Goal: Task Accomplishment & Management: Manage account settings

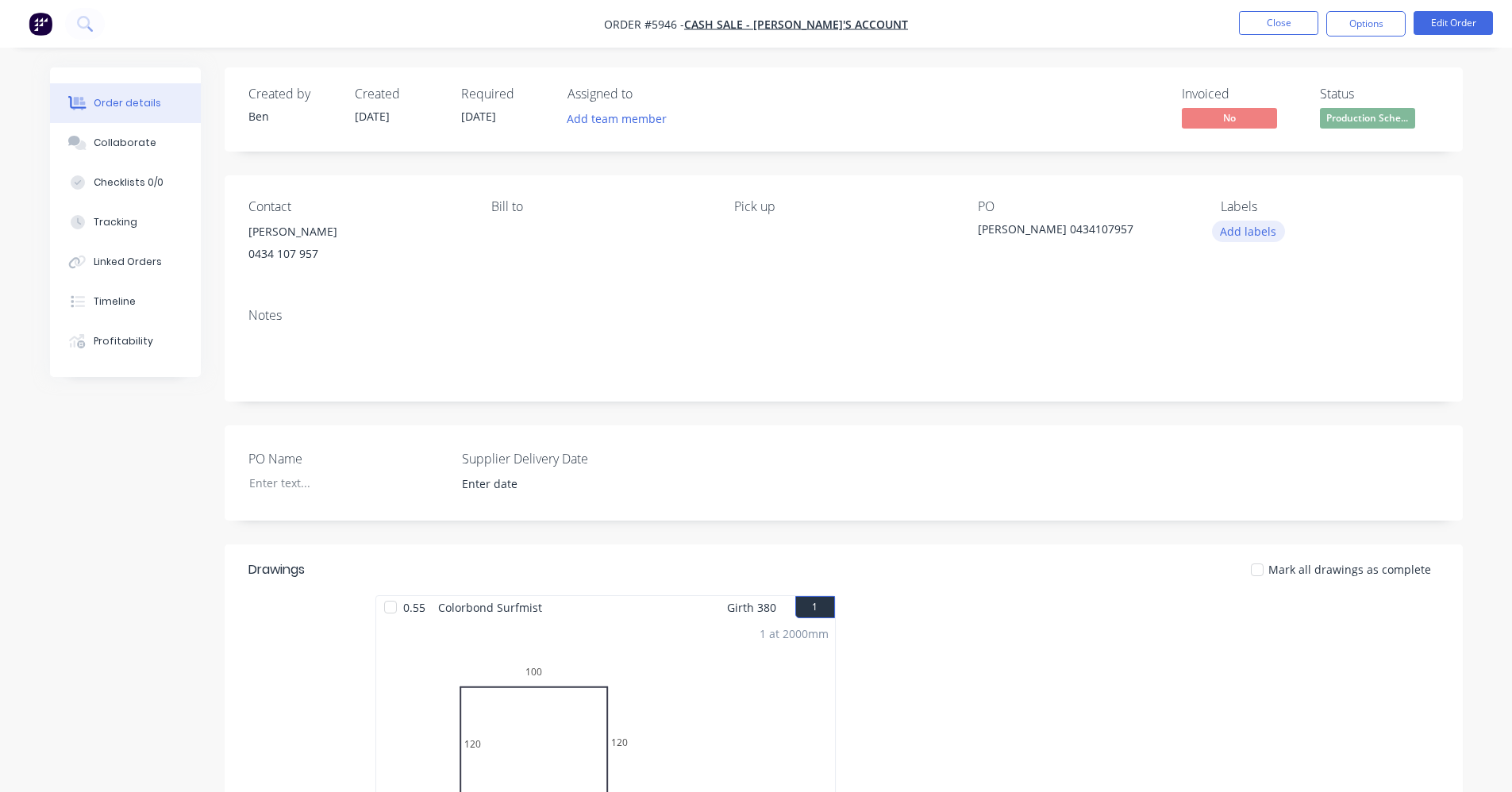
click at [1255, 238] on button "Add labels" at bounding box center [1249, 231] width 73 height 22
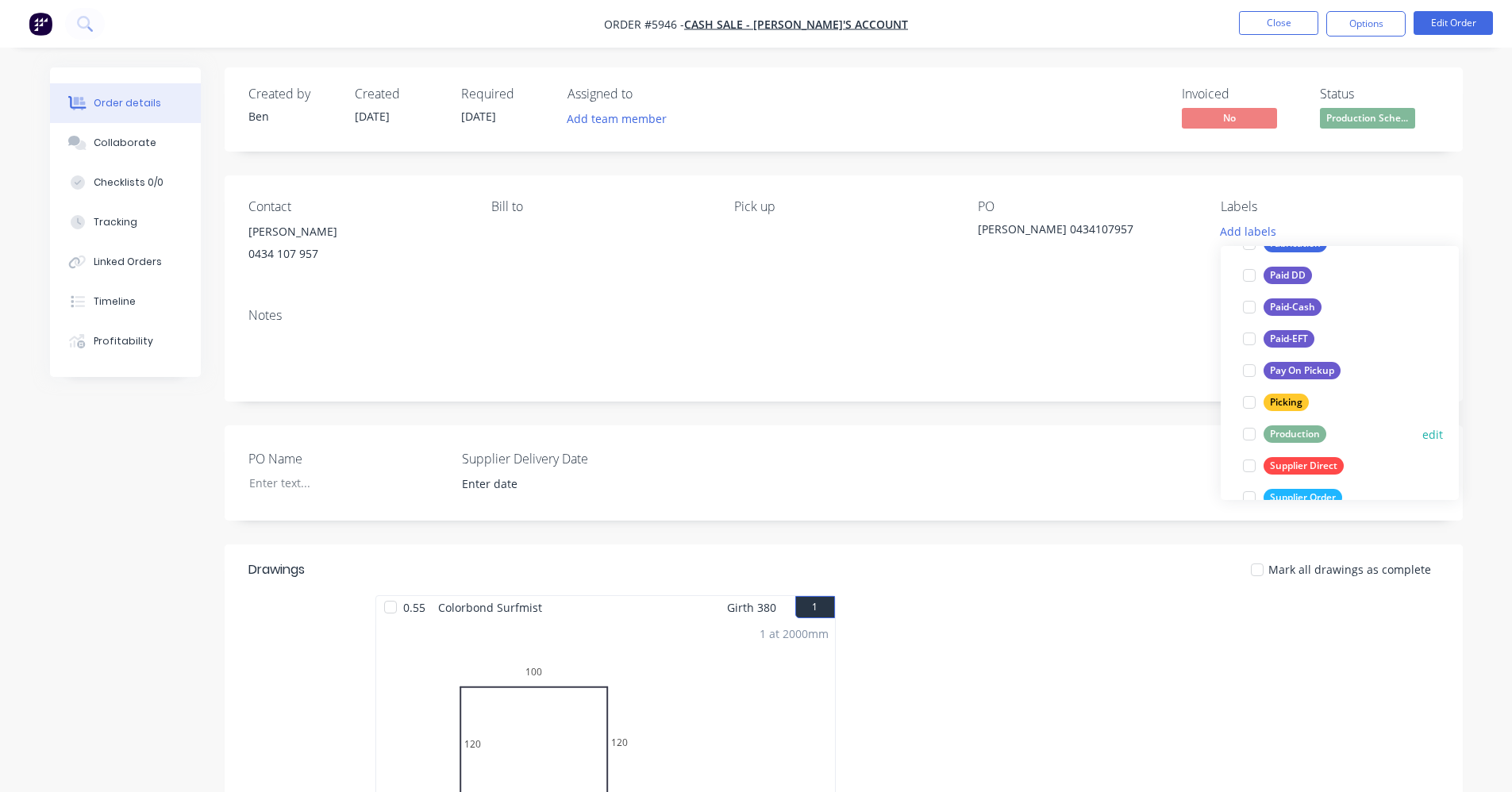
scroll to position [238, 0]
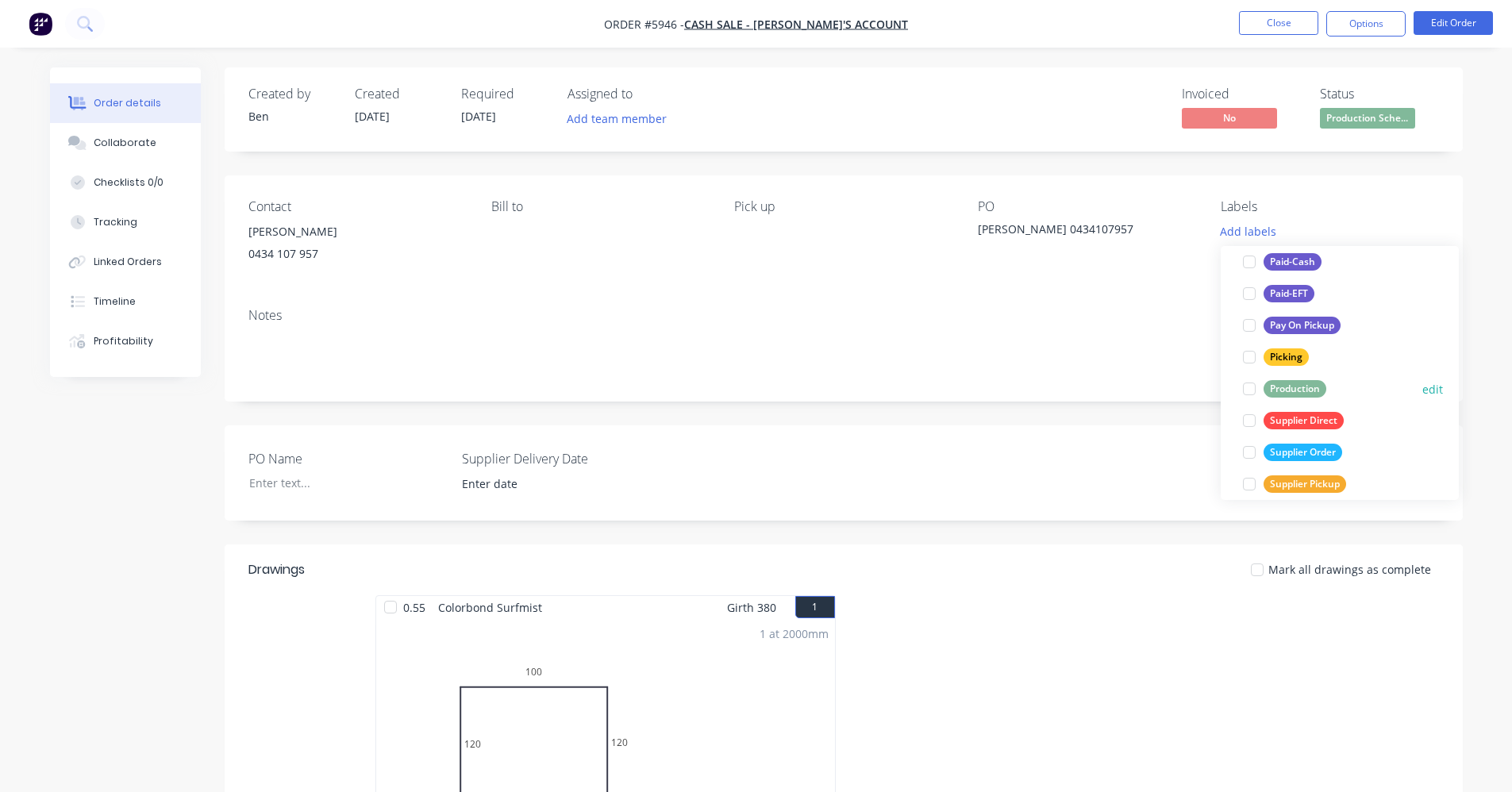
click at [1292, 392] on div "Production" at bounding box center [1295, 388] width 63 height 18
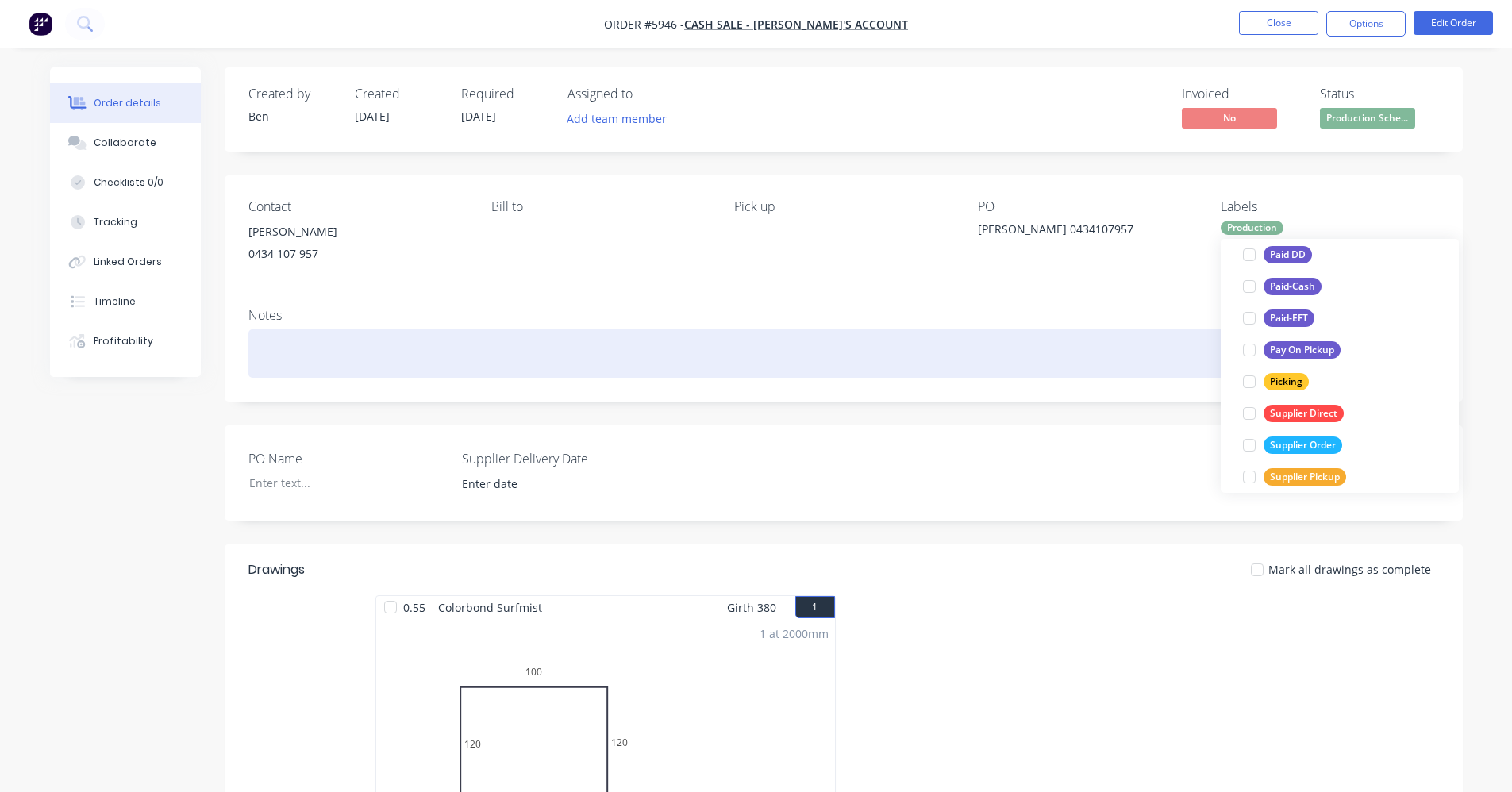
scroll to position [0, 0]
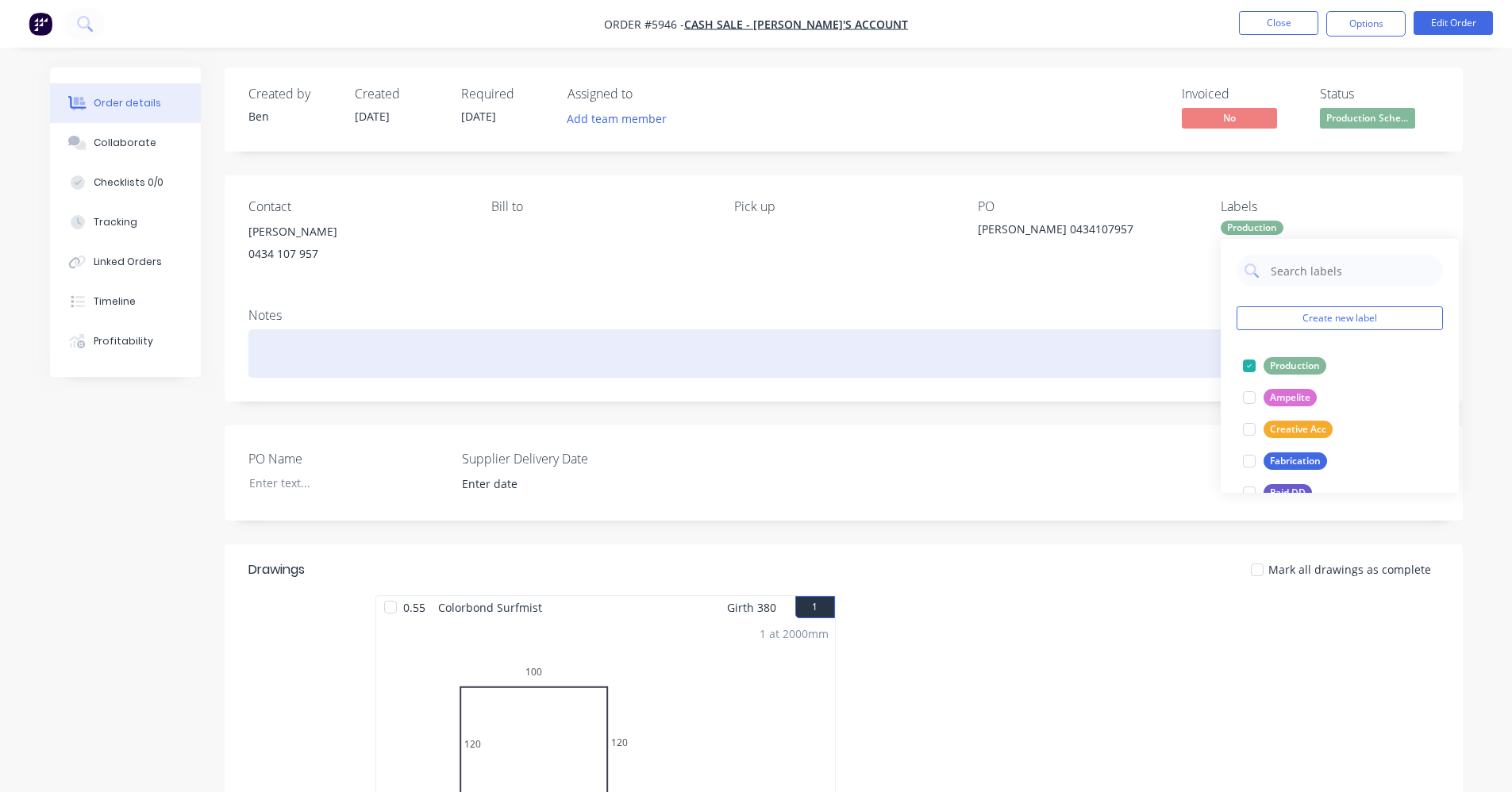
click at [1072, 349] on div at bounding box center [843, 353] width 1190 height 49
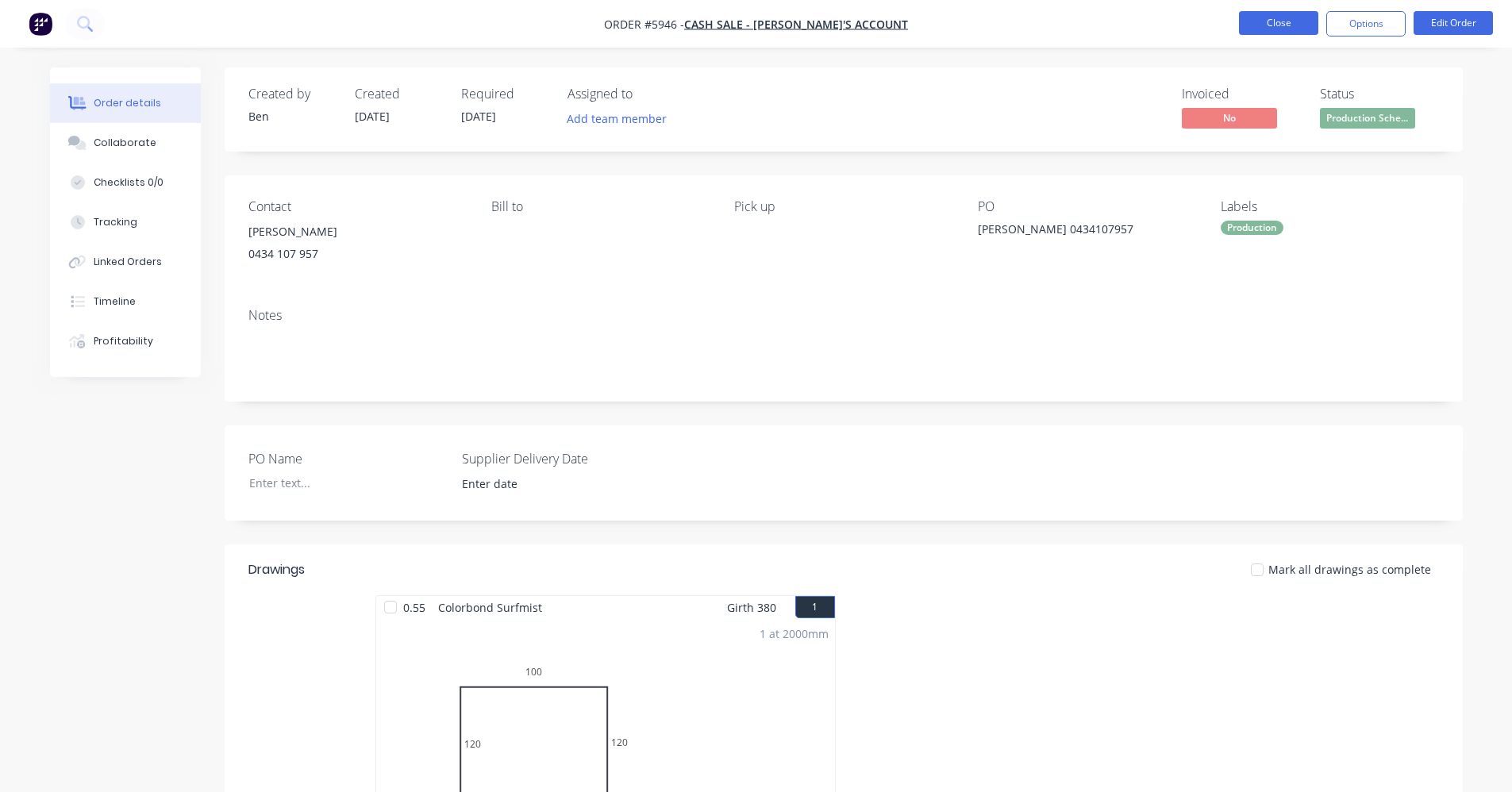
click at [1295, 26] on button "Close" at bounding box center [1278, 23] width 79 height 24
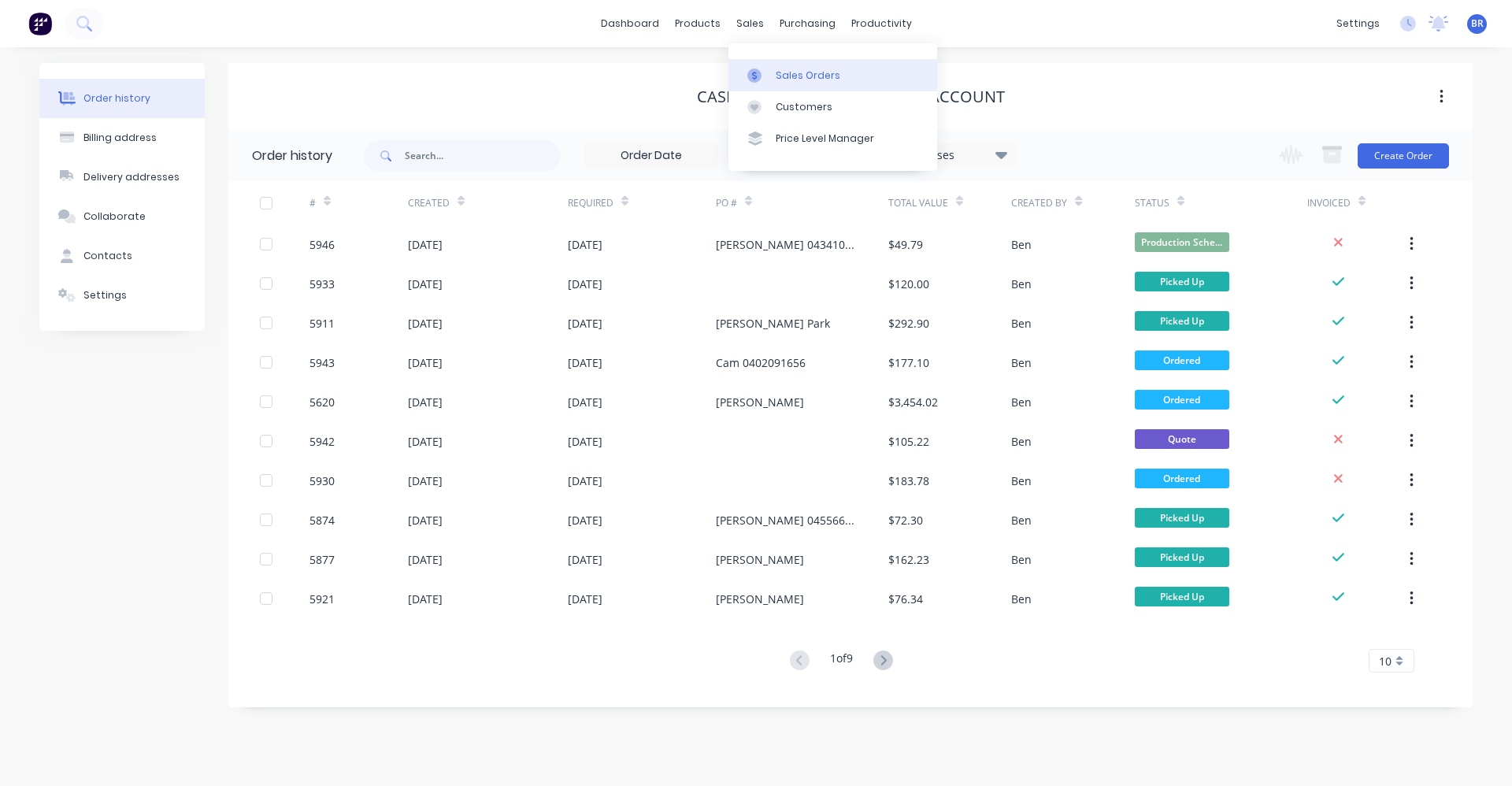
click at [769, 69] on div at bounding box center [759, 76] width 24 height 14
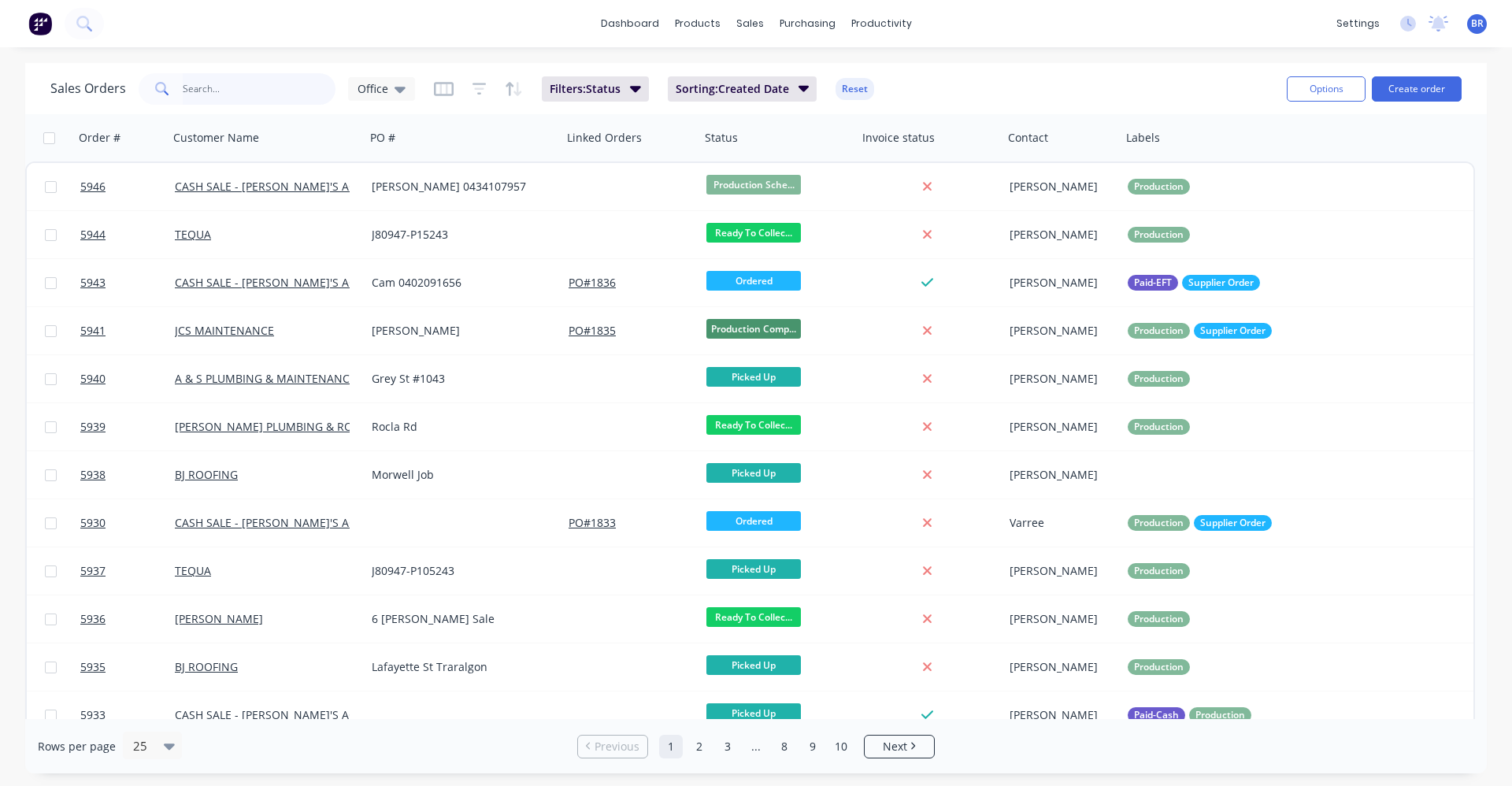
click at [192, 90] on input "text" at bounding box center [260, 89] width 154 height 32
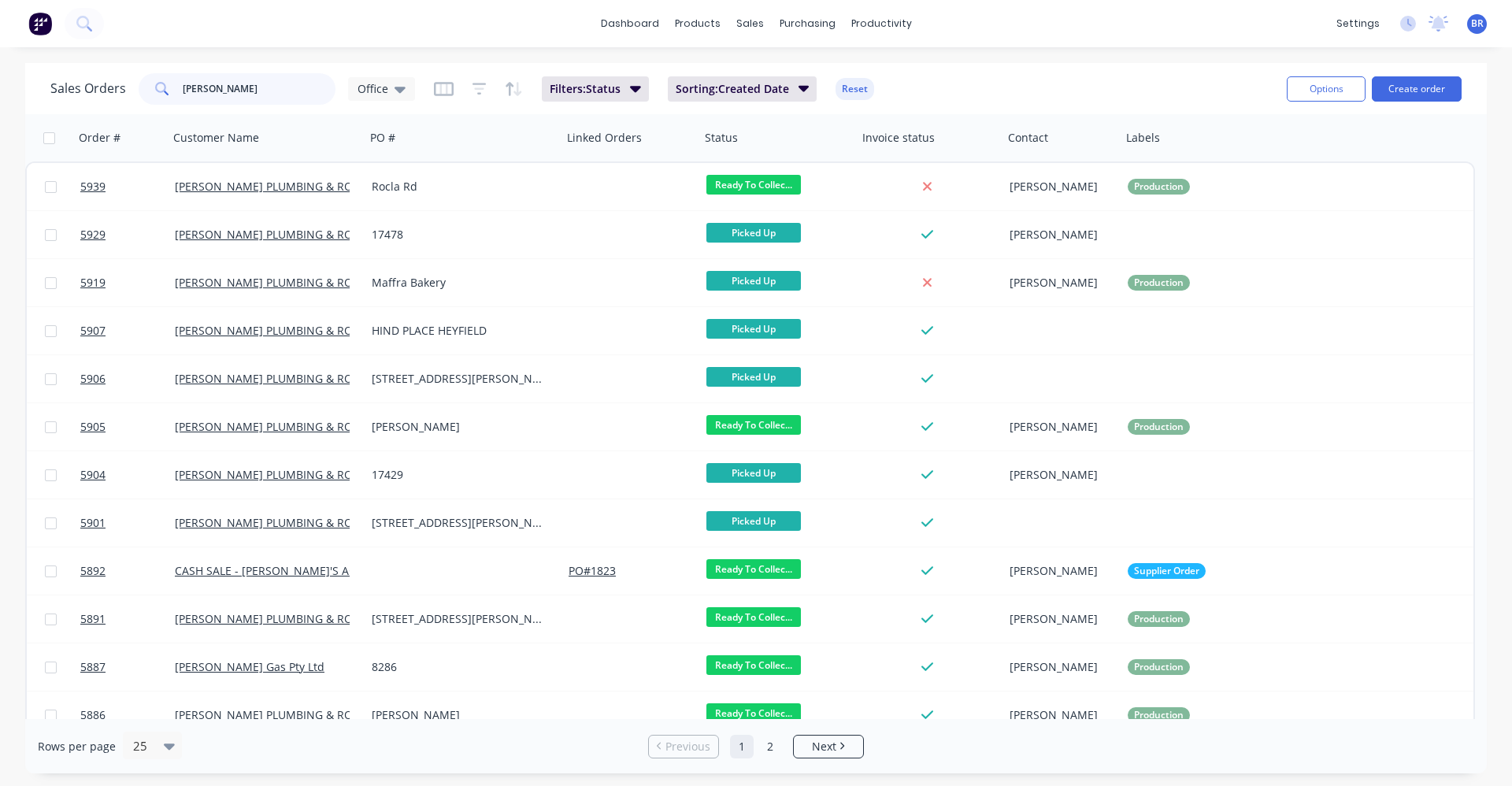
type input "[PERSON_NAME]"
click at [1412, 96] on button "Create order" at bounding box center [1416, 89] width 89 height 25
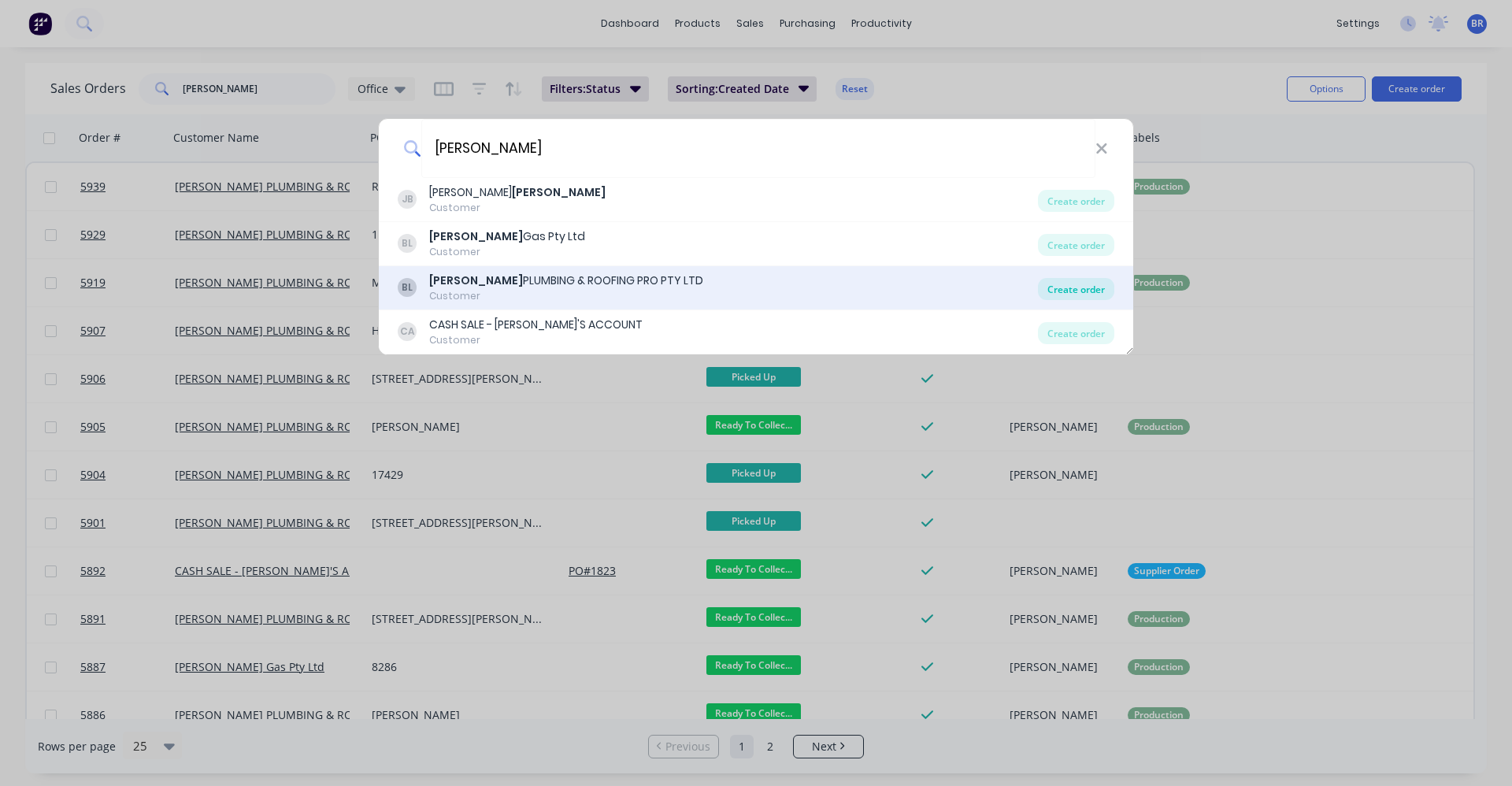
type input "[PERSON_NAME]"
click at [1092, 290] on div "Create order" at bounding box center [1076, 289] width 76 height 22
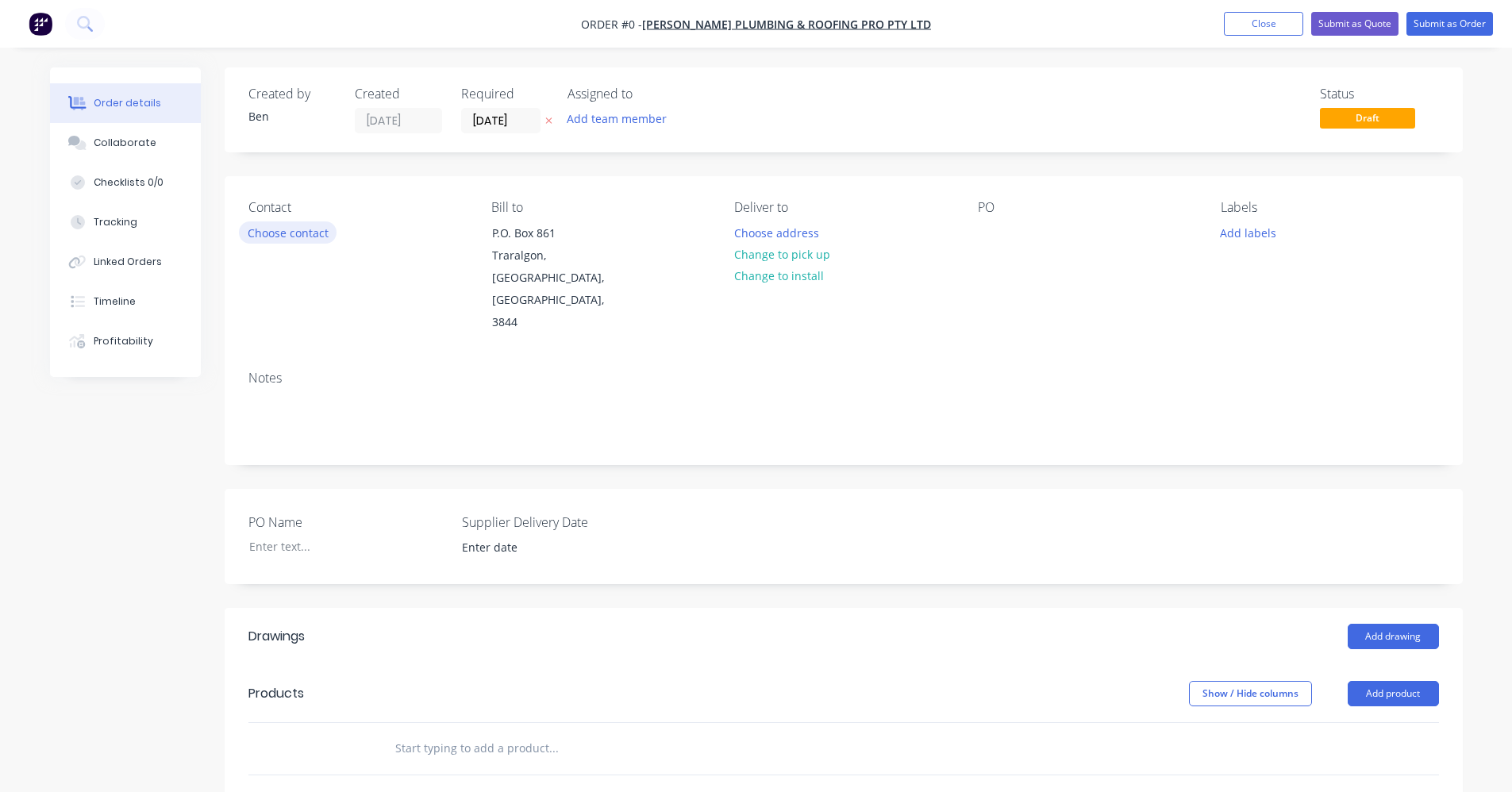
click at [297, 241] on button "Choose contact" at bounding box center [287, 232] width 97 height 22
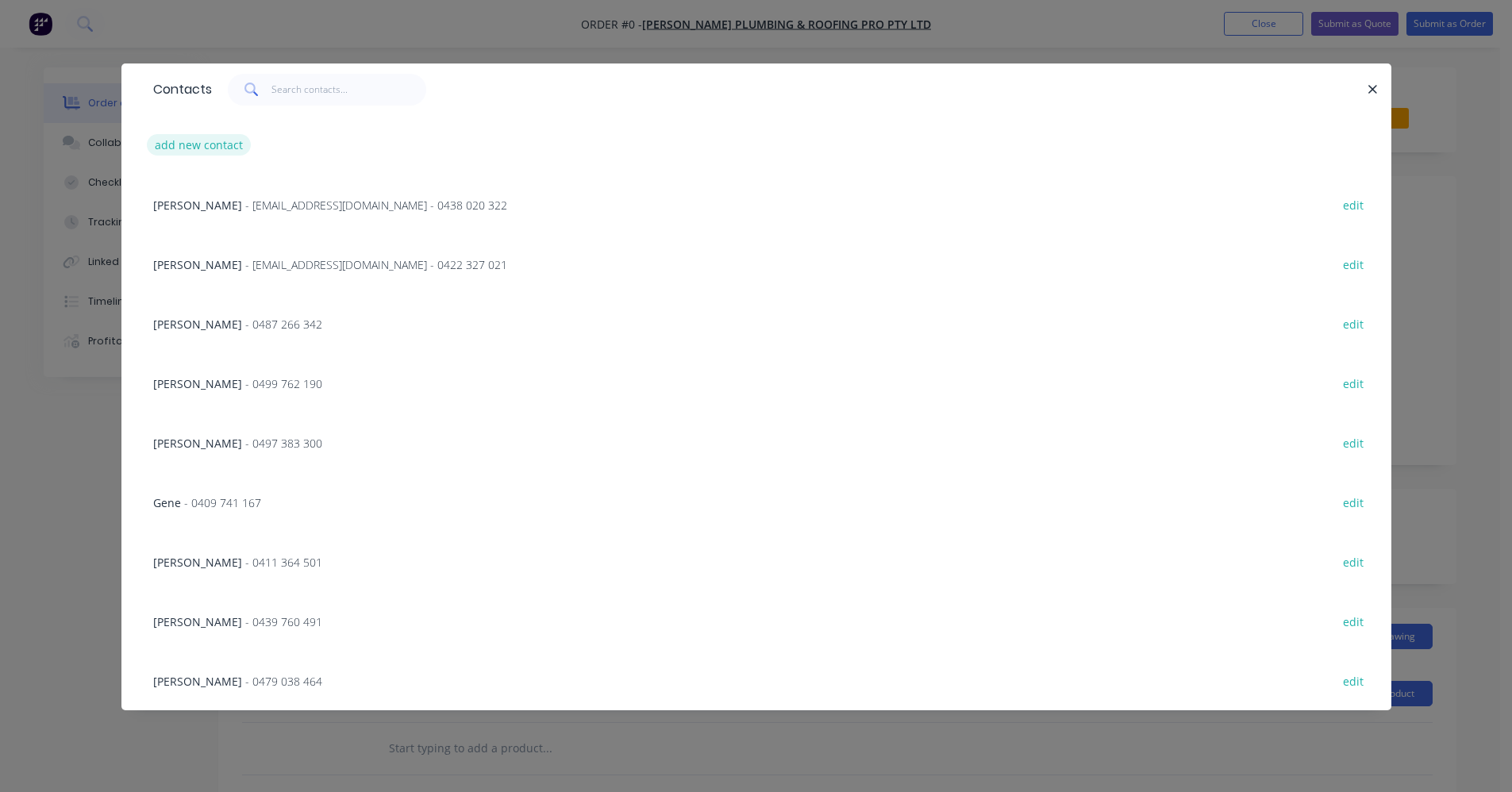
click at [205, 144] on button "add new contact" at bounding box center [199, 144] width 105 height 22
select select "AU"
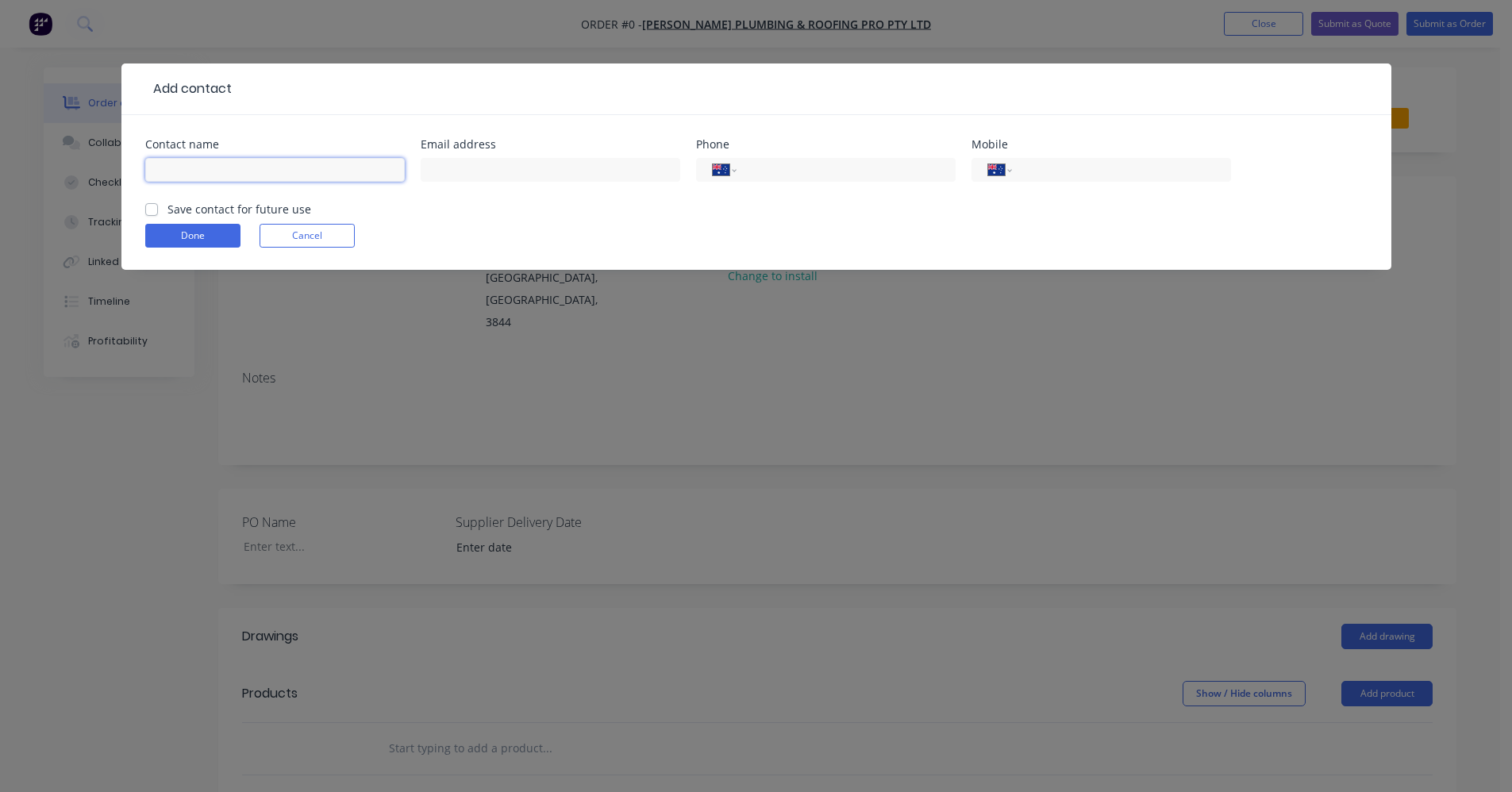
click at [207, 175] on input "text" at bounding box center [274, 170] width 259 height 24
type input "Beau"
type input "0402 768 230"
click at [168, 213] on label "Save contact for future use" at bounding box center [239, 209] width 144 height 17
click at [156, 213] on input "Save contact for future use" at bounding box center [152, 208] width 13 height 15
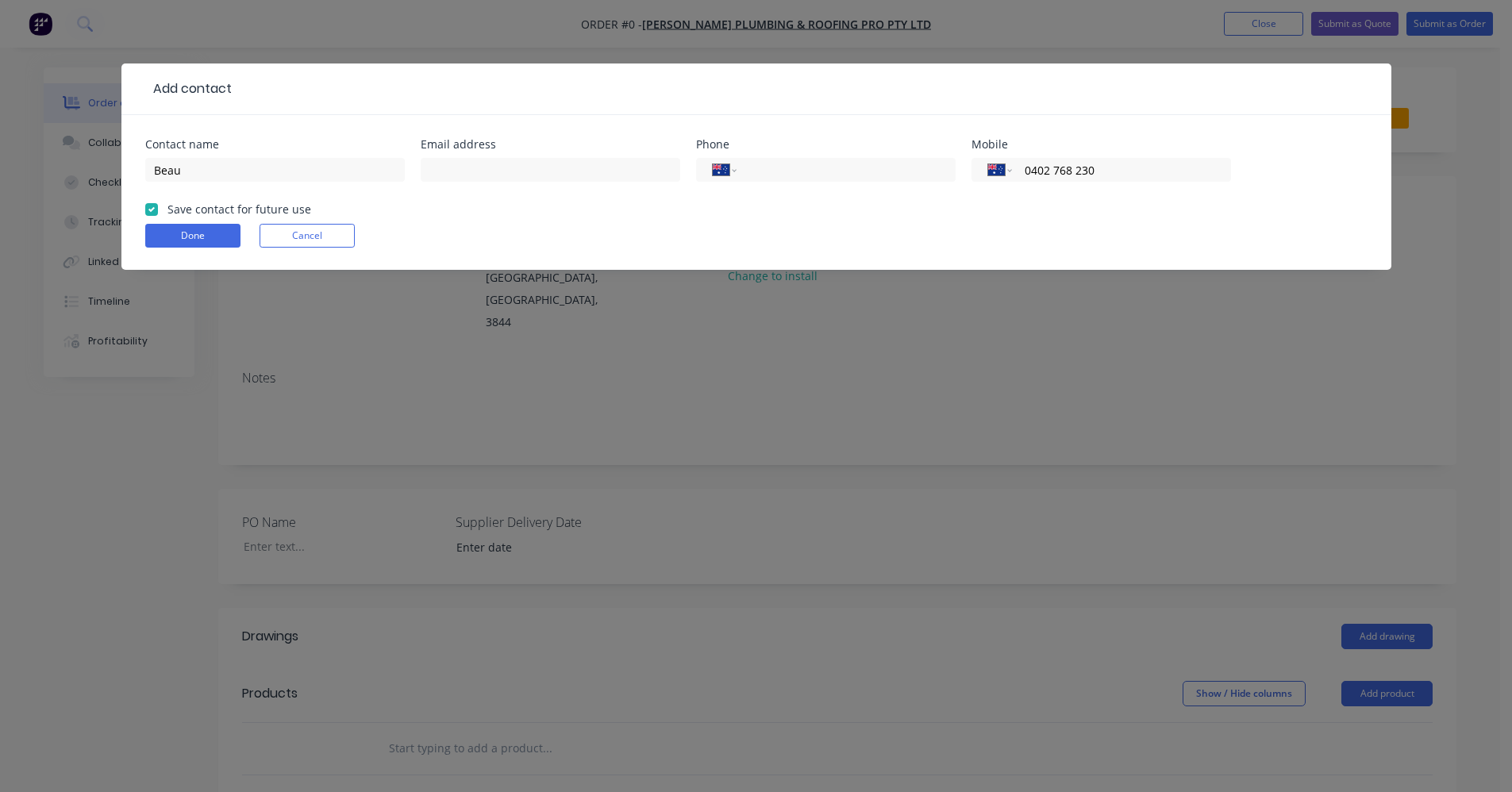
checkbox input "true"
click at [178, 240] on button "Done" at bounding box center [192, 236] width 95 height 24
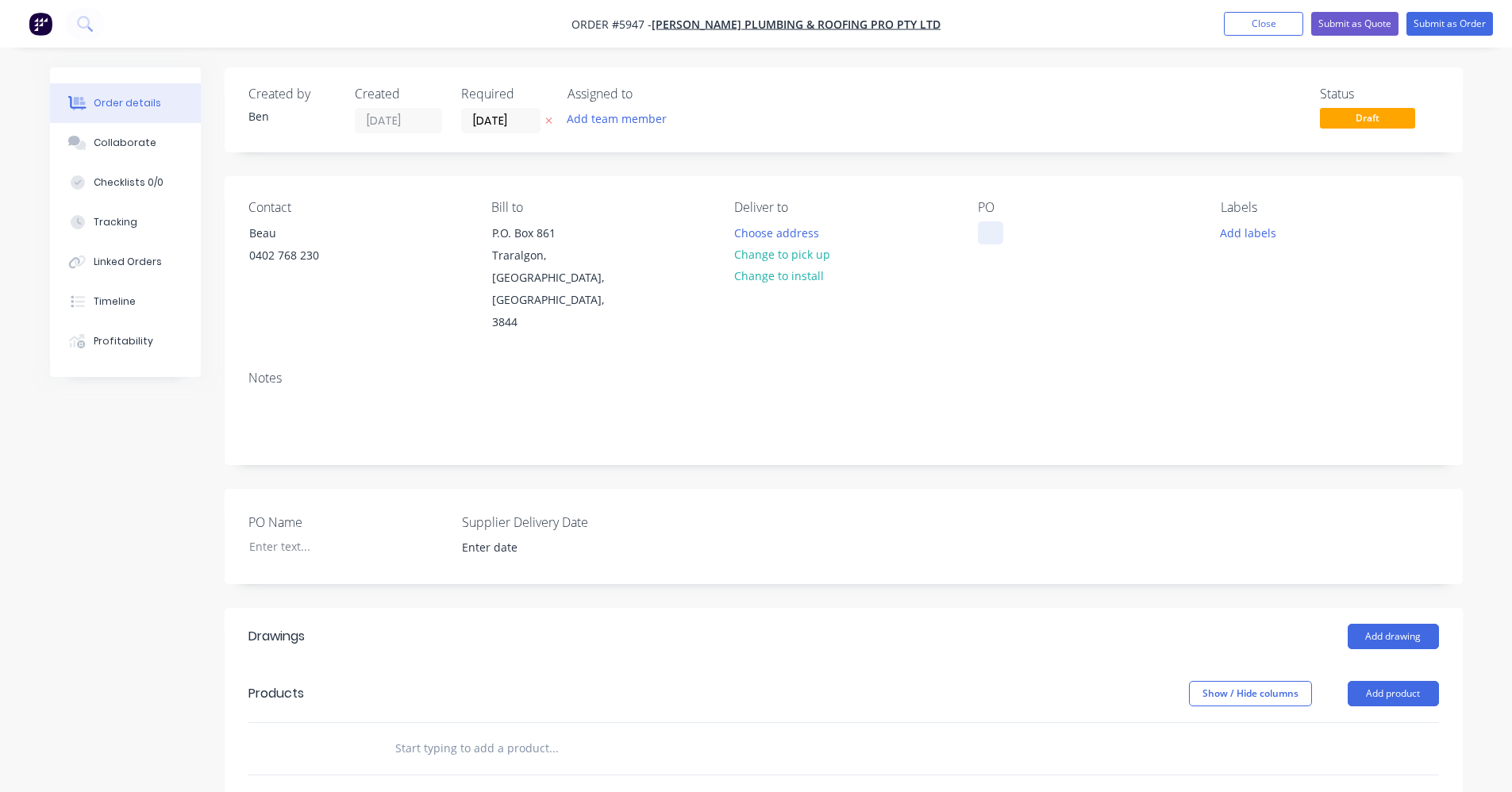
click at [991, 234] on div at bounding box center [991, 233] width 26 height 23
drag, startPoint x: 1225, startPoint y: 227, endPoint x: 1237, endPoint y: 244, distance: 20.8
click at [1226, 227] on button "Add labels" at bounding box center [1249, 232] width 73 height 22
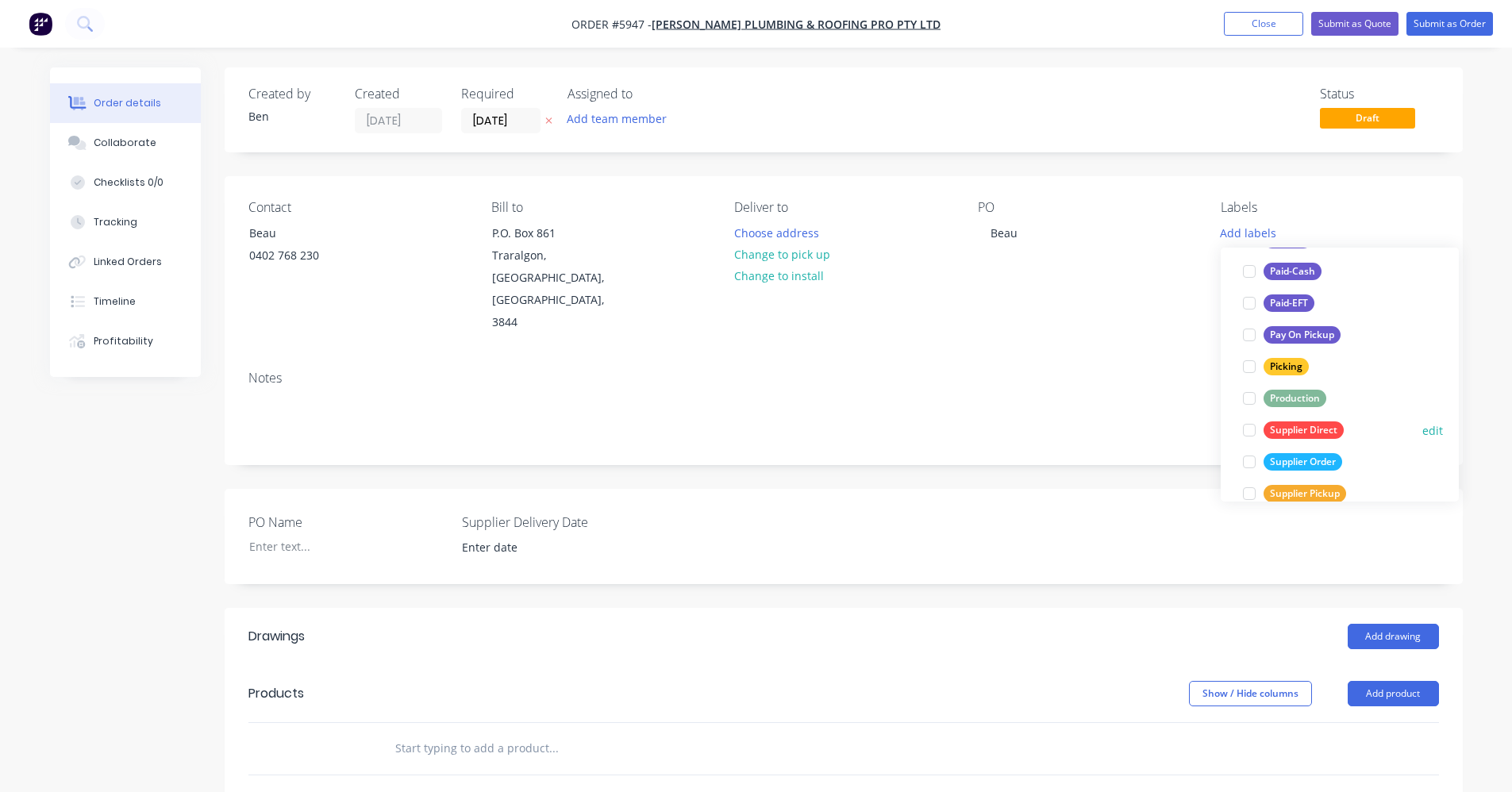
scroll to position [238, 0]
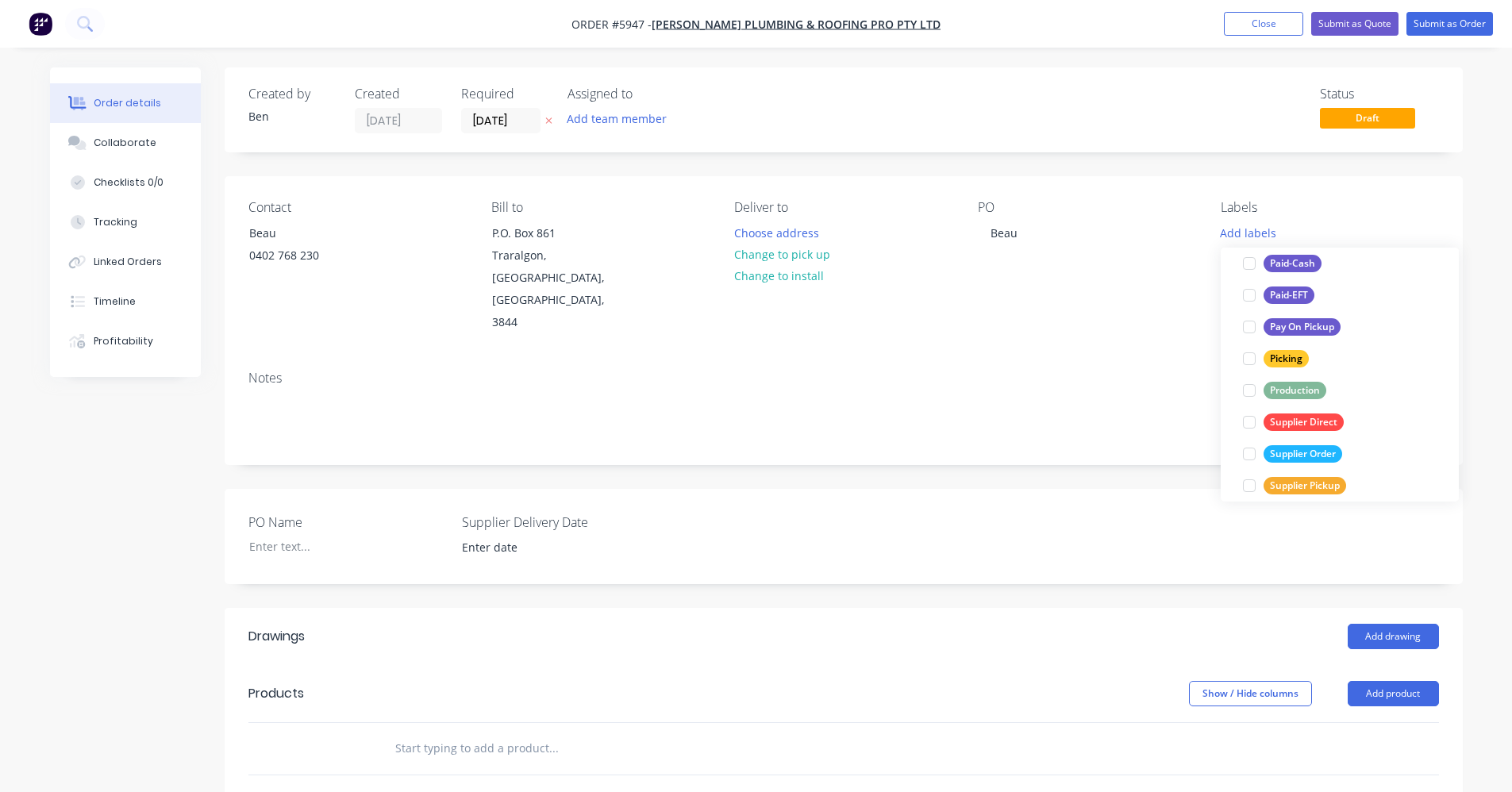
click at [1290, 392] on div "Production" at bounding box center [1295, 390] width 63 height 18
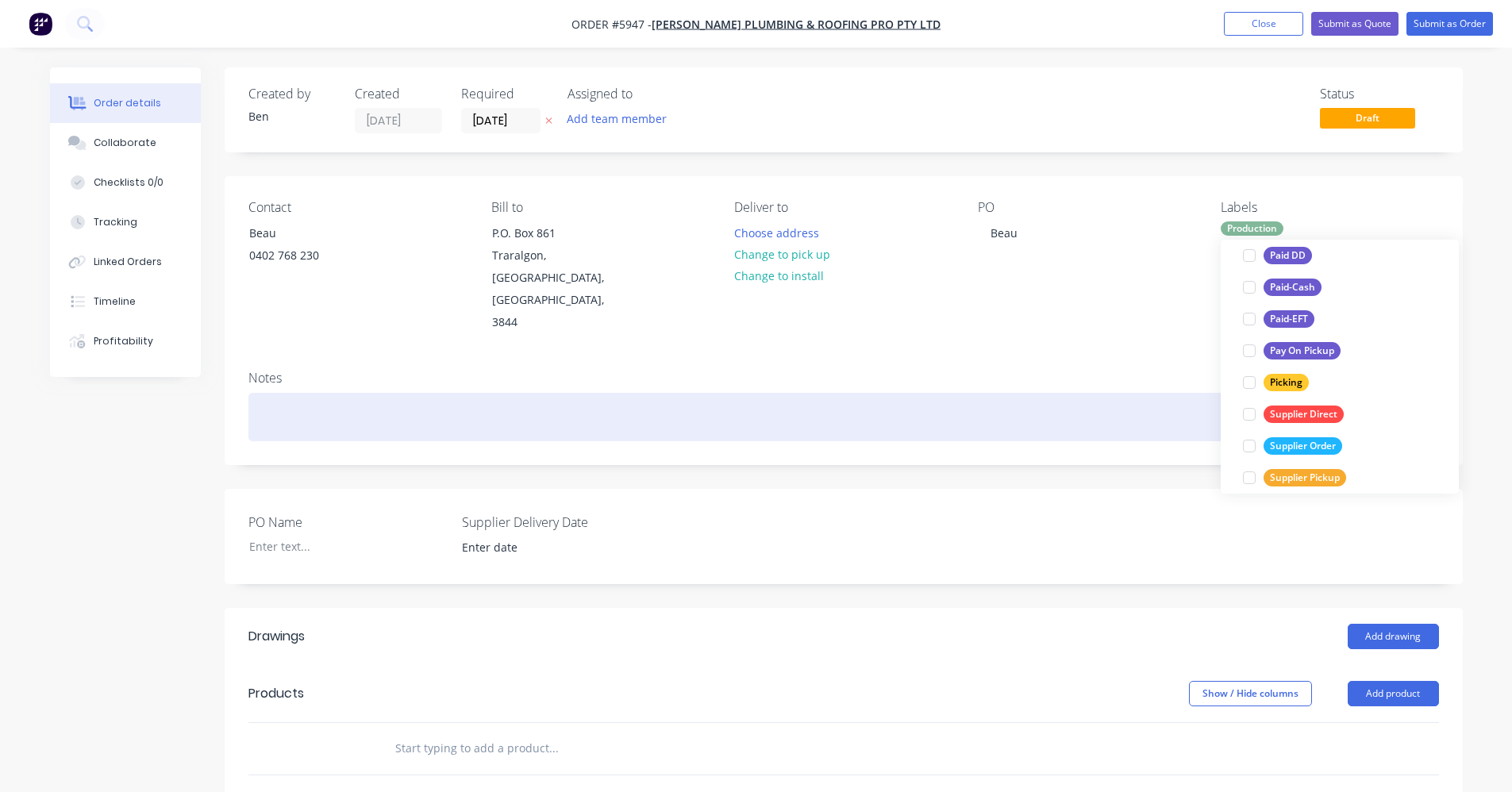
scroll to position [0, 0]
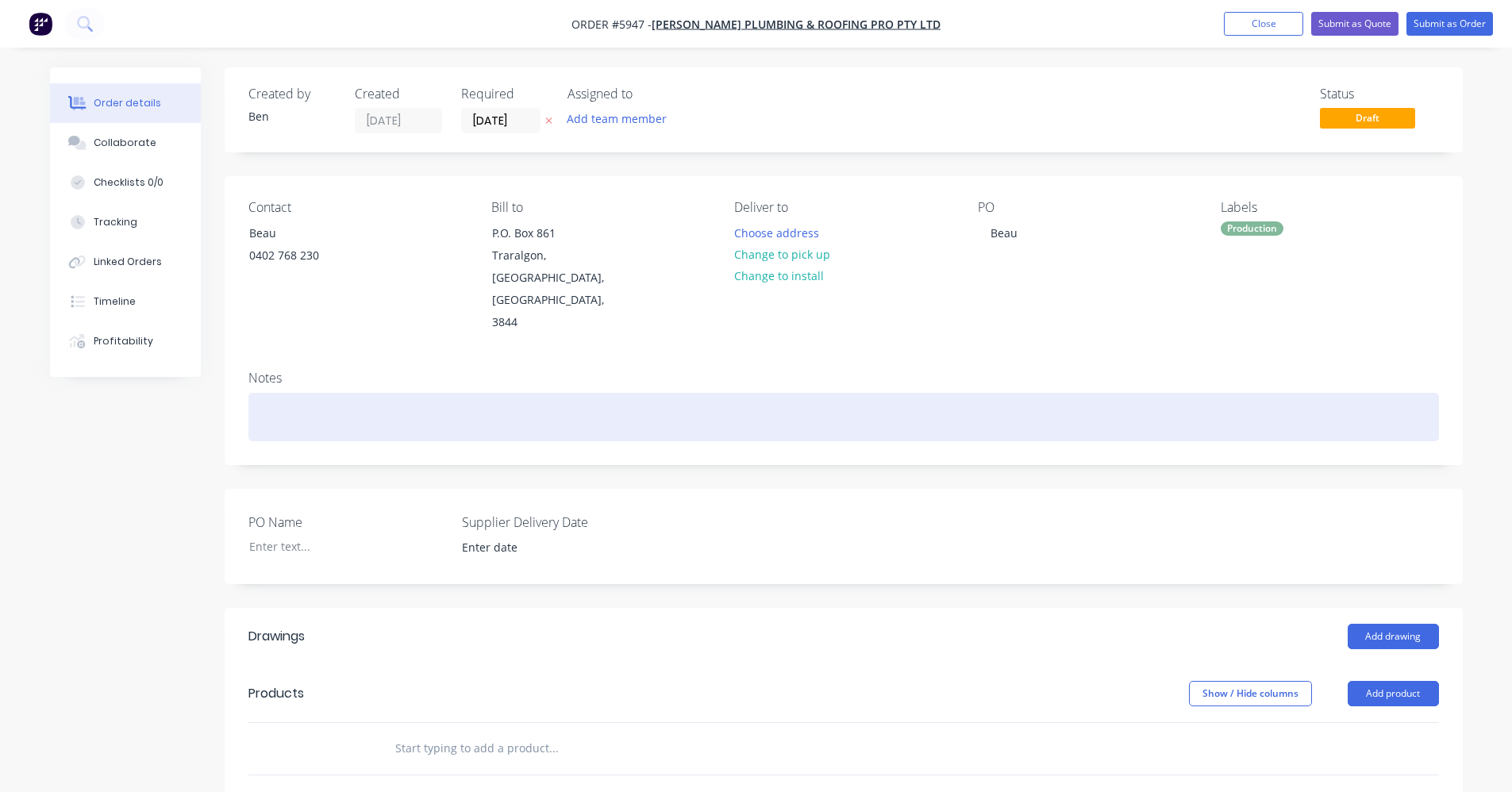
click at [1131, 392] on div at bounding box center [843, 416] width 1190 height 49
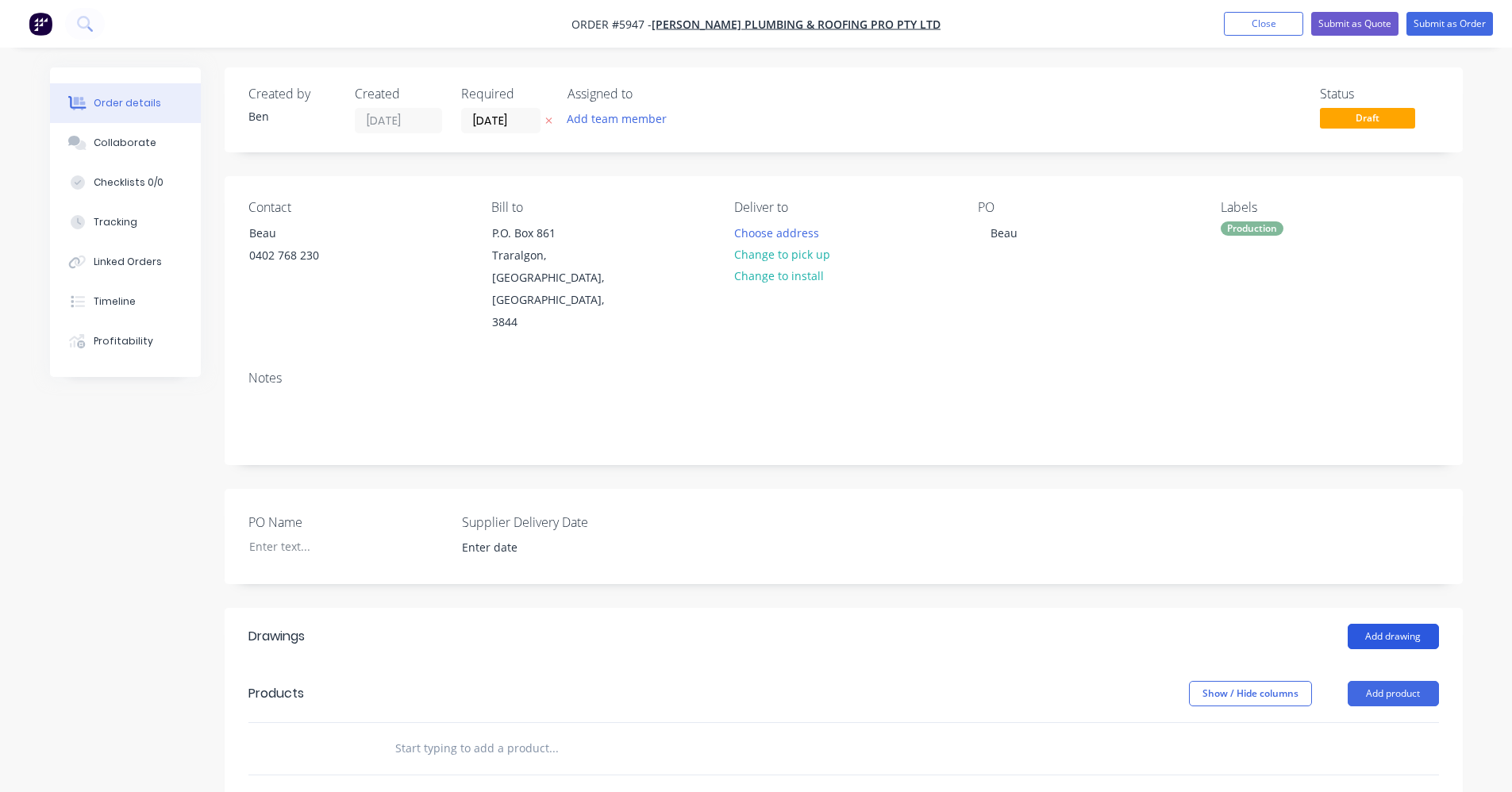
click at [1405, 624] on button "Add drawing" at bounding box center [1393, 636] width 91 height 26
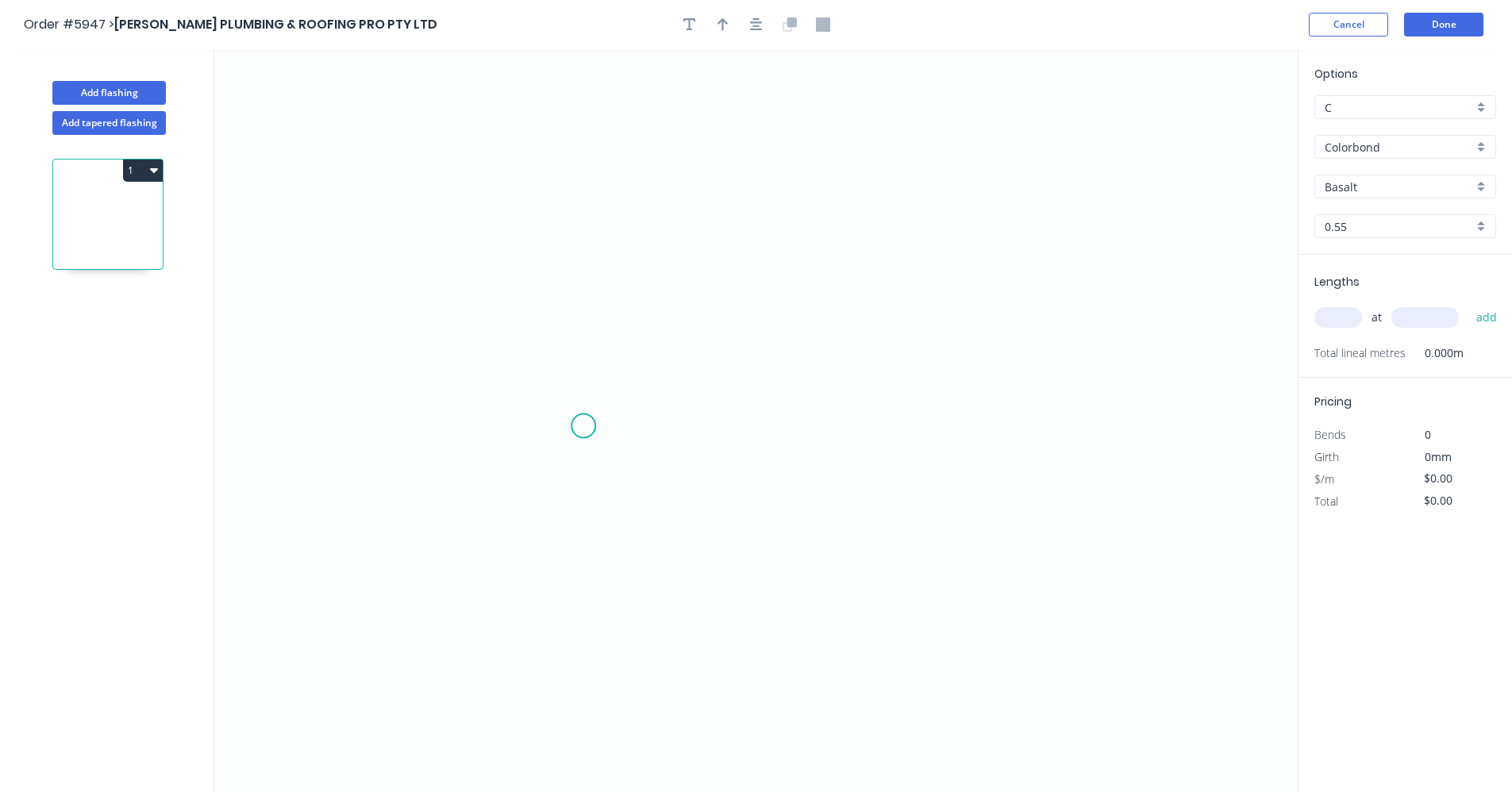
click at [583, 423] on icon "0" at bounding box center [756, 420] width 1084 height 743
click at [583, 276] on icon at bounding box center [583, 351] width 0 height 150
drag, startPoint x: 986, startPoint y: 266, endPoint x: 993, endPoint y: 297, distance: 31.8
click at [987, 266] on icon "0 ?" at bounding box center [756, 420] width 1084 height 743
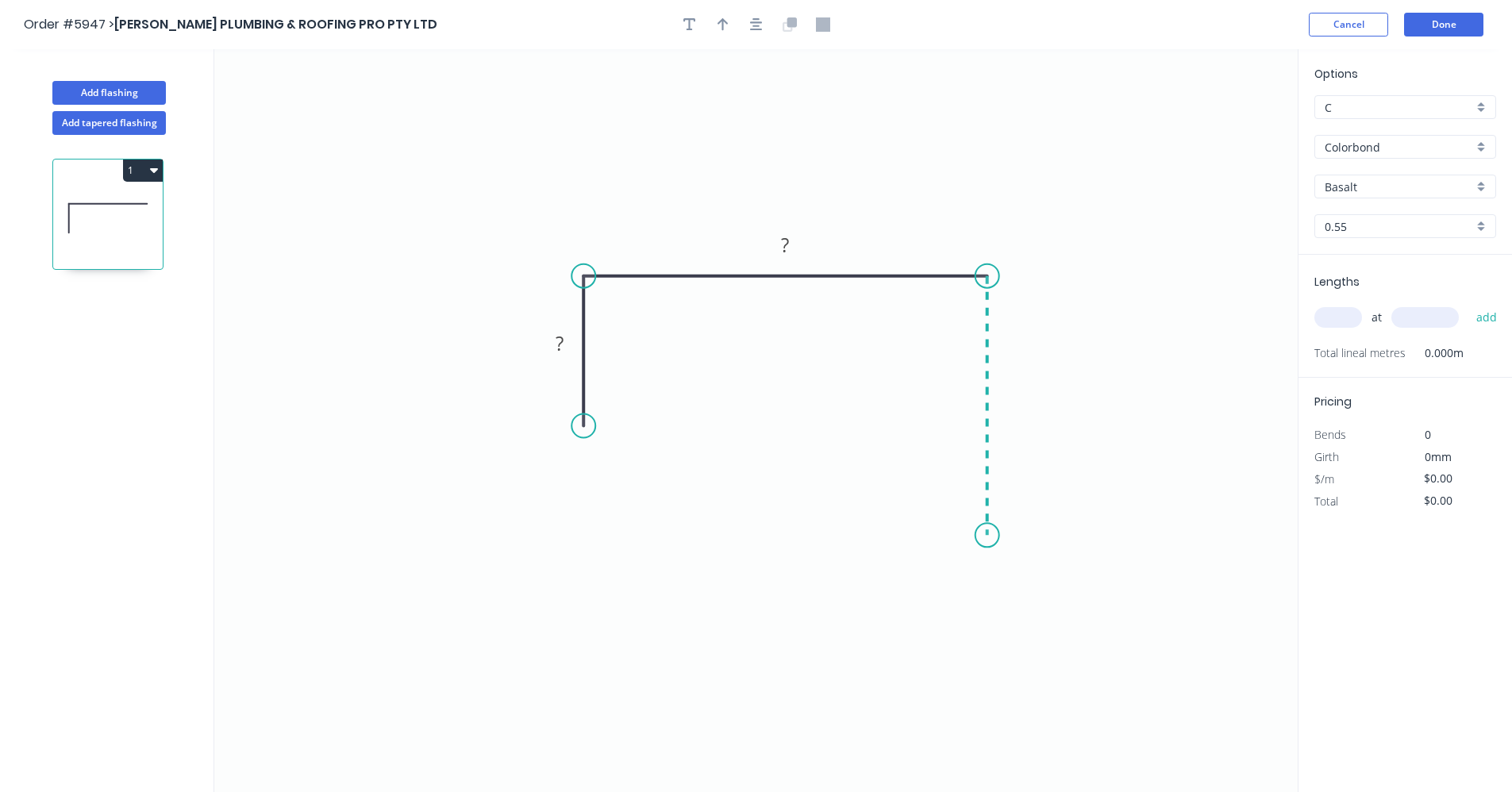
drag, startPoint x: 981, startPoint y: 535, endPoint x: 1221, endPoint y: 526, distance: 240.2
click at [982, 534] on icon "0 ? ?" at bounding box center [756, 420] width 1084 height 743
click at [1044, 685] on div "Drip edge" at bounding box center [1071, 686] width 160 height 33
drag, startPoint x: 982, startPoint y: 535, endPoint x: 994, endPoint y: 532, distance: 12.4
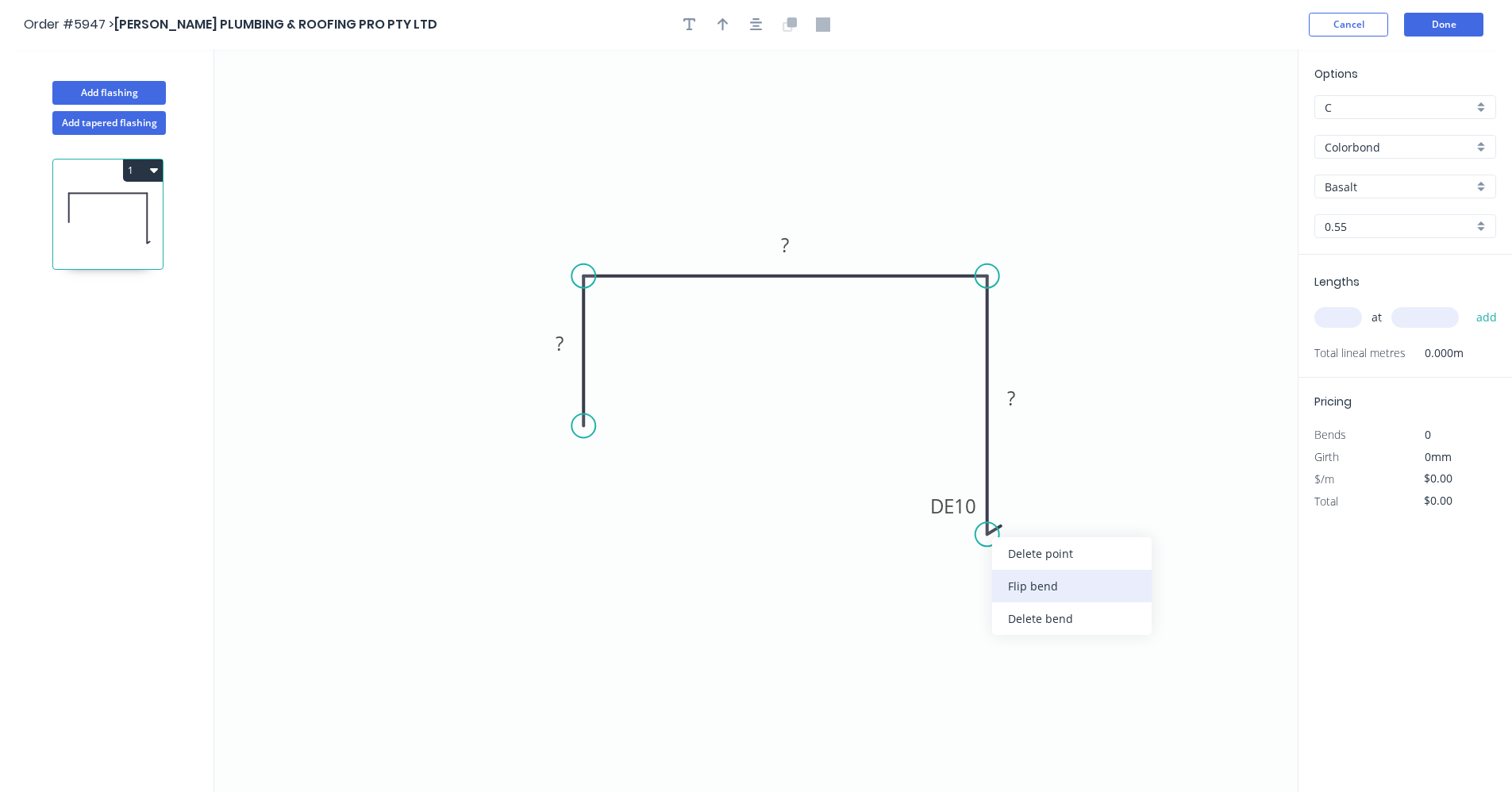
click at [1022, 581] on div "Flip bend" at bounding box center [1072, 585] width 160 height 33
drag, startPoint x: 586, startPoint y: 426, endPoint x: 603, endPoint y: 429, distance: 17.3
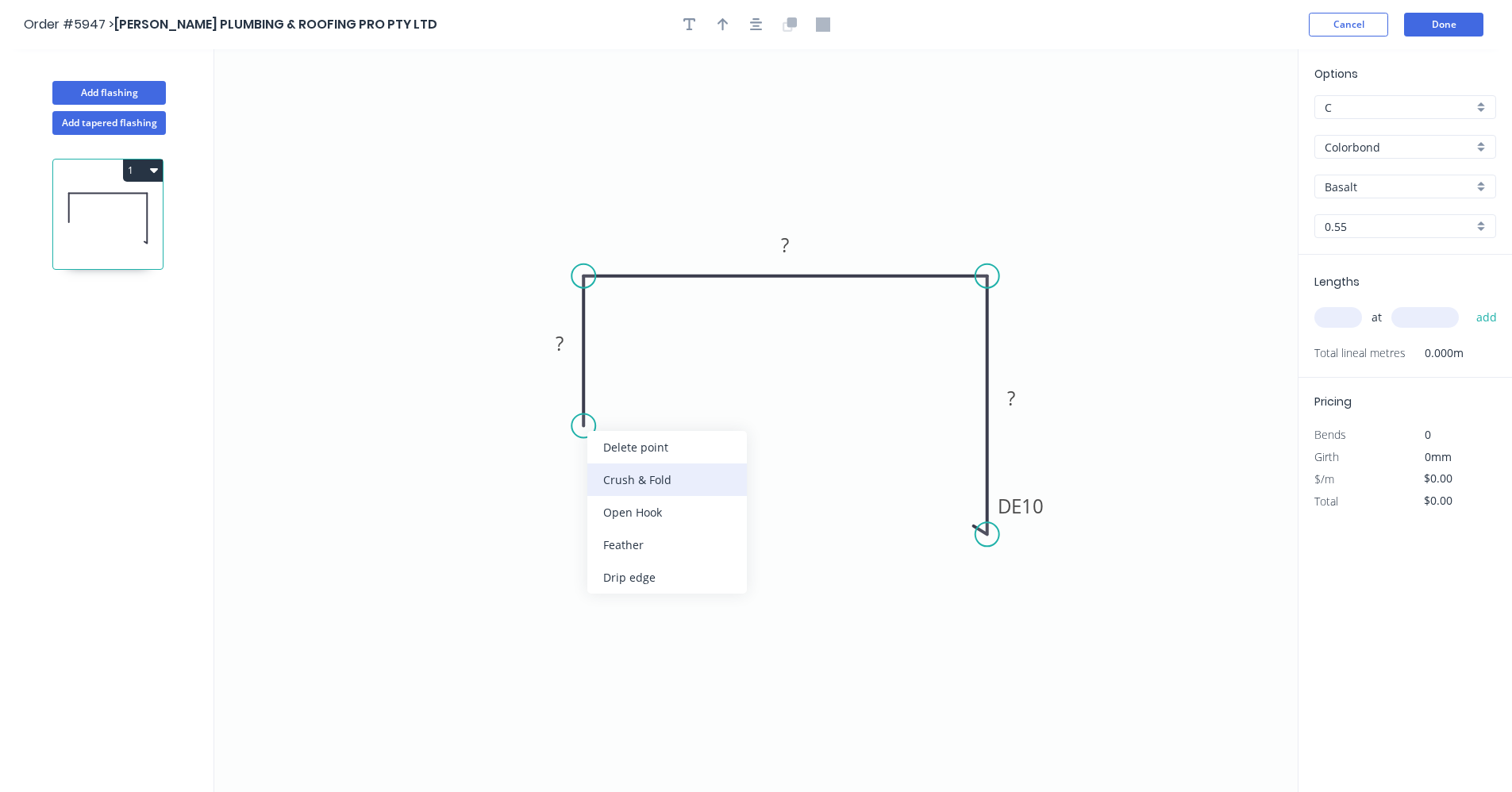
click at [642, 482] on div "Crush & Fold" at bounding box center [667, 479] width 160 height 33
click at [567, 342] on rect at bounding box center [559, 345] width 32 height 22
type input "$20.33"
click at [1482, 187] on div "Basalt" at bounding box center [1405, 187] width 182 height 24
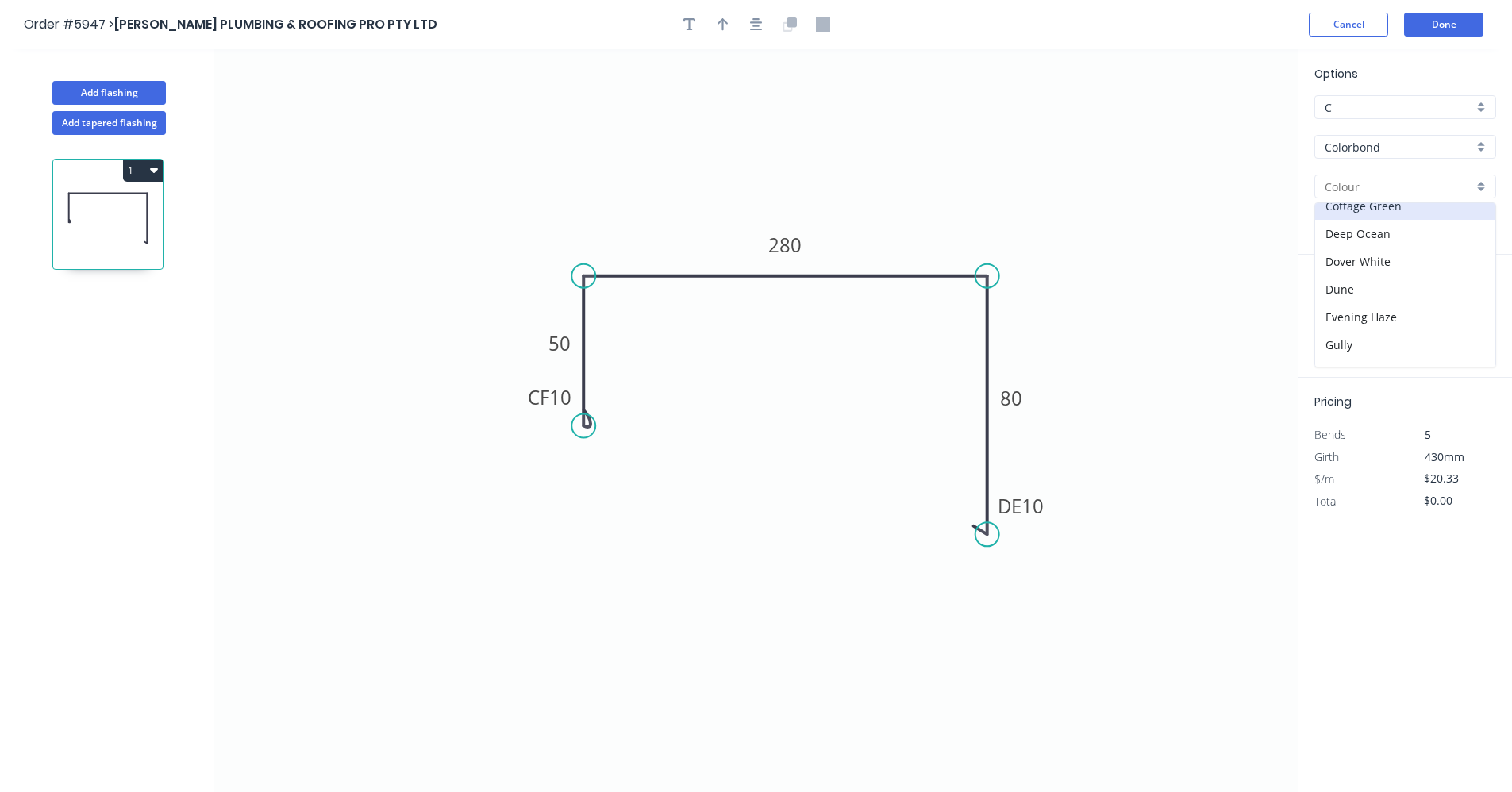
scroll to position [238, 0]
click at [1384, 317] on div "Monument" at bounding box center [1405, 312] width 180 height 28
type input "Monument"
click at [1331, 321] on input "text" at bounding box center [1338, 317] width 48 height 21
type input "1"
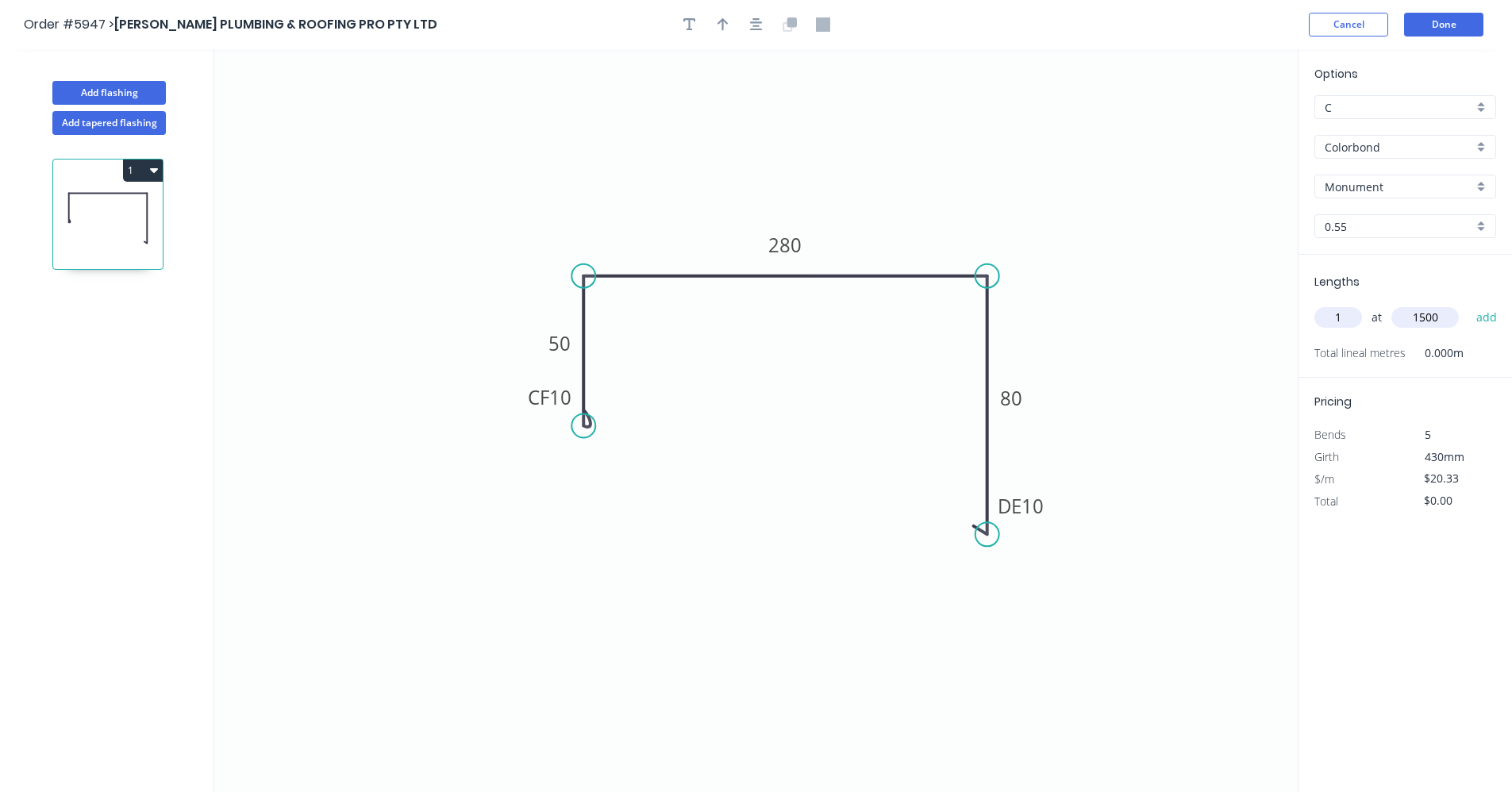
type input "1500"
click at [1468, 304] on button "add" at bounding box center [1486, 317] width 38 height 27
type input "$30.50"
type input "1"
type input "1100"
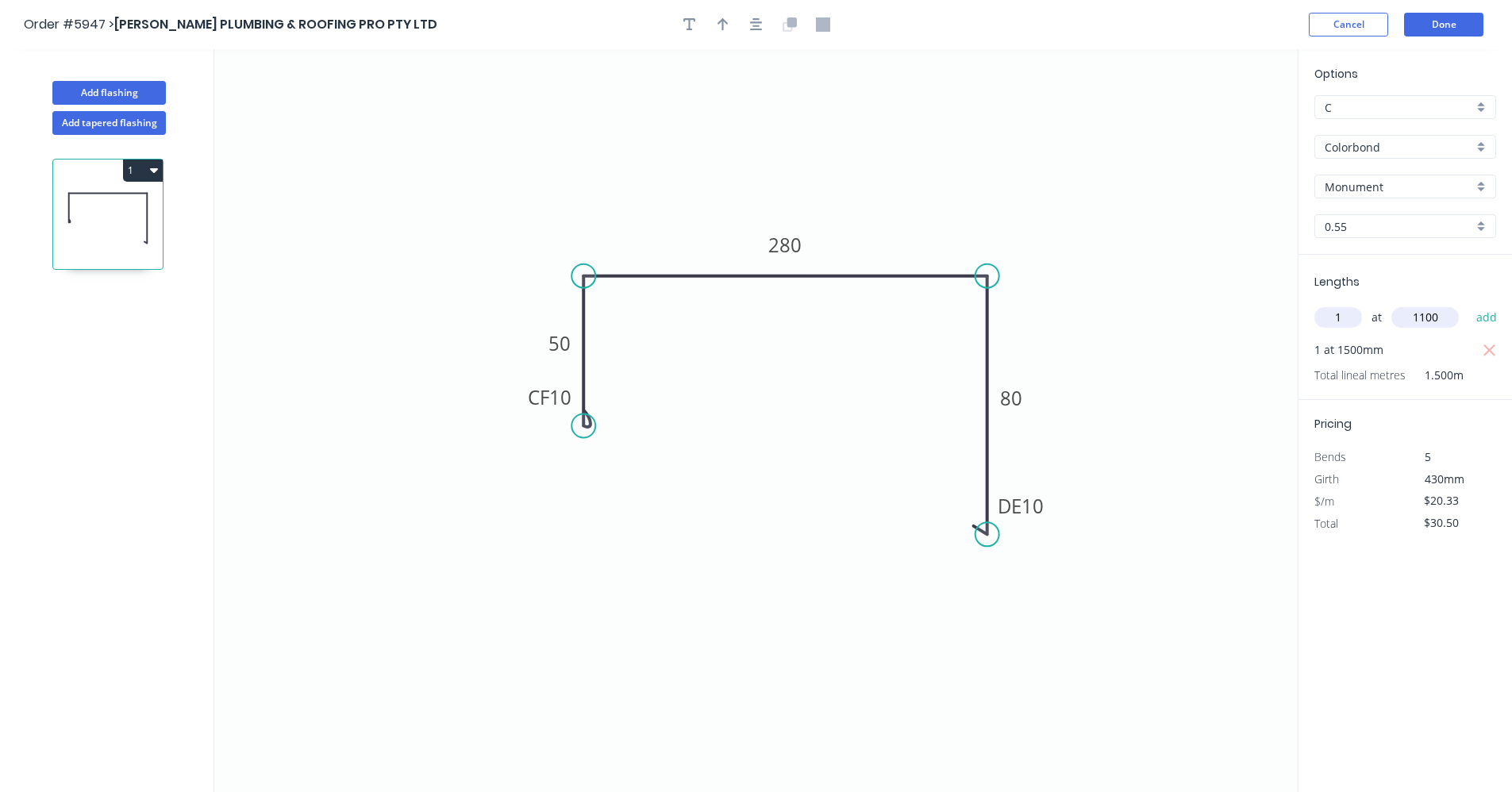
click at [1468, 304] on button "add" at bounding box center [1486, 317] width 38 height 27
type input "$52.86"
click at [761, 26] on button "button" at bounding box center [756, 25] width 24 height 24
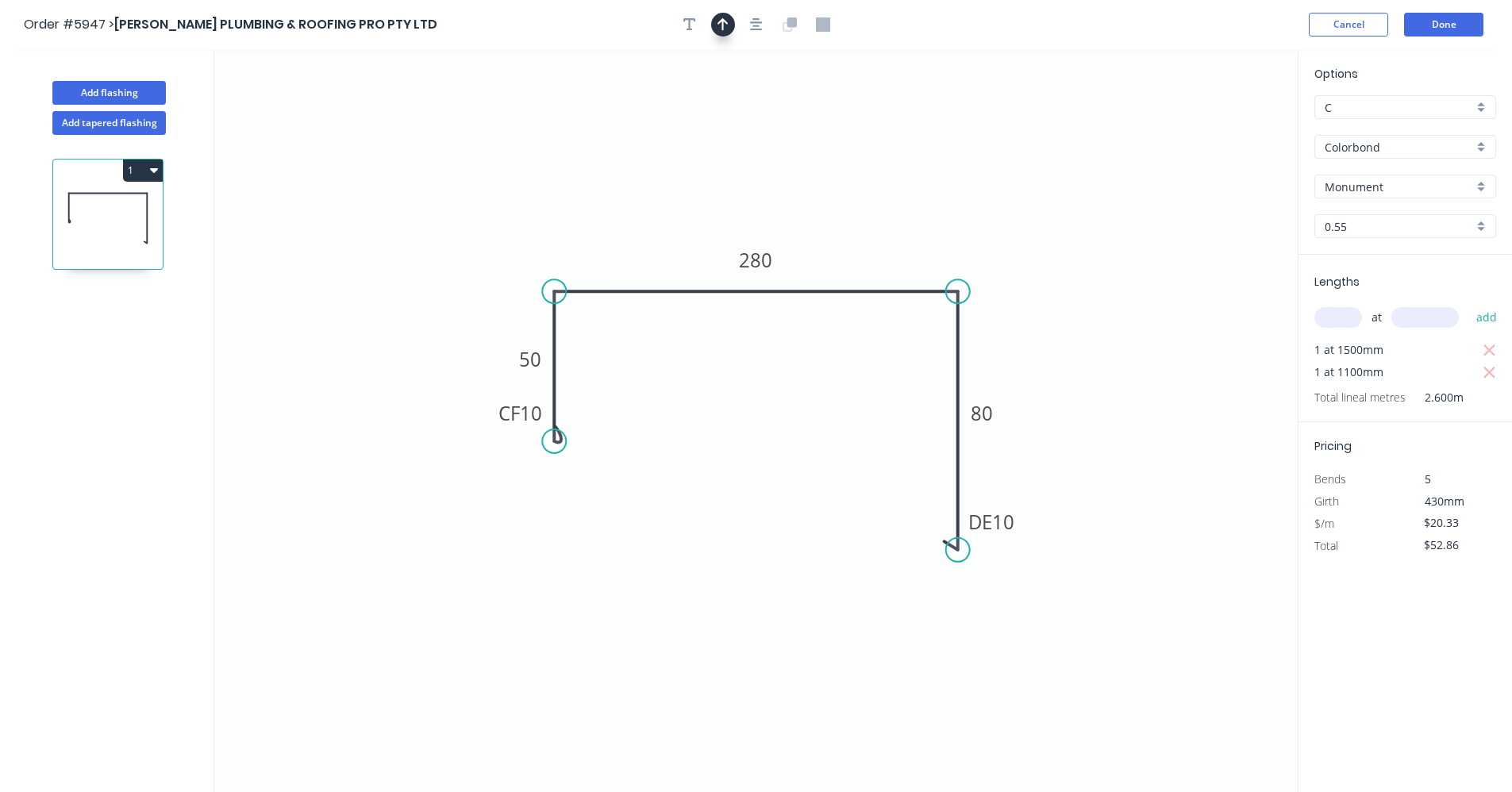
click at [722, 30] on icon "button" at bounding box center [723, 25] width 11 height 13
drag, startPoint x: 1221, startPoint y: 127, endPoint x: 884, endPoint y: 267, distance: 364.9
click at [877, 275] on icon at bounding box center [878, 258] width 14 height 51
click at [1451, 24] on button "Done" at bounding box center [1443, 25] width 79 height 24
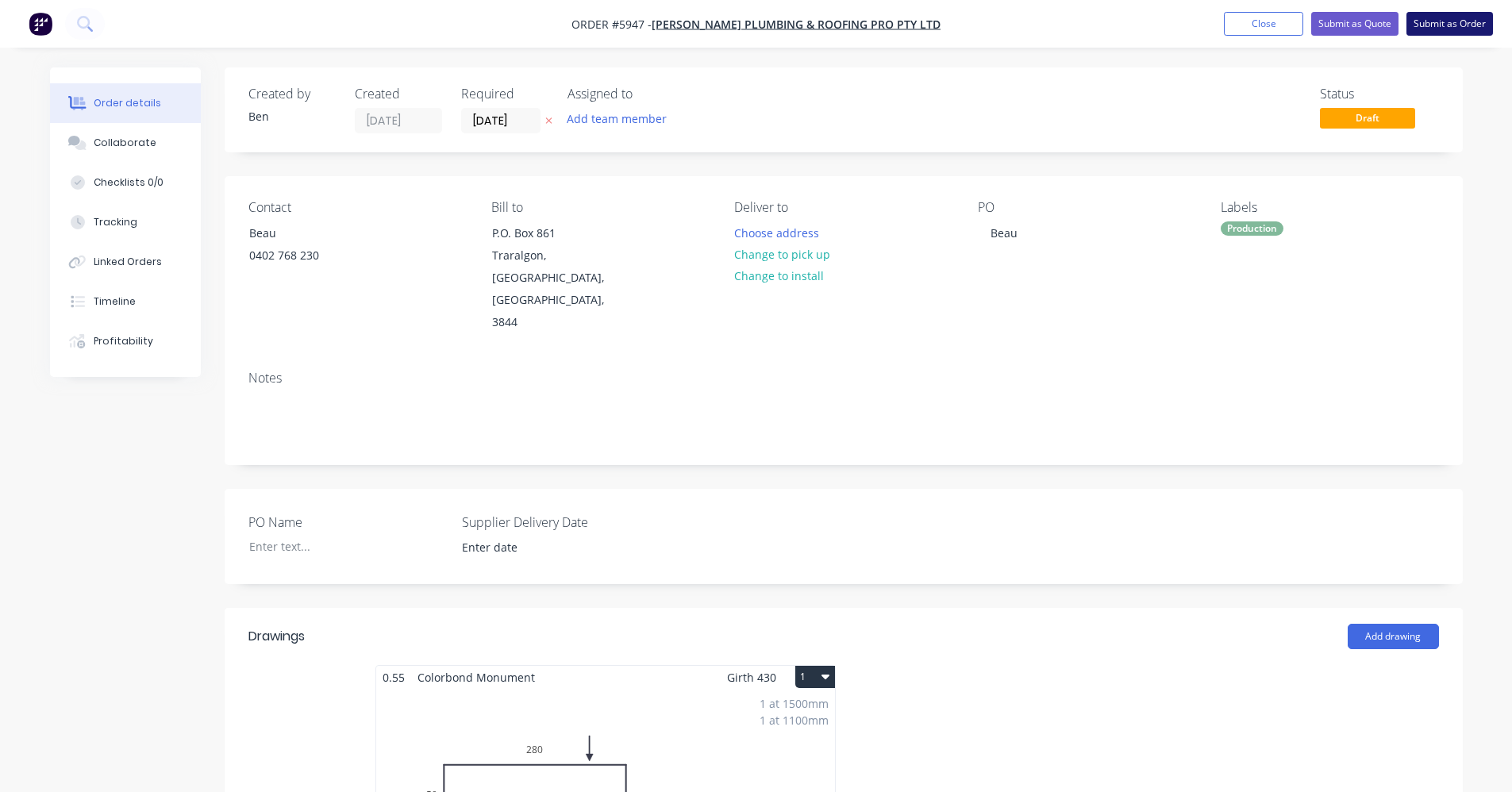
click at [1445, 24] on button "Submit as Order" at bounding box center [1450, 24] width 86 height 24
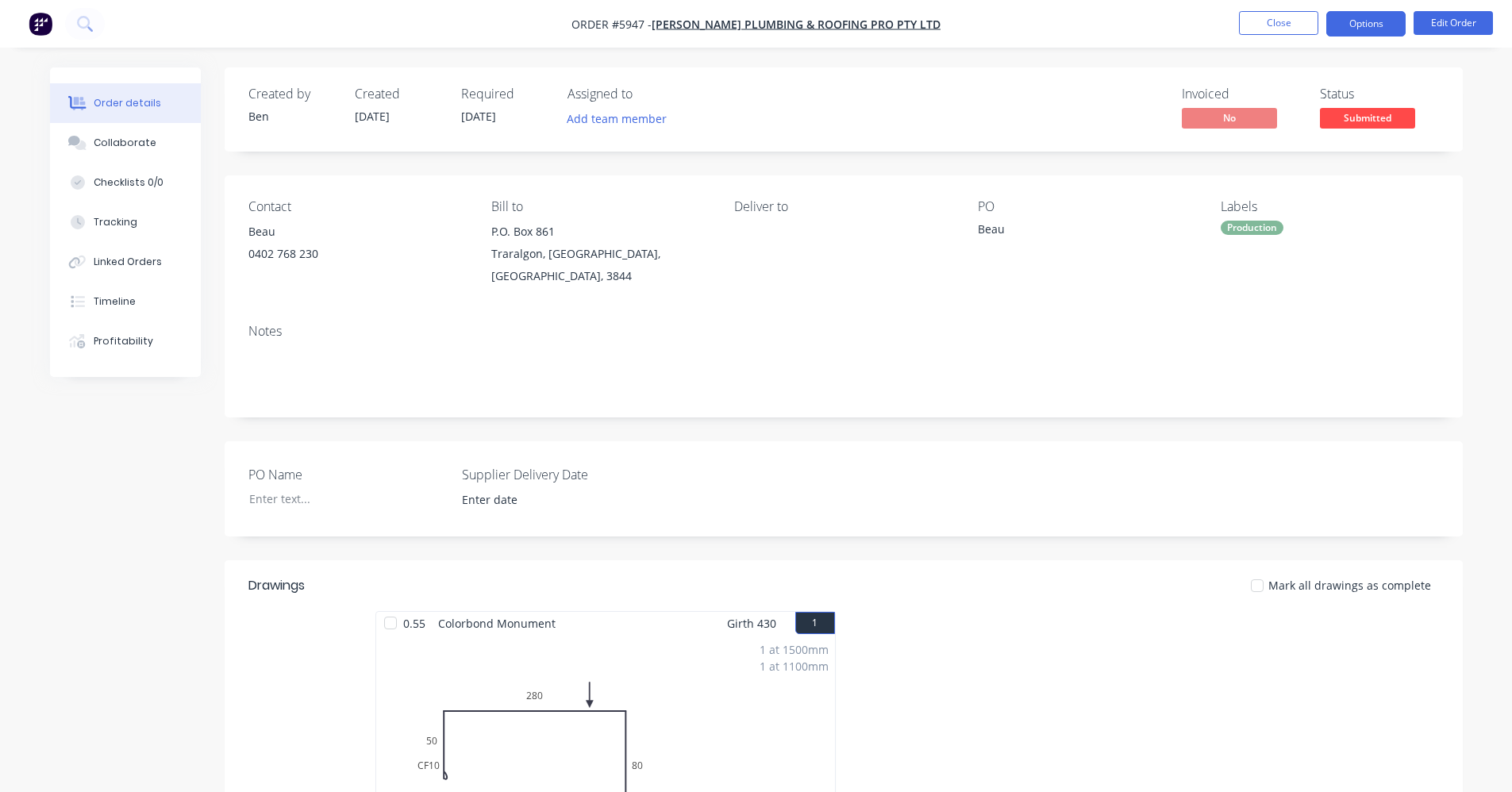
click at [1370, 26] on button "Options" at bounding box center [1365, 24] width 79 height 26
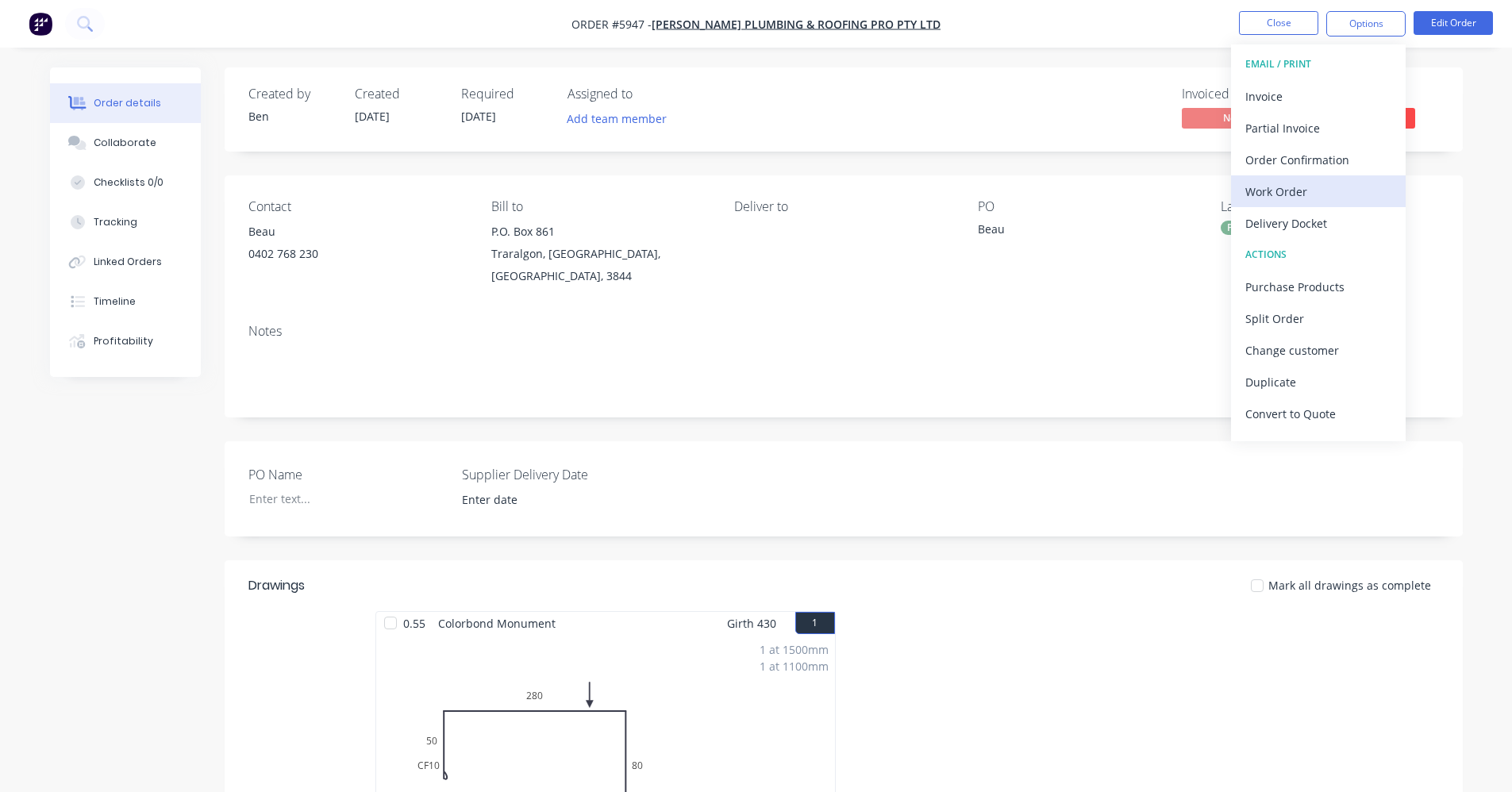
click at [1295, 191] on div "Work Order" at bounding box center [1318, 191] width 146 height 23
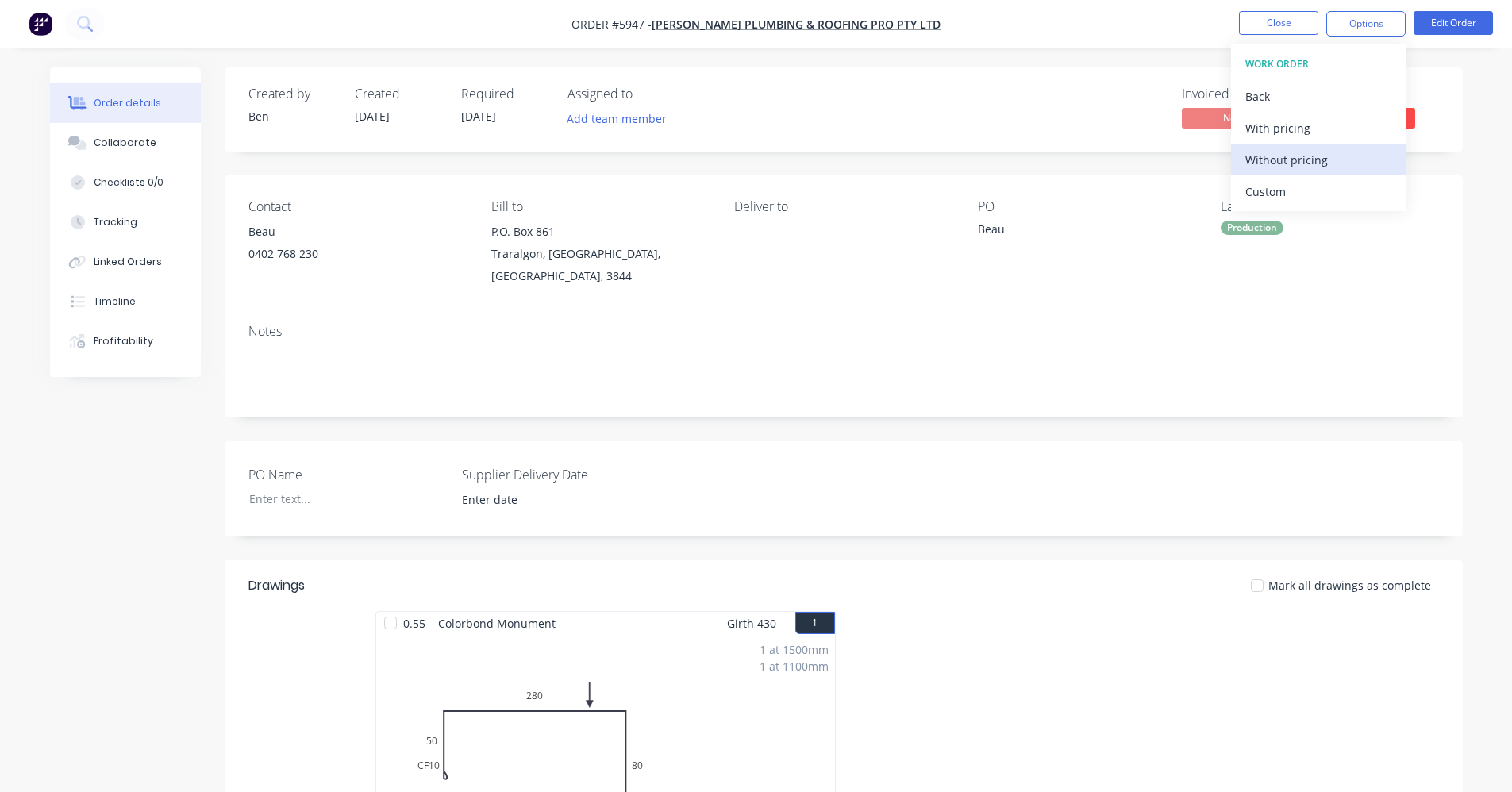
click at [1283, 157] on div "Without pricing" at bounding box center [1318, 160] width 146 height 23
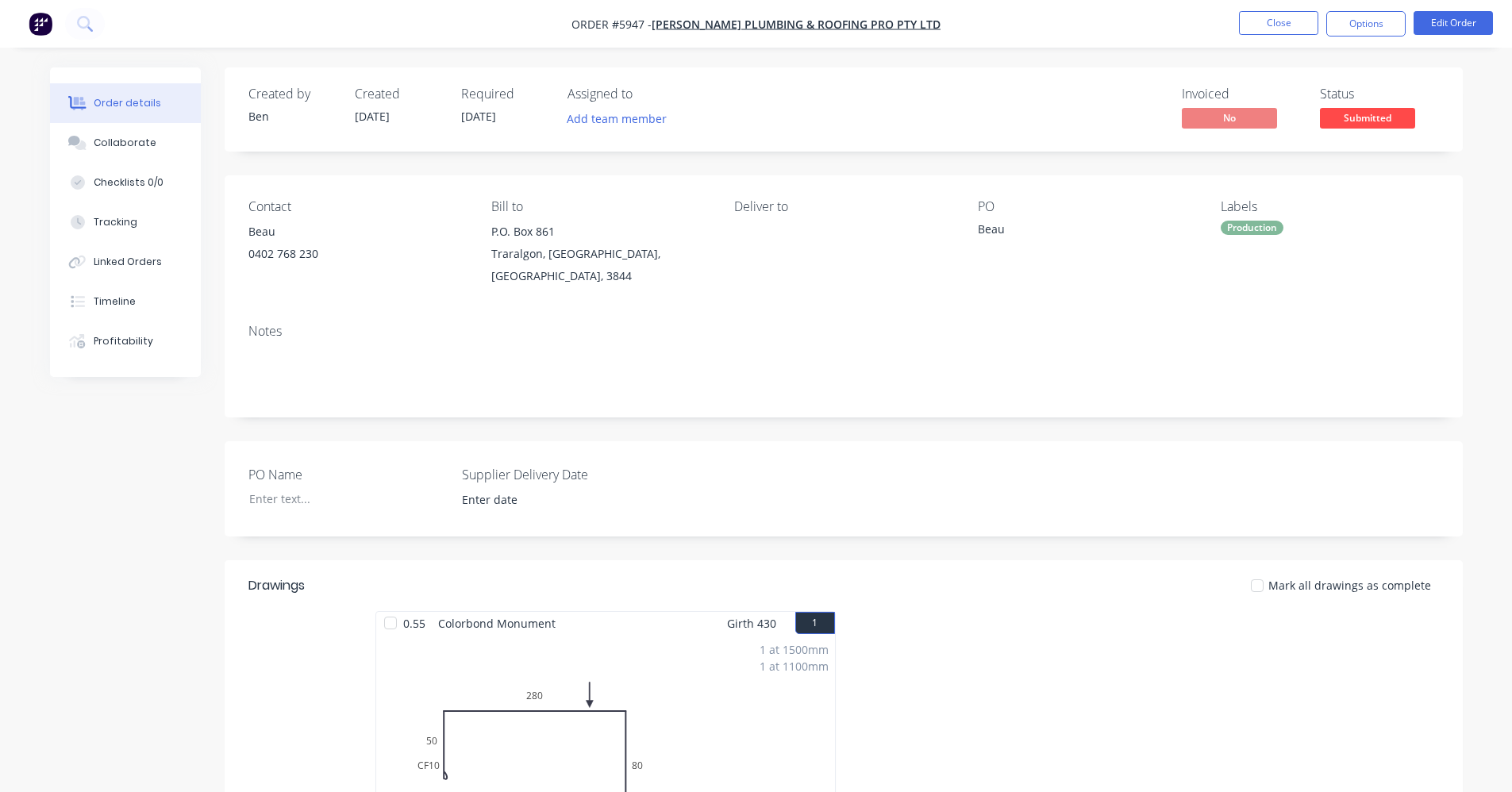
click at [1013, 326] on div "Notes" at bounding box center [844, 364] width 1238 height 106
click at [136, 144] on div "Collaborate" at bounding box center [124, 143] width 63 height 14
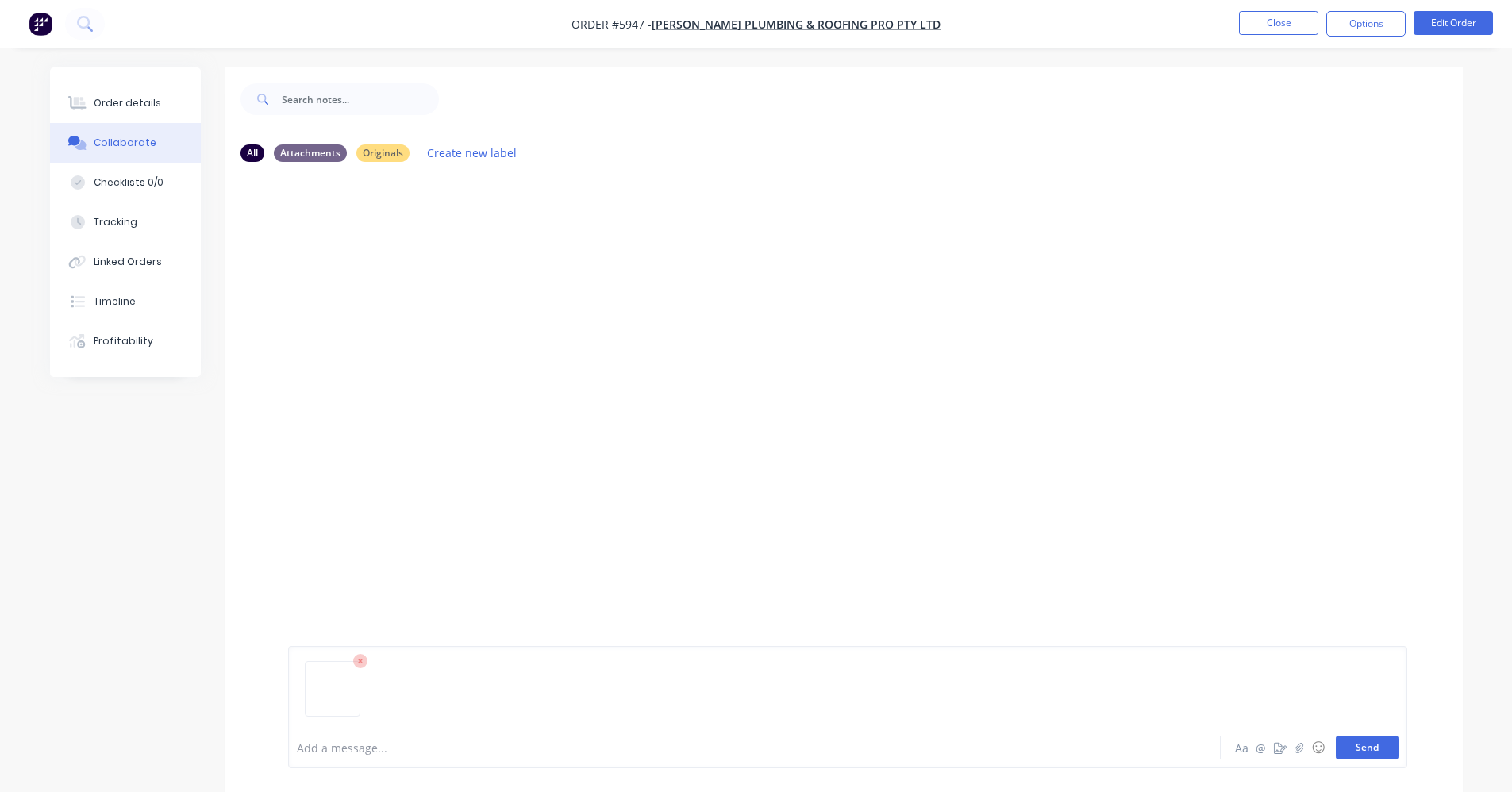
click at [1376, 745] on button "Send" at bounding box center [1367, 747] width 63 height 24
click at [119, 108] on div "Order details" at bounding box center [127, 103] width 68 height 14
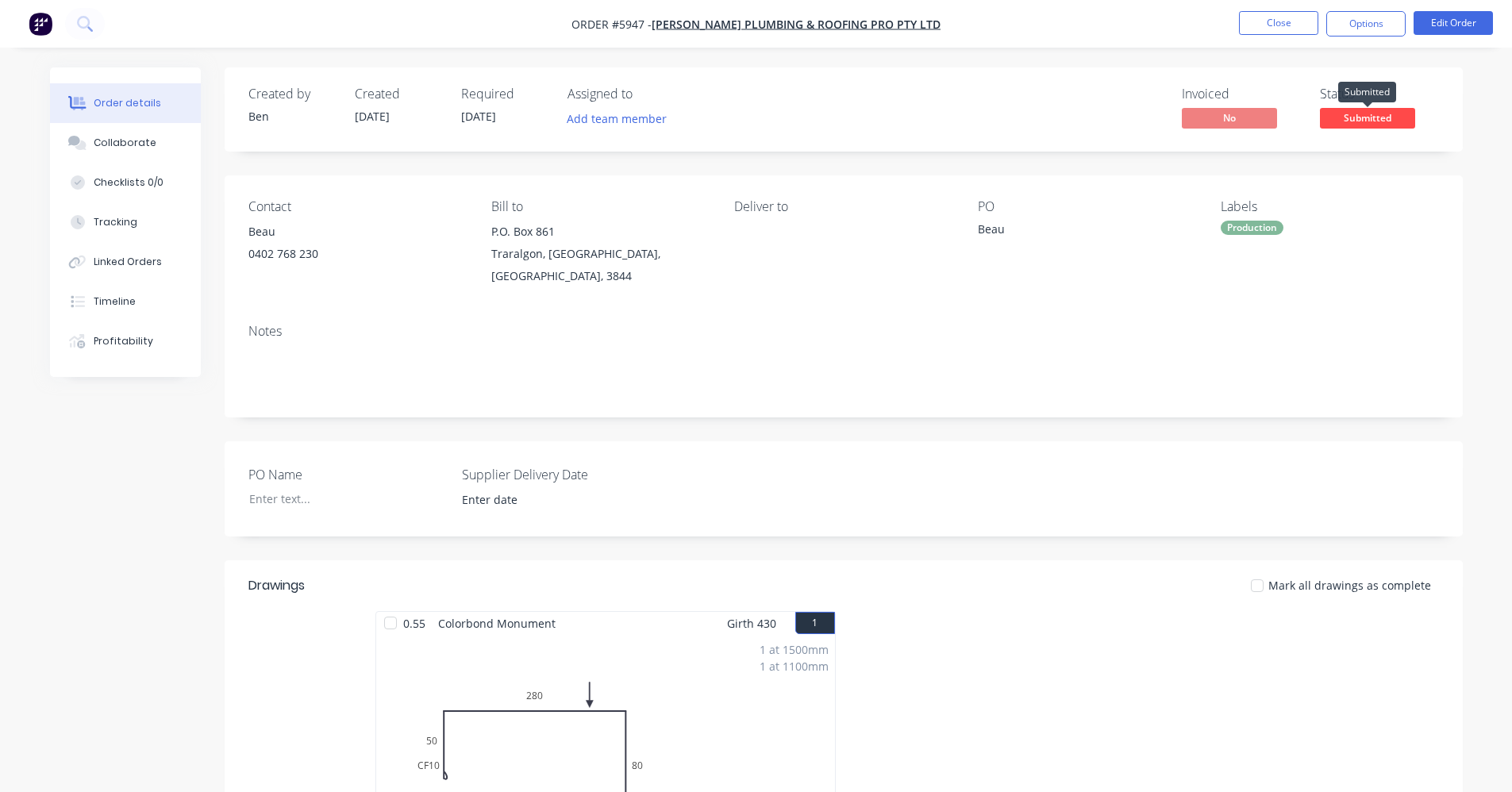
click at [1380, 115] on span "Submitted" at bounding box center [1367, 117] width 95 height 20
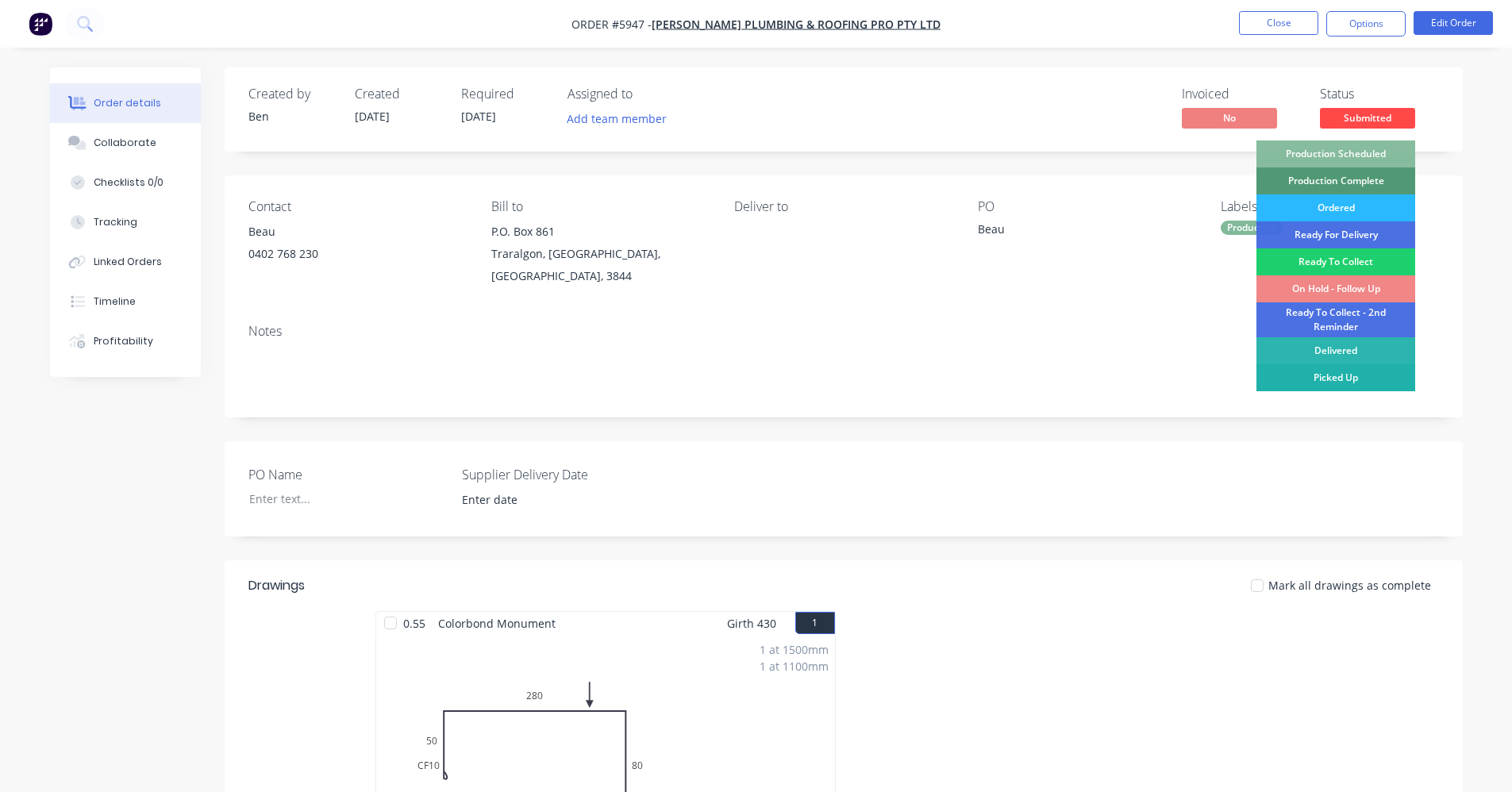
click at [1341, 376] on div "Picked Up" at bounding box center [1336, 378] width 159 height 27
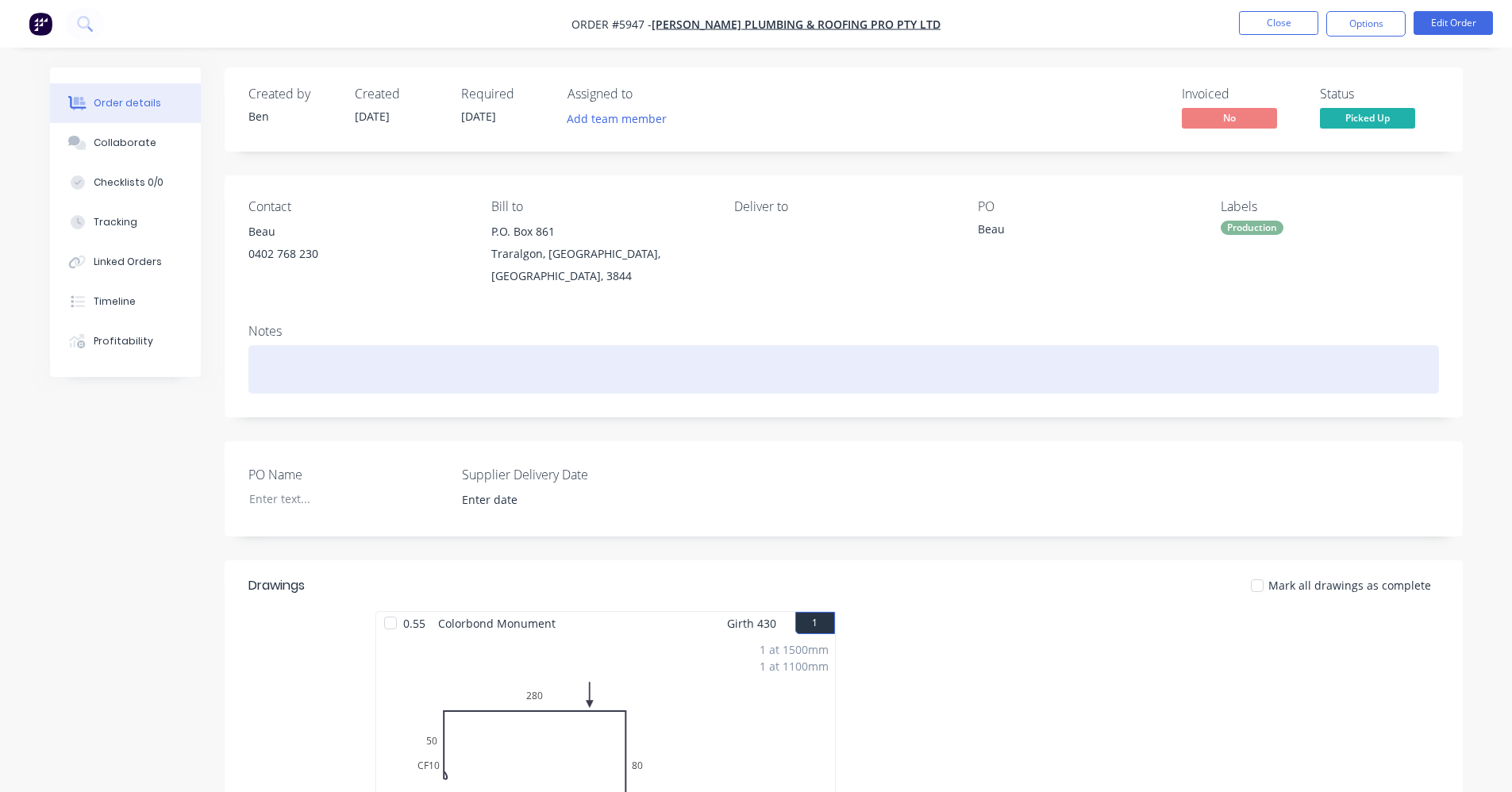
click at [1104, 345] on div at bounding box center [843, 369] width 1190 height 49
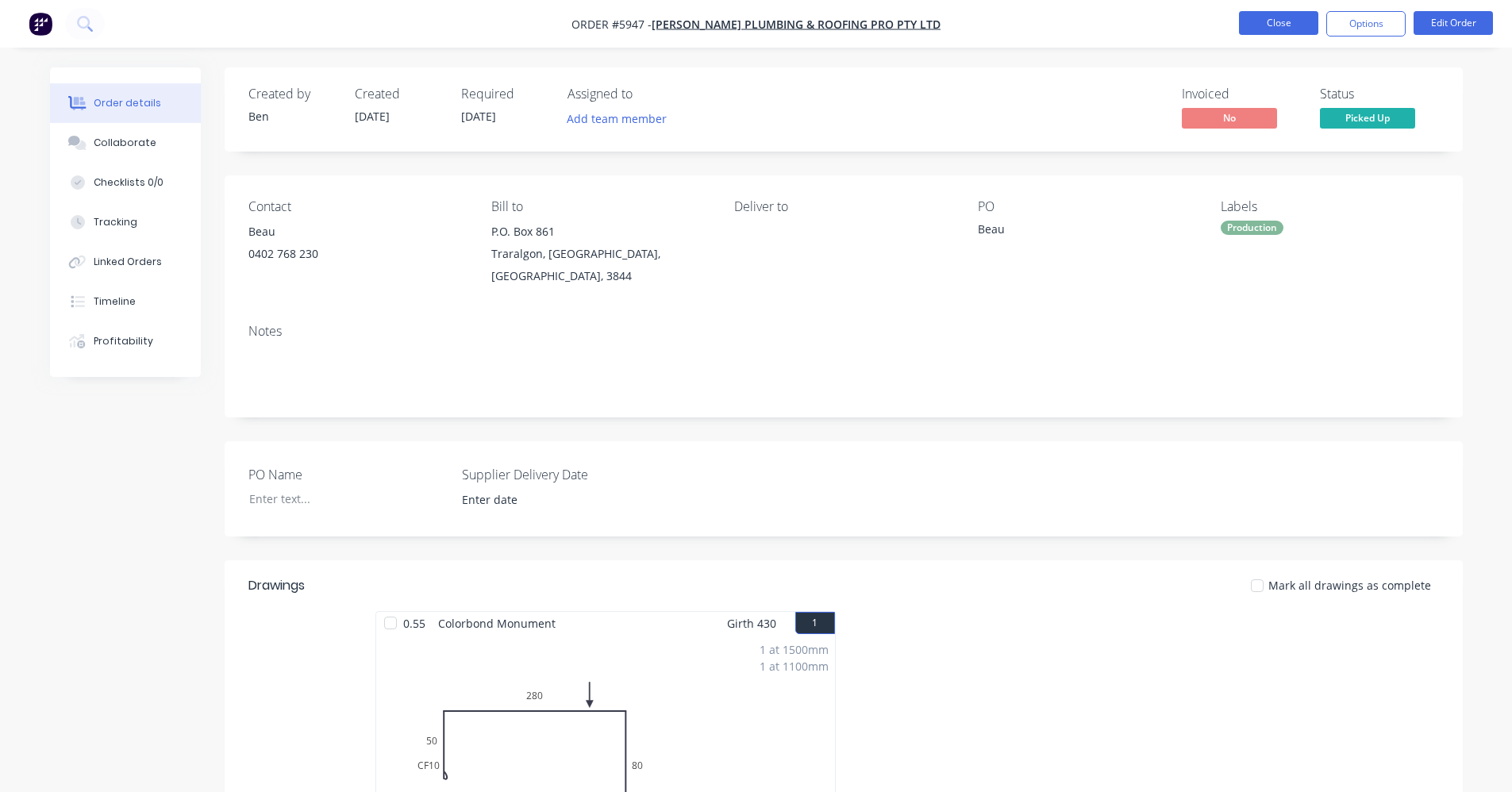
click at [1285, 17] on button "Close" at bounding box center [1278, 23] width 79 height 24
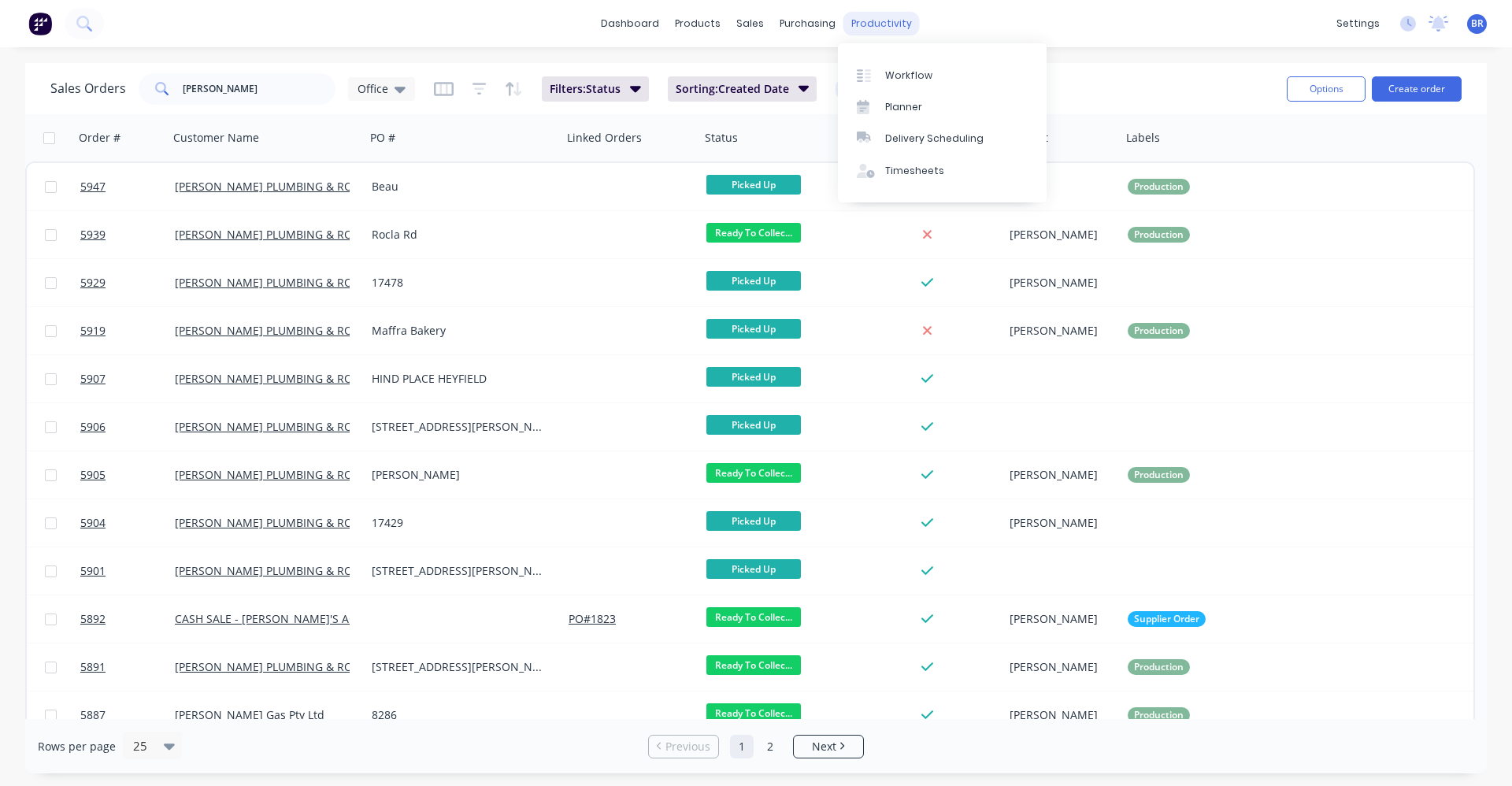
click at [876, 21] on div "productivity" at bounding box center [881, 24] width 76 height 24
click at [923, 135] on div "Delivery Scheduling" at bounding box center [934, 139] width 98 height 14
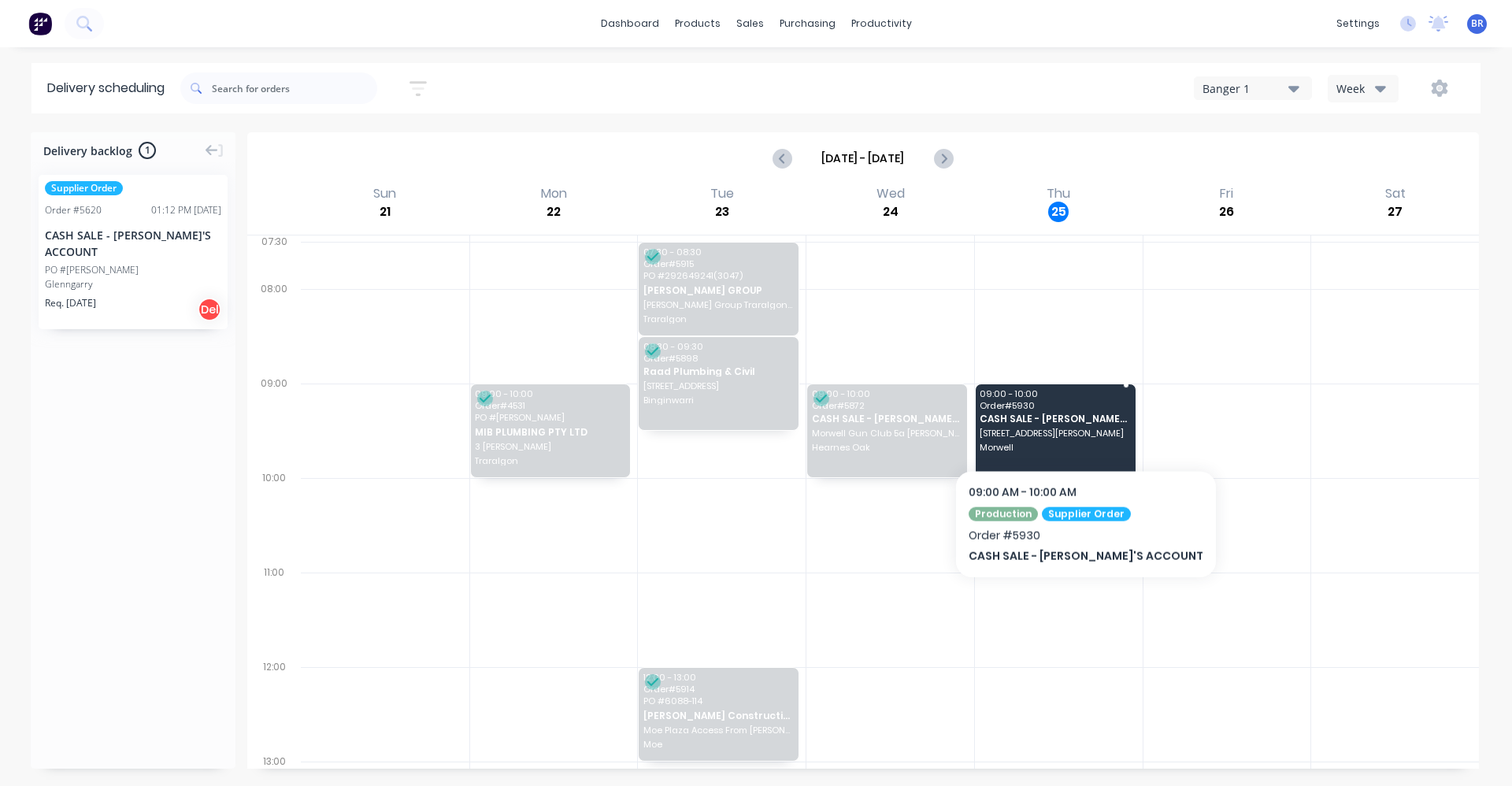
click at [1047, 428] on span "[STREET_ADDRESS][PERSON_NAME]" at bounding box center [1054, 433] width 150 height 9
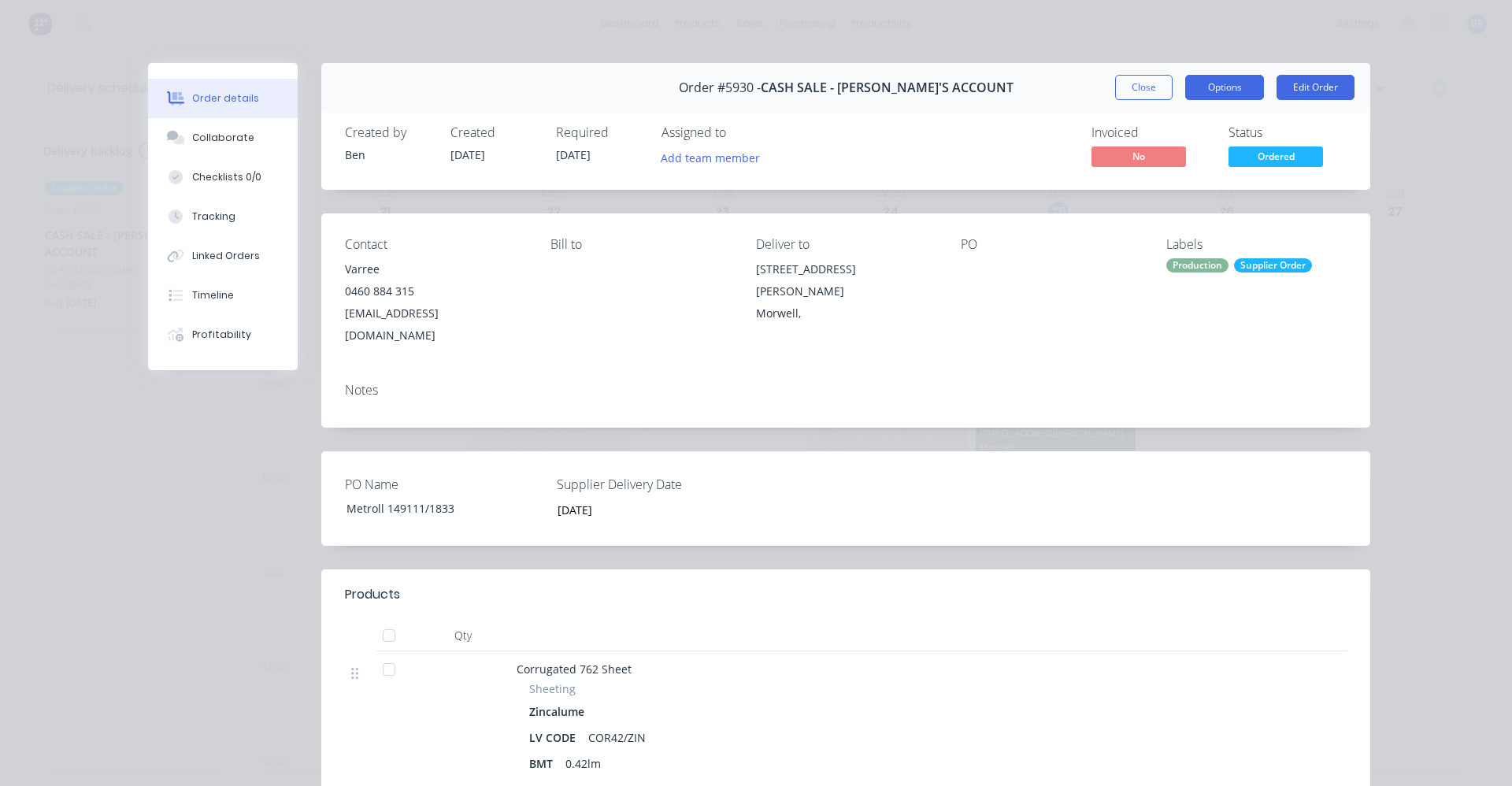
click at [1214, 89] on button "Options" at bounding box center [1224, 88] width 78 height 25
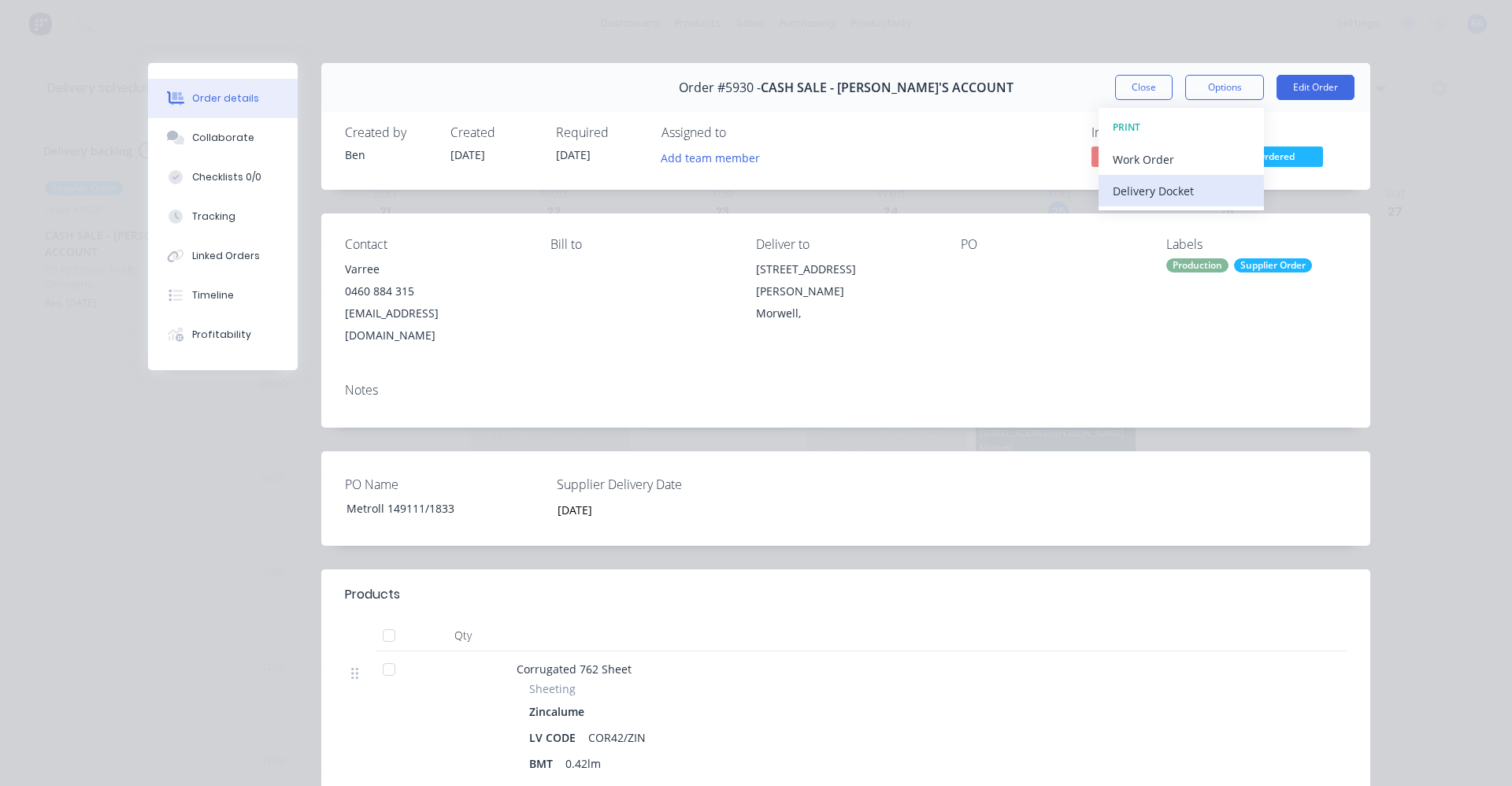
click at [1142, 188] on div "Delivery Docket" at bounding box center [1181, 191] width 137 height 23
click at [1141, 188] on div "Standard" at bounding box center [1181, 191] width 137 height 23
click at [1222, 346] on div "Contact Varree [PHONE_NUMBER] [EMAIL_ADDRESS][DOMAIN_NAME] Bill to Deliver to […" at bounding box center [845, 292] width 1049 height 157
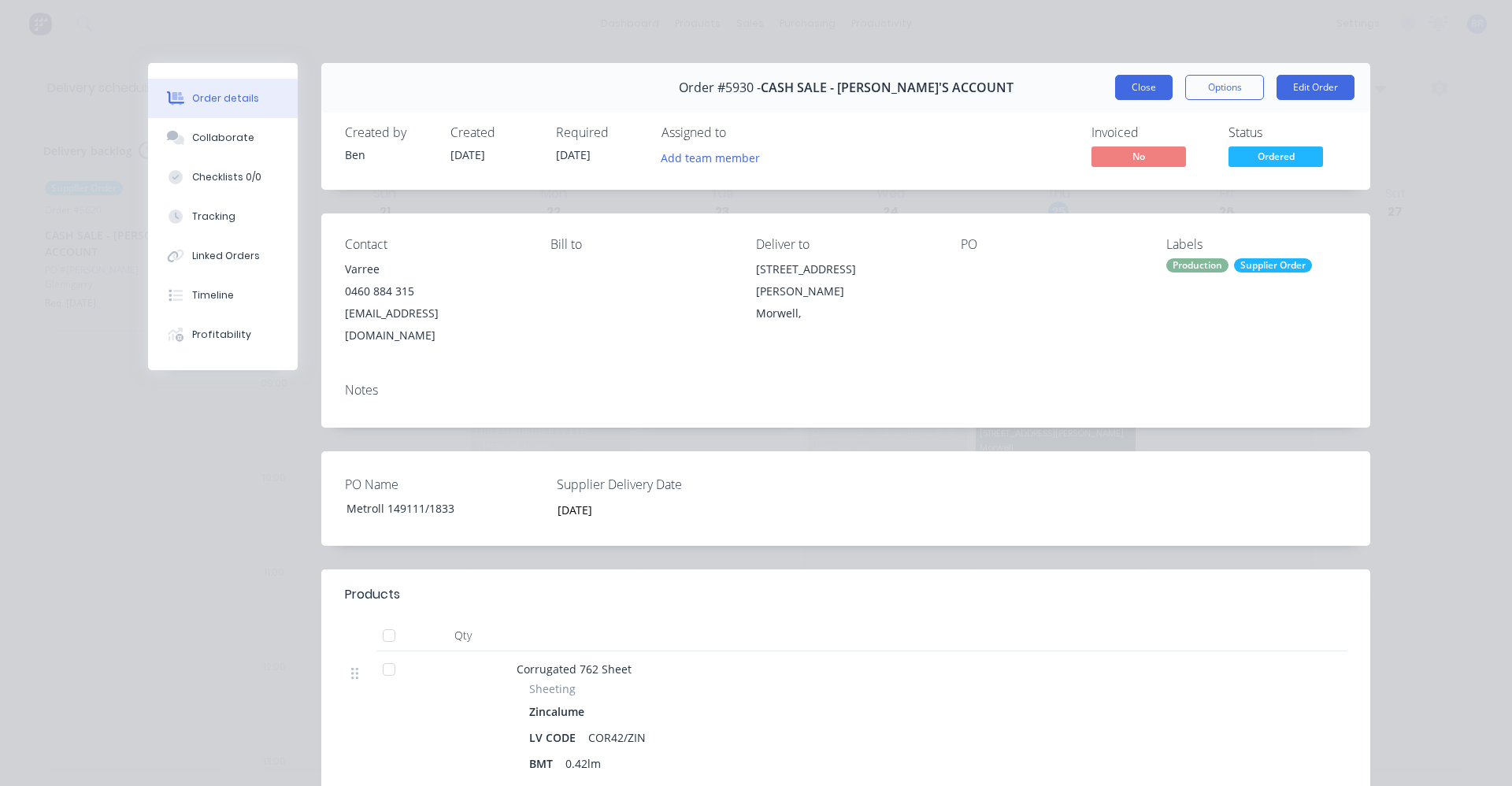
click at [1137, 88] on button "Close" at bounding box center [1144, 88] width 58 height 25
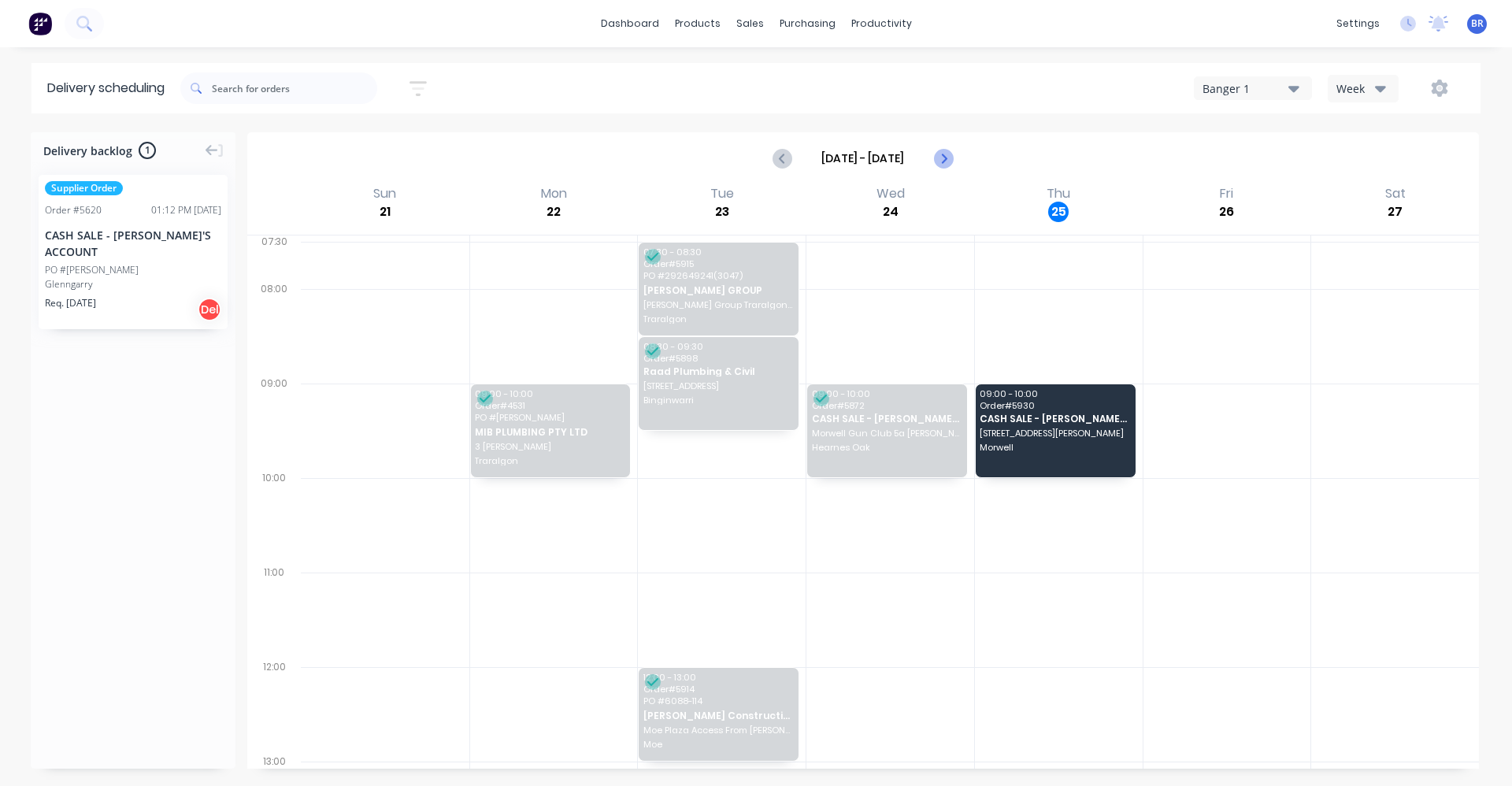
click at [940, 158] on icon "Next page" at bounding box center [943, 158] width 19 height 19
type input "[DATE] - [DATE]"
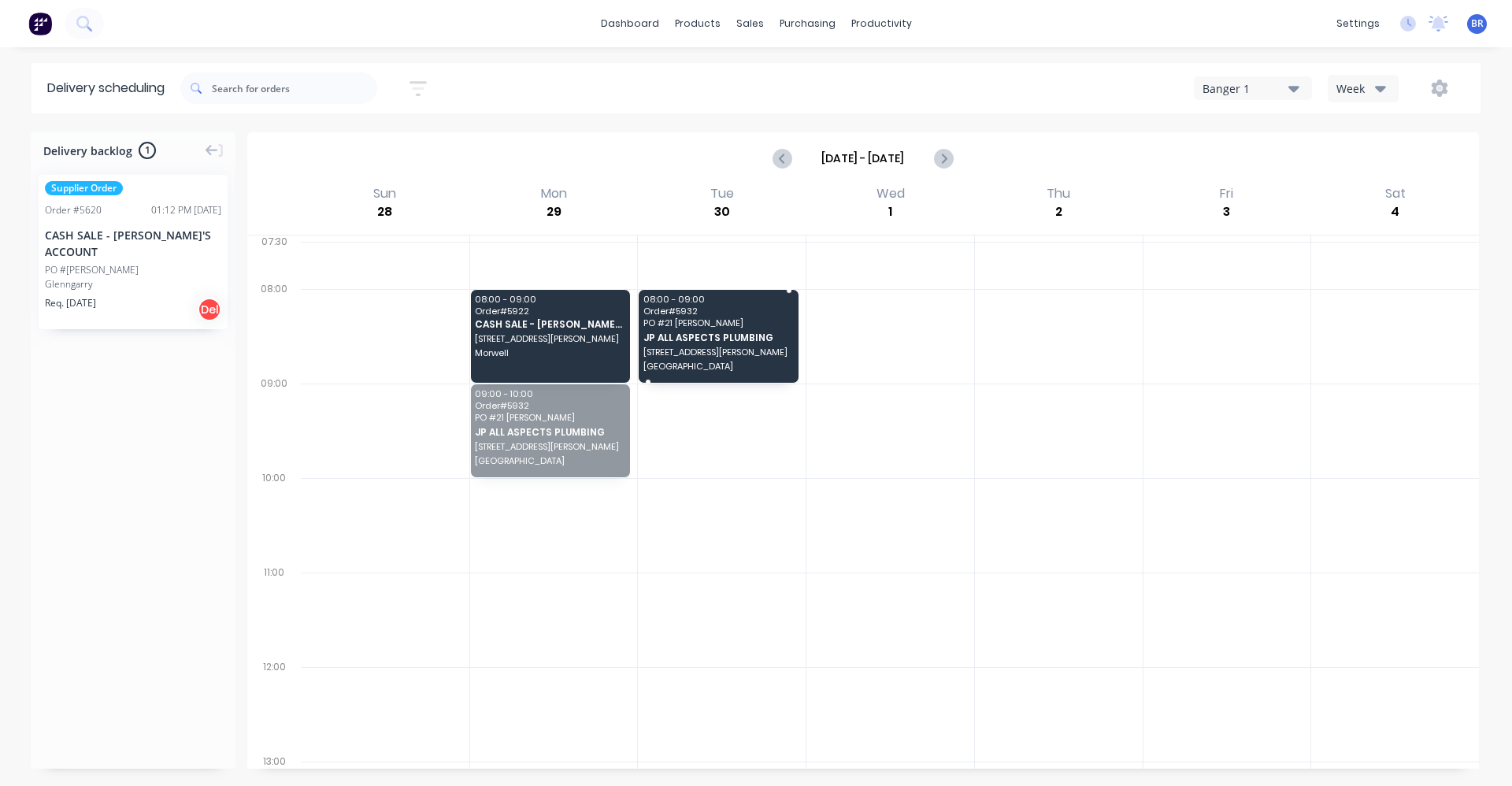
drag, startPoint x: 538, startPoint y: 430, endPoint x: 690, endPoint y: 336, distance: 178.7
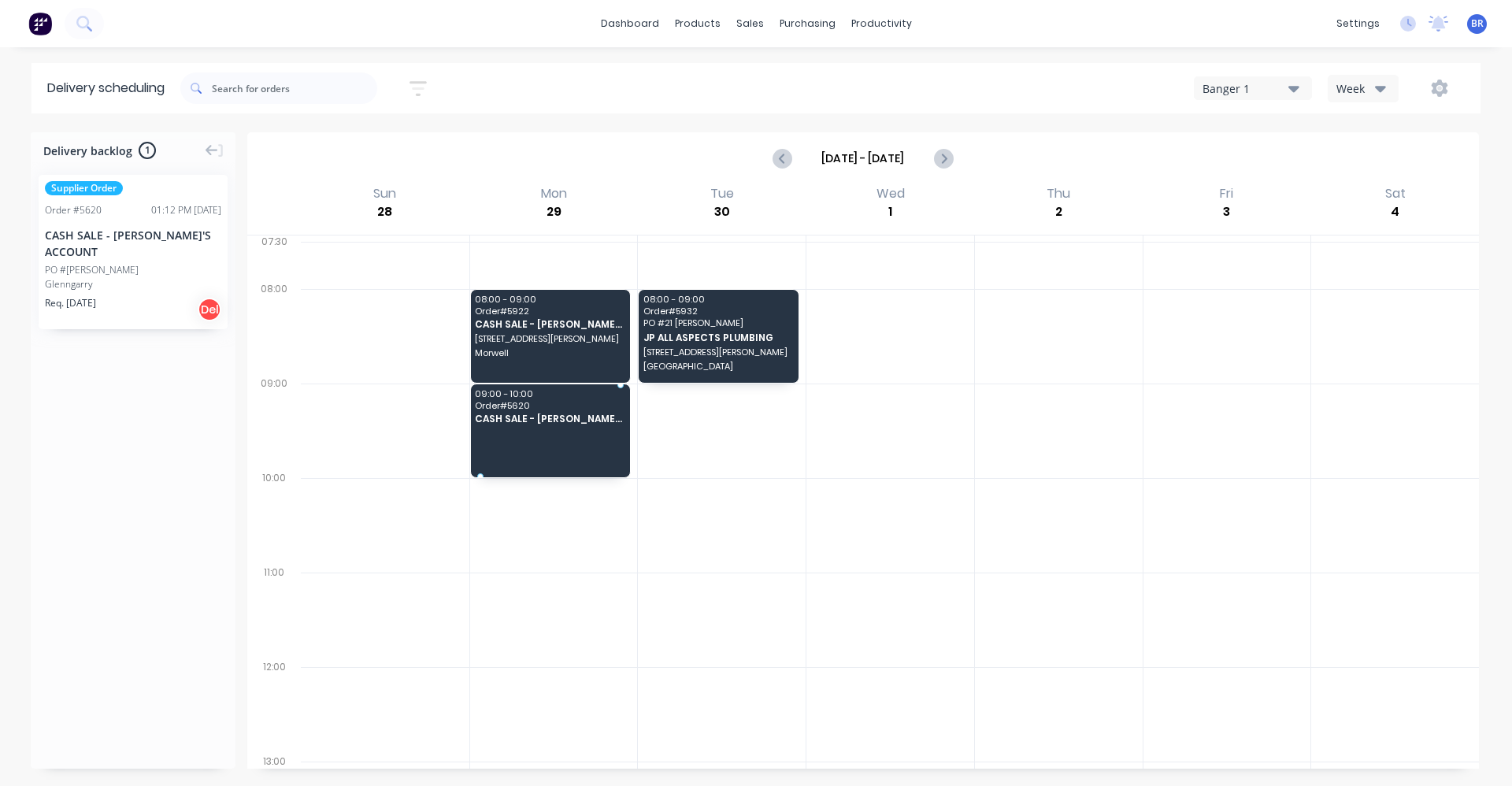
drag, startPoint x: 113, startPoint y: 256, endPoint x: 557, endPoint y: 425, distance: 475.1
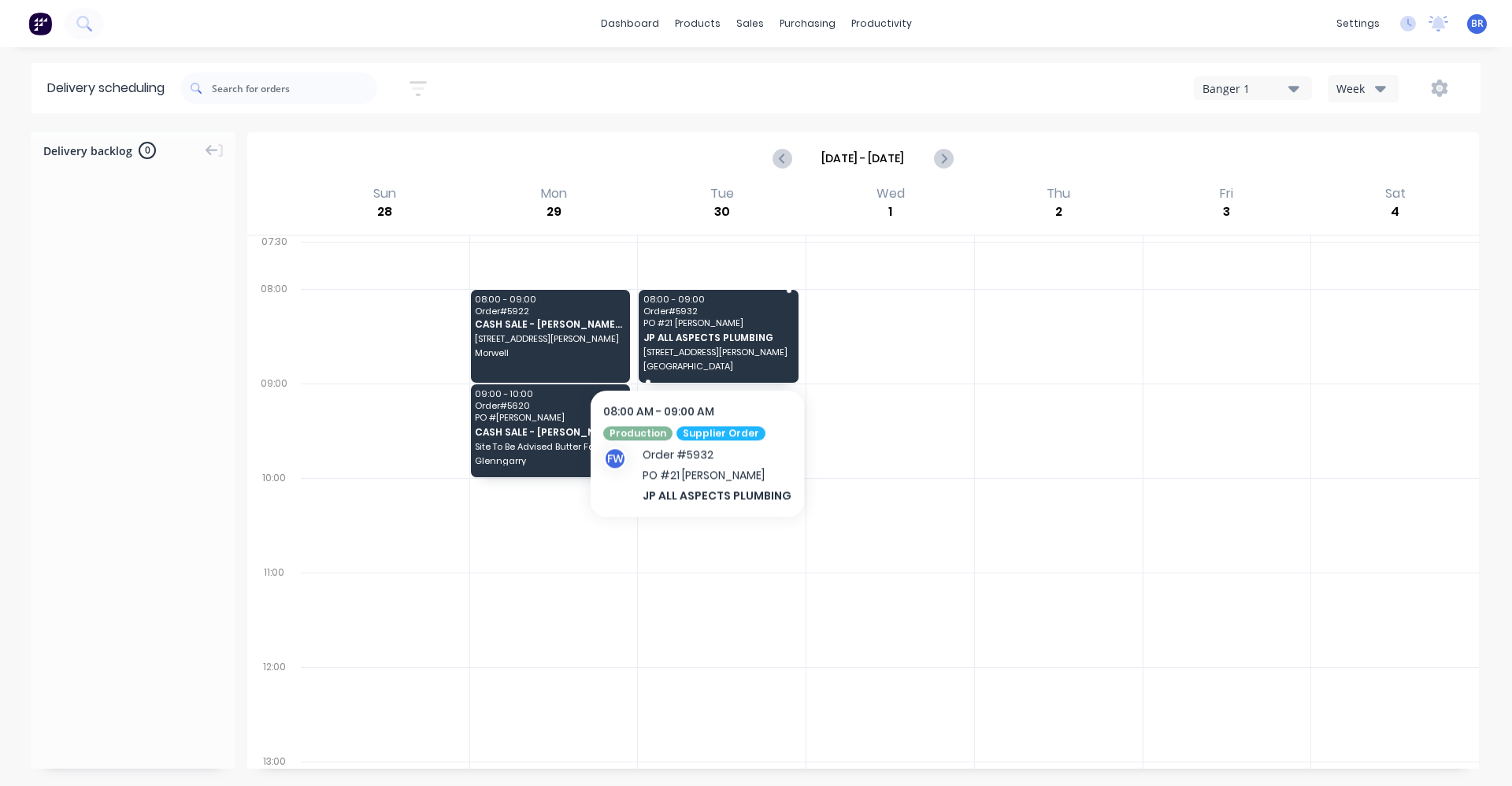
click at [694, 341] on span "JP ALL ASPECTS PLUMBING" at bounding box center [718, 337] width 150 height 10
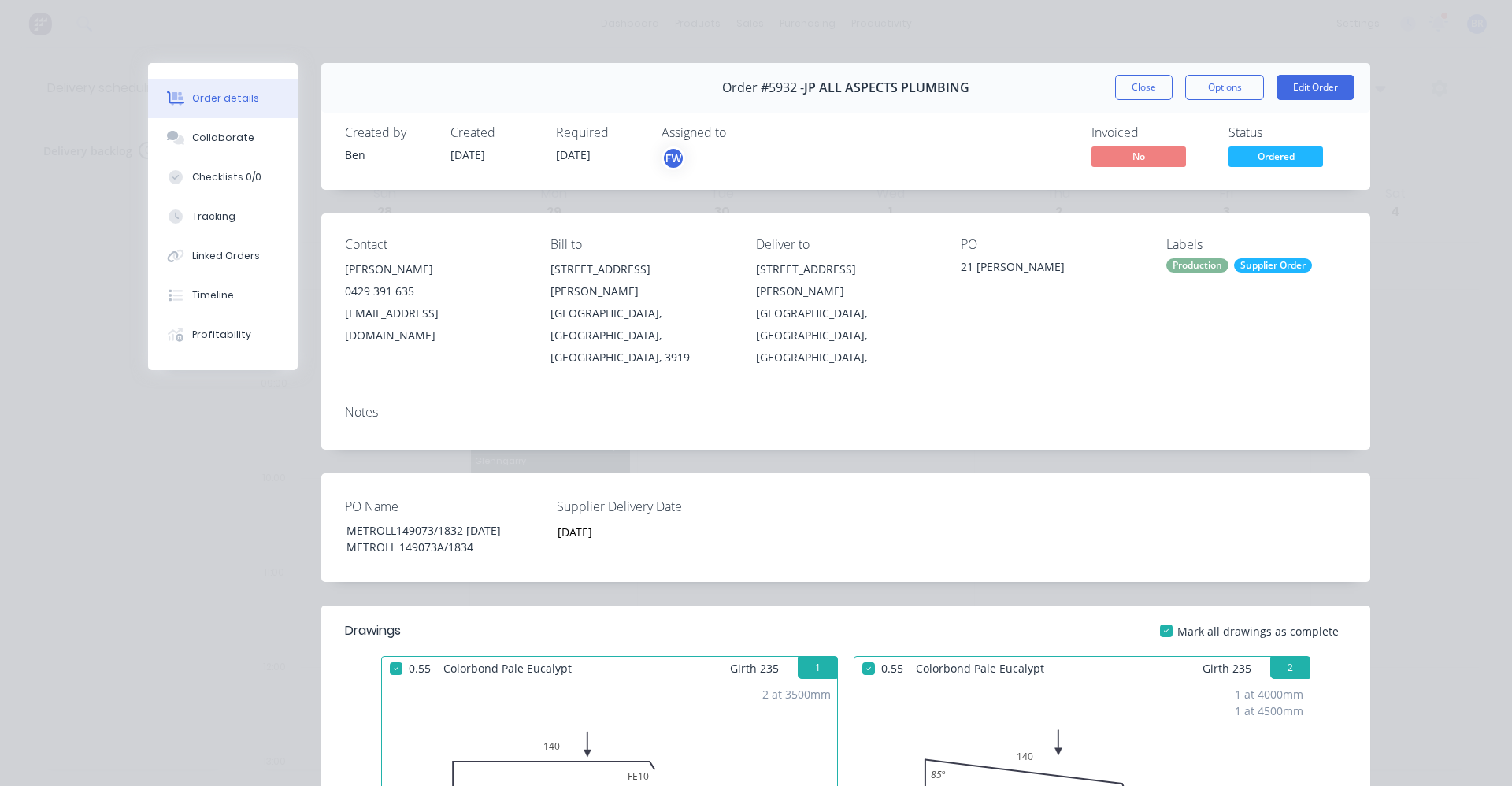
drag, startPoint x: 1146, startPoint y: 87, endPoint x: 854, endPoint y: 185, distance: 308.0
click at [1142, 87] on button "Close" at bounding box center [1144, 88] width 58 height 25
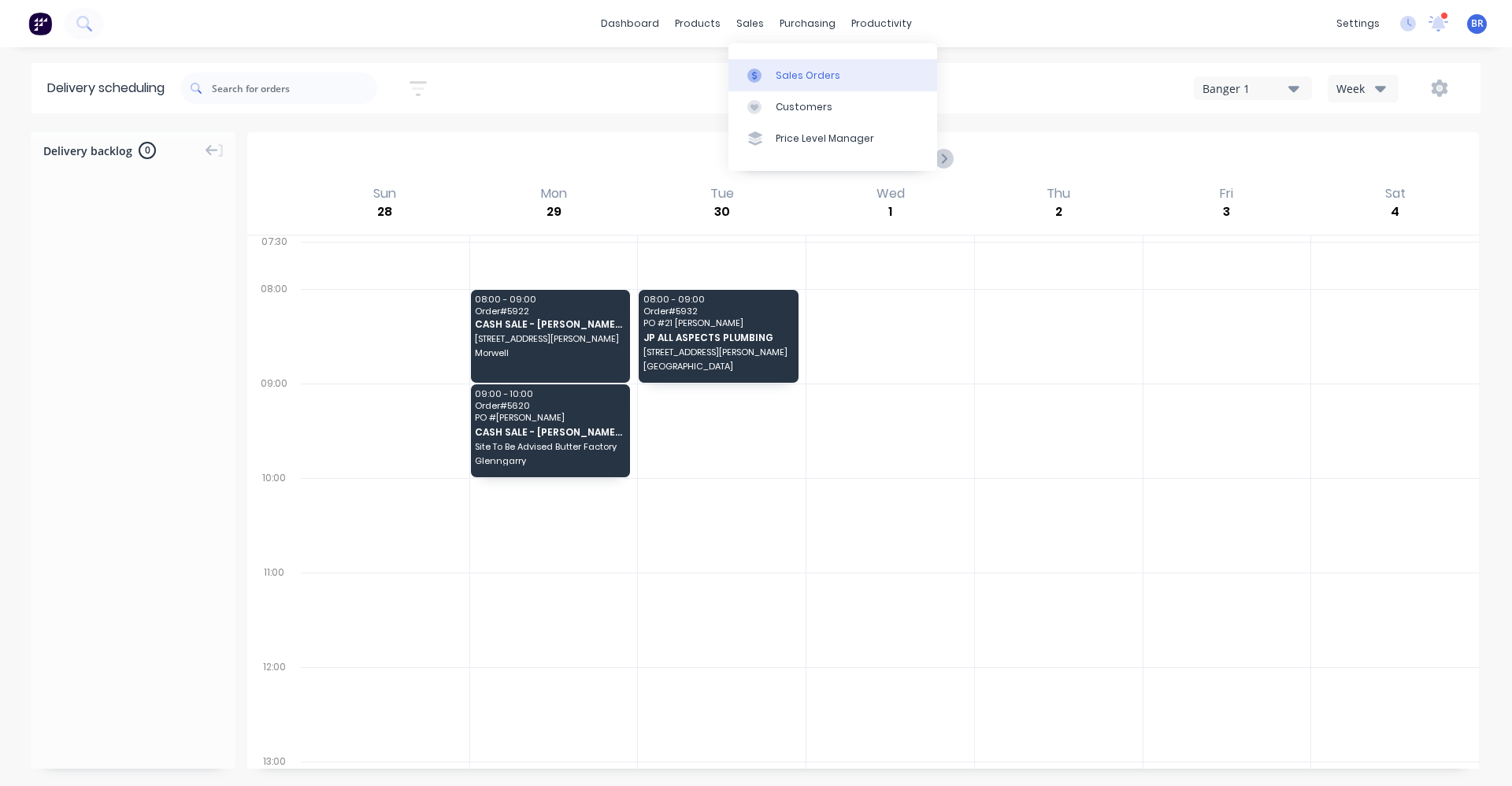
click at [804, 67] on link "Sales Orders" at bounding box center [833, 75] width 209 height 32
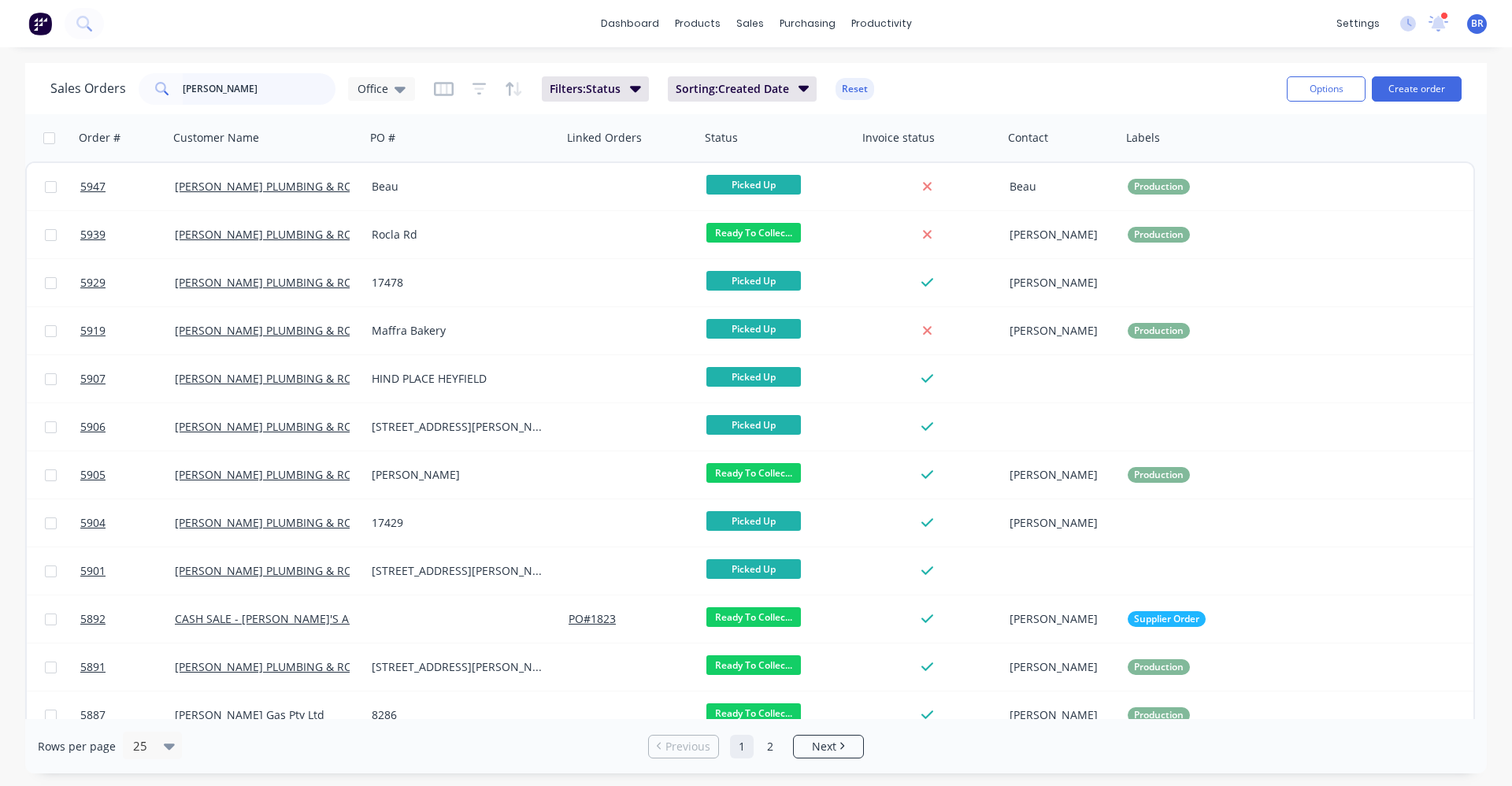
drag, startPoint x: 222, startPoint y: 89, endPoint x: 100, endPoint y: 59, distance: 125.6
click at [114, 68] on div "Sales Orders [PERSON_NAME] Office Filters: Status Sorting: Created Date Reset O…" at bounding box center [756, 89] width 1461 height 51
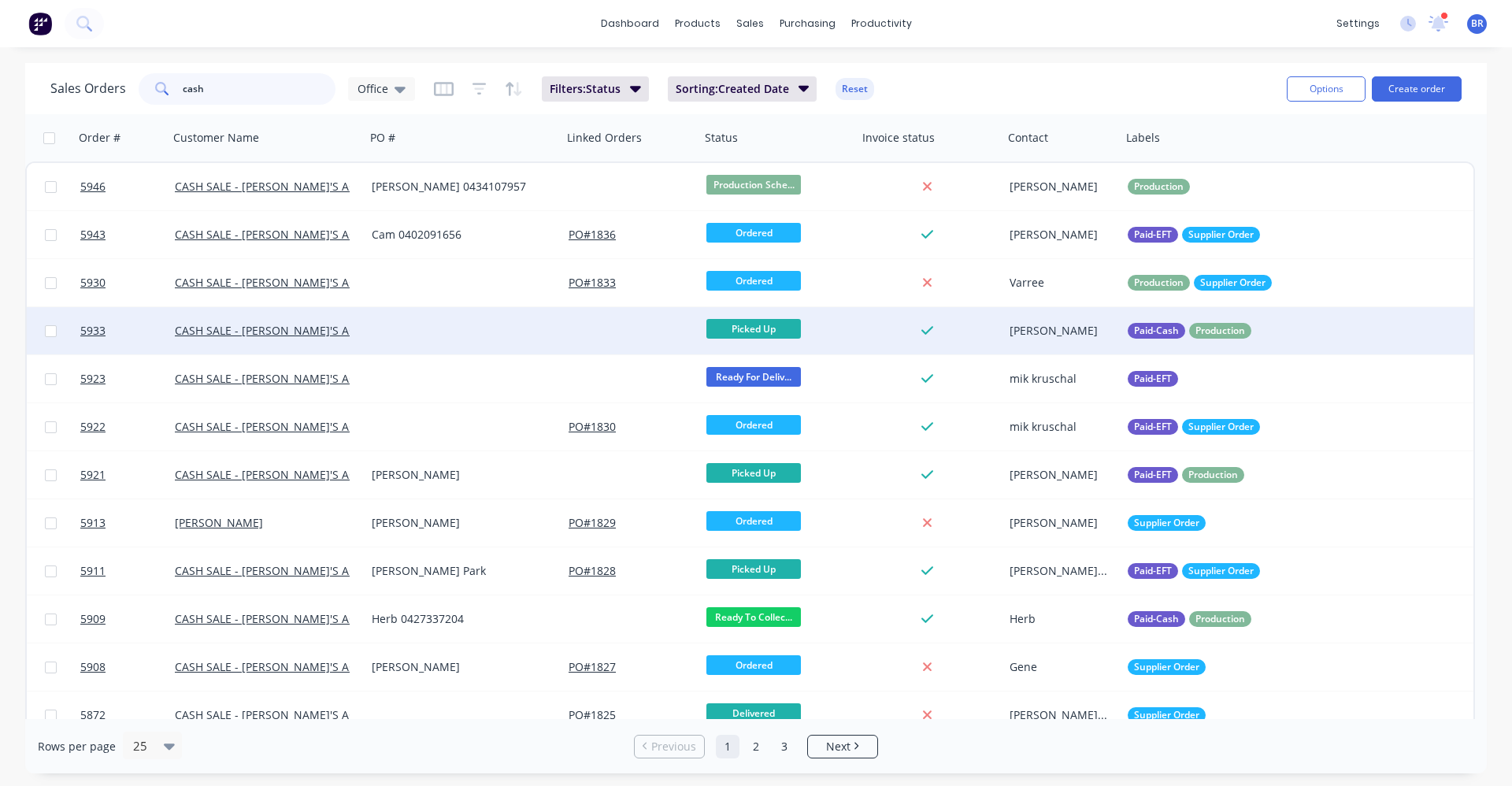
type input "cash"
click at [551, 336] on div at bounding box center [464, 331] width 197 height 47
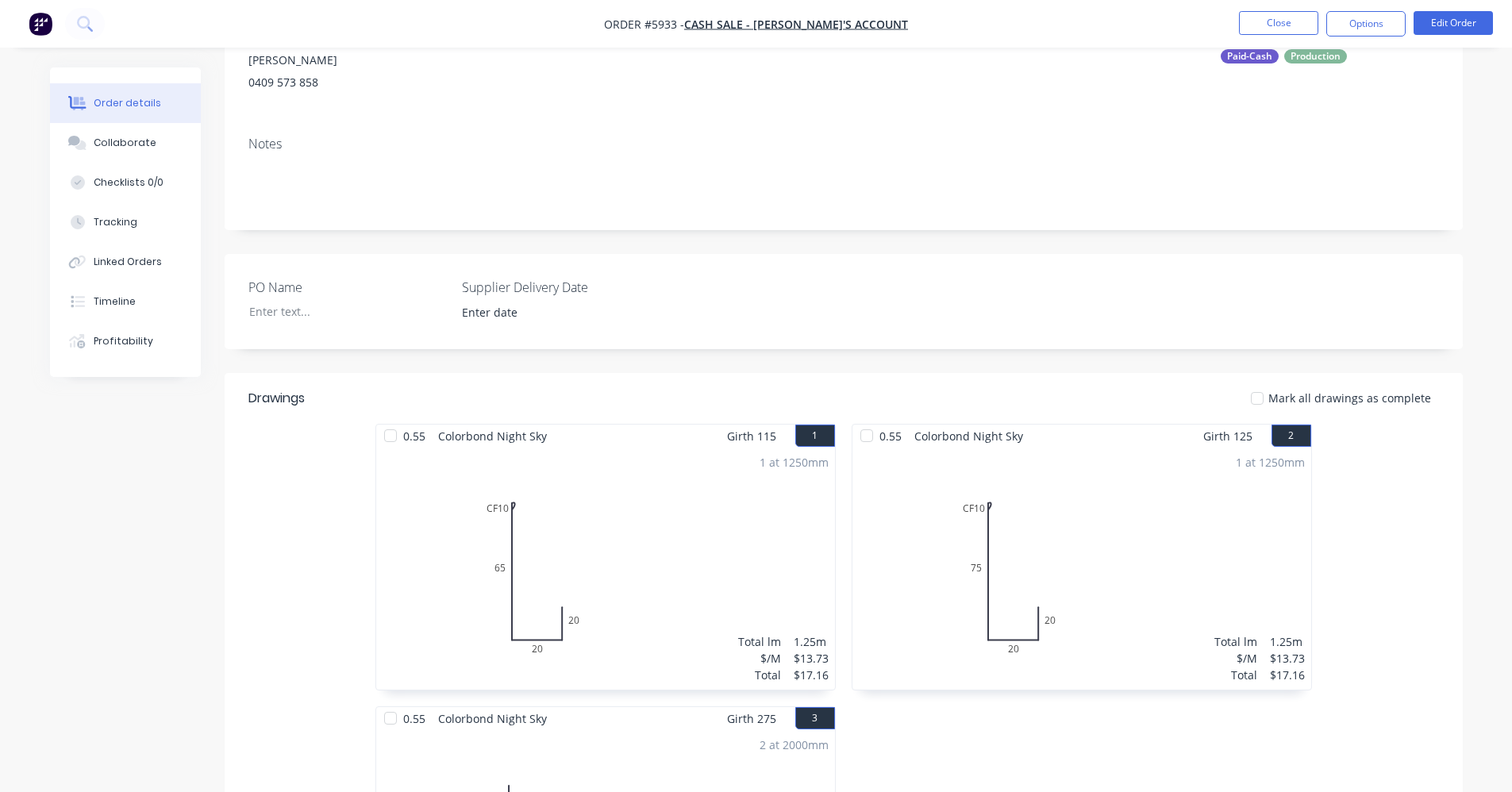
scroll to position [159, 0]
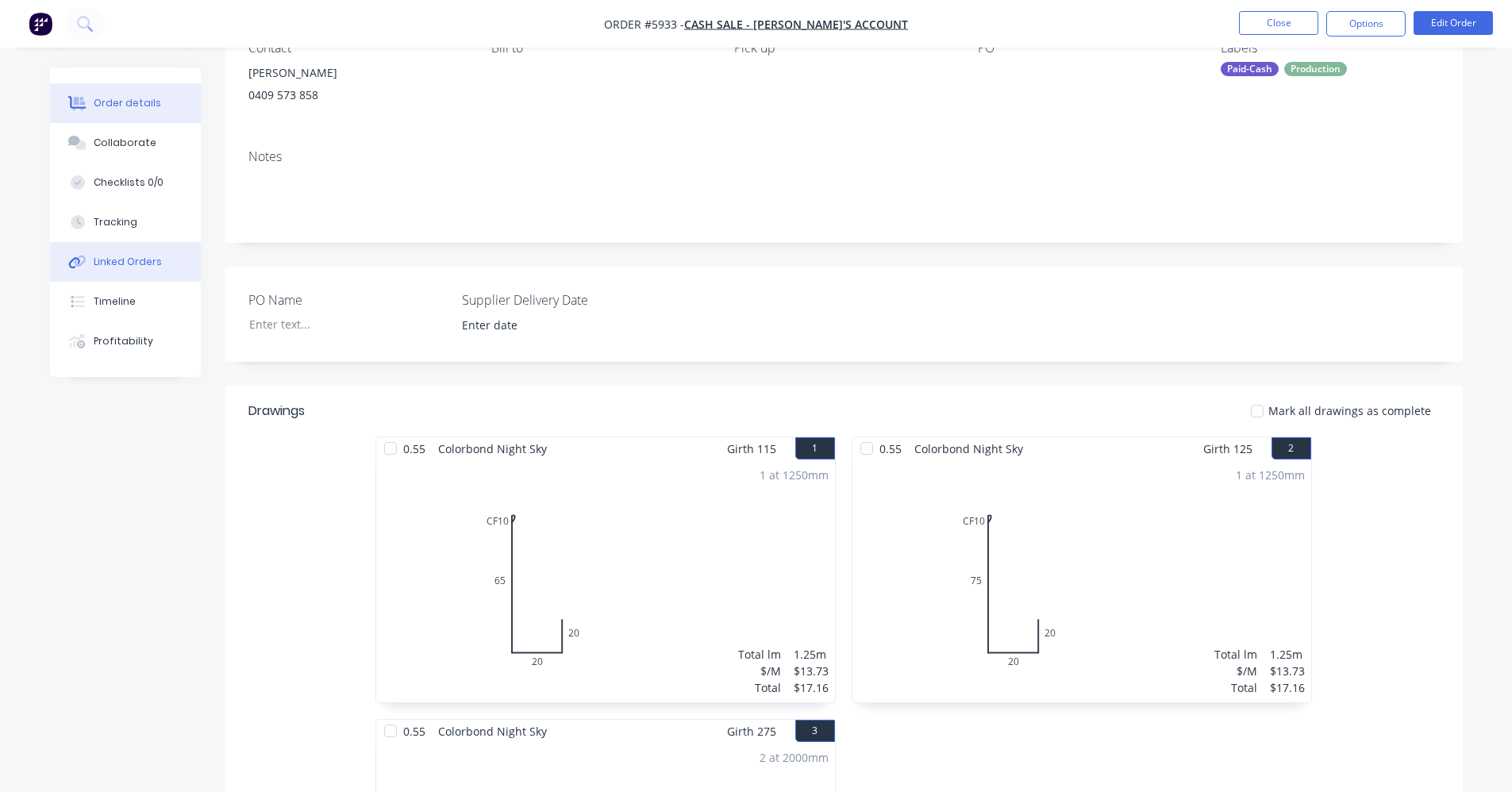
click at [131, 262] on div "Linked Orders" at bounding box center [128, 262] width 69 height 14
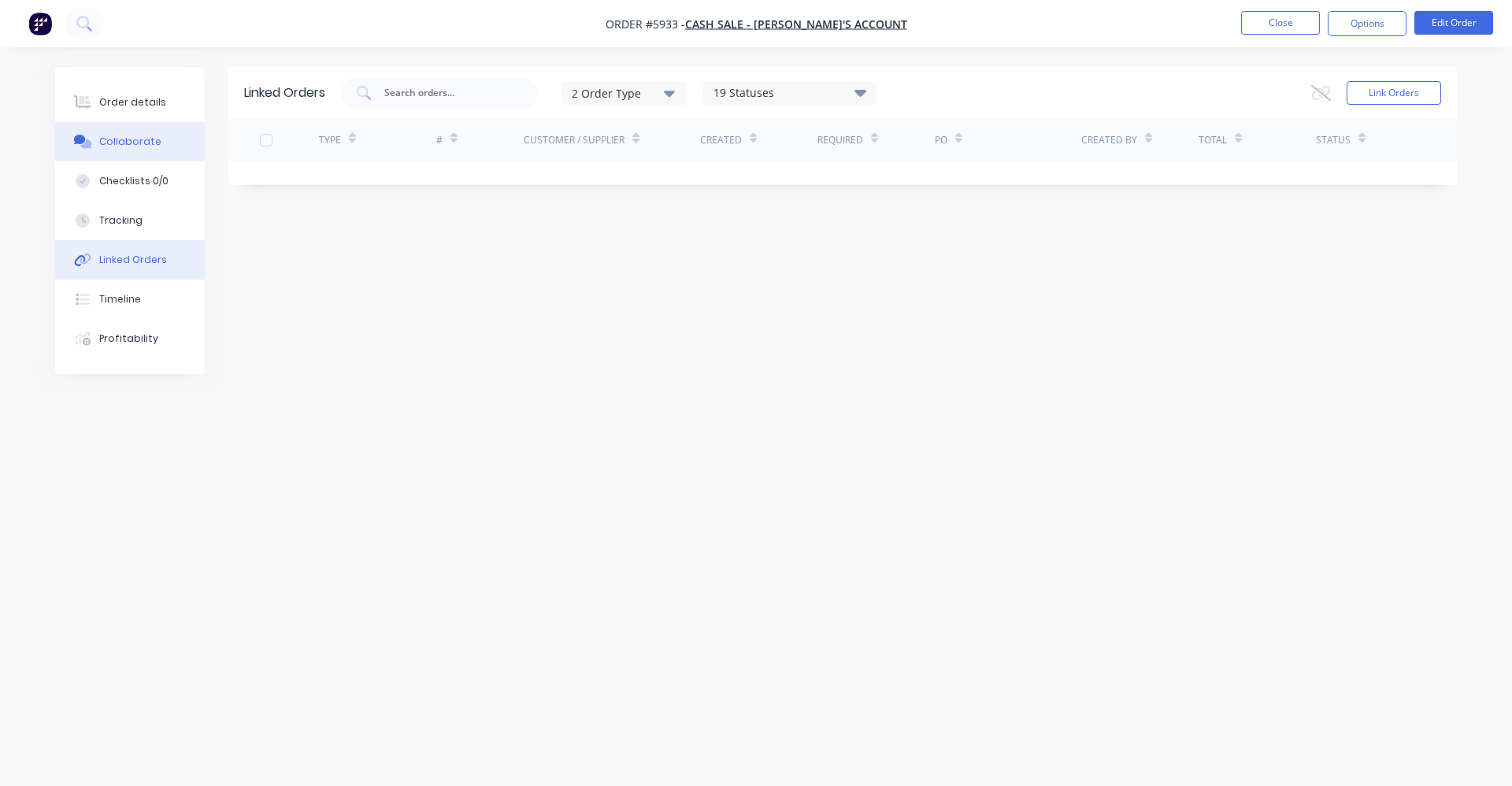
click at [119, 127] on button "Collaborate" at bounding box center [130, 142] width 150 height 40
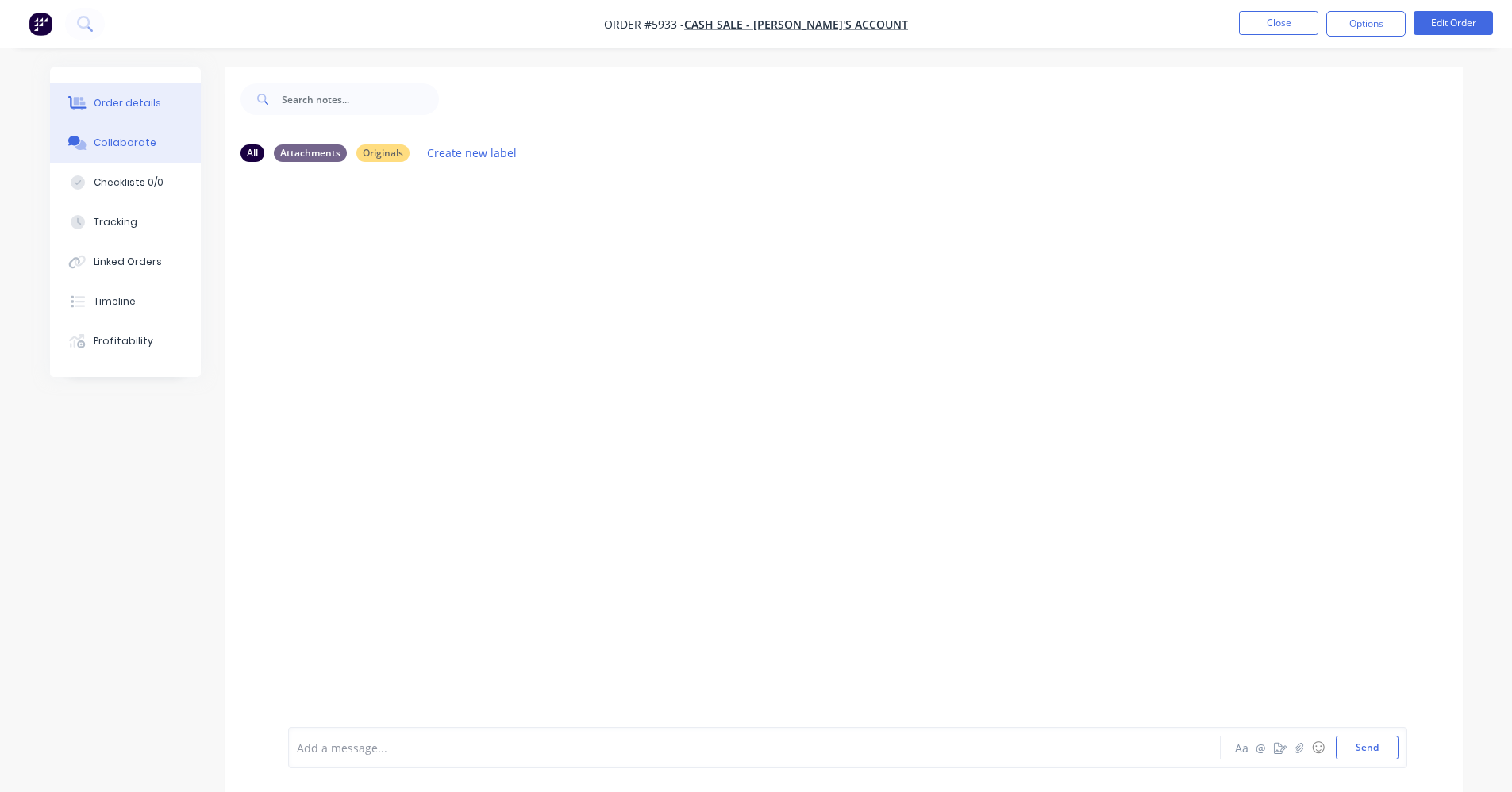
click at [118, 95] on button "Order details" at bounding box center [125, 103] width 151 height 40
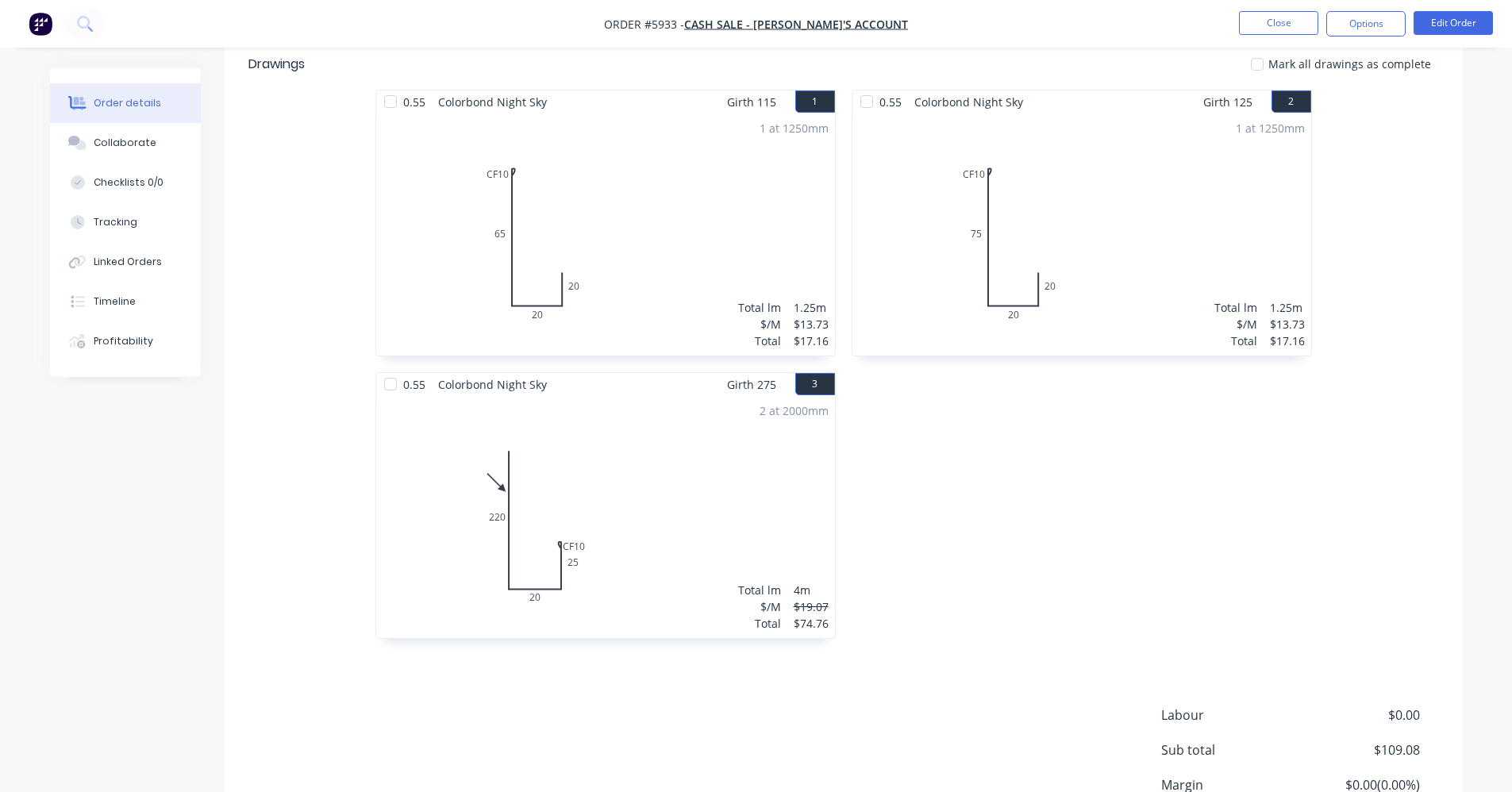
scroll to position [317, 0]
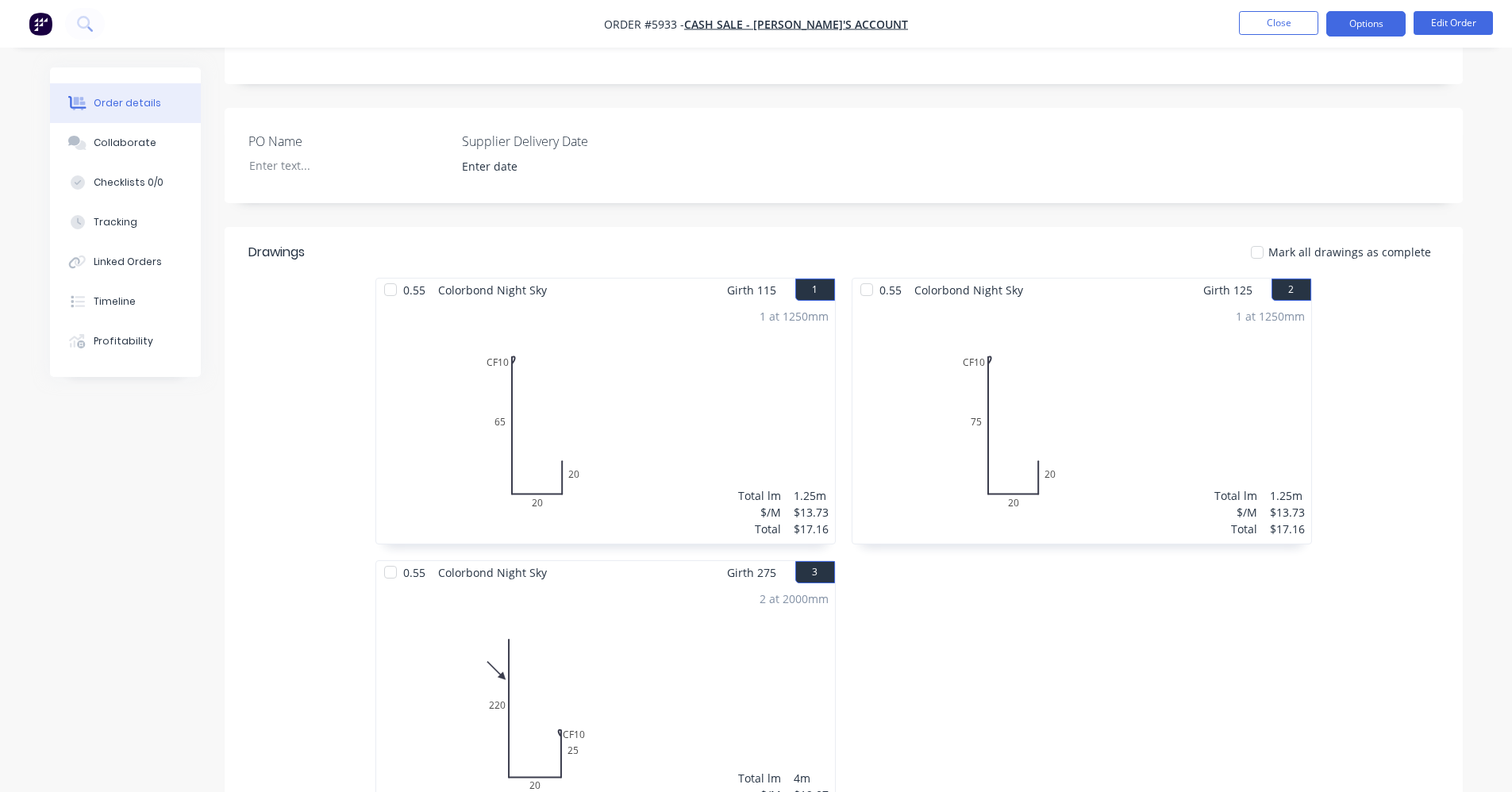
click at [1372, 25] on button "Options" at bounding box center [1365, 24] width 79 height 26
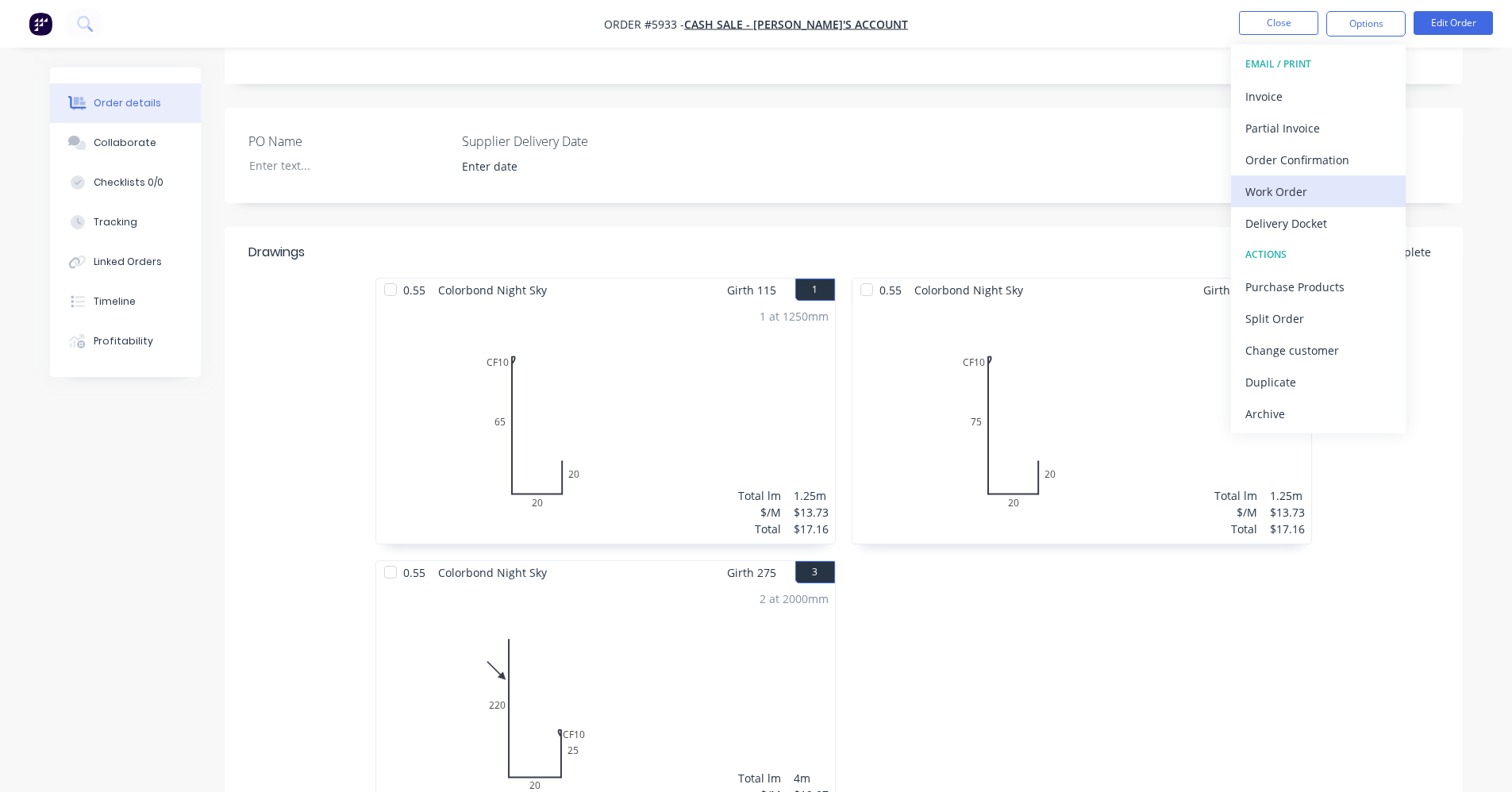
click at [1285, 193] on div "Work Order" at bounding box center [1318, 191] width 146 height 23
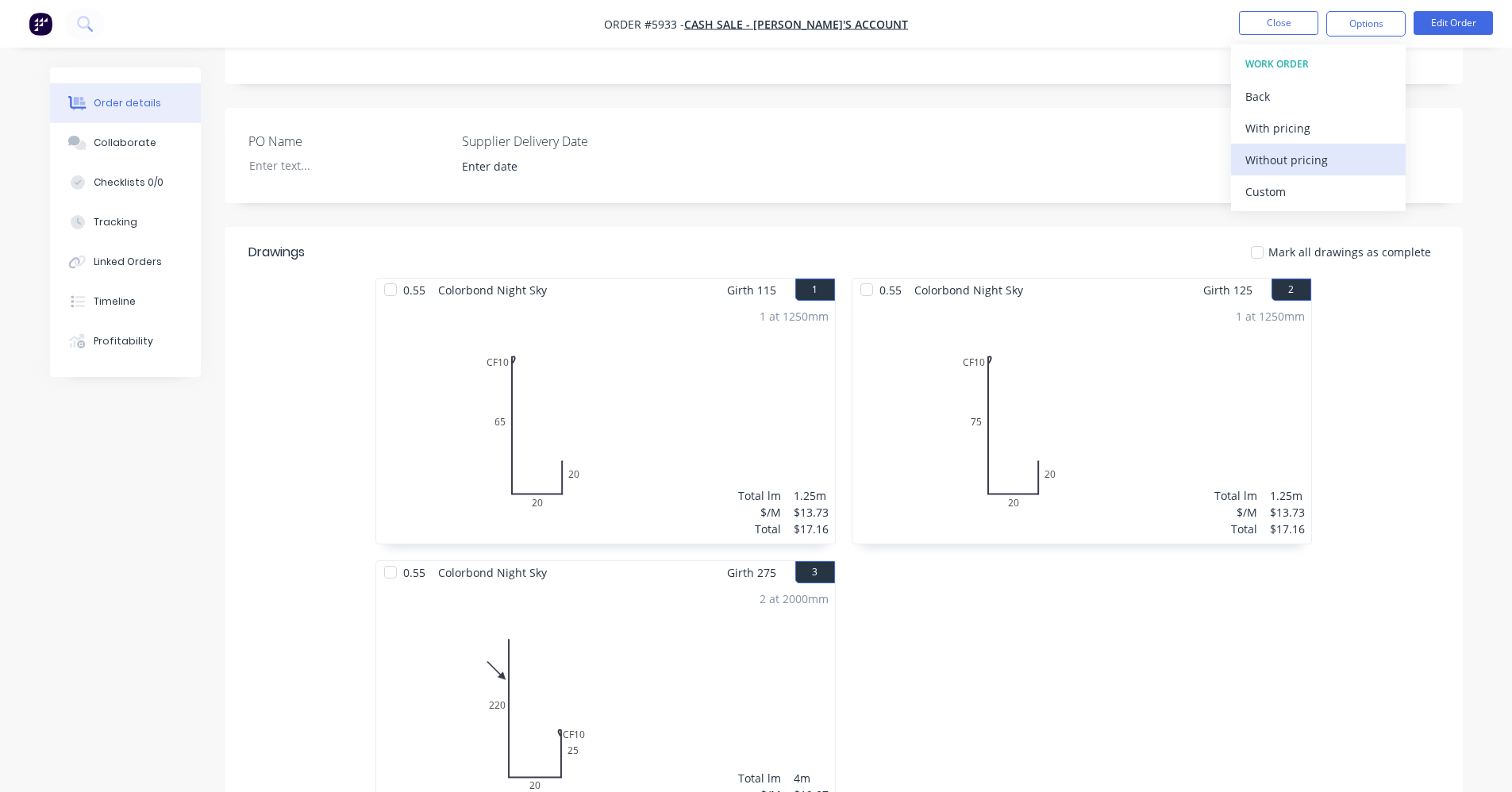
click at [1293, 167] on div "Without pricing" at bounding box center [1318, 160] width 146 height 23
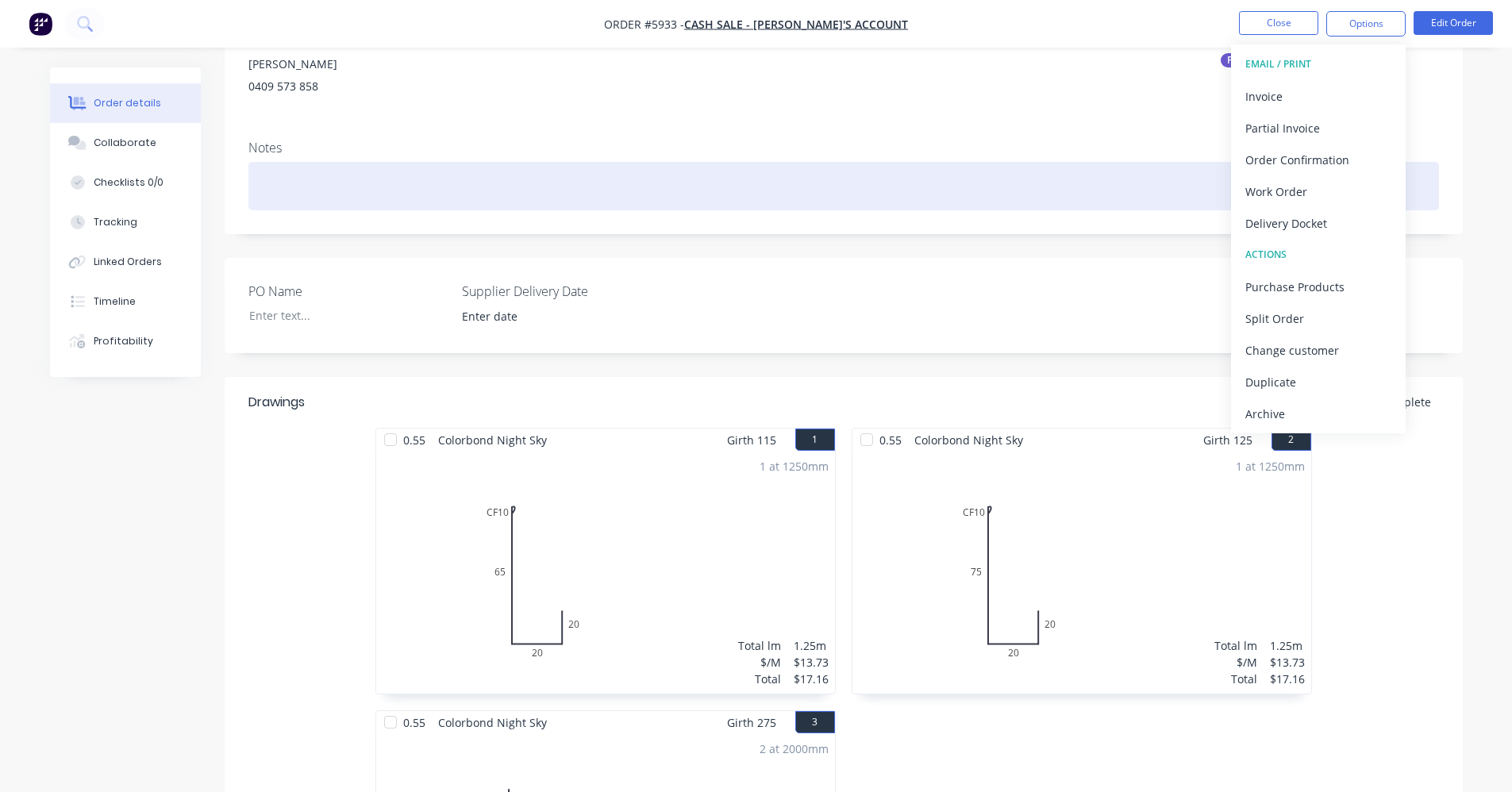
scroll to position [0, 0]
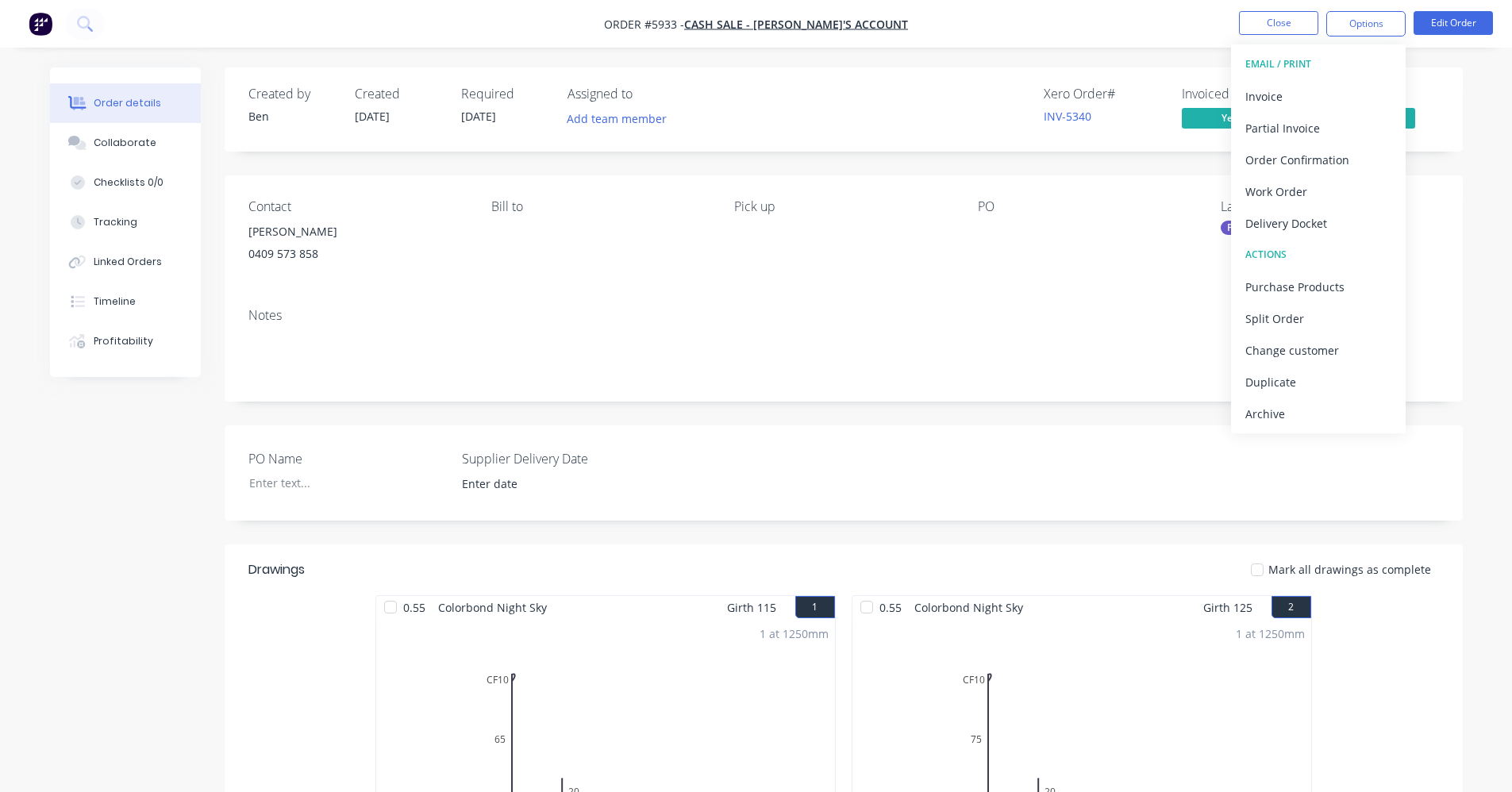
click at [903, 117] on div "Xero Order # INV-5340 Invoiced Yes Status Picked Up" at bounding box center [1082, 109] width 713 height 46
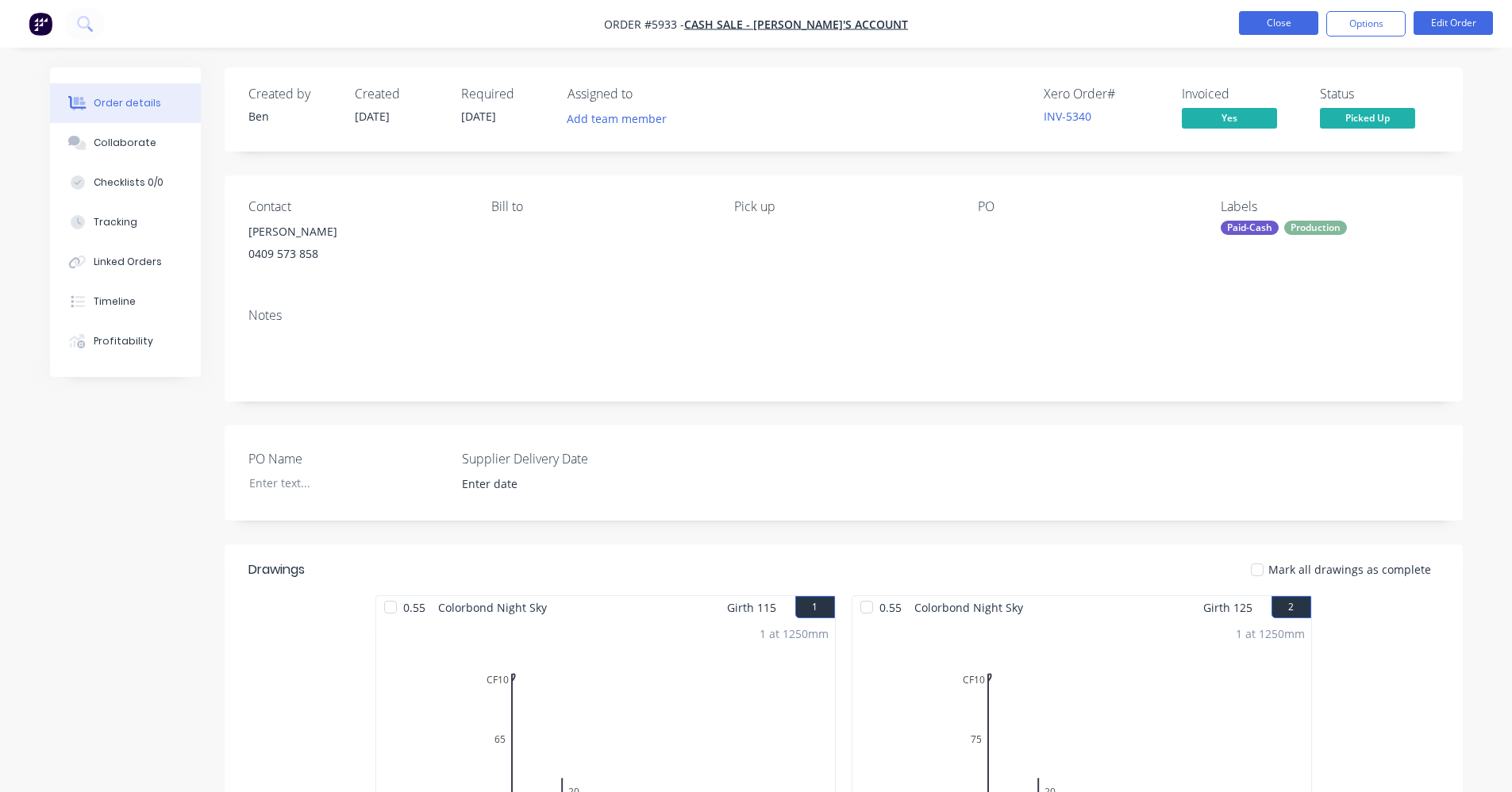
click at [1275, 21] on button "Close" at bounding box center [1278, 23] width 79 height 24
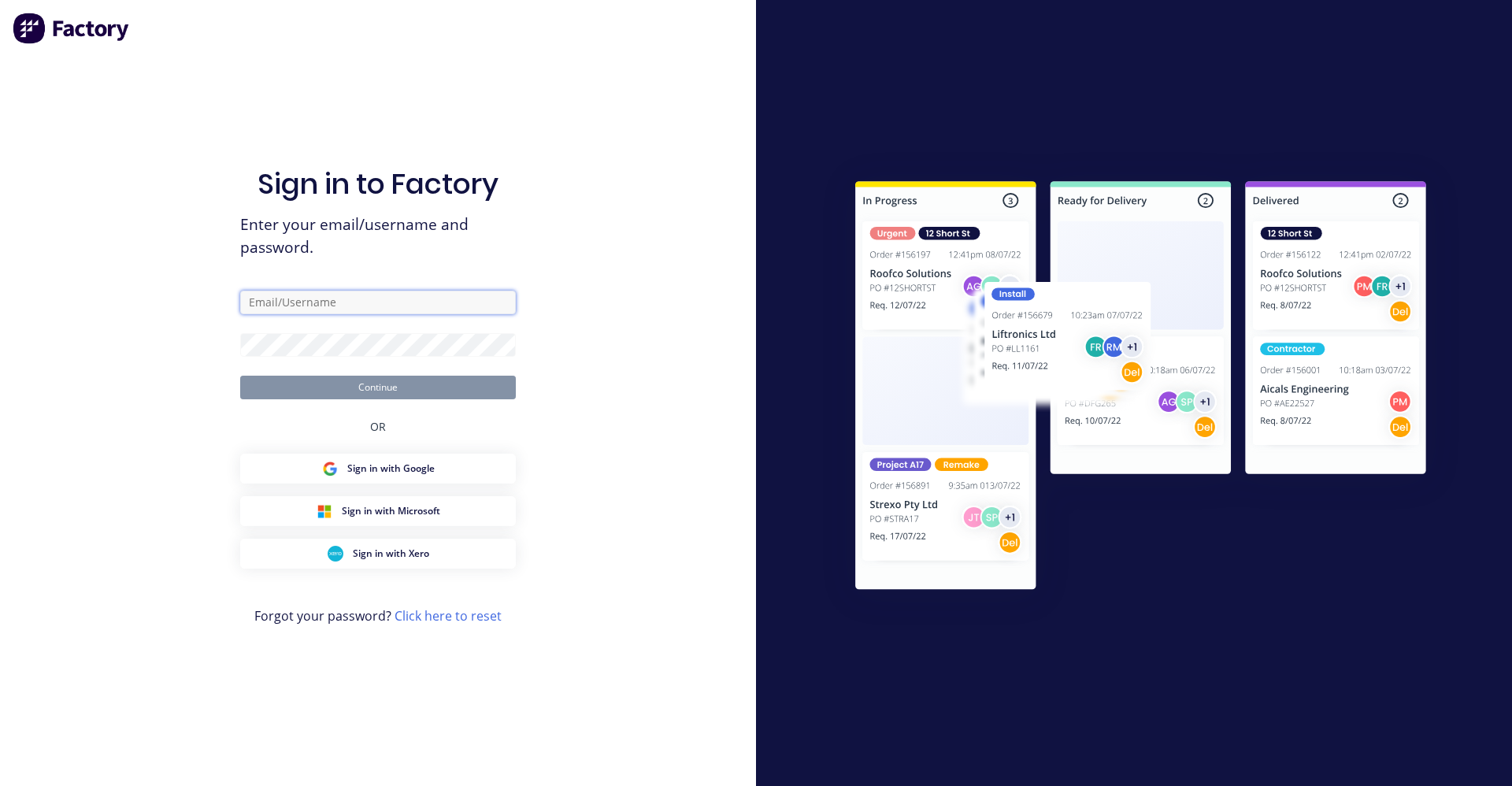
type input "[EMAIL_ADDRESS][DOMAIN_NAME]"
click at [321, 389] on button "Continue" at bounding box center [378, 387] width 275 height 24
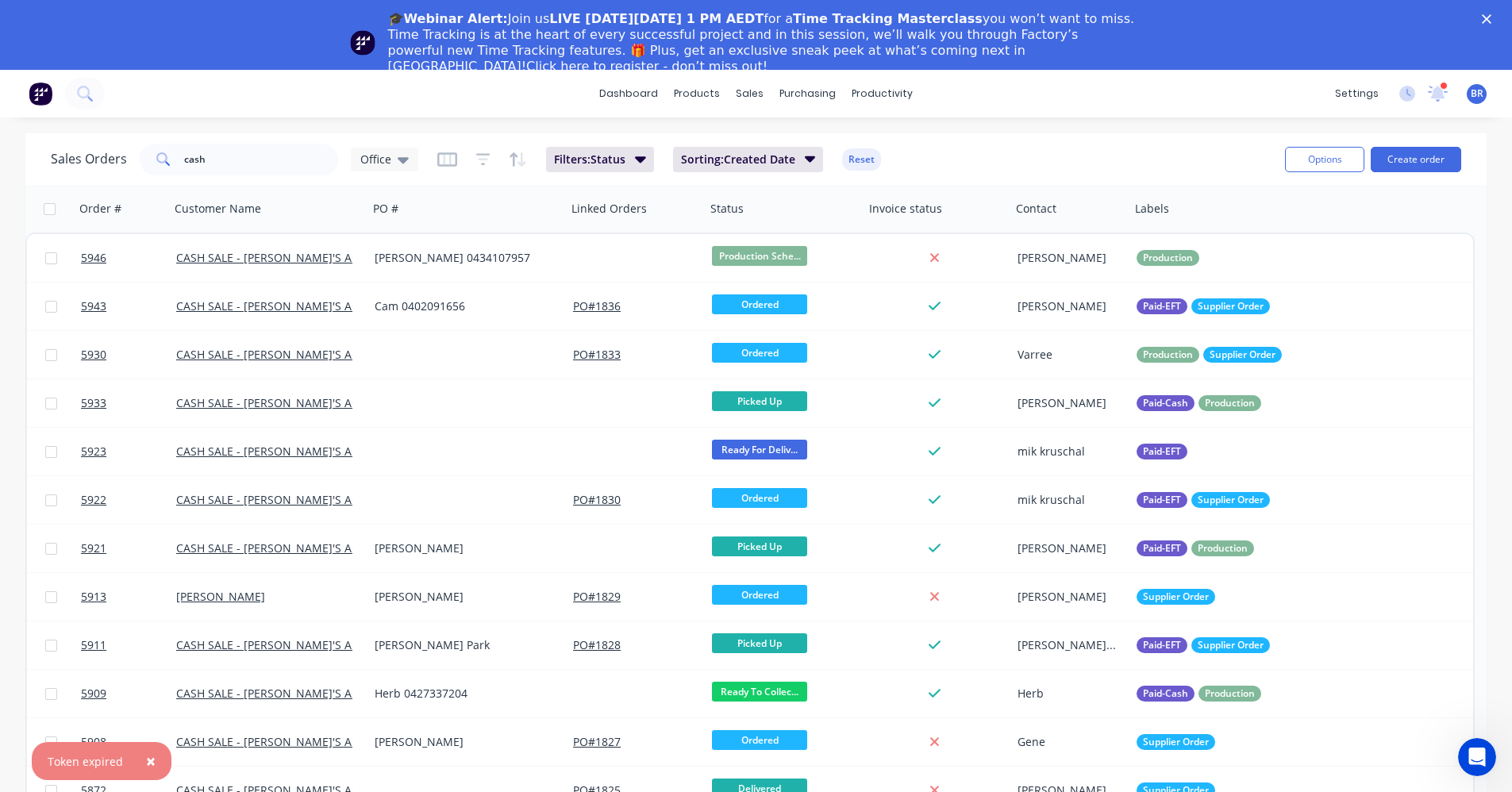
click at [1491, 18] on icon "Close" at bounding box center [1486, 19] width 10 height 10
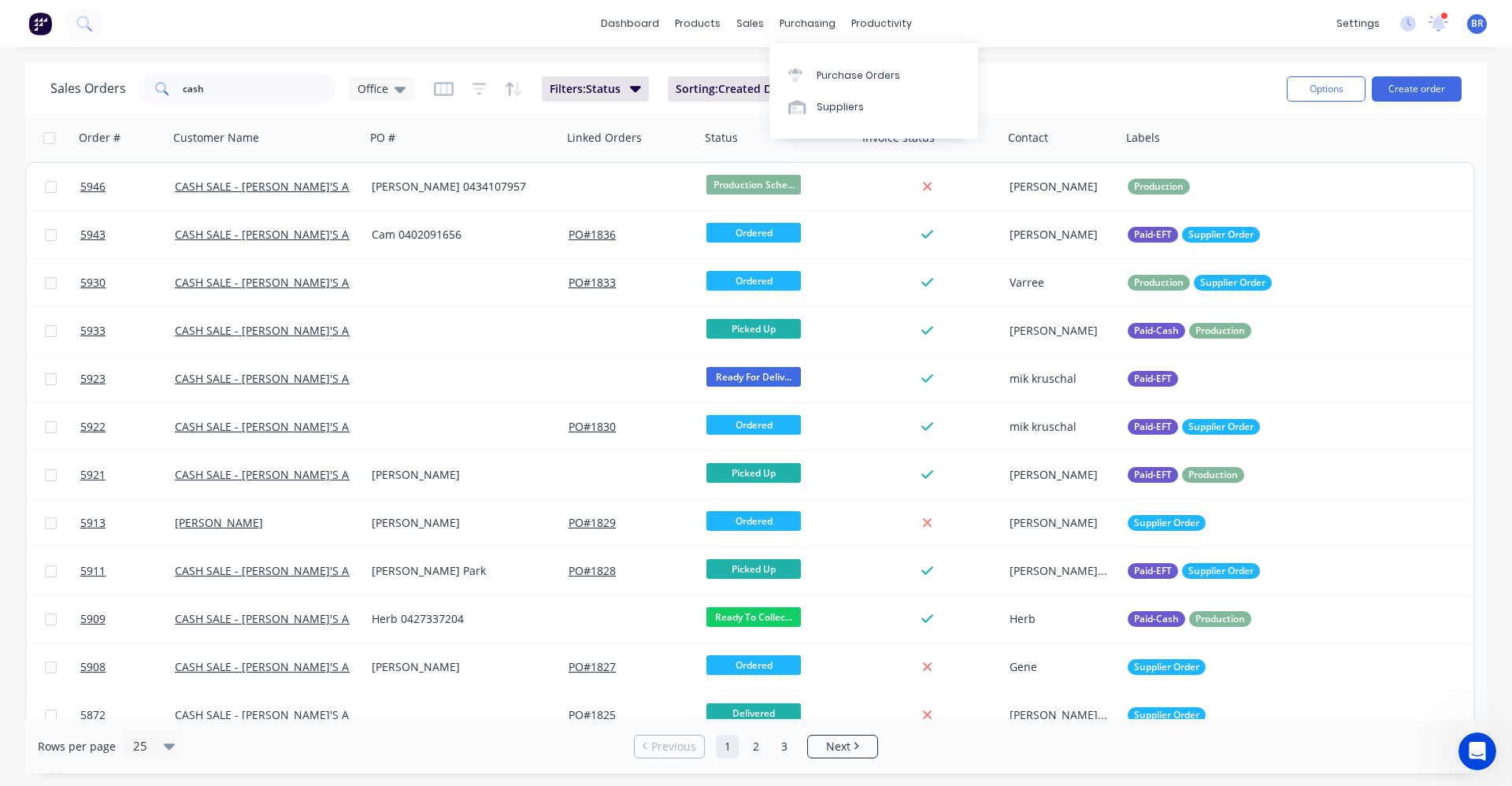
drag, startPoint x: 805, startPoint y: 24, endPoint x: 817, endPoint y: 44, distance: 23.3
click at [805, 24] on div "purchasing" at bounding box center [807, 24] width 72 height 24
click at [845, 75] on div "Purchase Orders" at bounding box center [858, 76] width 83 height 14
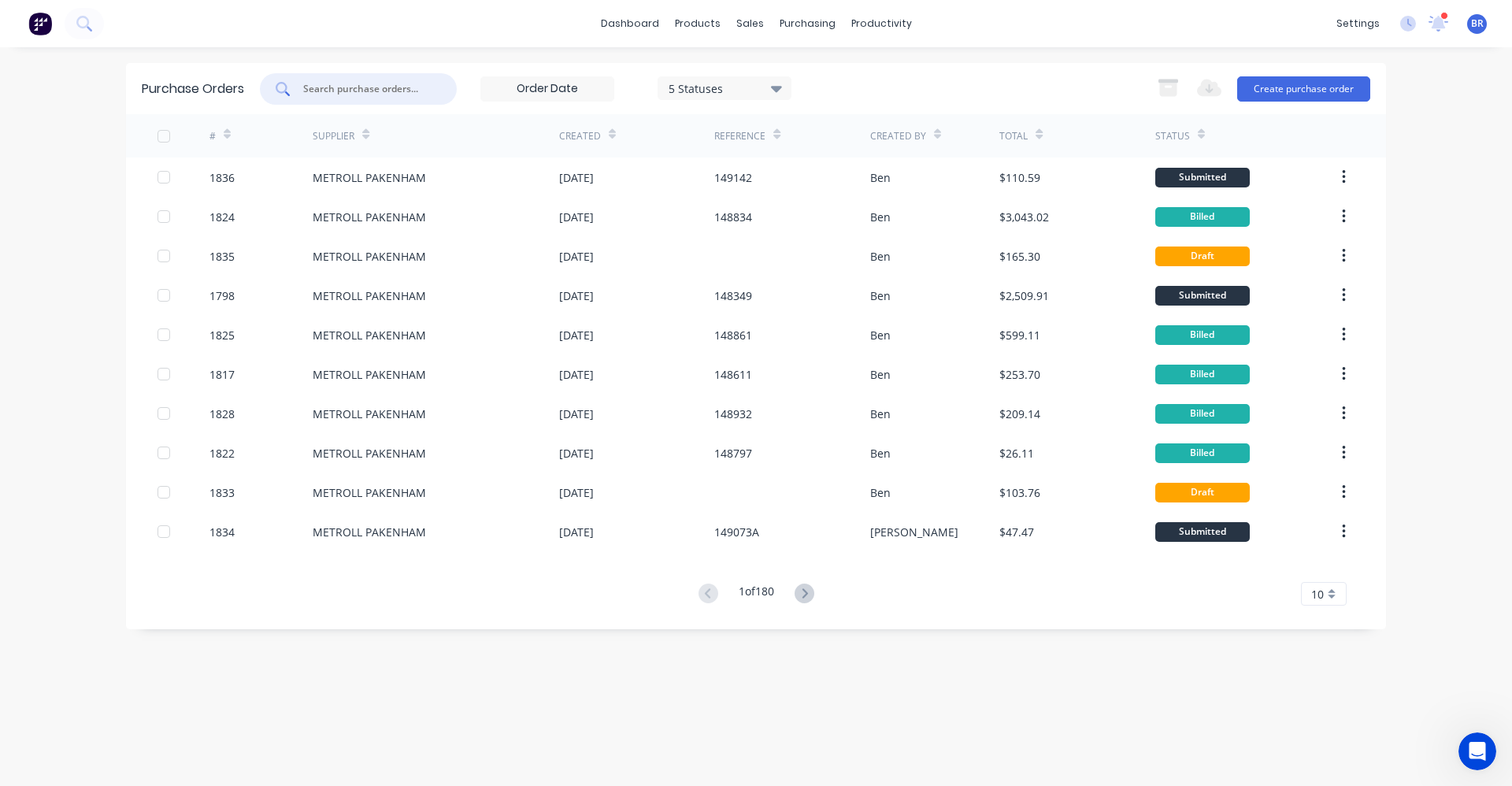
click at [371, 90] on input "text" at bounding box center [367, 89] width 131 height 16
type input "1827"
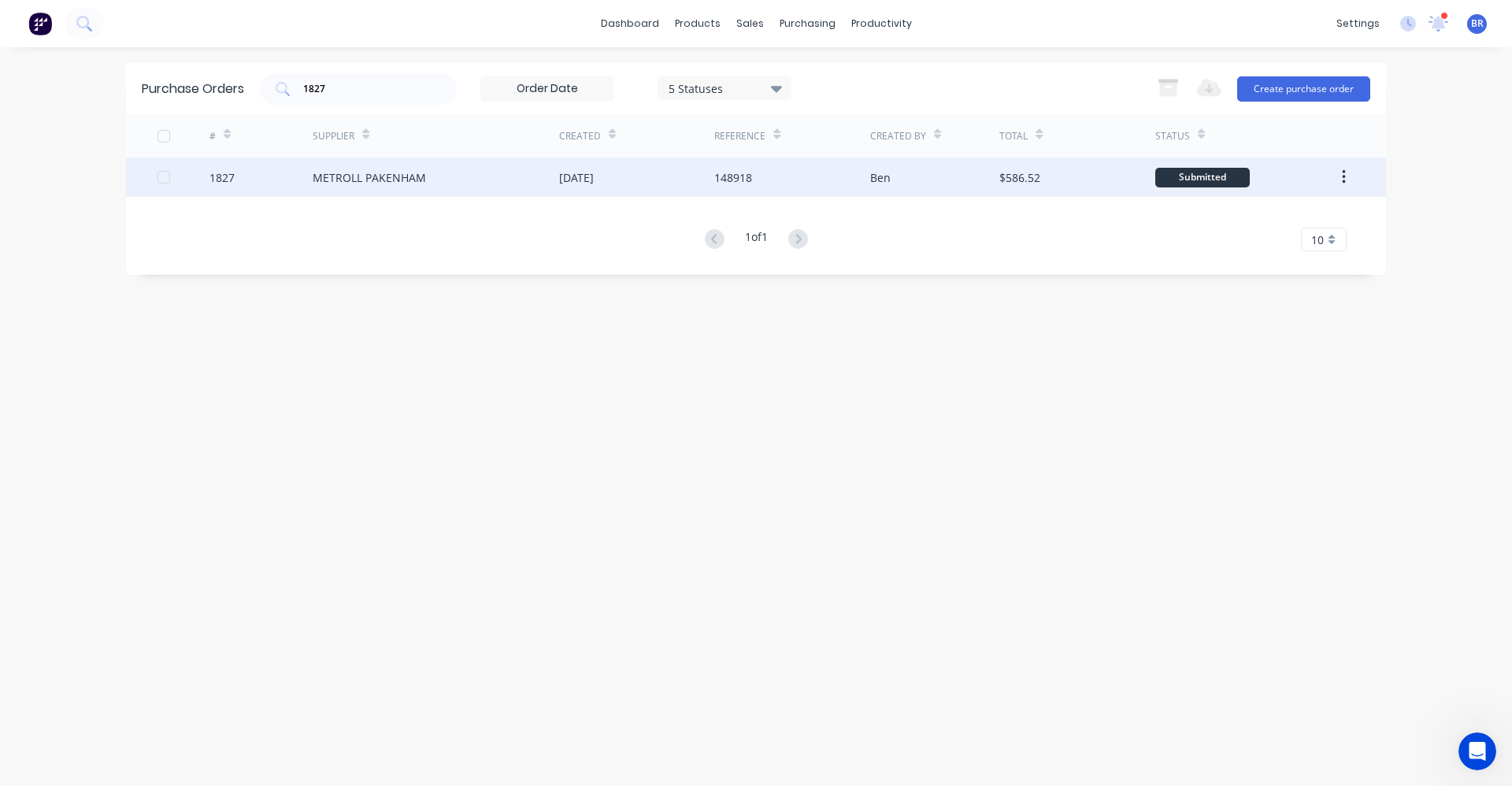
click at [425, 177] on div "METROLL PAKENHAM" at bounding box center [435, 177] width 246 height 40
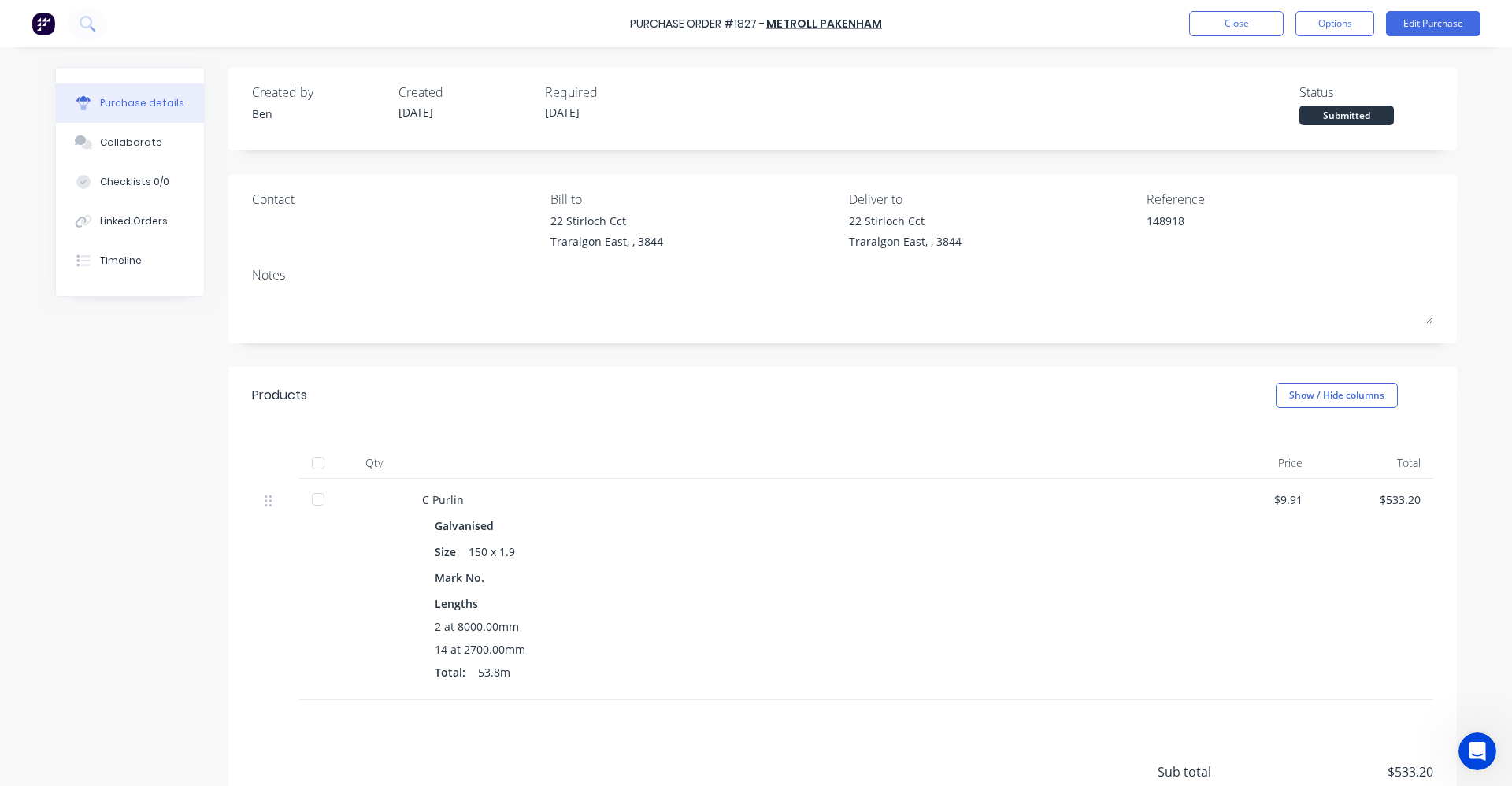
click at [308, 460] on div at bounding box center [318, 463] width 32 height 32
drag, startPoint x: 145, startPoint y: 230, endPoint x: 188, endPoint y: 228, distance: 43.0
click at [145, 229] on button "Linked Orders" at bounding box center [130, 222] width 148 height 40
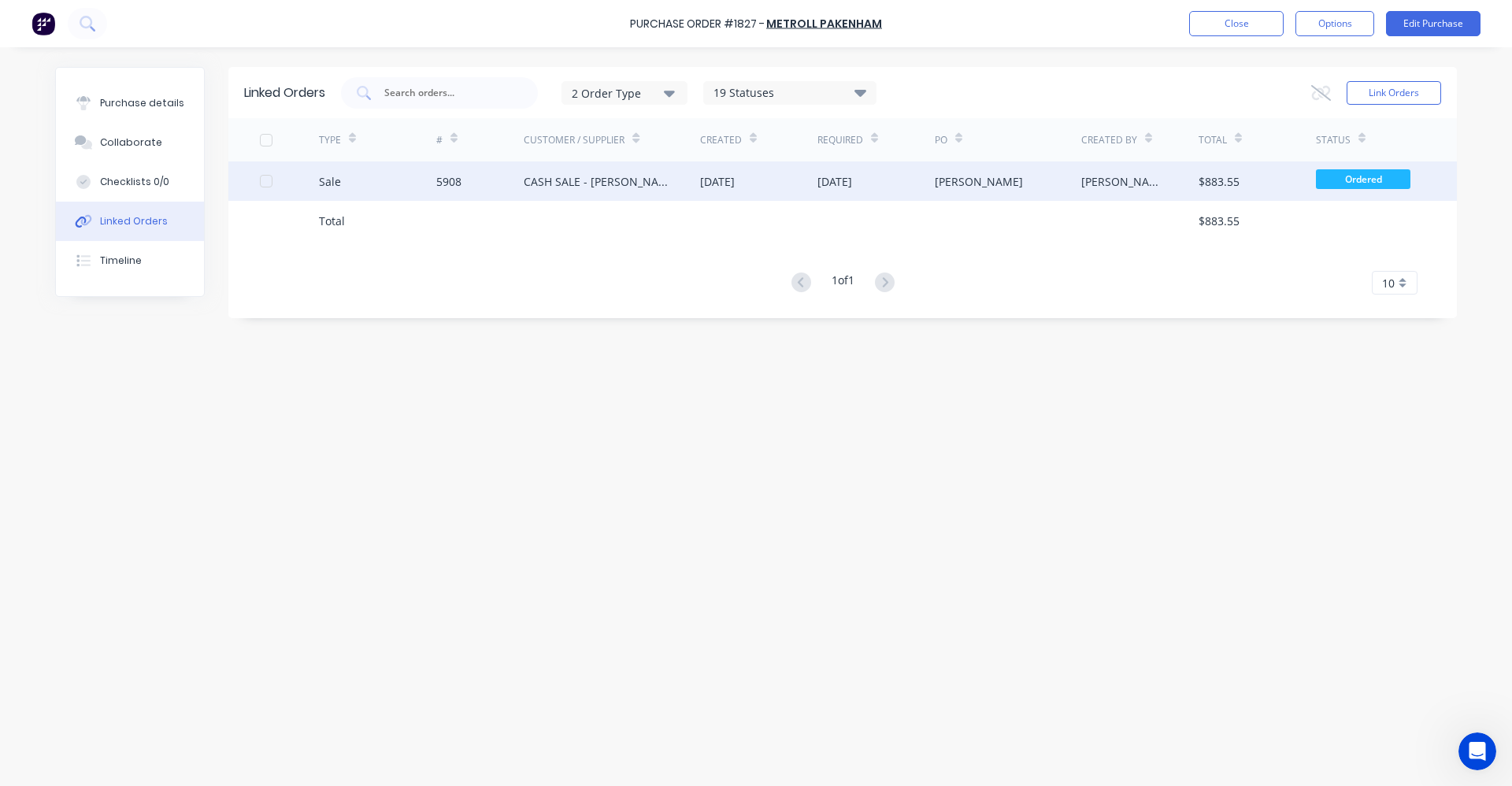
click at [585, 187] on div "CASH SALE - [PERSON_NAME]'S ACCOUNT" at bounding box center [596, 181] width 145 height 17
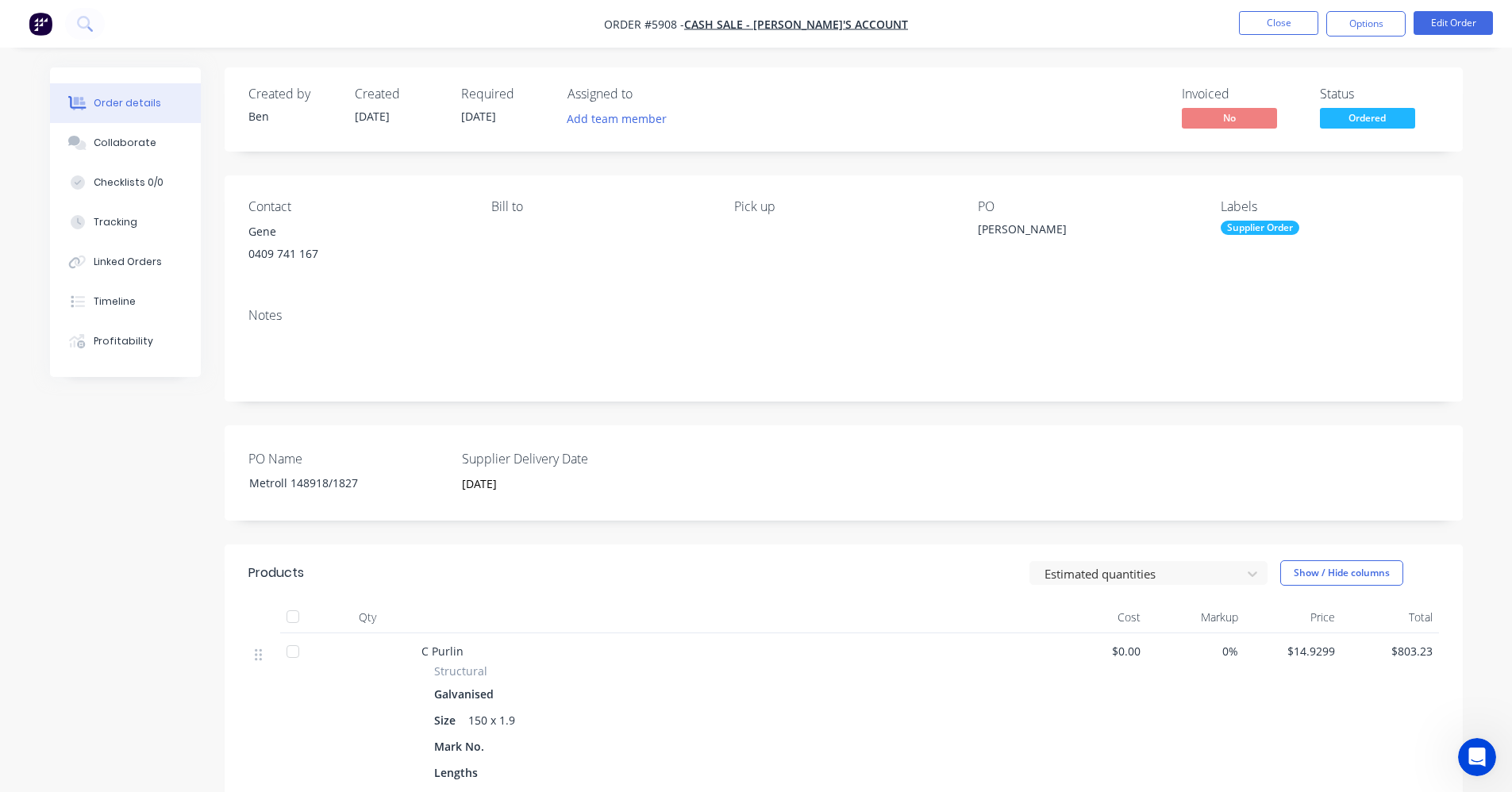
click at [1380, 120] on span "Ordered" at bounding box center [1367, 117] width 95 height 20
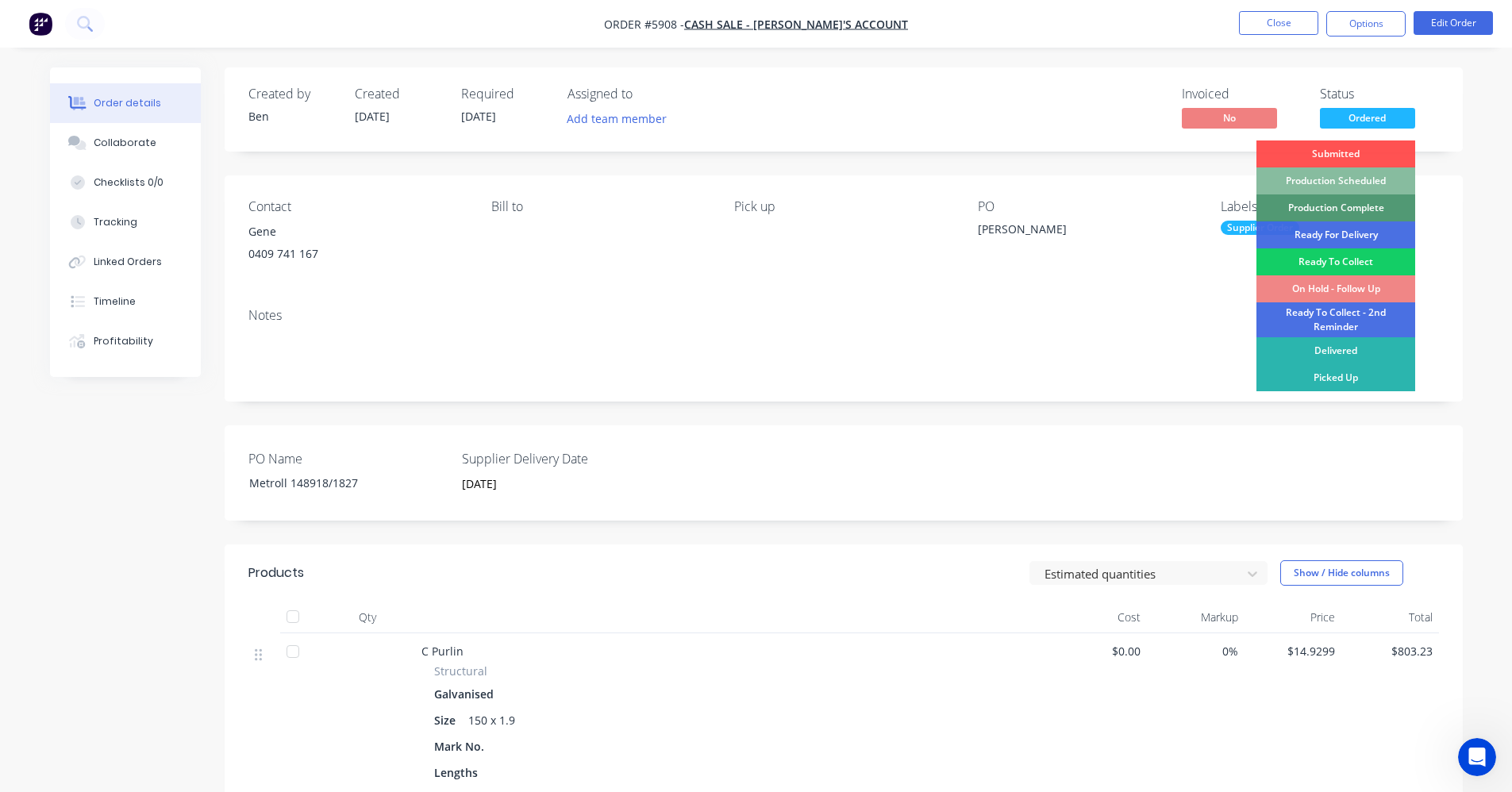
click at [1335, 257] on div "Ready To Collect" at bounding box center [1336, 262] width 159 height 27
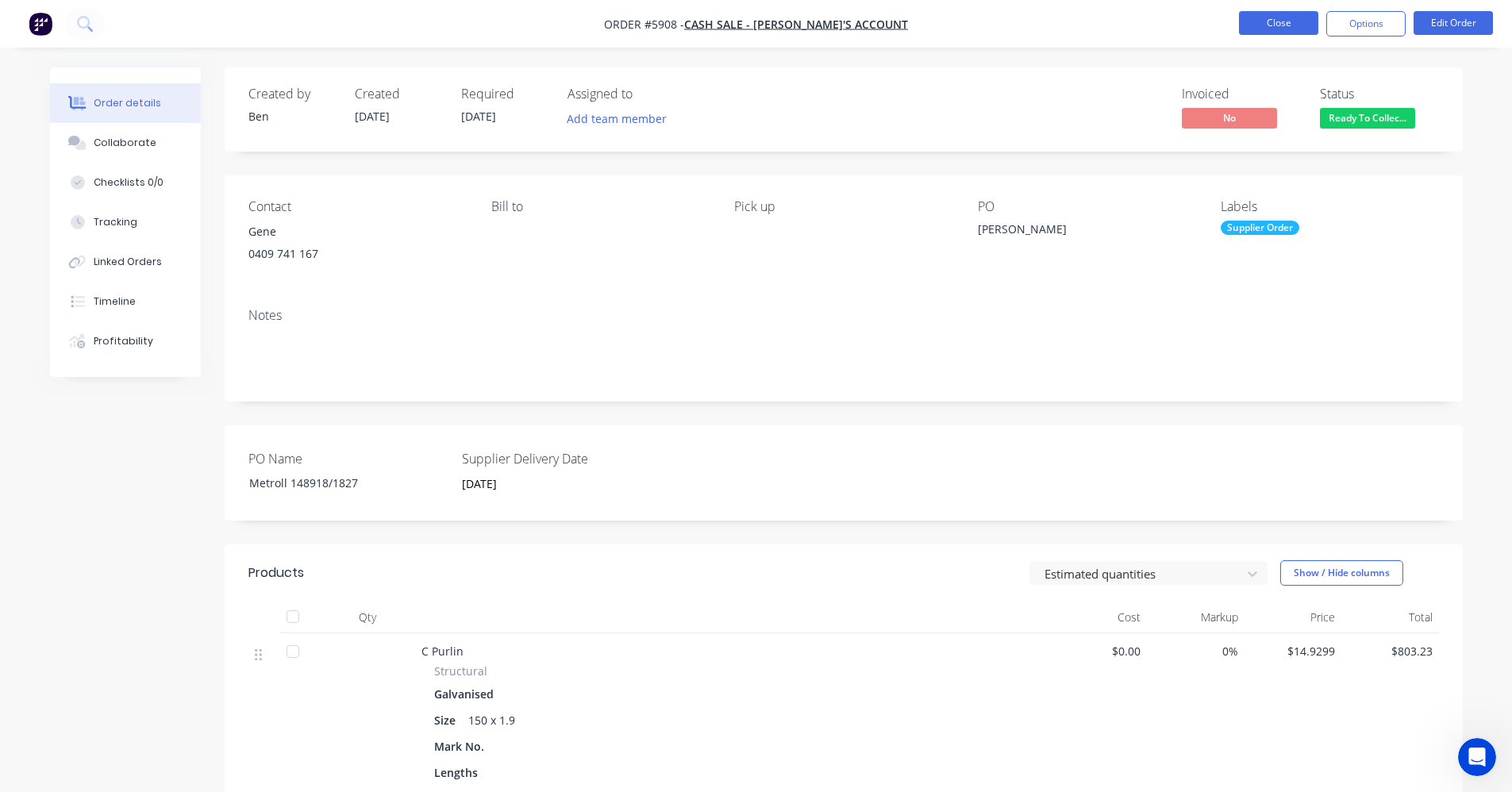
click at [1270, 26] on button "Close" at bounding box center [1278, 23] width 79 height 24
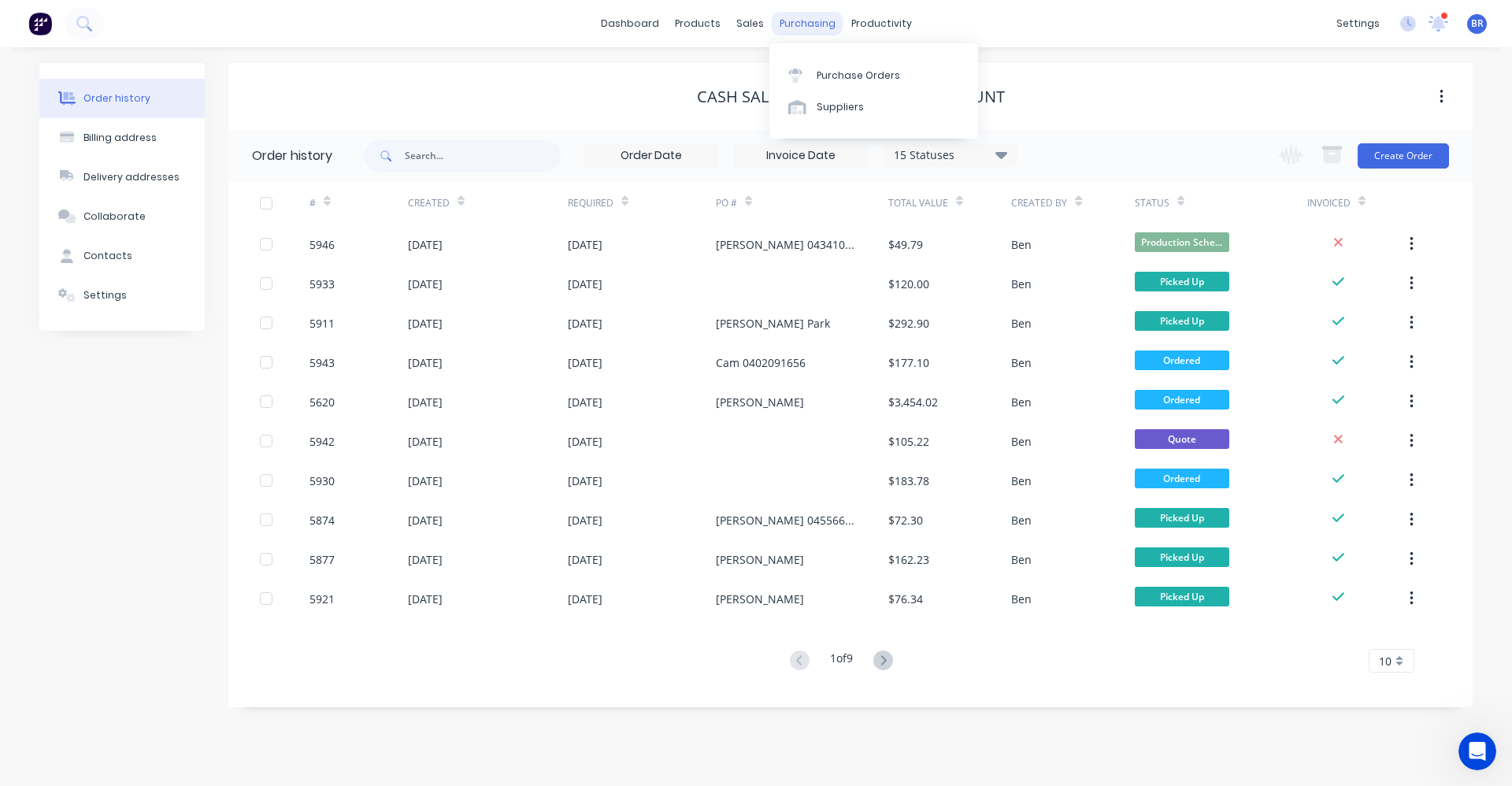
click at [807, 19] on div "purchasing" at bounding box center [807, 24] width 72 height 24
click at [838, 69] on div "Purchase Orders" at bounding box center [858, 76] width 83 height 14
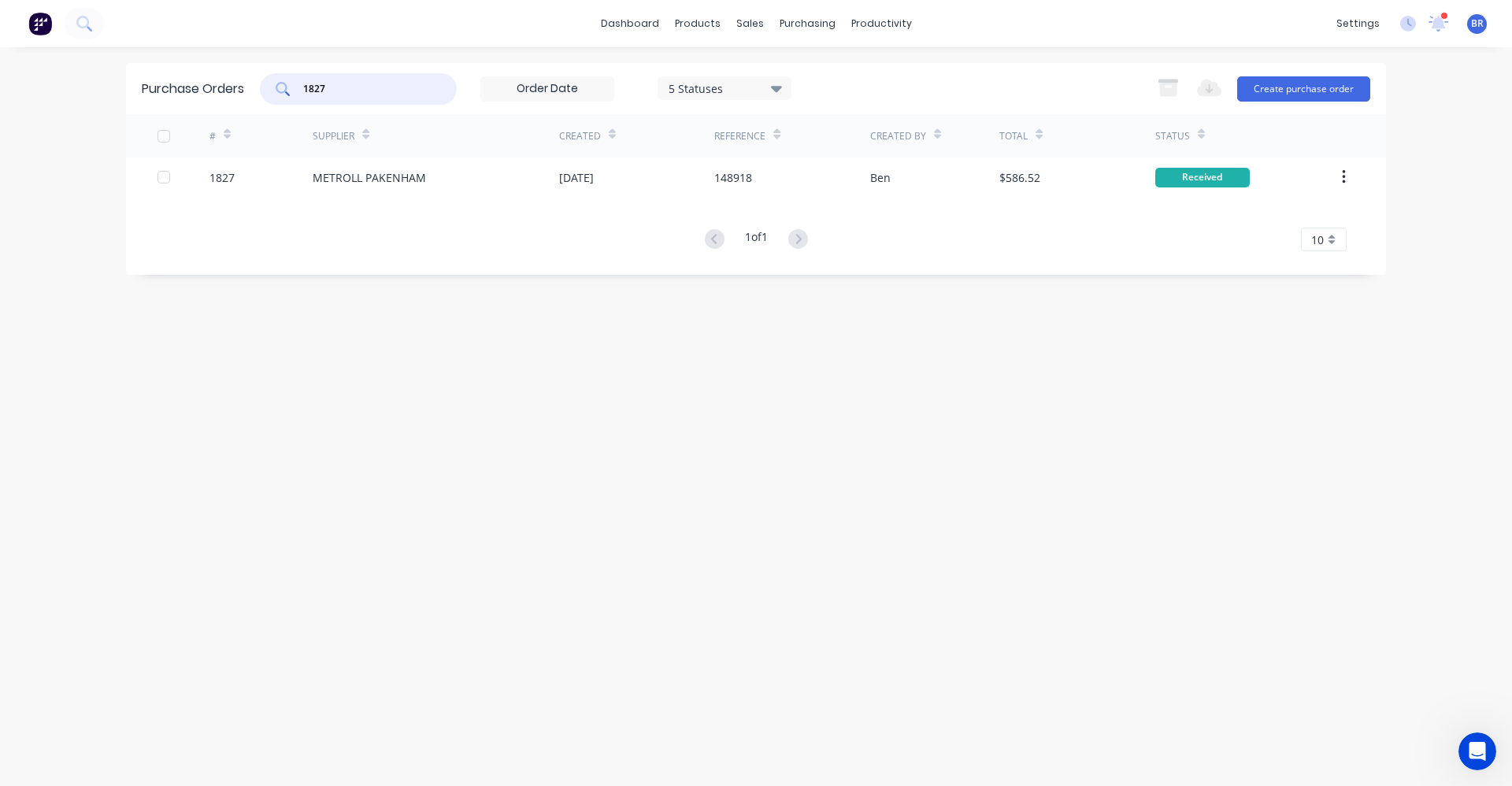
drag, startPoint x: 397, startPoint y: 86, endPoint x: 146, endPoint y: 80, distance: 251.1
click at [144, 82] on div "Purchase Orders 1827 5 Statuses 5 Statuses Export to Excel (XLSX) Create purcha…" at bounding box center [756, 89] width 1260 height 51
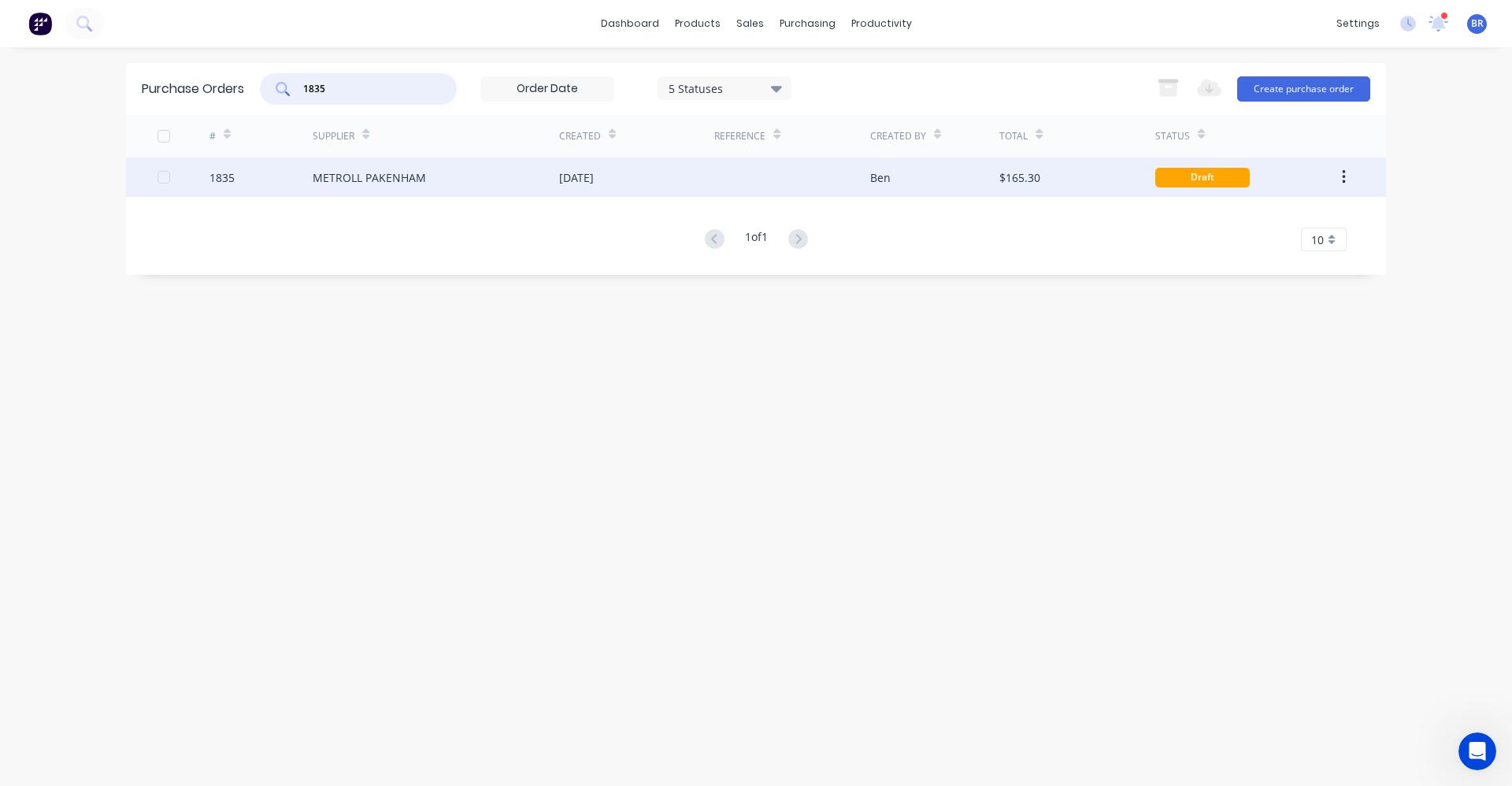
type input "1835"
click at [594, 175] on div "[DATE]" at bounding box center [576, 177] width 35 height 17
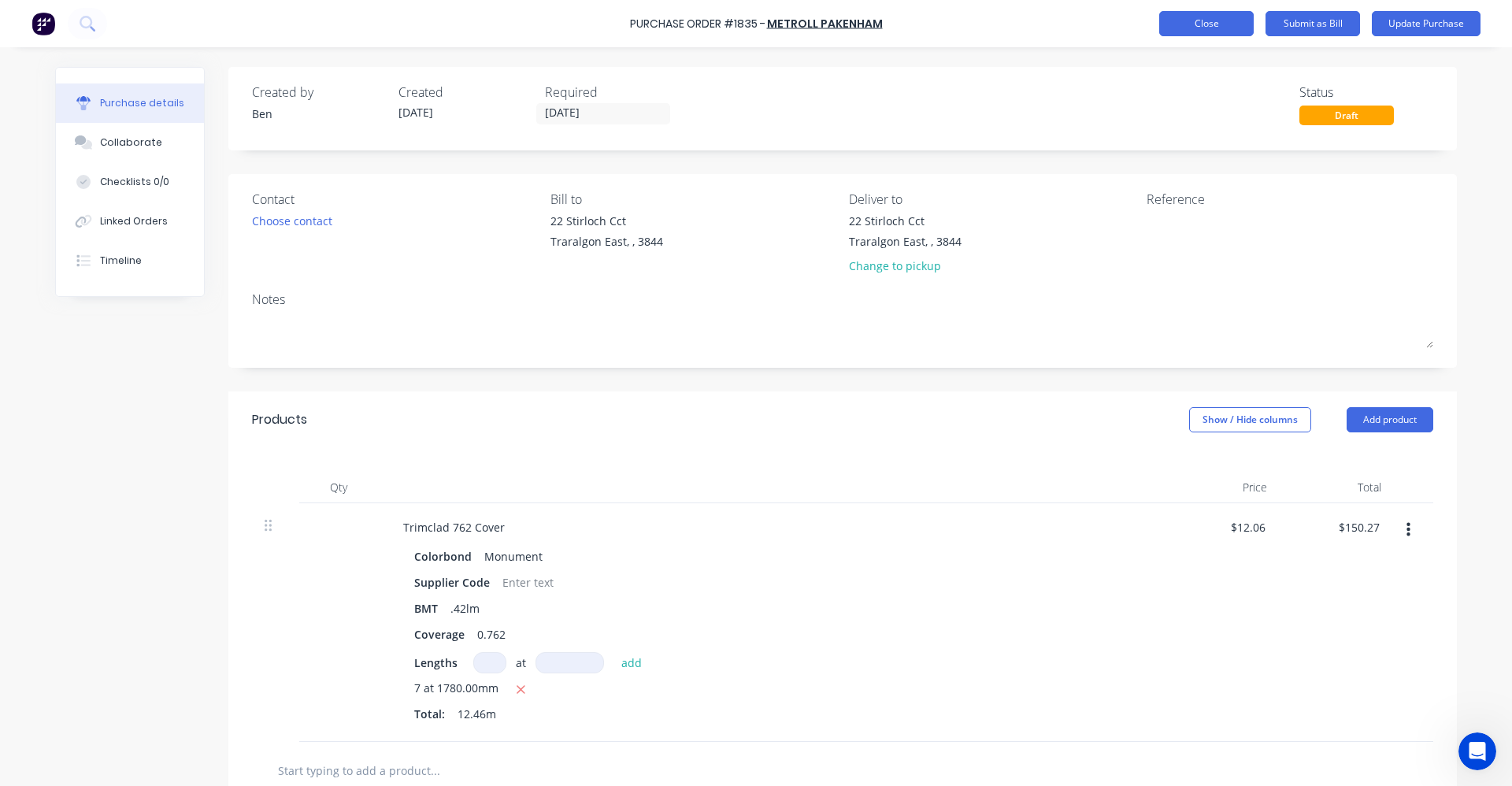
click at [1195, 23] on button "Close" at bounding box center [1206, 24] width 94 height 25
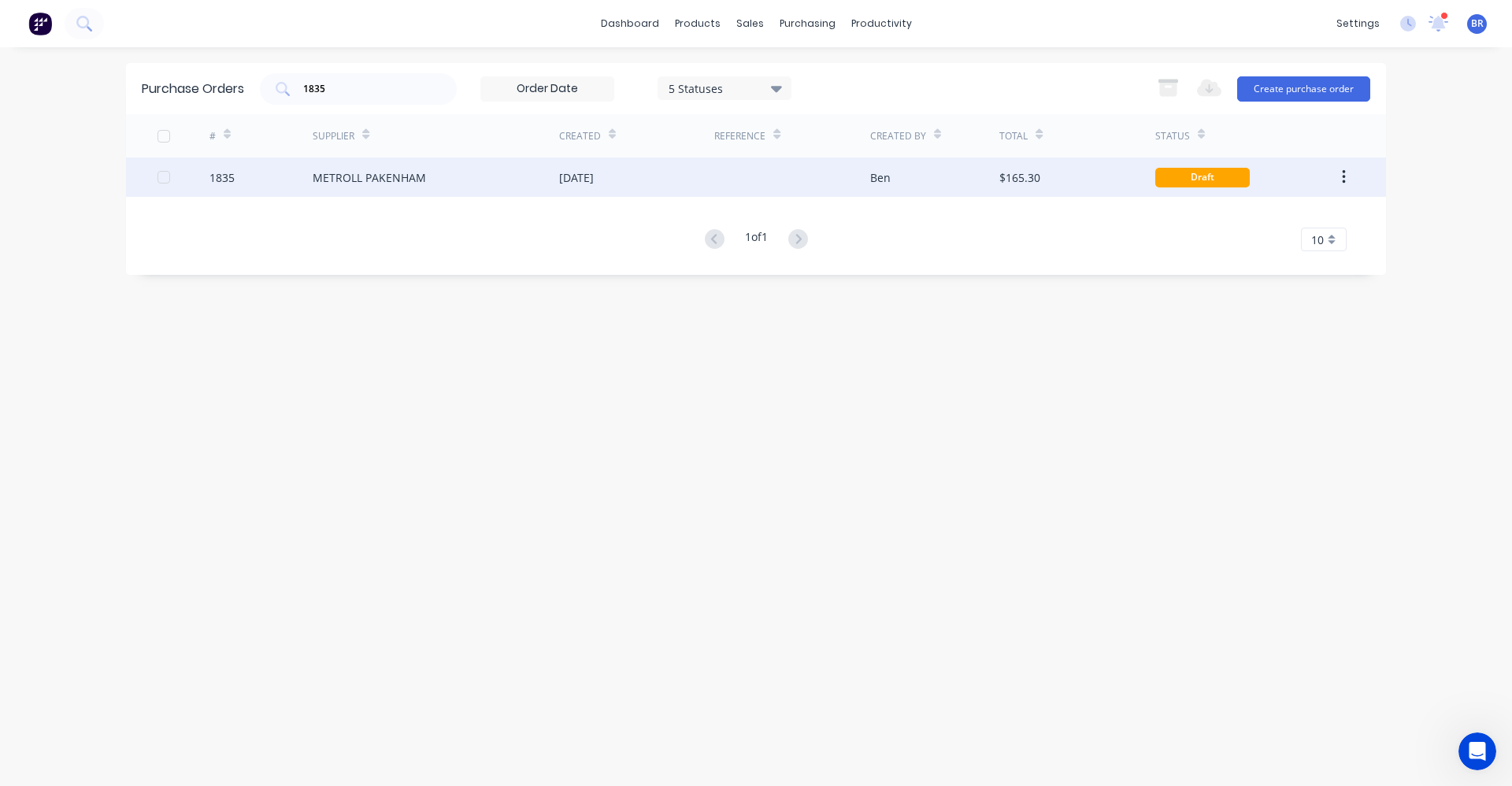
click at [617, 188] on div "[DATE]" at bounding box center [636, 177] width 155 height 40
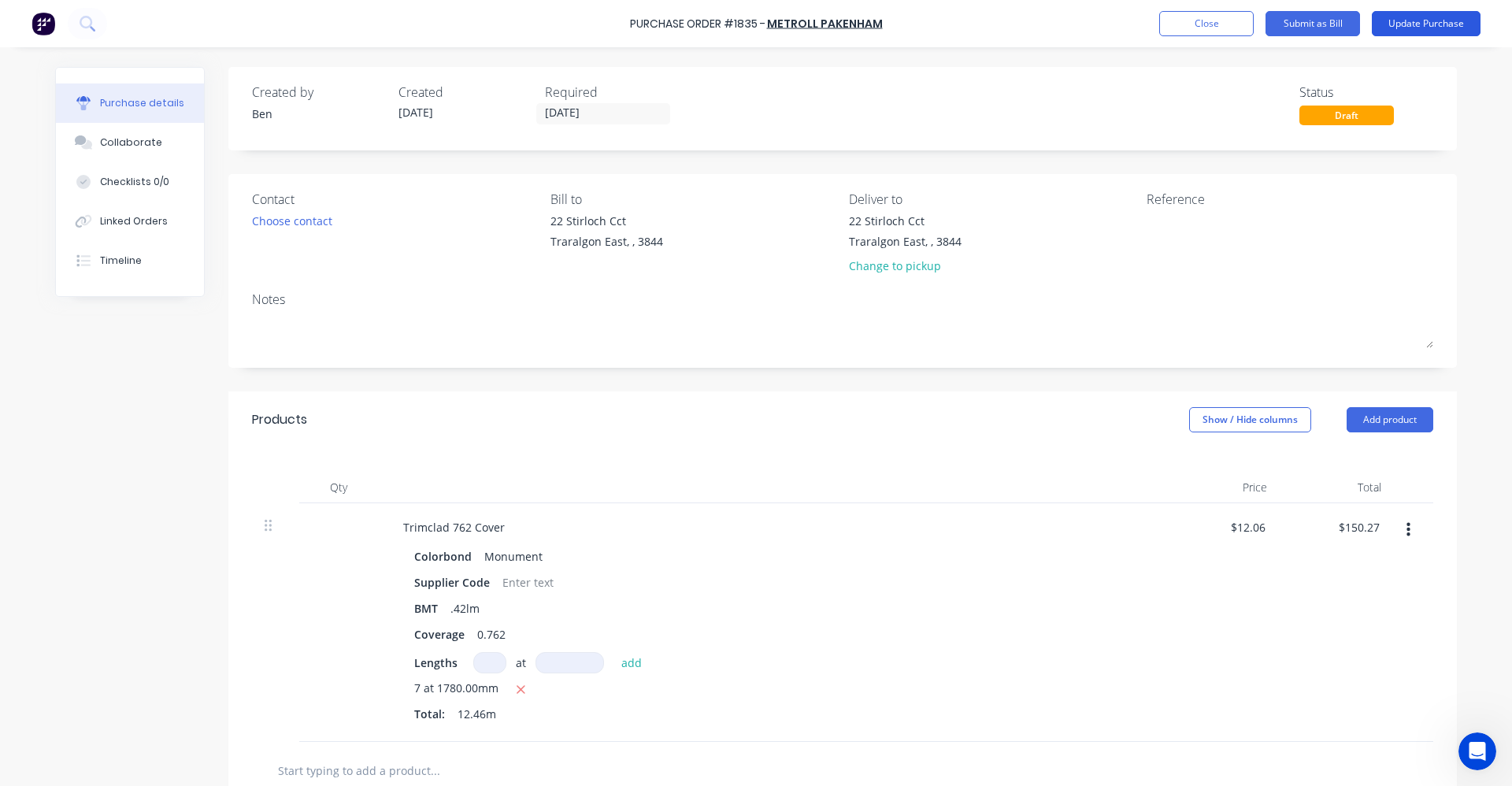
click at [1420, 28] on button "Update Purchase" at bounding box center [1426, 24] width 108 height 25
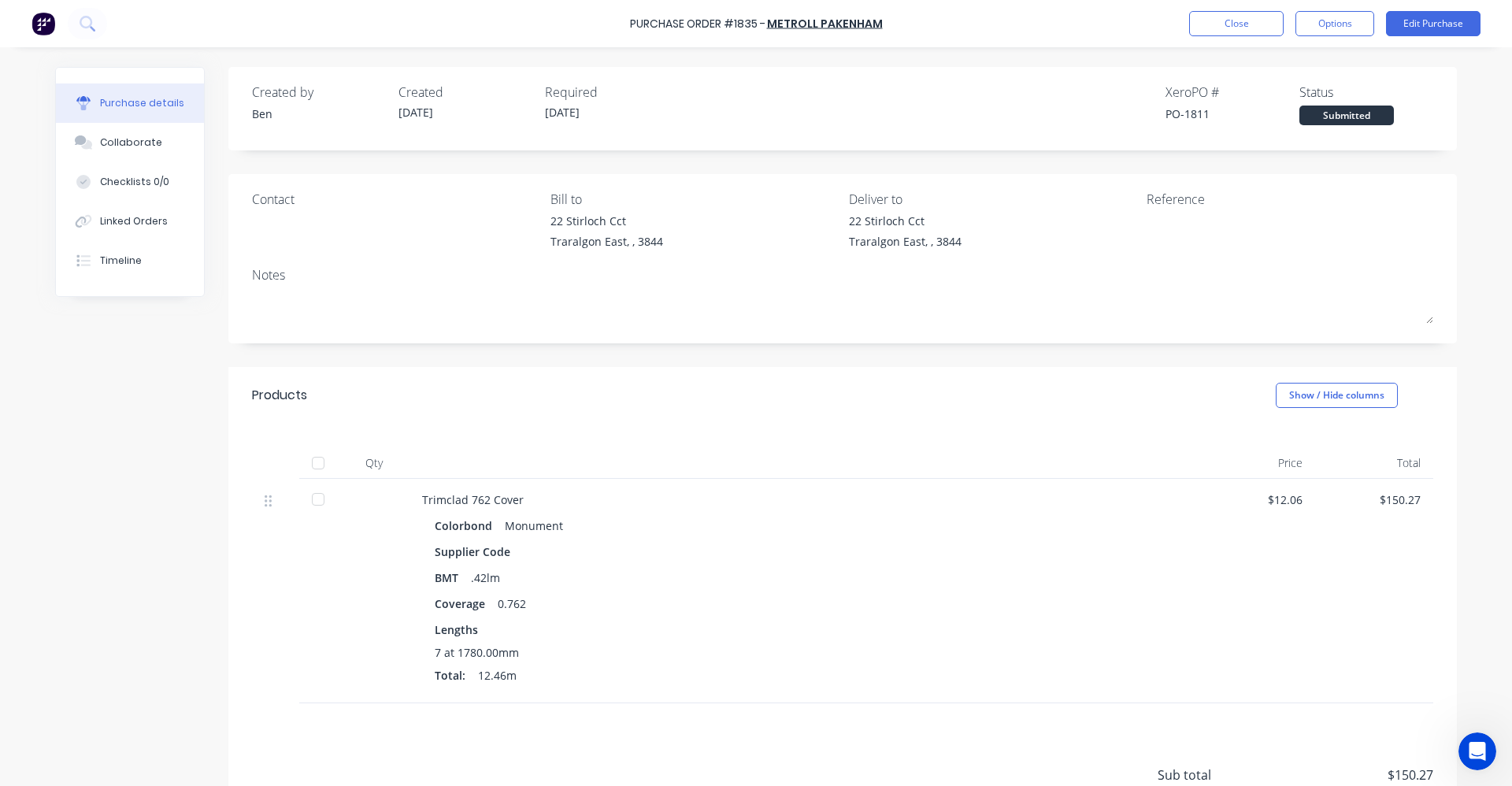
click at [313, 465] on div at bounding box center [318, 463] width 32 height 32
click at [130, 212] on button "Linked Orders" at bounding box center [130, 222] width 148 height 40
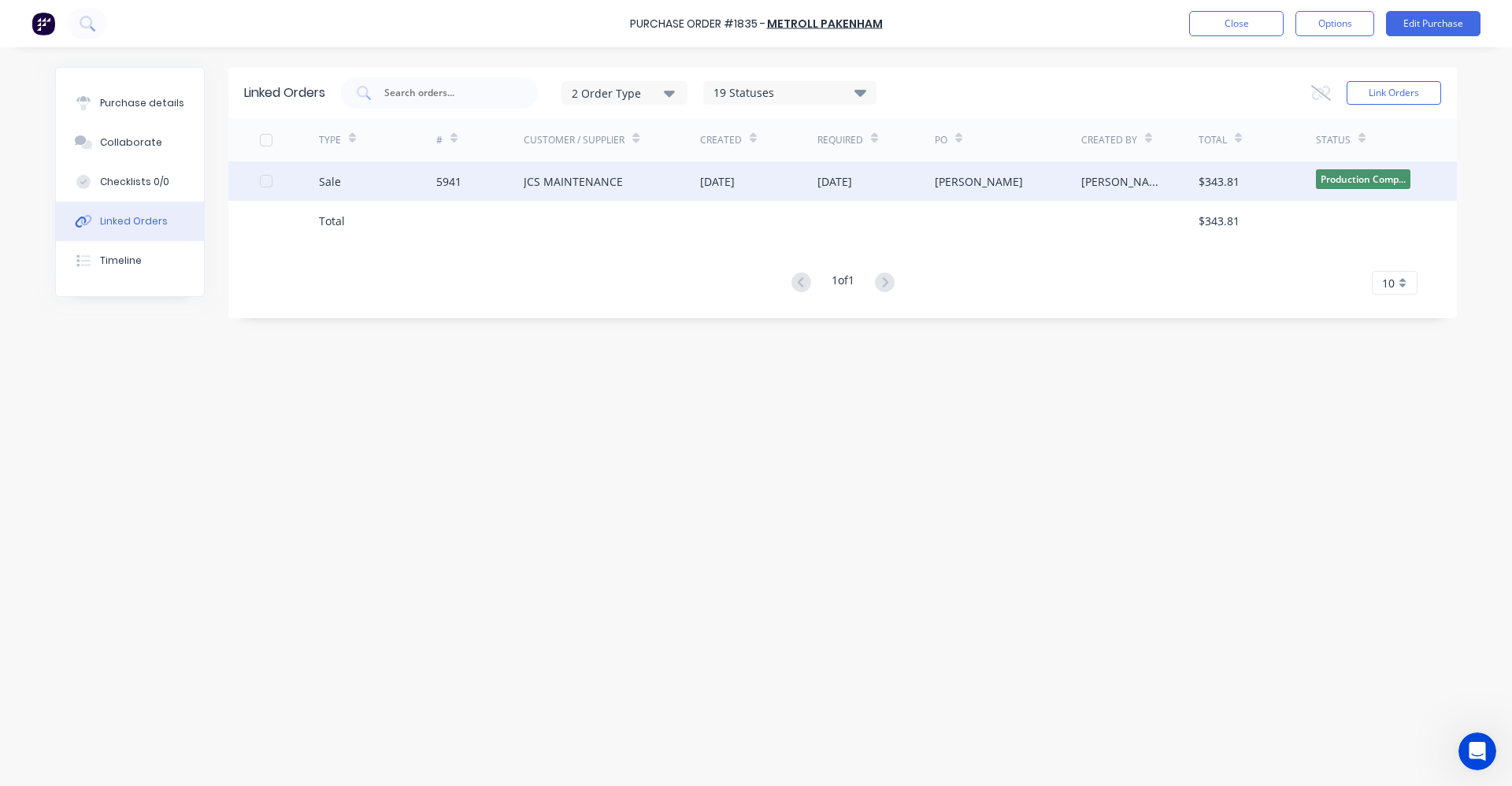
click at [583, 184] on div "JCS MAINTENANCE" at bounding box center [573, 181] width 99 height 17
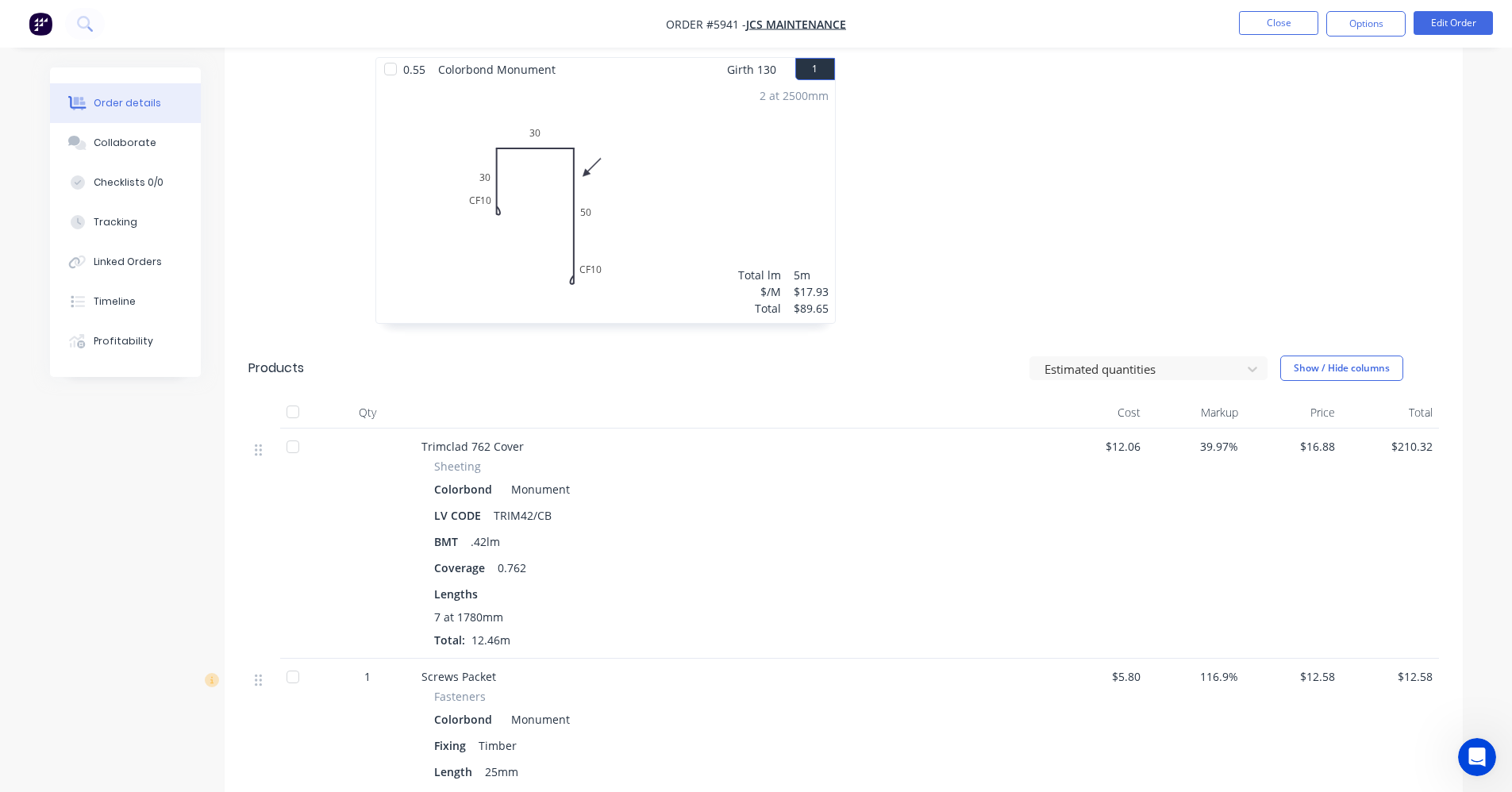
scroll to position [555, 0]
click at [292, 449] on div at bounding box center [293, 445] width 32 height 32
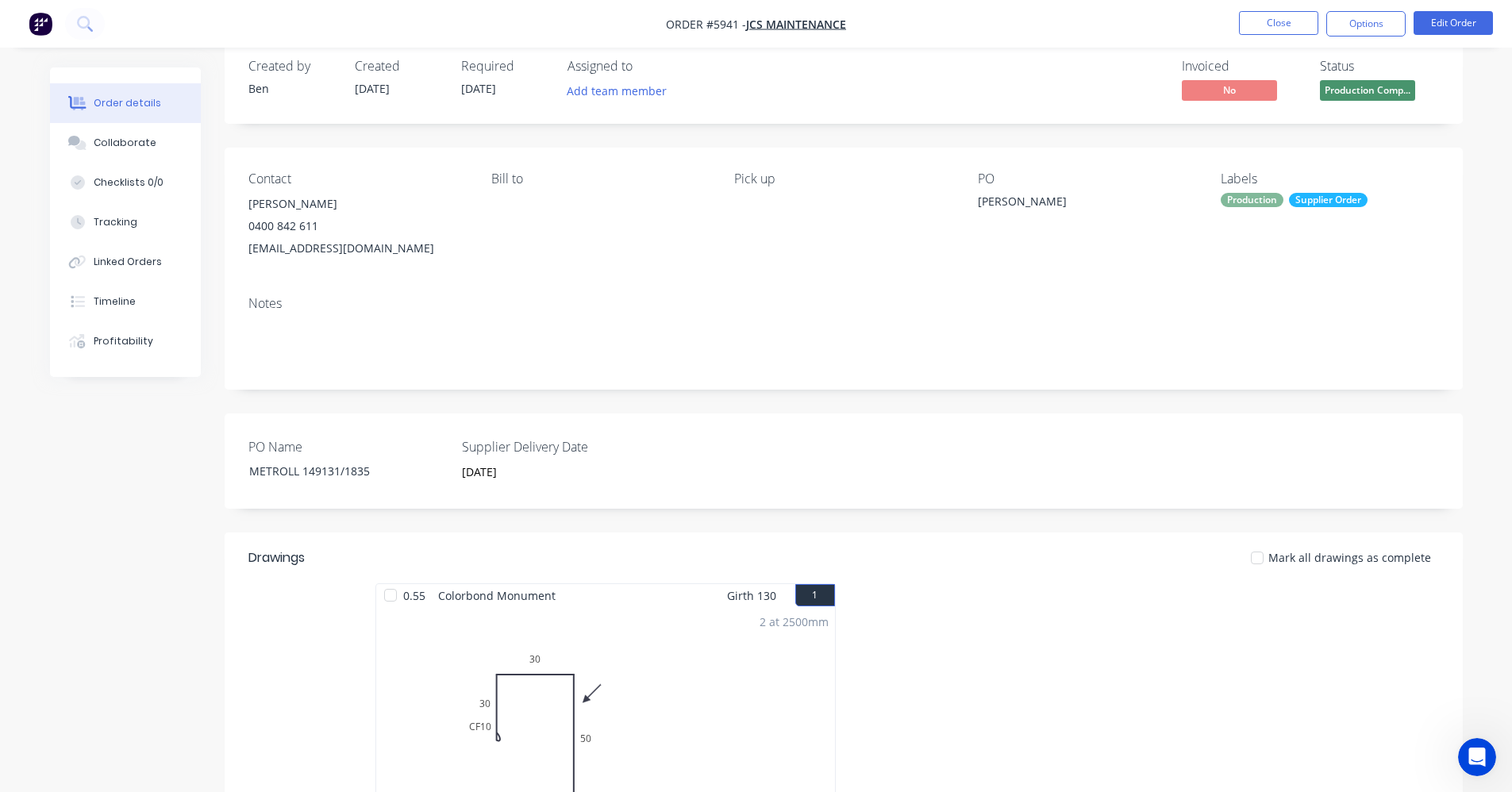
scroll to position [0, 0]
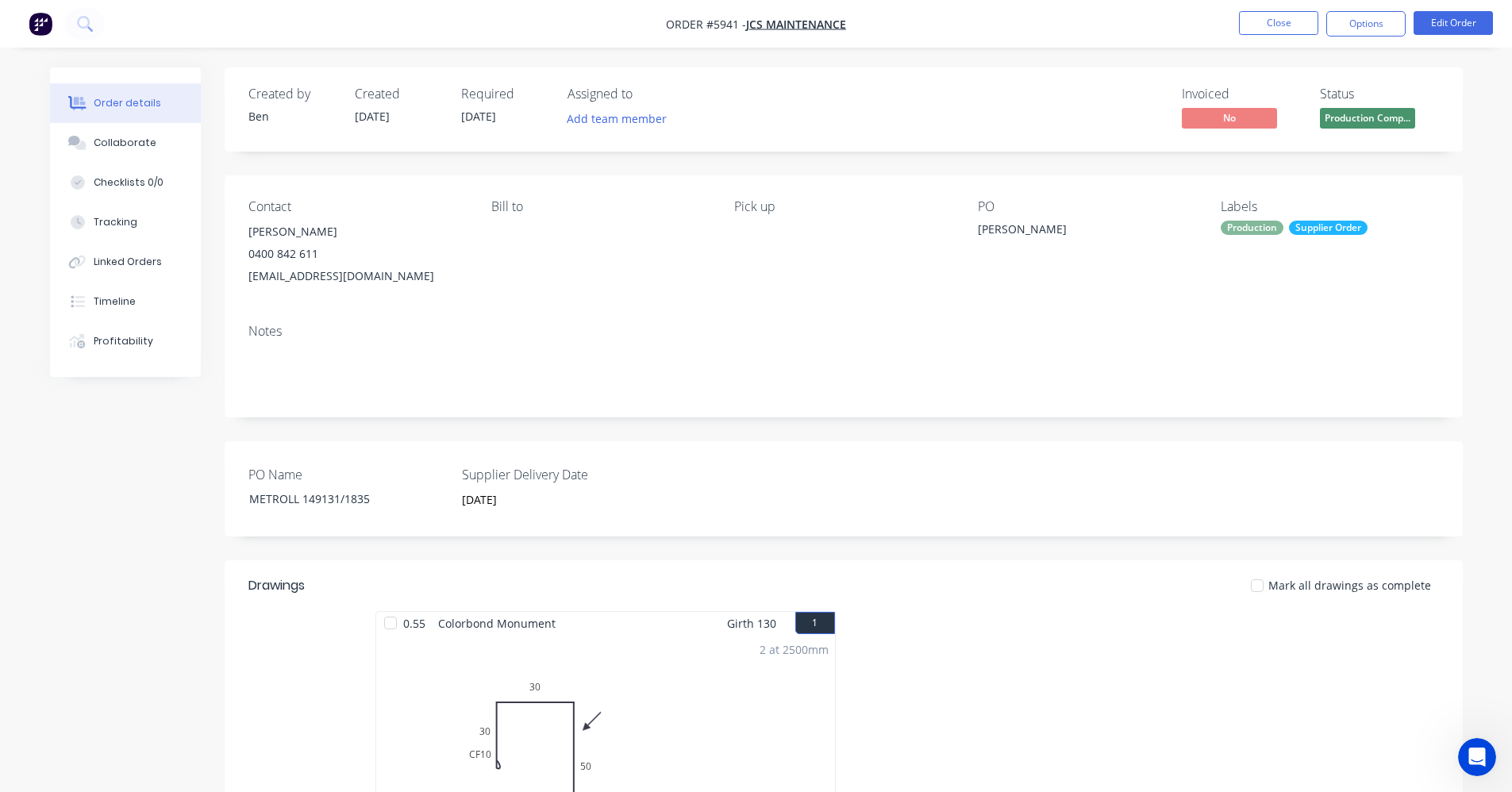
click at [1328, 227] on div "Supplier Order" at bounding box center [1328, 228] width 78 height 14
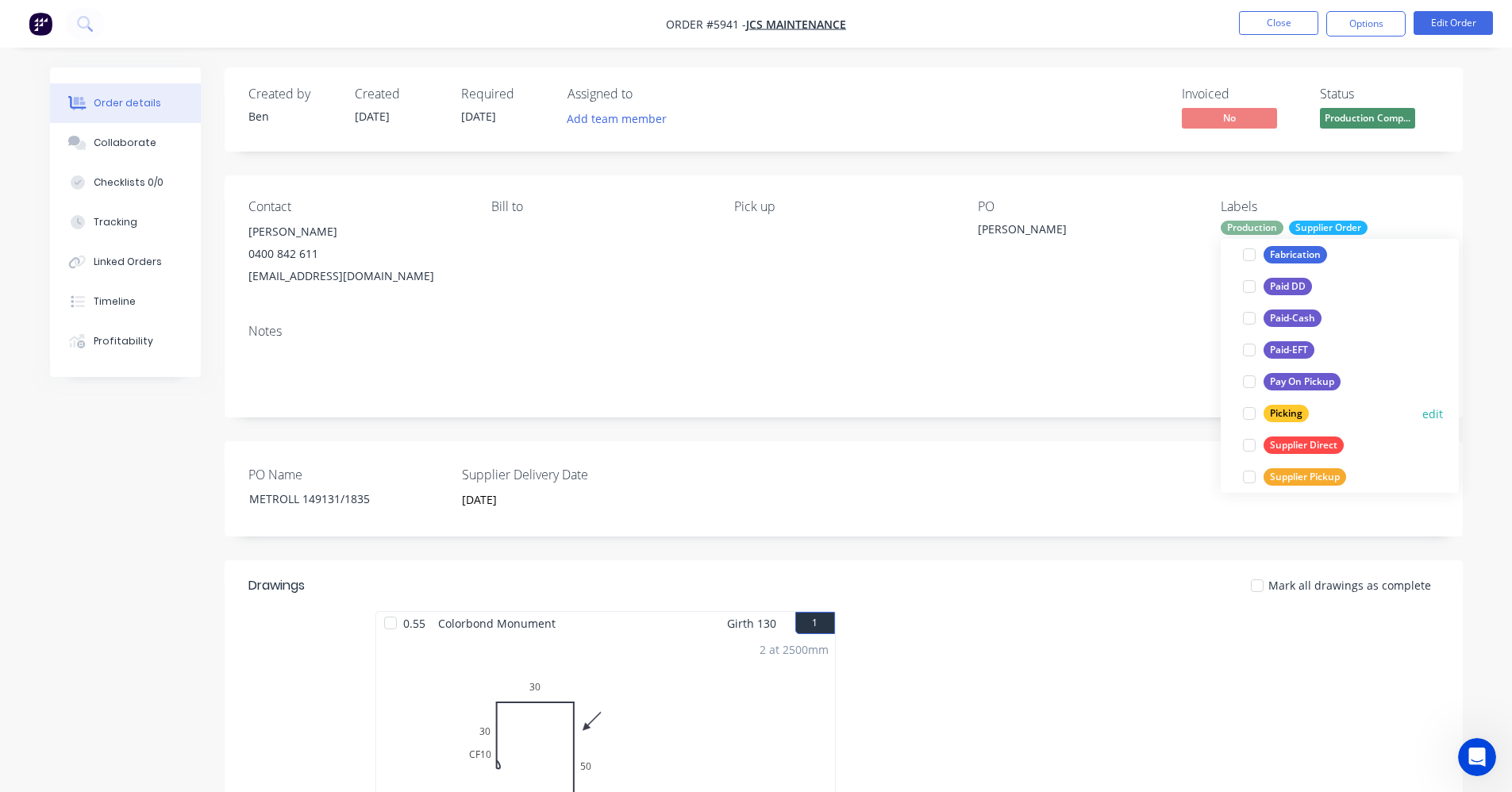
scroll to position [286, 0]
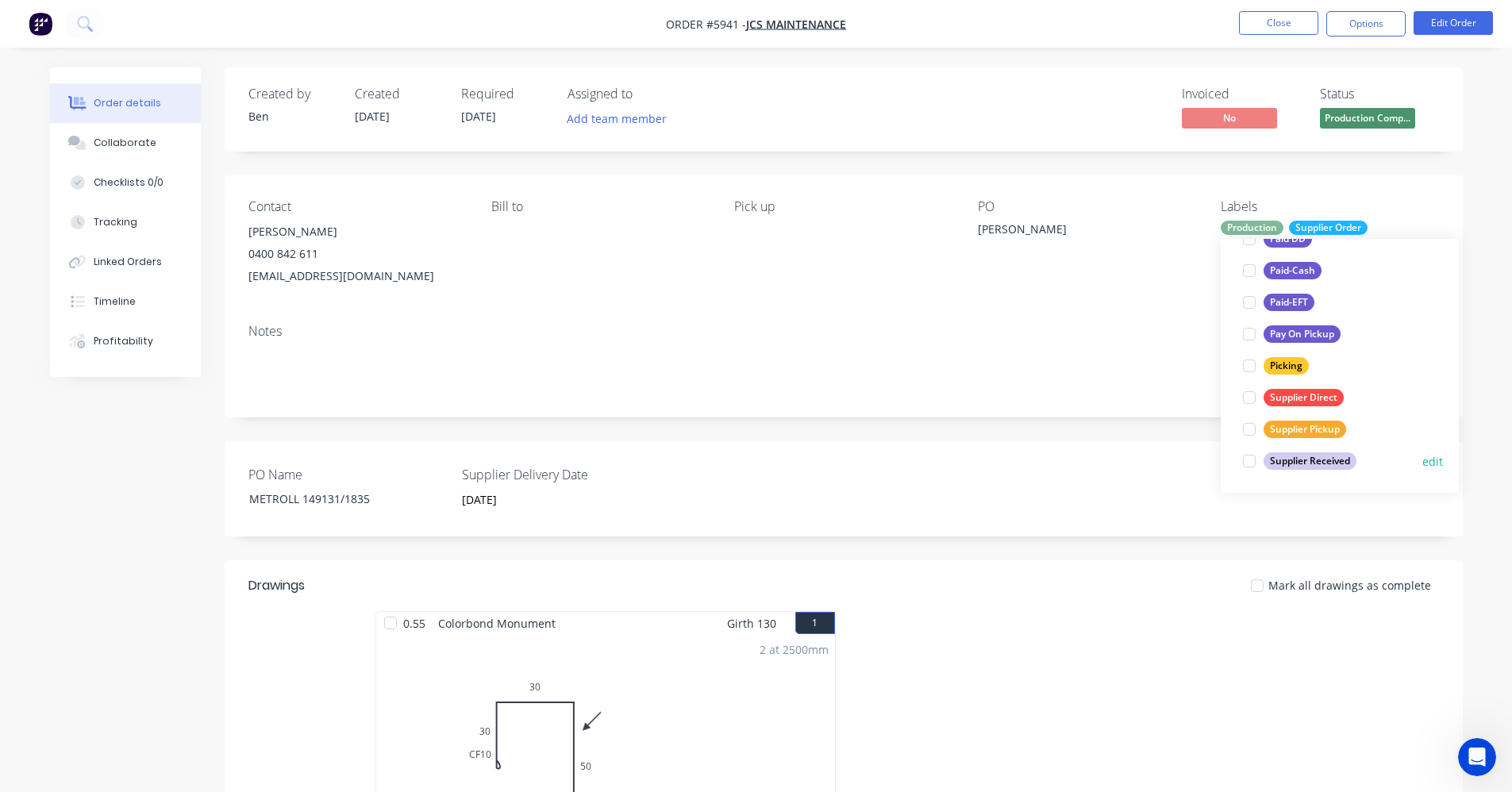
click at [1316, 459] on div "Supplier Received" at bounding box center [1310, 461] width 93 height 18
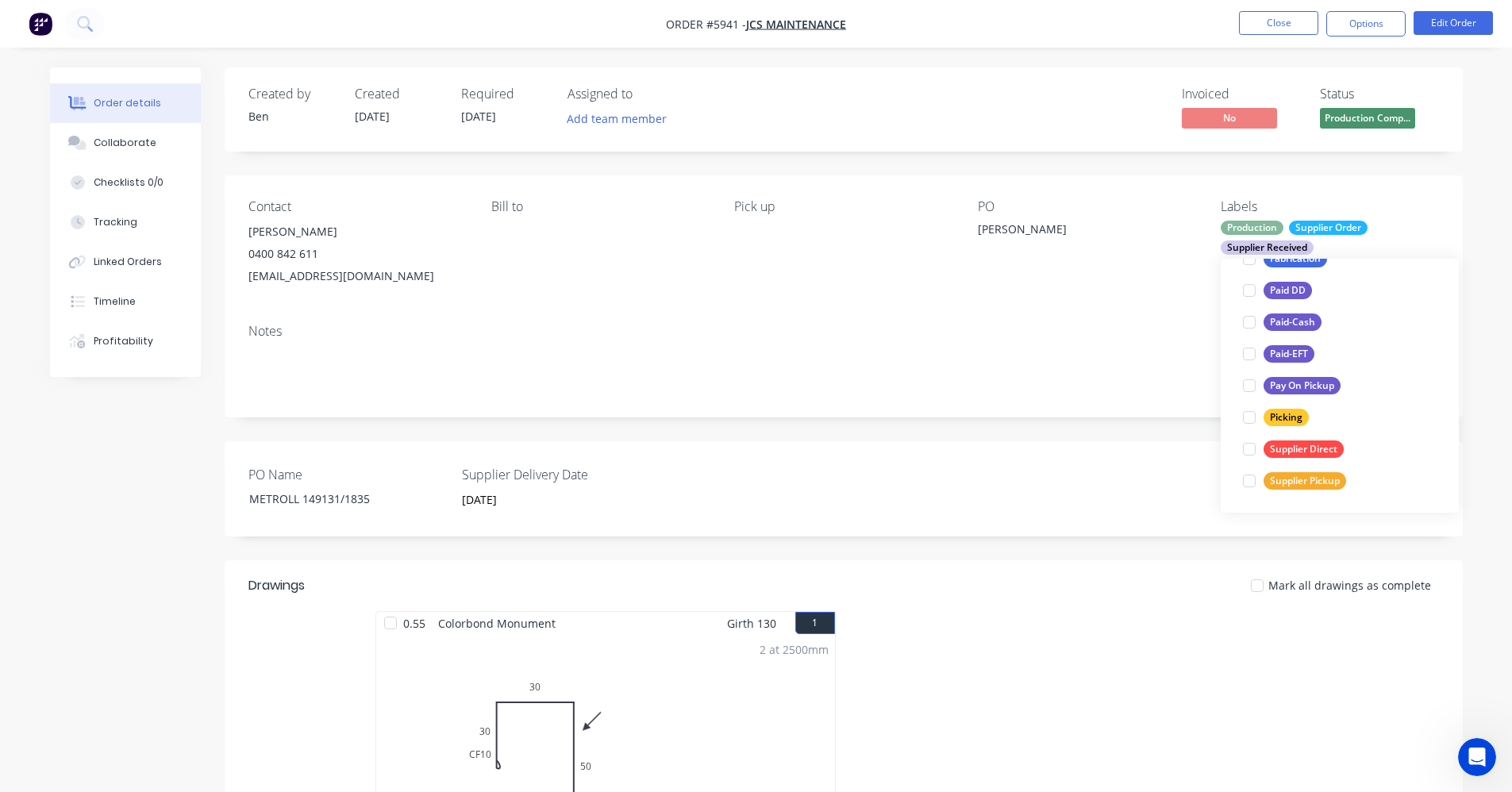
scroll to position [0, 0]
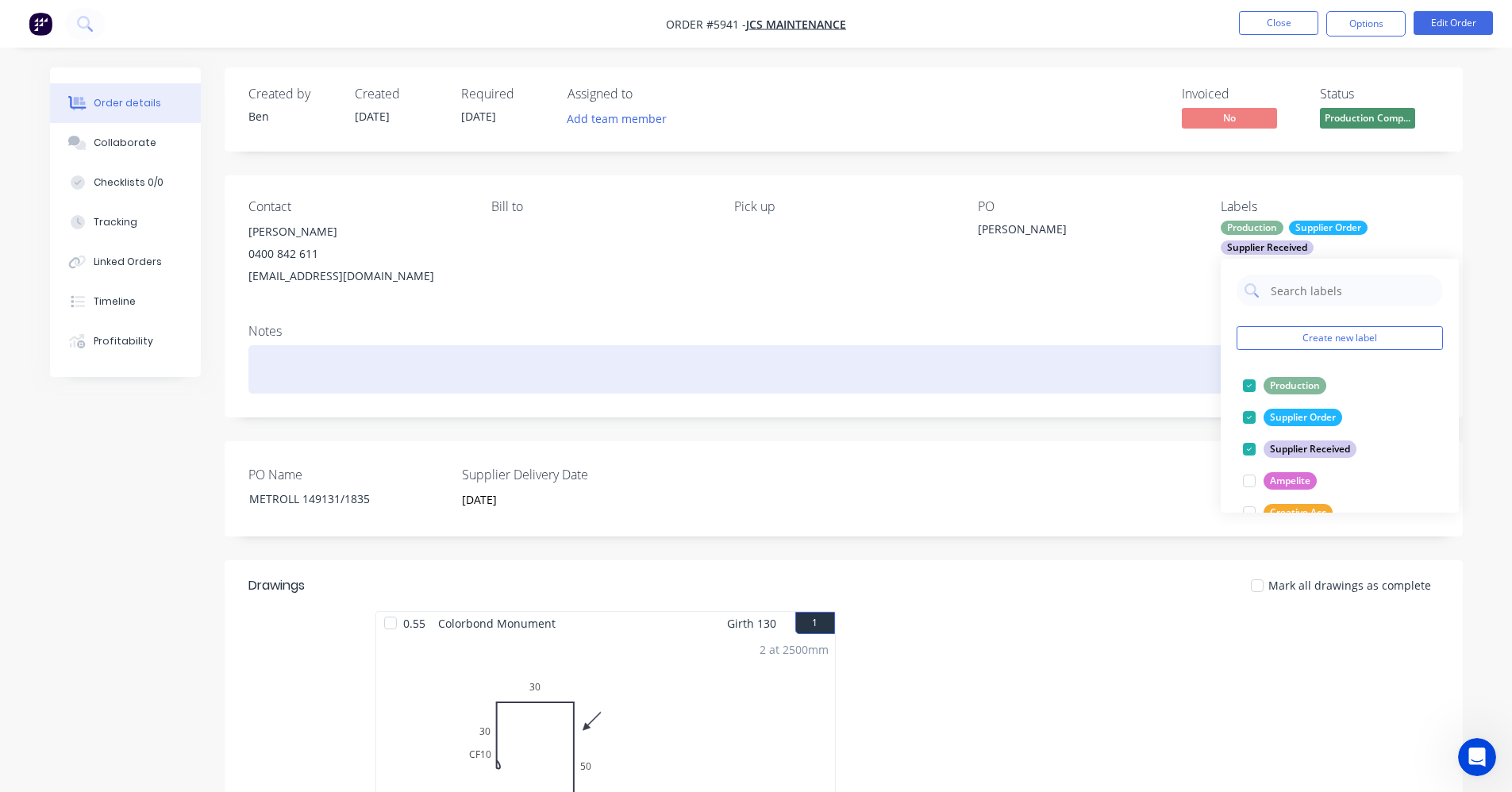
drag, startPoint x: 1099, startPoint y: 352, endPoint x: 1142, endPoint y: 321, distance: 53.0
click at [1100, 350] on div at bounding box center [843, 369] width 1190 height 49
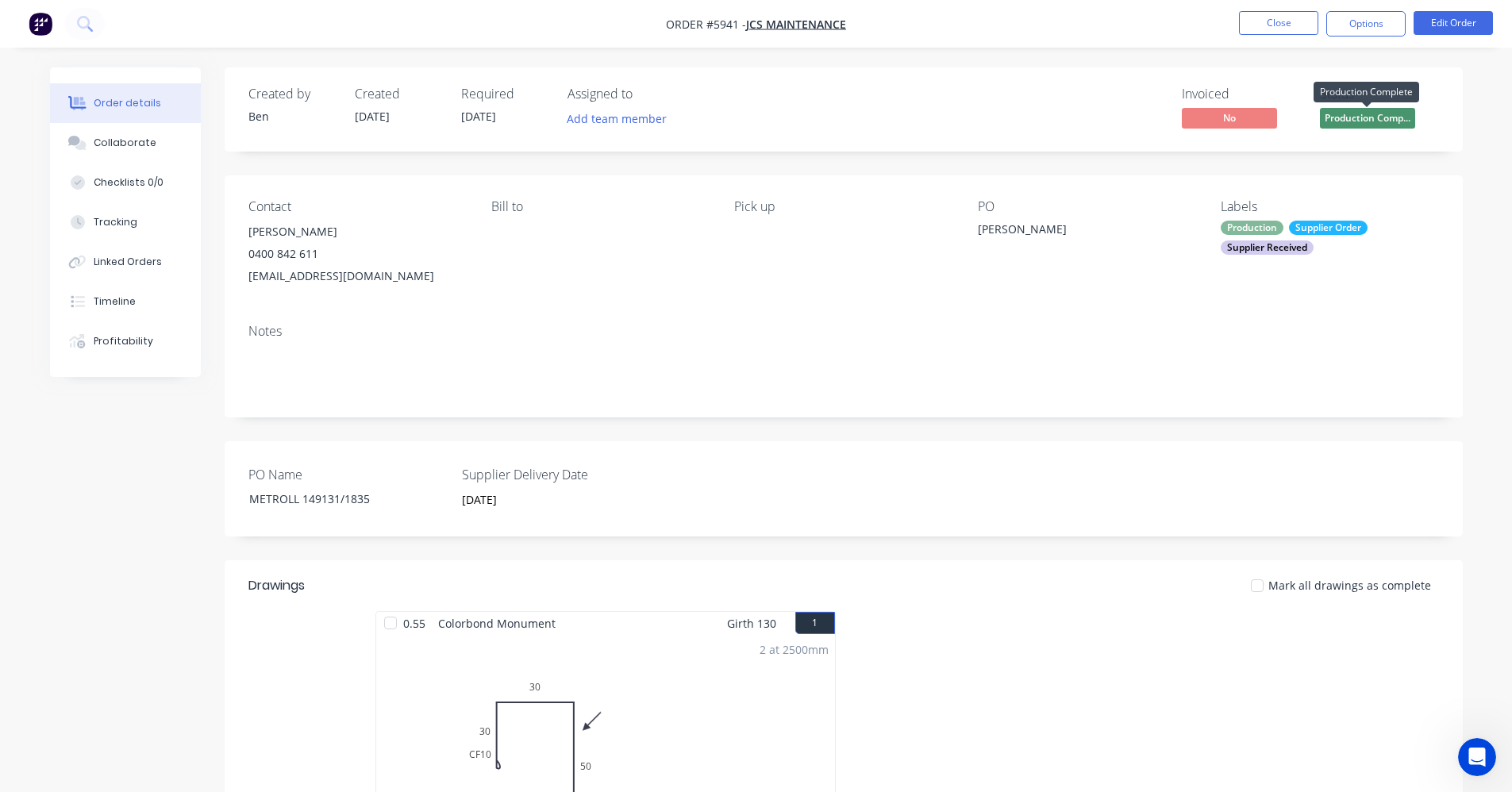
click at [1364, 116] on span "Production Comp..." at bounding box center [1367, 117] width 95 height 20
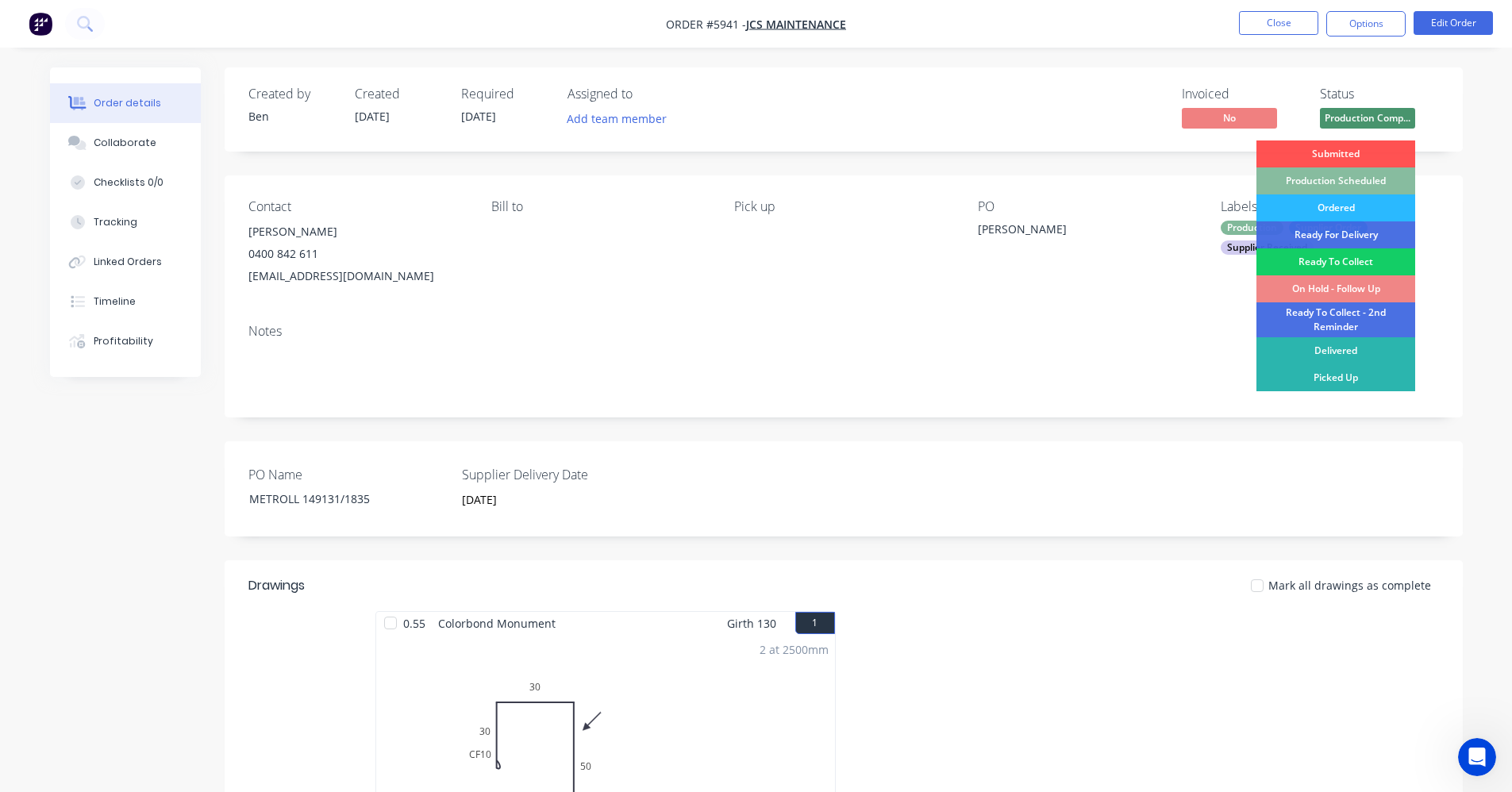
click at [1321, 258] on div "Ready To Collect" at bounding box center [1336, 262] width 159 height 27
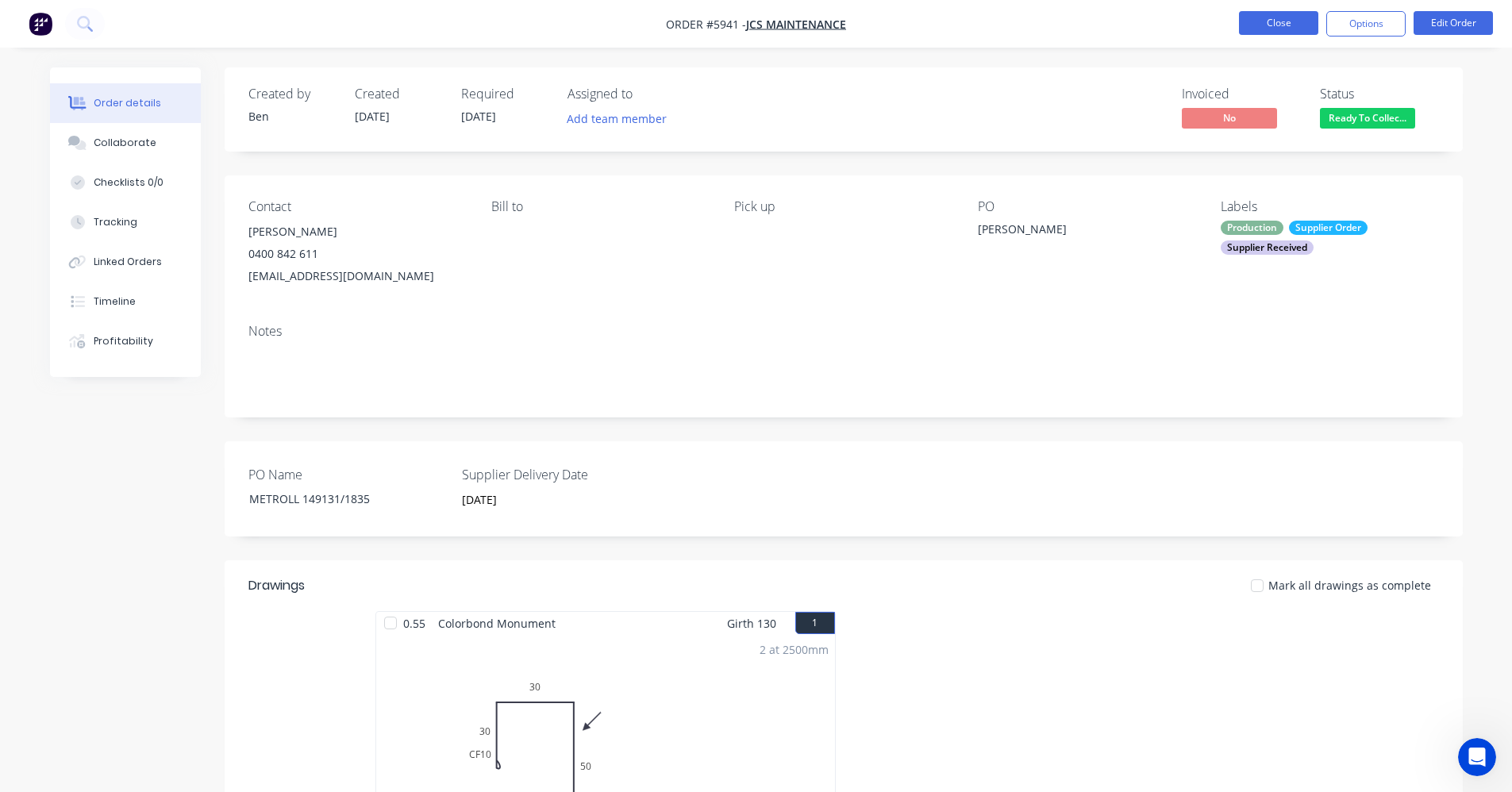
click at [1275, 24] on button "Close" at bounding box center [1278, 23] width 79 height 24
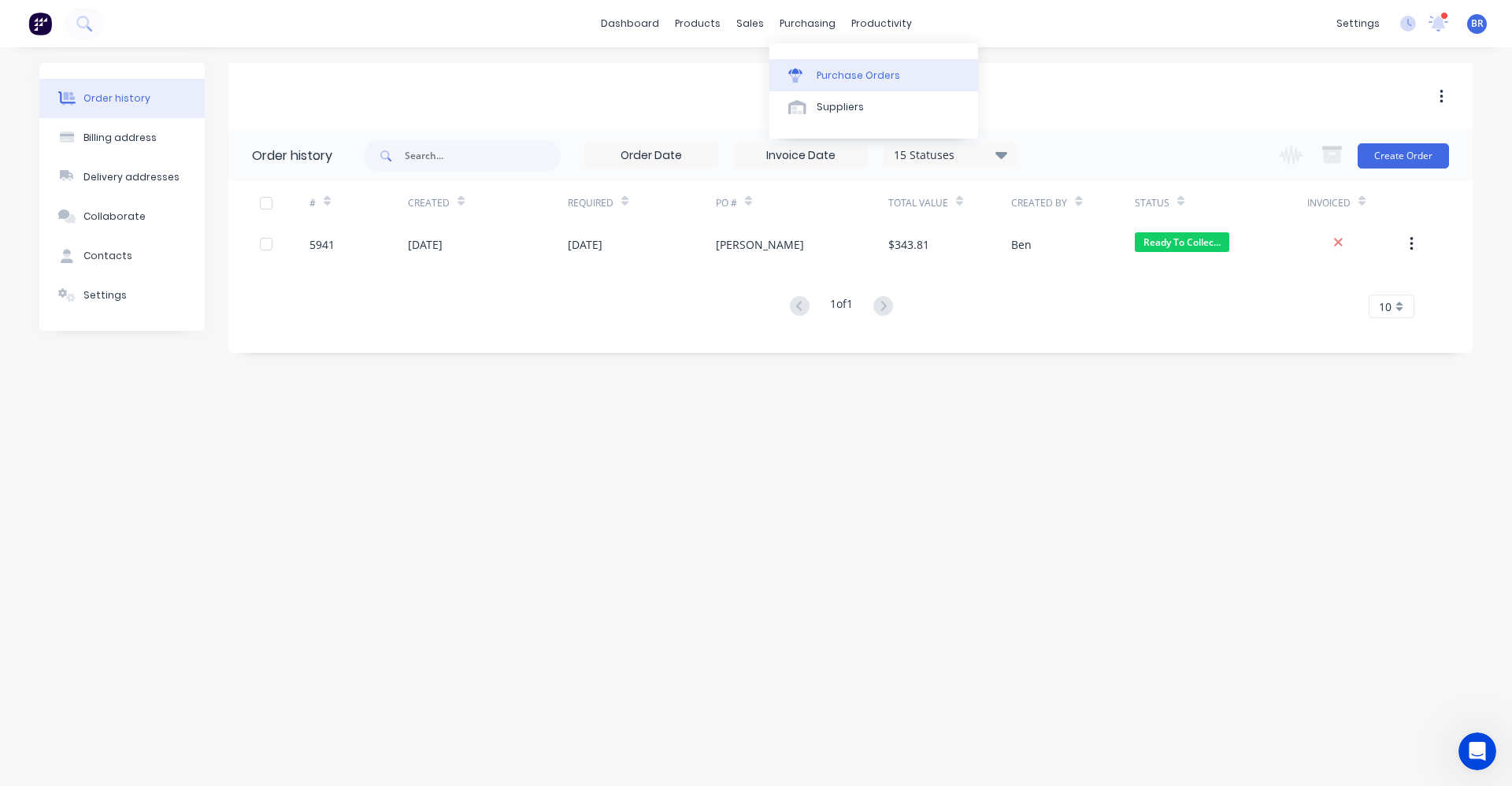
click at [834, 76] on div "Purchase Orders" at bounding box center [858, 76] width 83 height 14
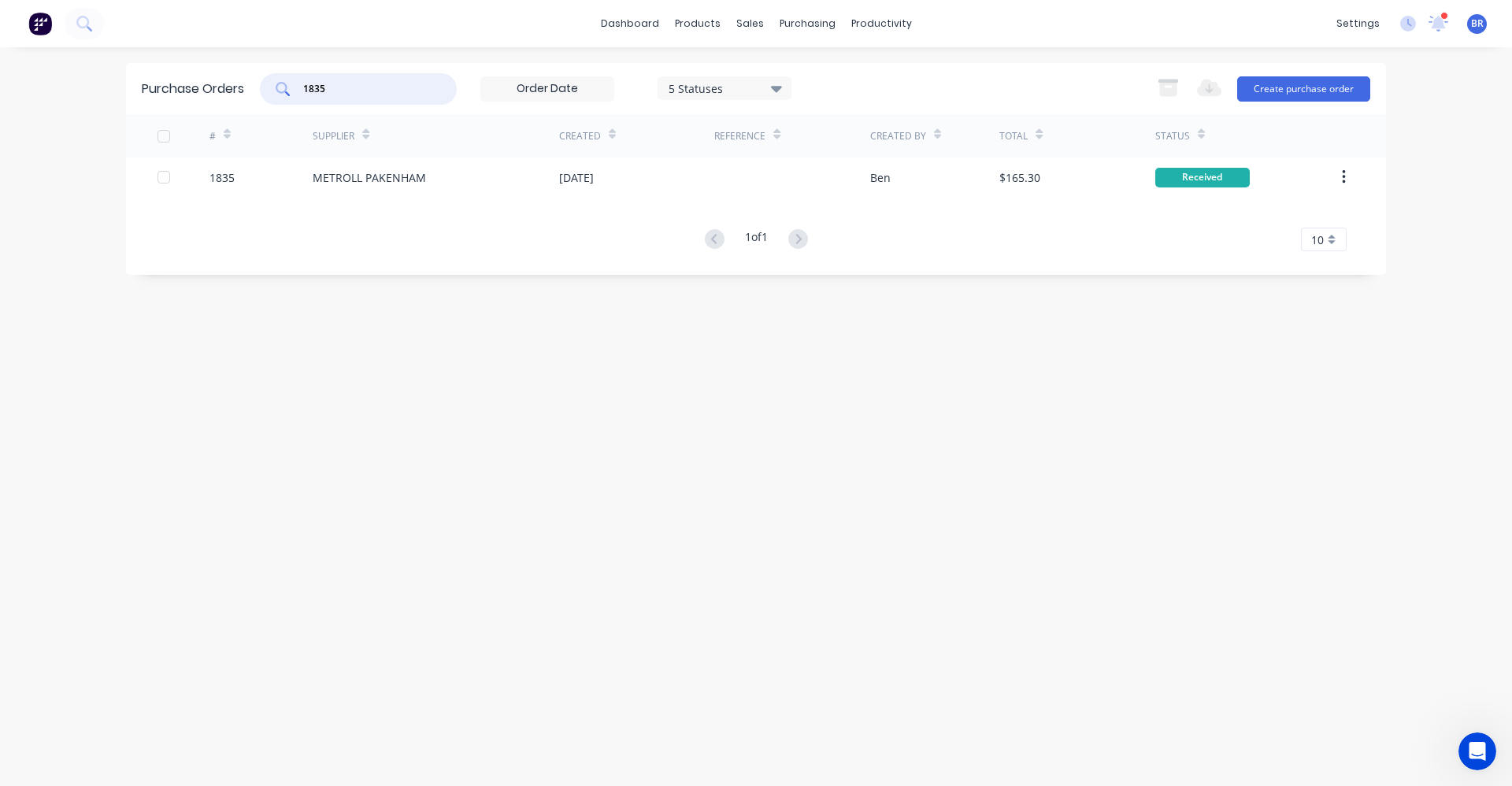
drag, startPoint x: 244, startPoint y: 75, endPoint x: 175, endPoint y: 61, distance: 70.4
click at [175, 61] on div "dashboard products sales purchasing productivity dashboard products Product Cat…" at bounding box center [756, 393] width 1512 height 786
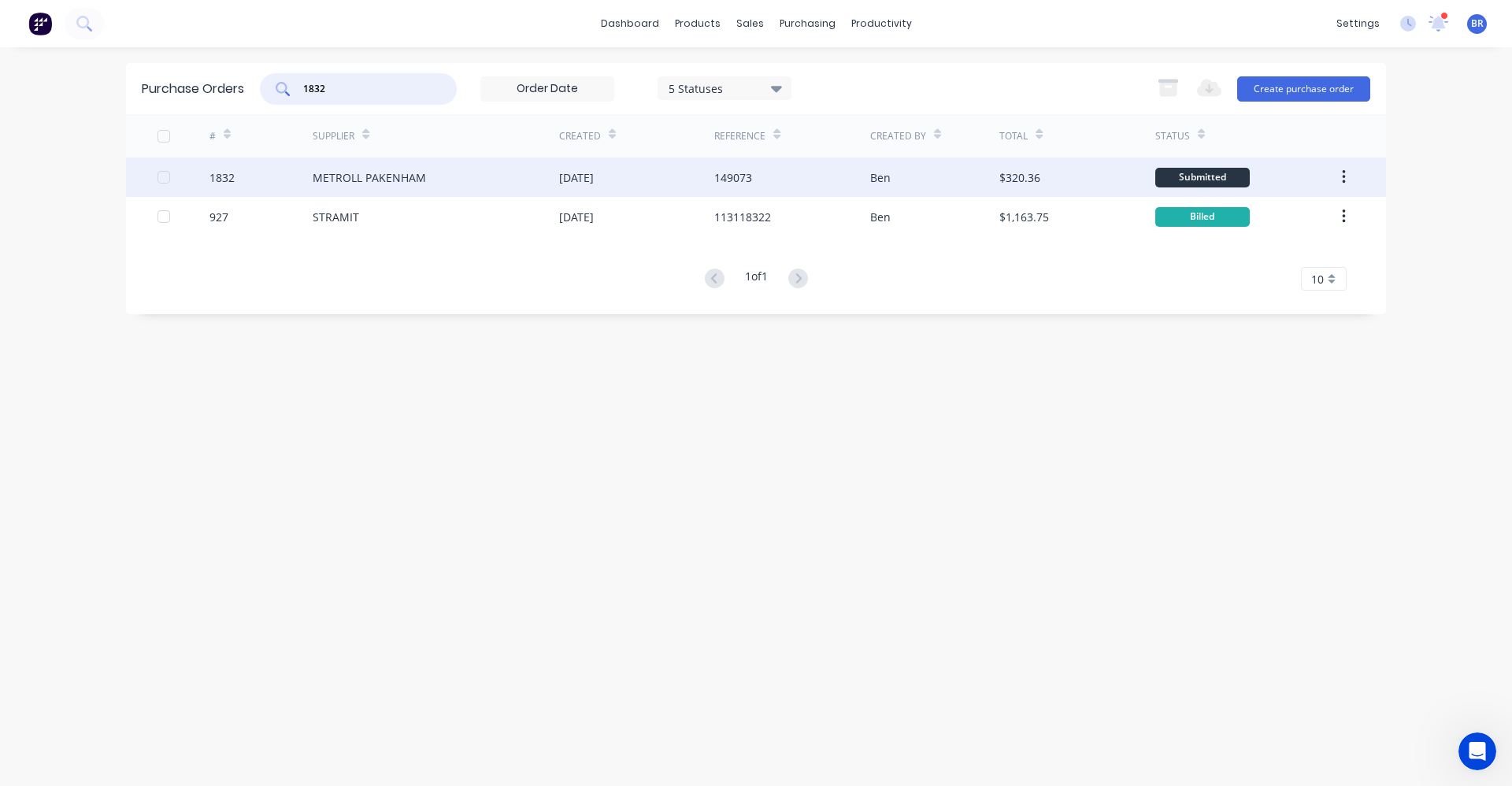
type input "1832"
click at [443, 176] on div "METROLL PAKENHAM" at bounding box center [435, 177] width 246 height 40
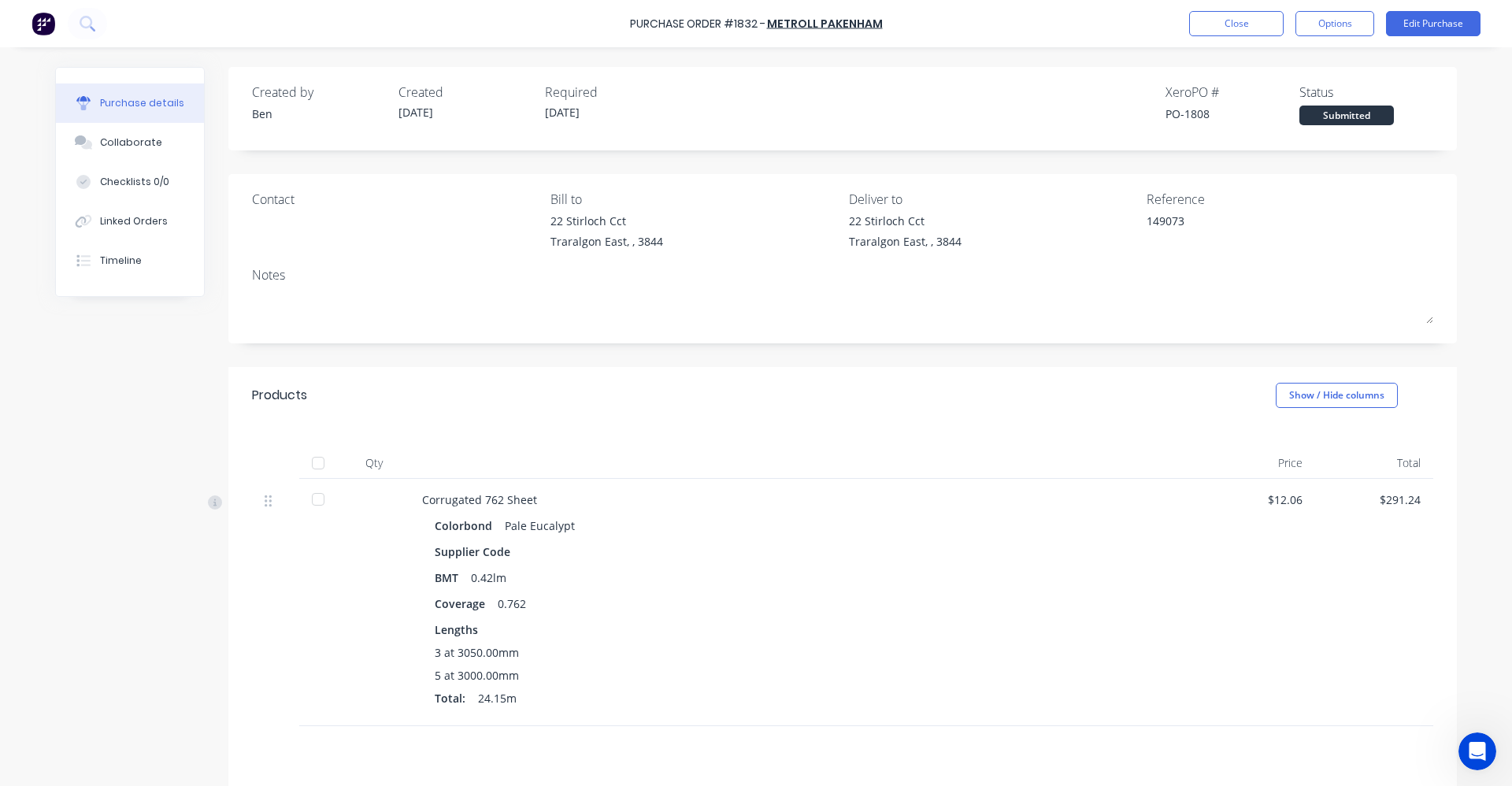
click at [313, 466] on div at bounding box center [318, 463] width 32 height 32
click at [101, 218] on div "Linked Orders" at bounding box center [134, 222] width 68 height 14
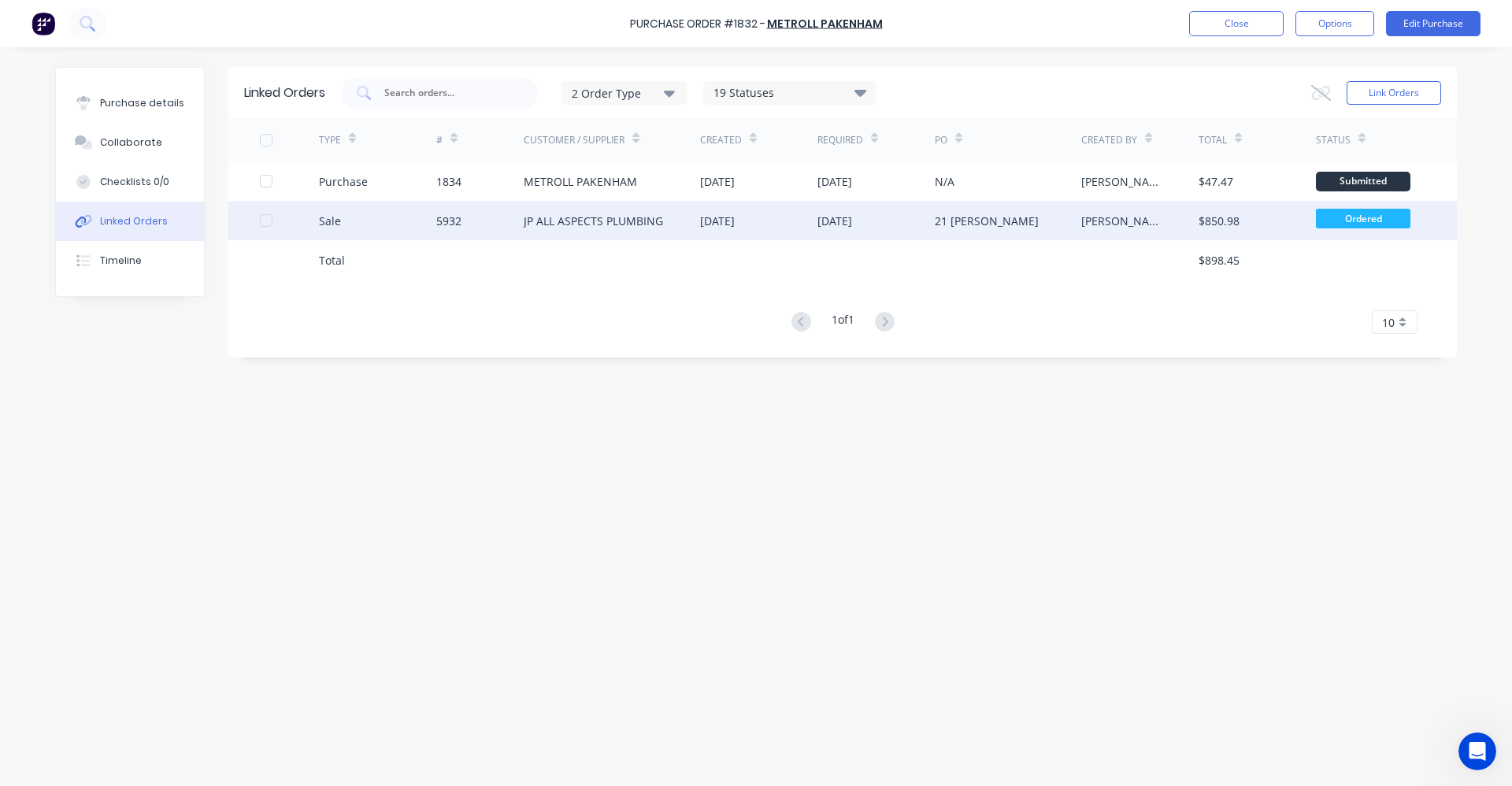
click at [630, 223] on div "JP ALL ASPECTS PLUMBING" at bounding box center [594, 221] width 139 height 17
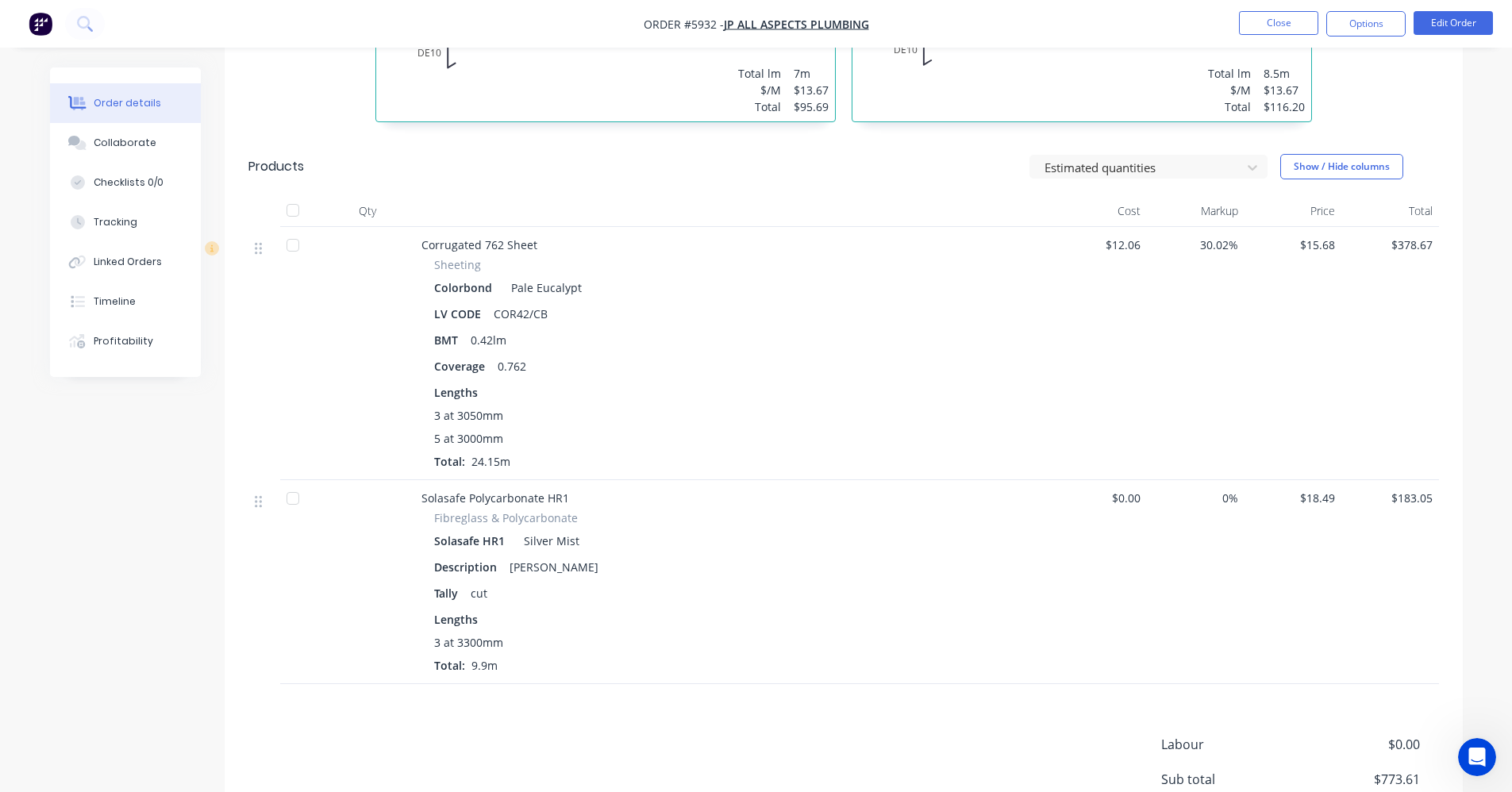
scroll to position [794, 0]
click at [296, 227] on div at bounding box center [293, 243] width 32 height 32
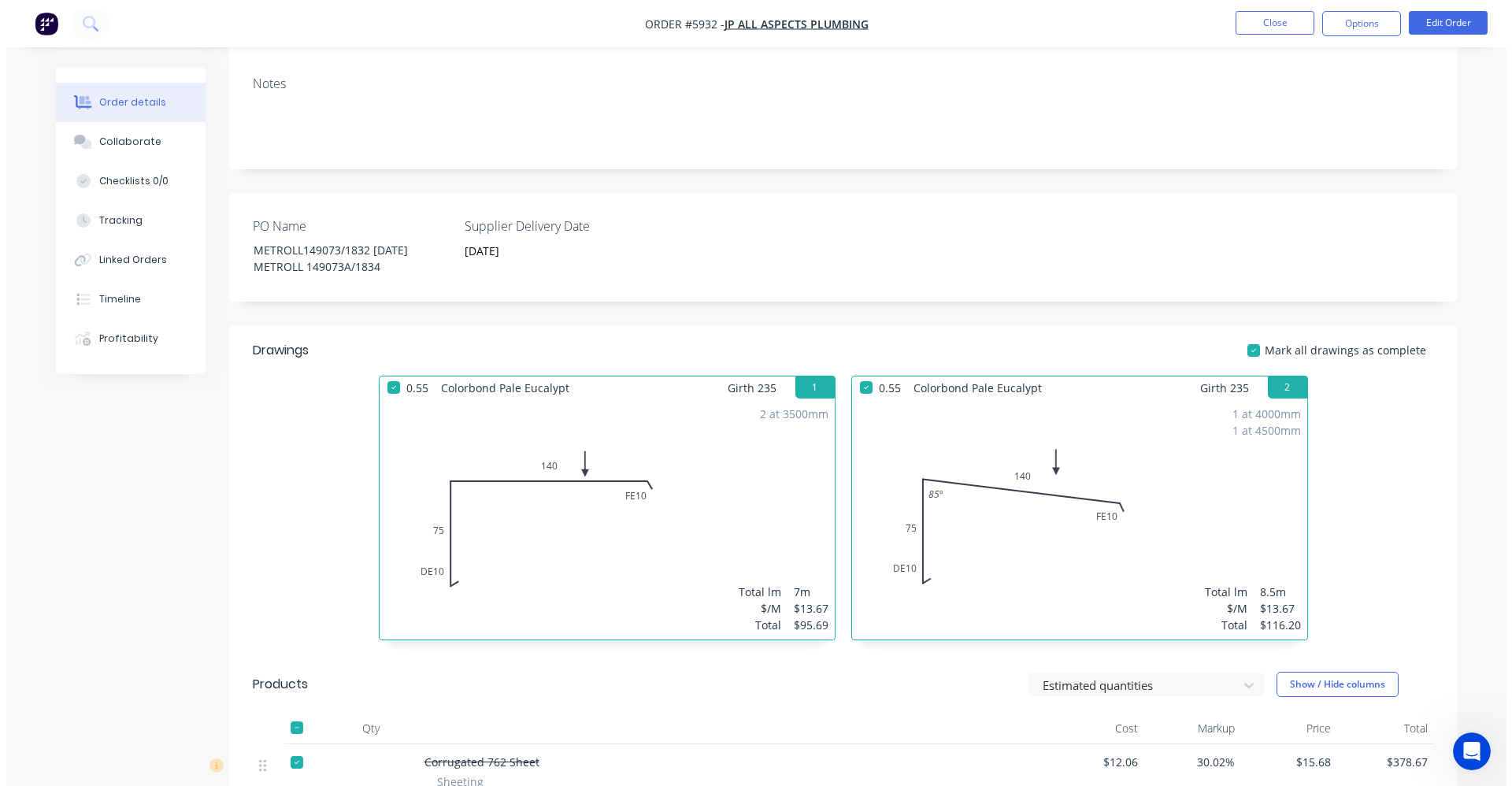
scroll to position [0, 0]
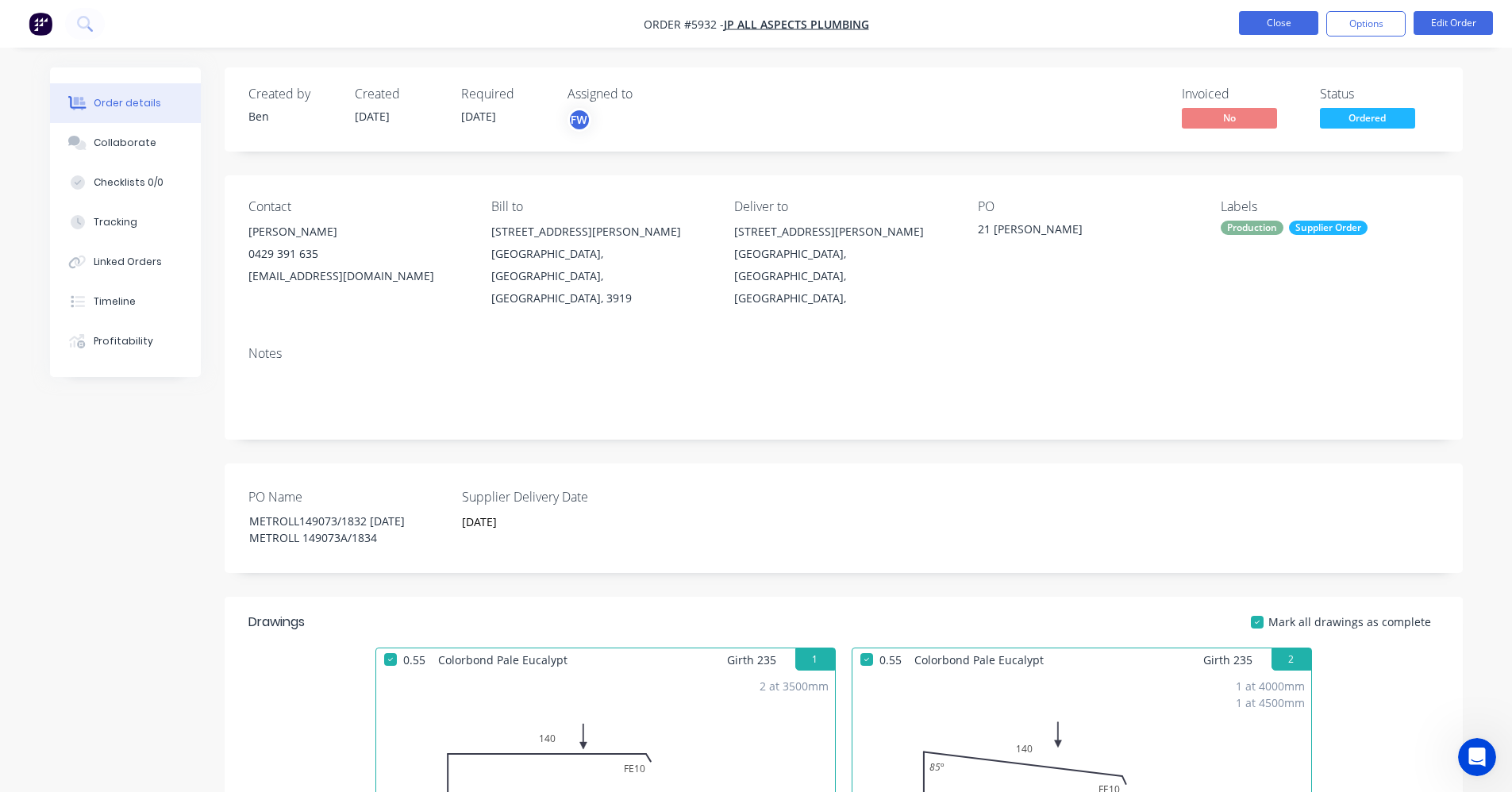
click at [1284, 31] on button "Close" at bounding box center [1278, 23] width 79 height 24
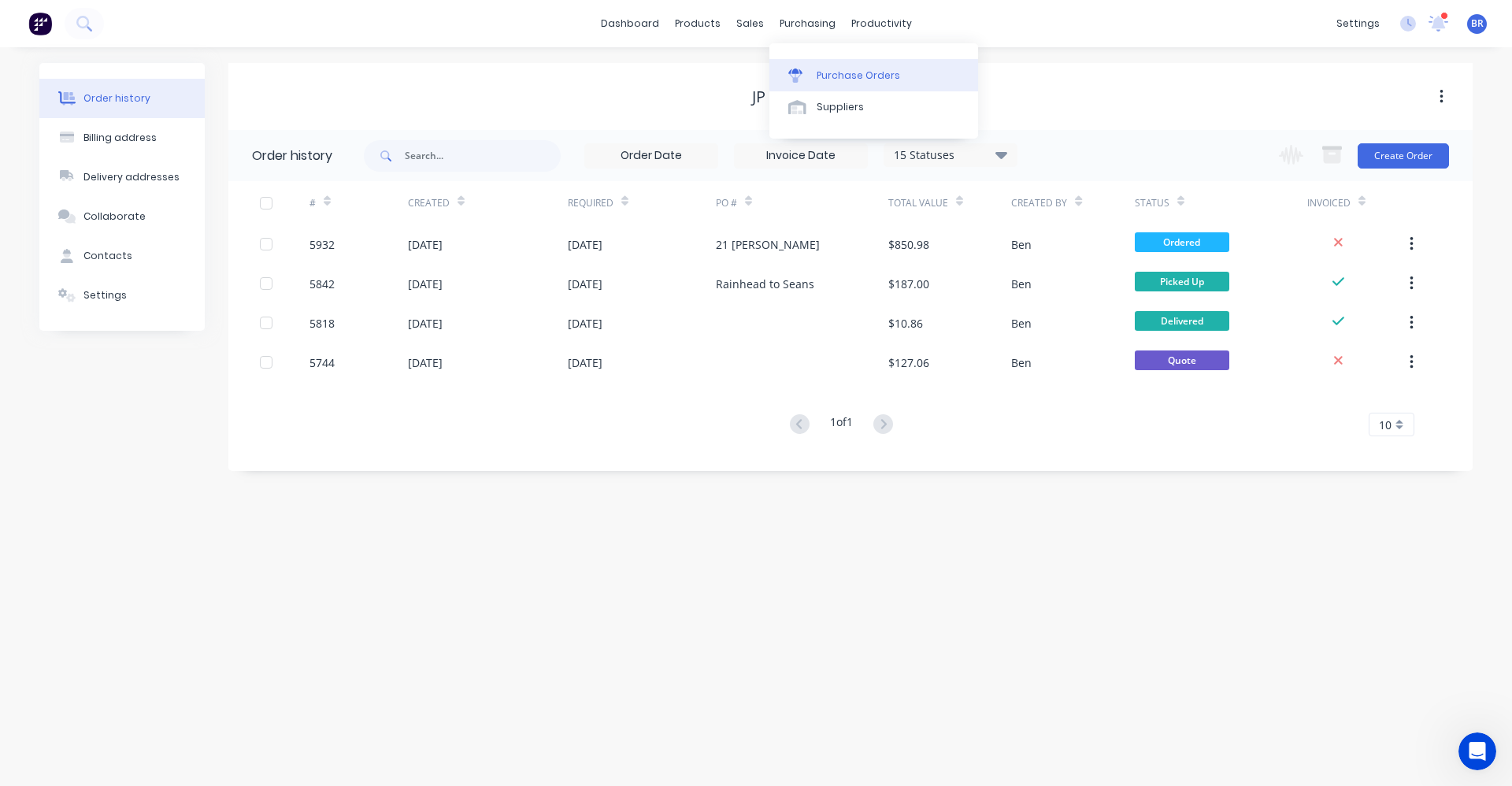
click at [858, 75] on div "Purchase Orders" at bounding box center [858, 76] width 83 height 14
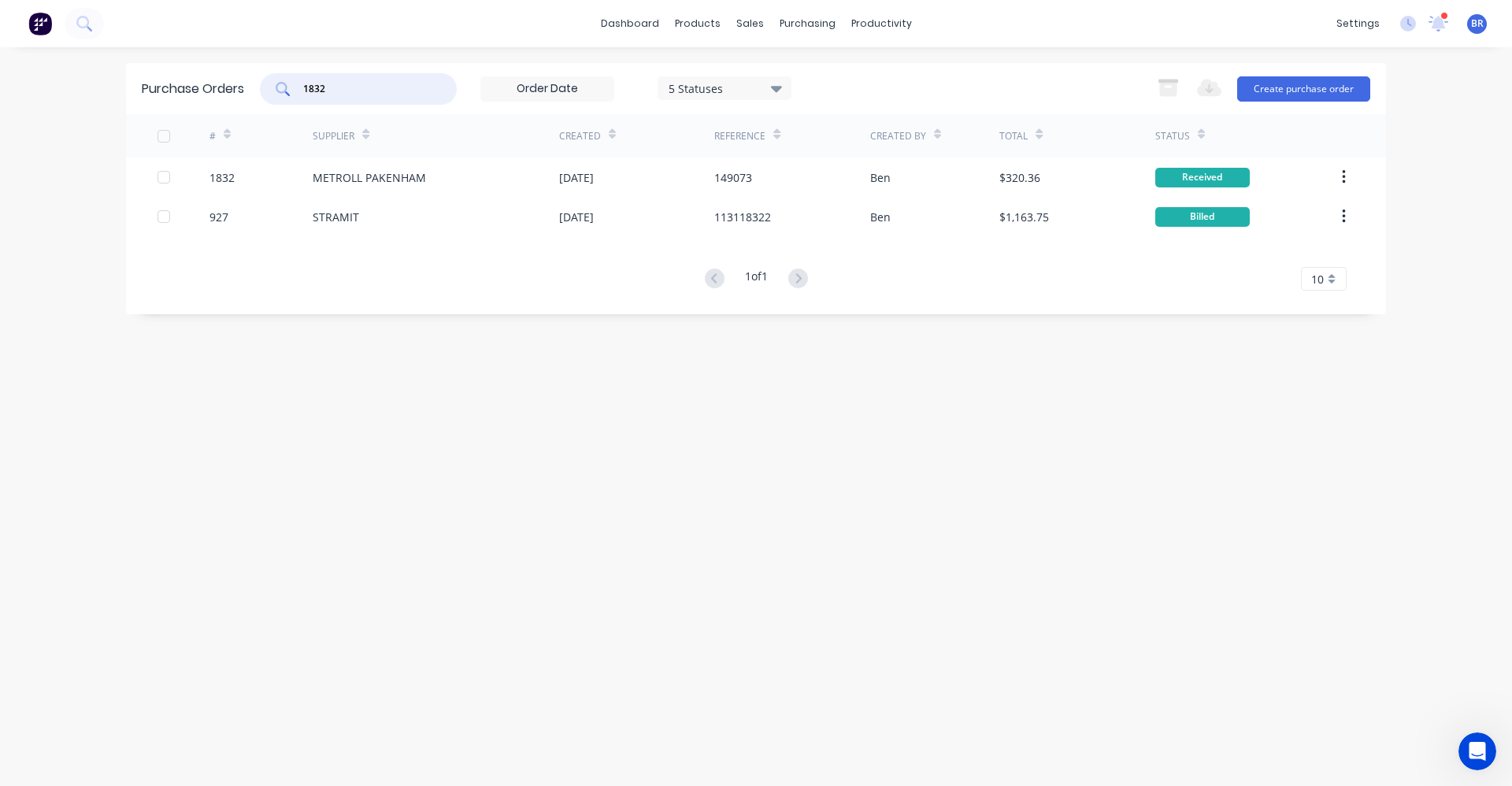
drag, startPoint x: 326, startPoint y: 88, endPoint x: 196, endPoint y: 74, distance: 130.8
click at [196, 74] on div "Purchase Orders 1832 5 Statuses 5 Statuses Export to Excel (XLSX) Create purcha…" at bounding box center [756, 89] width 1260 height 51
type input "1833"
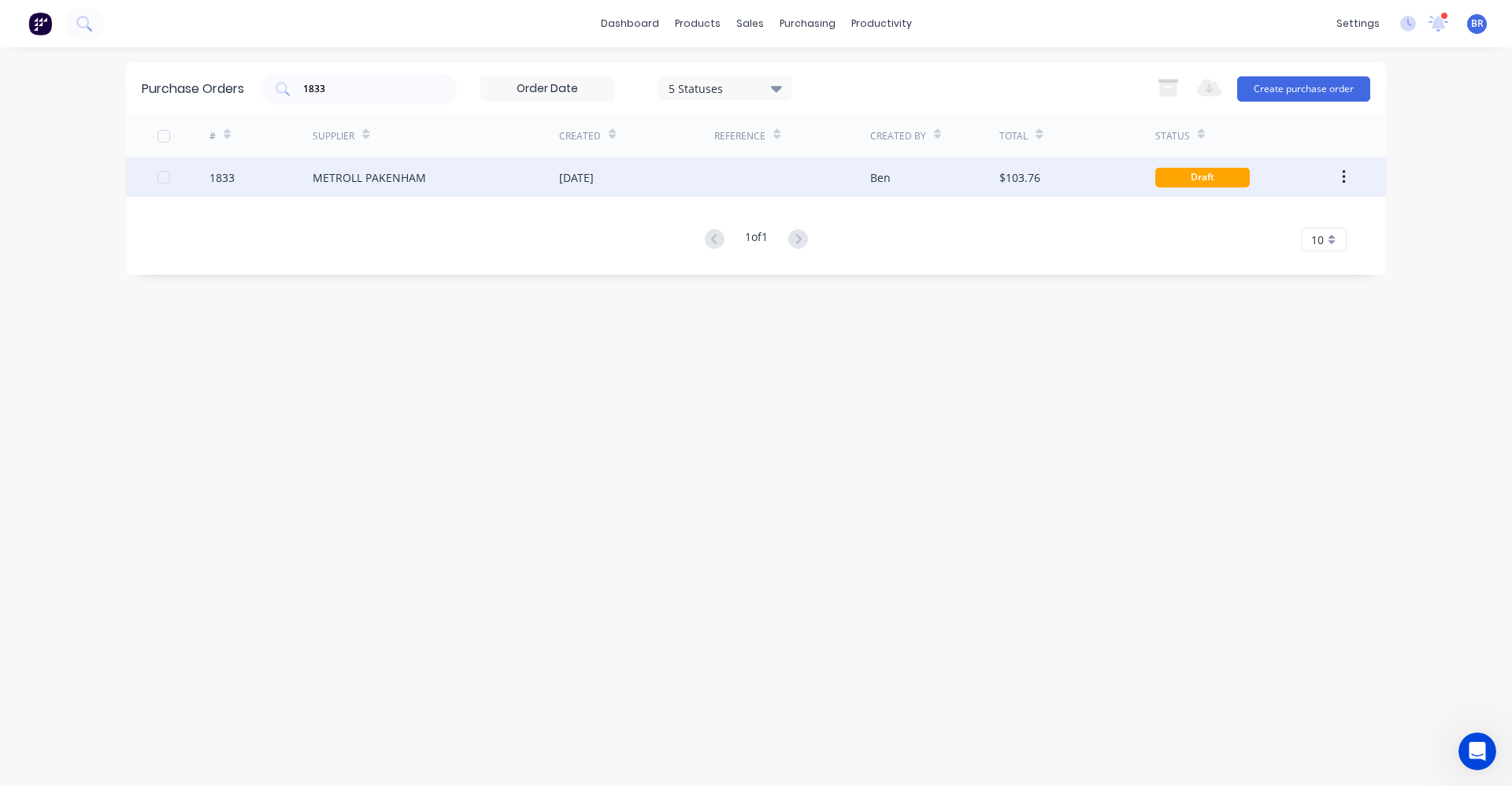
click at [370, 174] on div "METROLL PAKENHAM" at bounding box center [369, 177] width 113 height 17
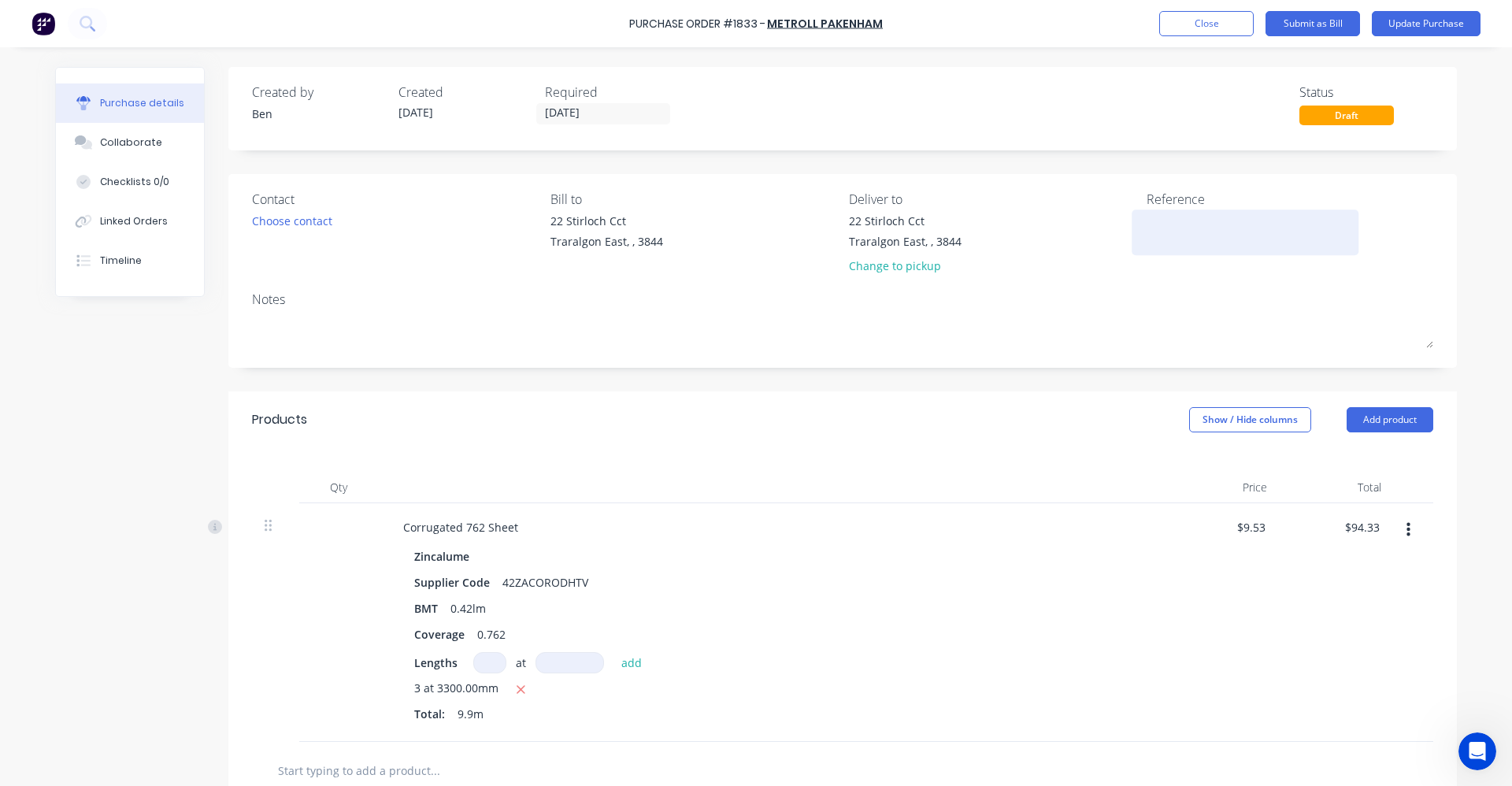
click at [1197, 225] on textarea at bounding box center [1244, 230] width 197 height 36
type textarea "149111"
click at [1446, 25] on button "Update Purchase" at bounding box center [1426, 24] width 108 height 25
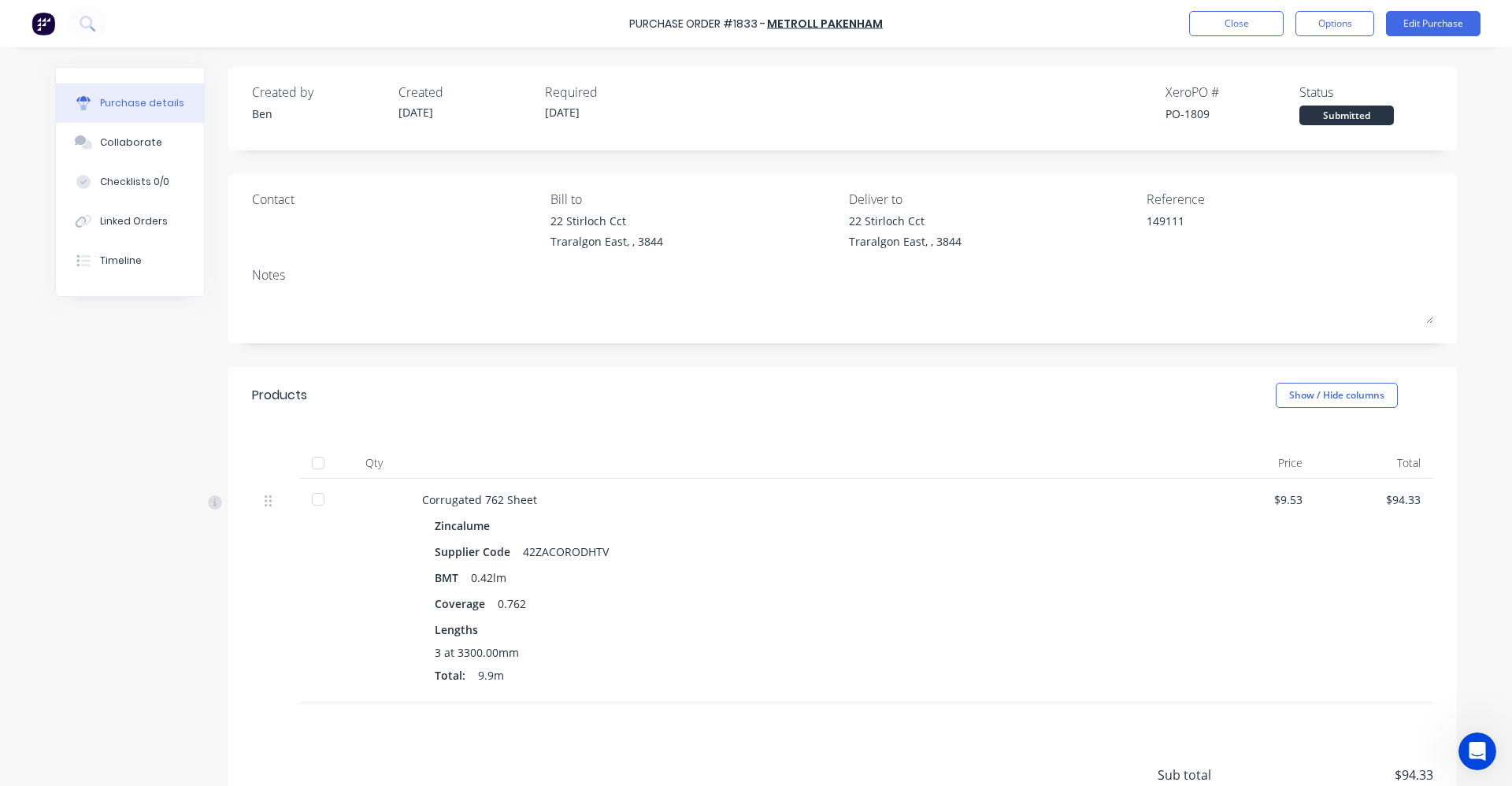
click at [314, 461] on div at bounding box center [318, 463] width 32 height 32
click at [134, 225] on div "Linked Orders" at bounding box center [134, 222] width 68 height 14
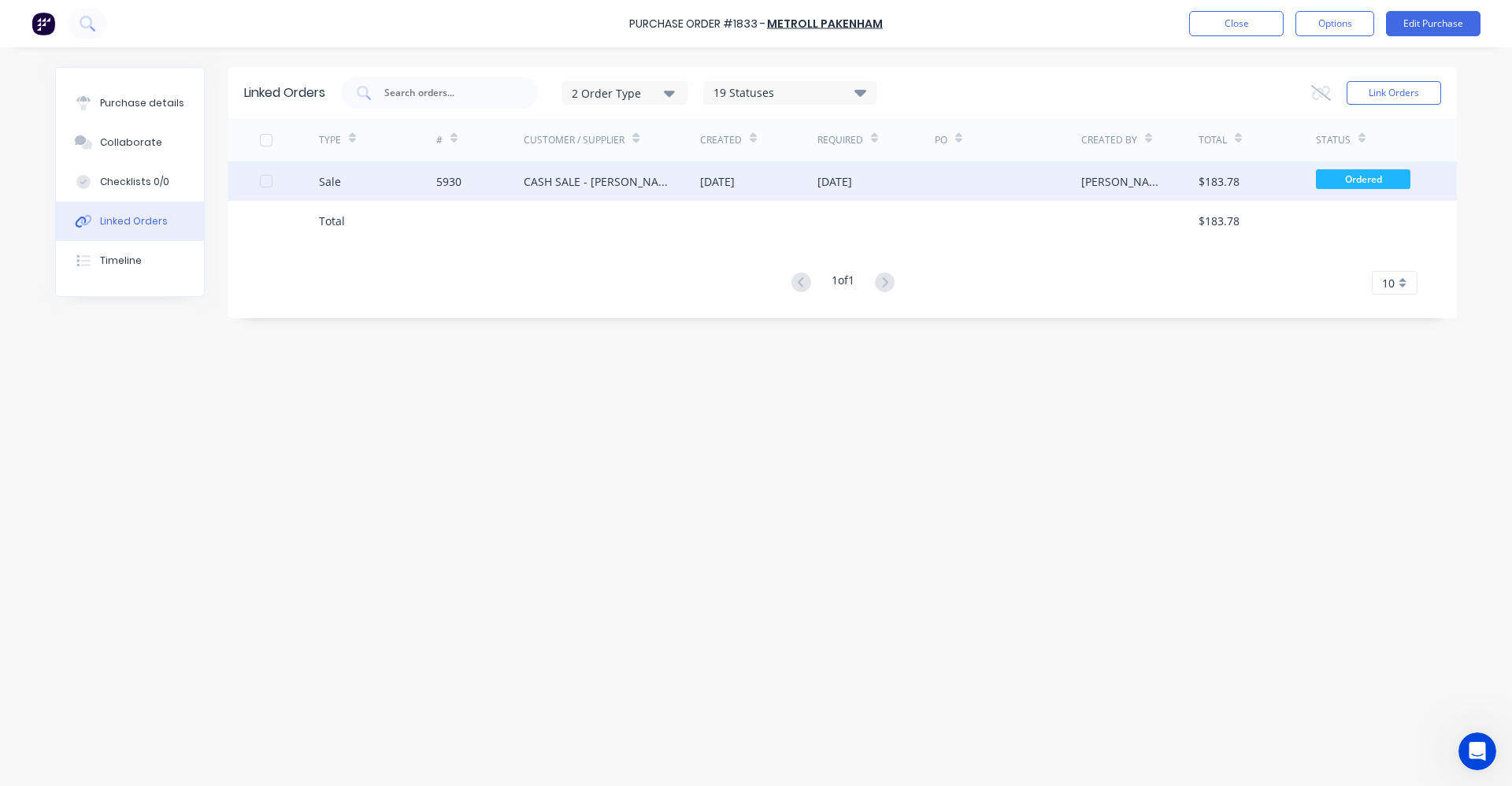
click at [575, 180] on div "CASH SALE - [PERSON_NAME]'S ACCOUNT" at bounding box center [596, 181] width 145 height 17
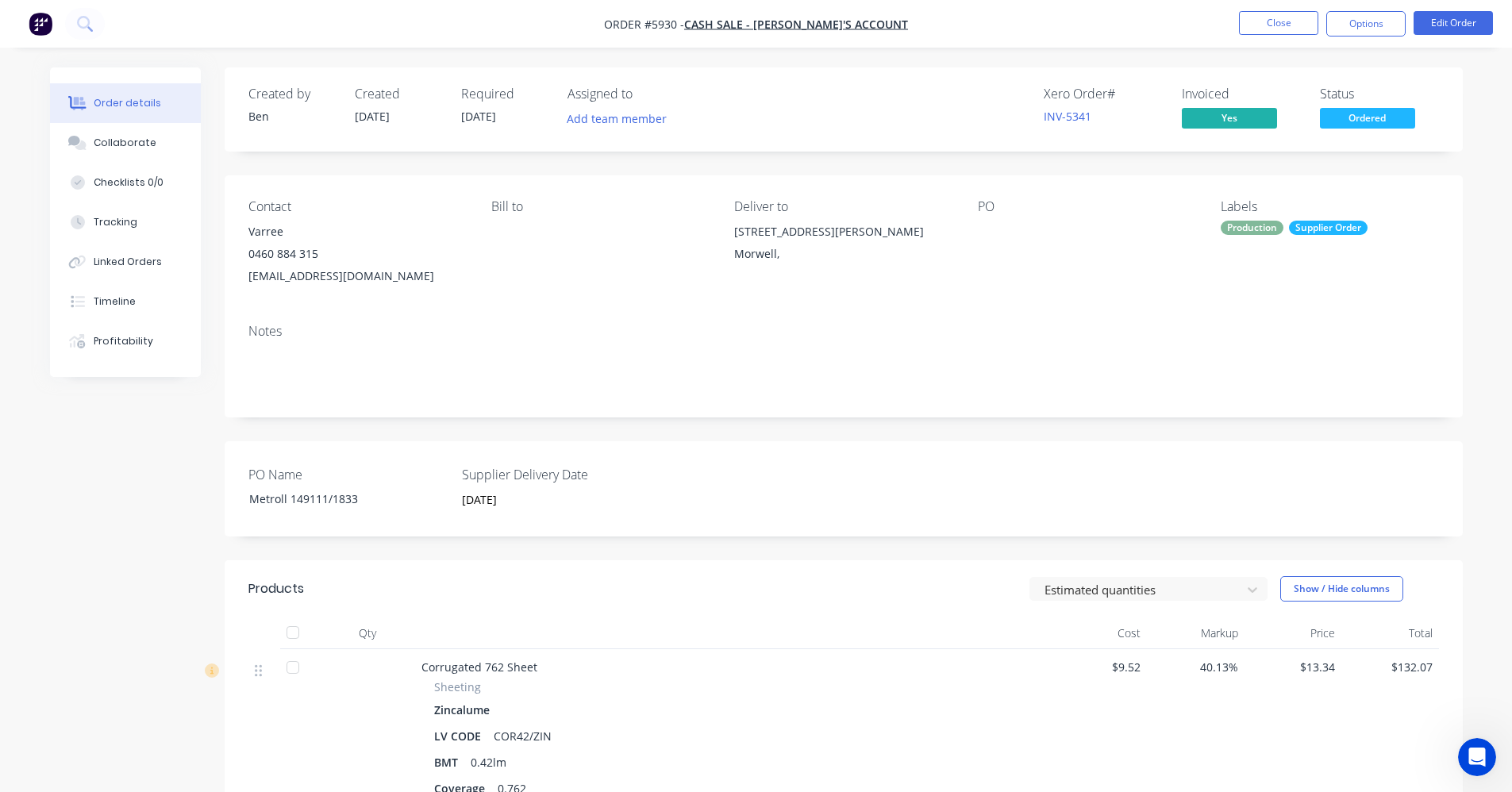
click at [1384, 126] on span "Ordered" at bounding box center [1367, 117] width 95 height 20
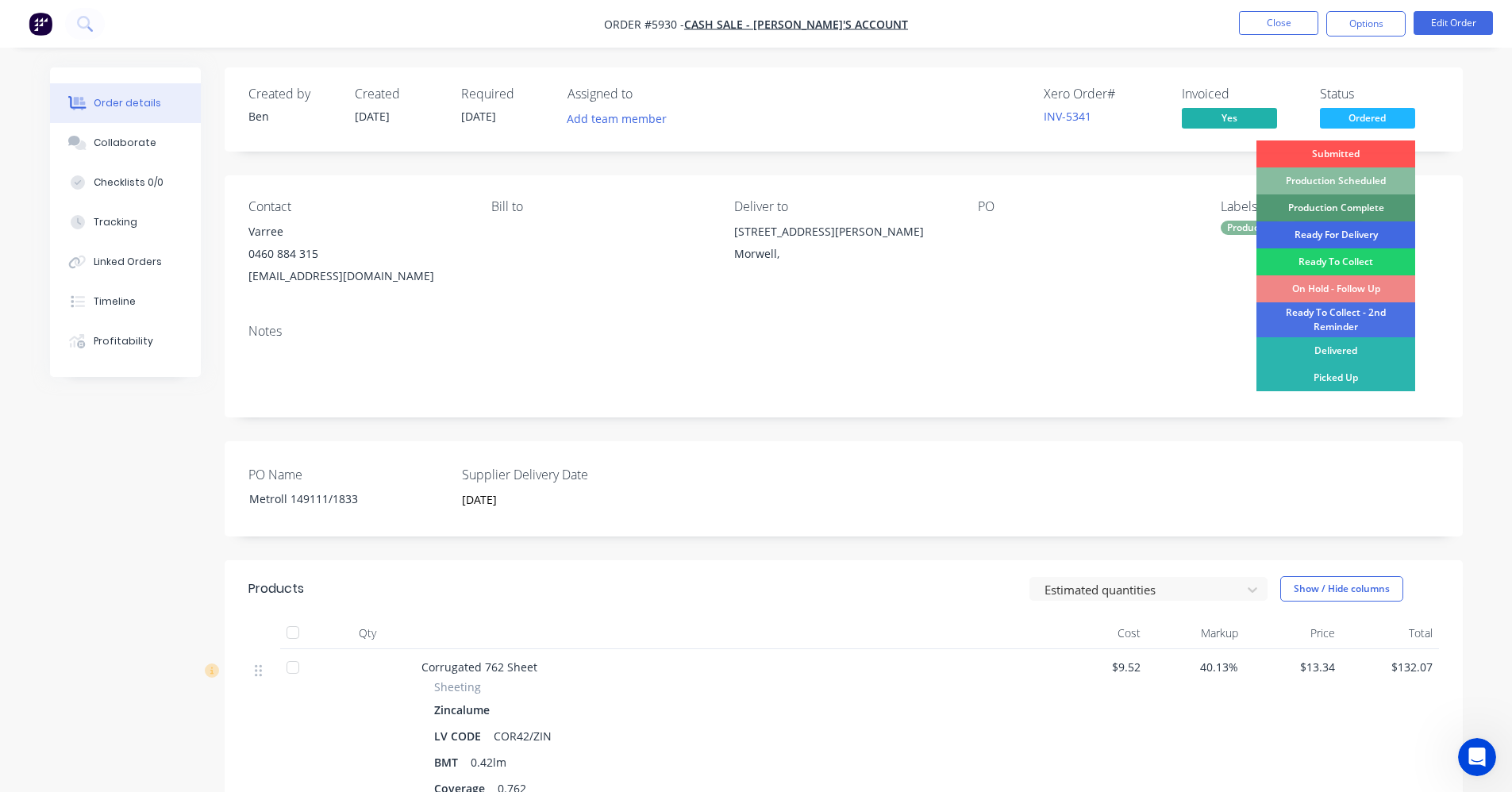
click at [1340, 238] on div "Ready For Delivery" at bounding box center [1336, 235] width 159 height 27
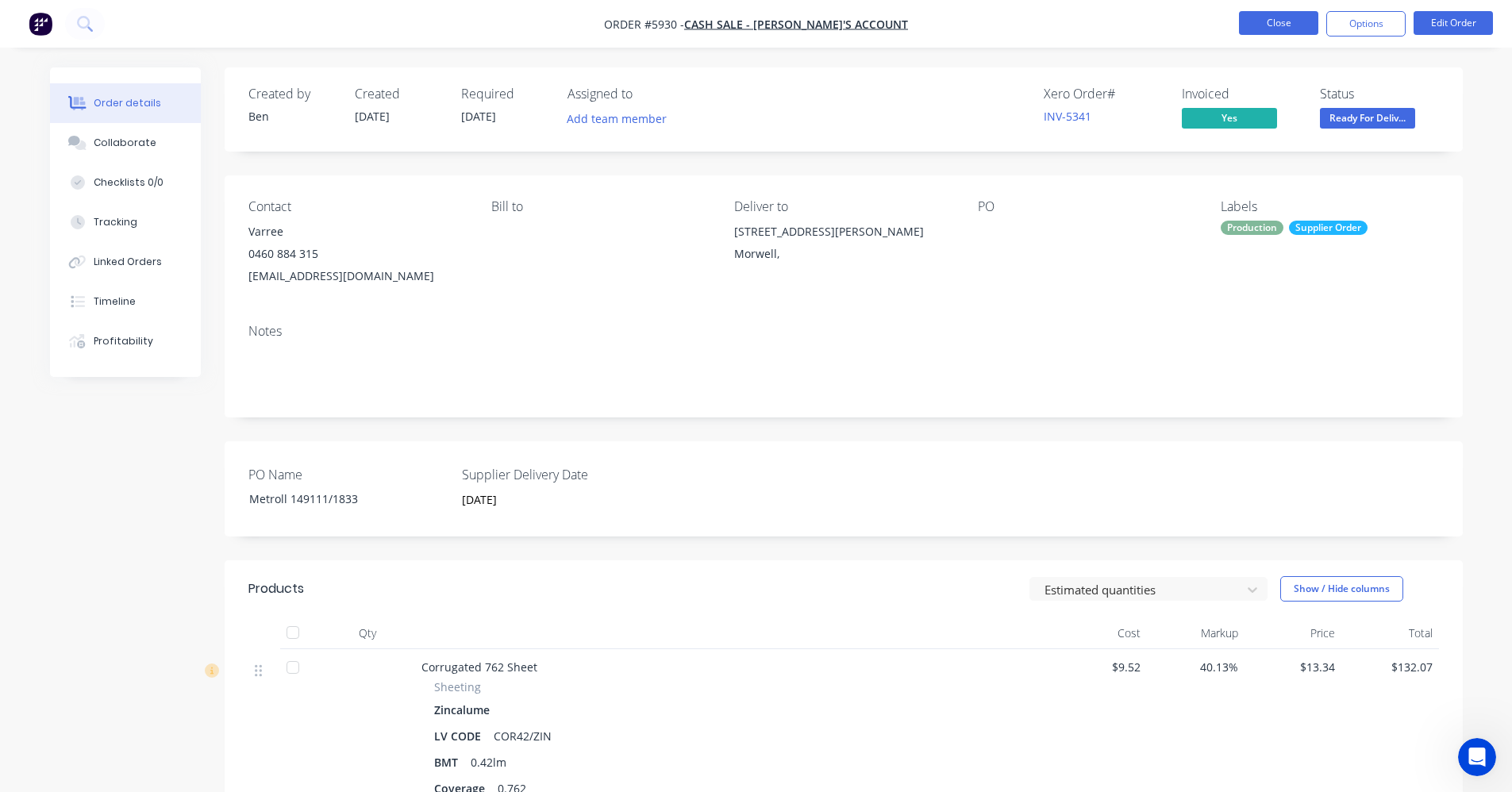
click at [1278, 24] on button "Close" at bounding box center [1278, 23] width 79 height 24
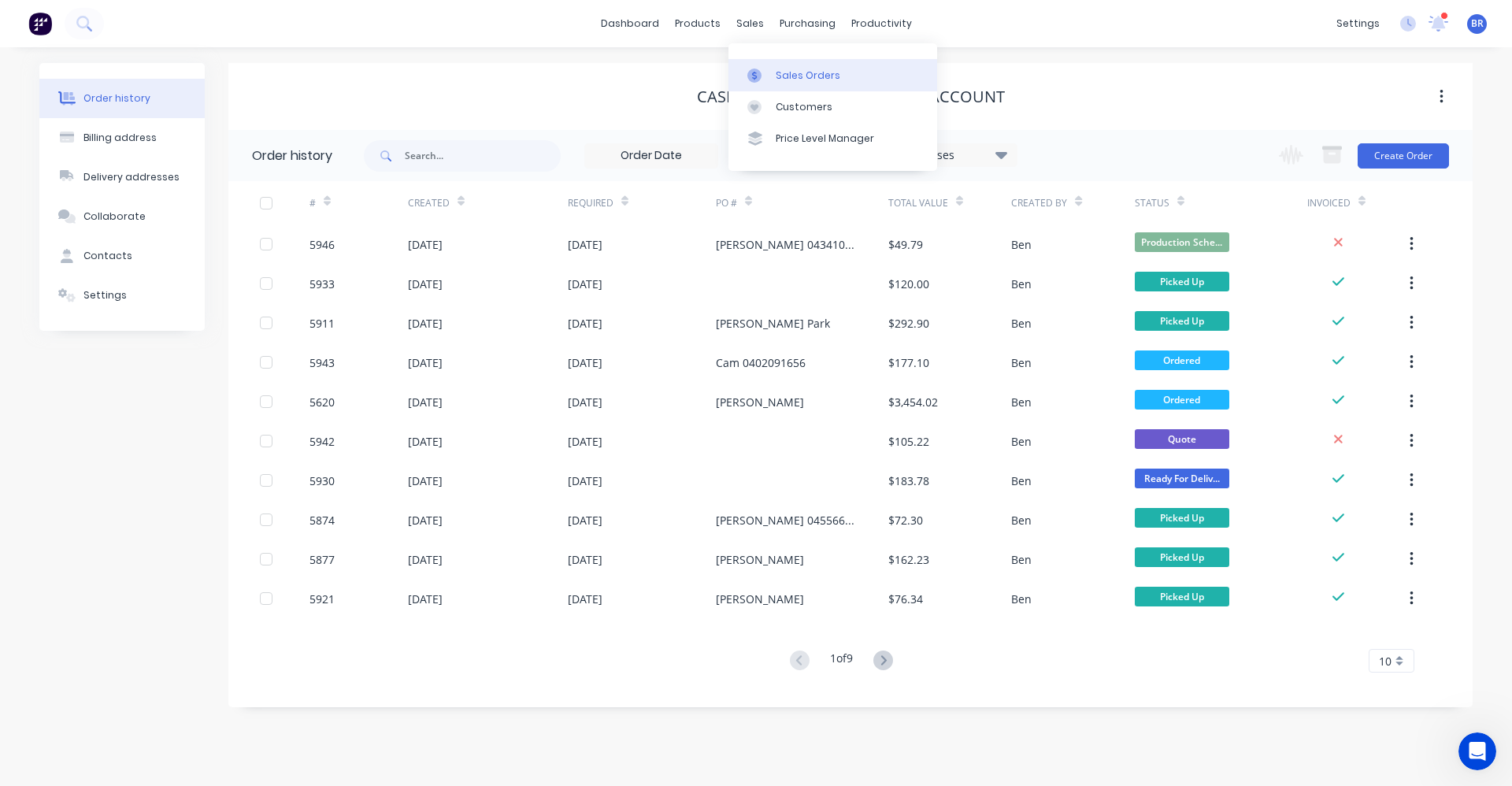
click at [797, 70] on div "Sales Orders" at bounding box center [808, 76] width 65 height 14
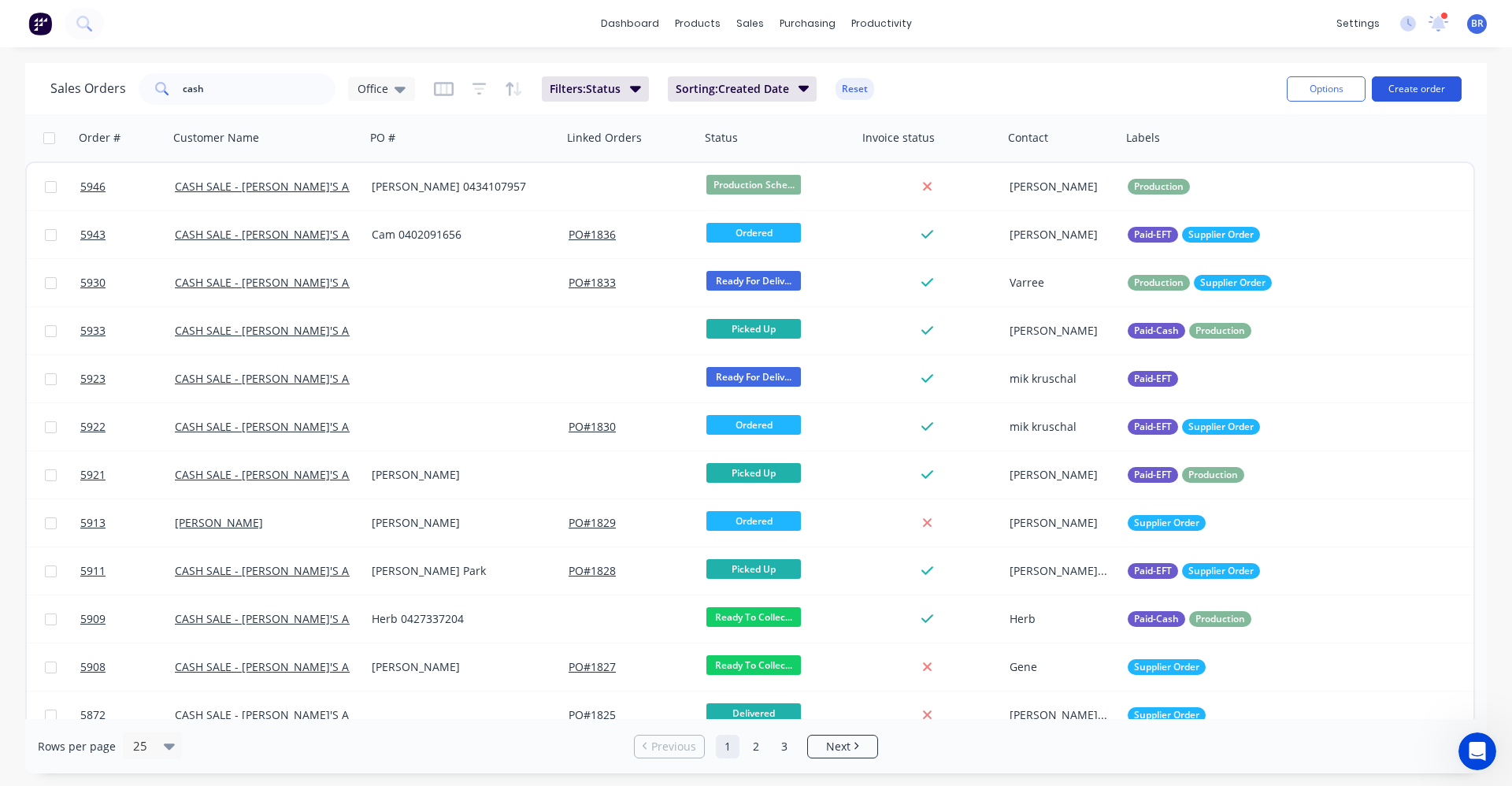
click at [1417, 76] on button "Create order" at bounding box center [1416, 89] width 89 height 25
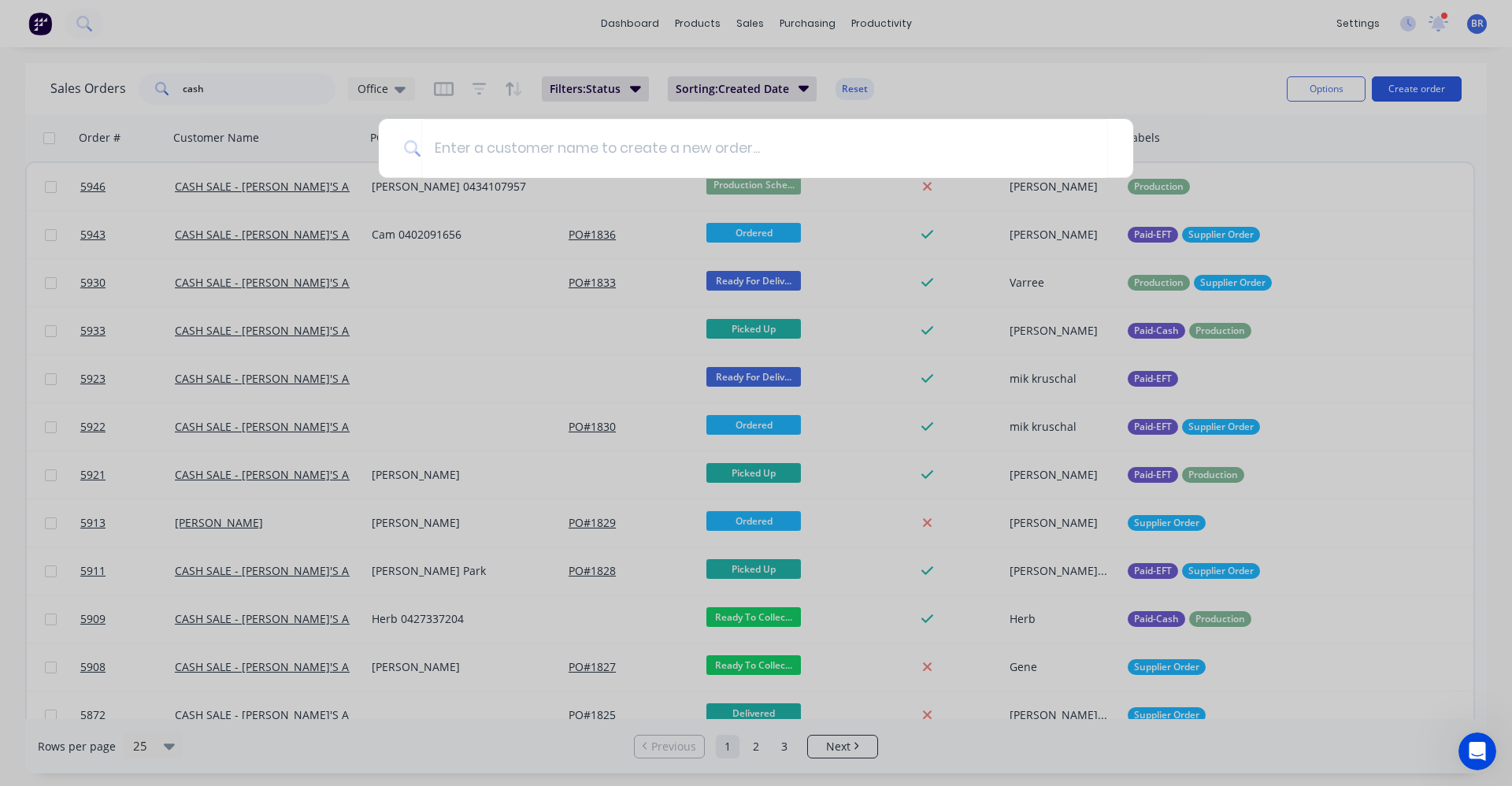
drag, startPoint x: 1429, startPoint y: 80, endPoint x: 1419, endPoint y: 81, distance: 10.0
click at [1427, 81] on div at bounding box center [756, 393] width 1512 height 786
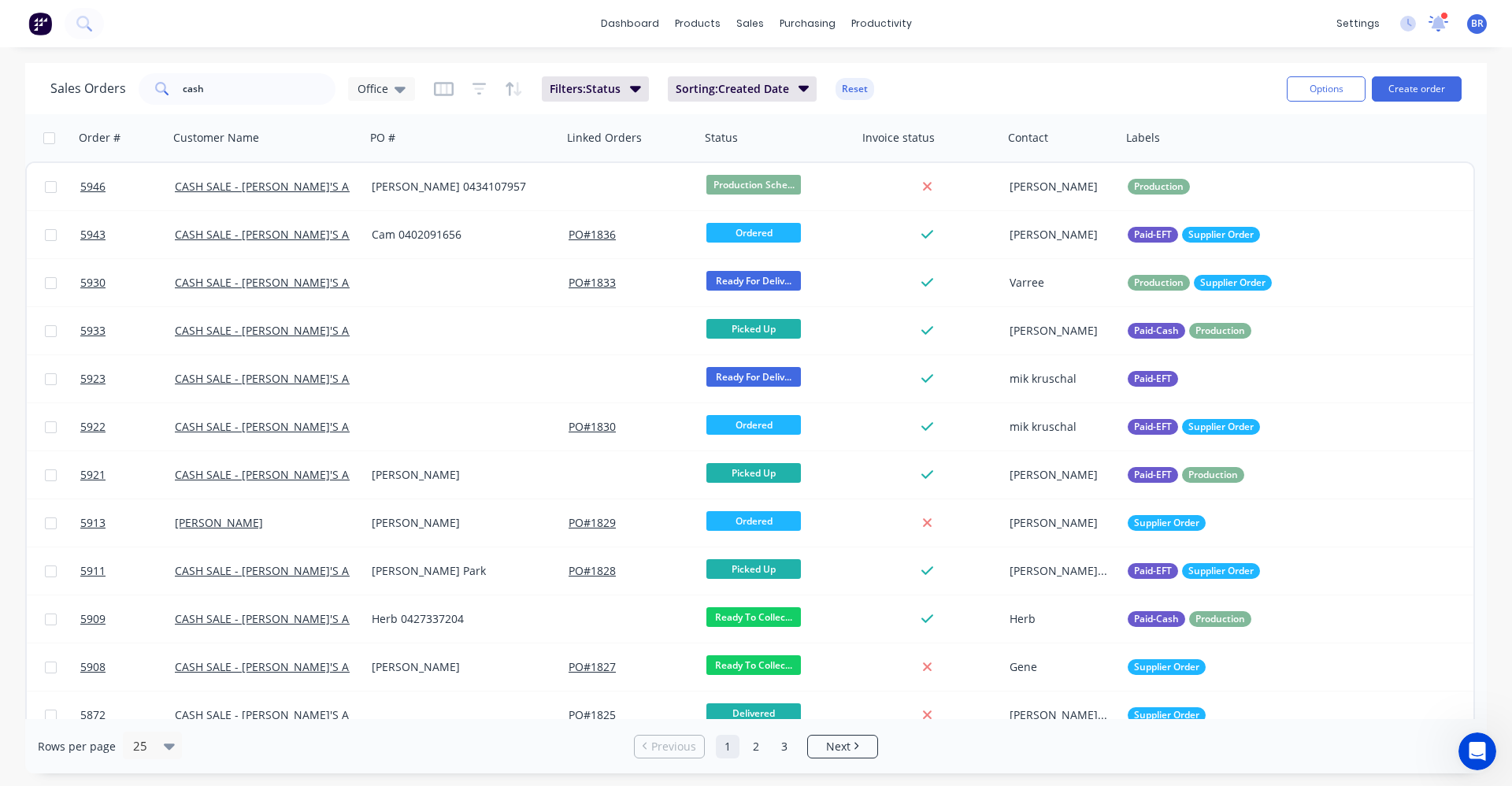
click at [1439, 25] on icon at bounding box center [1438, 22] width 14 height 13
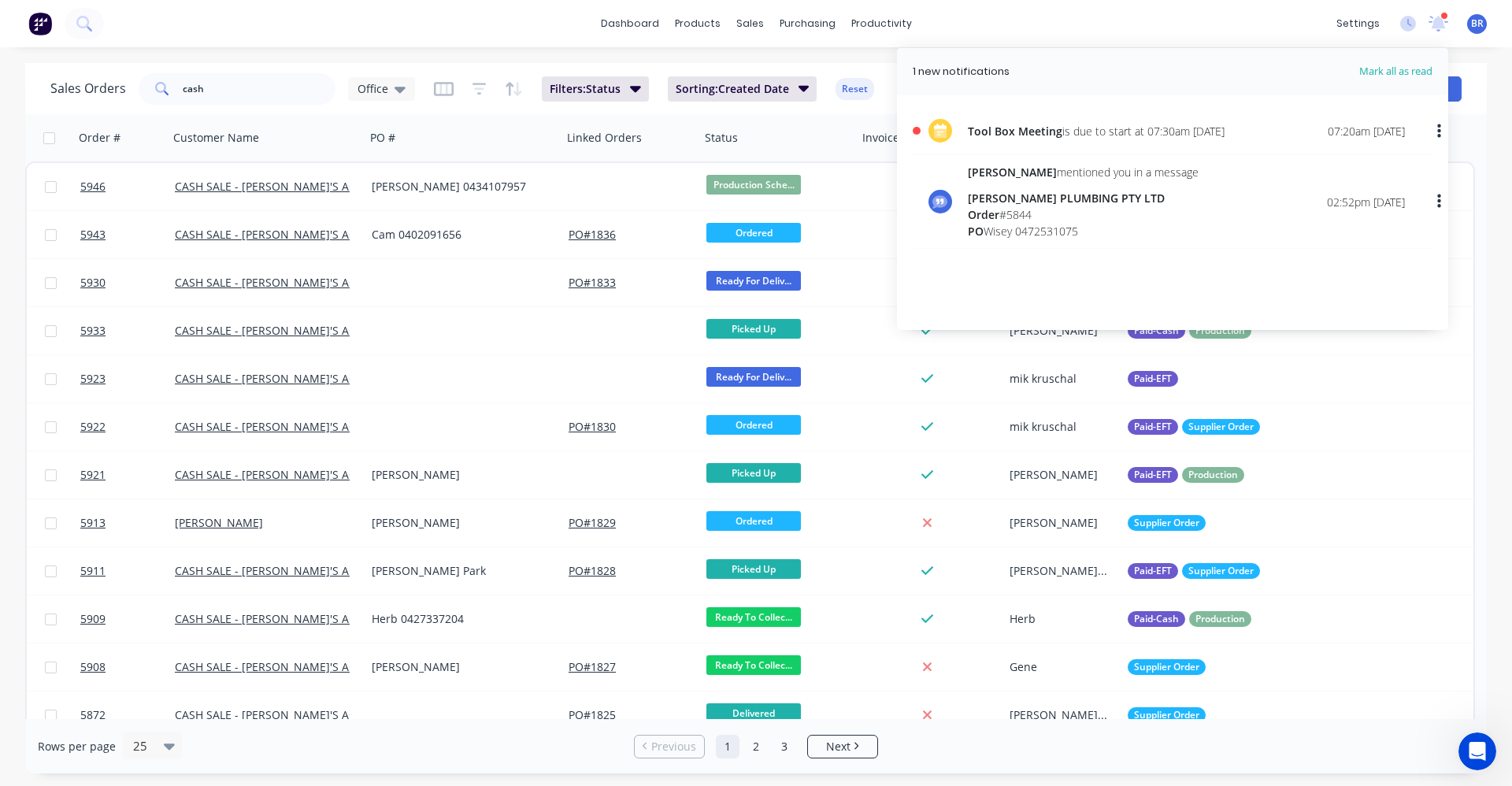
click at [351, 28] on div "dashboard products sales purchasing productivity dashboard products Product Cat…" at bounding box center [756, 24] width 1512 height 47
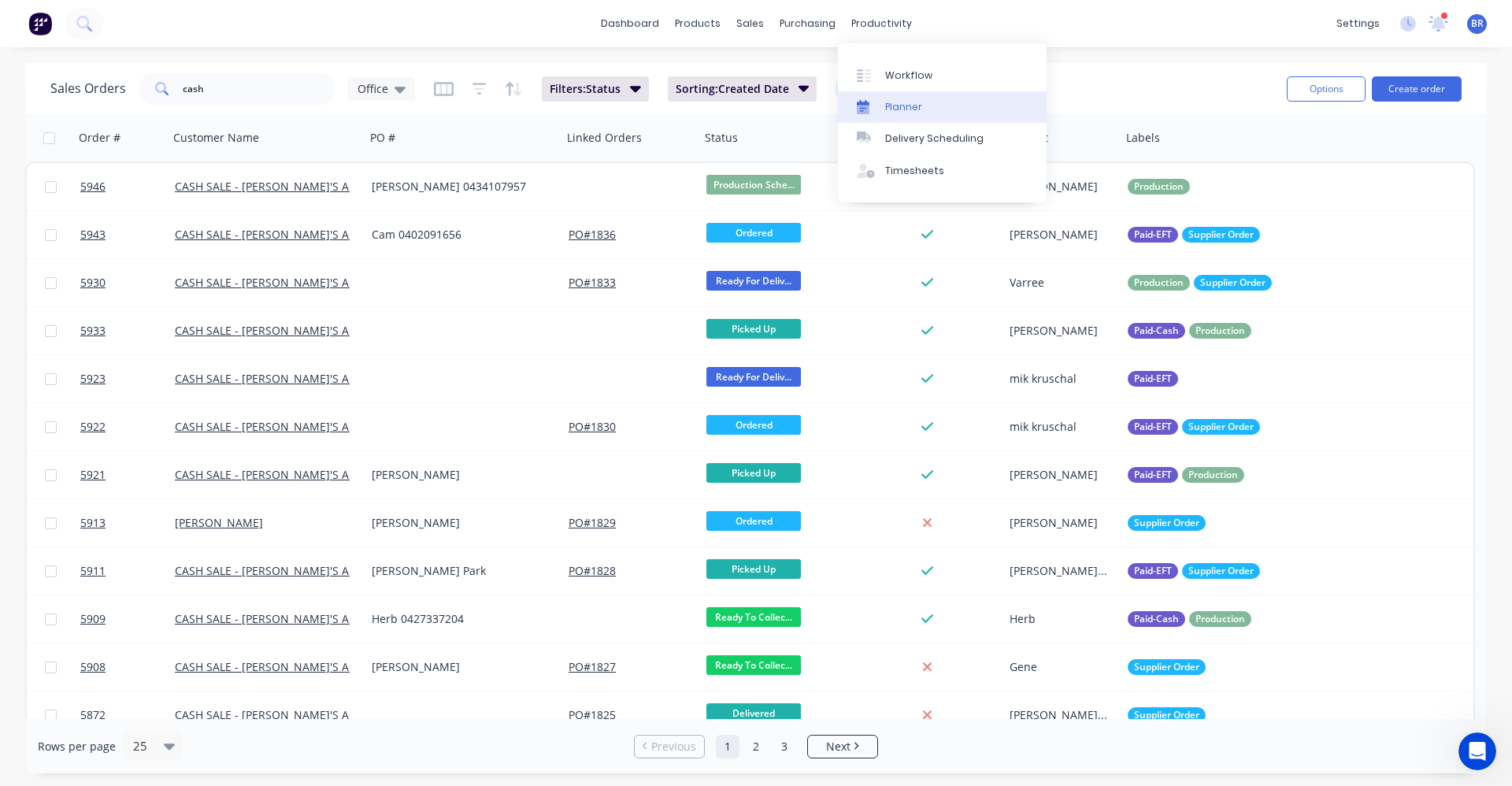
click at [887, 108] on div "Planner" at bounding box center [903, 107] width 37 height 14
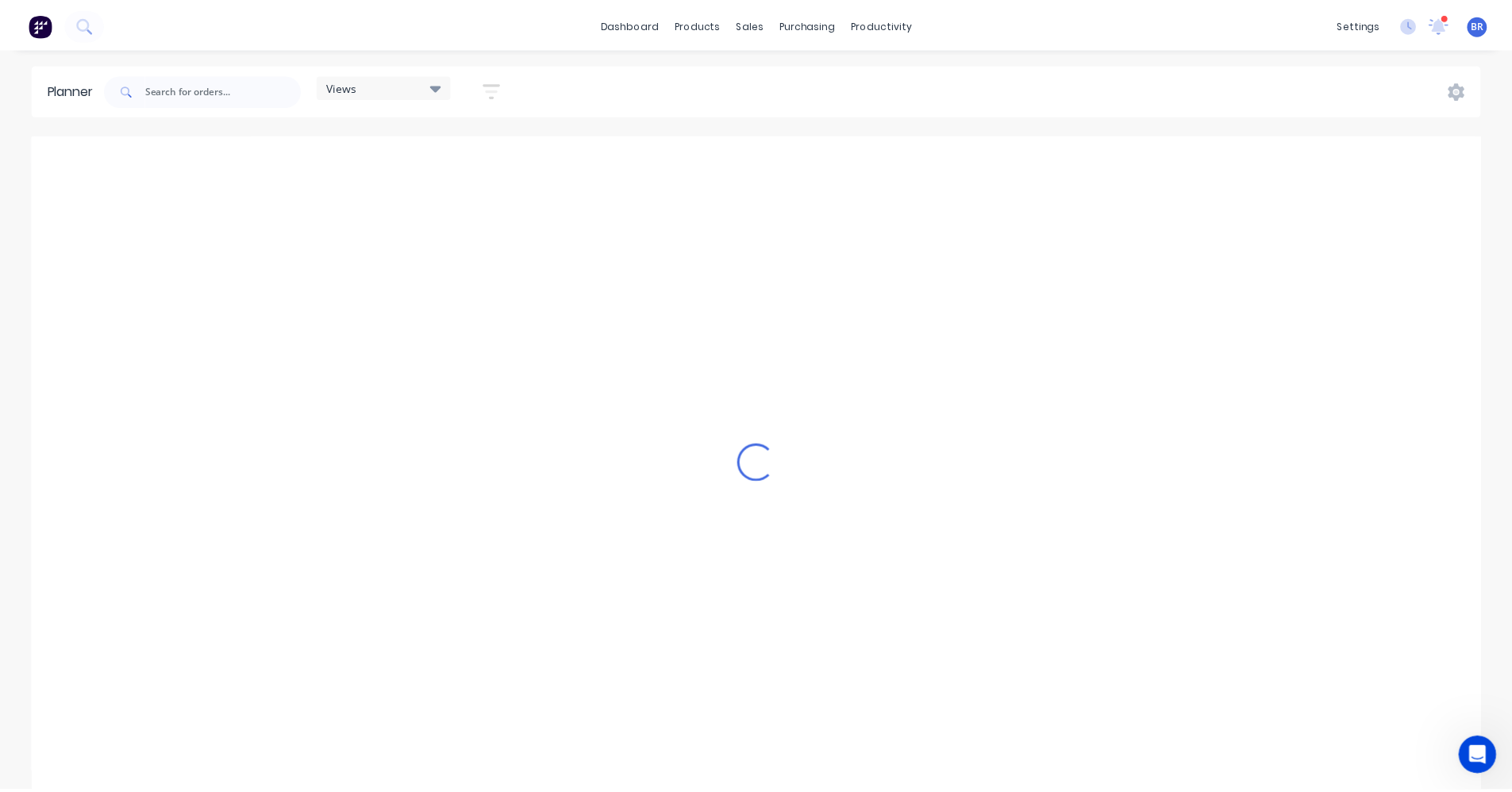
scroll to position [0, 255]
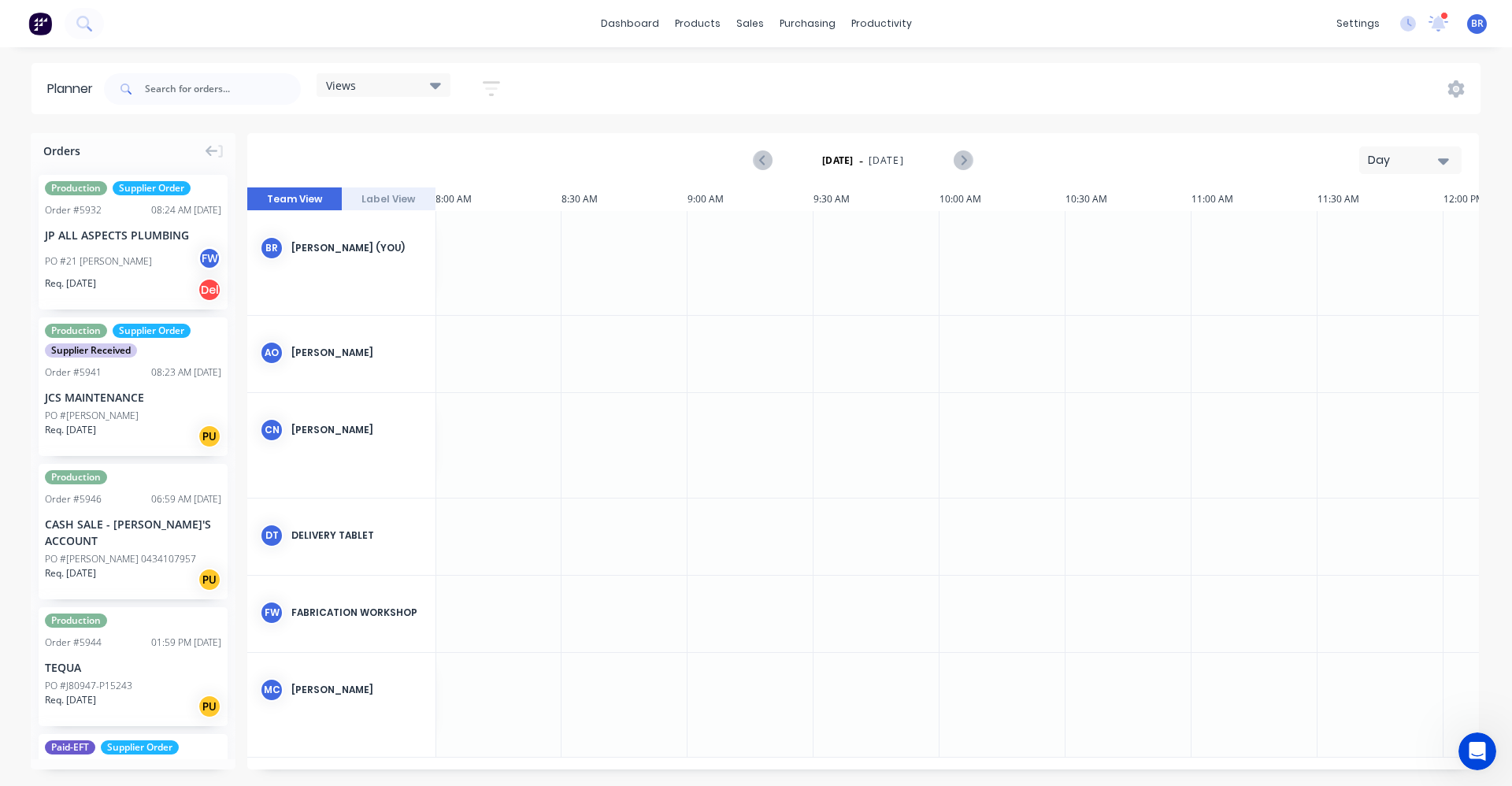
click at [1446, 156] on icon "button" at bounding box center [1443, 161] width 11 height 17
click at [1350, 268] on div "Month" at bounding box center [1381, 265] width 156 height 32
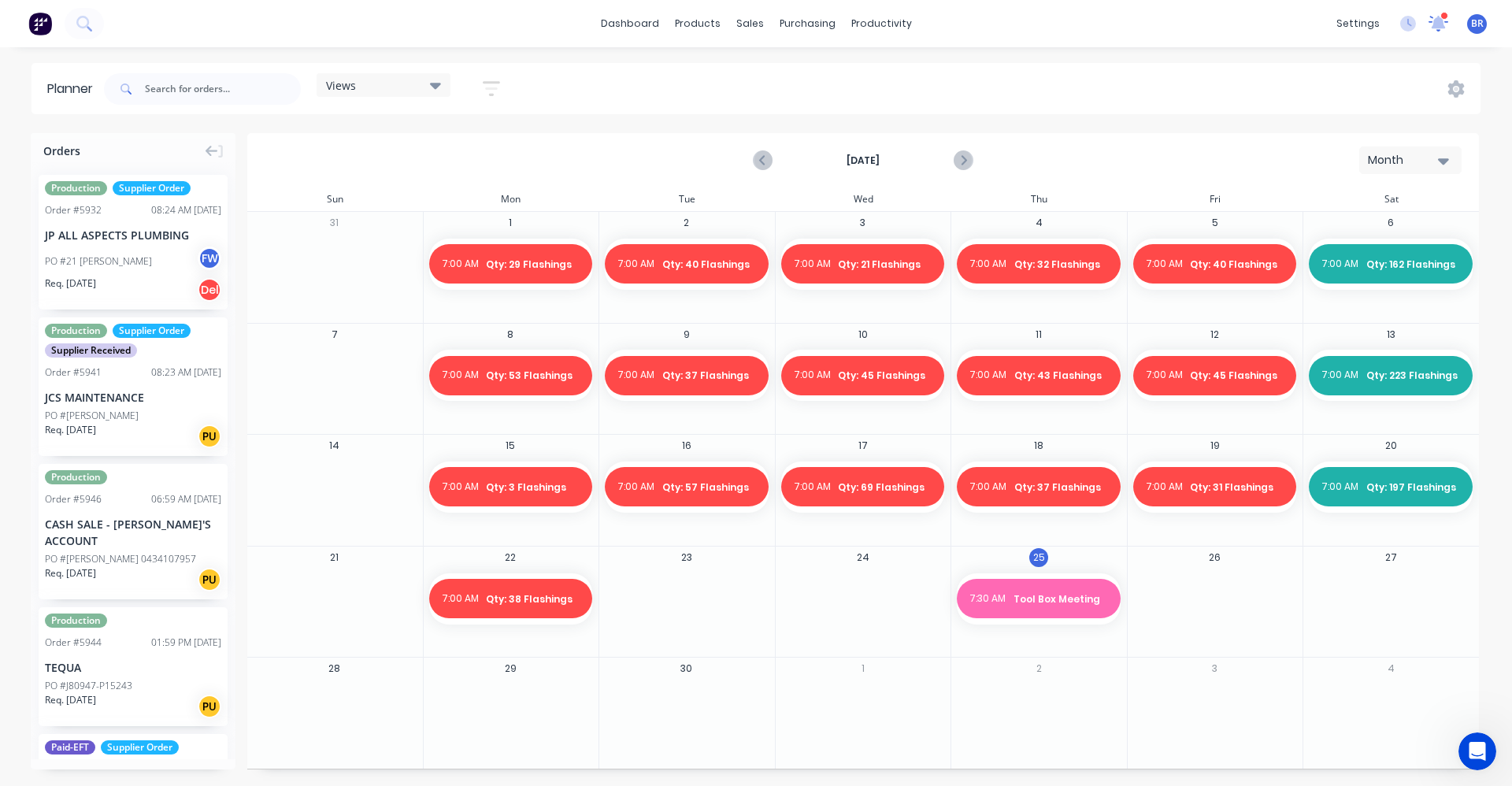
click at [1438, 25] on icon at bounding box center [1438, 22] width 14 height 13
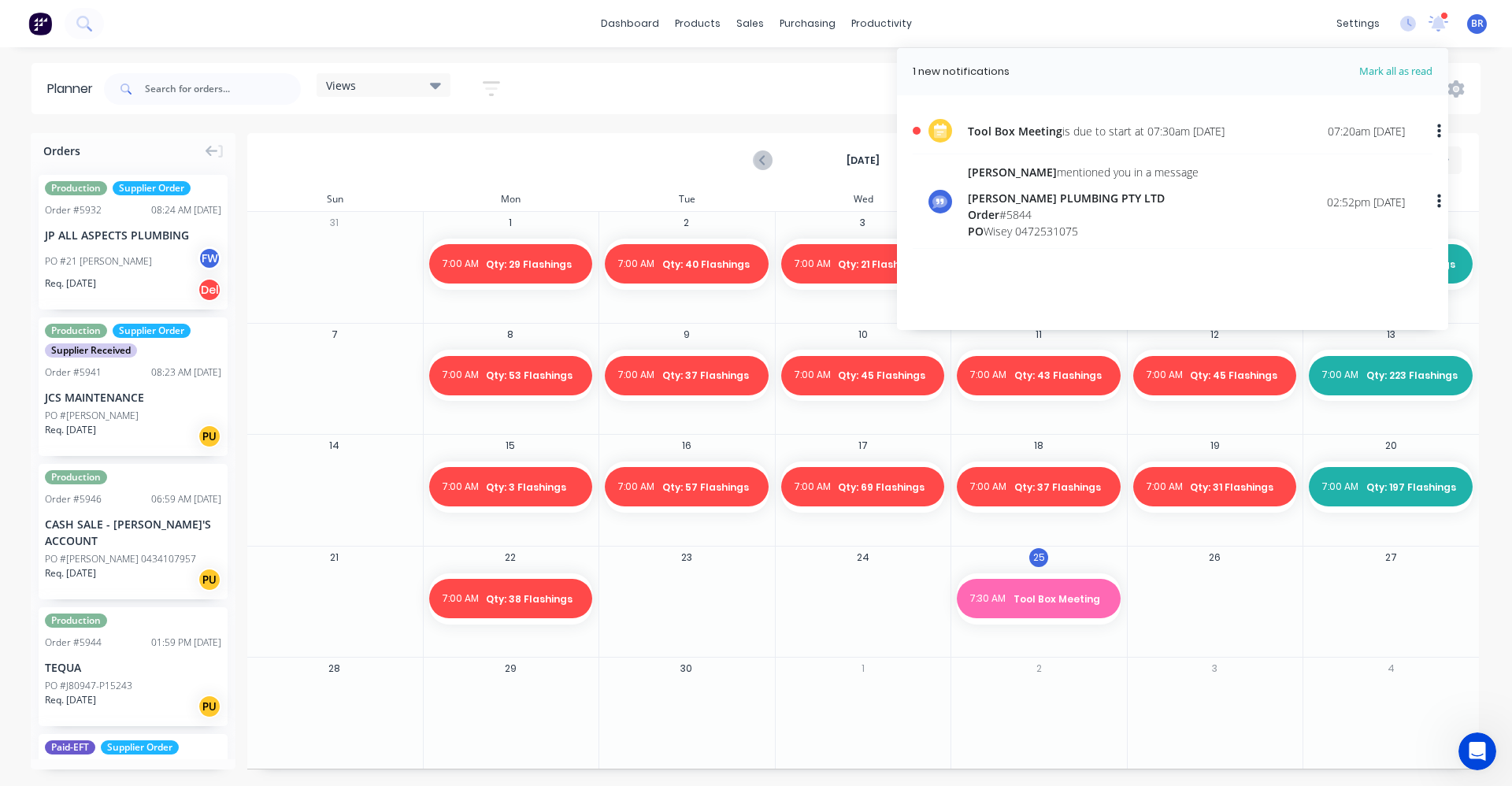
click at [1438, 200] on icon "button" at bounding box center [1438, 202] width 4 height 14
click at [1354, 250] on div "Mark as read" at bounding box center [1357, 242] width 121 height 23
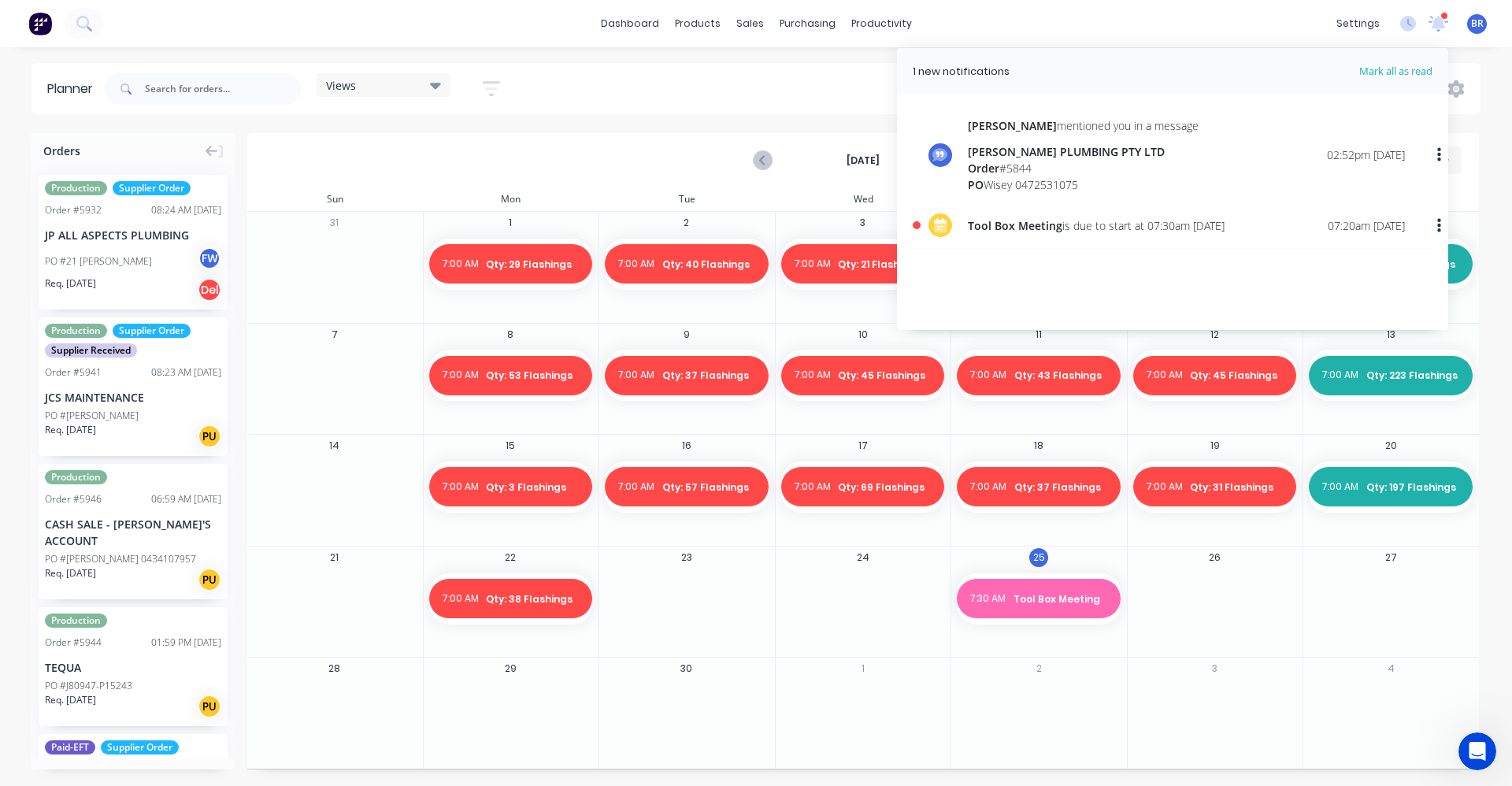
click at [1119, 230] on div "Tool Box Meeting is due to start at 07:30am [DATE]" at bounding box center [1096, 226] width 256 height 17
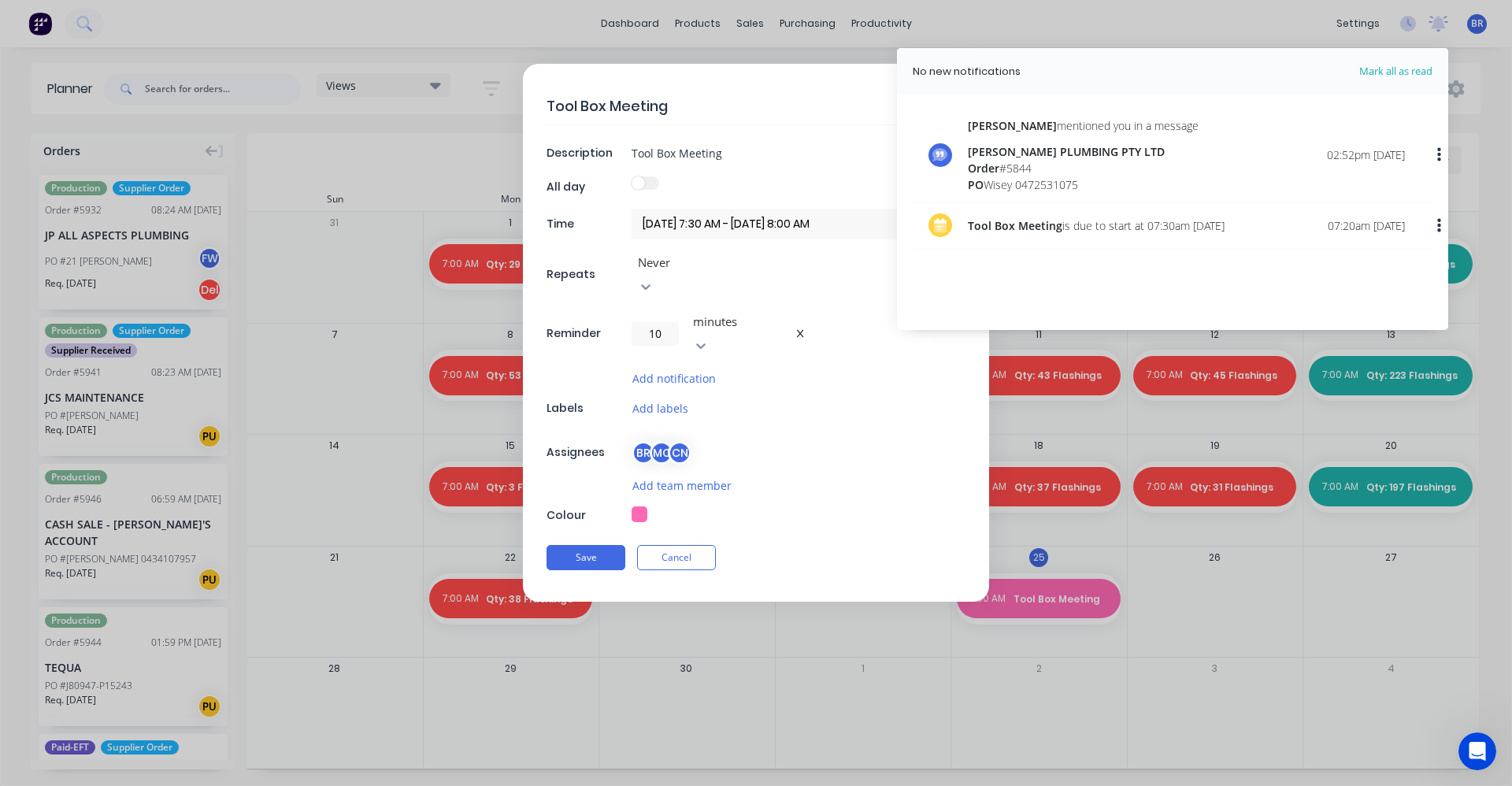
click at [1213, 2] on div "Tool Box Meeting Description Tool Box Meeting All day Time [DATE] 7:30 AM - [DA…" at bounding box center [756, 393] width 1512 height 786
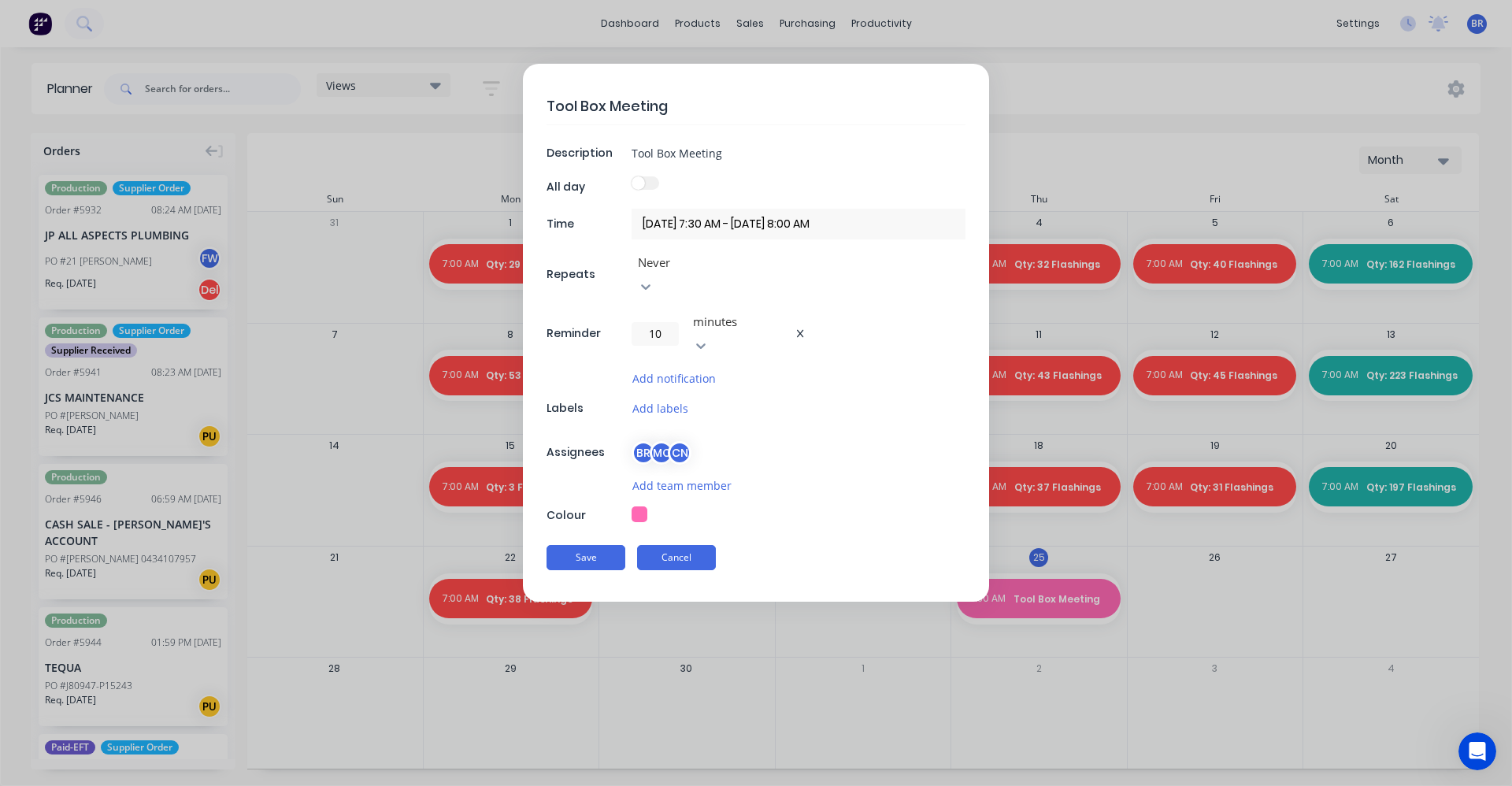
click at [686, 545] on button "Cancel" at bounding box center [676, 557] width 78 height 25
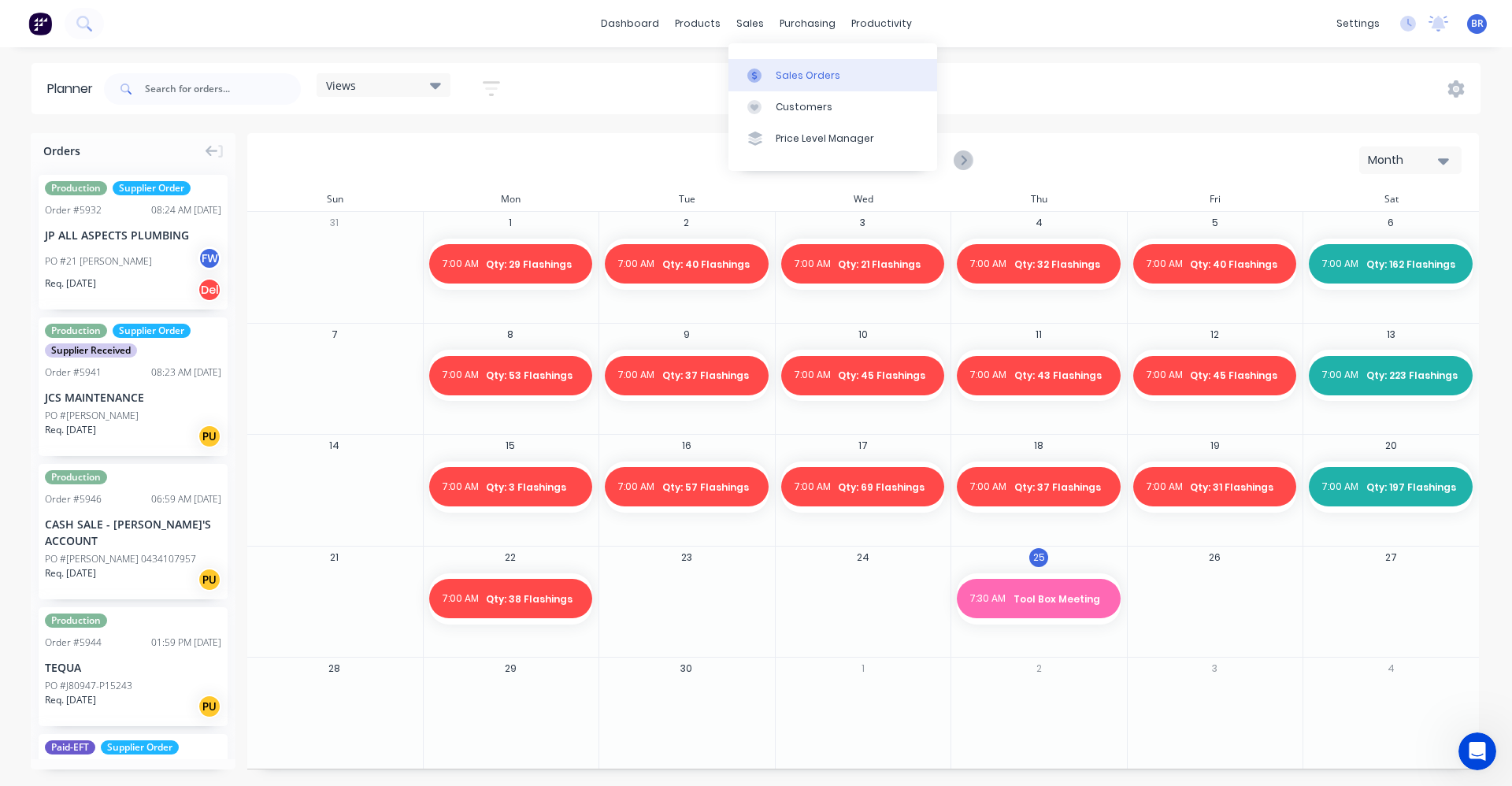
click at [773, 67] on link "Sales Orders" at bounding box center [833, 75] width 209 height 32
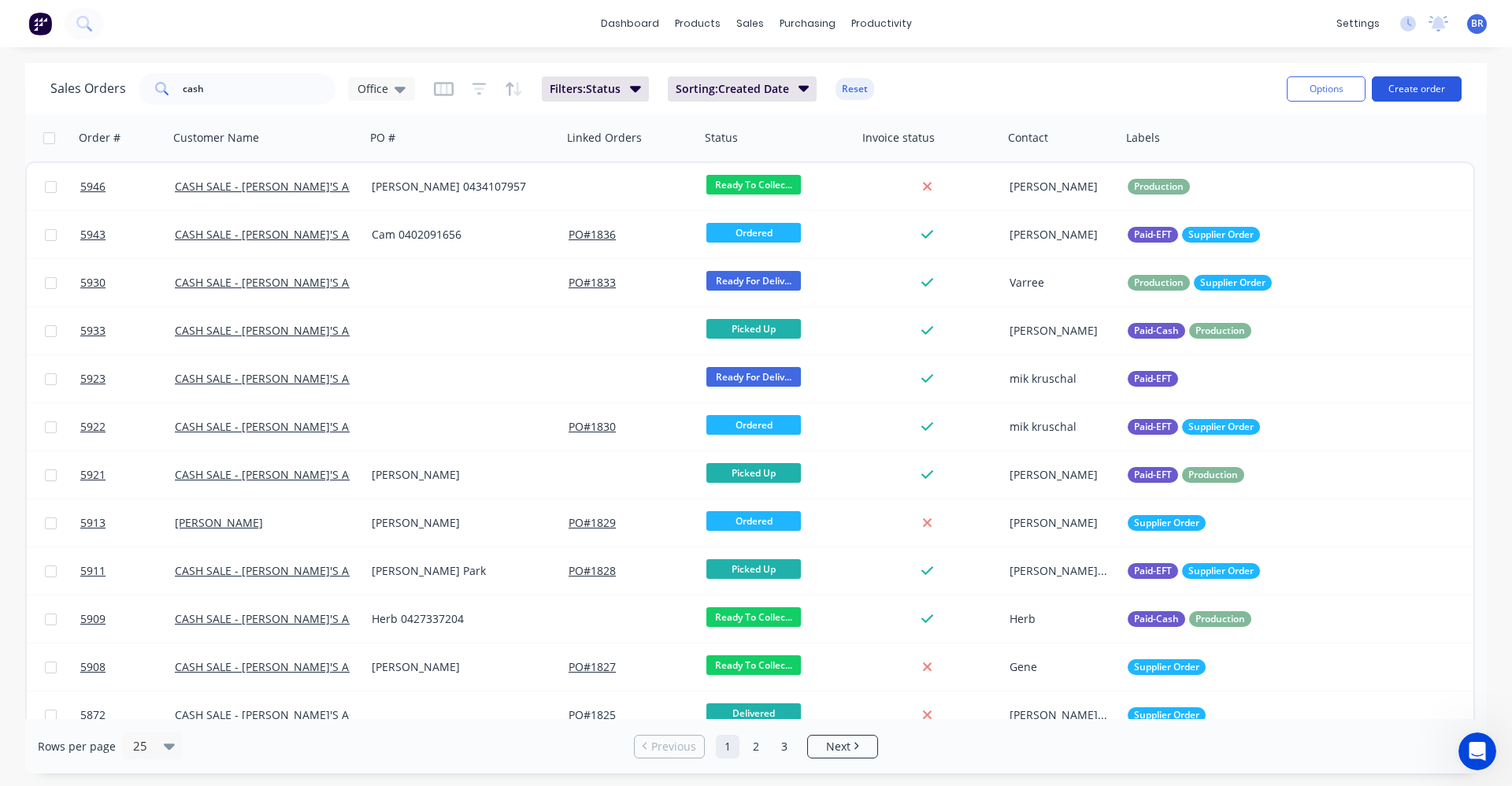
click at [1422, 89] on button "Create order" at bounding box center [1416, 89] width 89 height 25
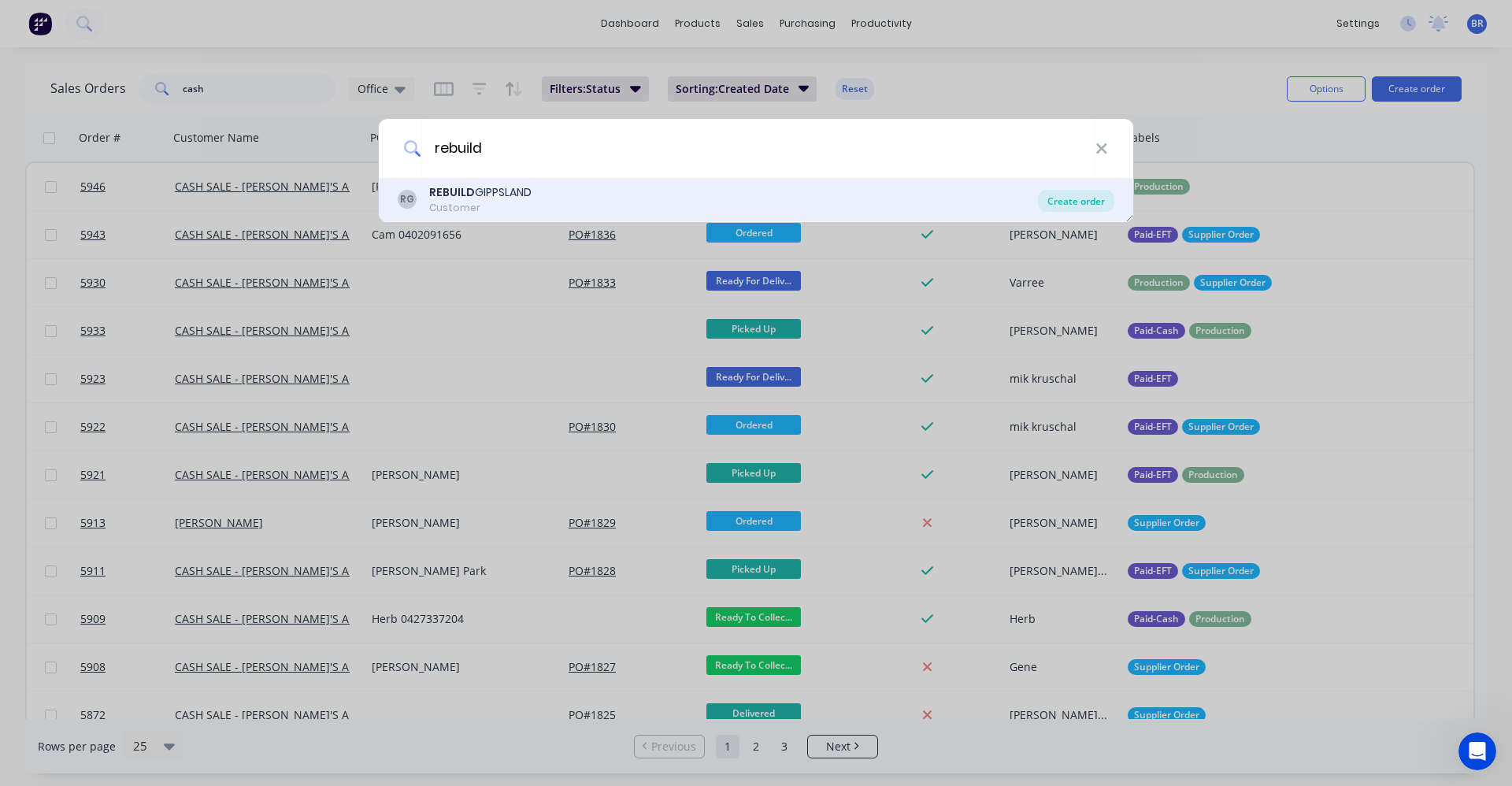
type input "rebuild"
drag, startPoint x: 1073, startPoint y: 199, endPoint x: 1094, endPoint y: 207, distance: 22.5
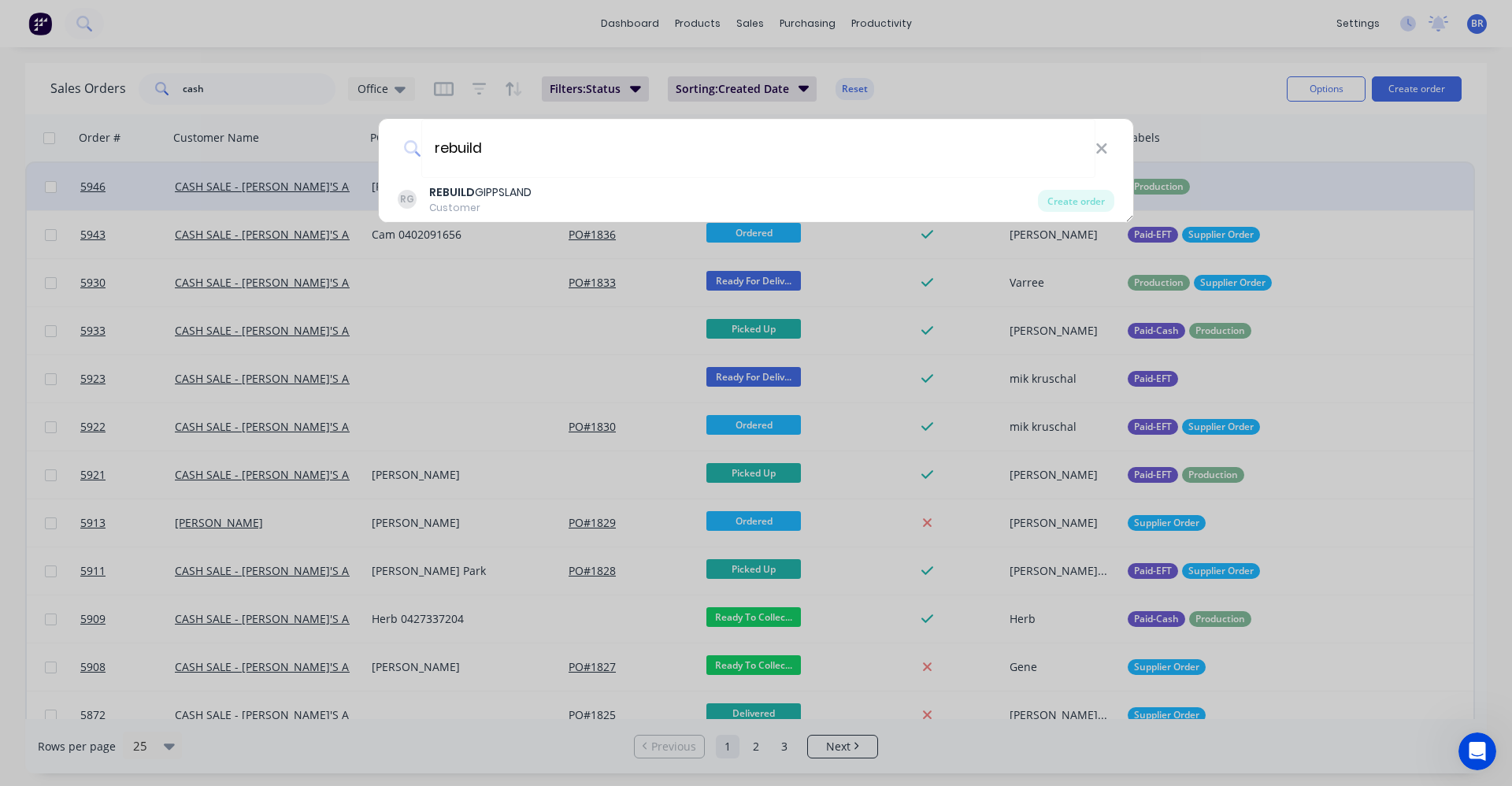
click at [1073, 199] on div "Create order" at bounding box center [1076, 201] width 76 height 22
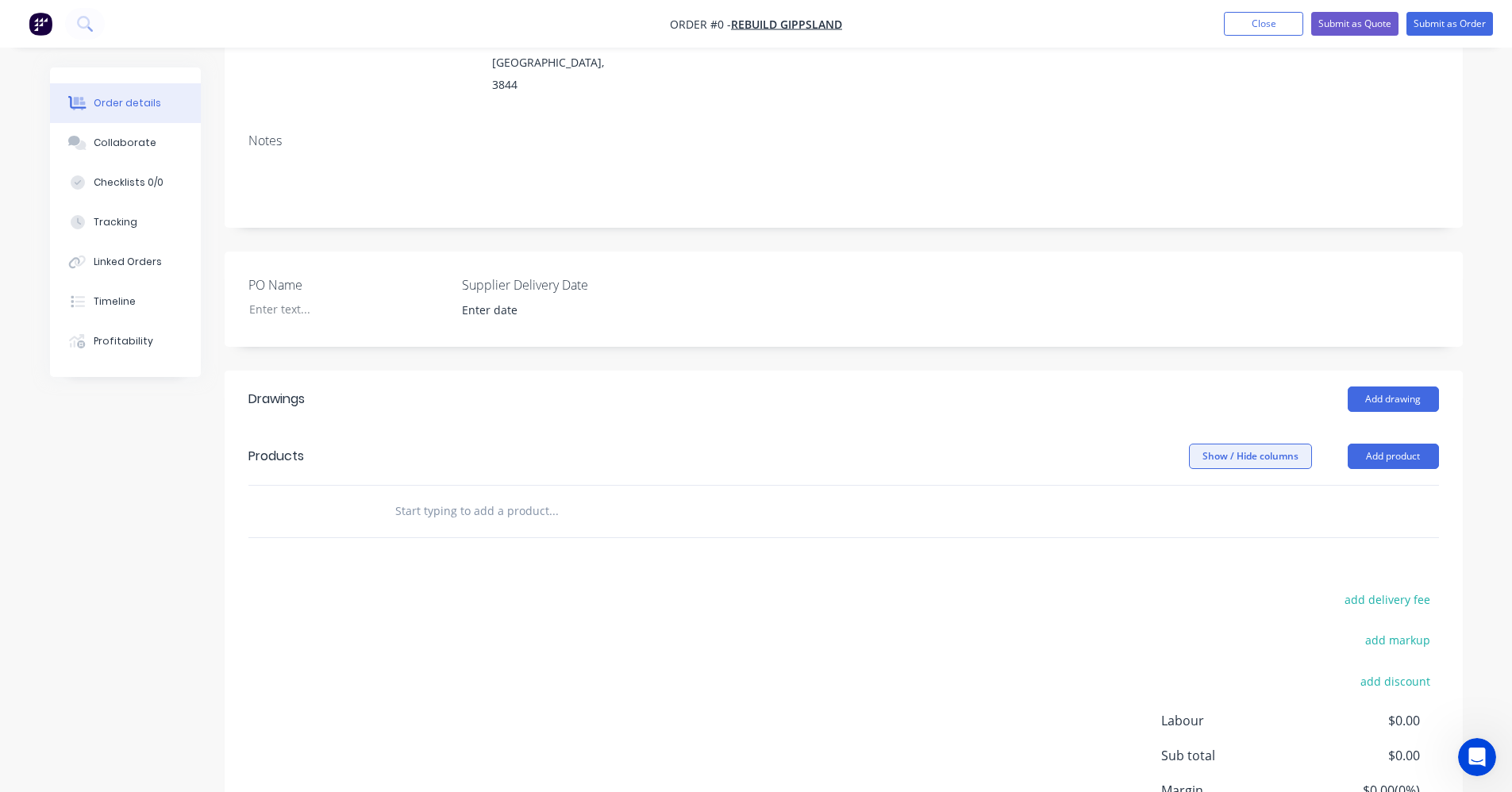
scroll to position [238, 0]
drag, startPoint x: 1399, startPoint y: 346, endPoint x: 1393, endPoint y: 353, distance: 9.2
click at [1393, 385] on button "Add drawing" at bounding box center [1393, 398] width 91 height 26
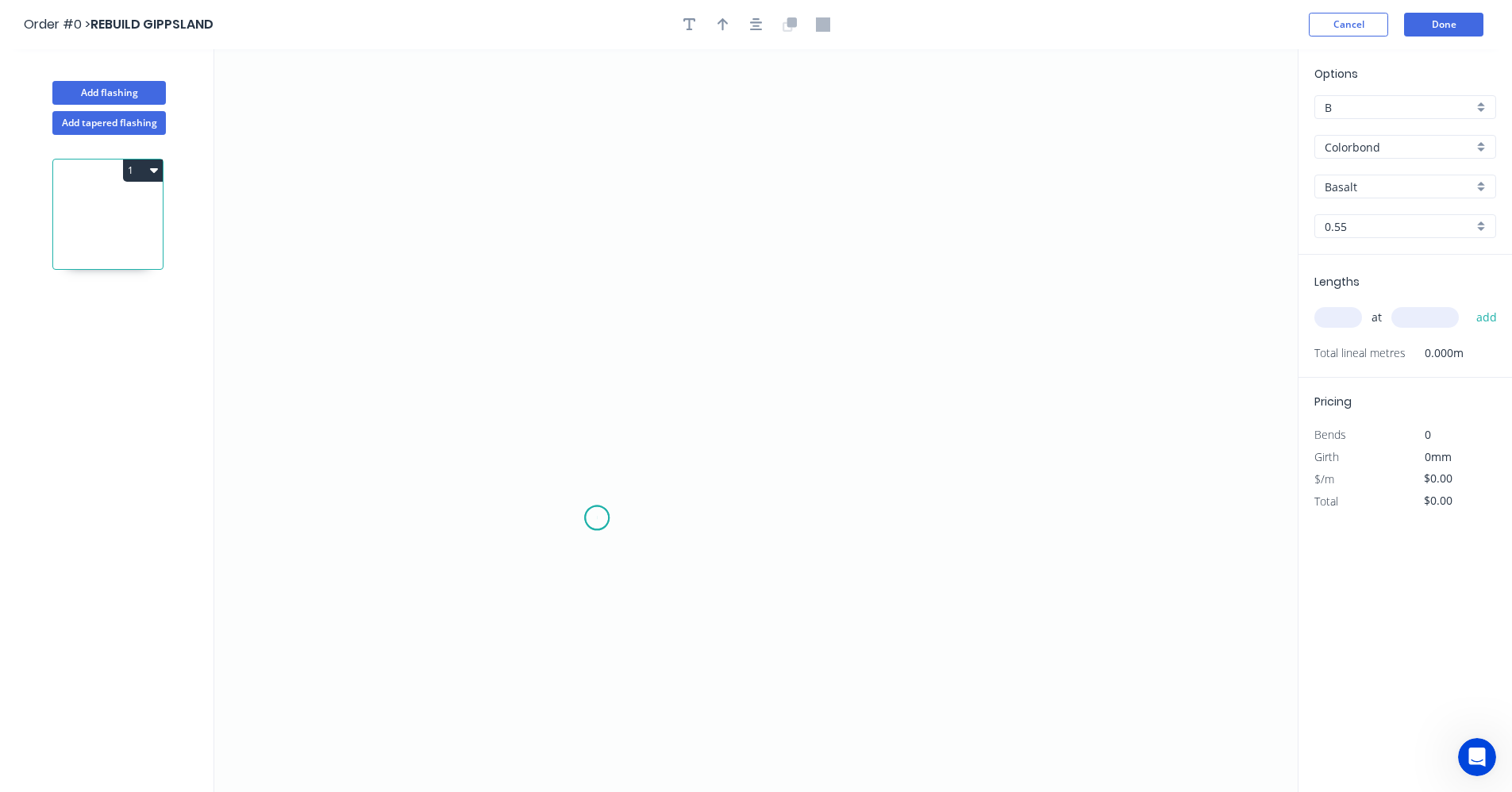
click at [597, 518] on icon "0" at bounding box center [756, 420] width 1084 height 743
click at [599, 309] on icon "0" at bounding box center [756, 420] width 1084 height 743
click at [971, 314] on icon "0 ?" at bounding box center [756, 420] width 1084 height 743
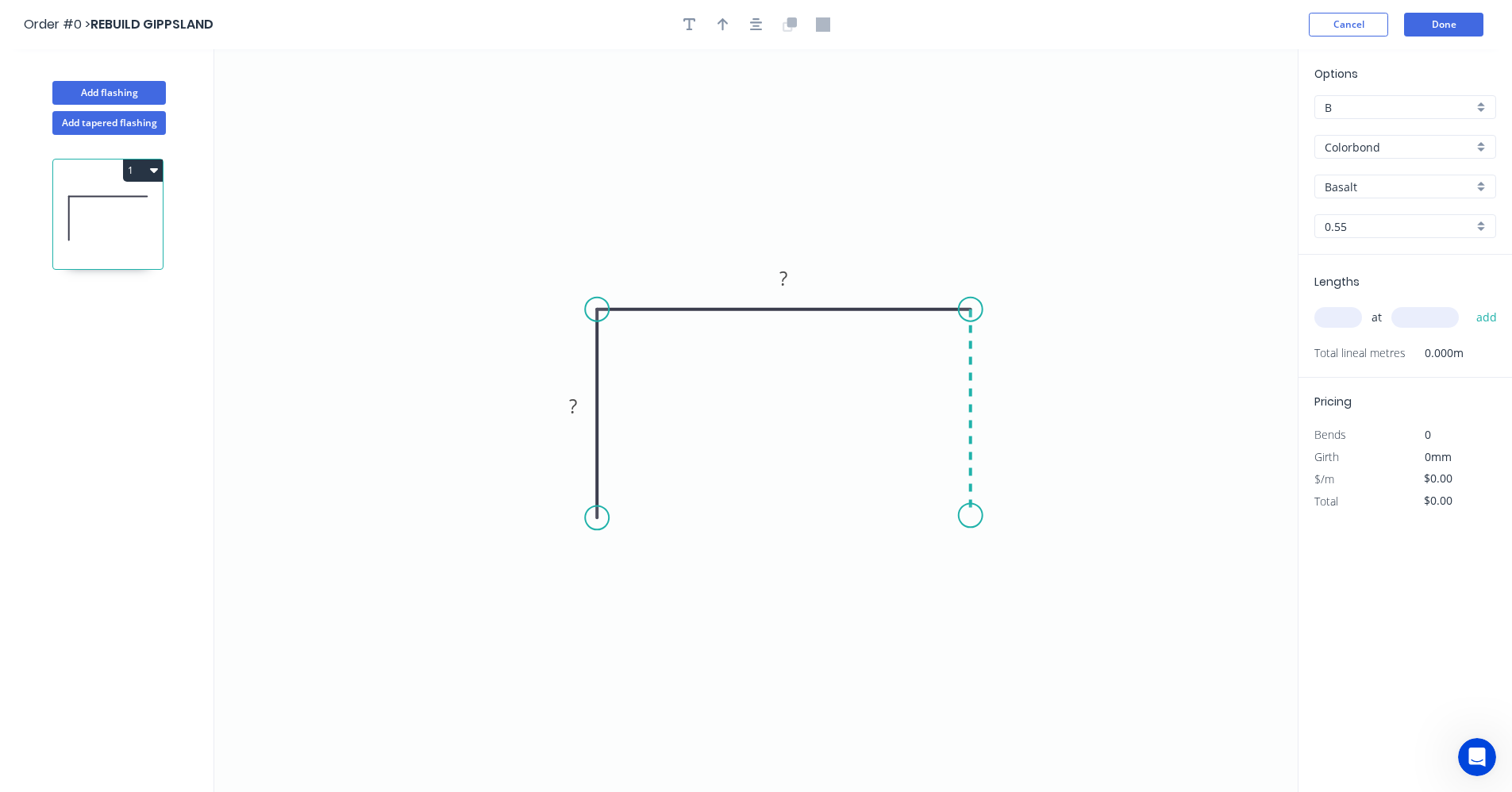
click at [975, 516] on icon "0 ? ?" at bounding box center [756, 420] width 1084 height 743
drag, startPoint x: 959, startPoint y: 517, endPoint x: 969, endPoint y: 577, distance: 60.8
click at [1004, 663] on div "Drip edge" at bounding box center [1045, 664] width 160 height 33
drag, startPoint x: 1005, startPoint y: 573, endPoint x: 799, endPoint y: 545, distance: 207.9
click at [1003, 575] on div "Flip bend" at bounding box center [1048, 573] width 160 height 33
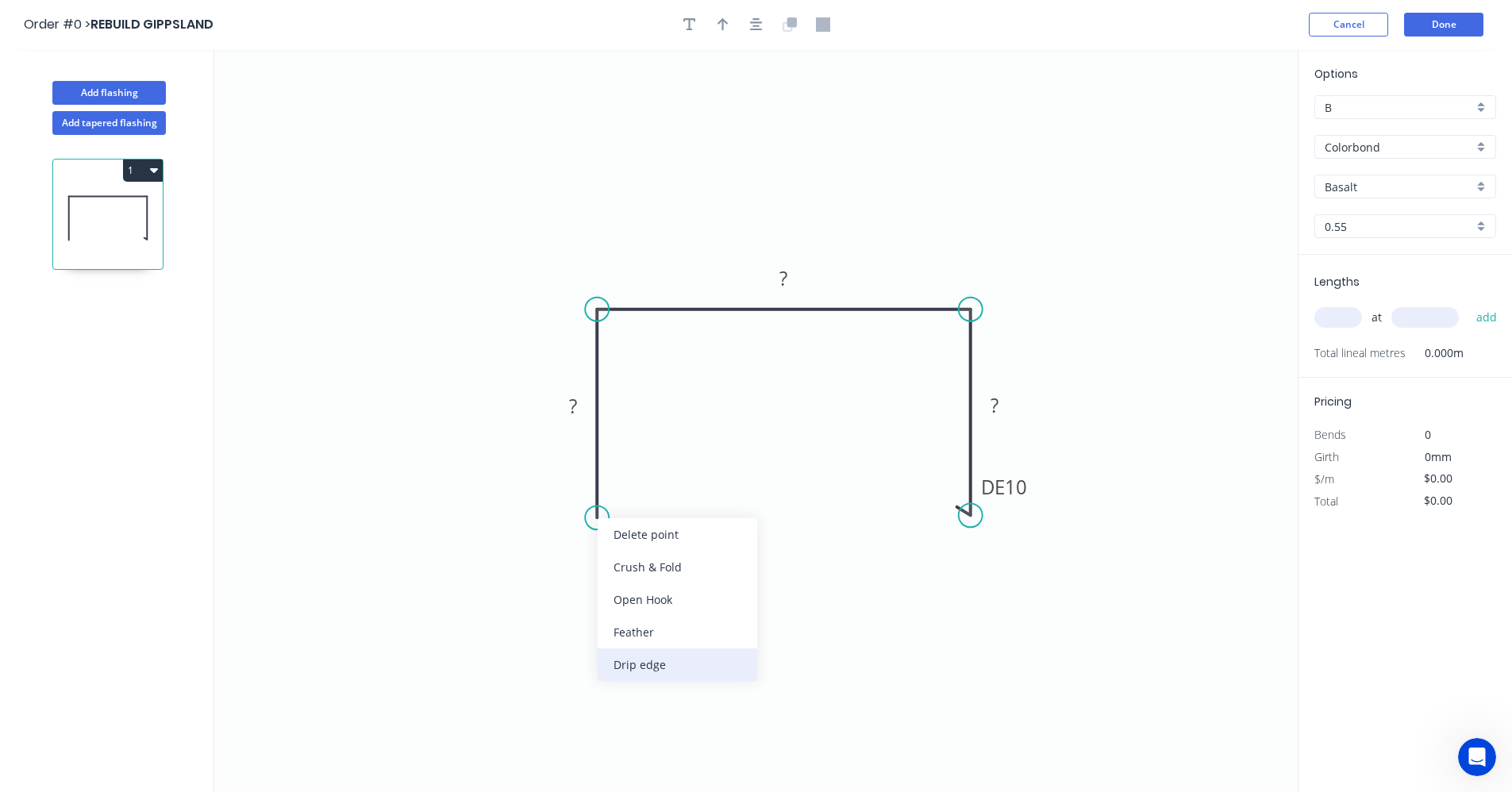
click at [645, 670] on div "Drip edge" at bounding box center [677, 664] width 160 height 33
click at [578, 392] on rect at bounding box center [573, 405] width 52 height 33
click at [577, 403] on tspan "?" at bounding box center [573, 405] width 8 height 26
type input "$17.16"
drag, startPoint x: 1476, startPoint y: 187, endPoint x: 1472, endPoint y: 195, distance: 8.9
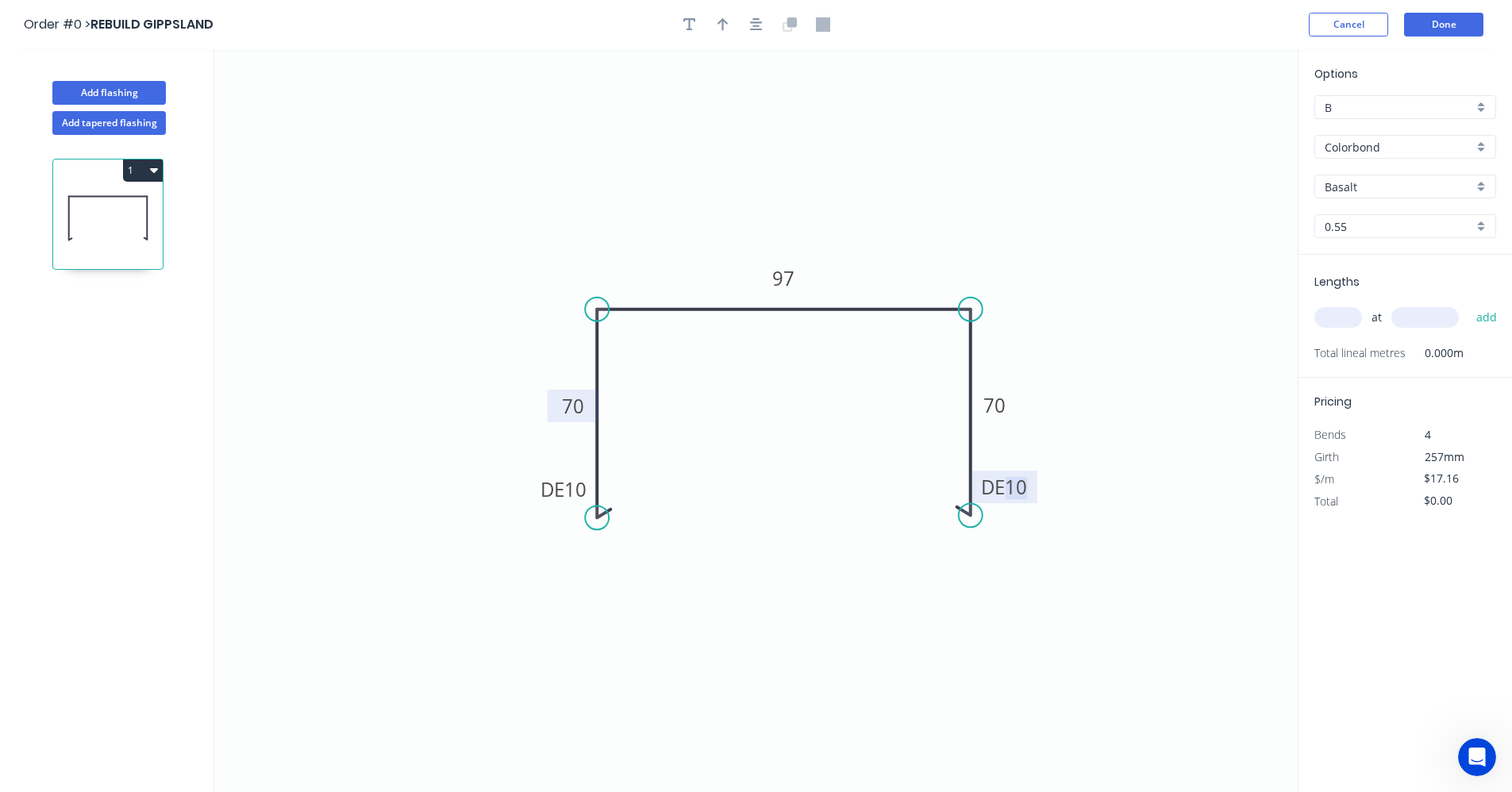
click at [1476, 187] on div "Basalt" at bounding box center [1405, 187] width 182 height 24
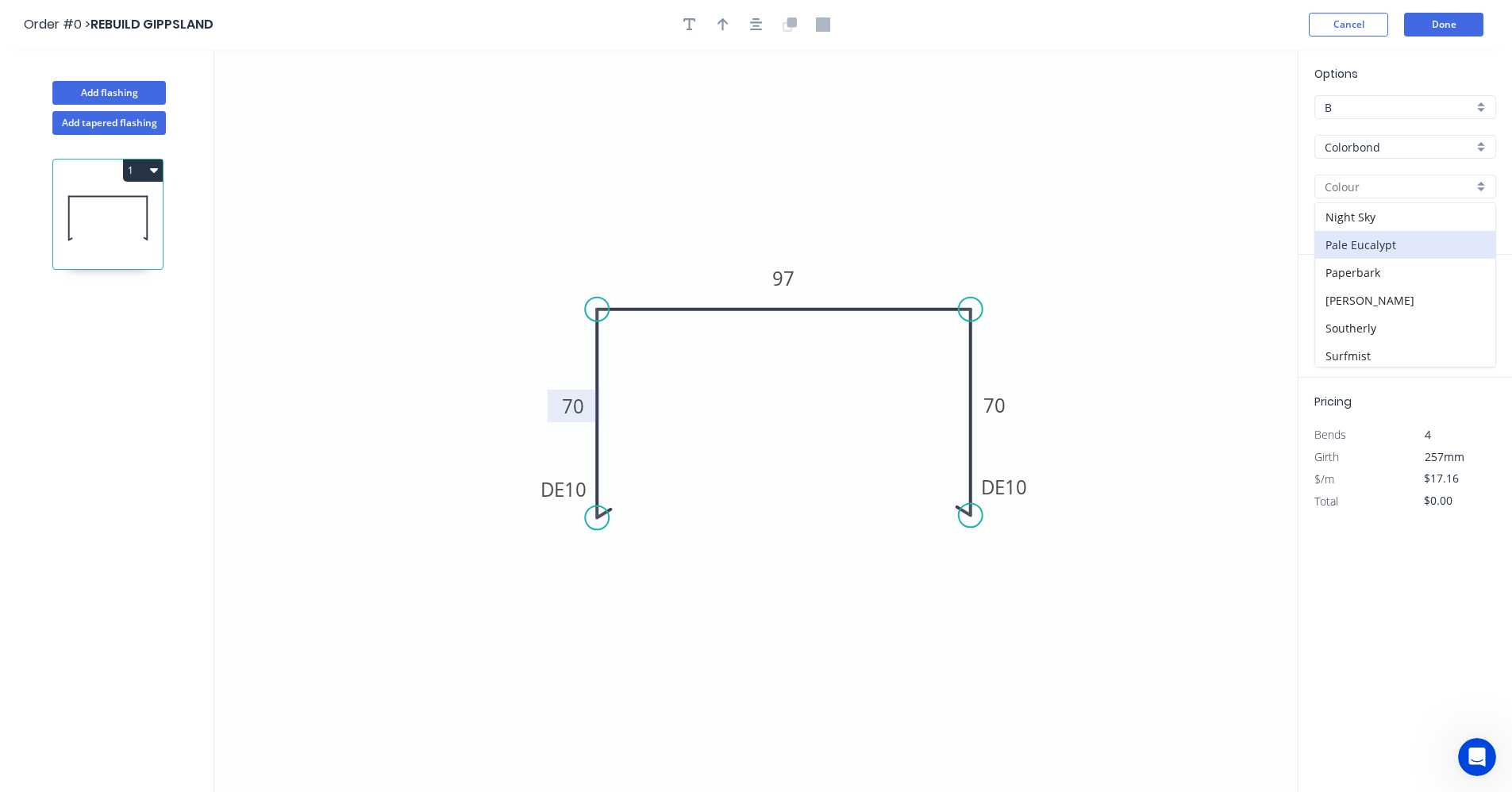
scroll to position [396, 0]
click at [1352, 266] on div "[PERSON_NAME]" at bounding box center [1405, 264] width 180 height 28
type input "[PERSON_NAME]"
click at [1344, 322] on input "text" at bounding box center [1338, 317] width 48 height 21
type input "2"
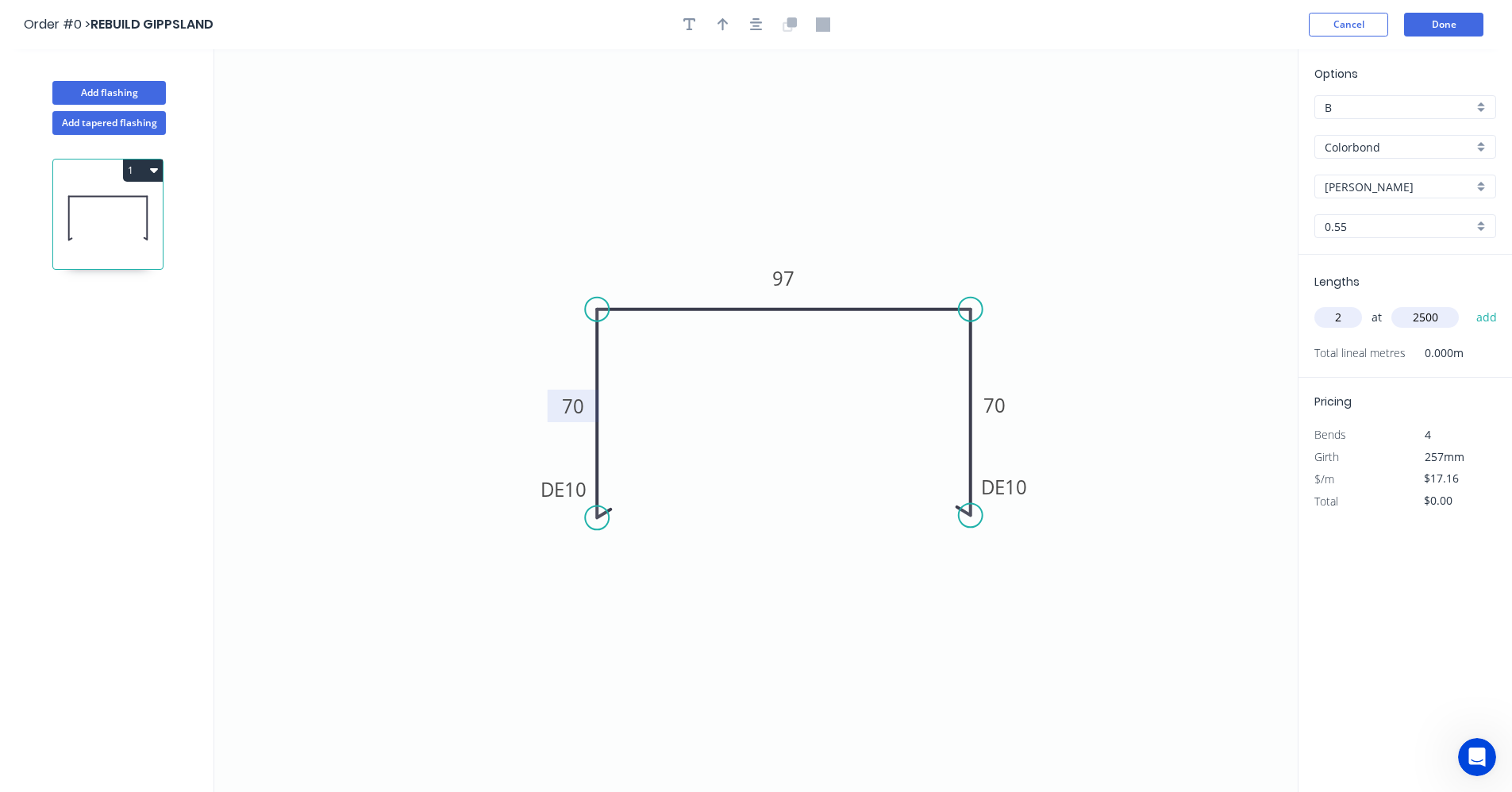
type input "2500"
click at [1468, 304] on button "add" at bounding box center [1486, 317] width 38 height 27
type input "$85.80"
click at [755, 28] on icon "button" at bounding box center [756, 25] width 13 height 14
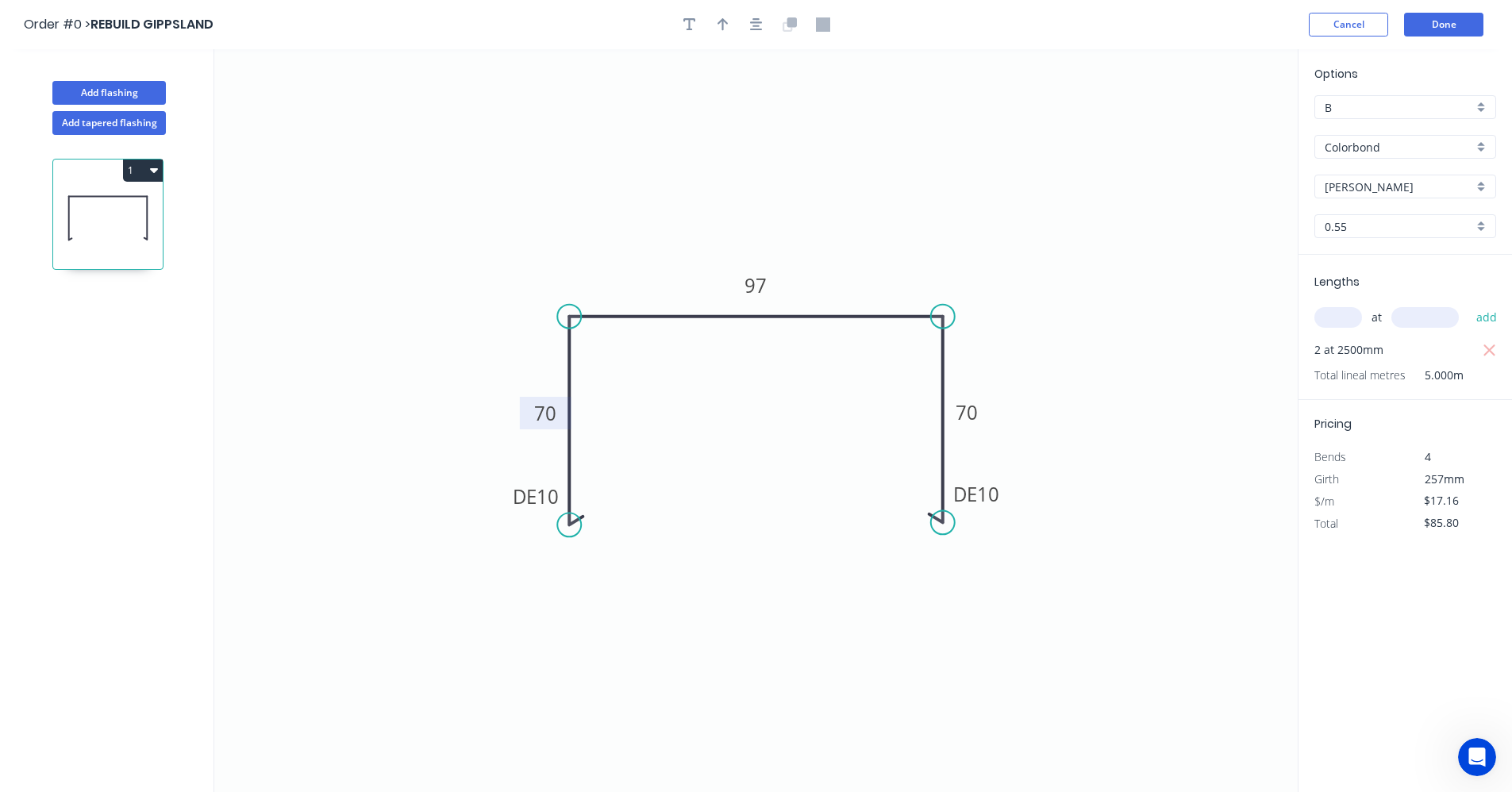
drag, startPoint x: 721, startPoint y: 27, endPoint x: 743, endPoint y: 35, distance: 23.4
click at [723, 28] on icon "button" at bounding box center [723, 25] width 11 height 14
drag, startPoint x: 1216, startPoint y: 129, endPoint x: 833, endPoint y: 341, distance: 437.8
click at [864, 296] on icon at bounding box center [865, 277] width 14 height 51
click at [113, 88] on button "Add flashing" at bounding box center [109, 93] width 113 height 24
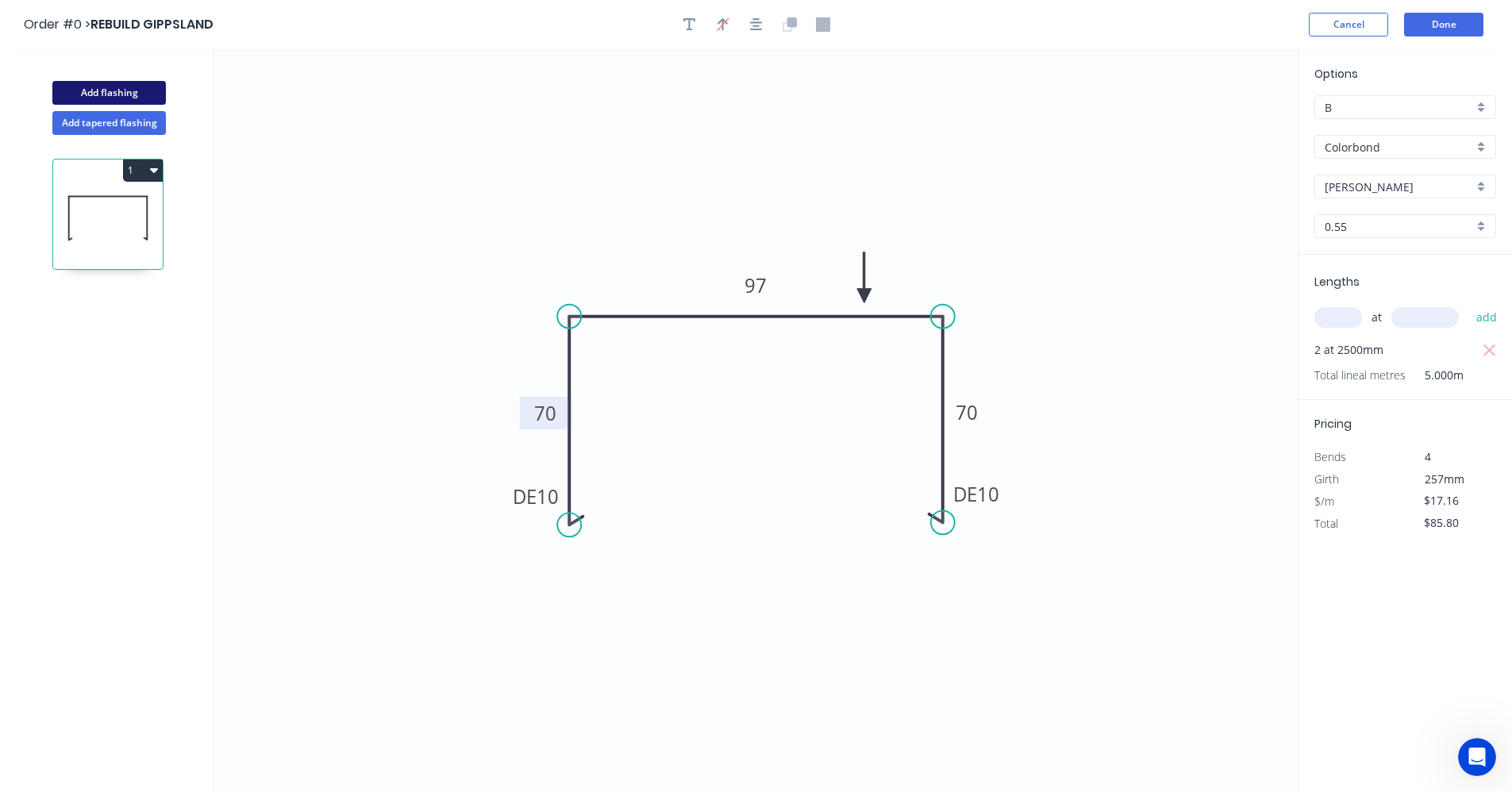
type input "$0.00"
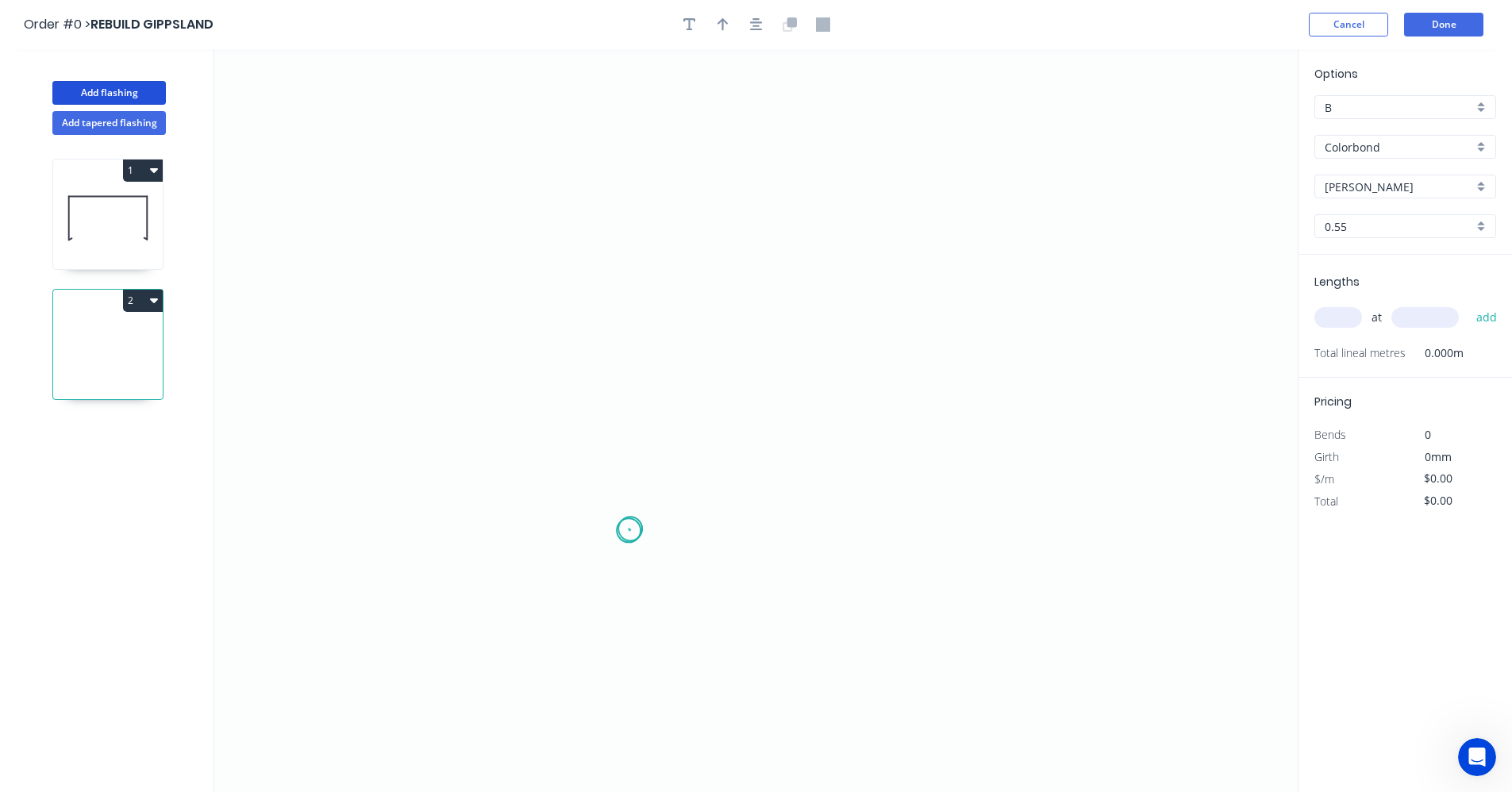
drag, startPoint x: 629, startPoint y: 530, endPoint x: 626, endPoint y: 438, distance: 92.0
click at [631, 524] on icon "0" at bounding box center [756, 420] width 1084 height 743
drag, startPoint x: 622, startPoint y: 280, endPoint x: 661, endPoint y: 272, distance: 39.8
click at [623, 280] on icon "0" at bounding box center [756, 420] width 1084 height 743
click at [808, 280] on icon "0 ?" at bounding box center [756, 420] width 1084 height 743
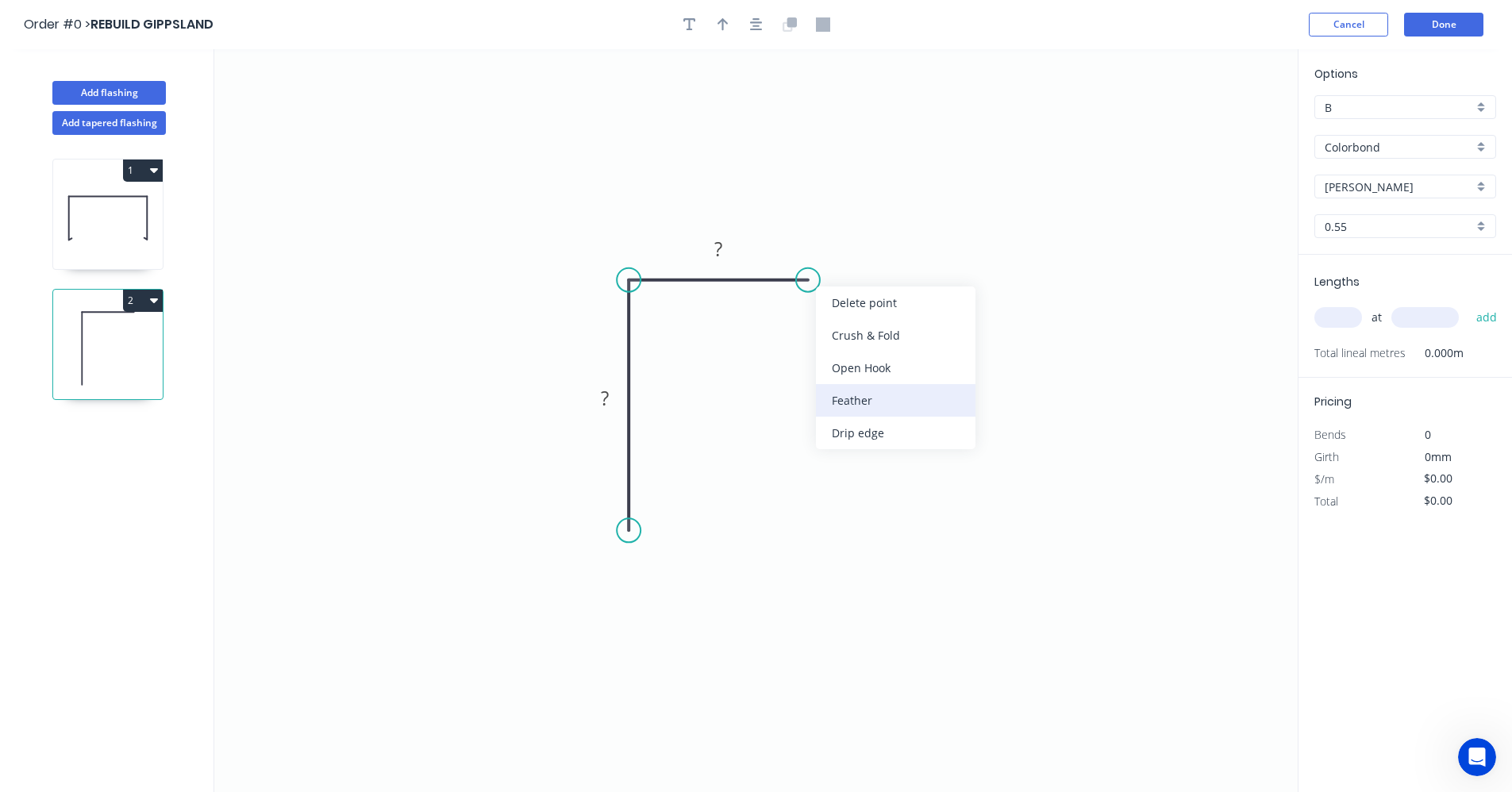
click at [868, 403] on div "Feather" at bounding box center [896, 400] width 160 height 33
drag, startPoint x: 668, startPoint y: 641, endPoint x: 702, endPoint y: 572, distance: 76.9
click at [669, 641] on div "Feather" at bounding box center [714, 642] width 160 height 33
drag, startPoint x: 811, startPoint y: 281, endPoint x: 807, endPoint y: 290, distance: 9.8
click at [839, 341] on div "Flip bend" at bounding box center [889, 338] width 160 height 33
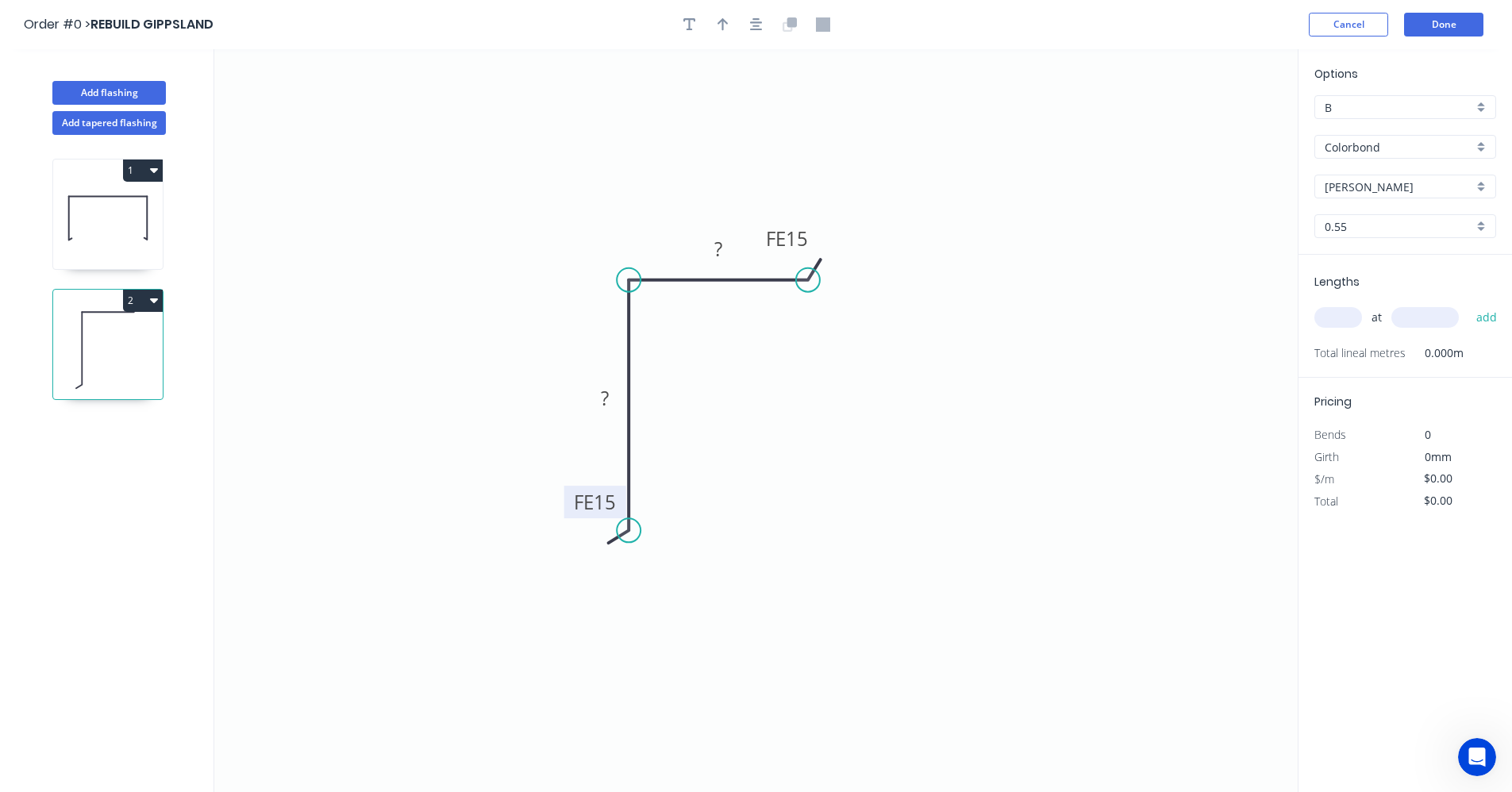
click at [606, 498] on tspan "15" at bounding box center [605, 502] width 22 height 26
type input "$10.47"
click at [751, 26] on icon "button" at bounding box center [756, 25] width 13 height 14
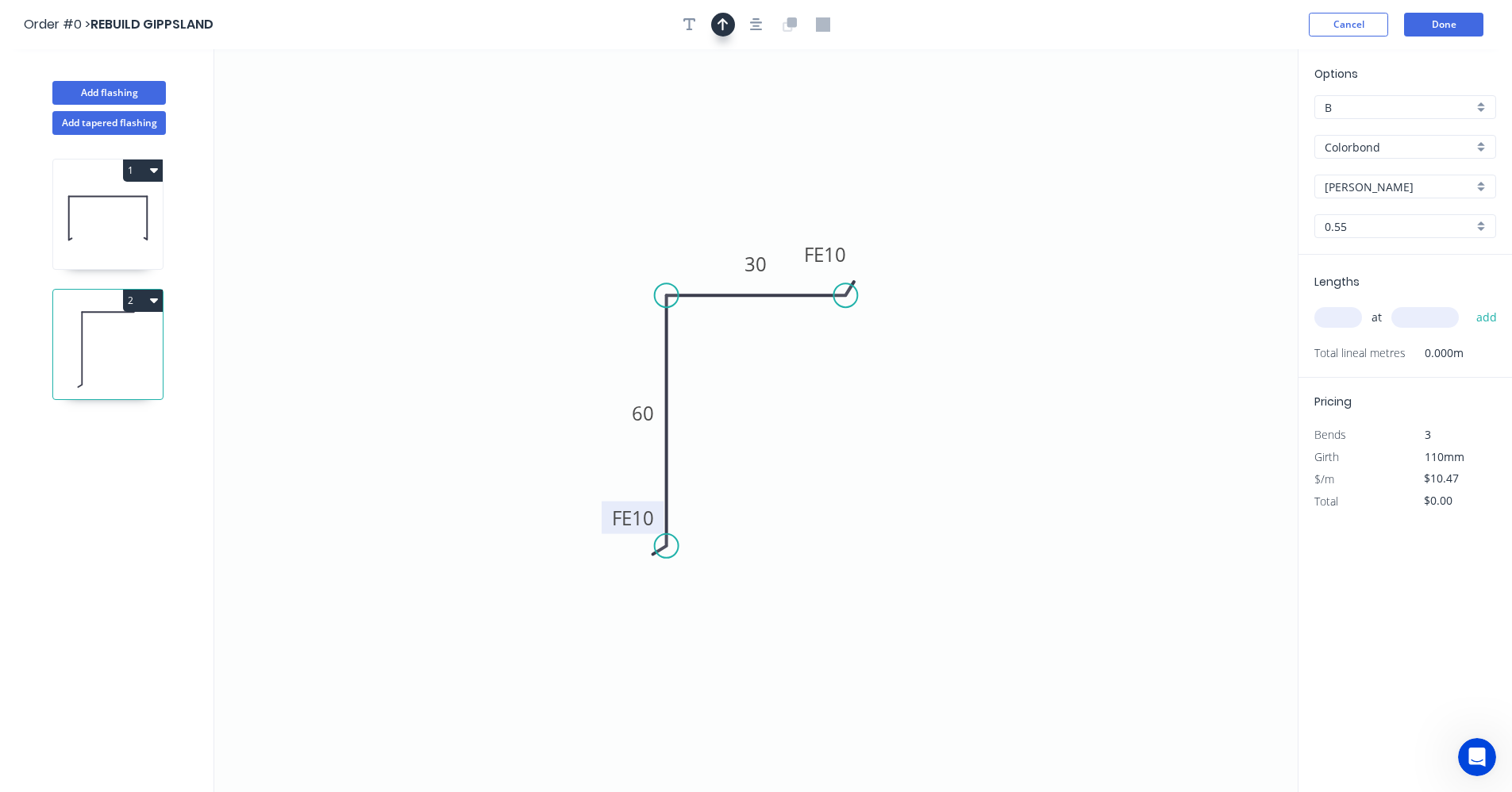
drag, startPoint x: 728, startPoint y: 29, endPoint x: 839, endPoint y: 103, distance: 133.4
click at [728, 31] on icon "button" at bounding box center [723, 25] width 11 height 14
click at [1219, 130] on icon at bounding box center [1218, 110] width 14 height 51
click at [1219, 130] on icon at bounding box center [1231, 116] width 46 height 46
click at [1219, 130] on icon at bounding box center [1236, 128] width 51 height 14
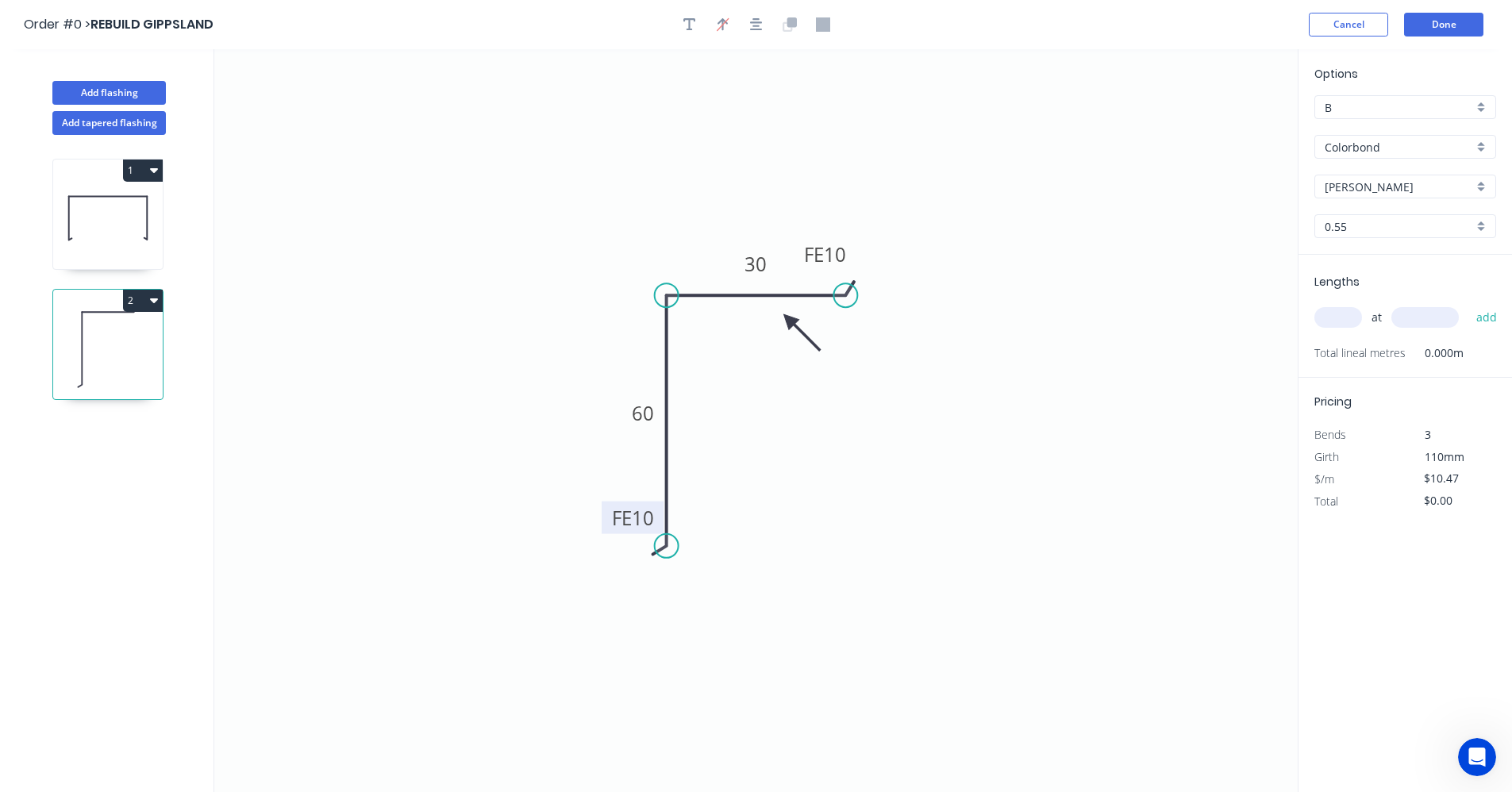
drag, startPoint x: 1219, startPoint y: 130, endPoint x: 822, endPoint y: 310, distance: 435.9
click at [787, 319] on icon at bounding box center [802, 333] width 46 height 46
click at [1346, 320] on input "text" at bounding box center [1338, 317] width 48 height 21
type input "1"
type input "2500"
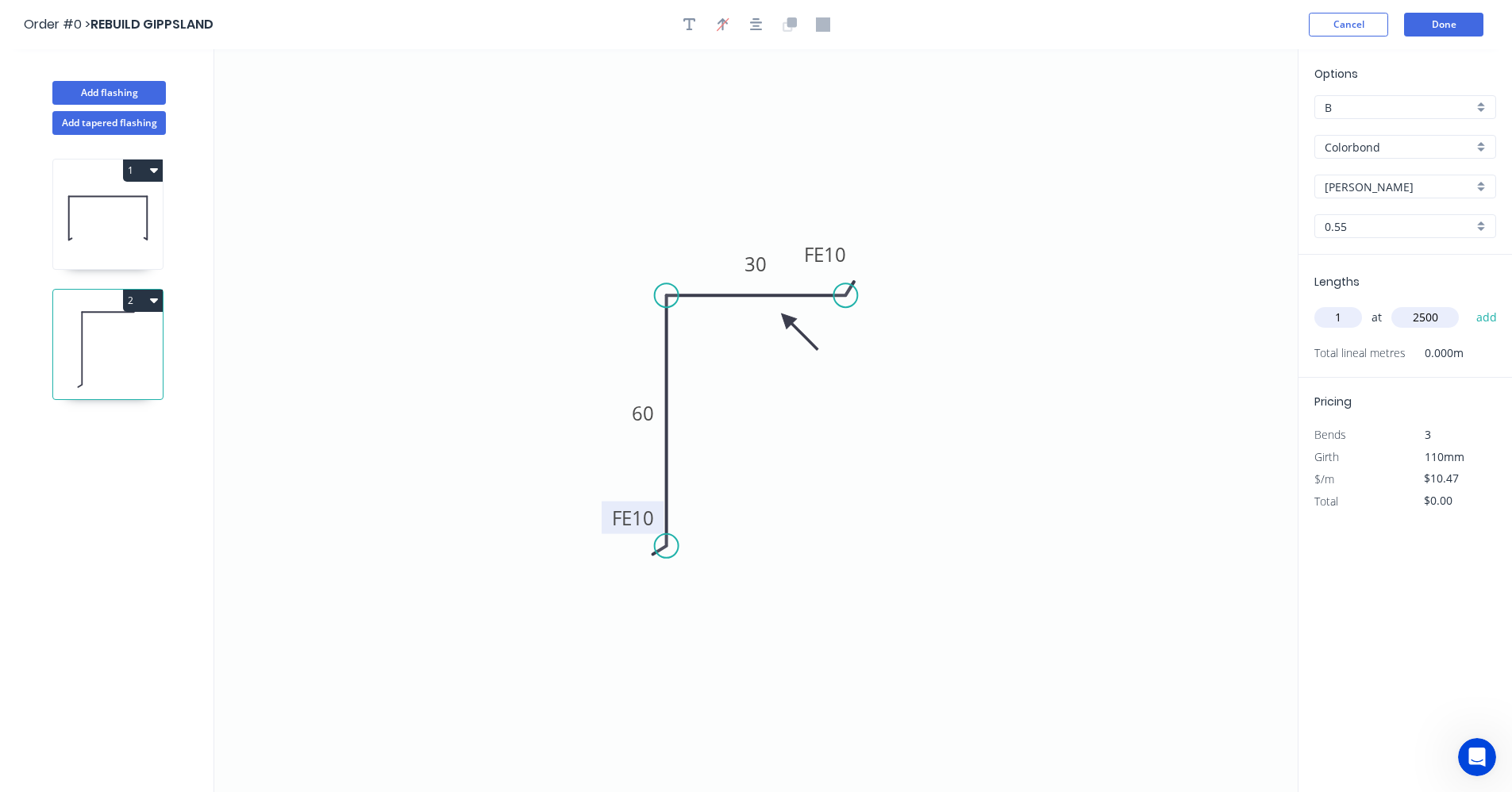
click at [1468, 304] on button "add" at bounding box center [1486, 317] width 38 height 27
type input "$26.18"
click at [126, 93] on button "Add flashing" at bounding box center [109, 93] width 113 height 24
type input "$0.00"
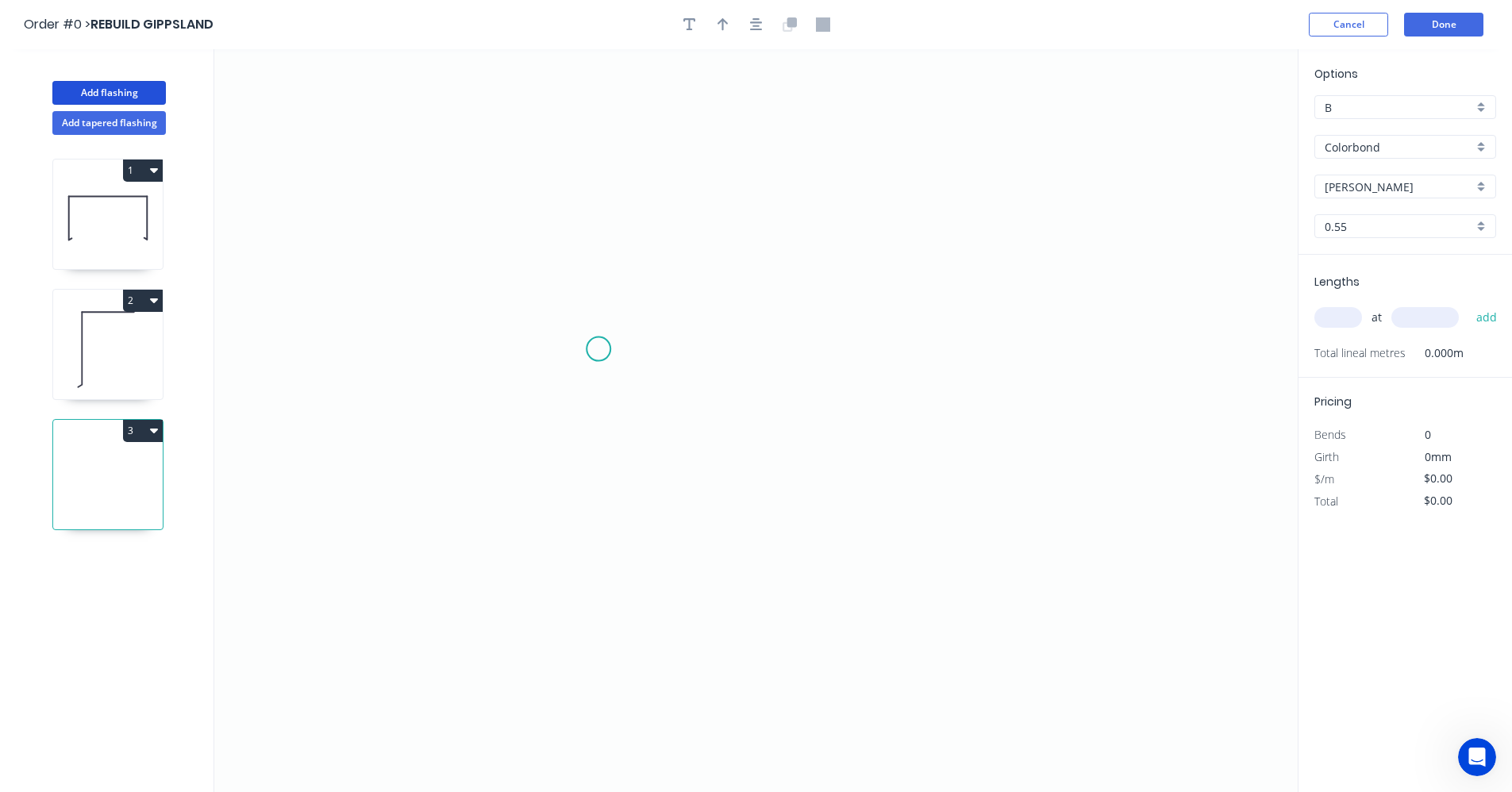
click at [599, 349] on icon "0" at bounding box center [756, 420] width 1084 height 743
click at [920, 357] on icon "0" at bounding box center [756, 420] width 1084 height 743
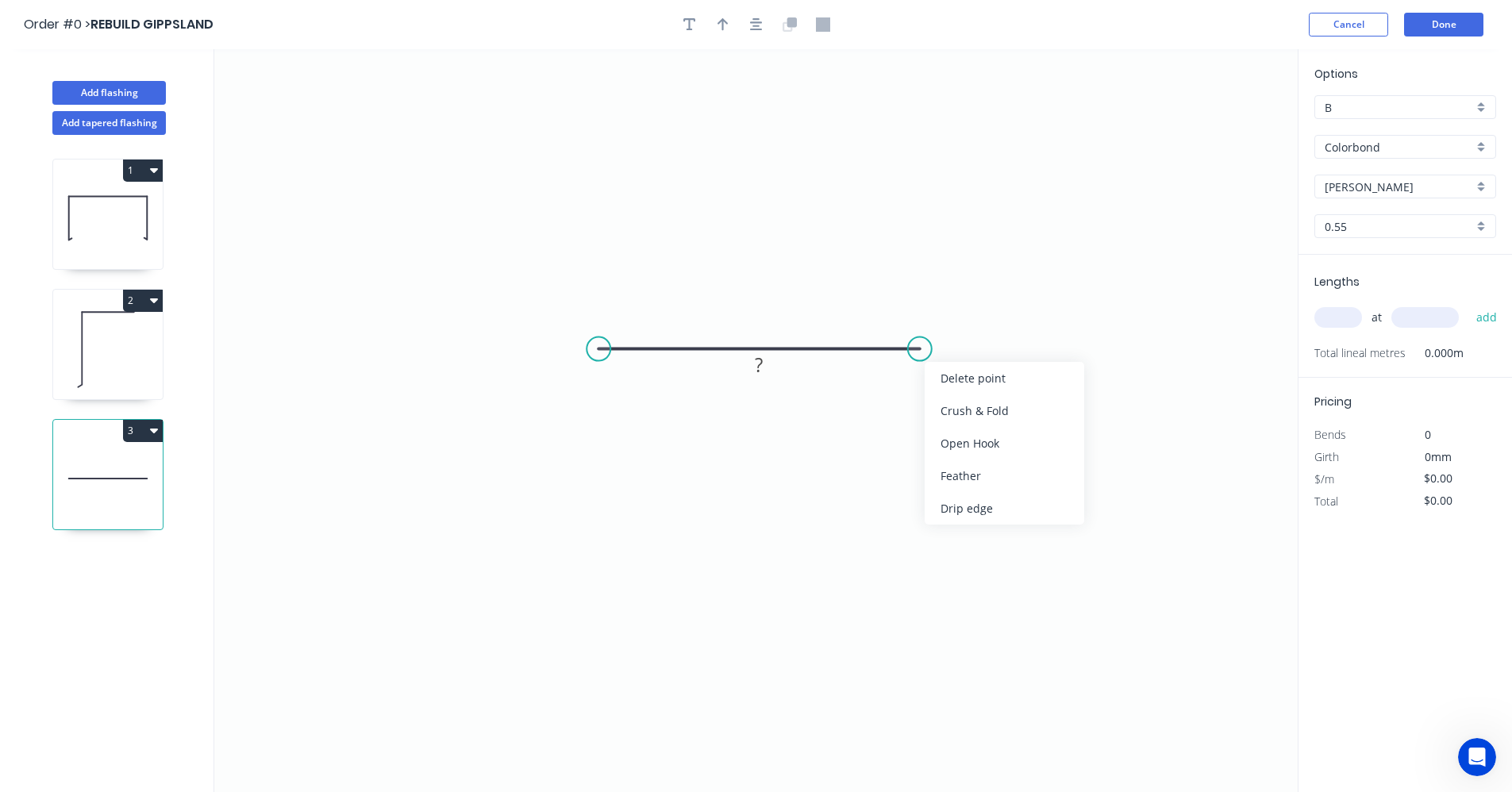
click at [976, 475] on div "Feather" at bounding box center [1005, 475] width 160 height 33
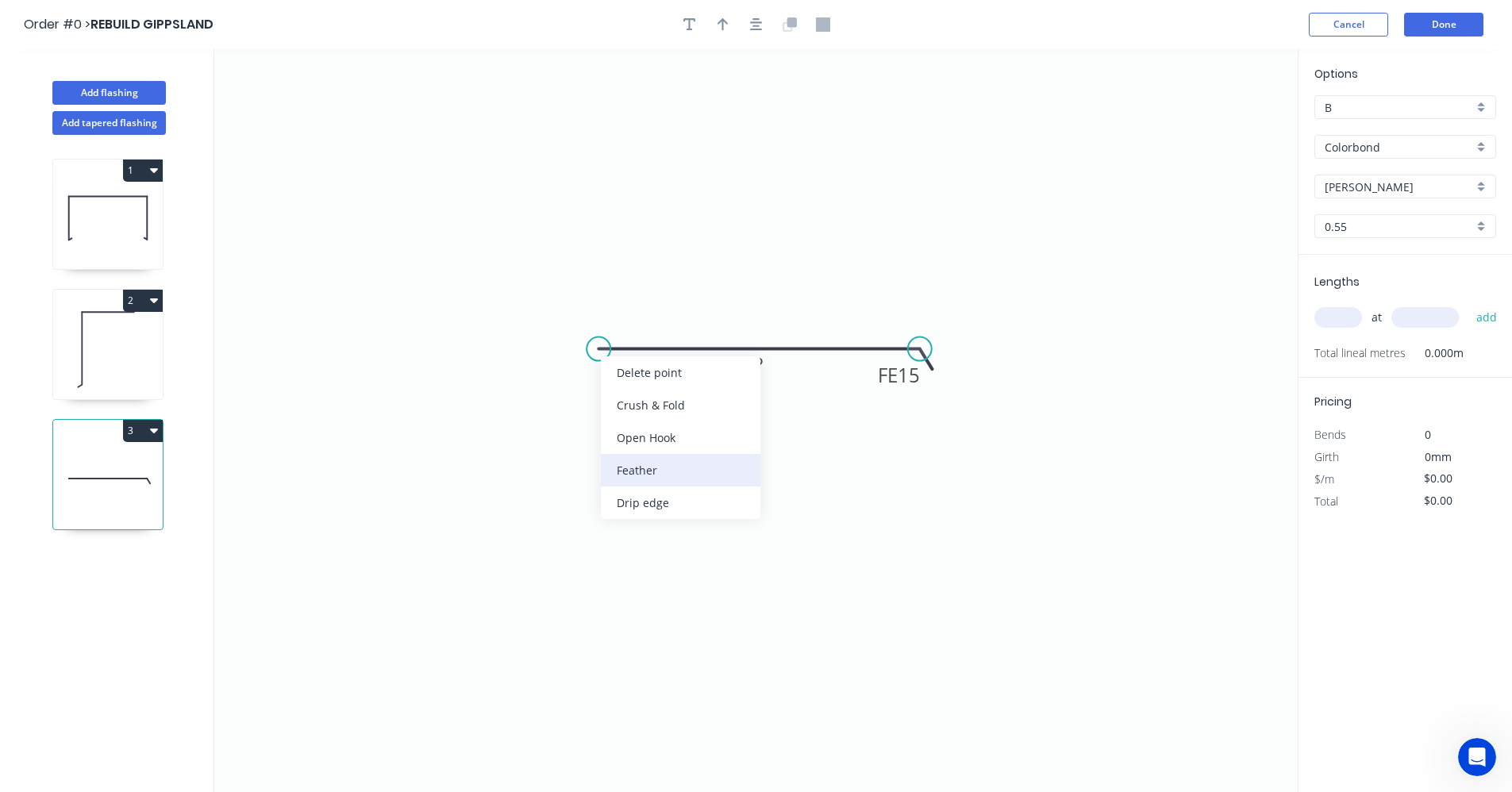
click at [637, 470] on div "Feather" at bounding box center [681, 470] width 160 height 33
click at [631, 416] on div "Flip bend" at bounding box center [672, 408] width 160 height 33
click at [636, 382] on tspan "15" at bounding box center [630, 375] width 22 height 26
type input "$6.98"
click at [1347, 318] on input "text" at bounding box center [1338, 317] width 48 height 21
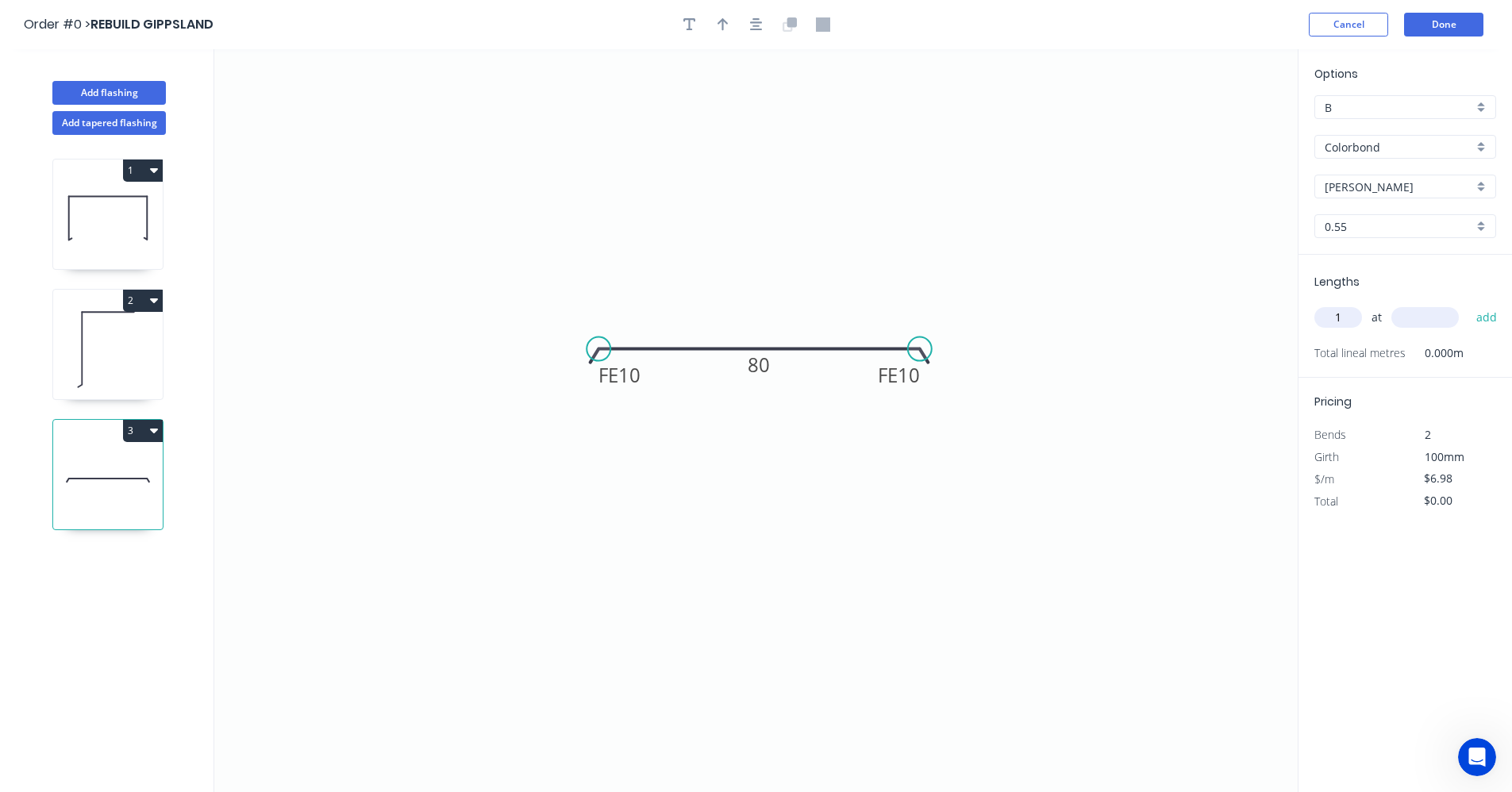
type input "1"
type input "2500"
click at [1468, 304] on button "add" at bounding box center [1486, 317] width 38 height 27
type input "$17.45"
click at [155, 171] on icon "button" at bounding box center [154, 171] width 8 height 5
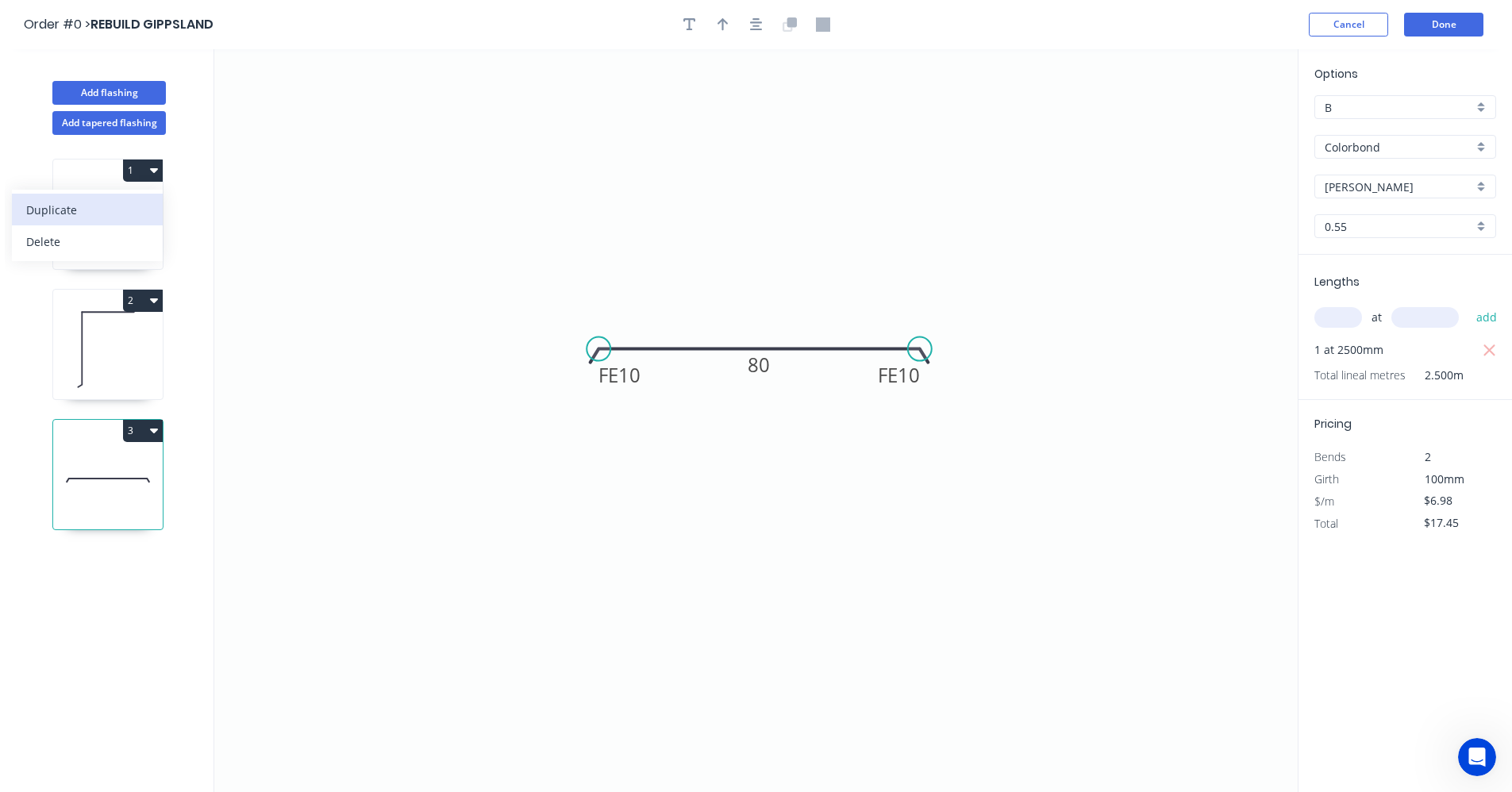
click at [105, 211] on div "Duplicate" at bounding box center [87, 210] width 122 height 23
type input "$17.16"
type input "$0.00"
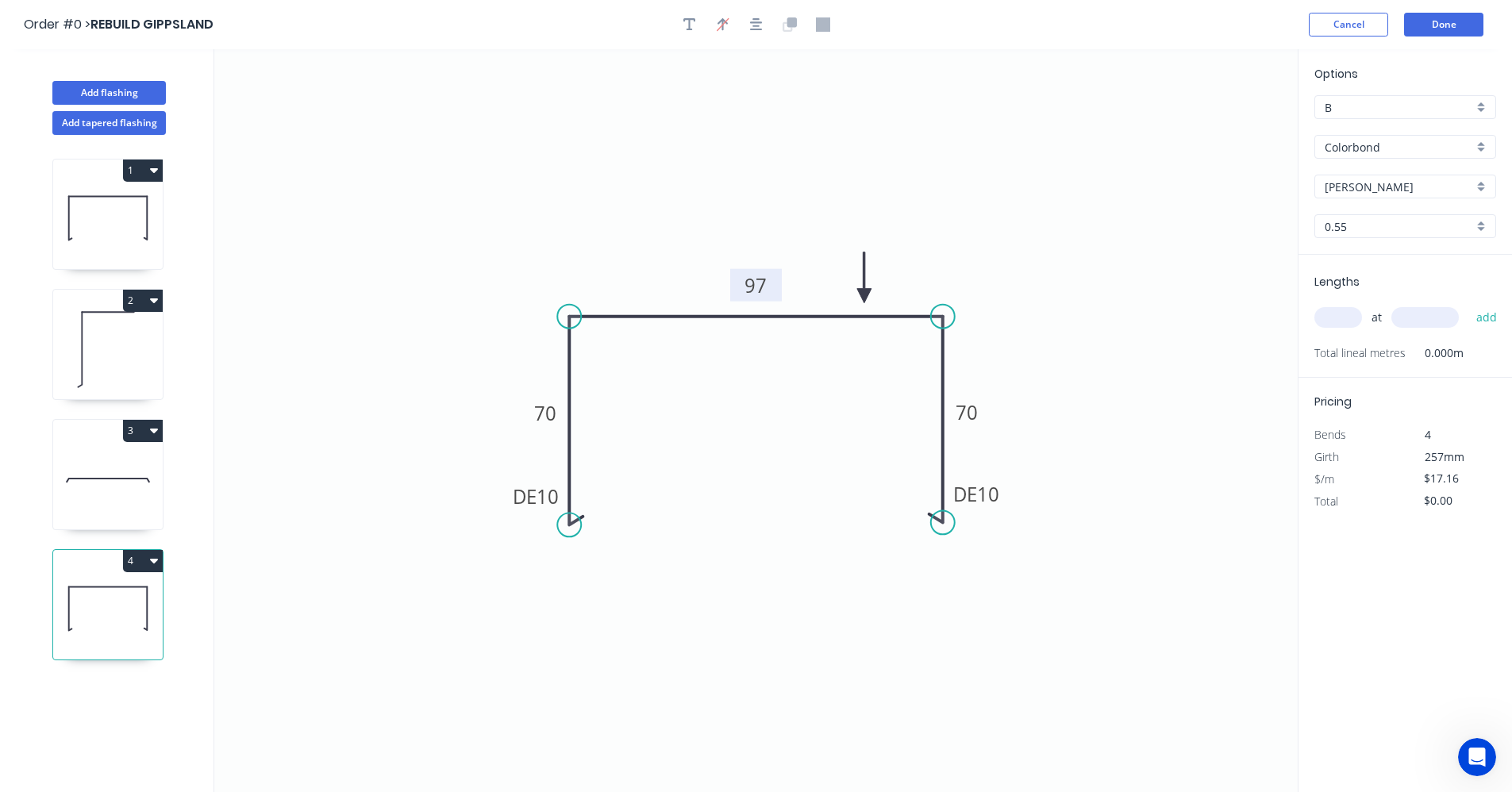
click at [767, 286] on tspan "97" at bounding box center [756, 285] width 22 height 26
type input "$18.76"
click at [1332, 316] on input "text" at bounding box center [1338, 317] width 48 height 21
type input "2"
type input "2700"
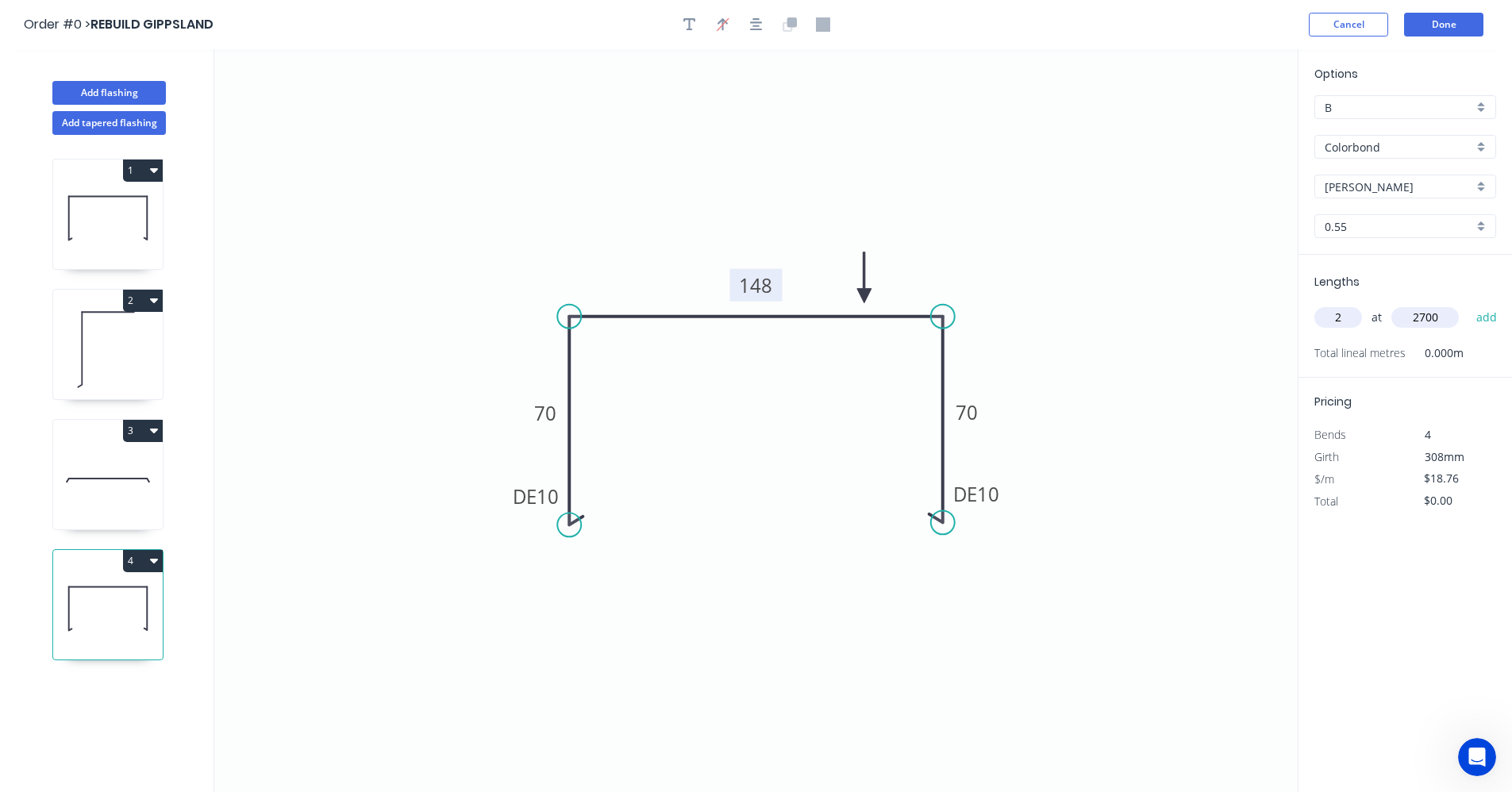
click at [1468, 304] on button "add" at bounding box center [1486, 317] width 38 height 27
type input "$101.30"
click at [97, 92] on button "Add flashing" at bounding box center [109, 93] width 113 height 24
type input "$0.00"
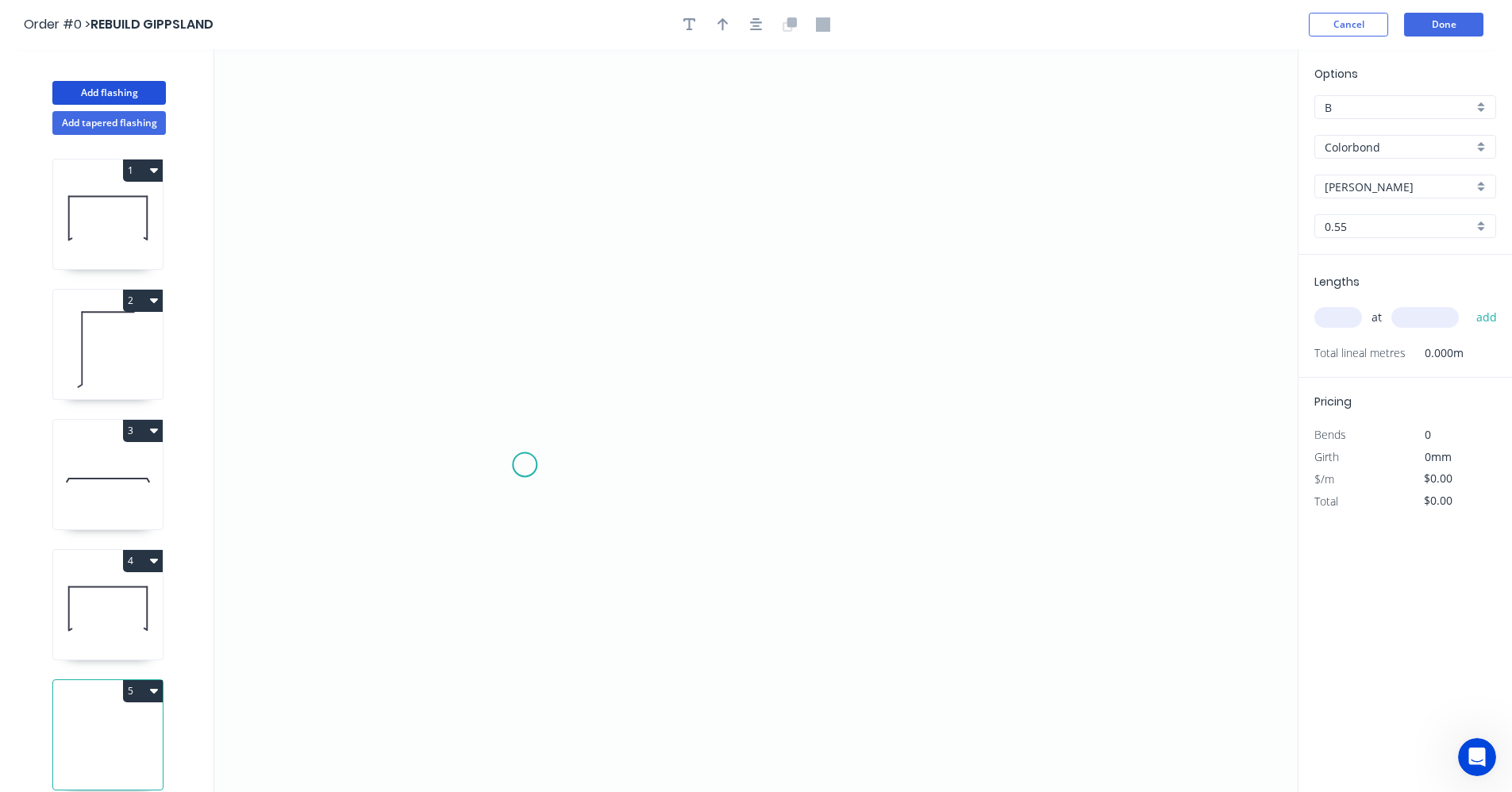
click at [525, 466] on icon "0" at bounding box center [756, 420] width 1084 height 743
drag, startPoint x: 592, startPoint y: 463, endPoint x: 589, endPoint y: 428, distance: 35.1
click at [592, 463] on icon "0" at bounding box center [756, 420] width 1084 height 743
click at [598, 270] on icon "0 ?" at bounding box center [756, 420] width 1084 height 743
click at [823, 277] on icon "0 ? ?" at bounding box center [756, 420] width 1084 height 743
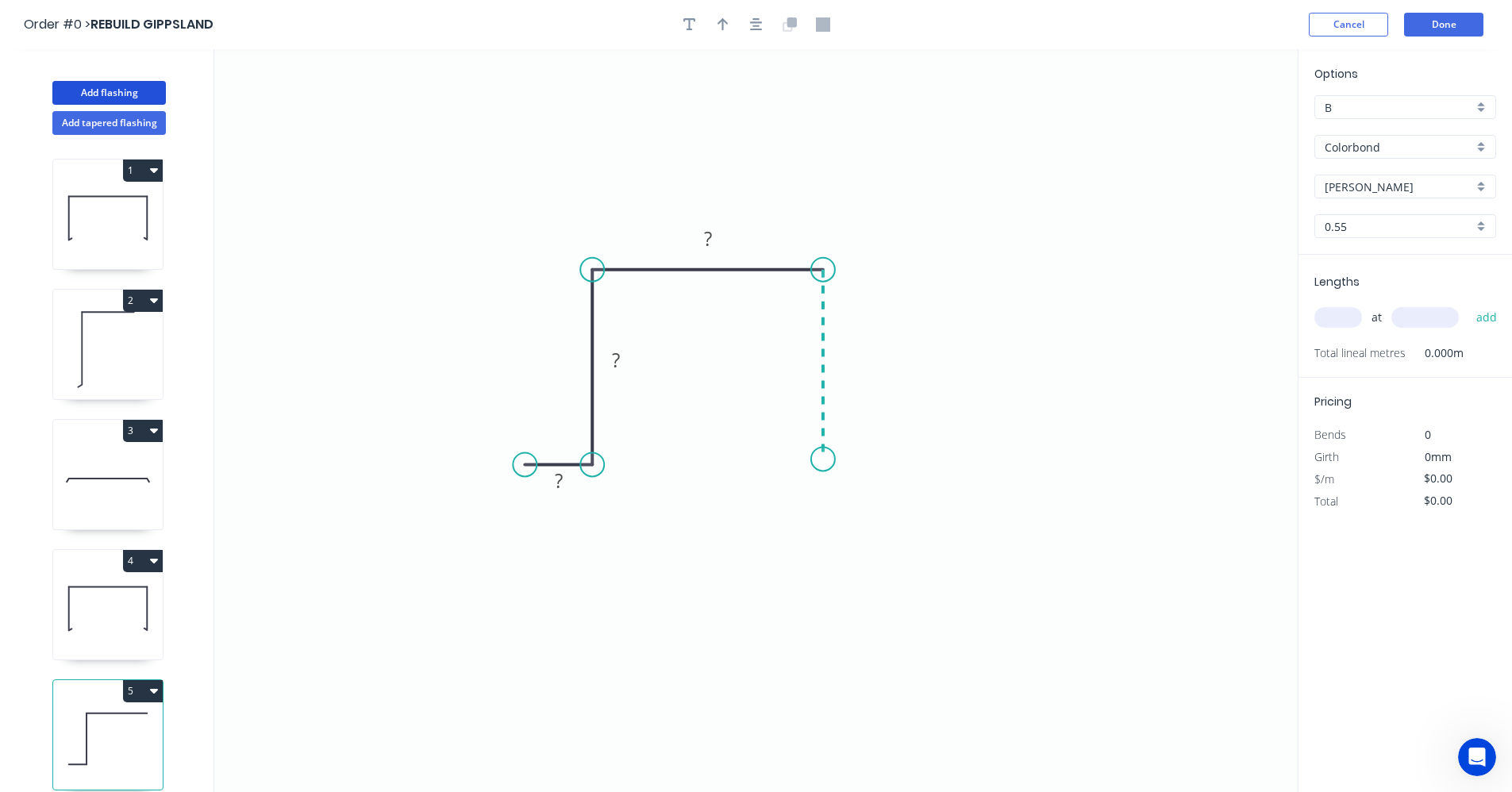
click at [823, 459] on icon "0 ? ? ?" at bounding box center [756, 420] width 1084 height 743
click at [882, 459] on icon "0 ? ? ? ?" at bounding box center [756, 420] width 1084 height 743
click at [567, 483] on rect at bounding box center [559, 482] width 32 height 22
type input "$15.56"
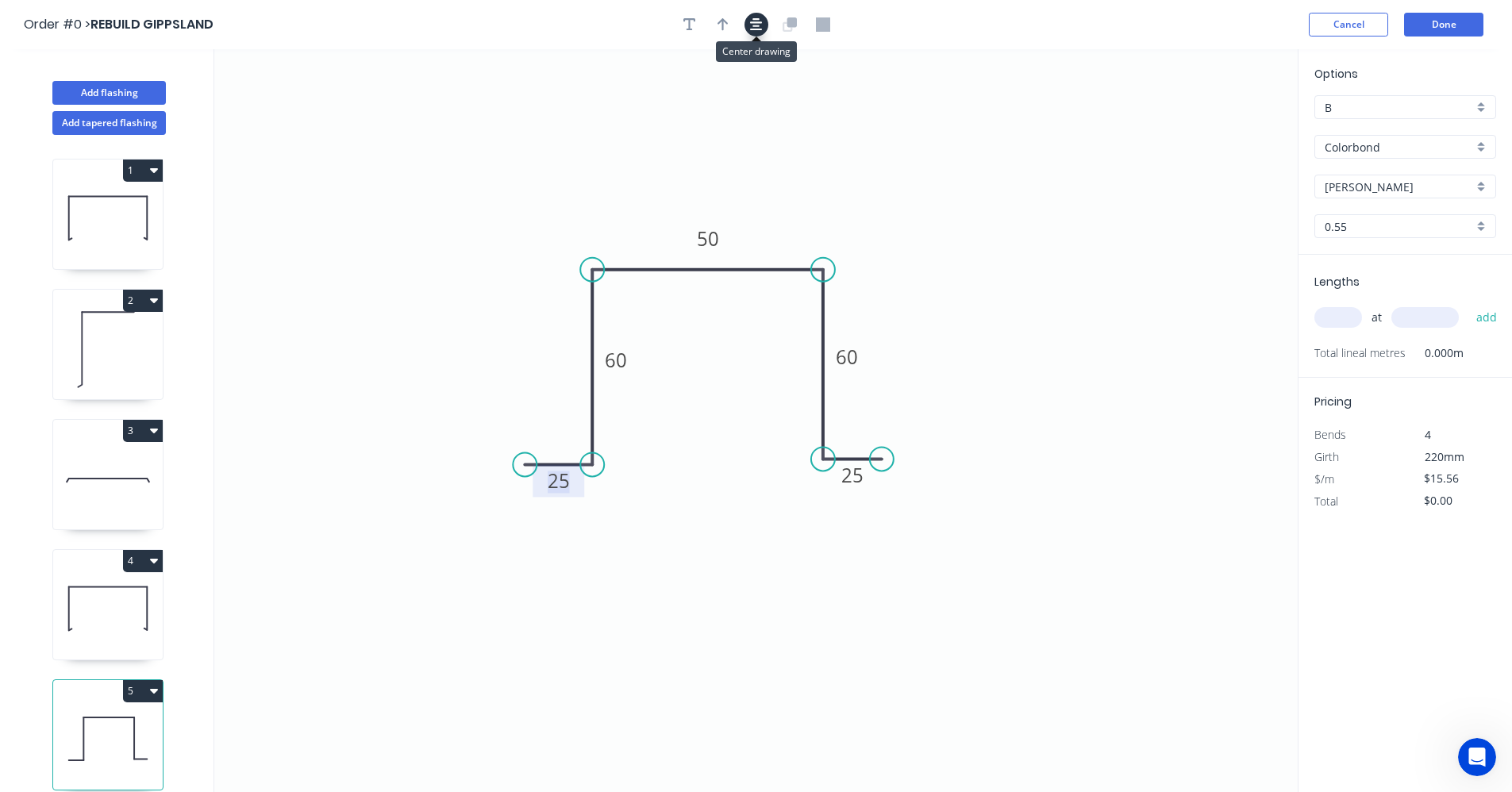
drag, startPoint x: 751, startPoint y: 20, endPoint x: 744, endPoint y: 26, distance: 9.2
click at [752, 23] on icon "button" at bounding box center [756, 25] width 13 height 14
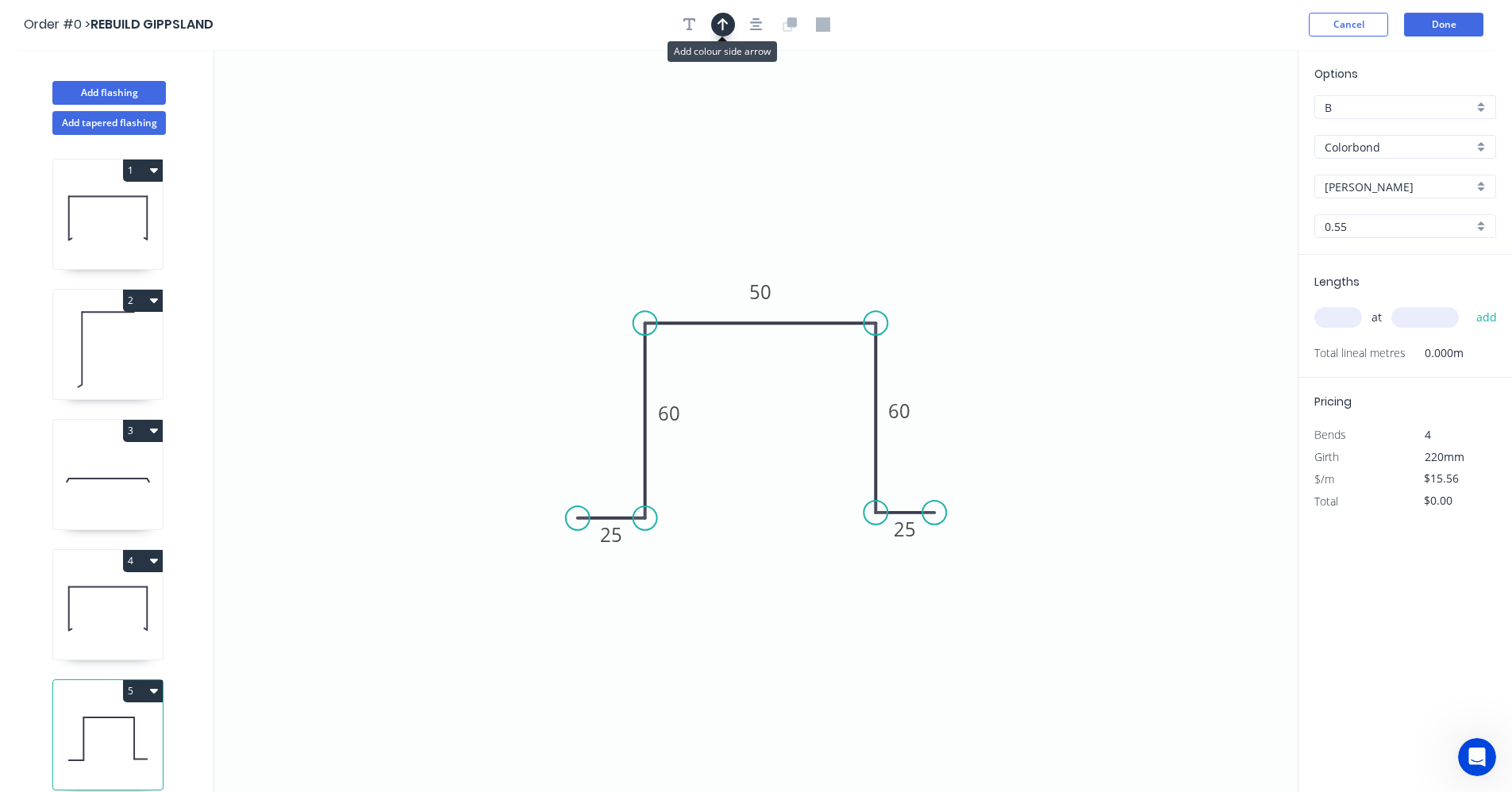
click at [724, 29] on icon "button" at bounding box center [723, 25] width 11 height 14
drag, startPoint x: 1215, startPoint y: 126, endPoint x: 818, endPoint y: 303, distance: 434.7
click at [818, 304] on icon at bounding box center [817, 282] width 14 height 51
click at [1339, 323] on input "text" at bounding box center [1338, 317] width 48 height 21
type input "1"
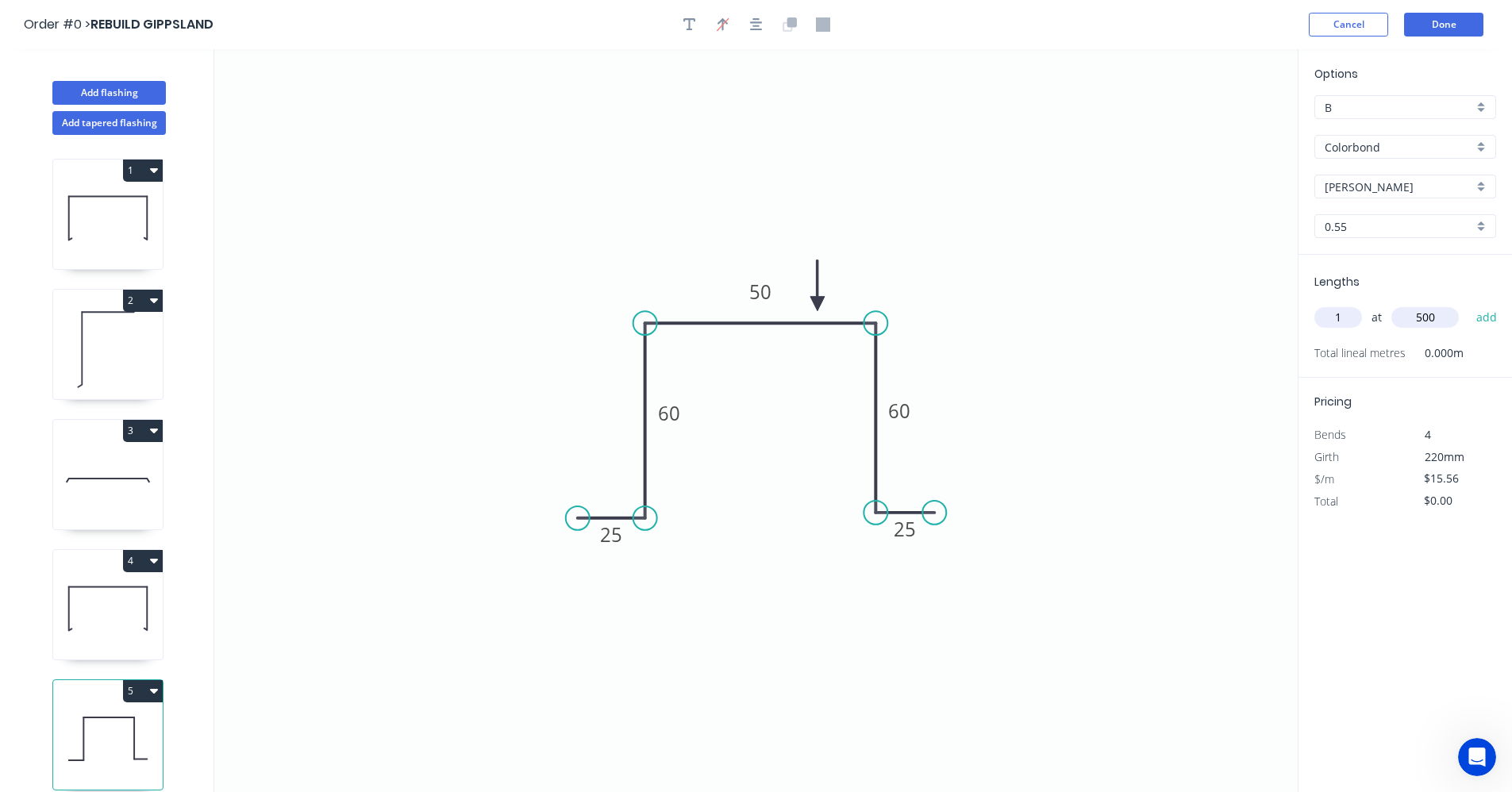
type input "500"
click at [1468, 304] on button "add" at bounding box center [1486, 317] width 38 height 27
type input "$15.56"
click at [129, 96] on button "Add flashing" at bounding box center [109, 93] width 113 height 24
type input "$0.00"
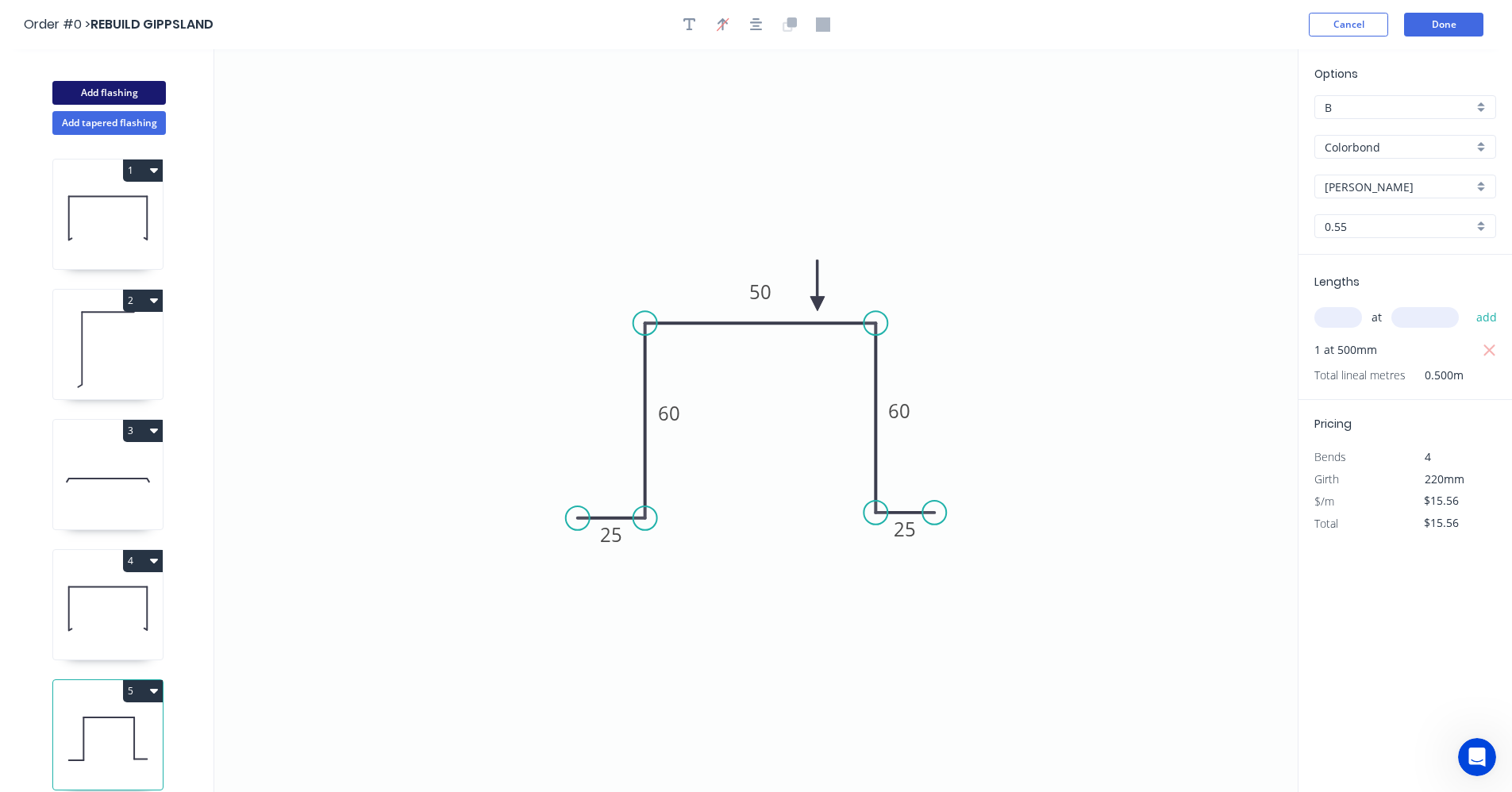
type input "$0.00"
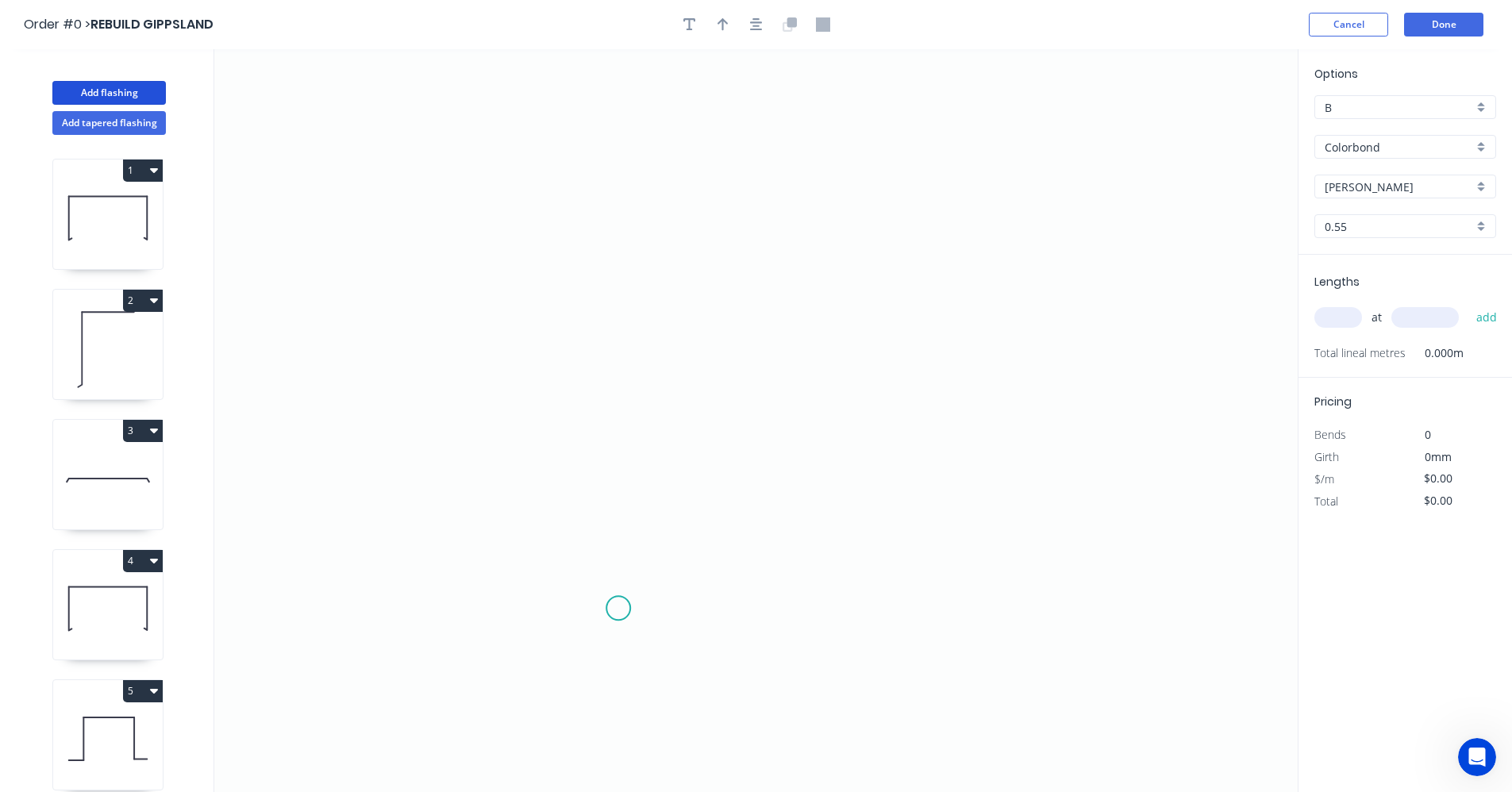
click at [622, 605] on icon "0" at bounding box center [756, 420] width 1084 height 743
click at [620, 401] on icon "0" at bounding box center [756, 420] width 1084 height 743
click at [1008, 400] on icon "0 ?" at bounding box center [756, 420] width 1084 height 743
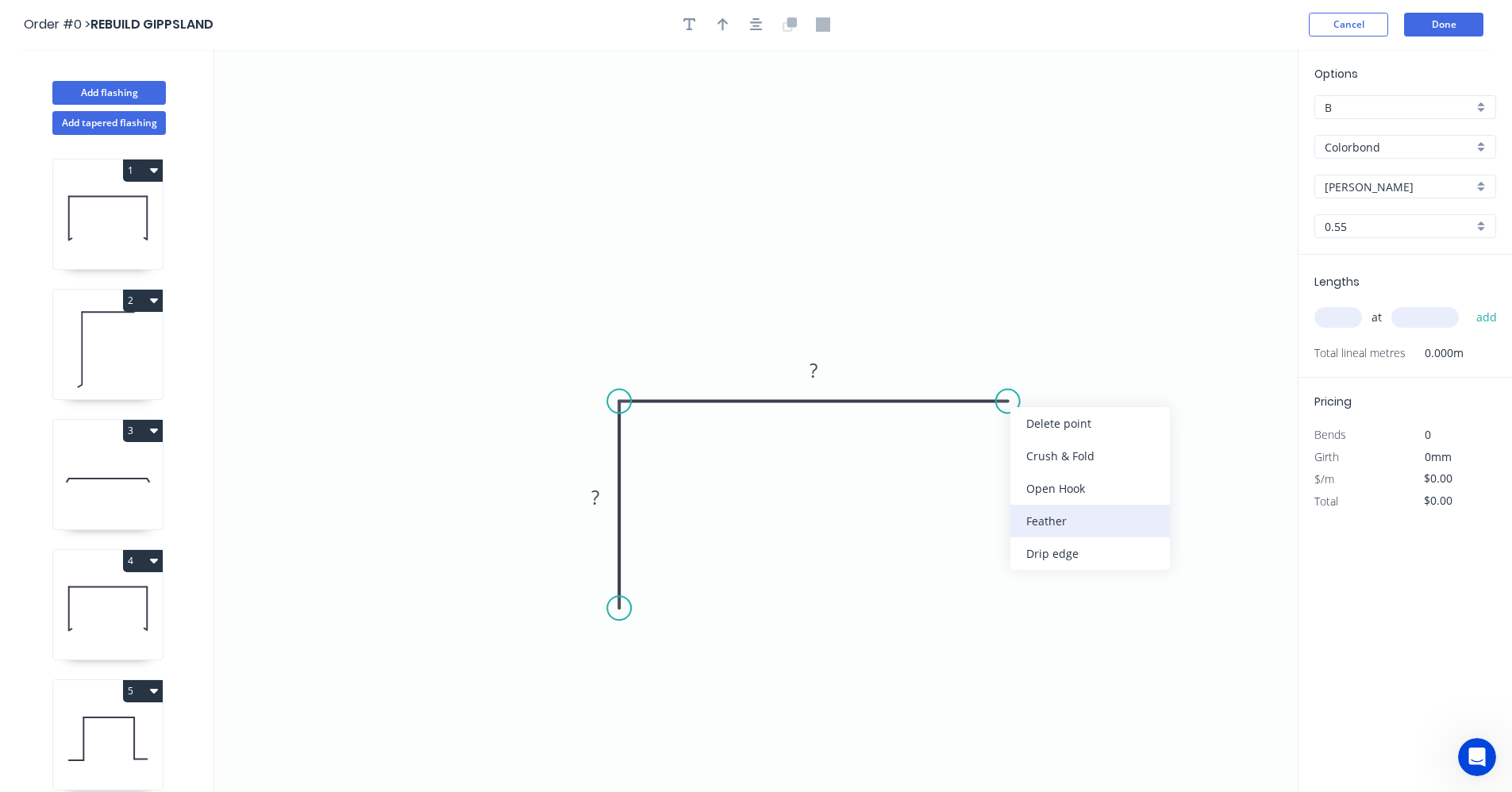
click at [1060, 520] on div "Feather" at bounding box center [1090, 521] width 160 height 33
drag, startPoint x: 616, startPoint y: 617, endPoint x: 624, endPoint y: 614, distance: 8.5
drag, startPoint x: 665, startPoint y: 727, endPoint x: 683, endPoint y: 691, distance: 40.2
click at [665, 725] on div "Feather" at bounding box center [700, 732] width 160 height 33
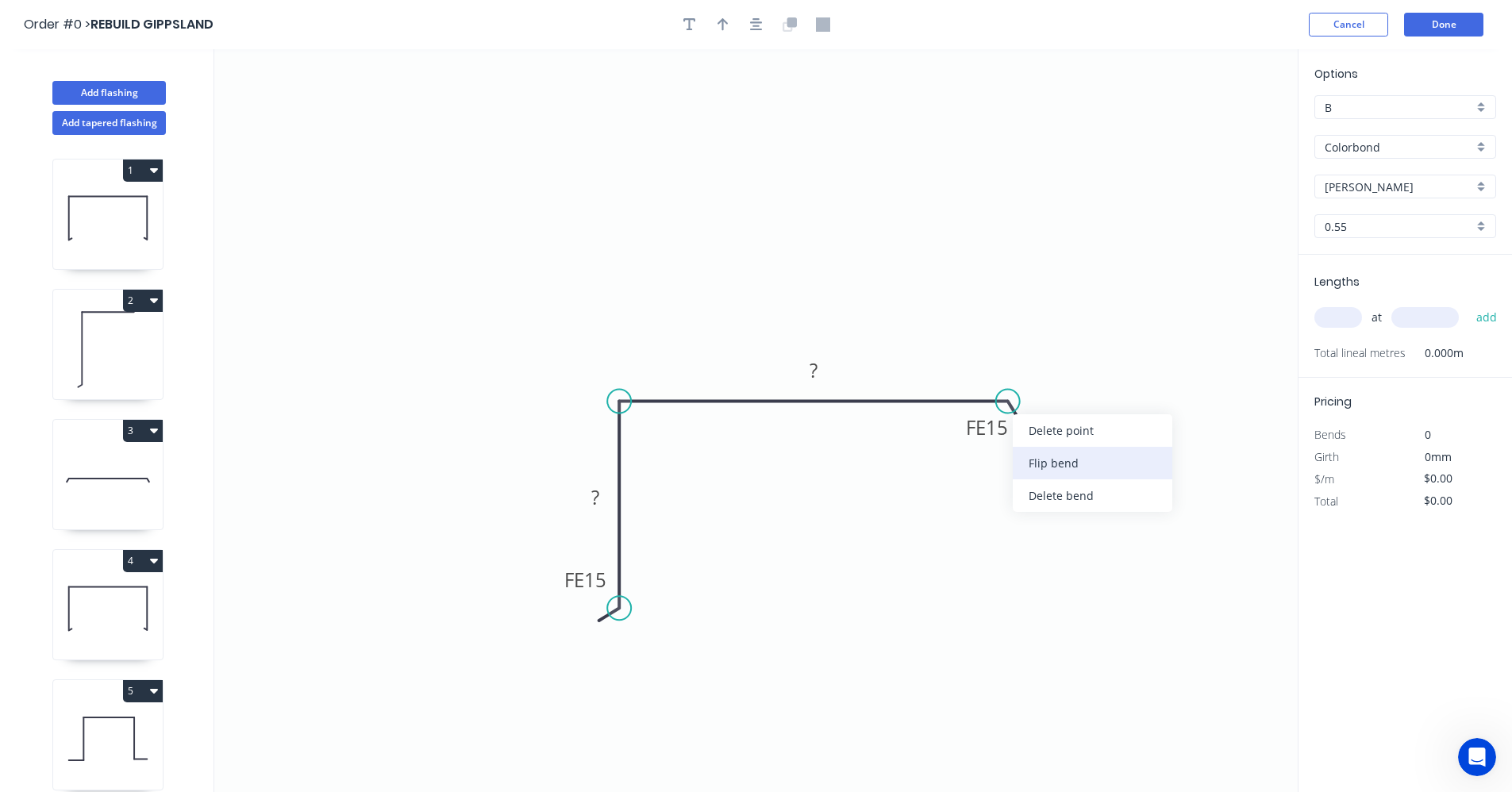
click at [1051, 464] on div "Flip bend" at bounding box center [1092, 463] width 160 height 33
click at [602, 582] on tspan "15" at bounding box center [595, 579] width 22 height 26
type input "$10.47"
drag, startPoint x: 1478, startPoint y: 182, endPoint x: 1470, endPoint y: 195, distance: 15.3
click at [1476, 183] on div "[PERSON_NAME]" at bounding box center [1405, 187] width 182 height 24
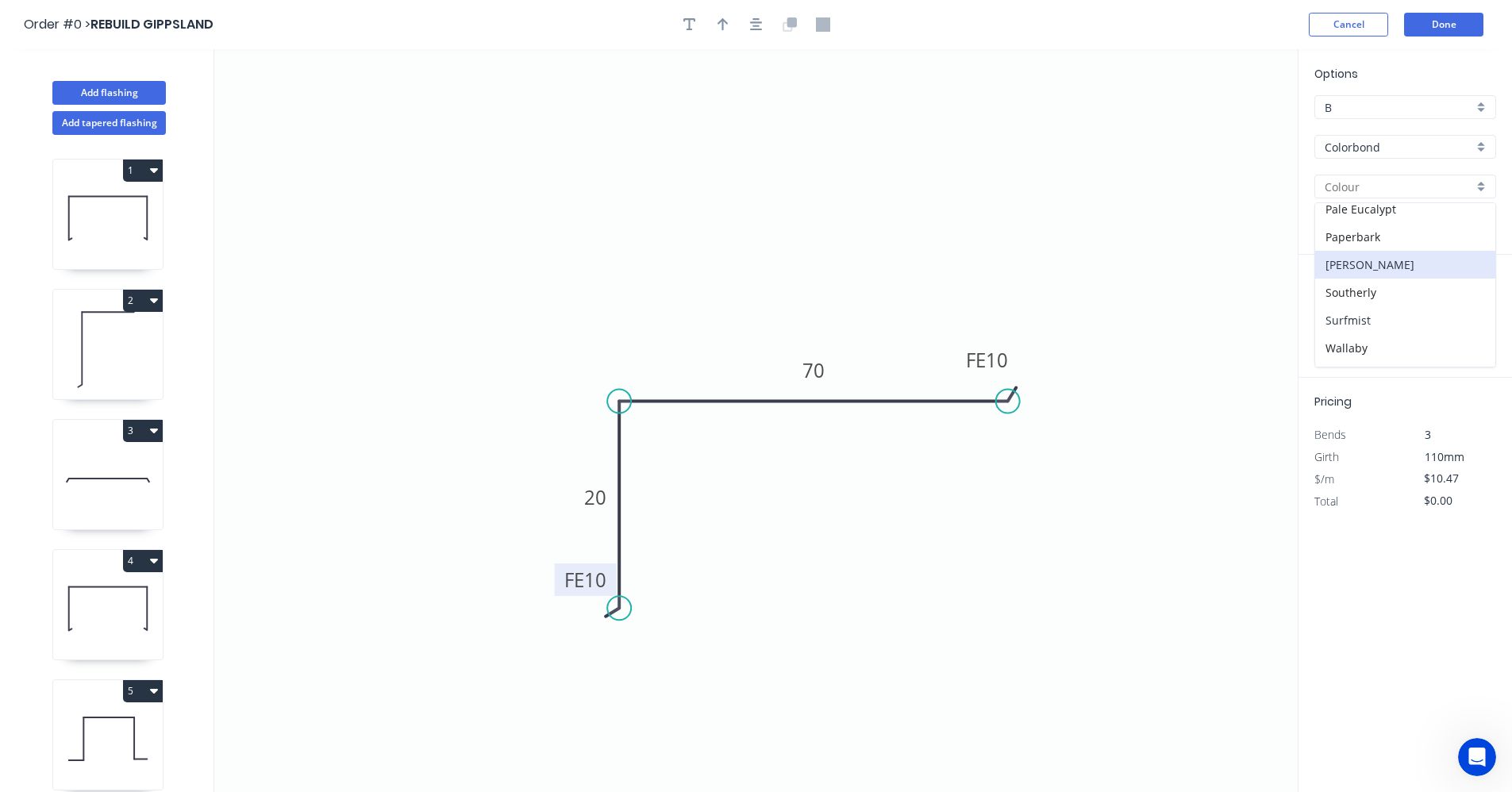
click at [1349, 321] on div "Surfmist" at bounding box center [1405, 320] width 180 height 28
type input "Surfmist"
click at [1344, 317] on input "text" at bounding box center [1338, 317] width 48 height 21
type input "1"
type input "2700"
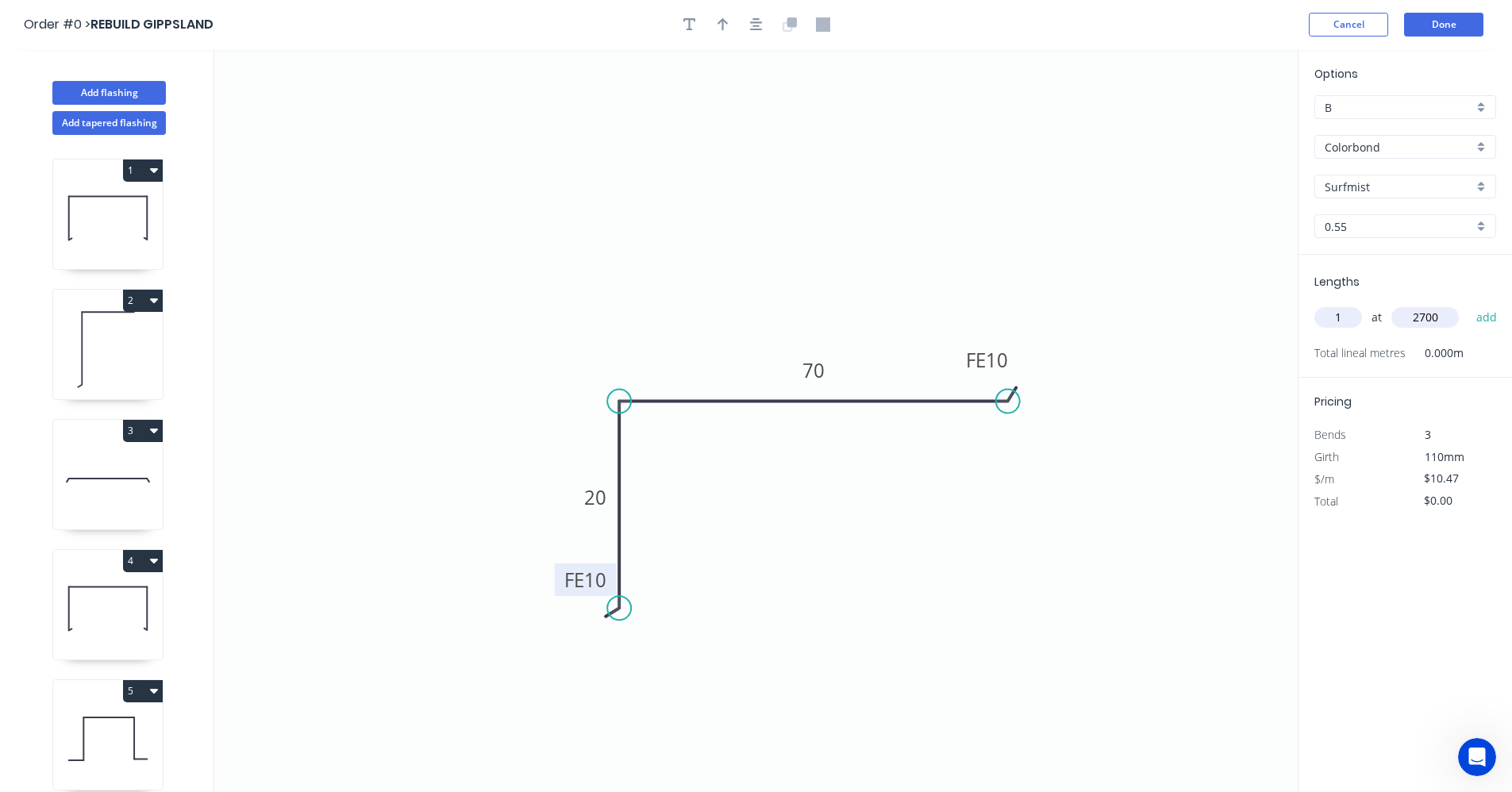
click at [1468, 304] on button "add" at bounding box center [1486, 317] width 38 height 27
type input "$28.27"
drag, startPoint x: 762, startPoint y: 22, endPoint x: 709, endPoint y: 47, distance: 58.6
click at [760, 22] on icon "button" at bounding box center [756, 25] width 13 height 13
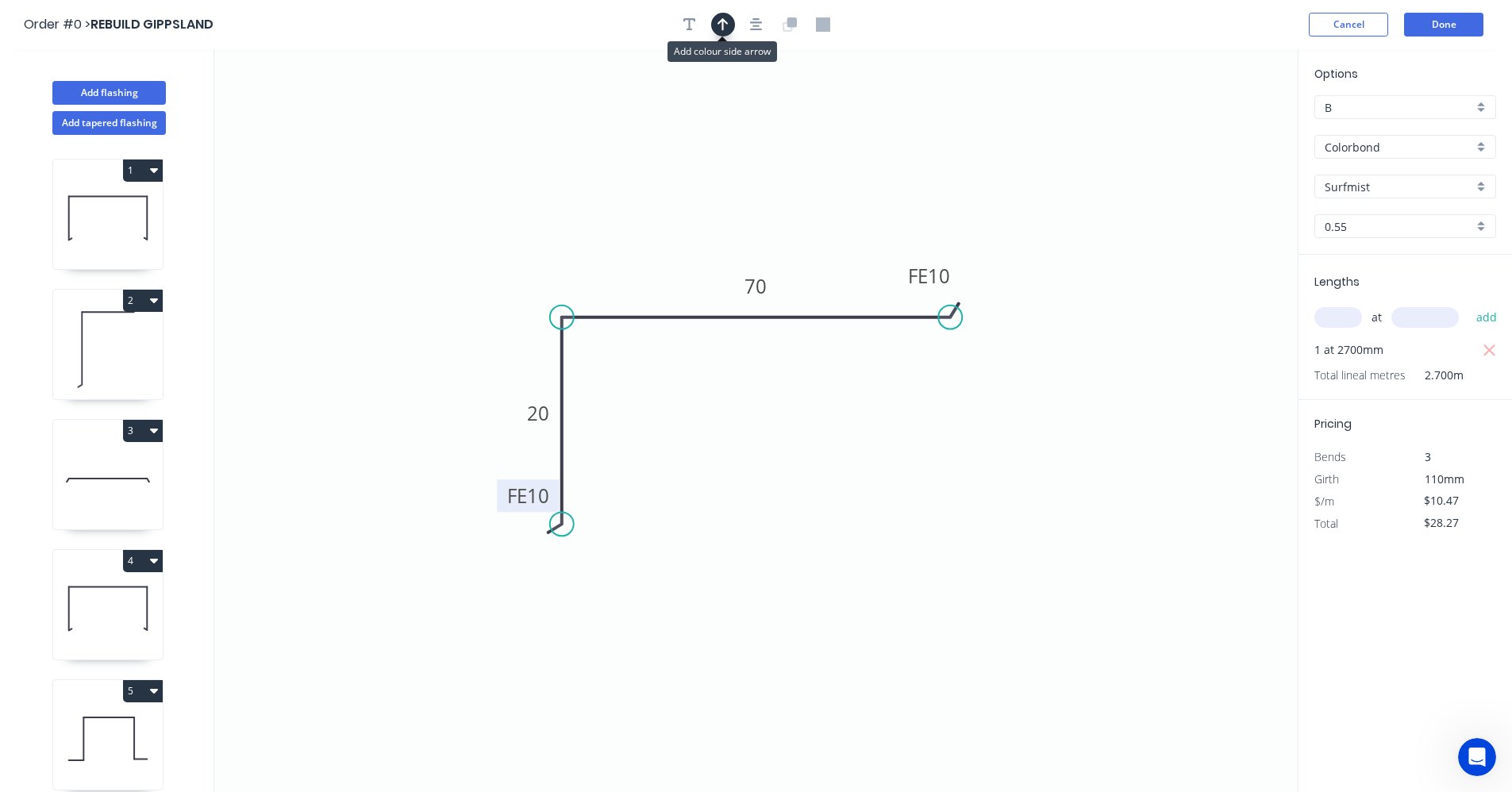
click at [719, 30] on icon "button" at bounding box center [723, 25] width 11 height 14
click at [1218, 126] on icon at bounding box center [1218, 110] width 14 height 51
click at [1218, 126] on icon at bounding box center [1231, 116] width 46 height 46
click at [1218, 126] on icon at bounding box center [1231, 141] width 46 height 46
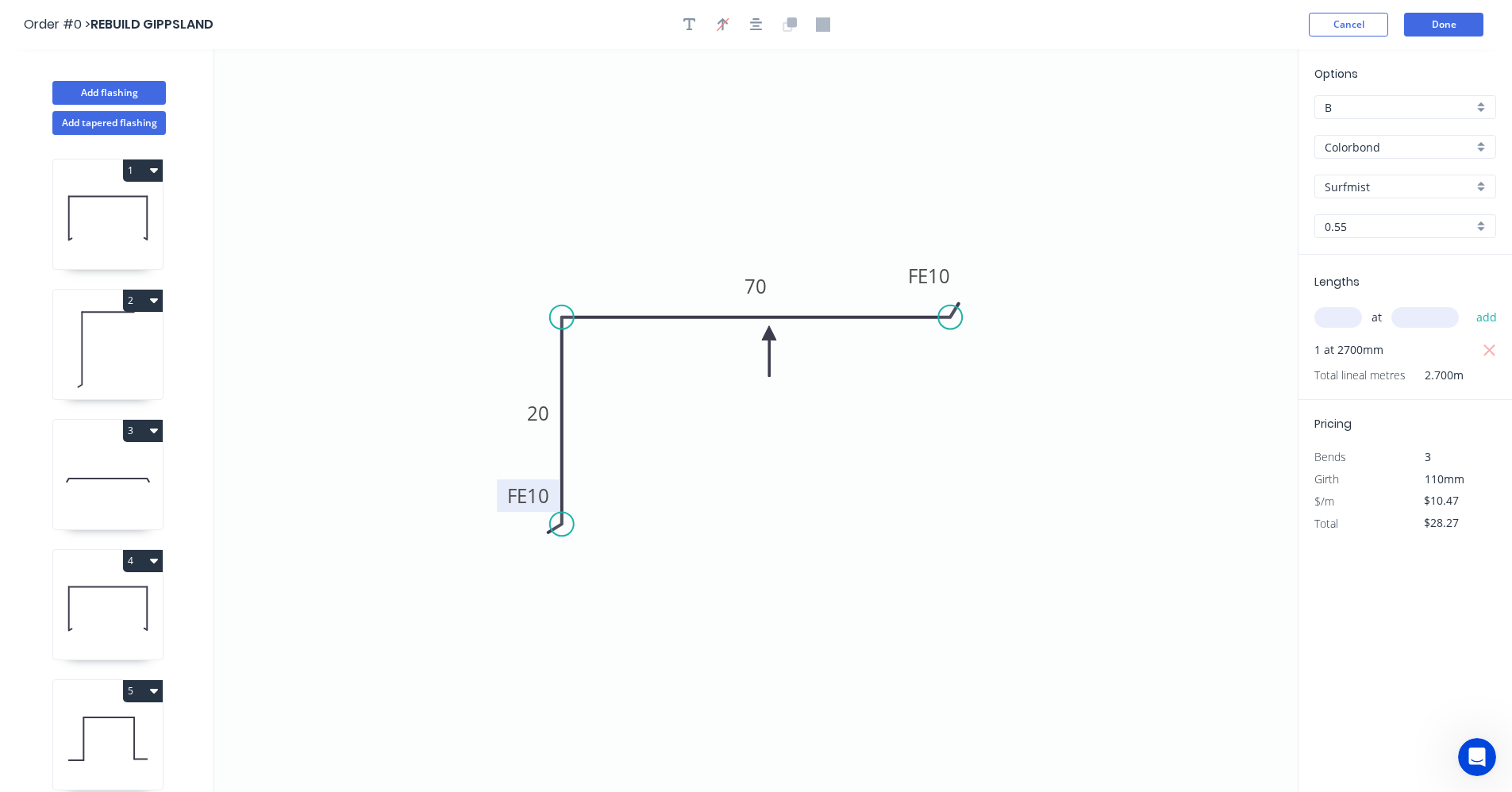
drag, startPoint x: 1218, startPoint y: 126, endPoint x: 768, endPoint y: 333, distance: 495.3
click at [768, 334] on icon at bounding box center [769, 352] width 14 height 51
click at [1446, 26] on button "Done" at bounding box center [1443, 25] width 79 height 24
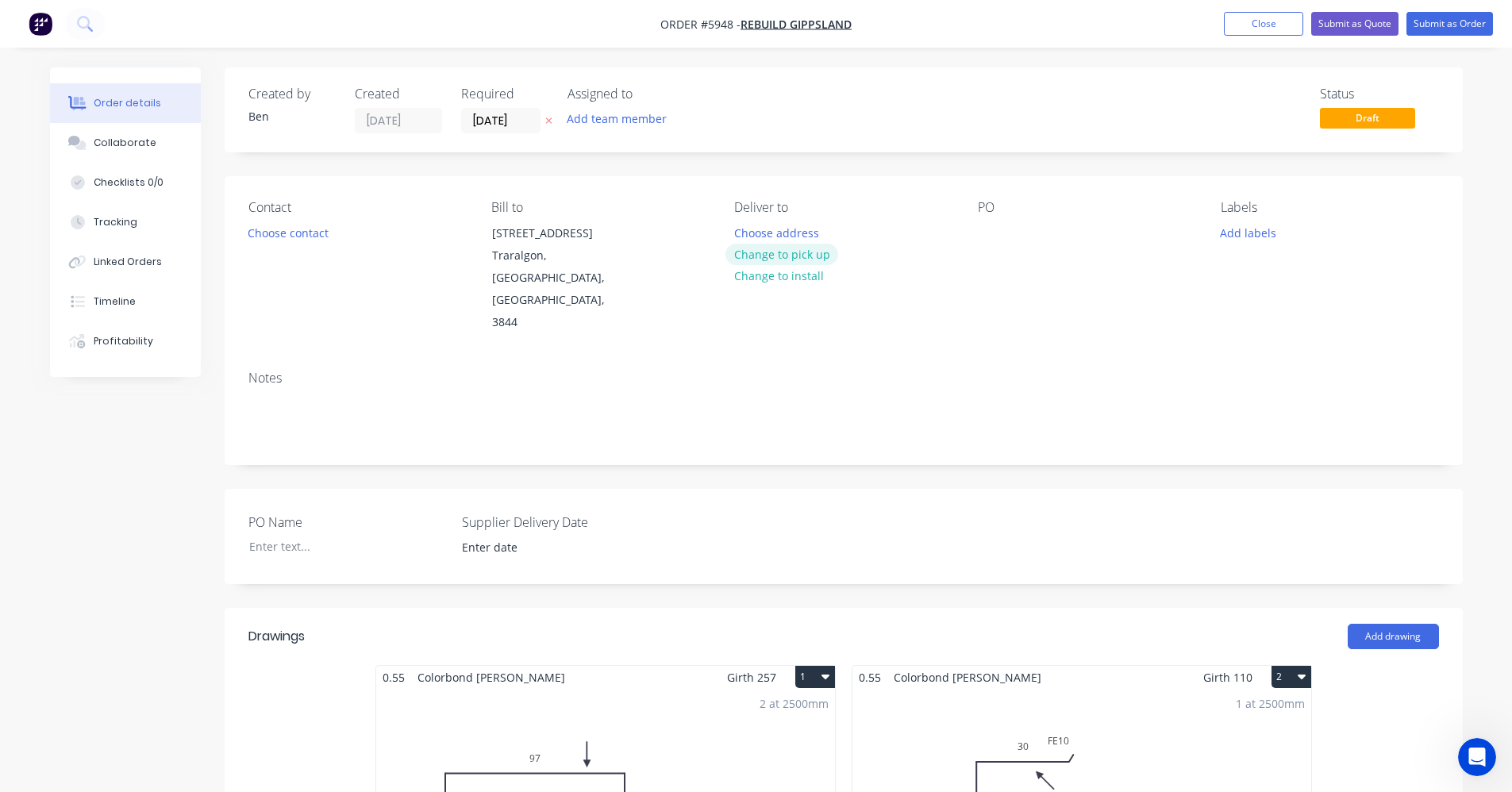
click at [815, 252] on button "Change to pick up" at bounding box center [781, 254] width 113 height 22
click at [990, 232] on div at bounding box center [991, 233] width 26 height 23
click at [1257, 227] on button "Add labels" at bounding box center [1249, 232] width 73 height 22
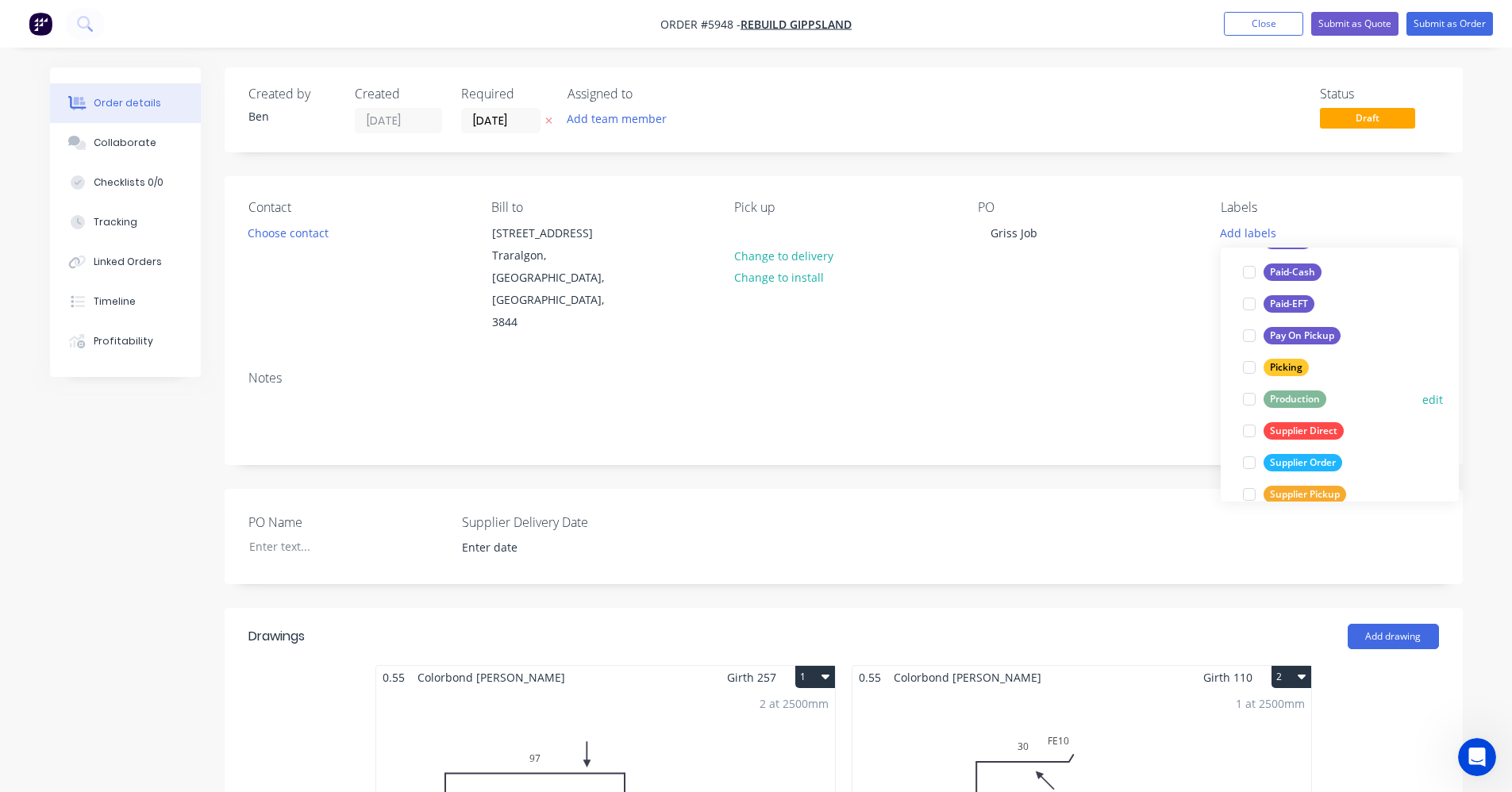
scroll to position [238, 0]
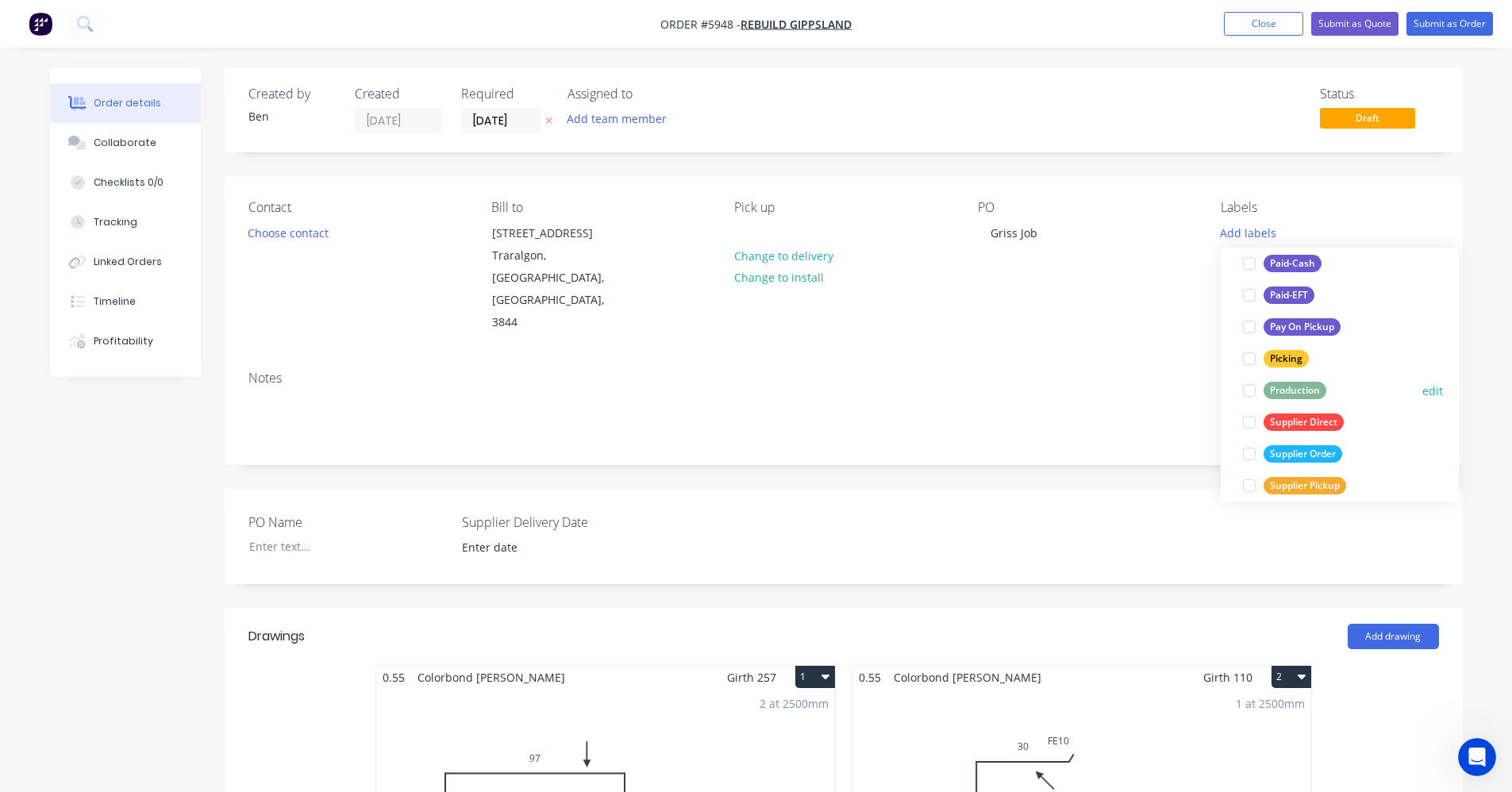
click at [1280, 394] on div "Production" at bounding box center [1295, 390] width 63 height 18
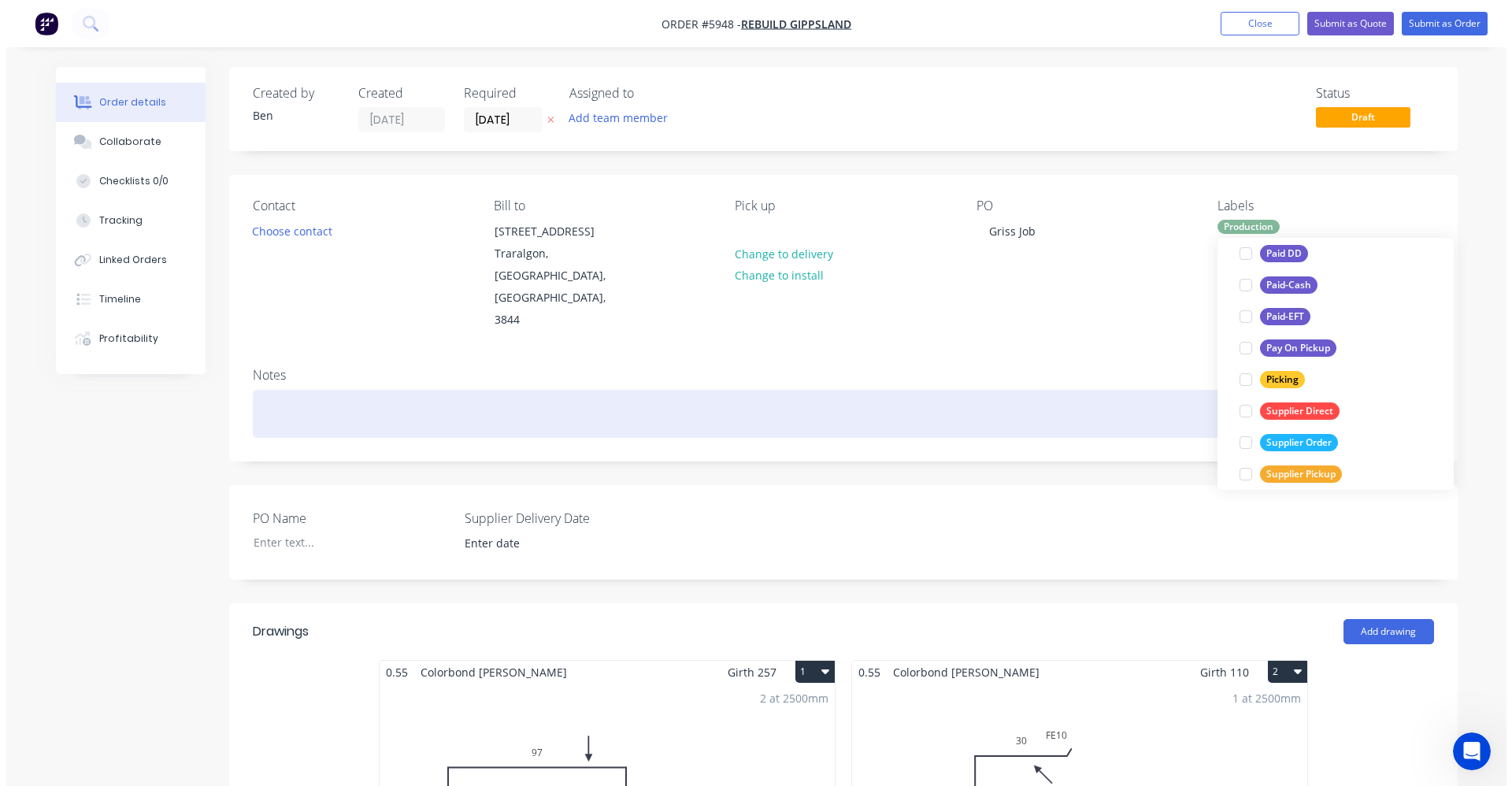
scroll to position [0, 0]
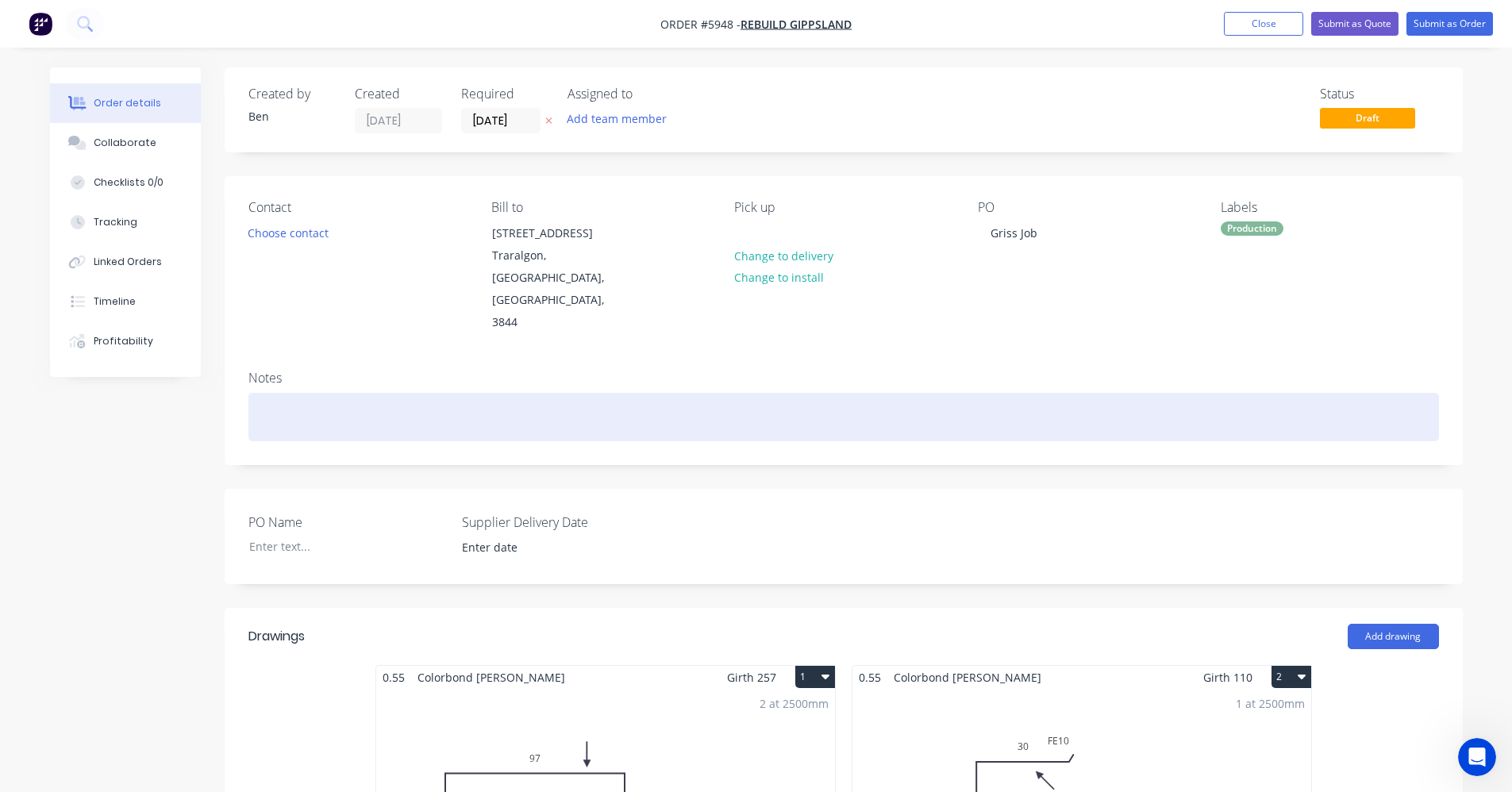
click at [1126, 392] on div at bounding box center [843, 416] width 1190 height 49
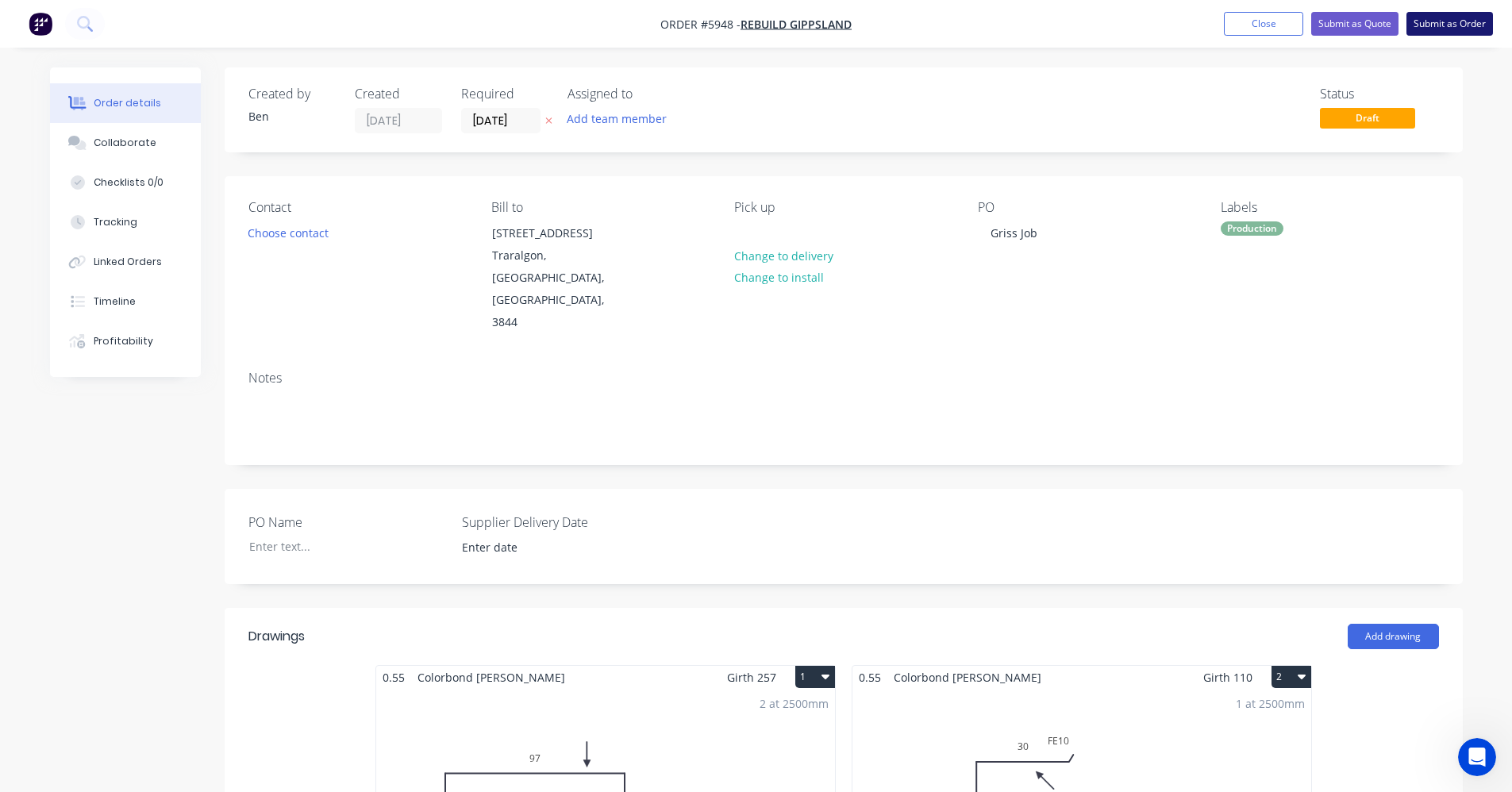
click at [1453, 25] on button "Submit as Order" at bounding box center [1450, 24] width 86 height 24
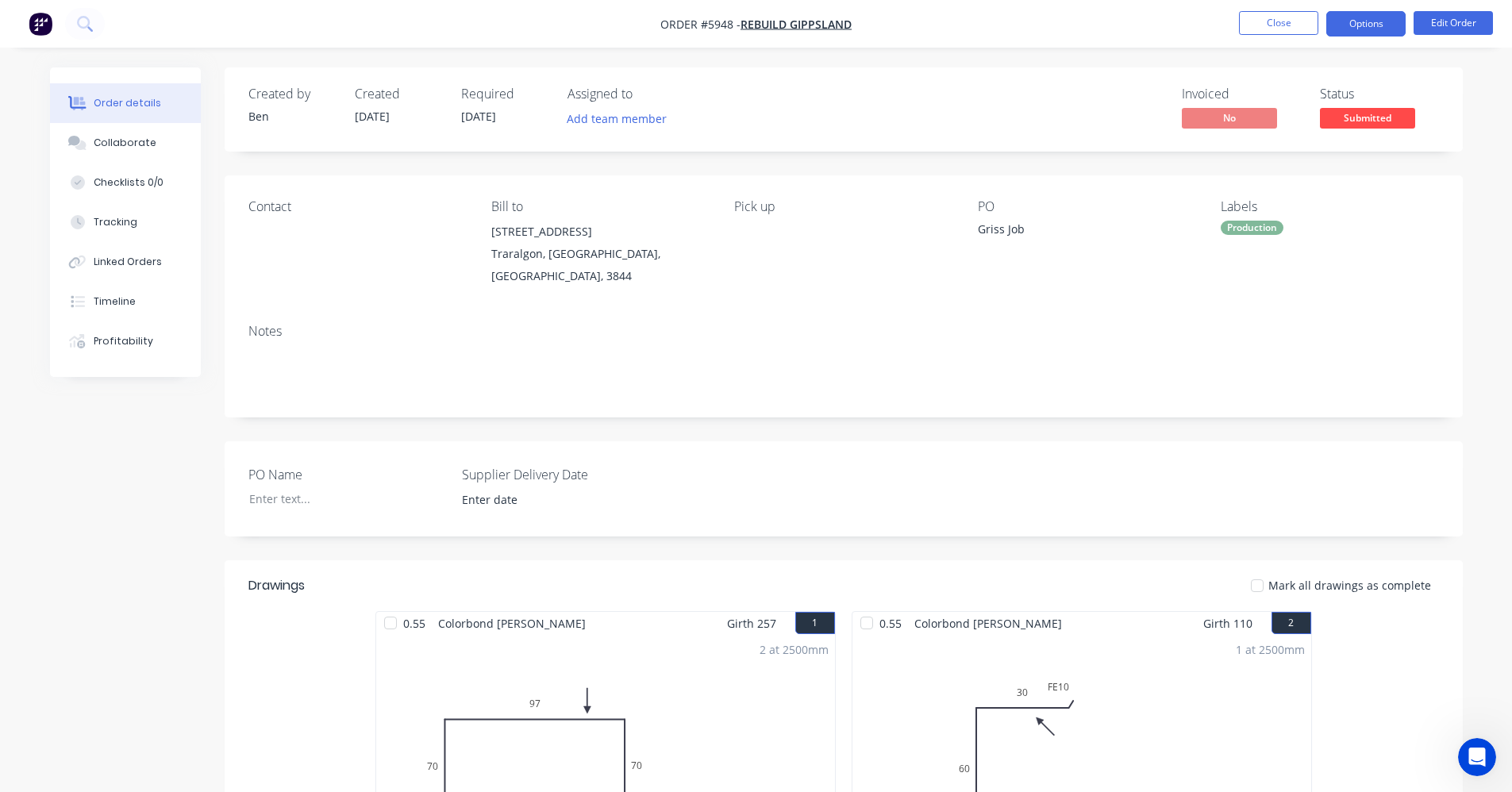
click at [1379, 26] on button "Options" at bounding box center [1365, 24] width 79 height 26
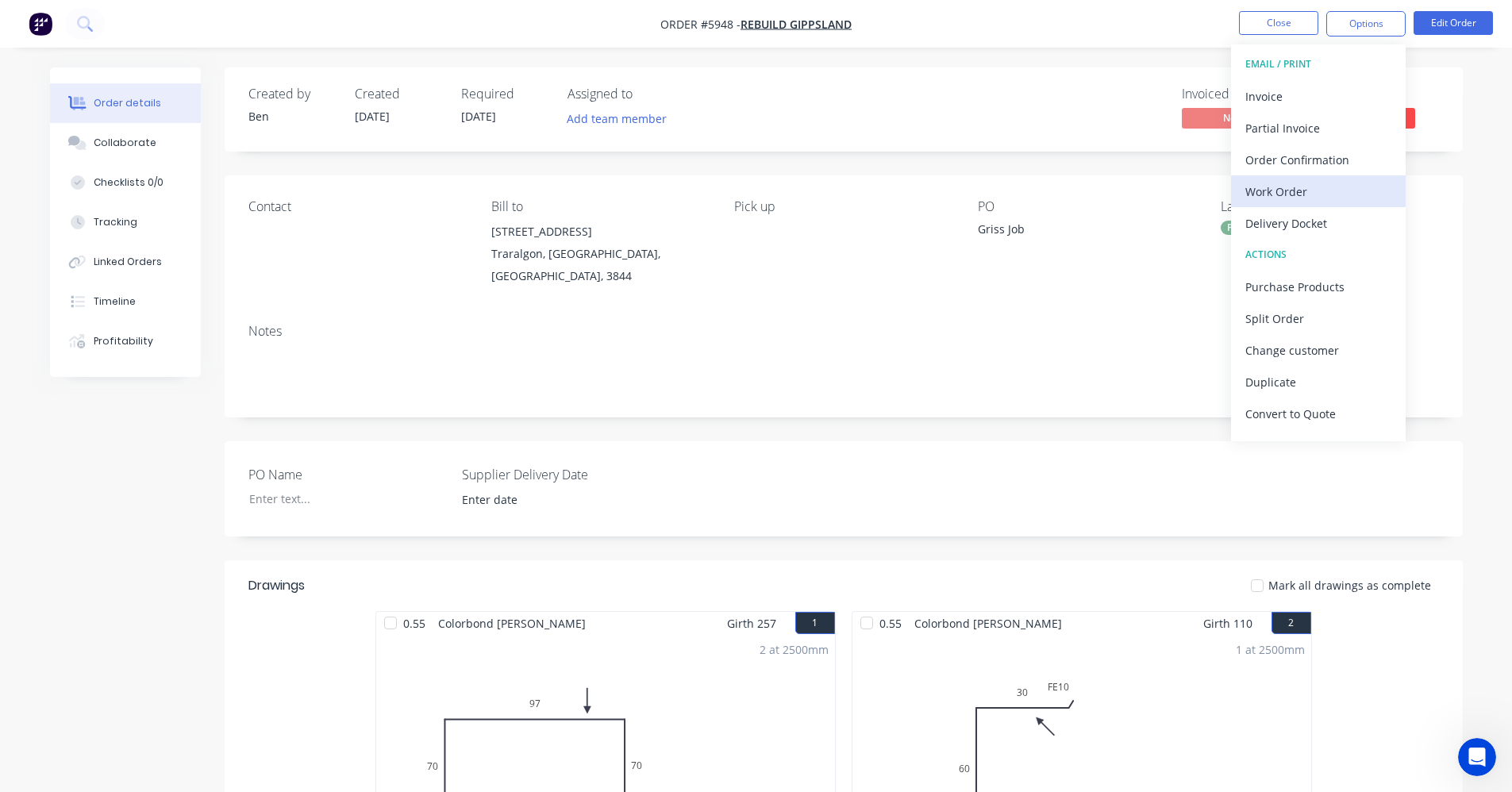
click at [1281, 199] on div "Work Order" at bounding box center [1318, 191] width 146 height 23
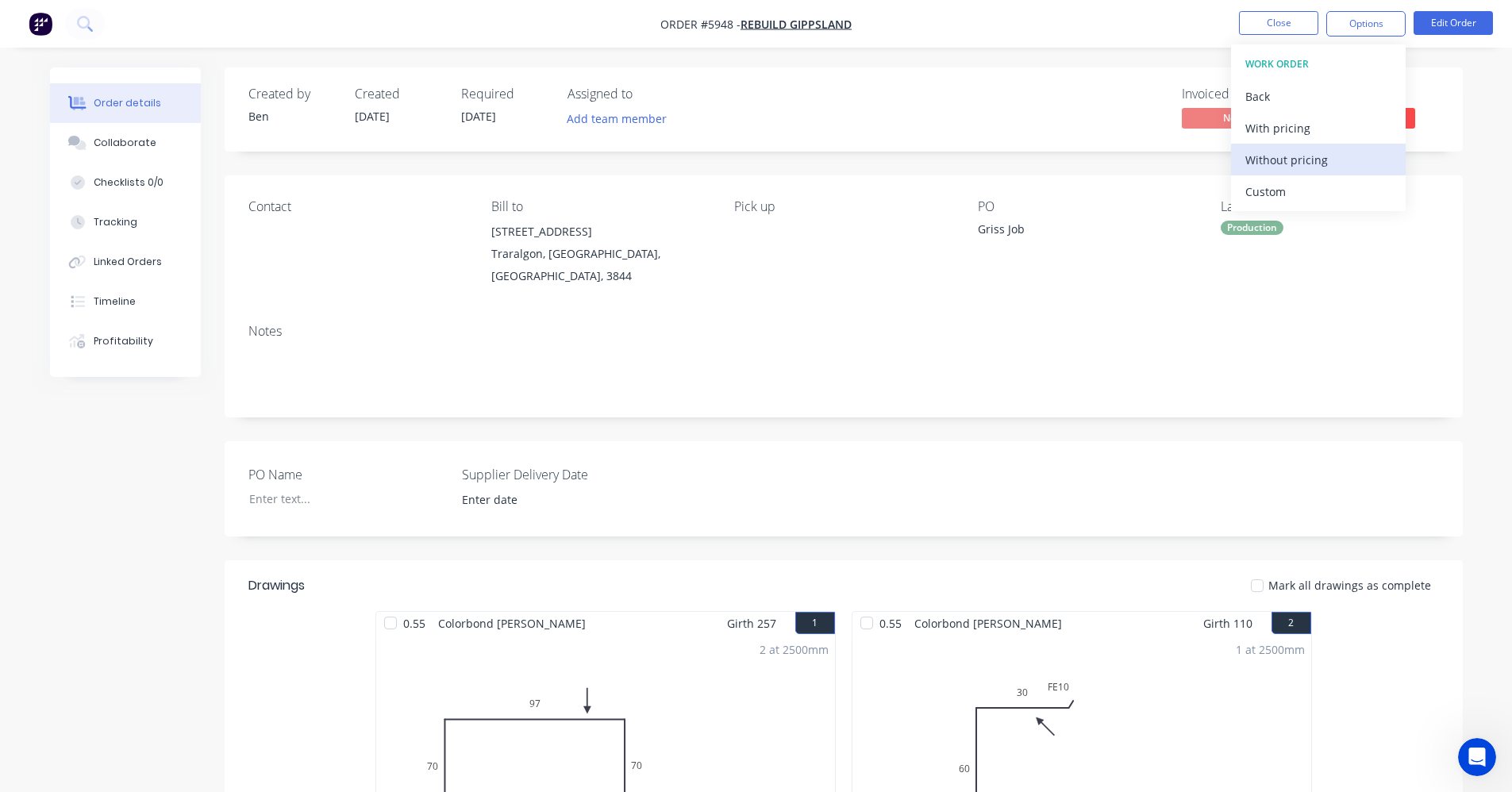
click at [1285, 169] on div "Without pricing" at bounding box center [1318, 160] width 146 height 23
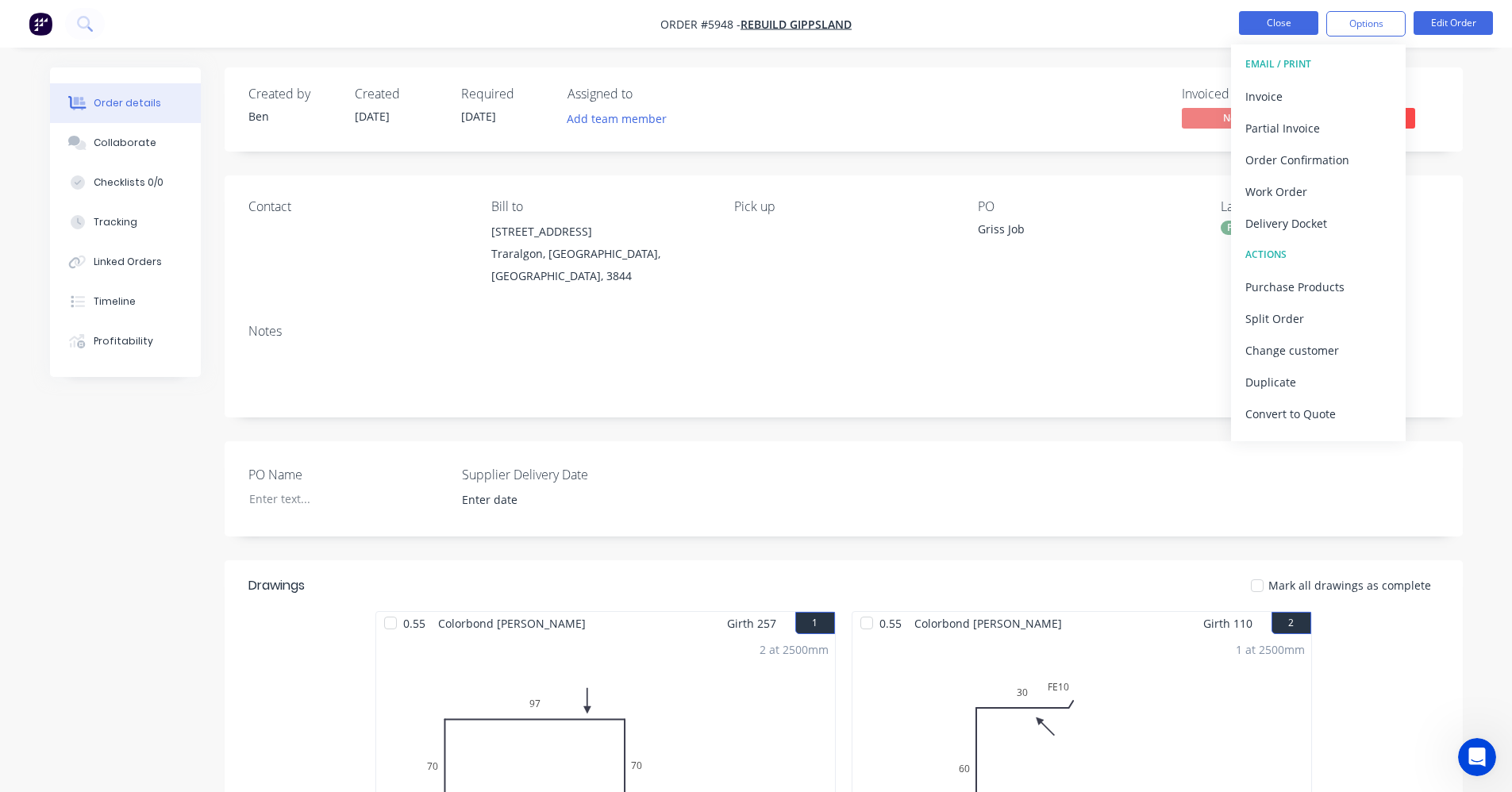
click at [1281, 16] on button "Close" at bounding box center [1278, 23] width 79 height 24
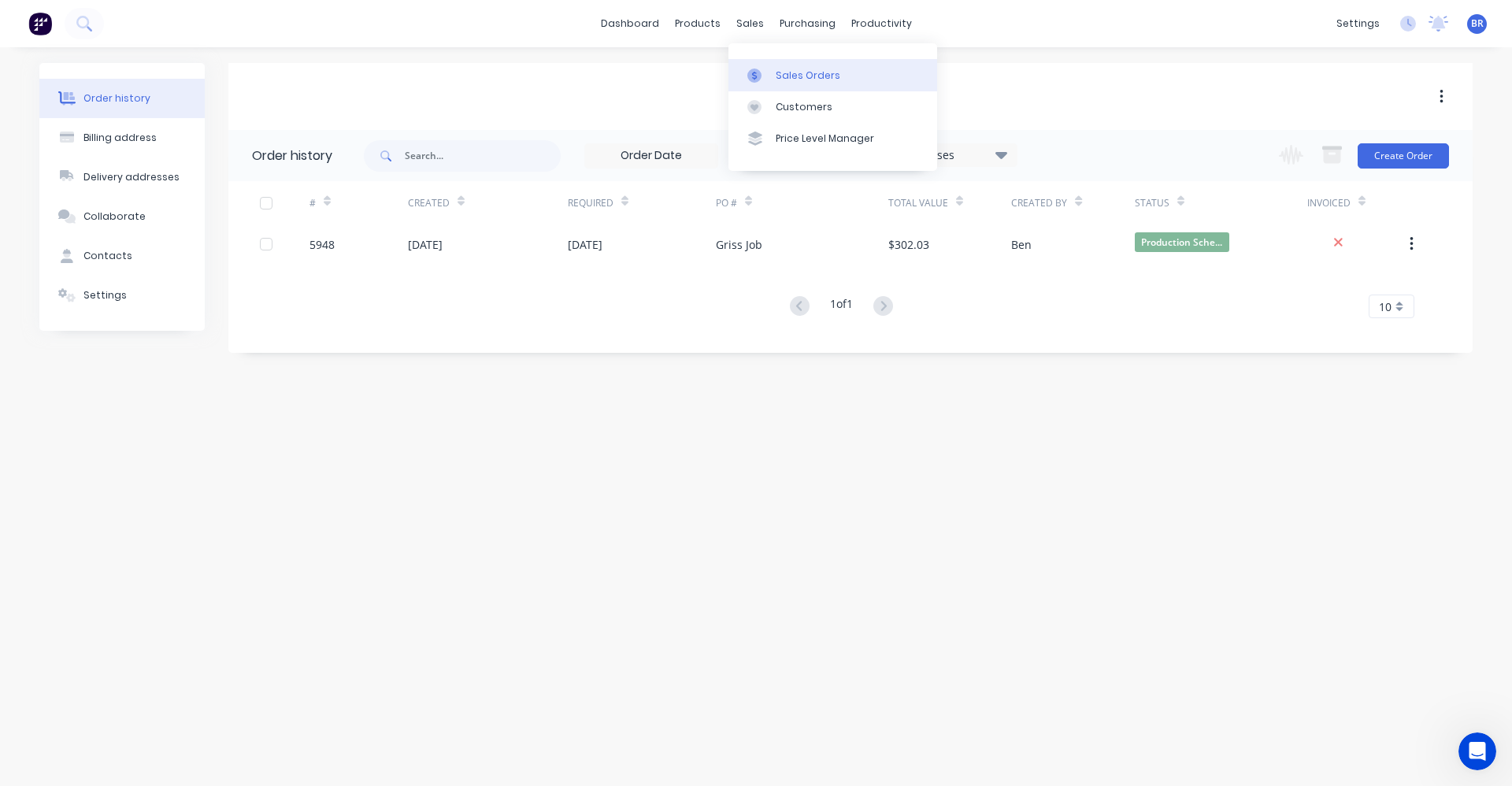
click at [780, 60] on link "Sales Orders" at bounding box center [833, 75] width 209 height 32
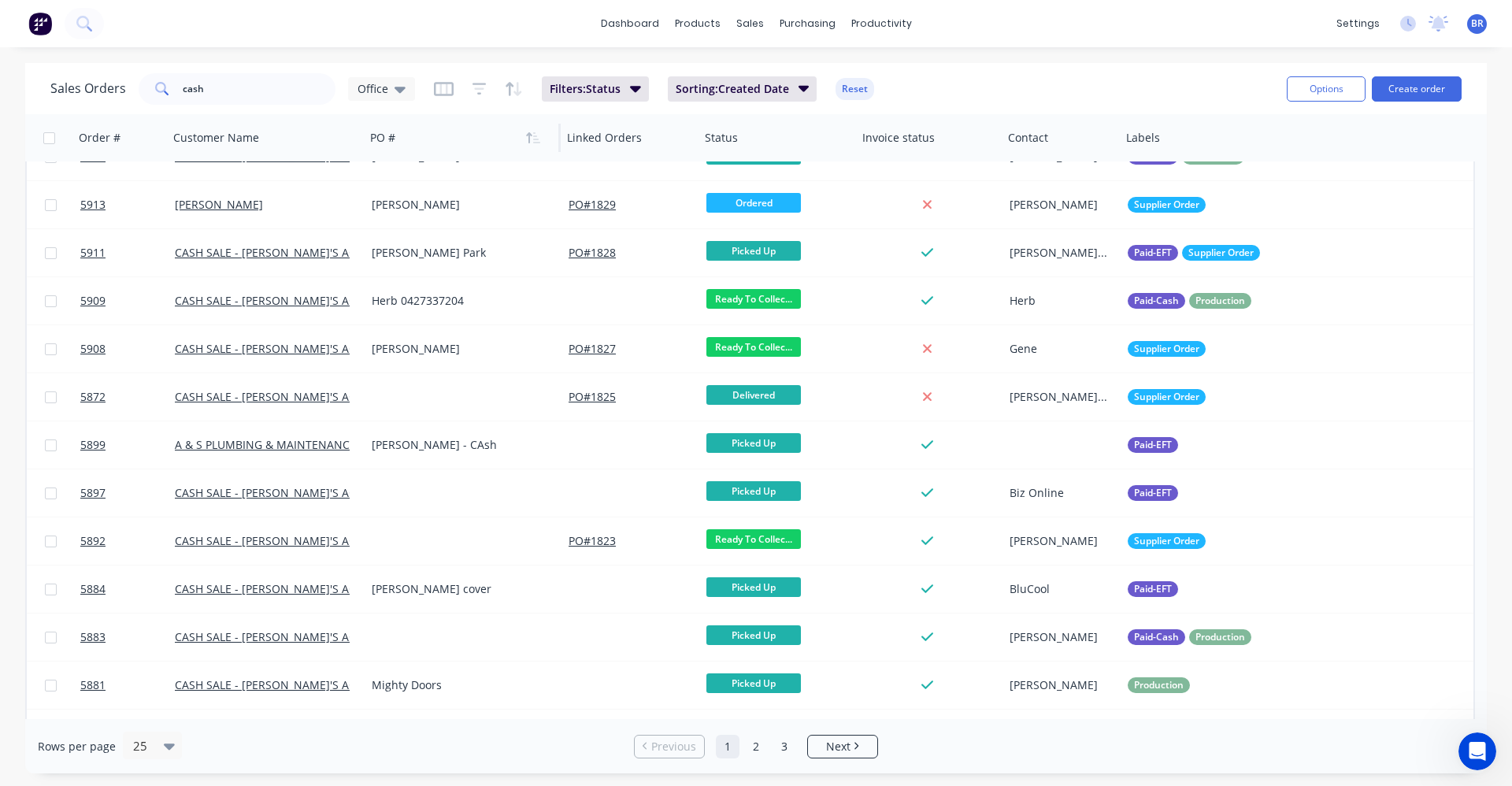
scroll to position [249, 0]
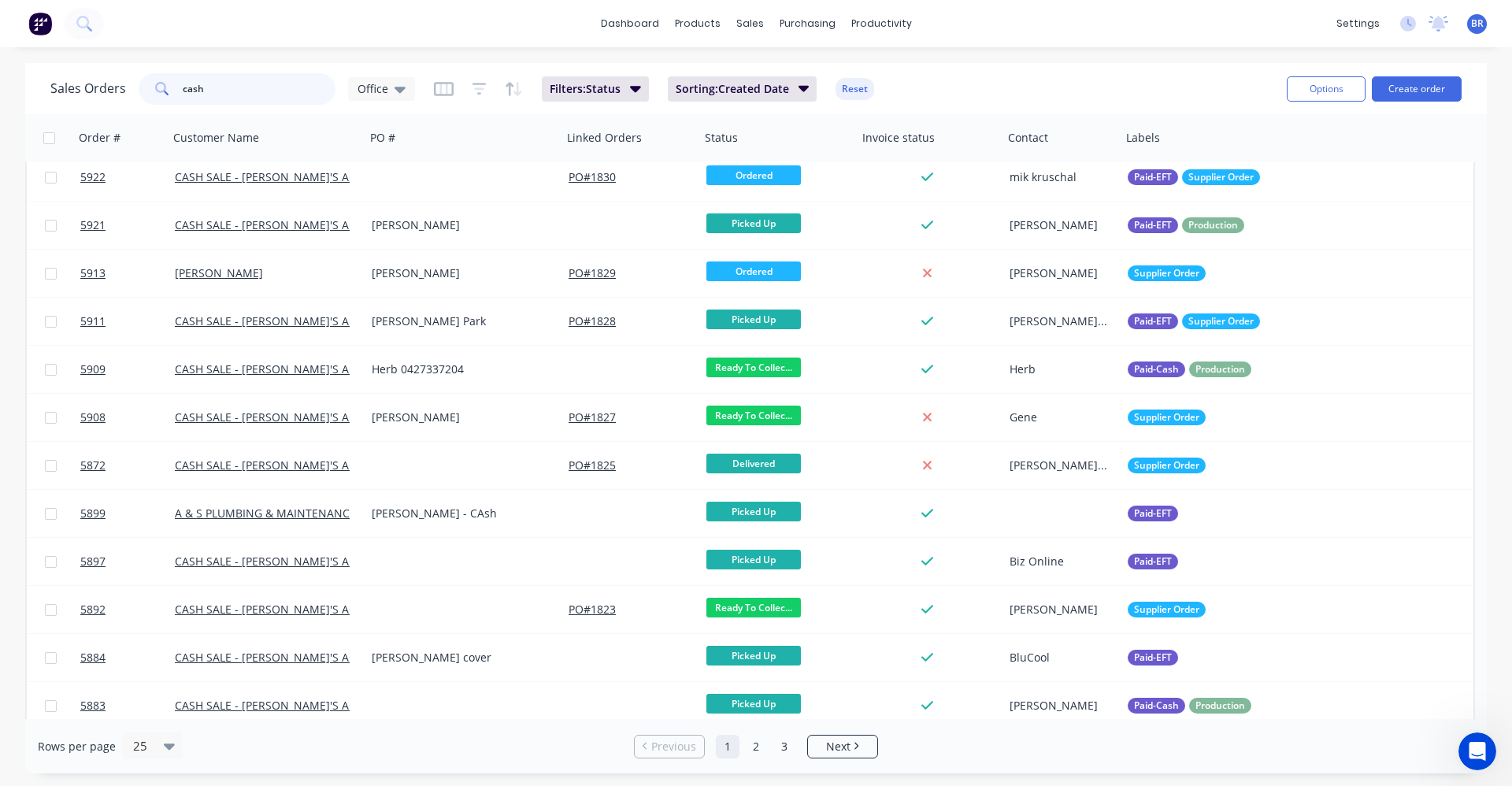
drag, startPoint x: 219, startPoint y: 89, endPoint x: 138, endPoint y: 81, distance: 81.4
click at [139, 81] on div "cash" at bounding box center [237, 89] width 197 height 32
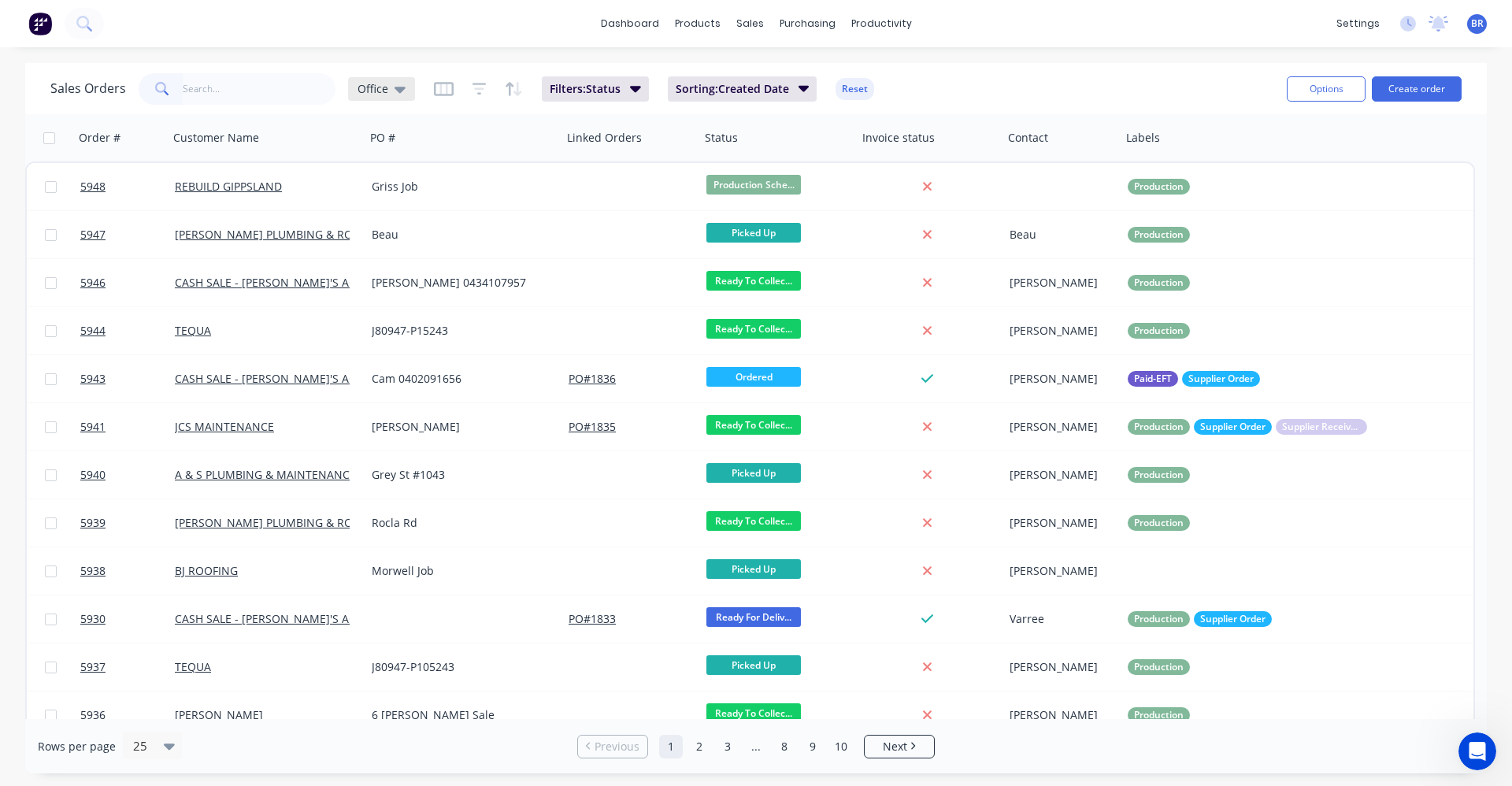
click at [394, 85] on icon at bounding box center [400, 89] width 11 height 17
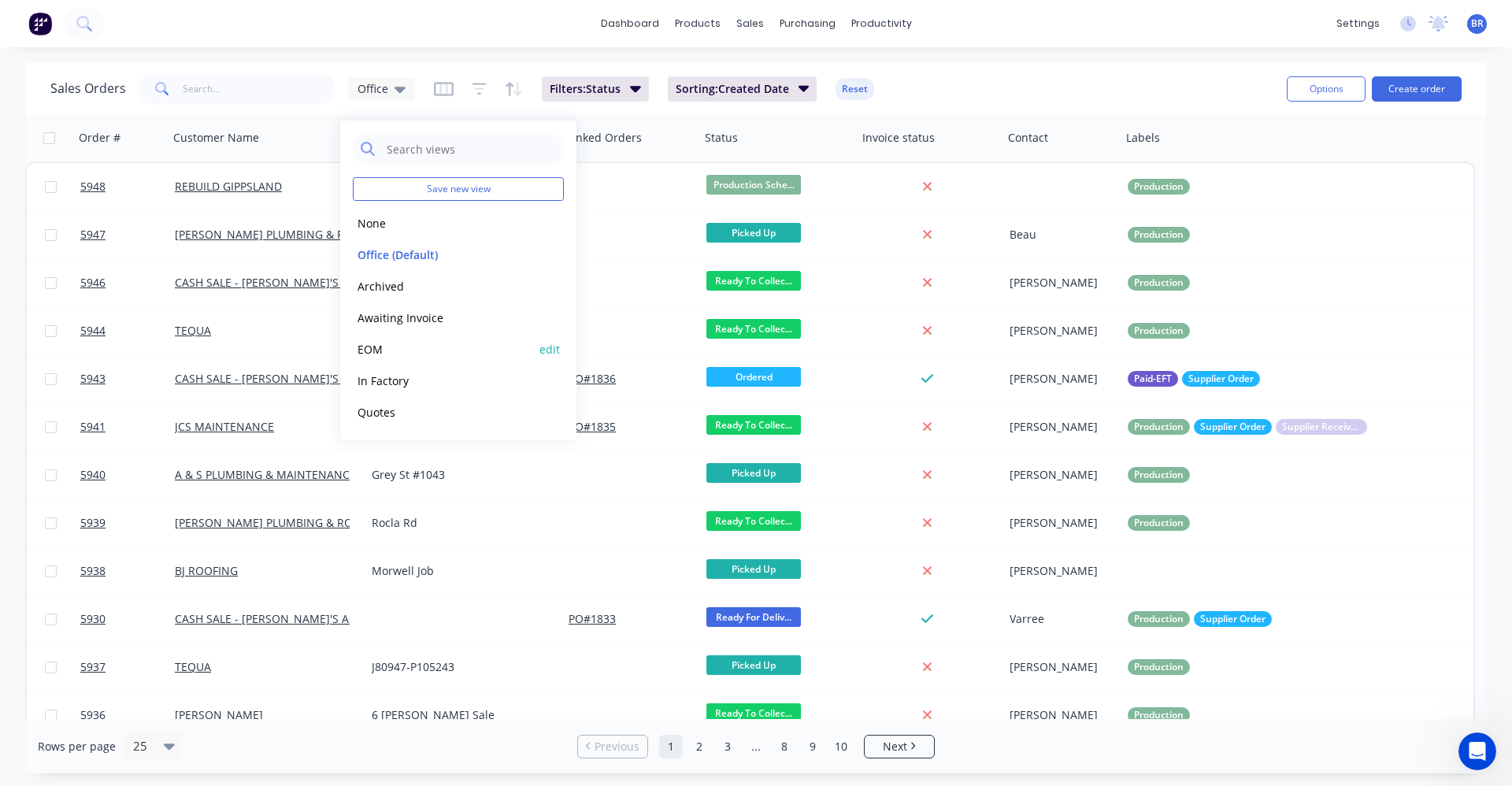
click at [386, 353] on button "EOM" at bounding box center [443, 349] width 180 height 18
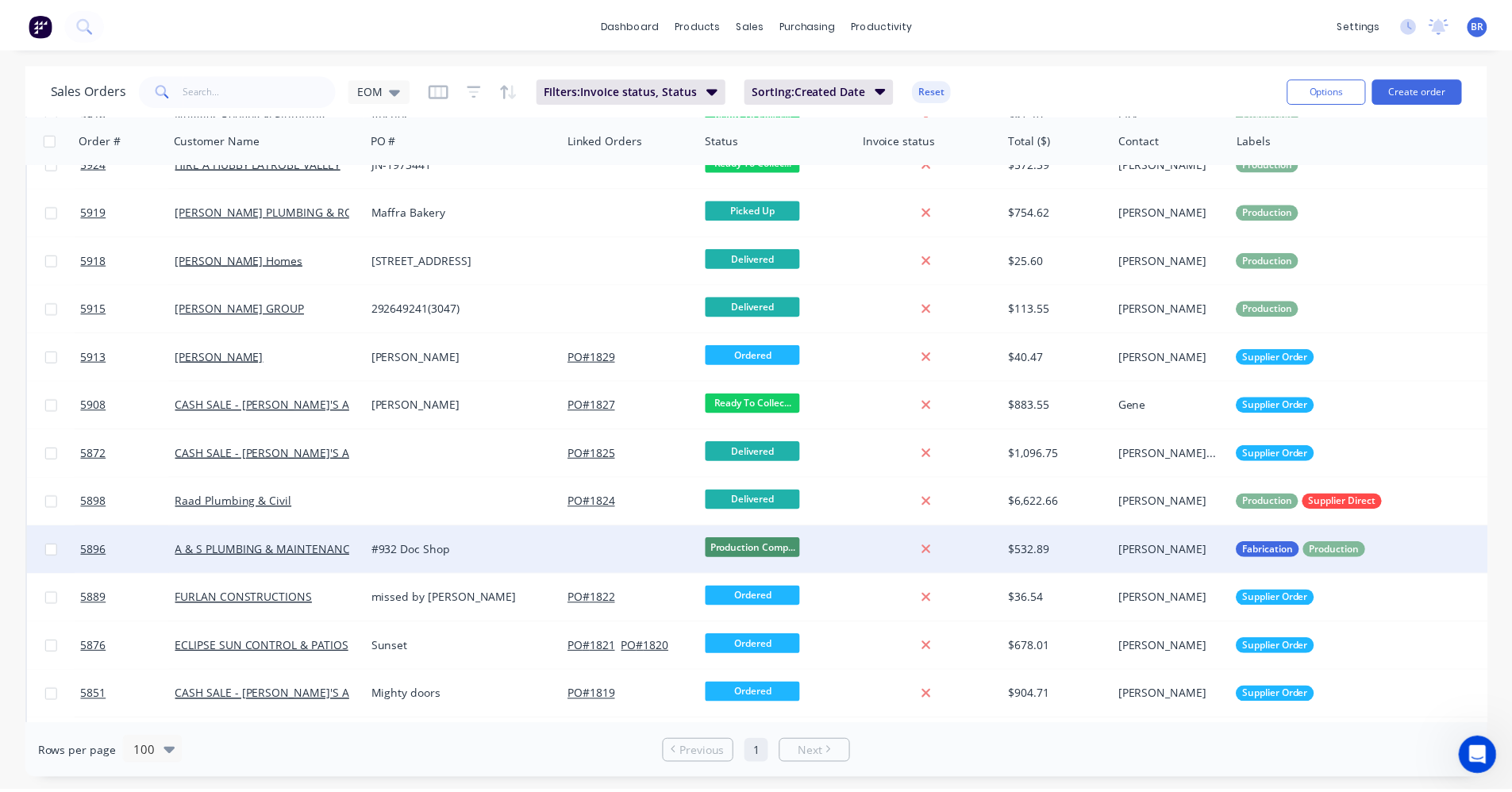
scroll to position [947, 0]
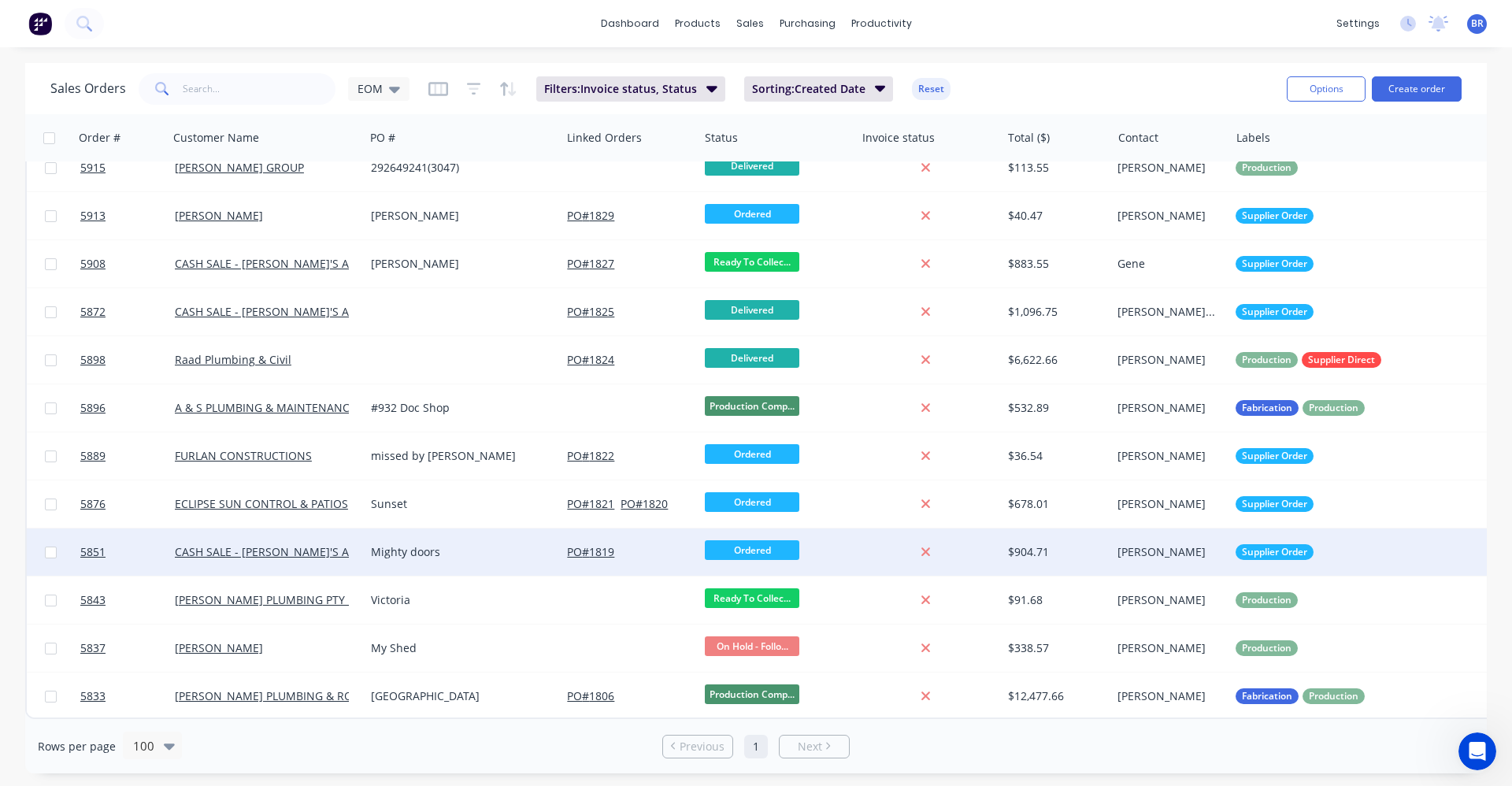
click at [447, 549] on div "Mighty doors" at bounding box center [458, 552] width 175 height 16
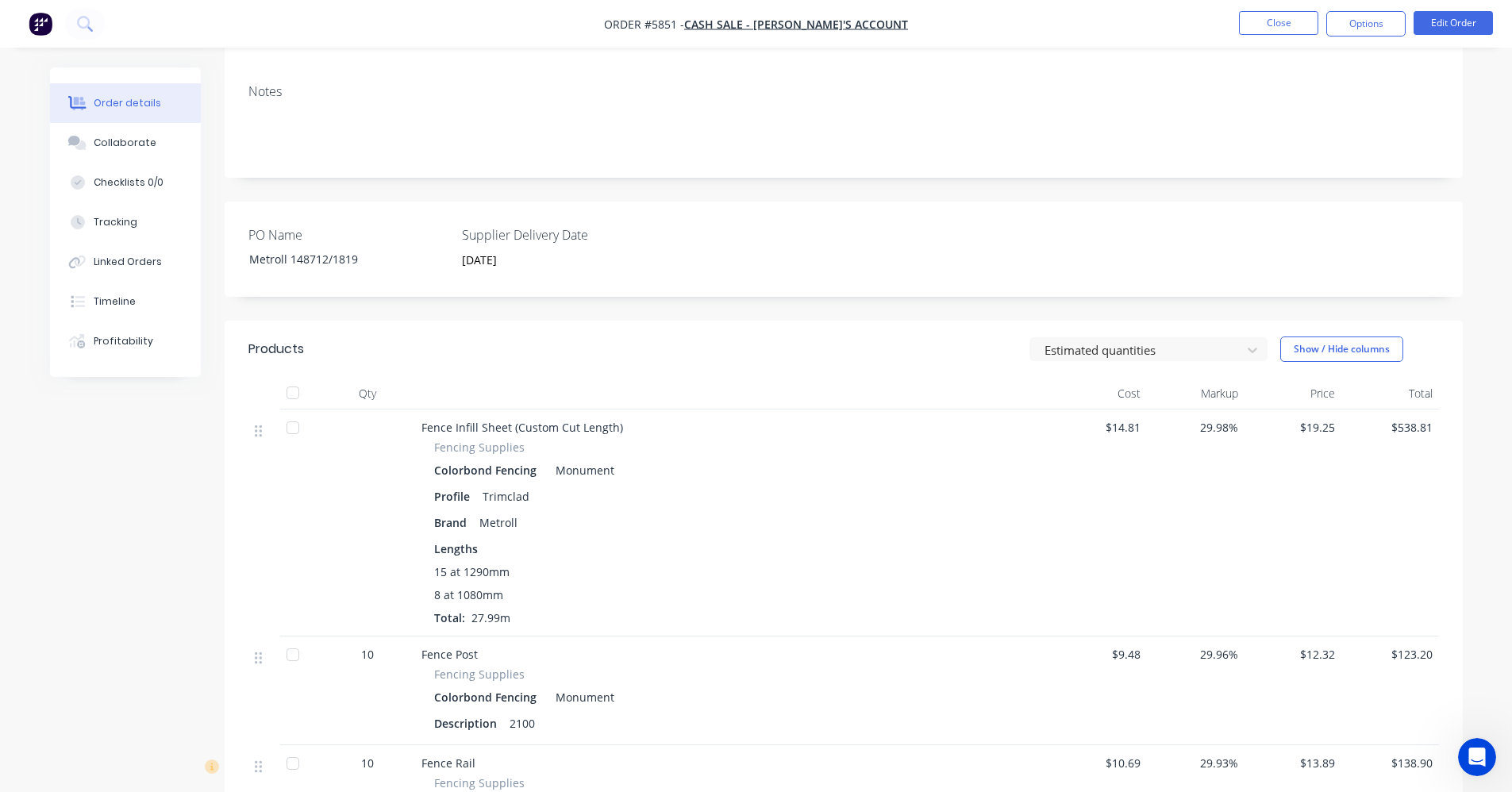
scroll to position [238, 0]
click at [119, 257] on div "Linked Orders" at bounding box center [128, 262] width 69 height 14
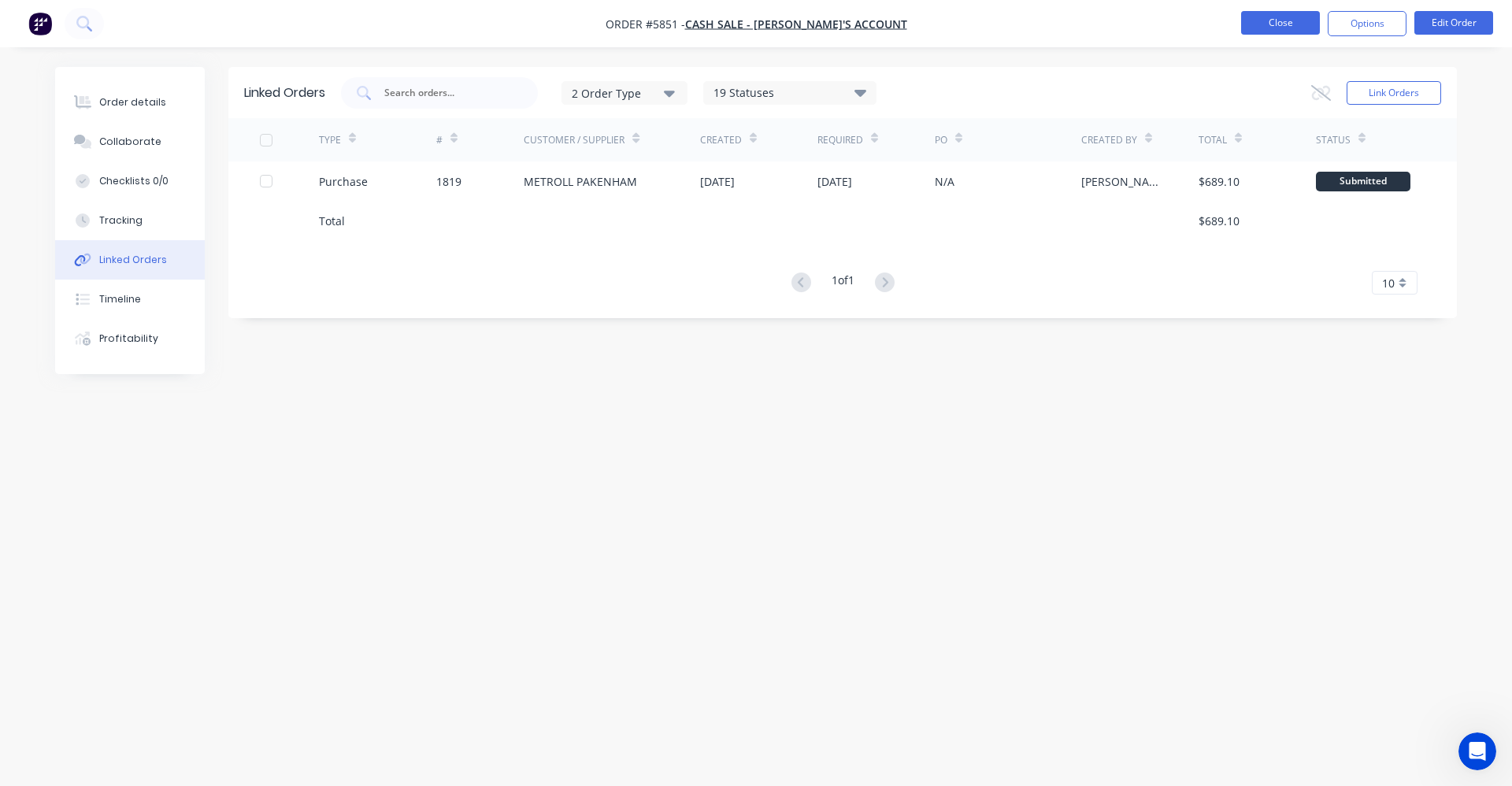
click at [1279, 24] on button "Close" at bounding box center [1280, 23] width 78 height 24
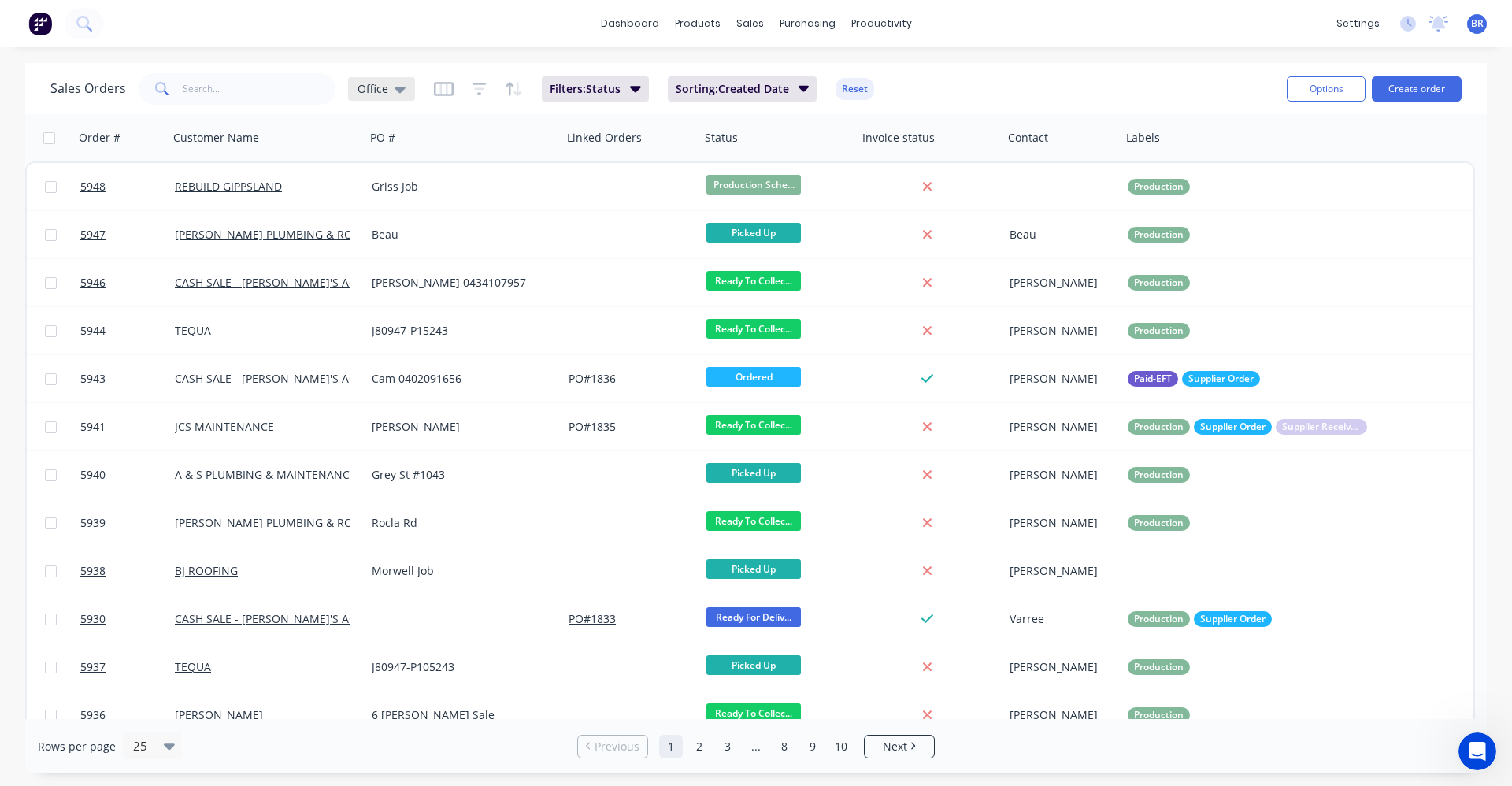
click at [404, 88] on div "Office" at bounding box center [382, 89] width 67 height 24
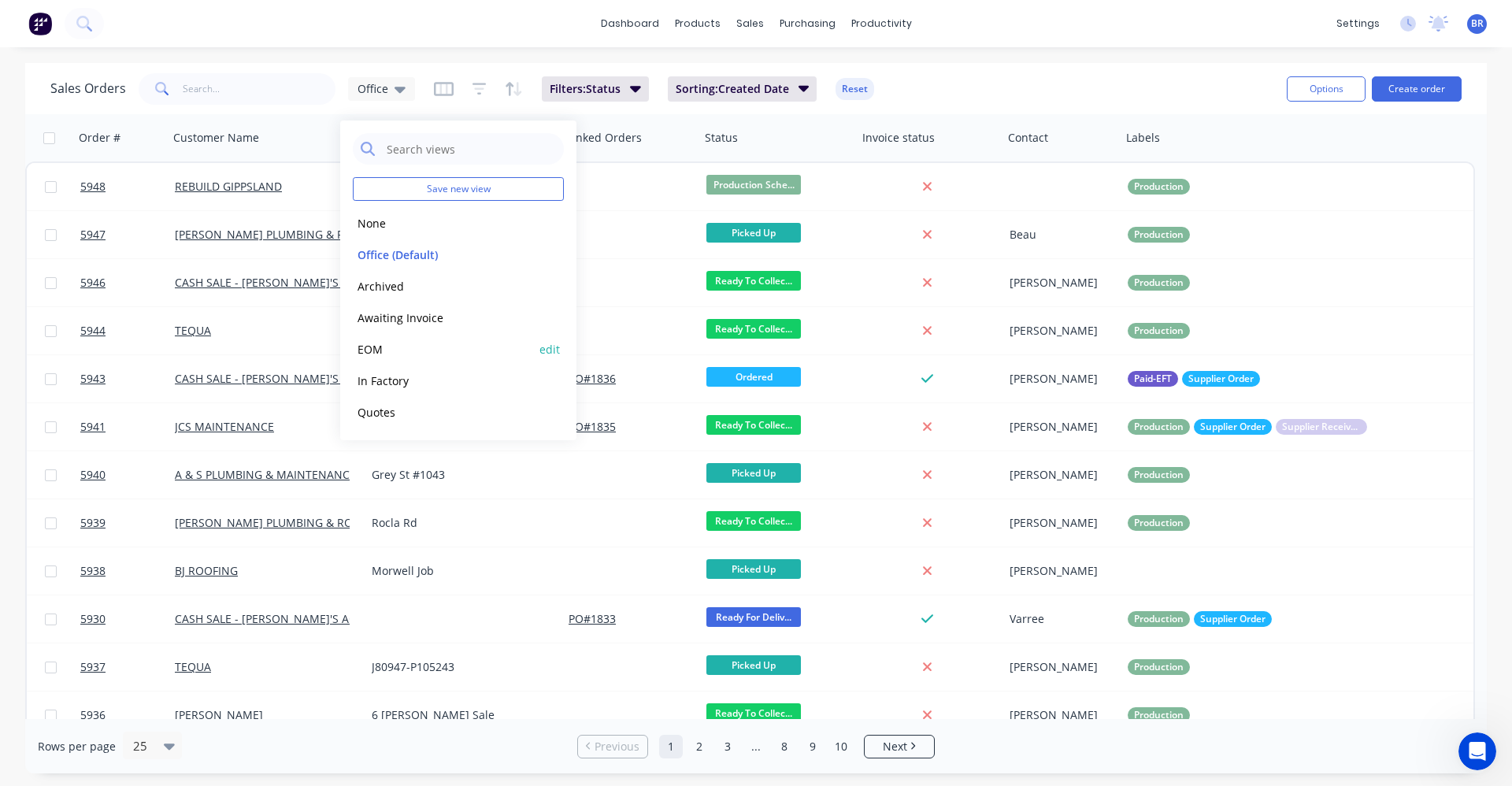
click at [370, 340] on button "EOM" at bounding box center [443, 349] width 180 height 18
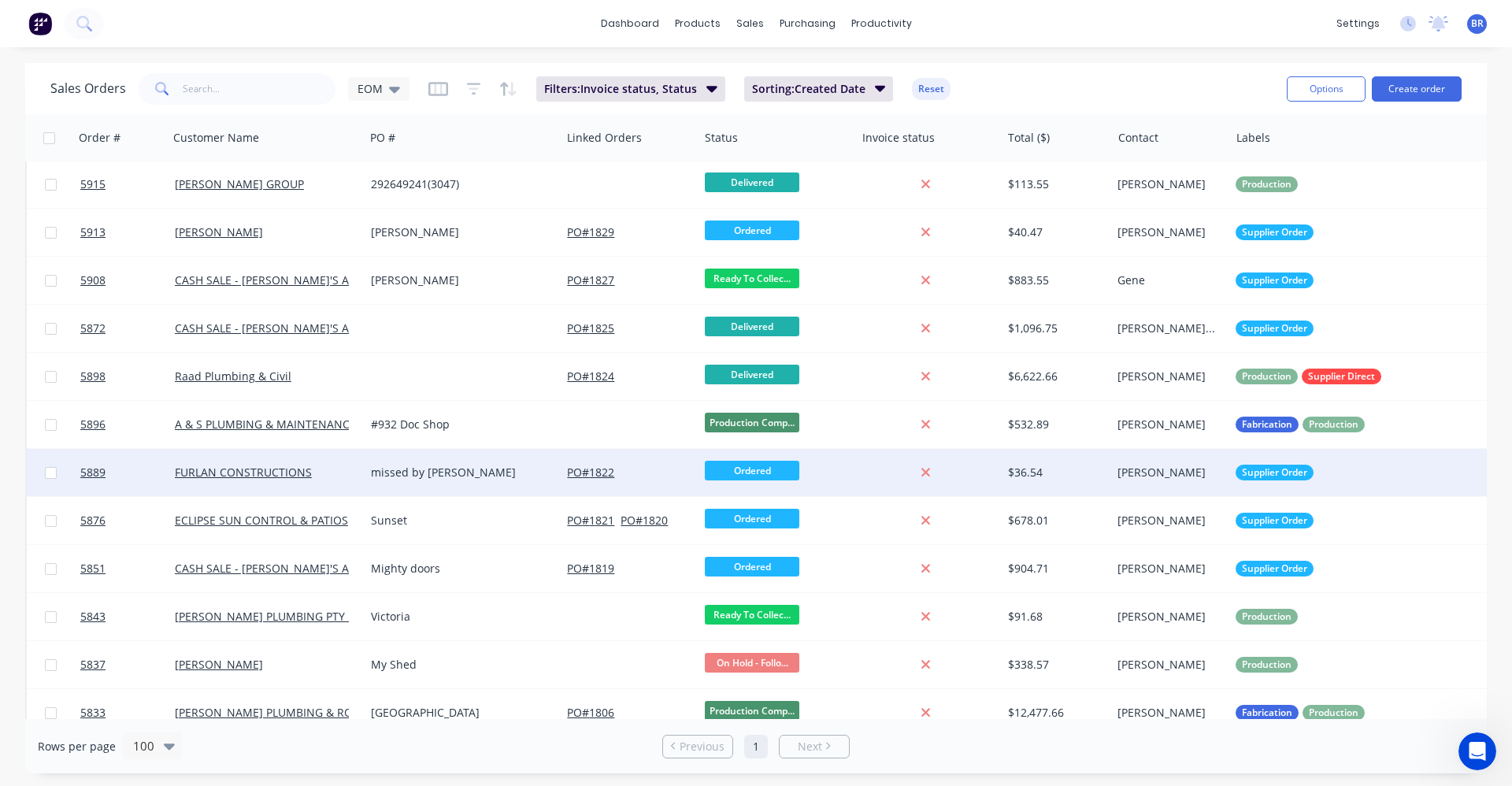
scroll to position [940, 0]
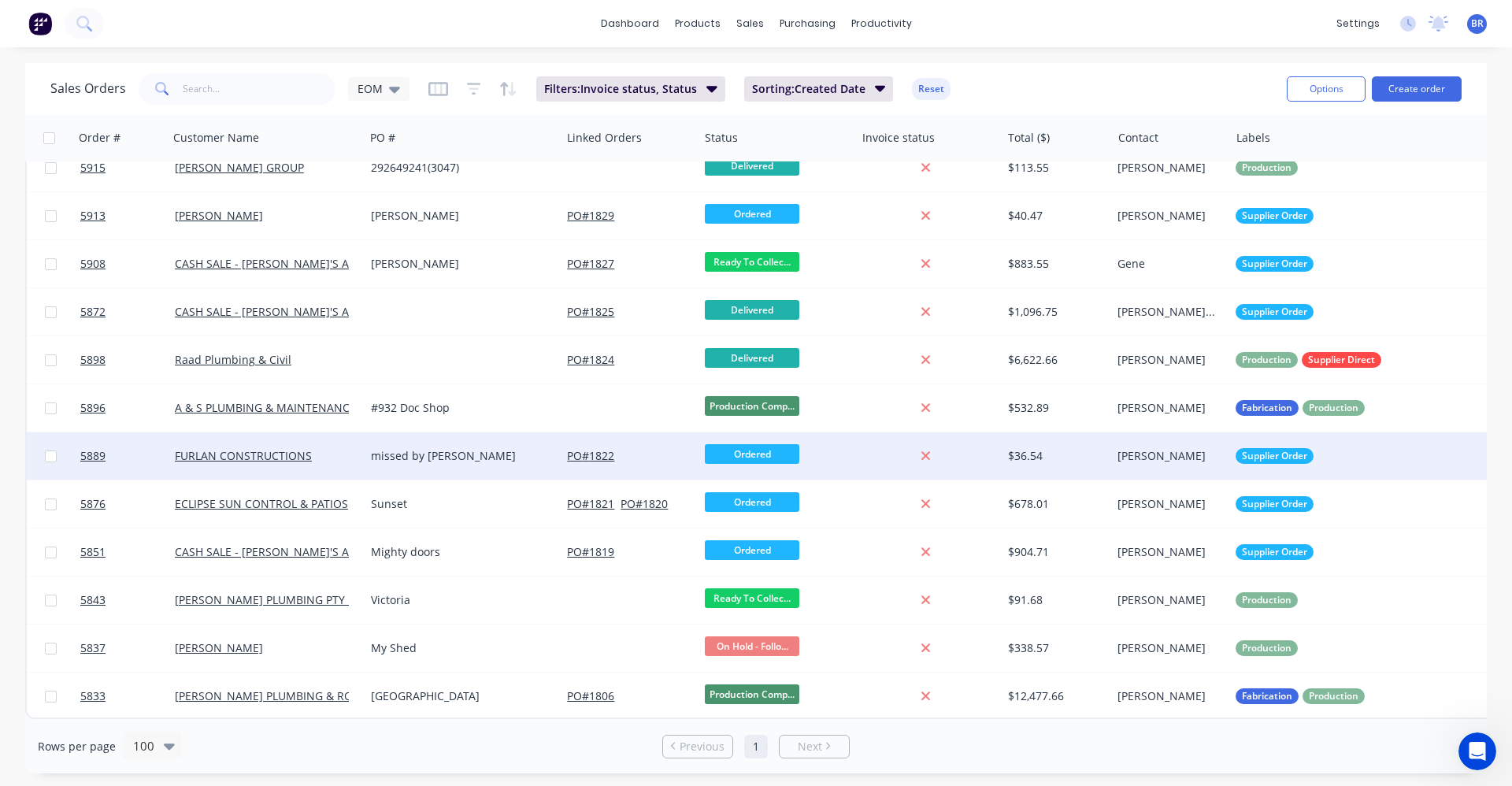
click at [833, 446] on div "Ordered" at bounding box center [773, 456] width 137 height 24
click at [501, 450] on div "missed by [PERSON_NAME]" at bounding box center [458, 456] width 175 height 16
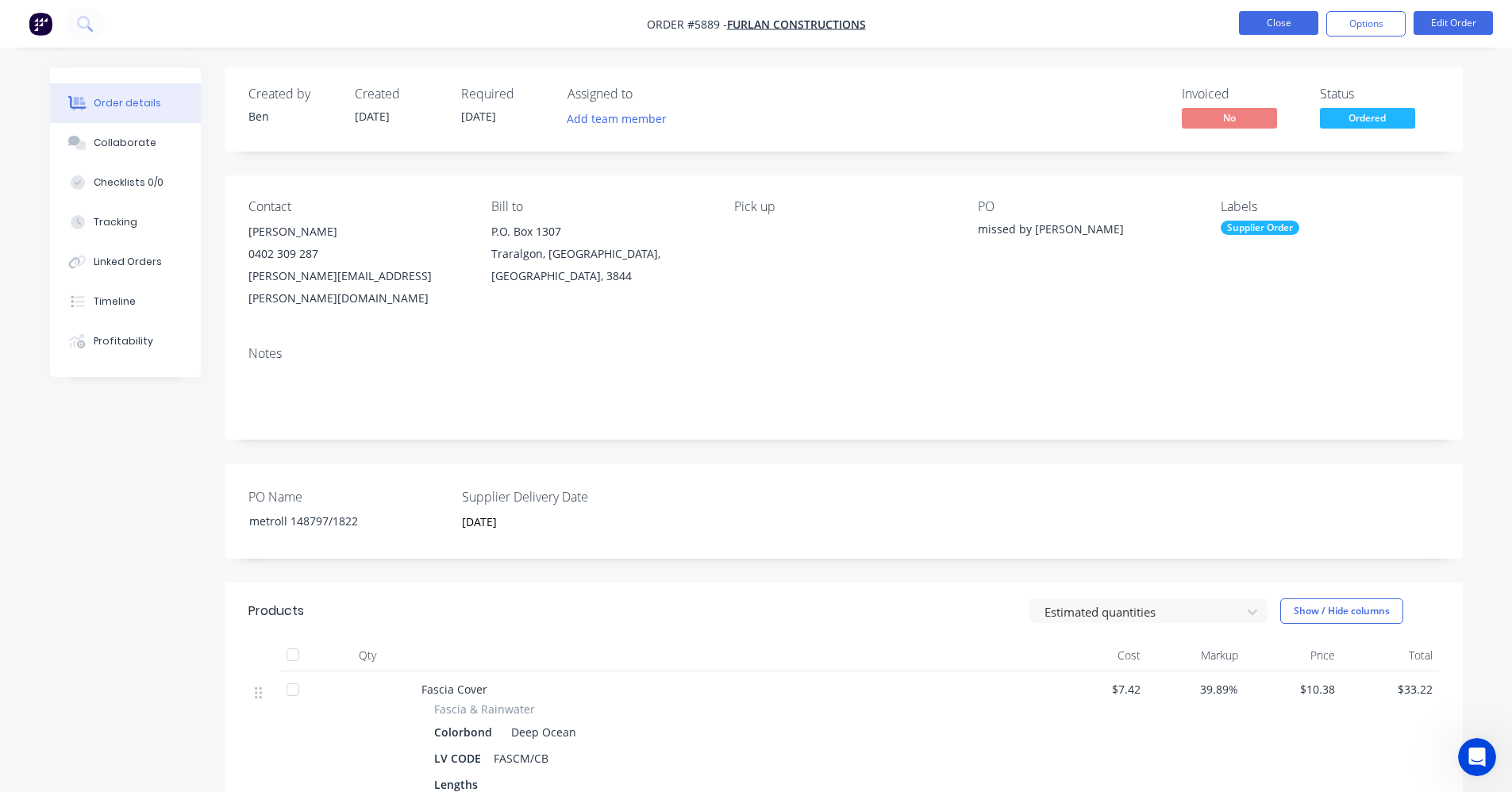
drag, startPoint x: 1314, startPoint y: 26, endPoint x: 1305, endPoint y: 26, distance: 9.0
click at [1305, 26] on button "Close" at bounding box center [1278, 23] width 79 height 24
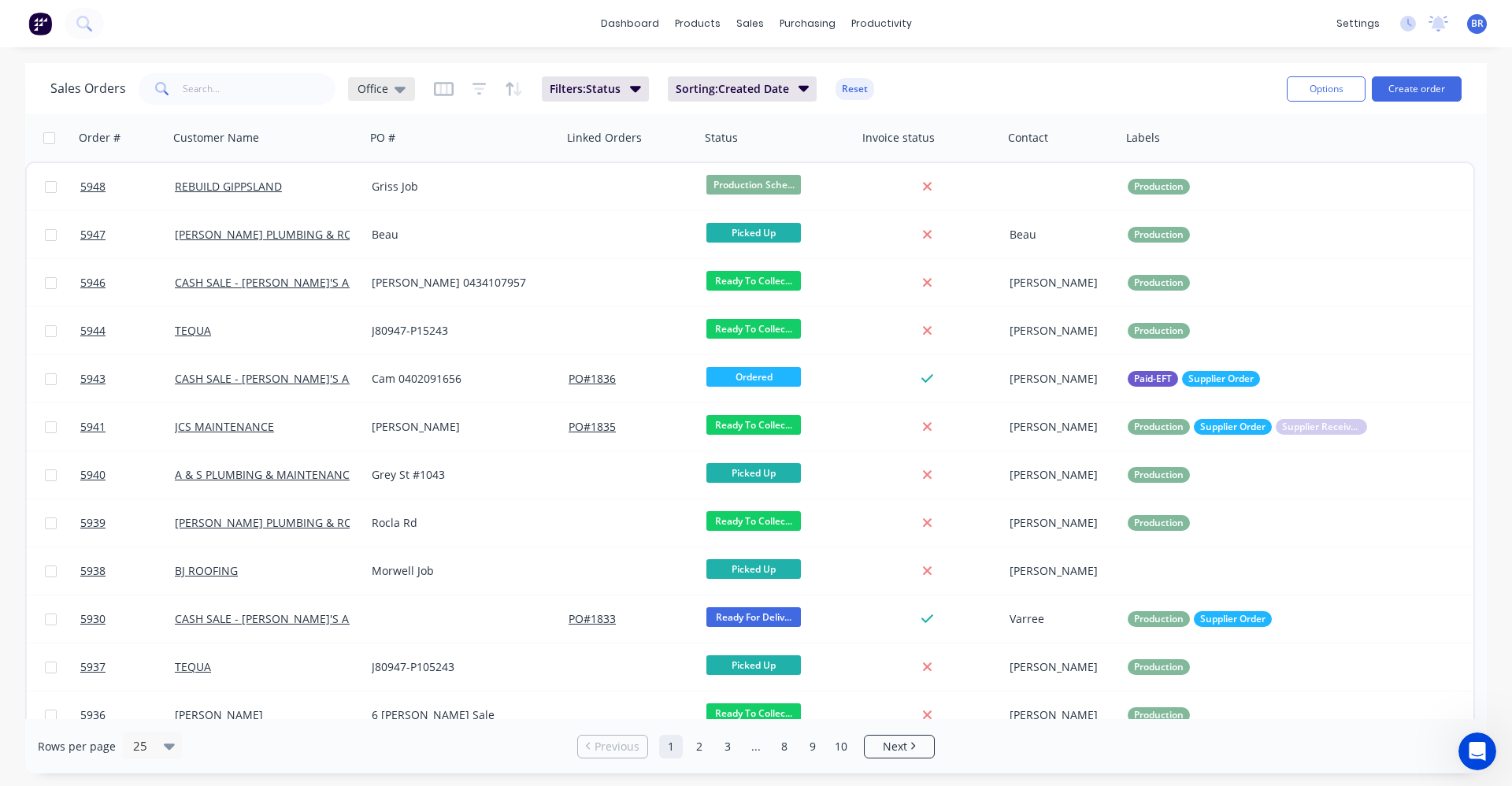
click at [403, 85] on icon at bounding box center [400, 89] width 11 height 17
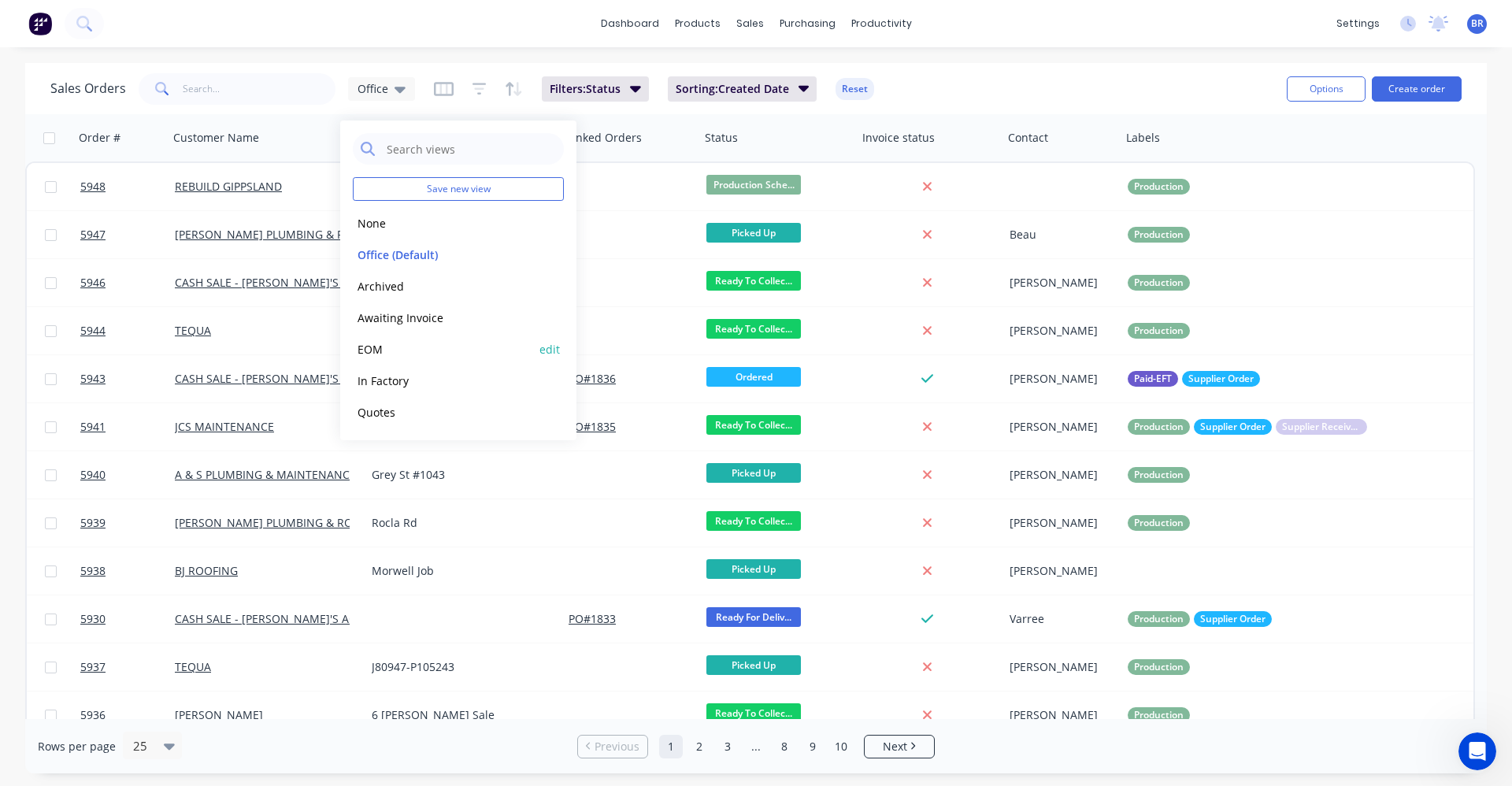
click at [384, 351] on button "EOM" at bounding box center [443, 349] width 180 height 18
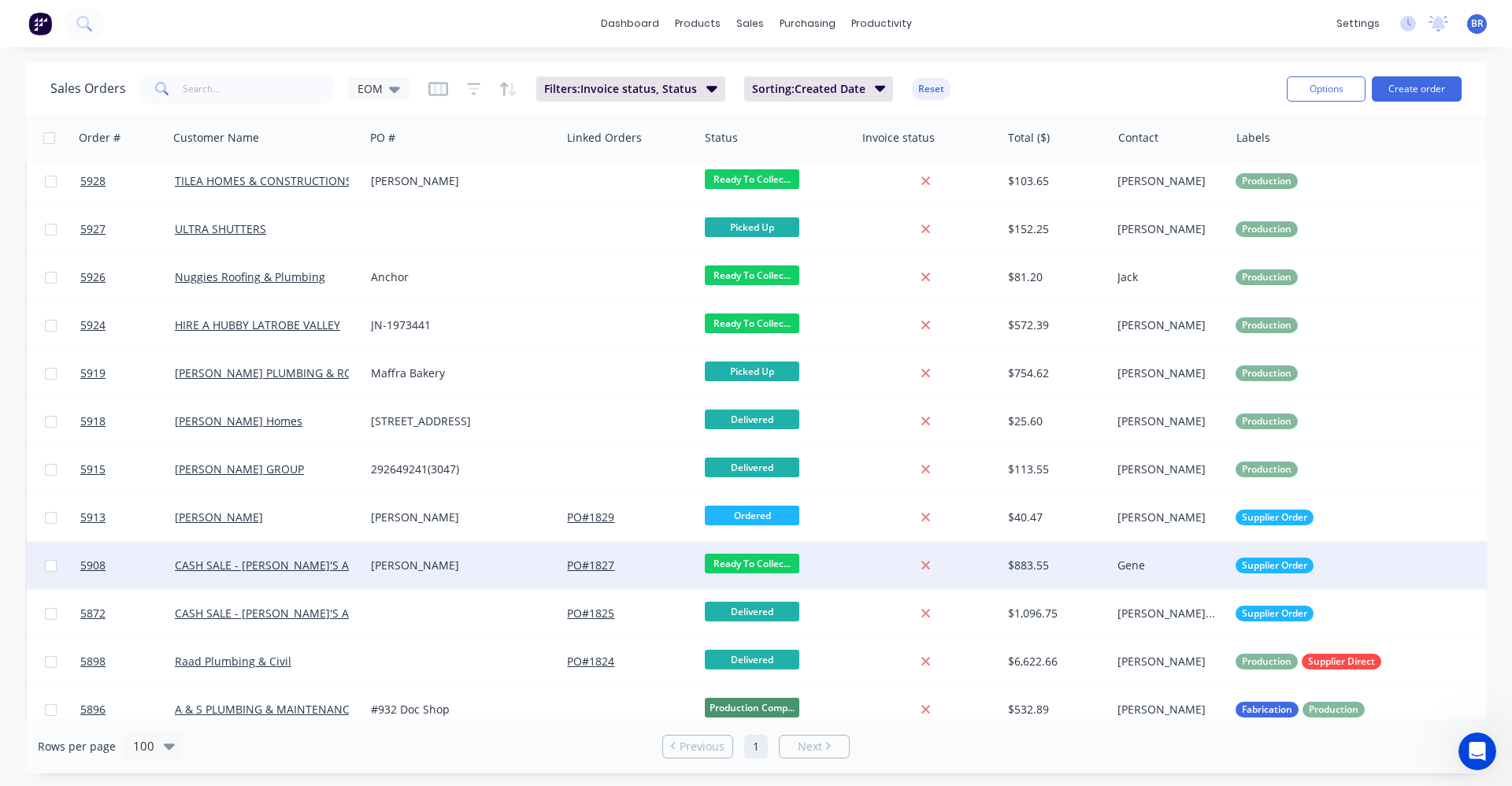
scroll to position [940, 0]
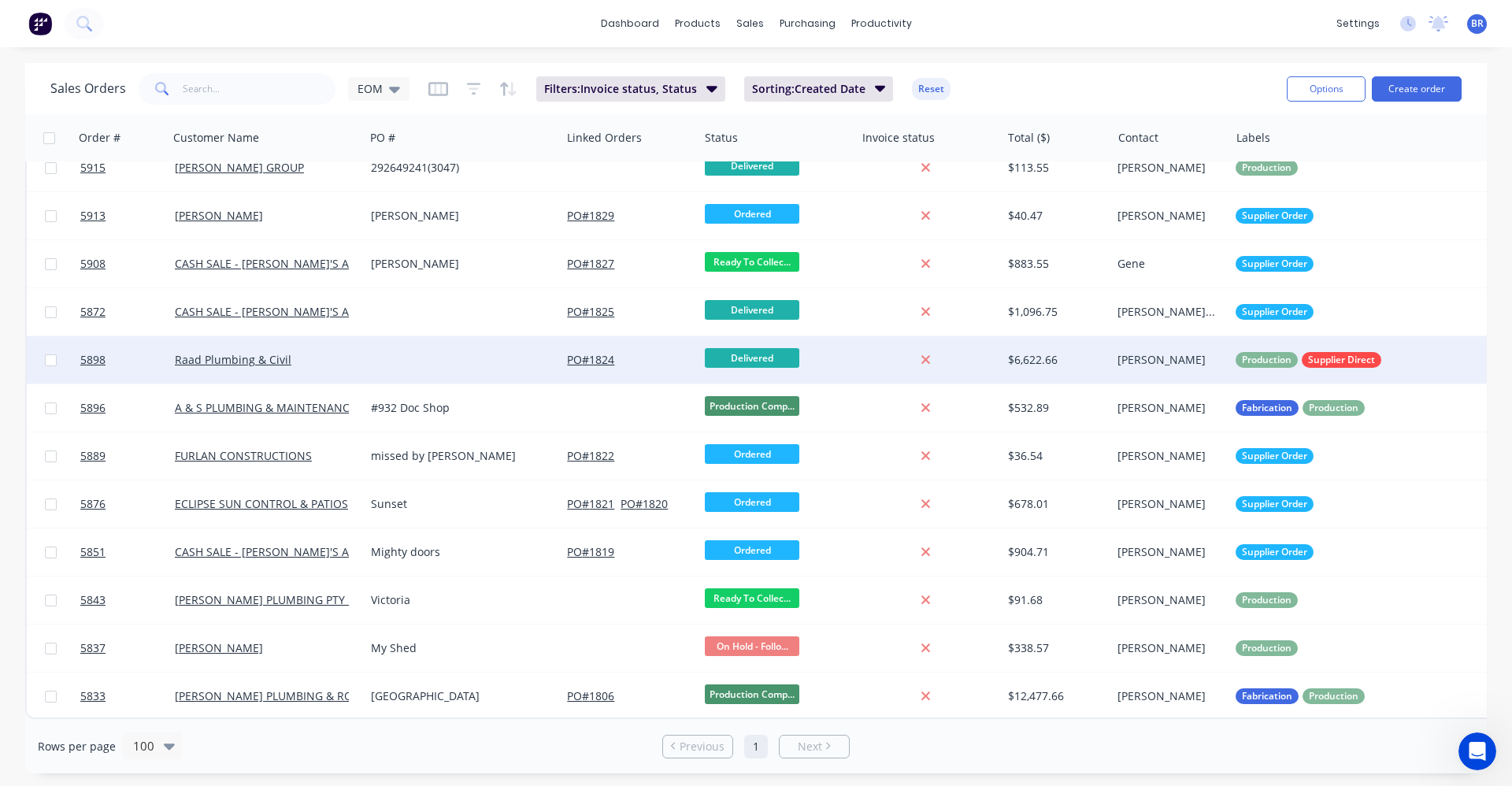
click at [423, 347] on div at bounding box center [463, 360] width 196 height 47
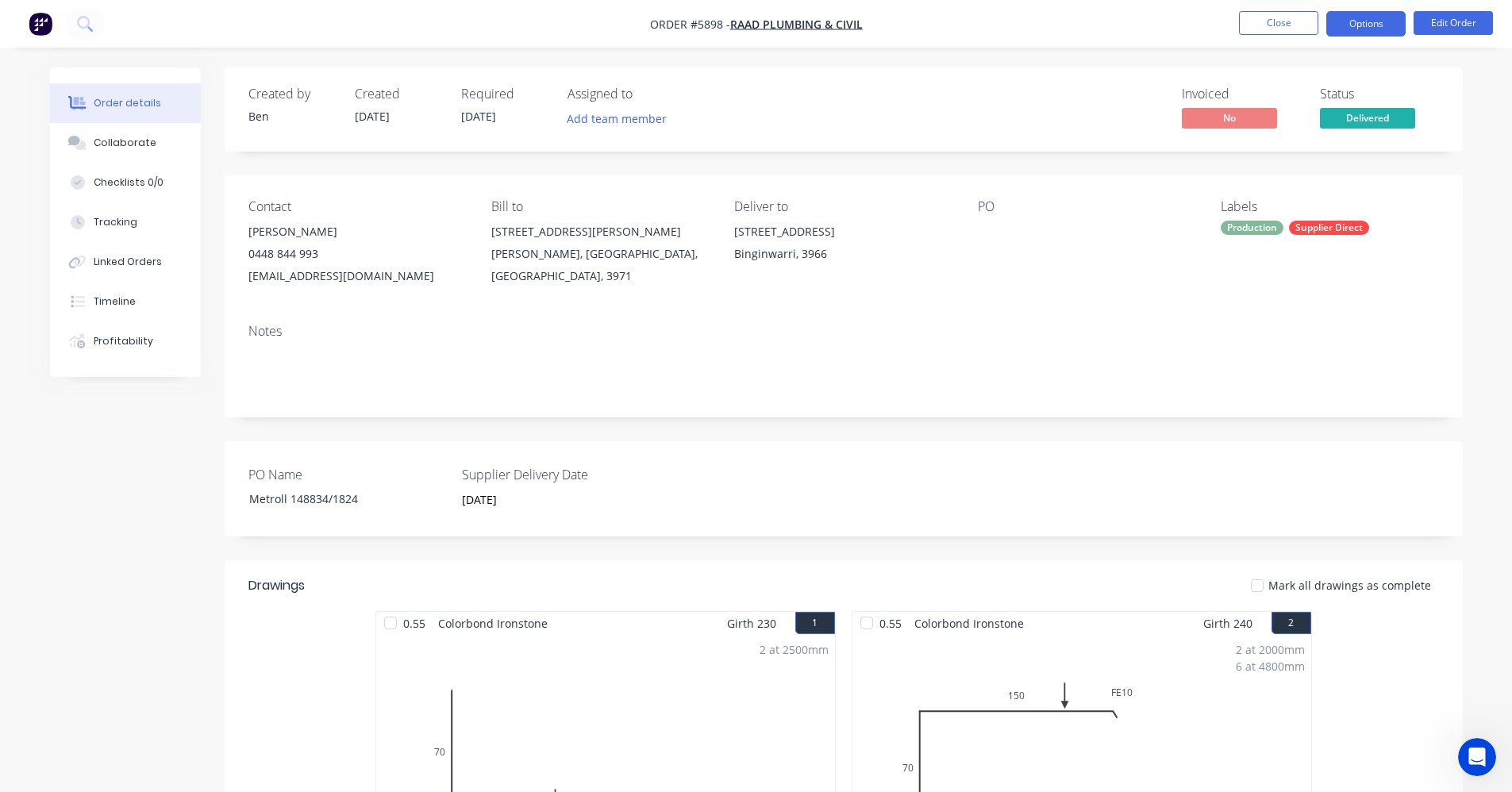
click at [1354, 30] on button "Options" at bounding box center [1365, 24] width 79 height 26
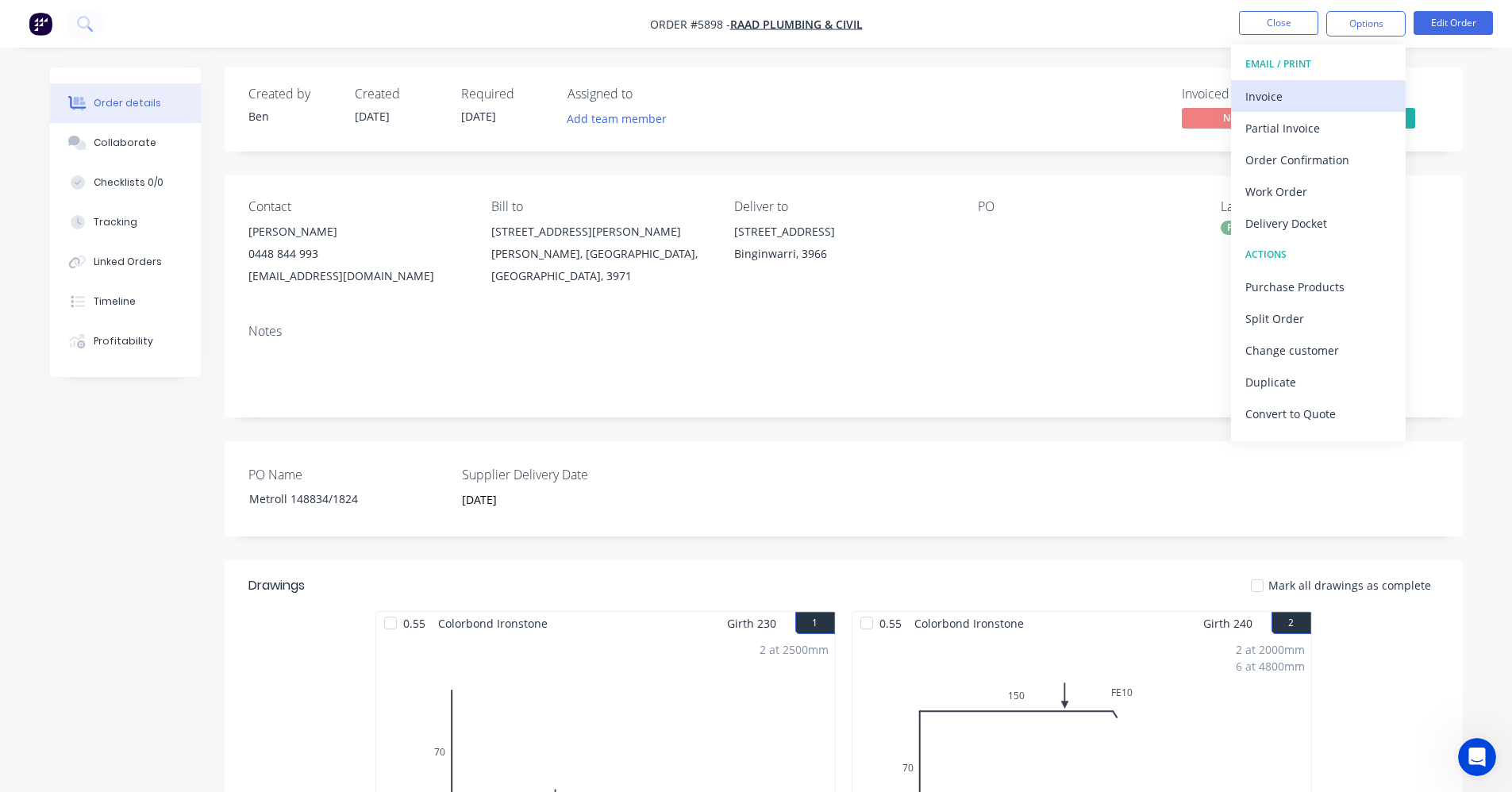
click at [1272, 92] on div "Invoice" at bounding box center [1318, 96] width 146 height 23
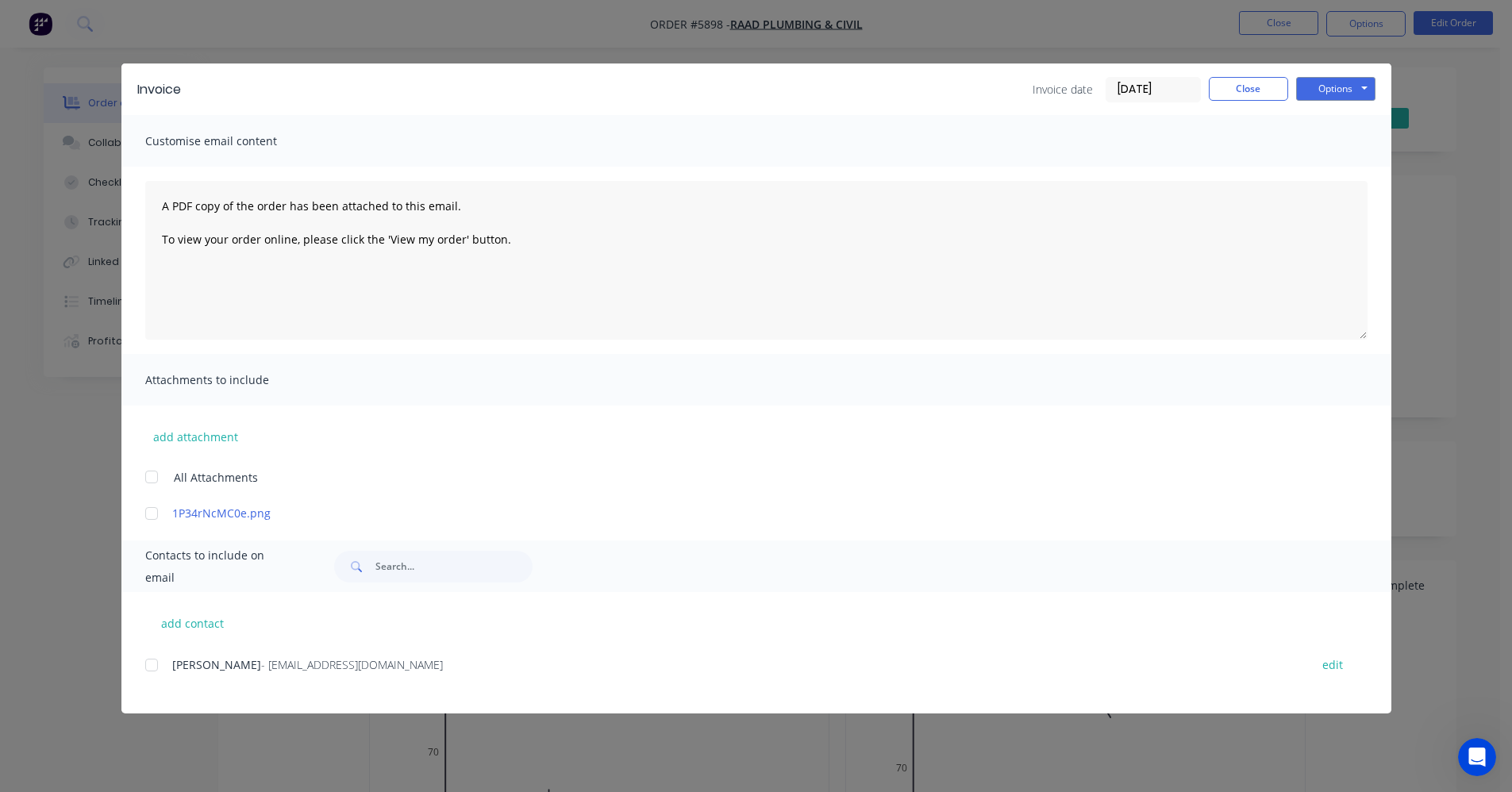
drag, startPoint x: 154, startPoint y: 666, endPoint x: 406, endPoint y: 544, distance: 280.0
click at [155, 666] on div at bounding box center [152, 665] width 32 height 32
click at [1359, 94] on button "Options" at bounding box center [1335, 89] width 79 height 24
click at [1344, 165] on button "Email" at bounding box center [1346, 169] width 101 height 26
click at [1242, 89] on button "Close" at bounding box center [1248, 89] width 79 height 24
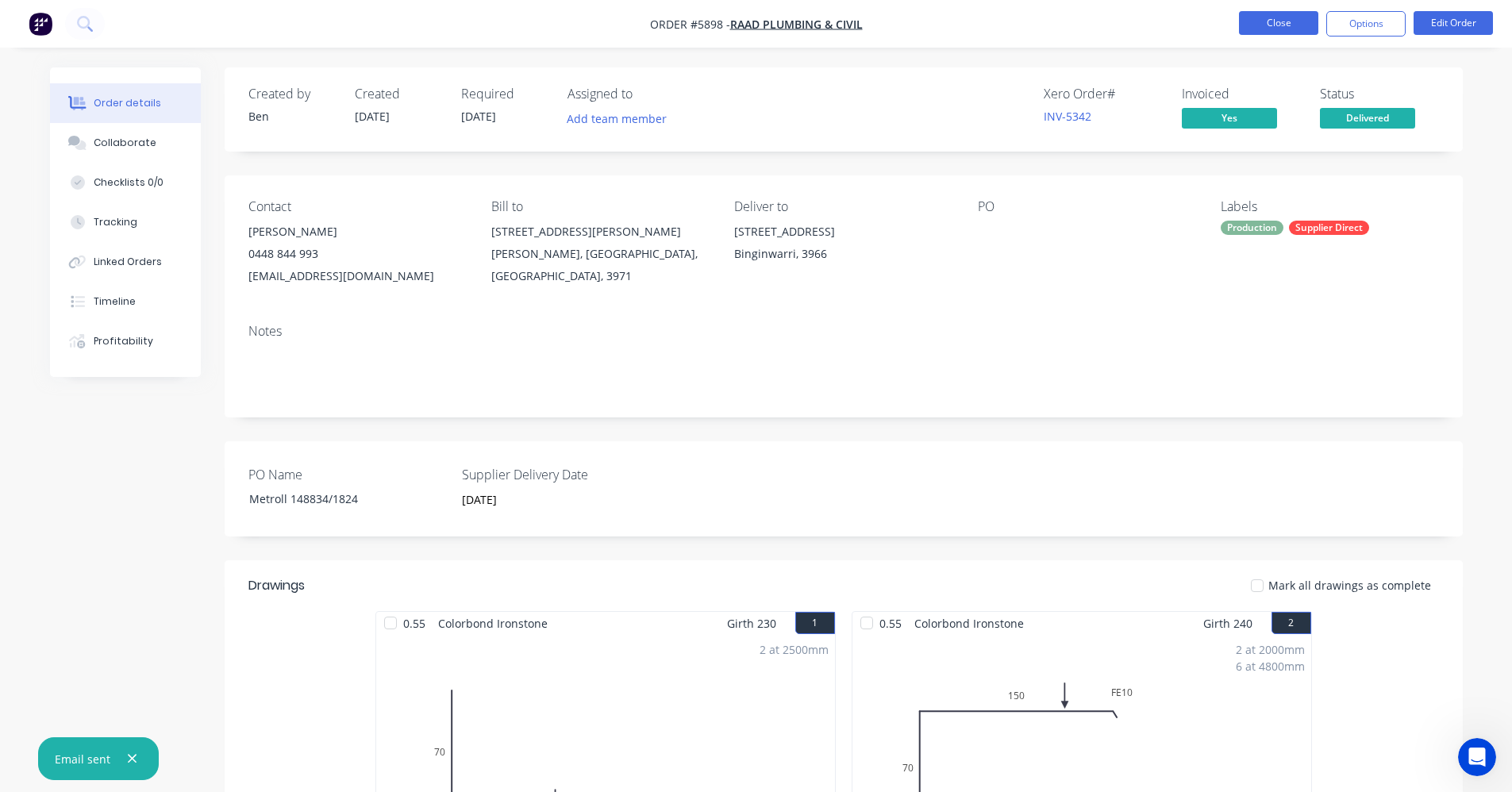
click at [1271, 25] on button "Close" at bounding box center [1278, 23] width 79 height 24
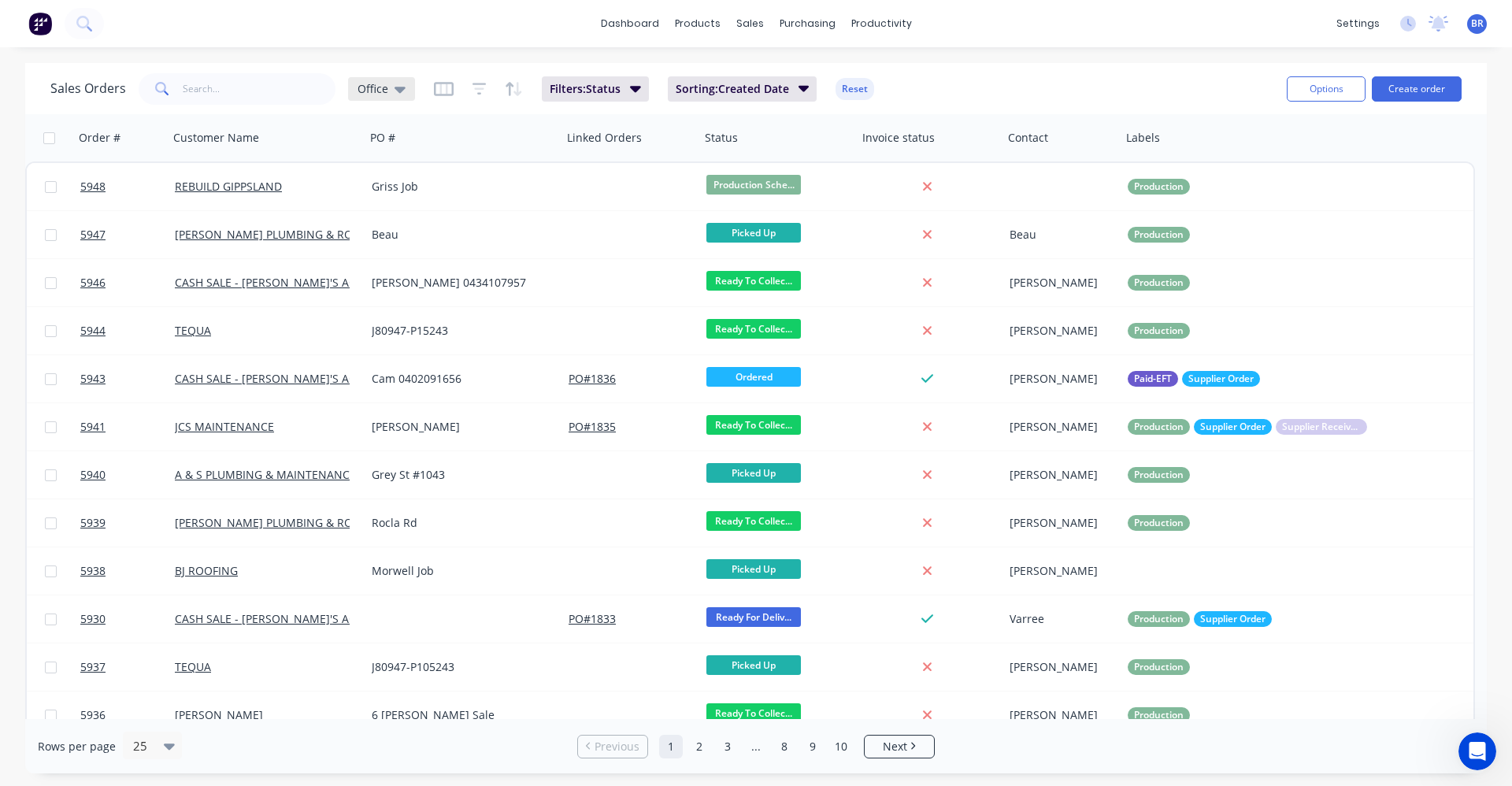
click at [403, 87] on icon at bounding box center [400, 89] width 11 height 6
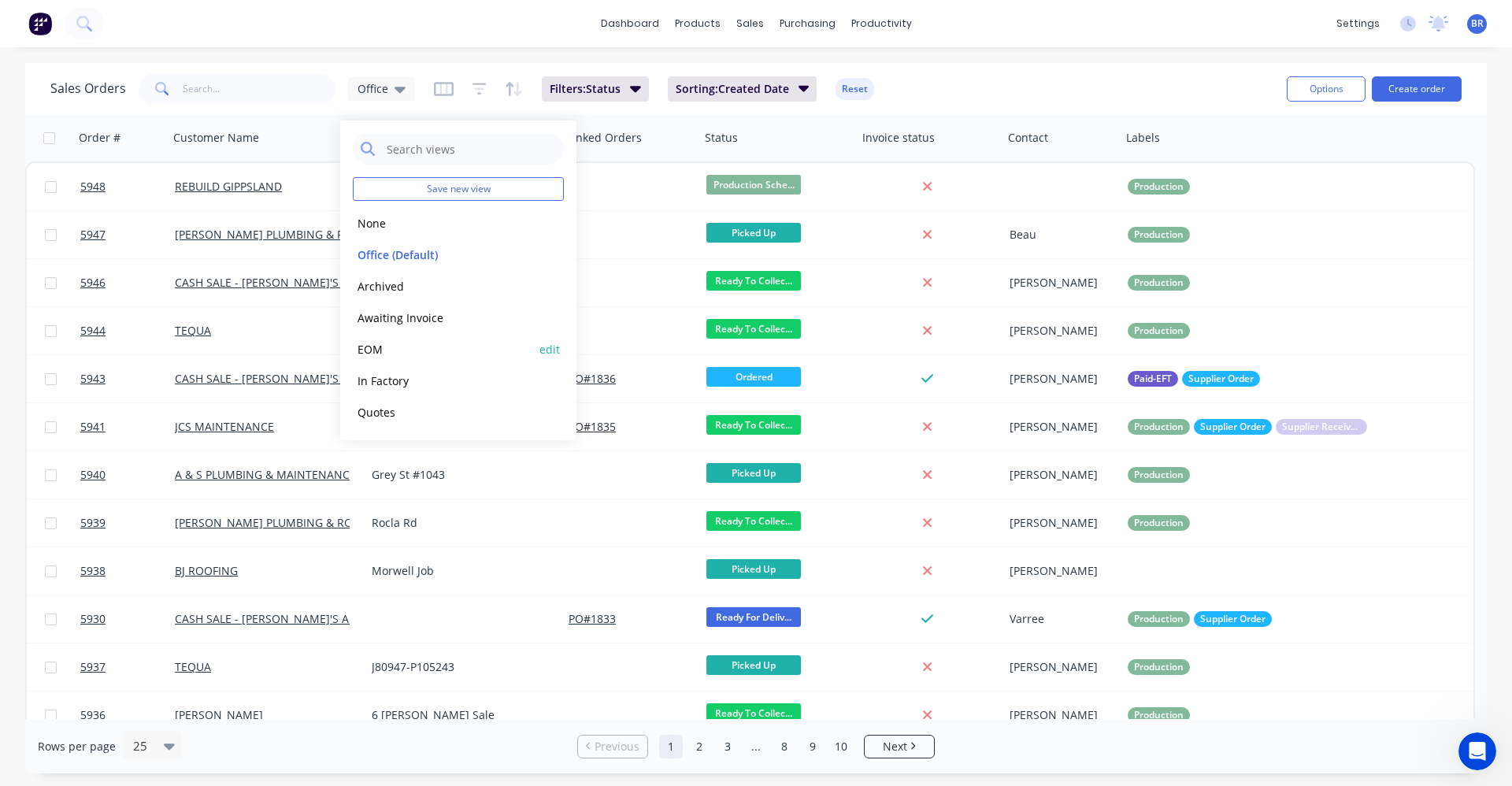
click at [386, 348] on button "EOM" at bounding box center [443, 349] width 180 height 18
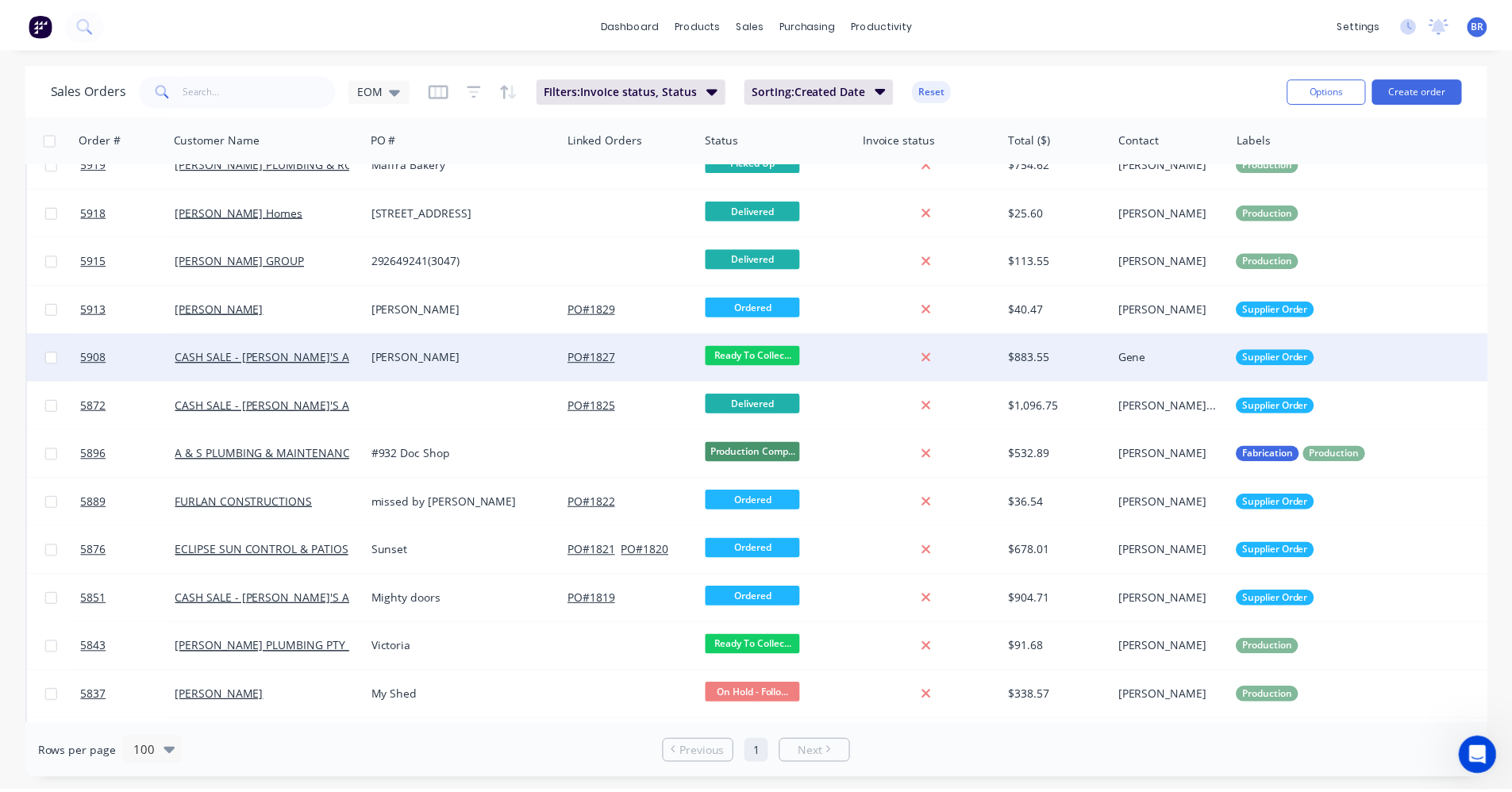
scroll to position [898, 0]
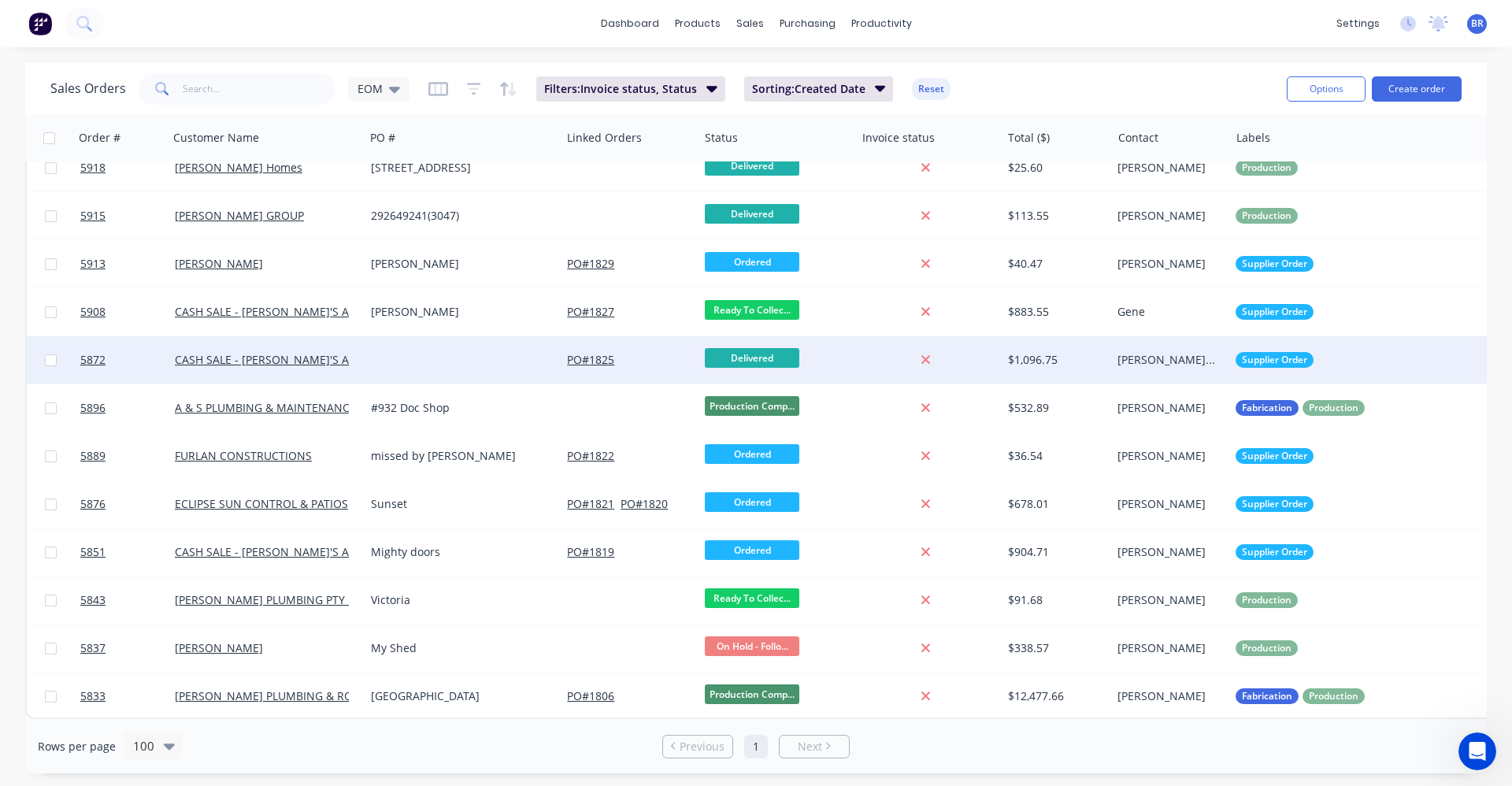
click at [401, 347] on div at bounding box center [463, 360] width 196 height 47
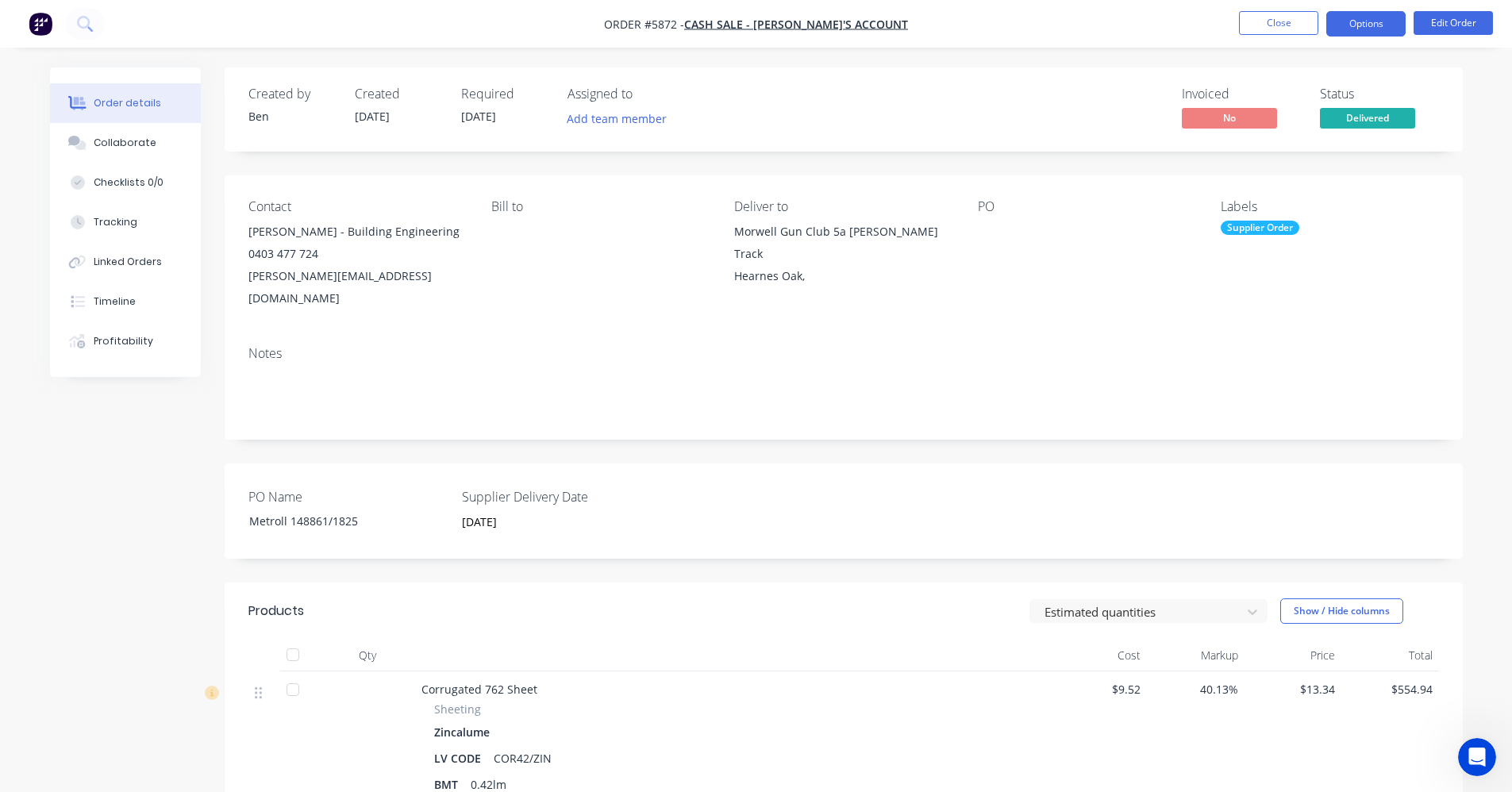
click at [1373, 28] on button "Options" at bounding box center [1365, 24] width 79 height 26
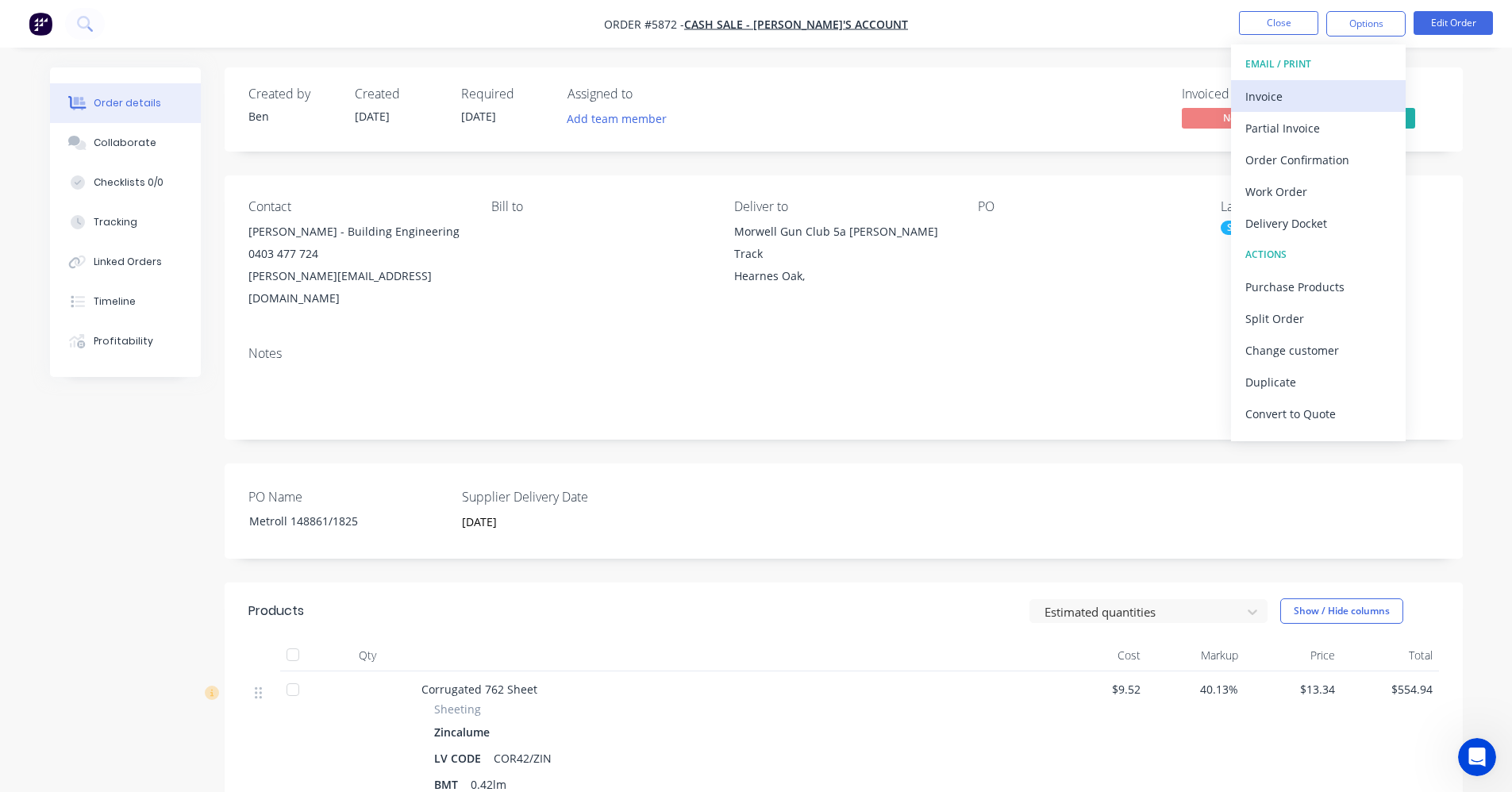
click at [1281, 87] on div "Invoice" at bounding box center [1318, 96] width 146 height 23
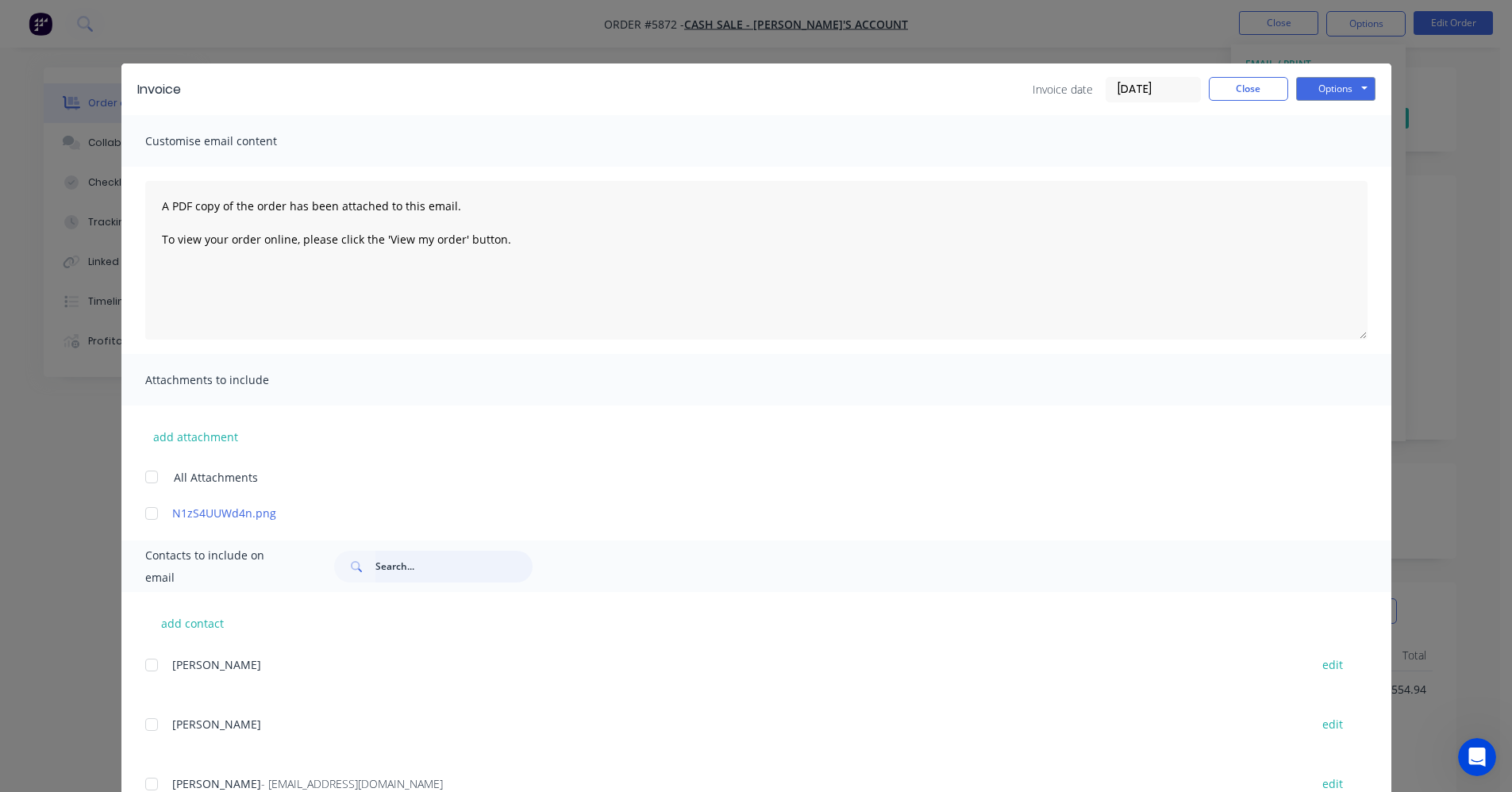
click at [408, 569] on input "text" at bounding box center [454, 566] width 157 height 32
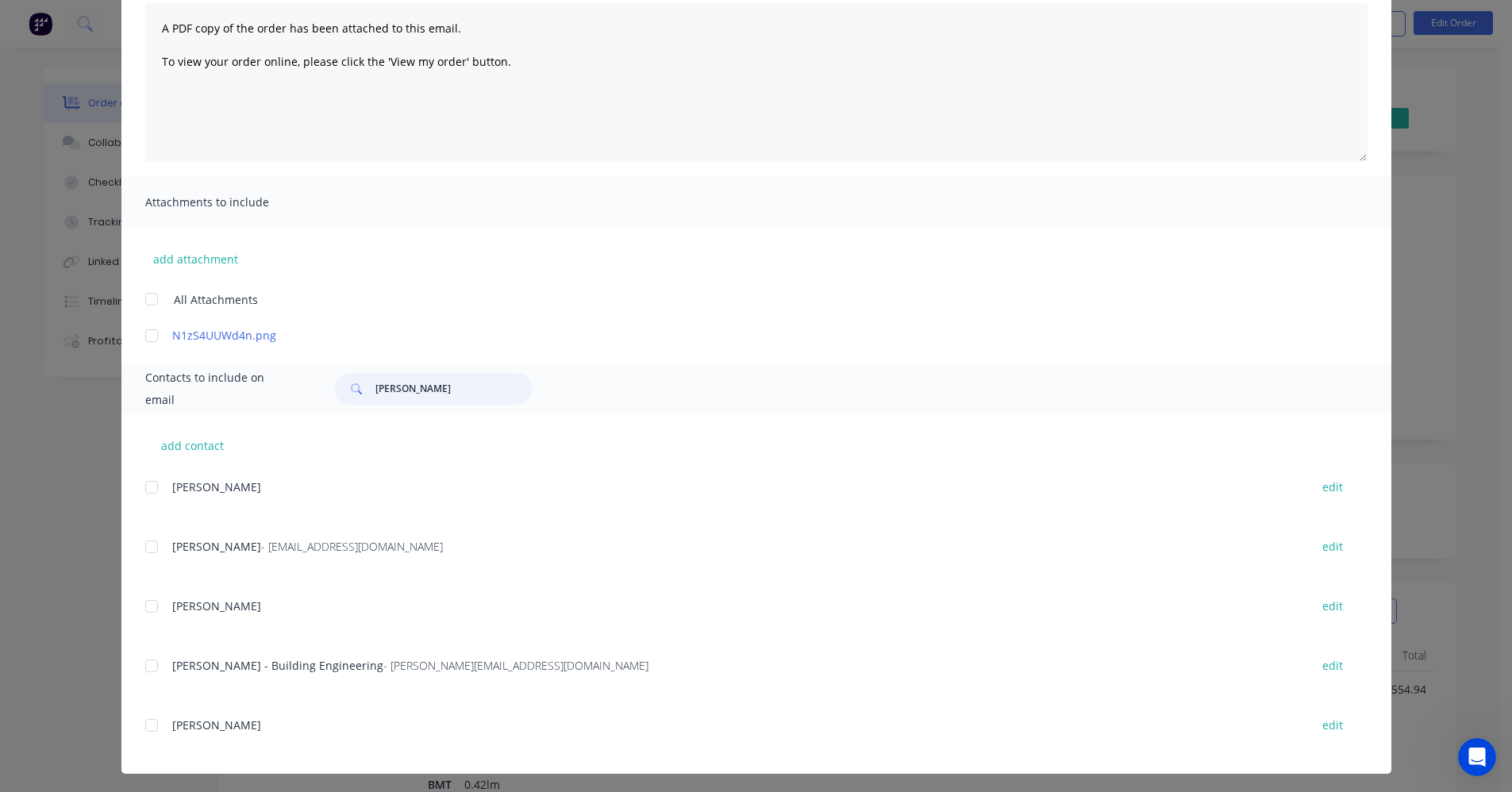
scroll to position [182, 0]
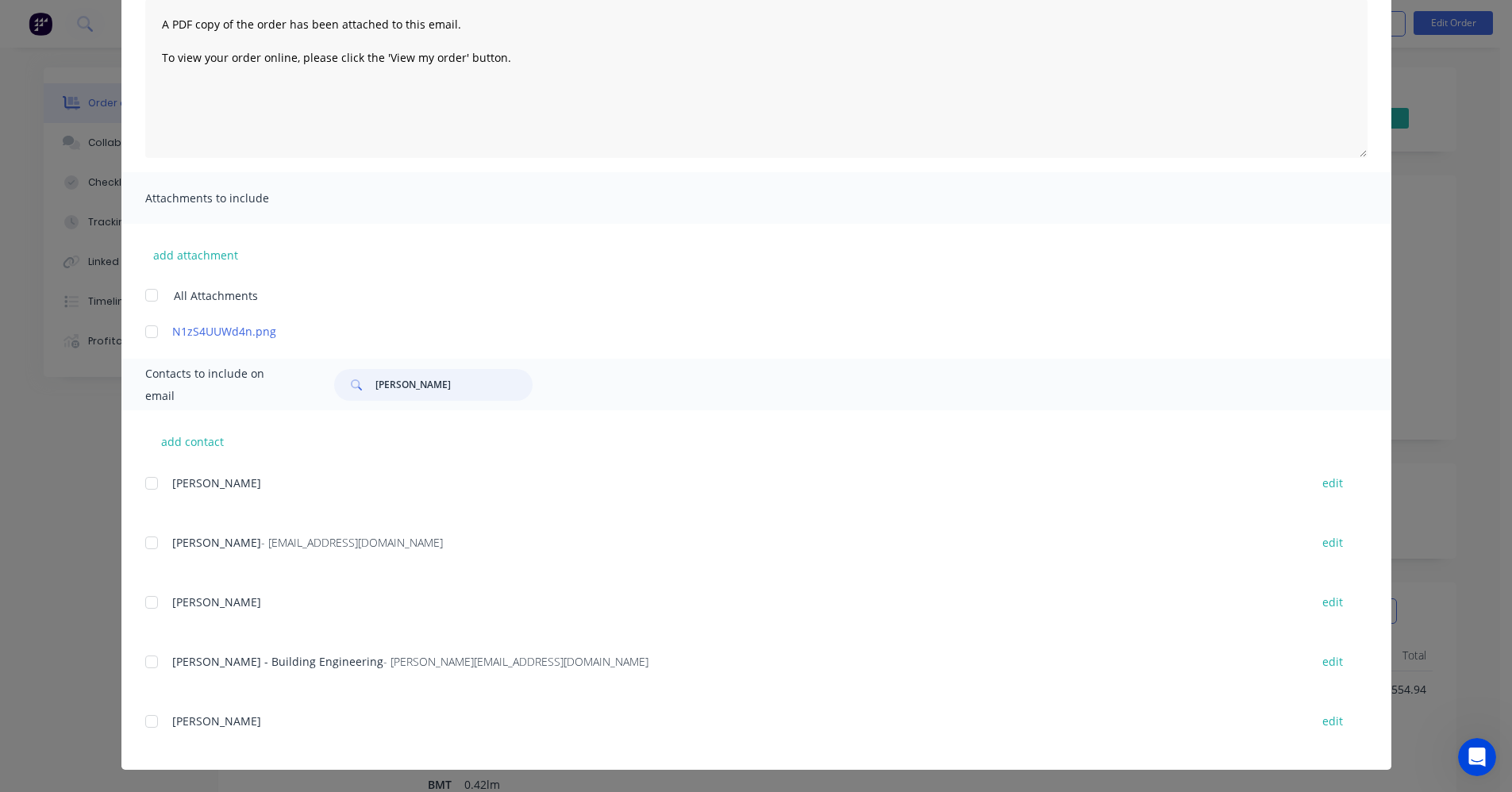
click at [142, 664] on div at bounding box center [152, 662] width 32 height 32
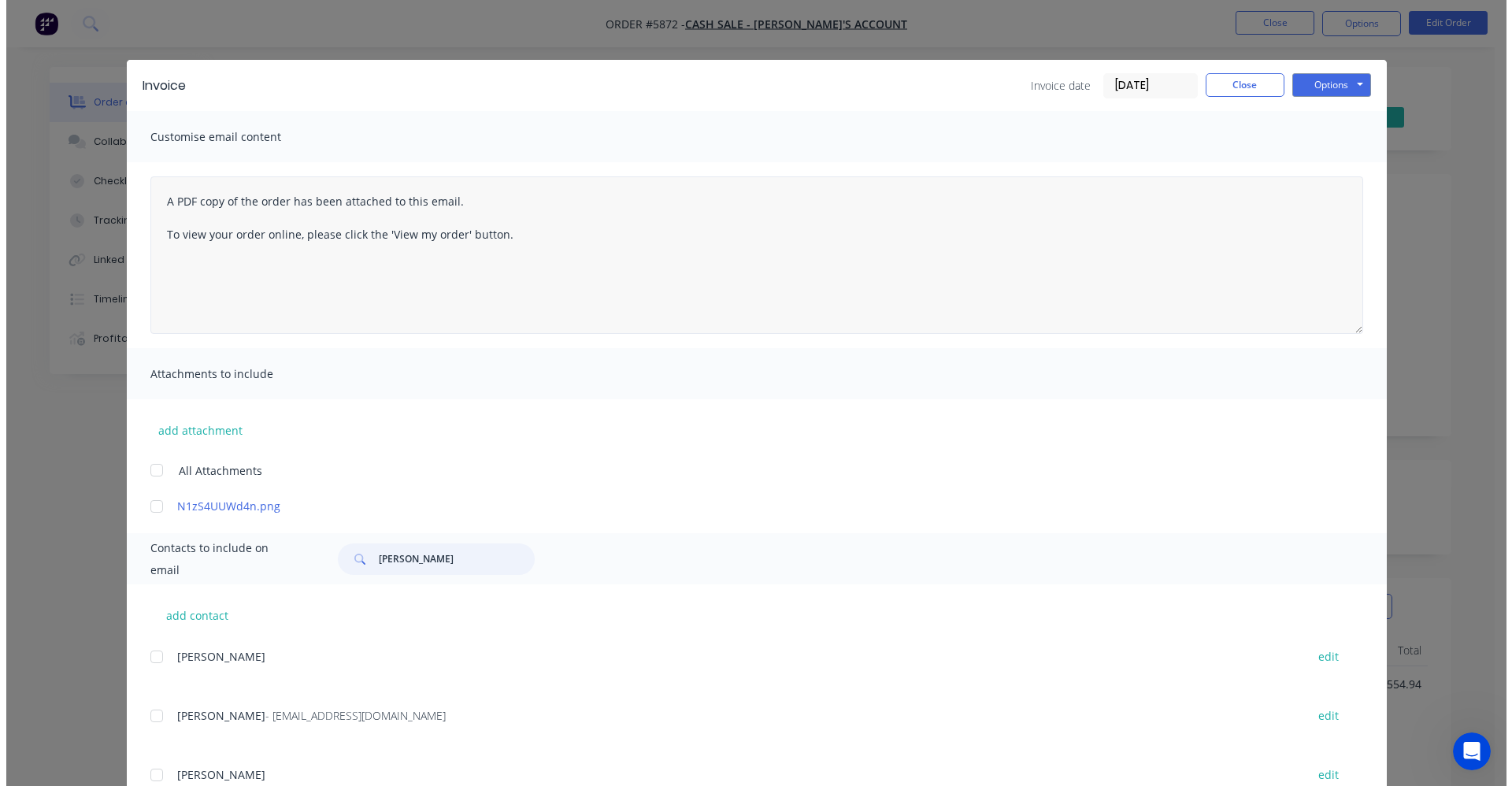
scroll to position [0, 0]
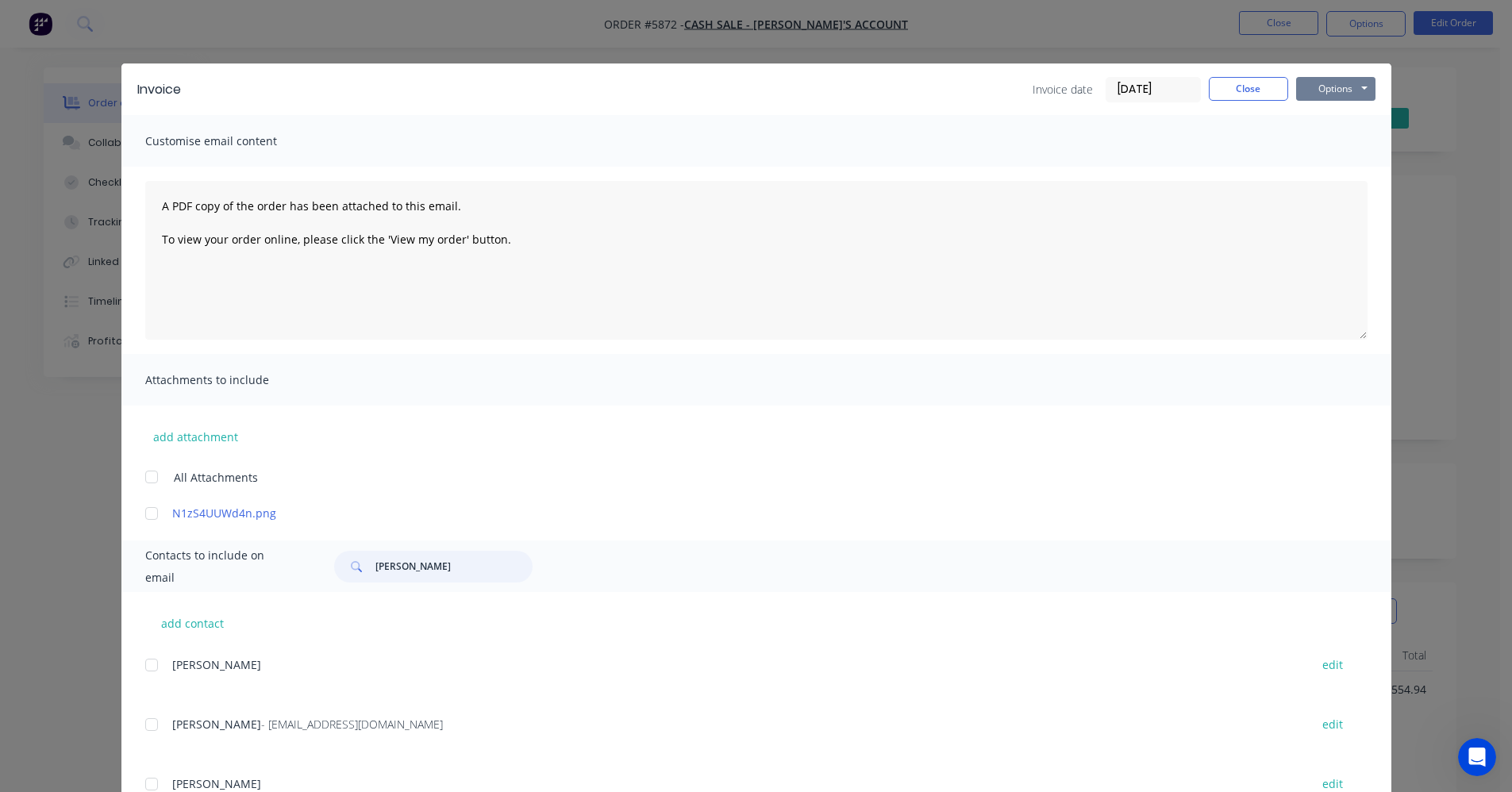
type input "[PERSON_NAME]"
click at [1337, 91] on button "Options" at bounding box center [1335, 89] width 79 height 24
click at [1324, 164] on button "Email" at bounding box center [1346, 169] width 101 height 26
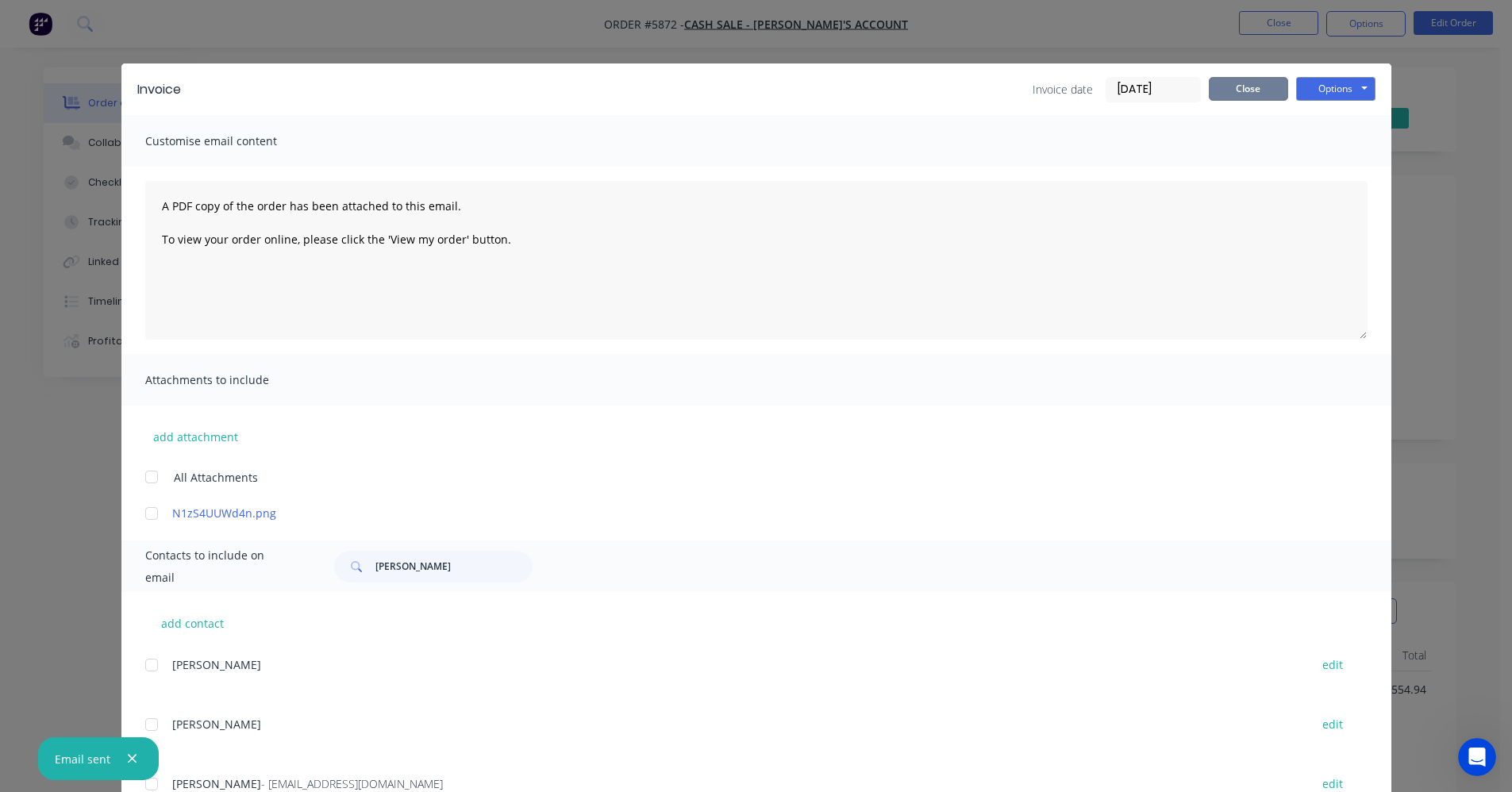
click at [1252, 86] on button "Close" at bounding box center [1248, 89] width 79 height 24
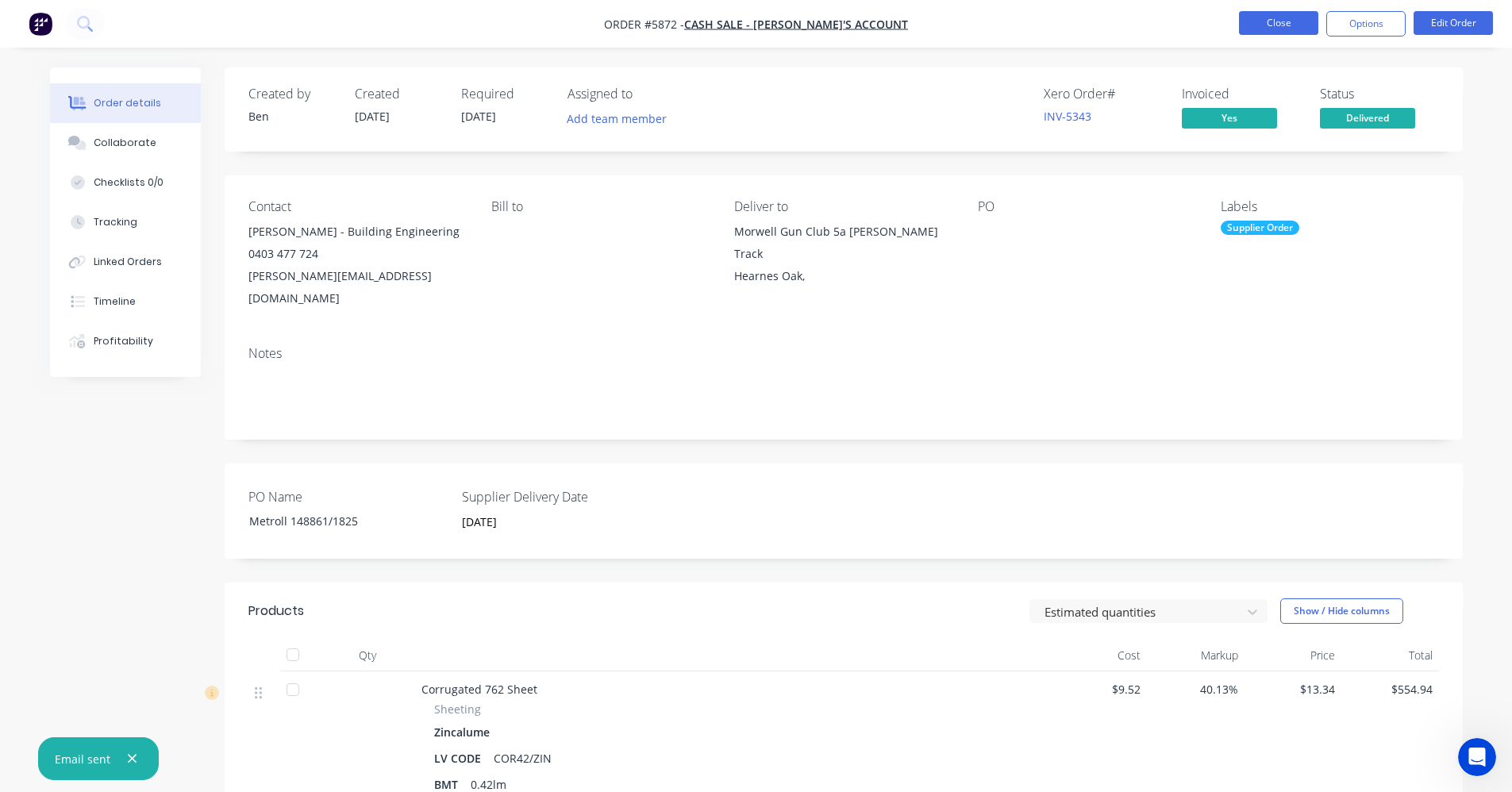
click at [1261, 18] on button "Close" at bounding box center [1278, 23] width 79 height 24
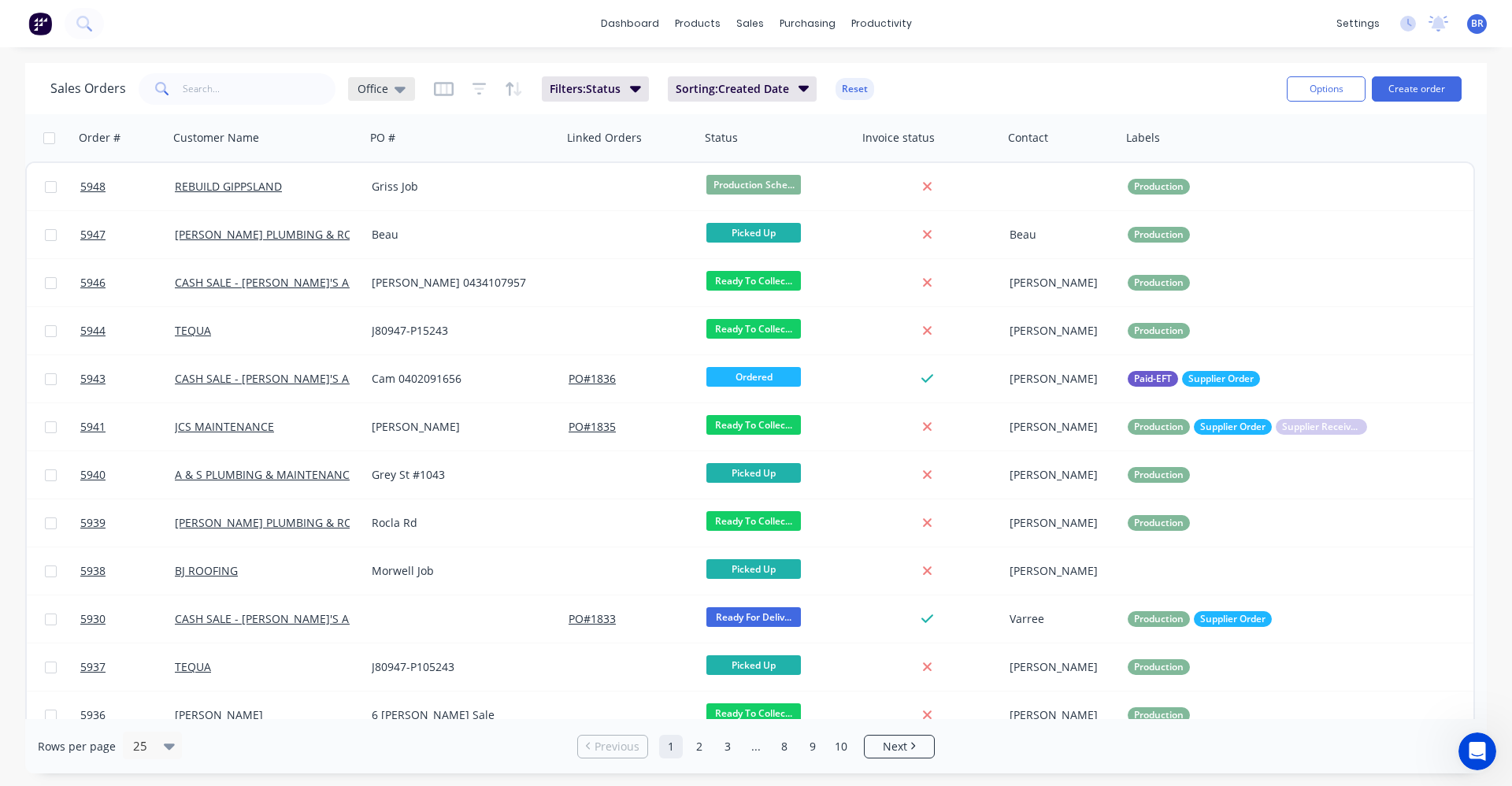
click at [396, 90] on icon at bounding box center [400, 89] width 11 height 6
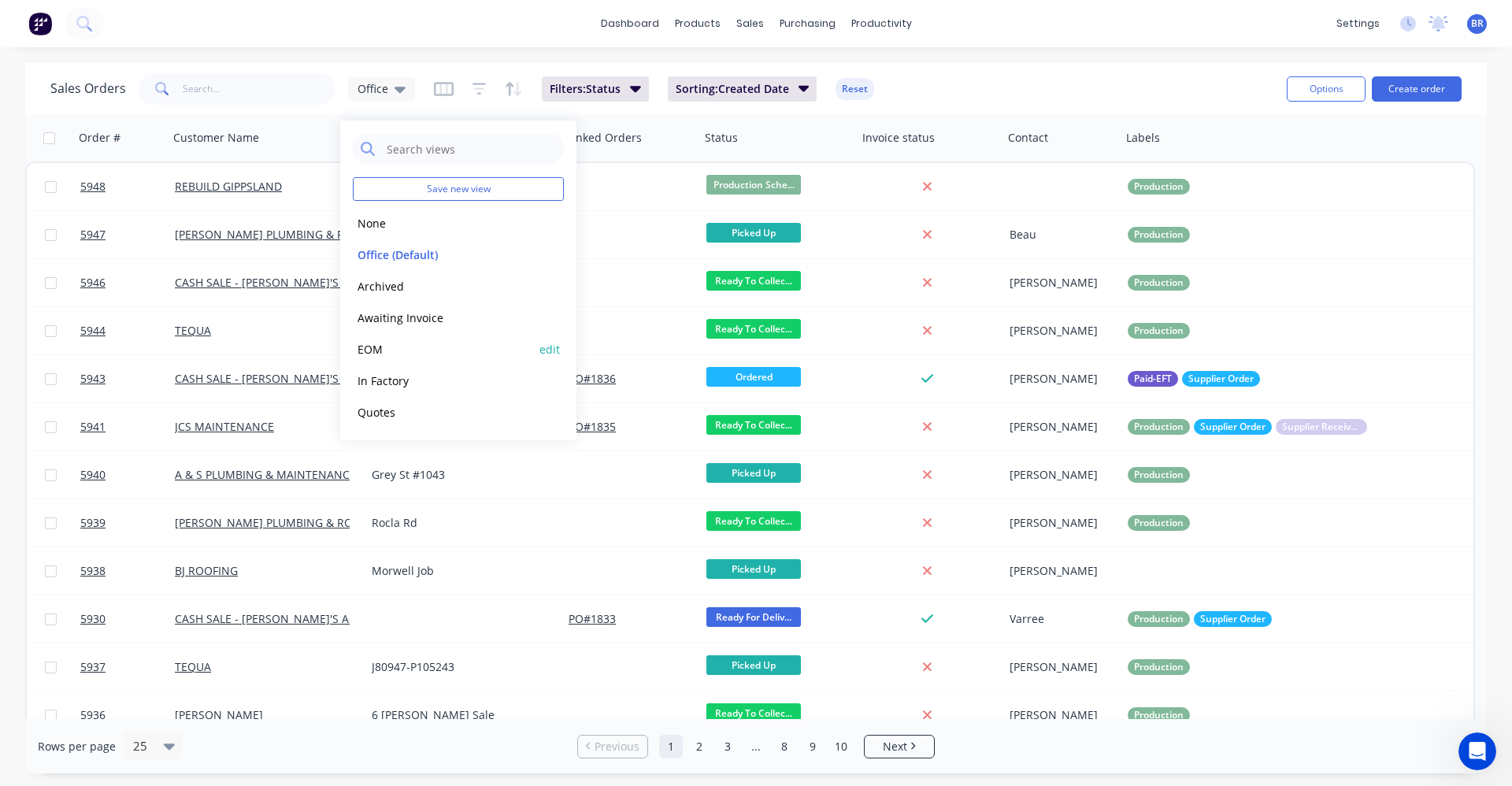
click at [369, 347] on button "EOM" at bounding box center [443, 349] width 180 height 18
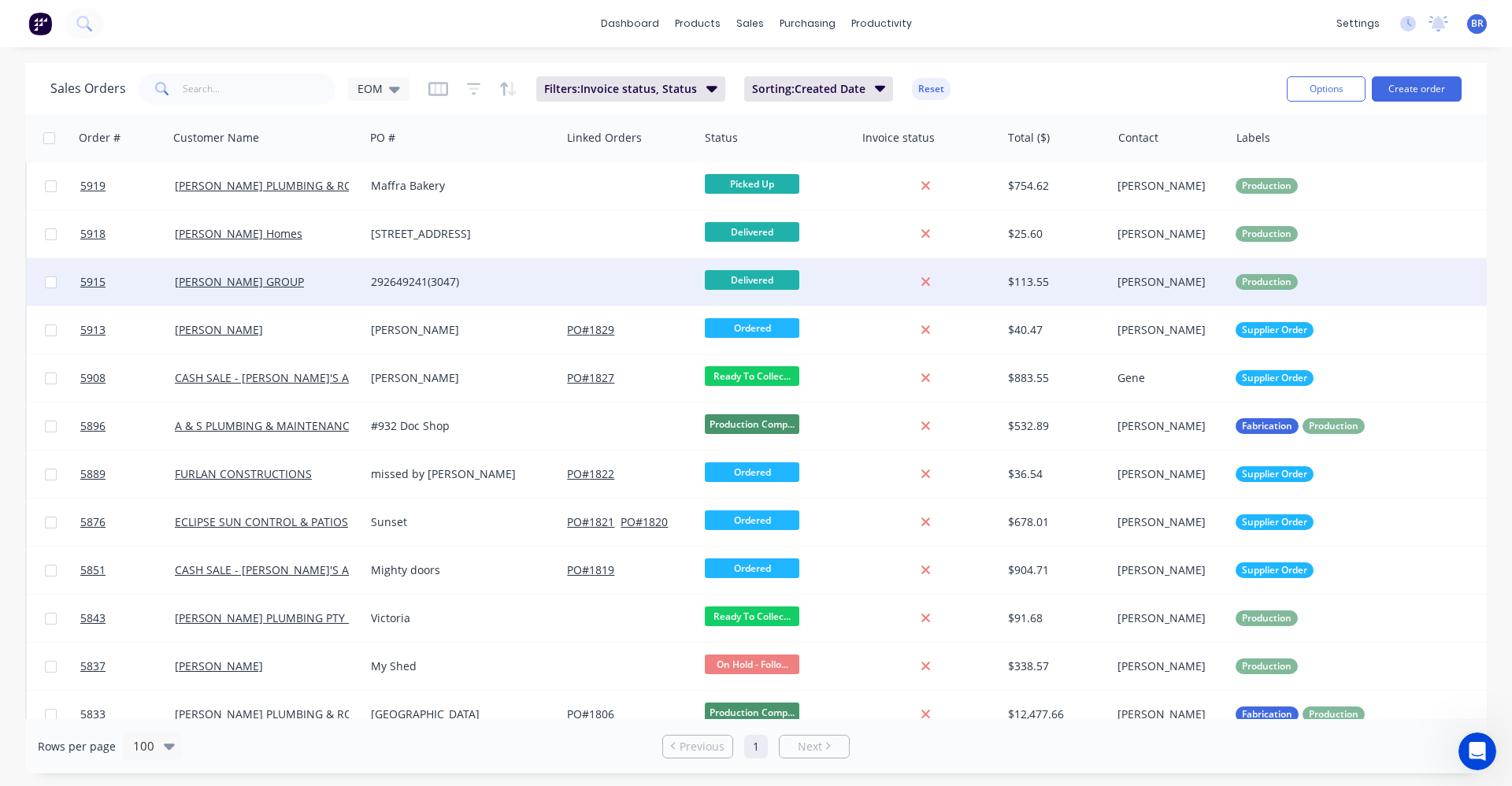
scroll to position [843, 0]
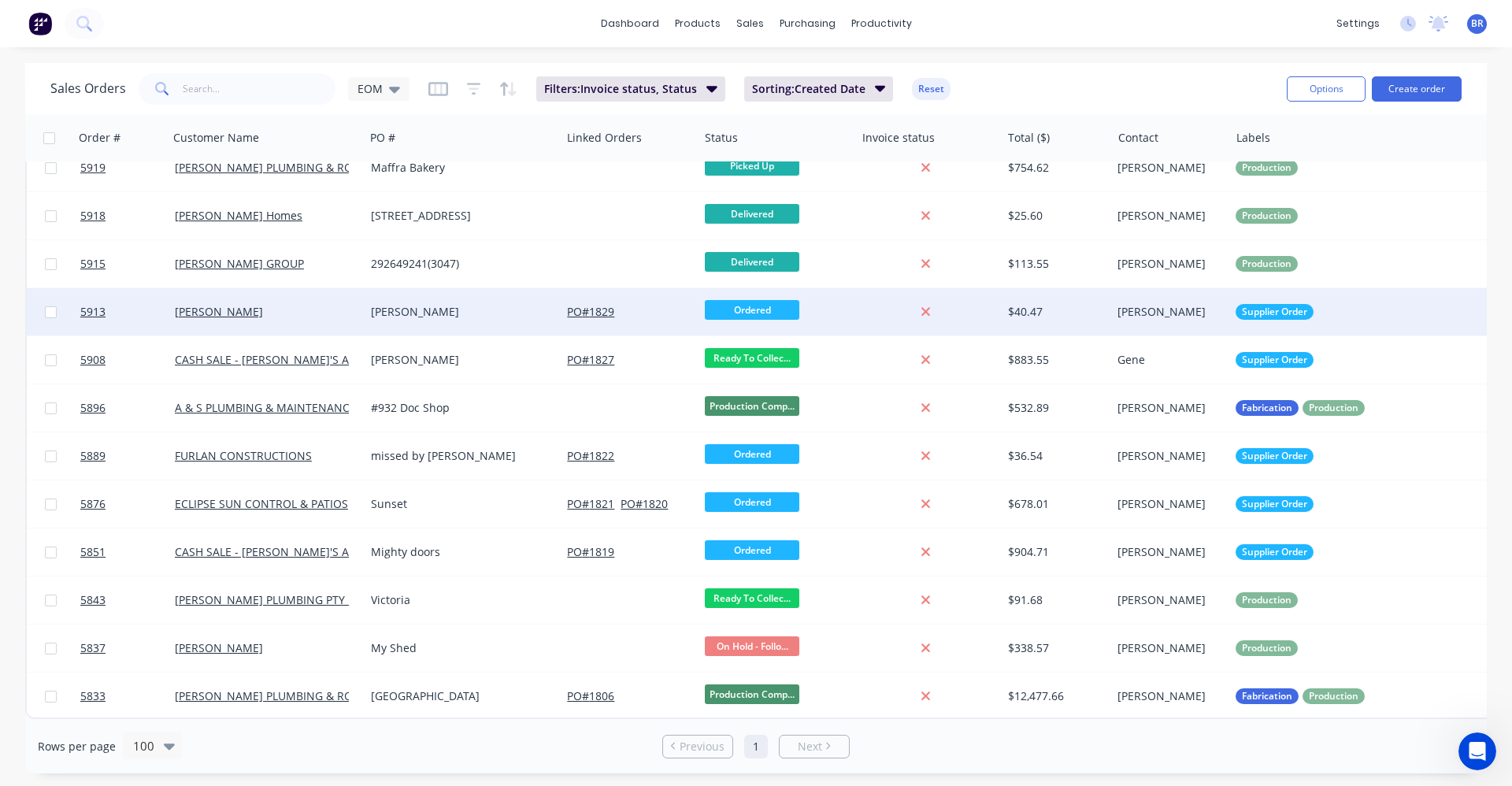
click at [458, 304] on div "[PERSON_NAME]" at bounding box center [458, 312] width 175 height 16
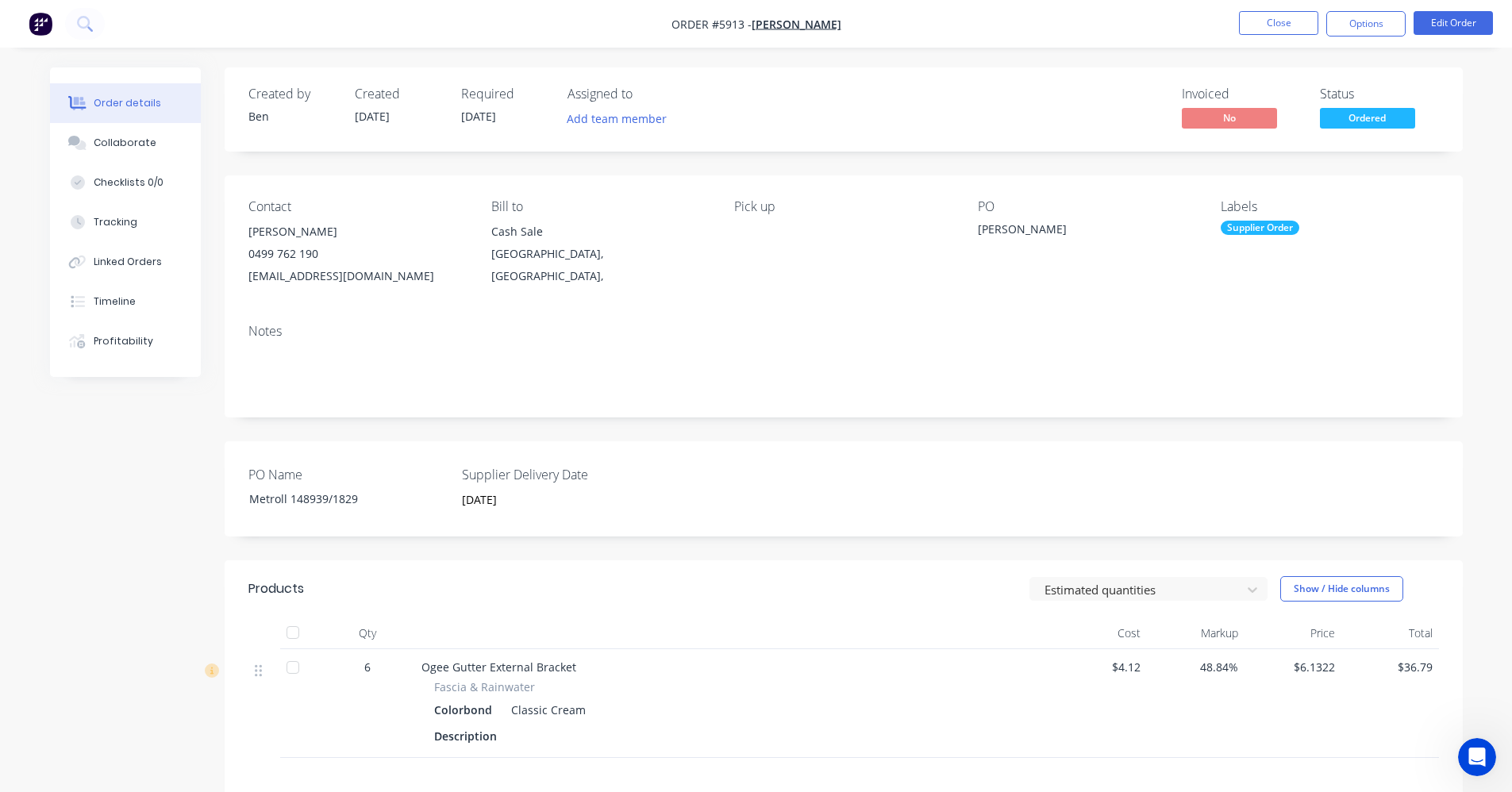
click at [1369, 131] on button "Ordered" at bounding box center [1367, 120] width 95 height 24
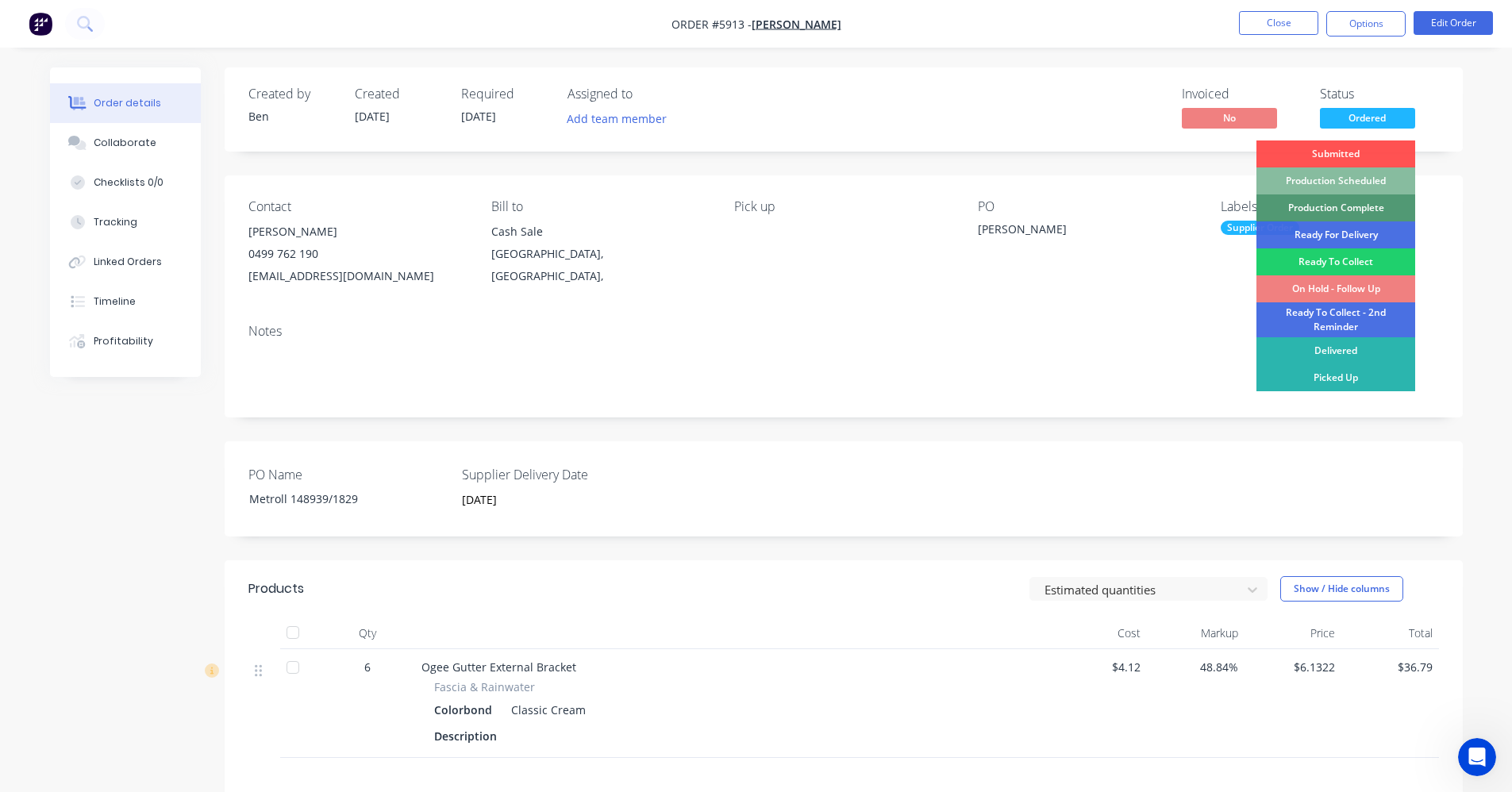
click at [1319, 287] on div "On Hold - Follow Up" at bounding box center [1336, 289] width 159 height 27
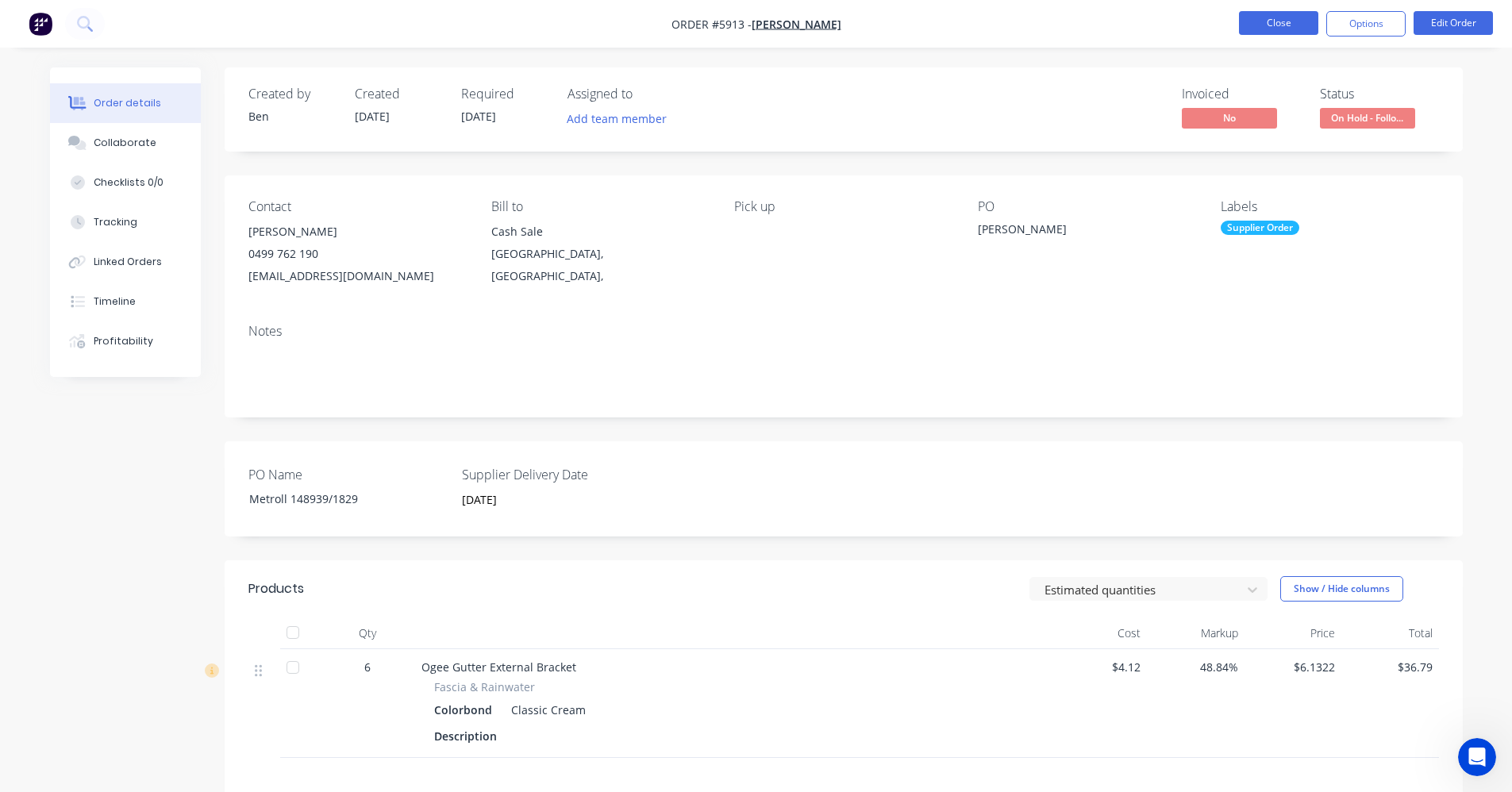
click at [1285, 25] on button "Close" at bounding box center [1278, 23] width 79 height 24
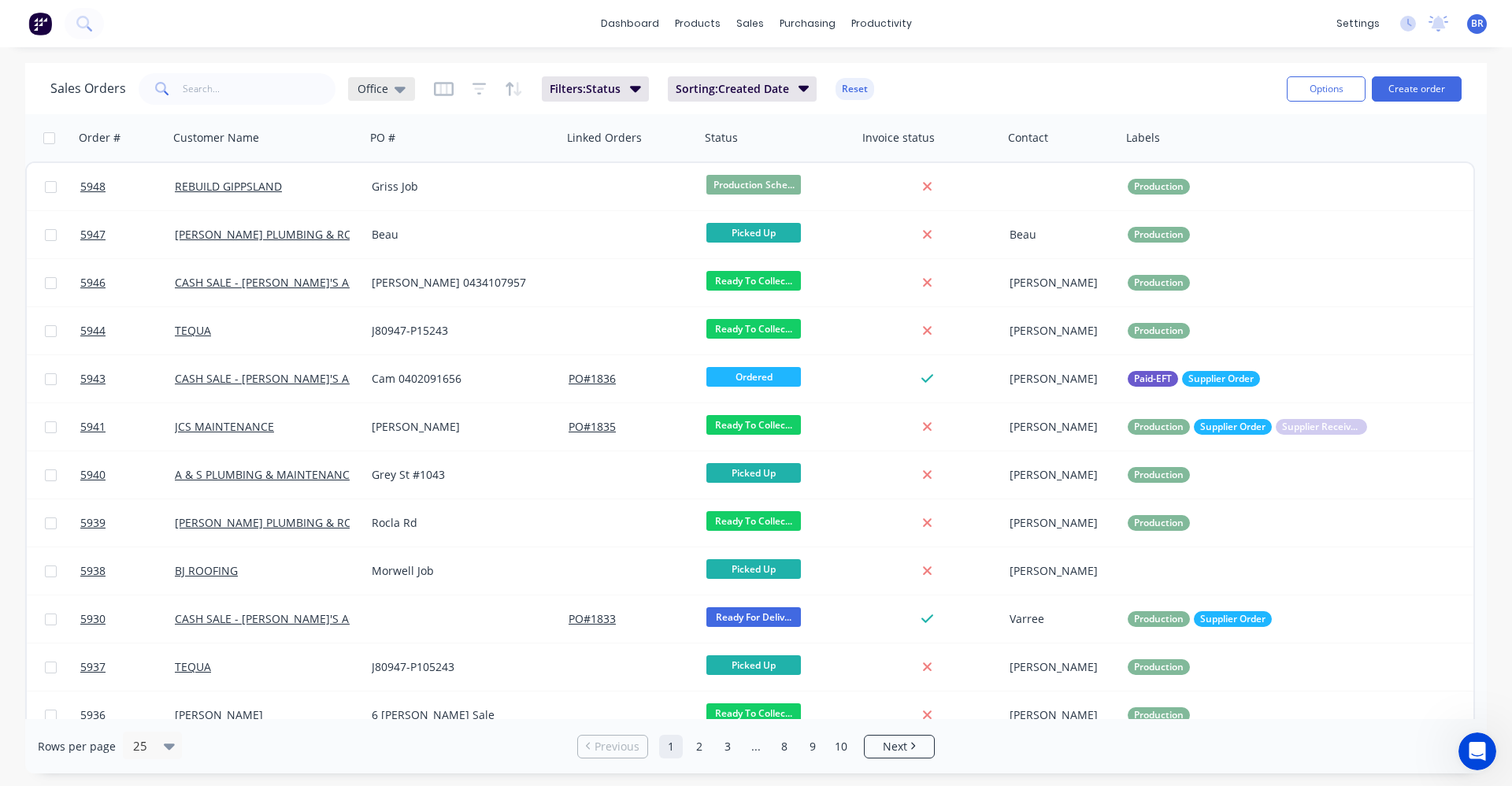
click at [375, 85] on span "Office" at bounding box center [373, 88] width 31 height 17
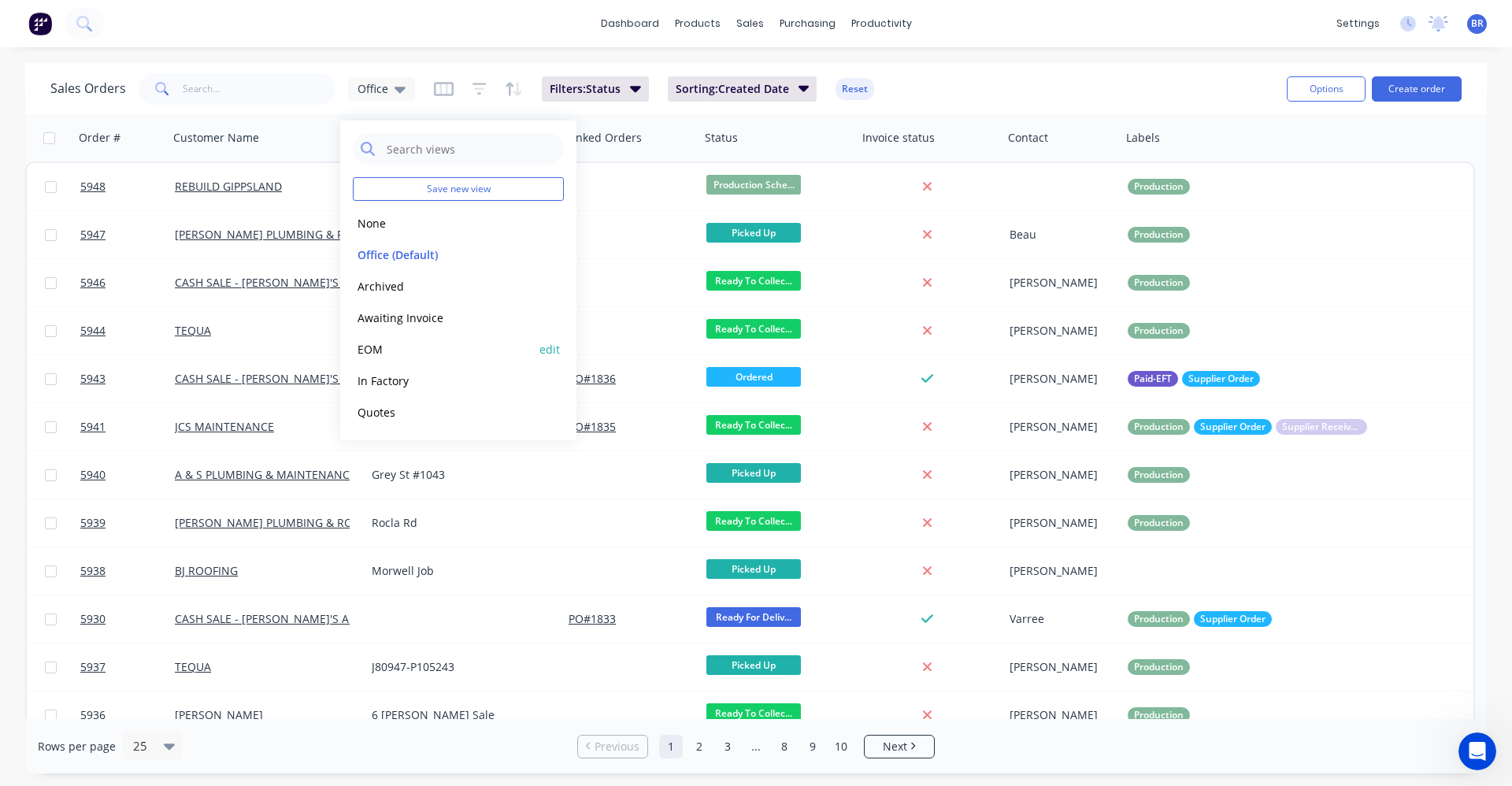
click at [379, 351] on button "EOM" at bounding box center [443, 349] width 180 height 18
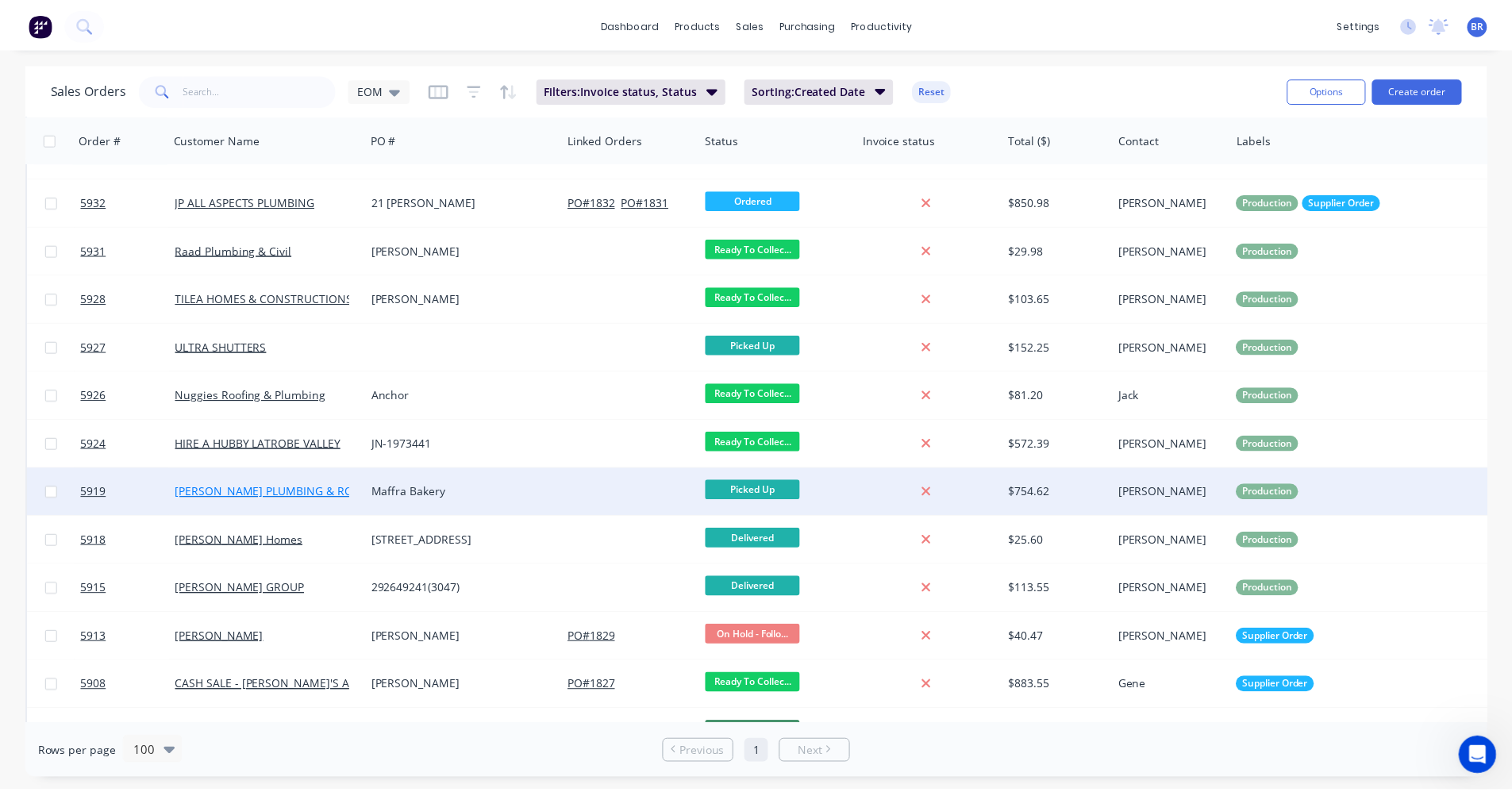
scroll to position [555, 0]
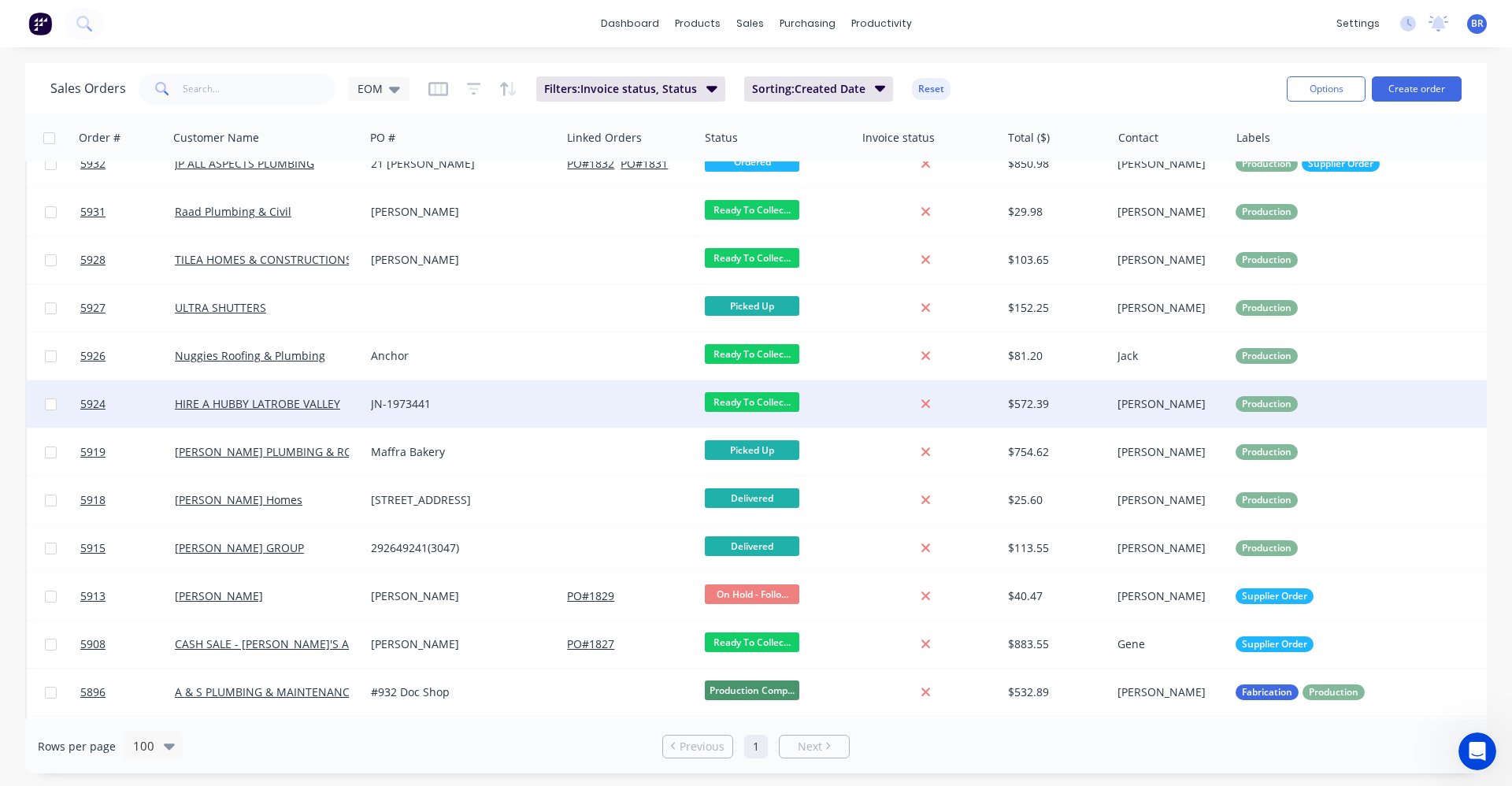
click at [491, 401] on div "JN-1973441" at bounding box center [458, 404] width 175 height 16
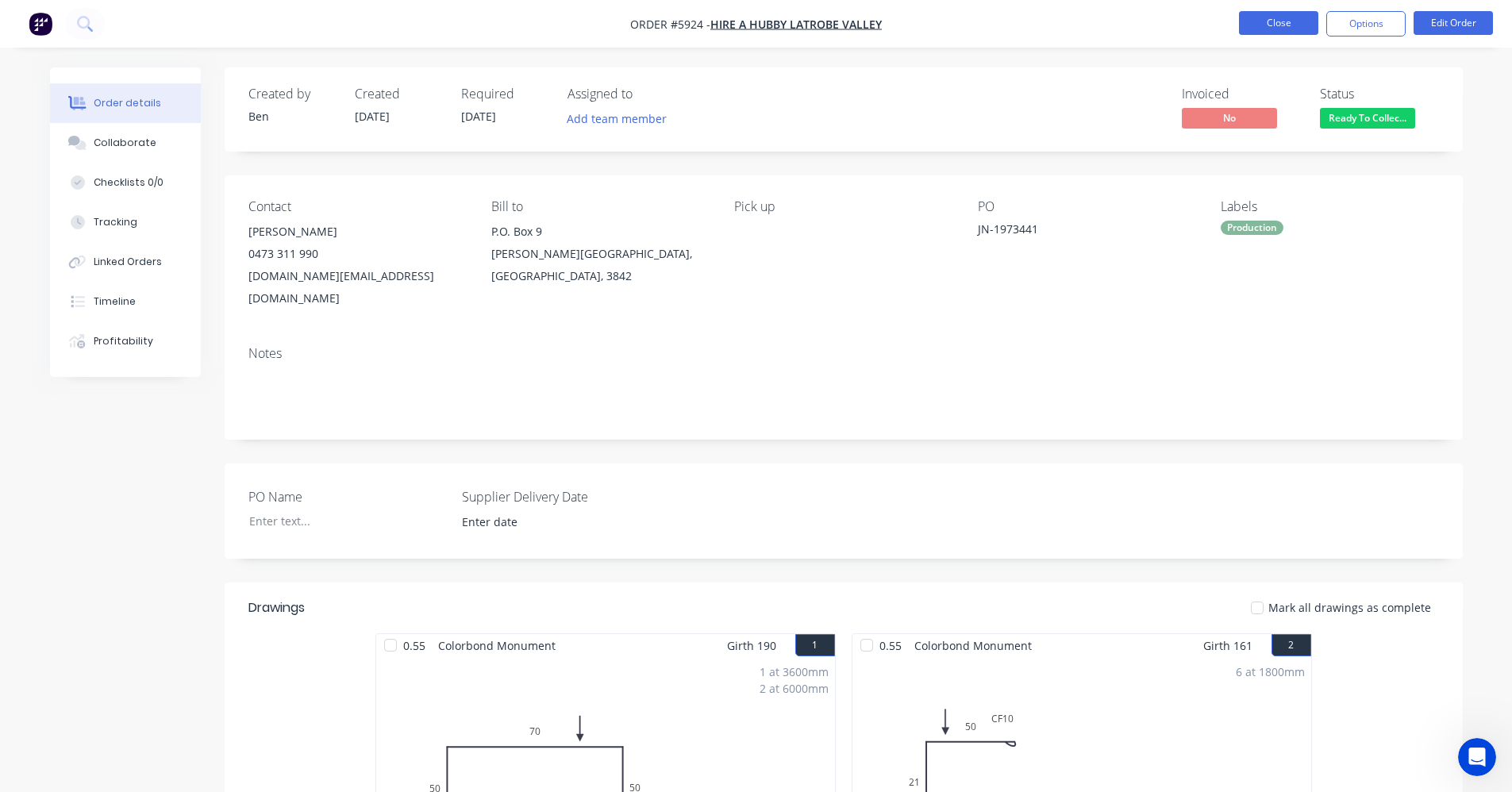
click at [1288, 20] on button "Close" at bounding box center [1278, 23] width 79 height 24
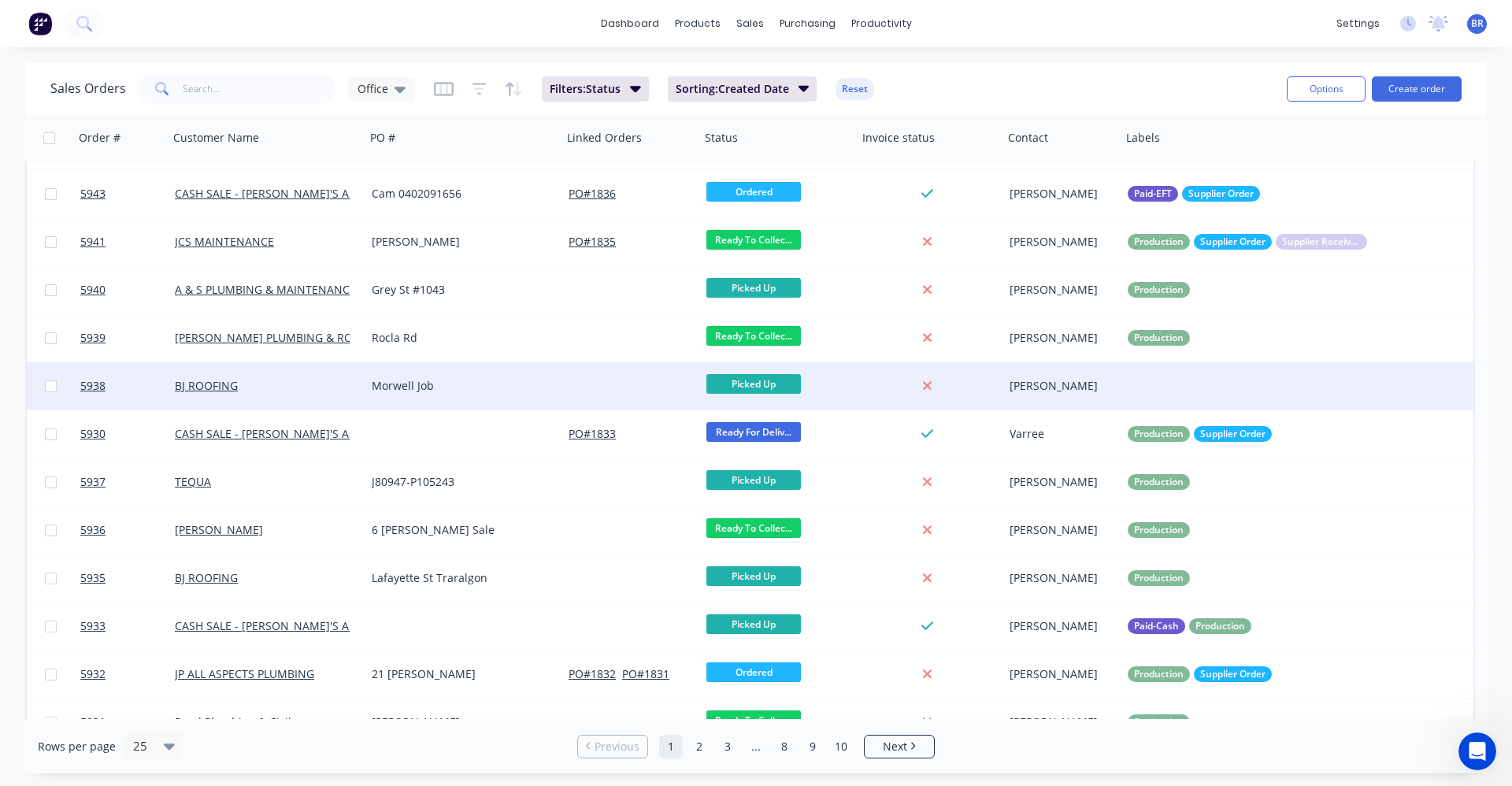
scroll to position [158, 0]
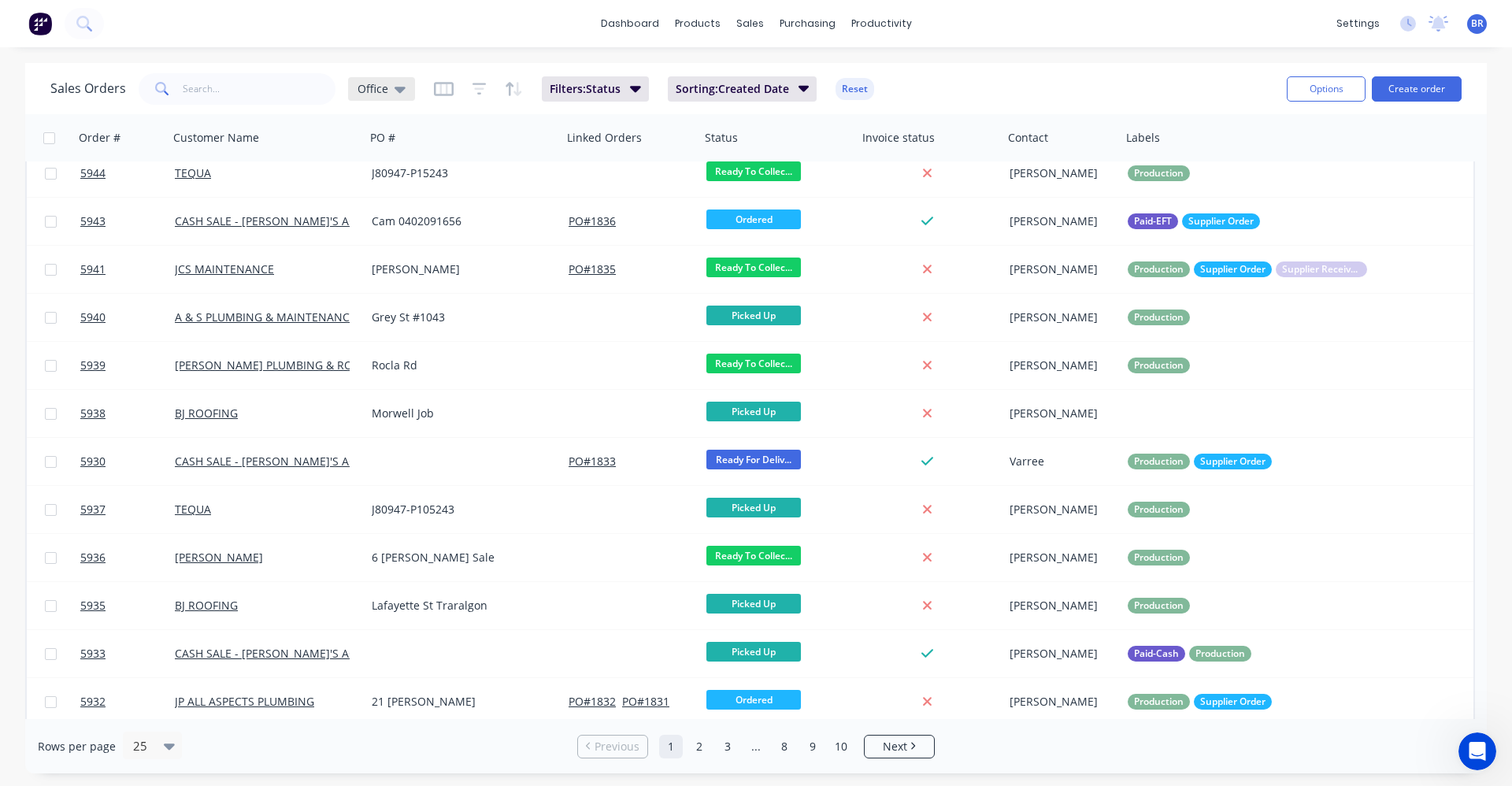
click at [398, 89] on icon at bounding box center [400, 89] width 11 height 6
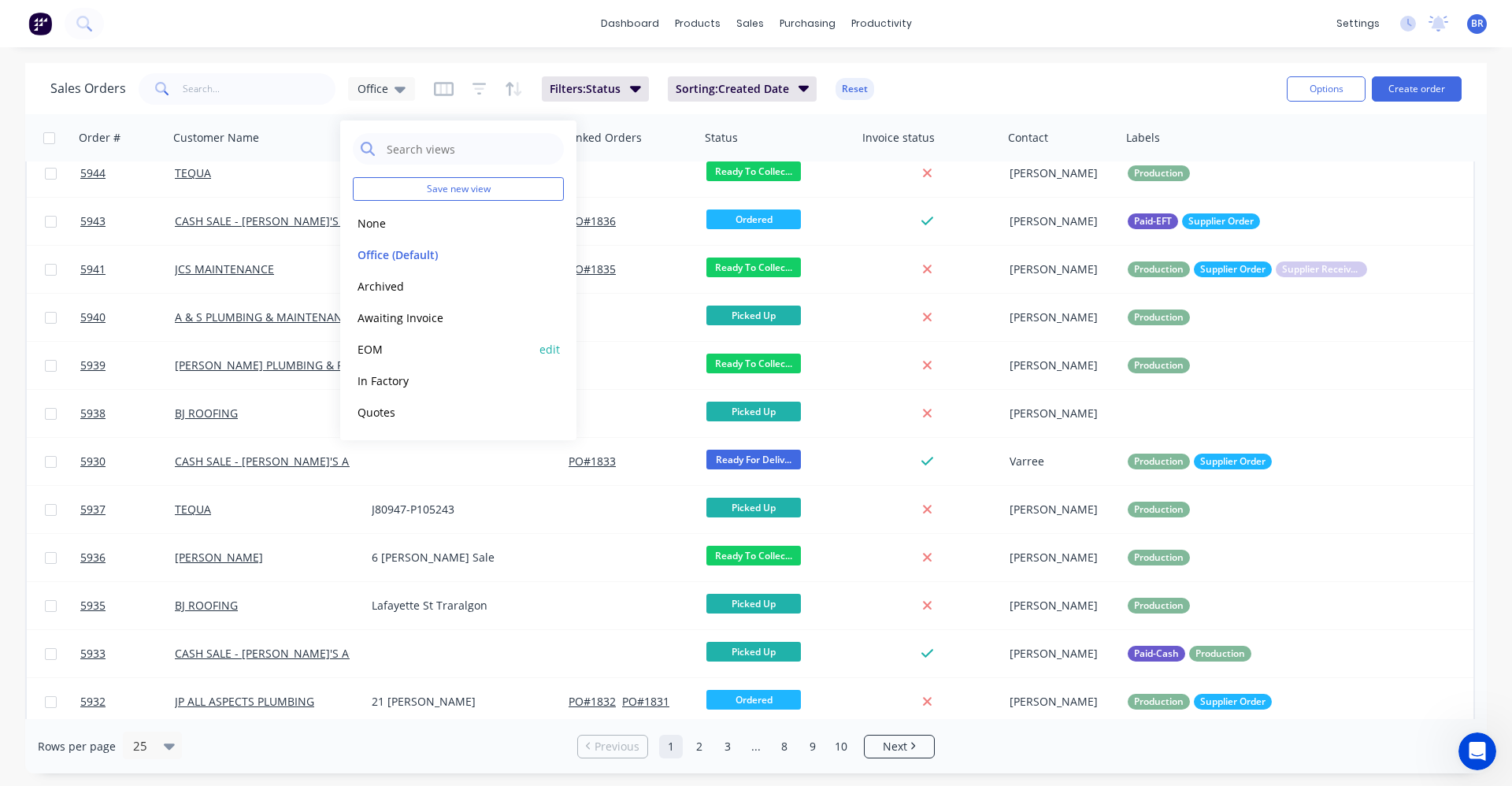
click at [374, 346] on button "EOM" at bounding box center [443, 349] width 180 height 18
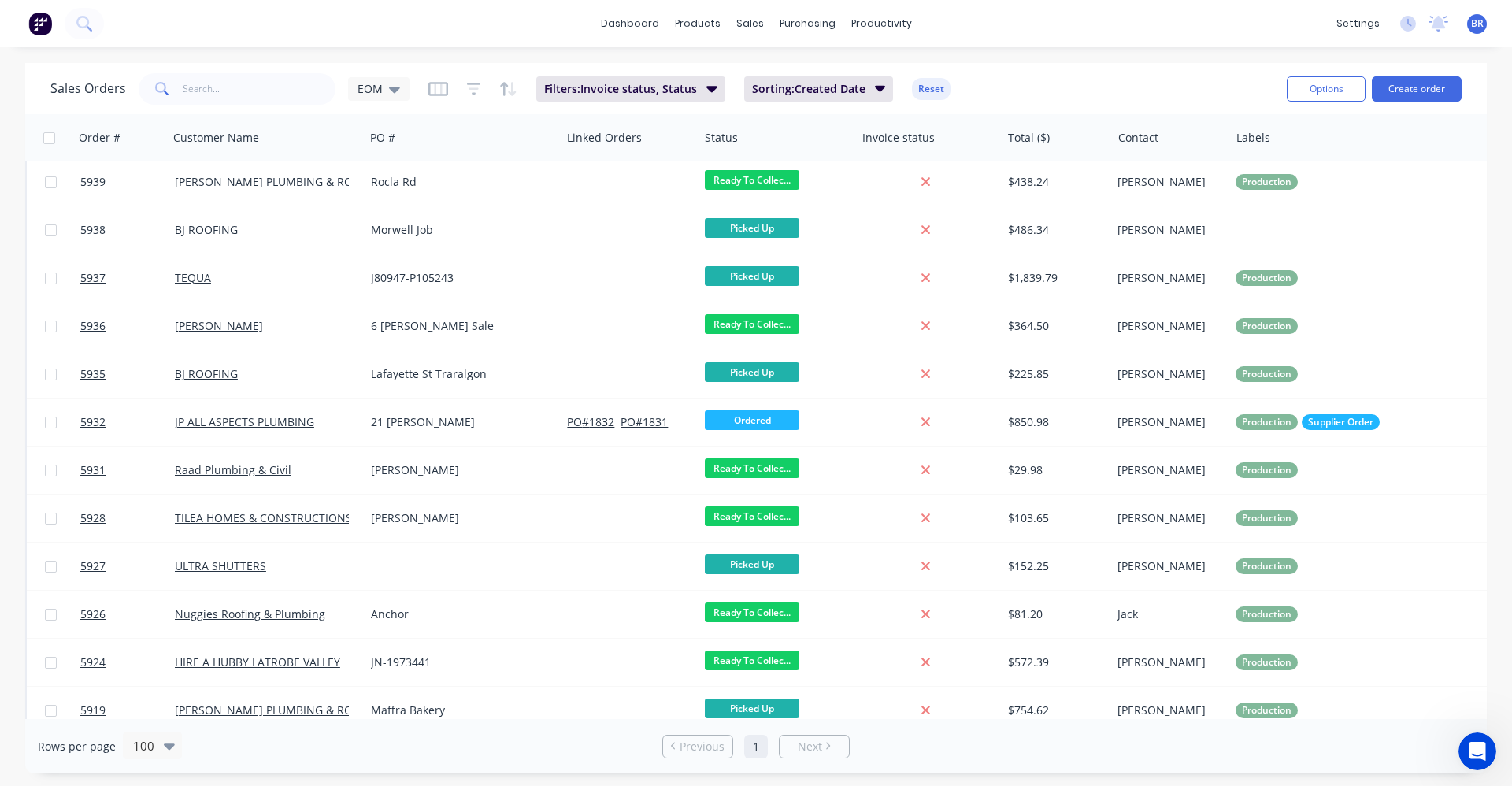
scroll to position [315, 0]
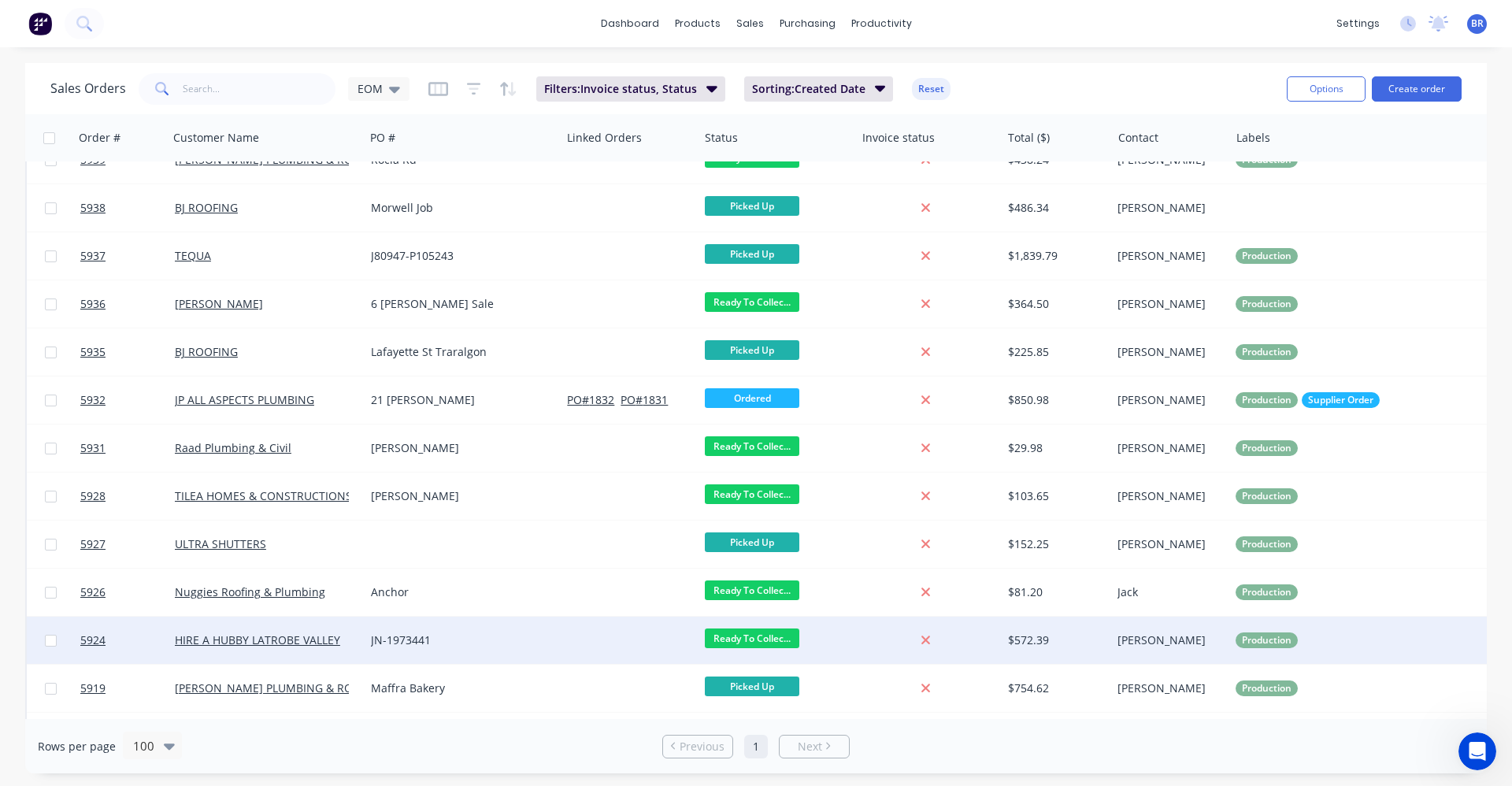
click at [465, 637] on div "JN-1973441" at bounding box center [458, 640] width 175 height 16
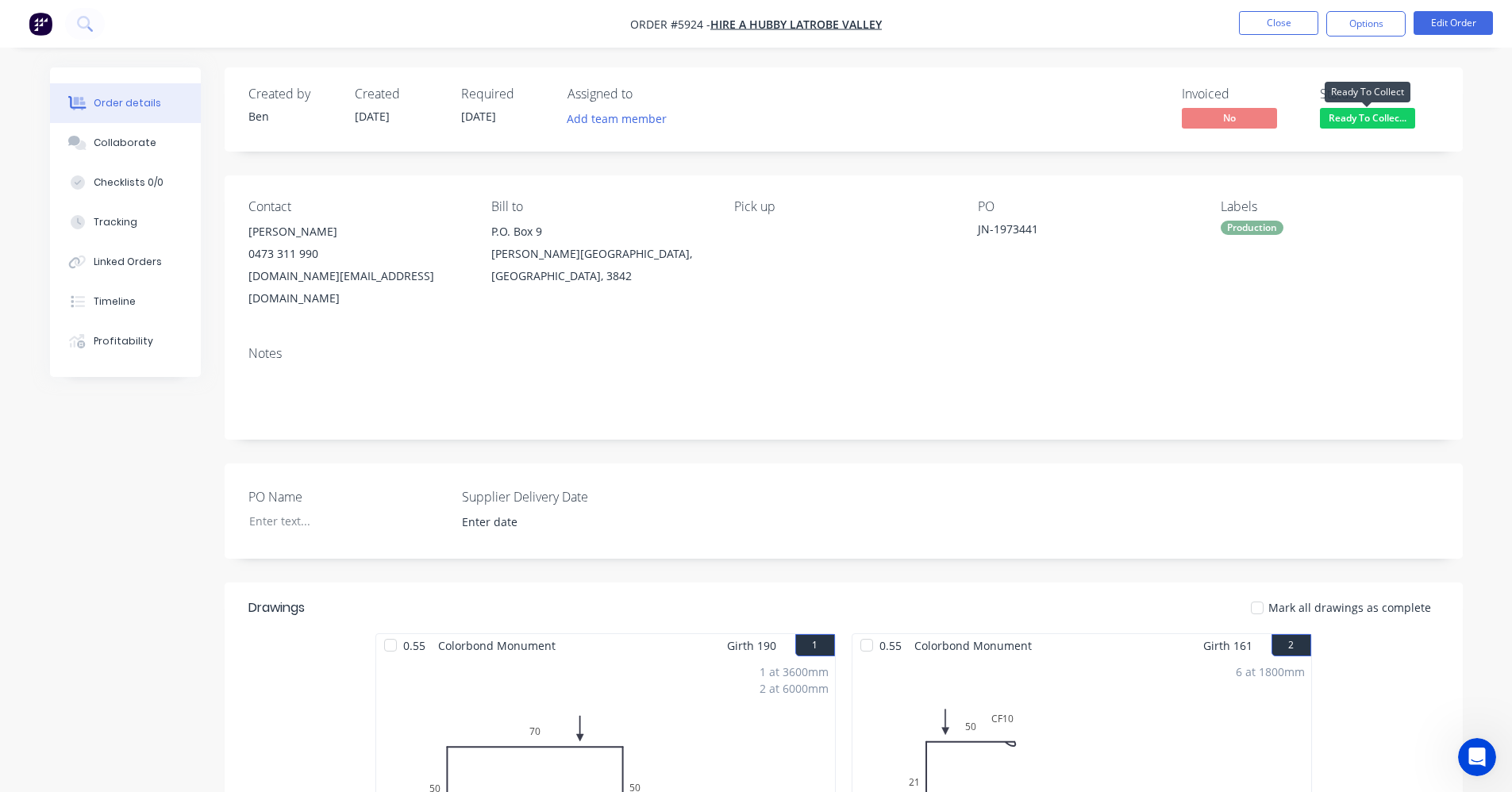
click at [1375, 121] on span "Ready To Collec..." at bounding box center [1367, 117] width 95 height 20
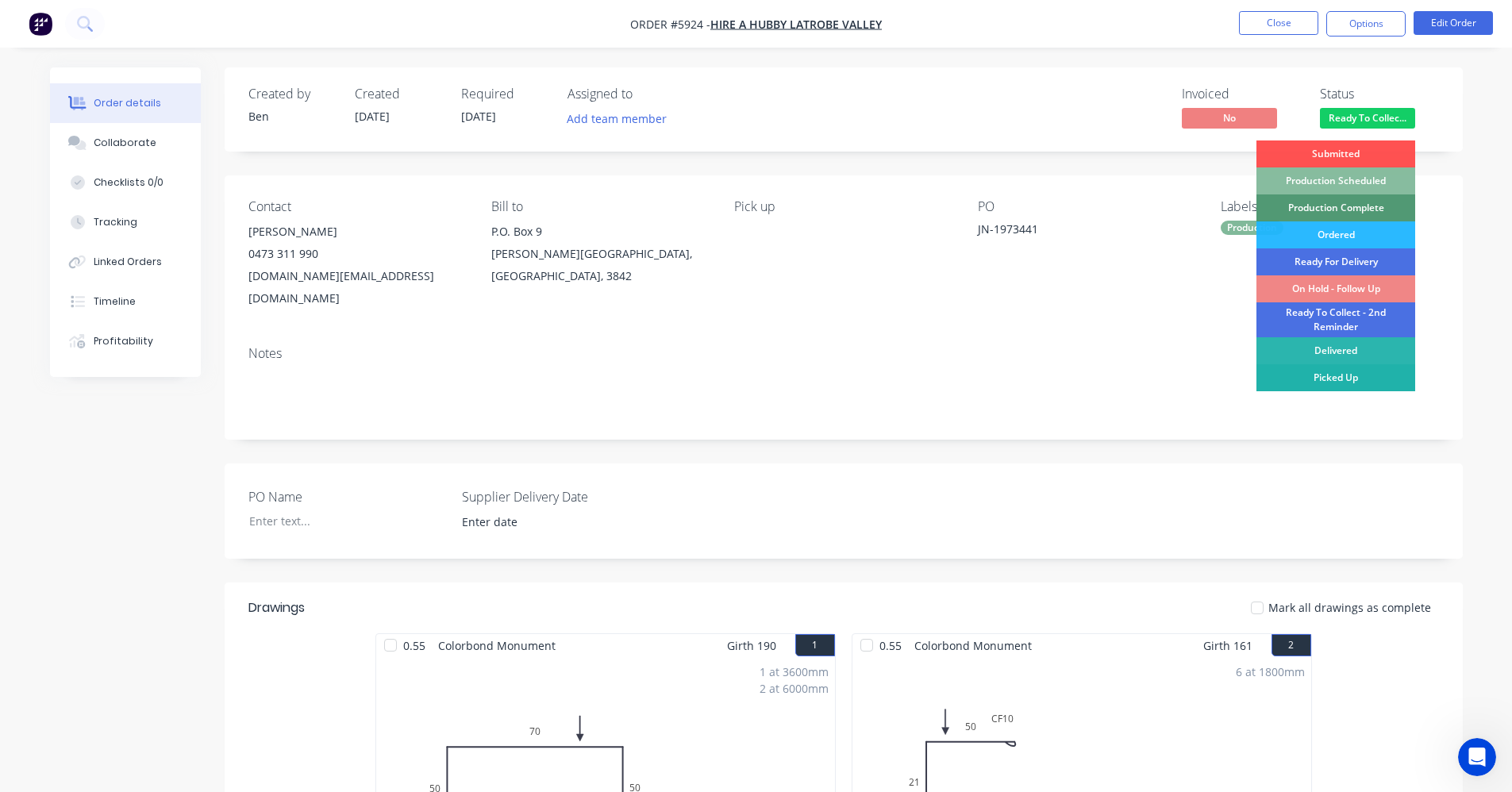
click at [1352, 380] on div "Picked Up" at bounding box center [1336, 378] width 159 height 27
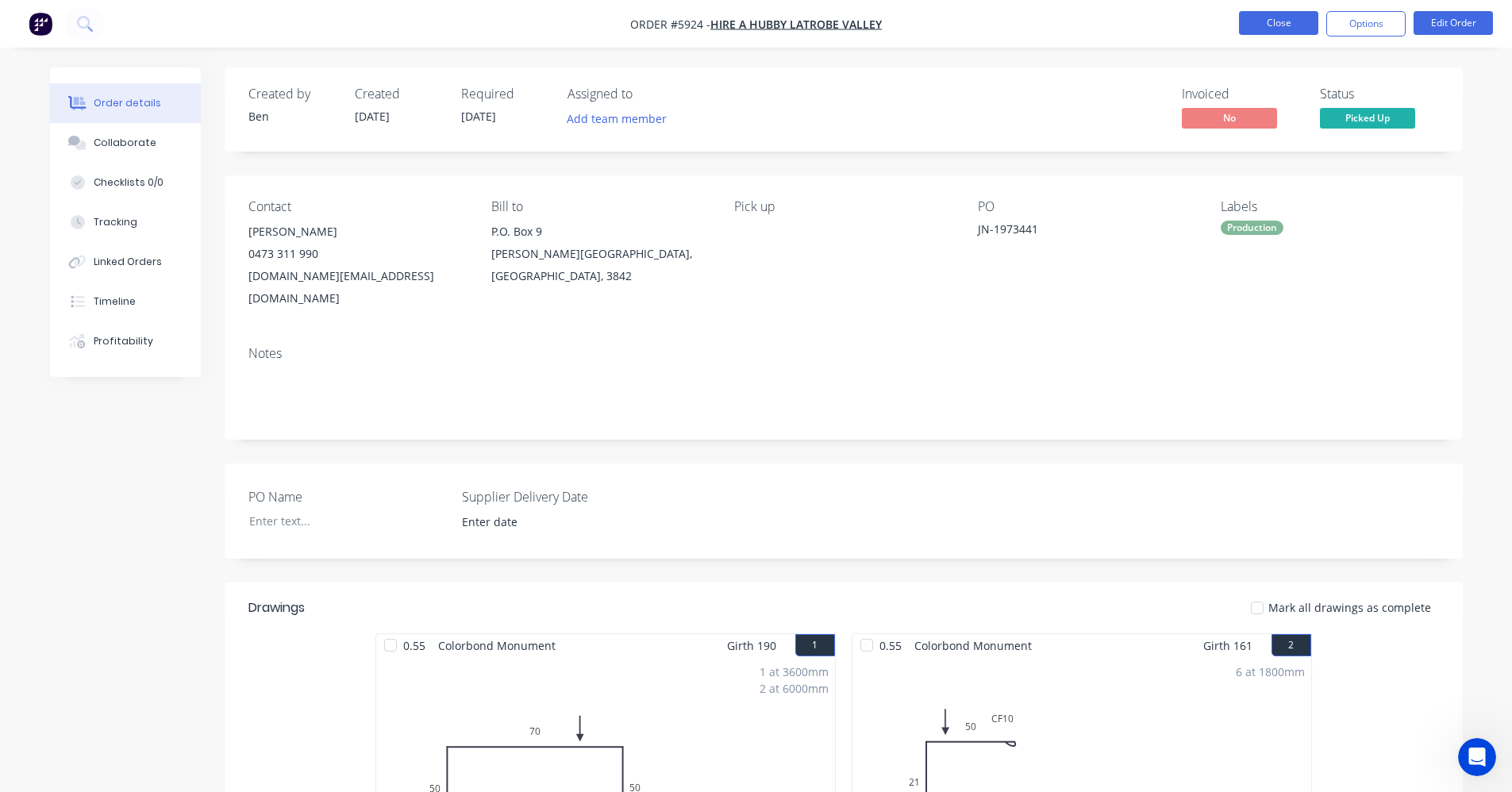
click at [1263, 20] on button "Close" at bounding box center [1278, 23] width 79 height 24
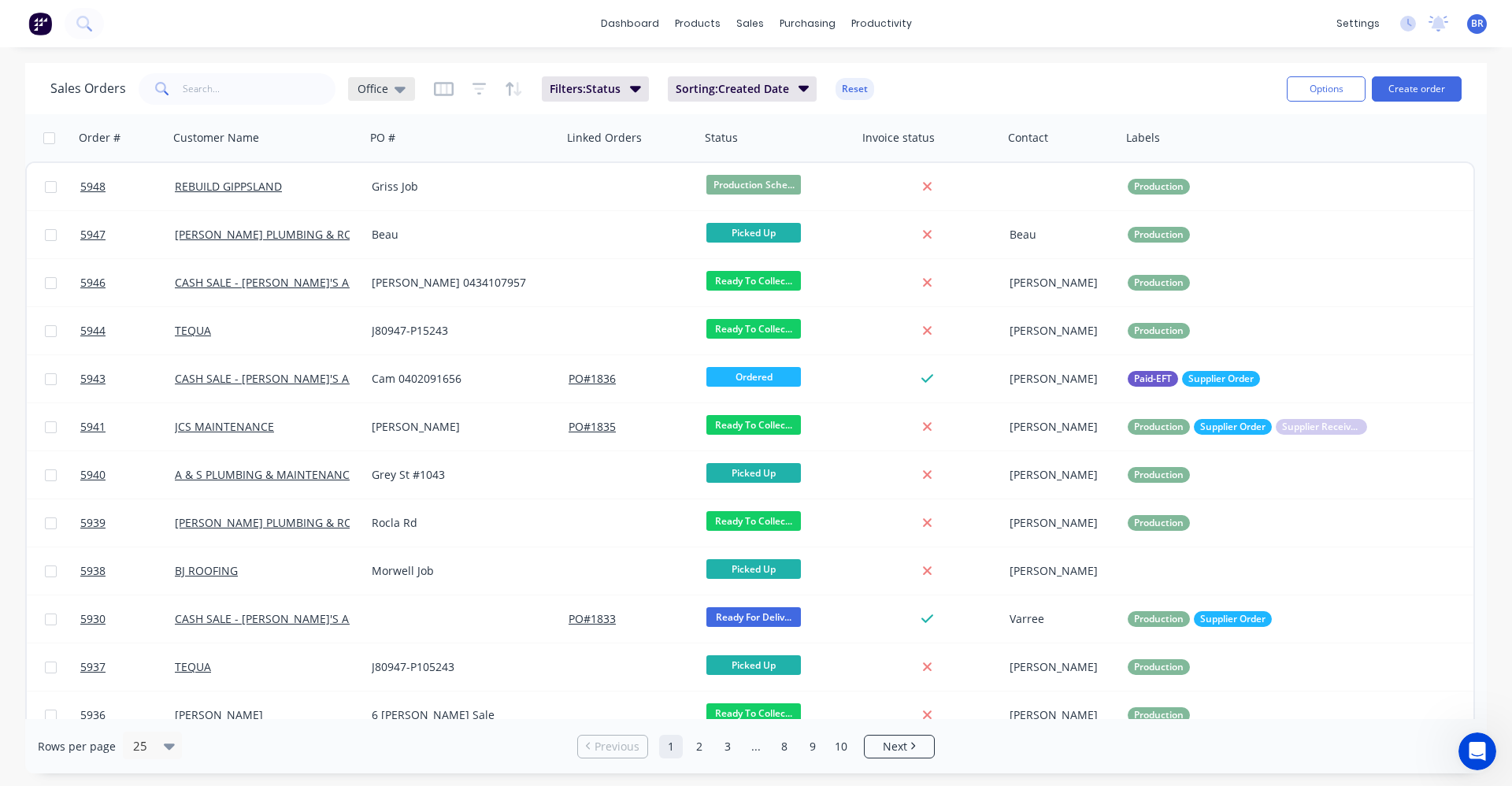
click at [389, 82] on div "Office" at bounding box center [382, 89] width 48 height 14
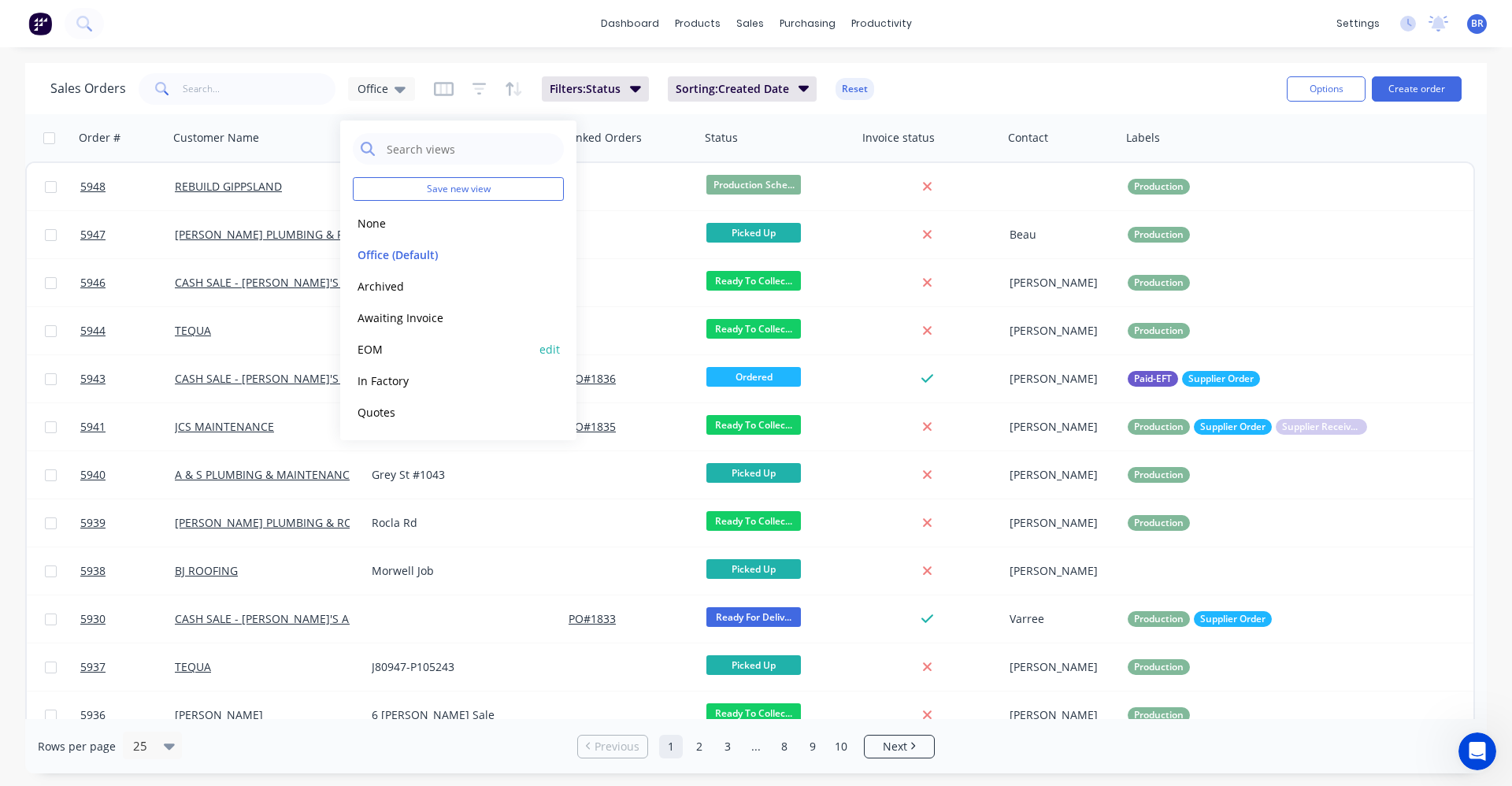
click at [390, 343] on button "EOM" at bounding box center [443, 349] width 180 height 18
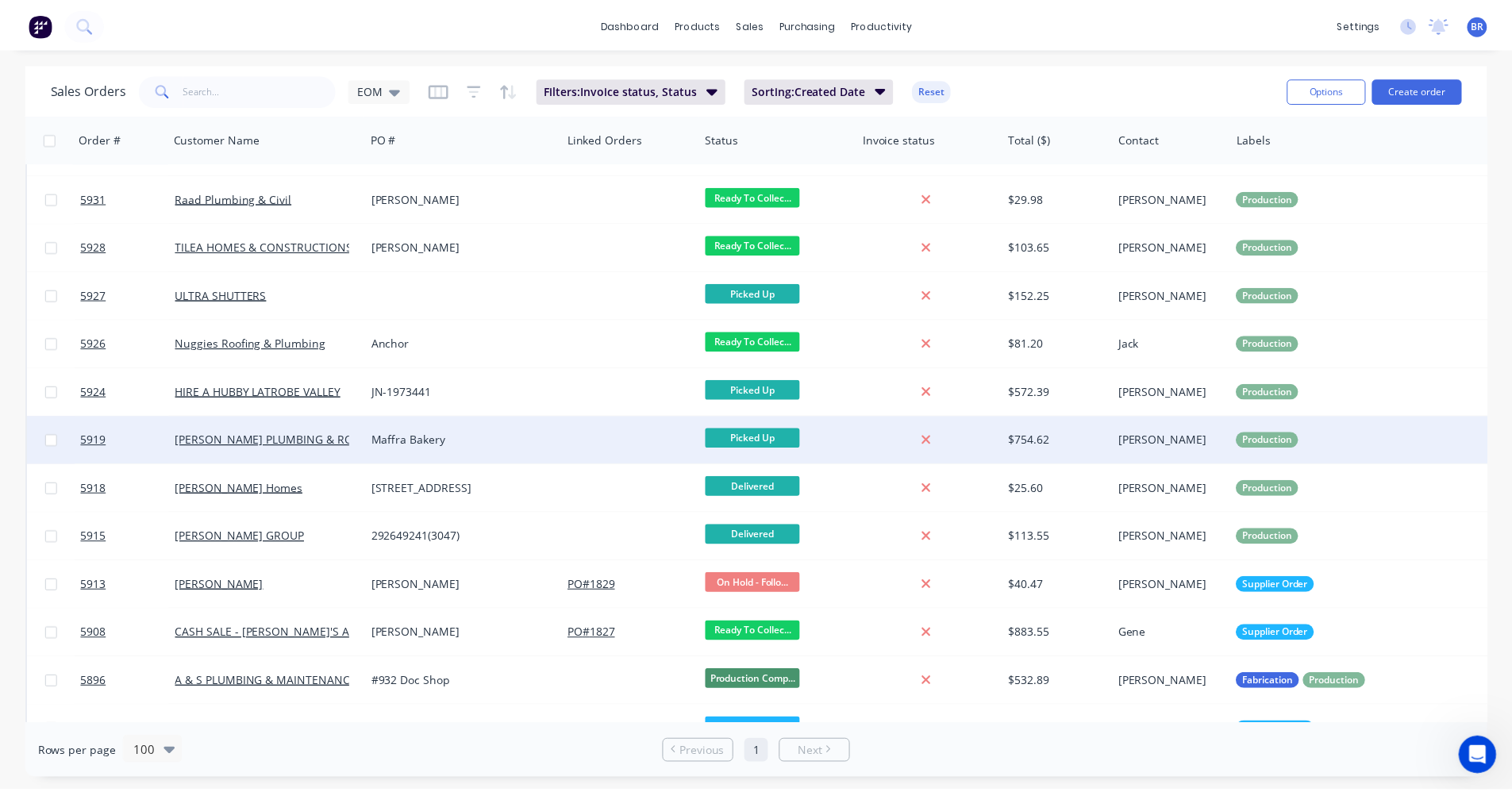
scroll to position [532, 0]
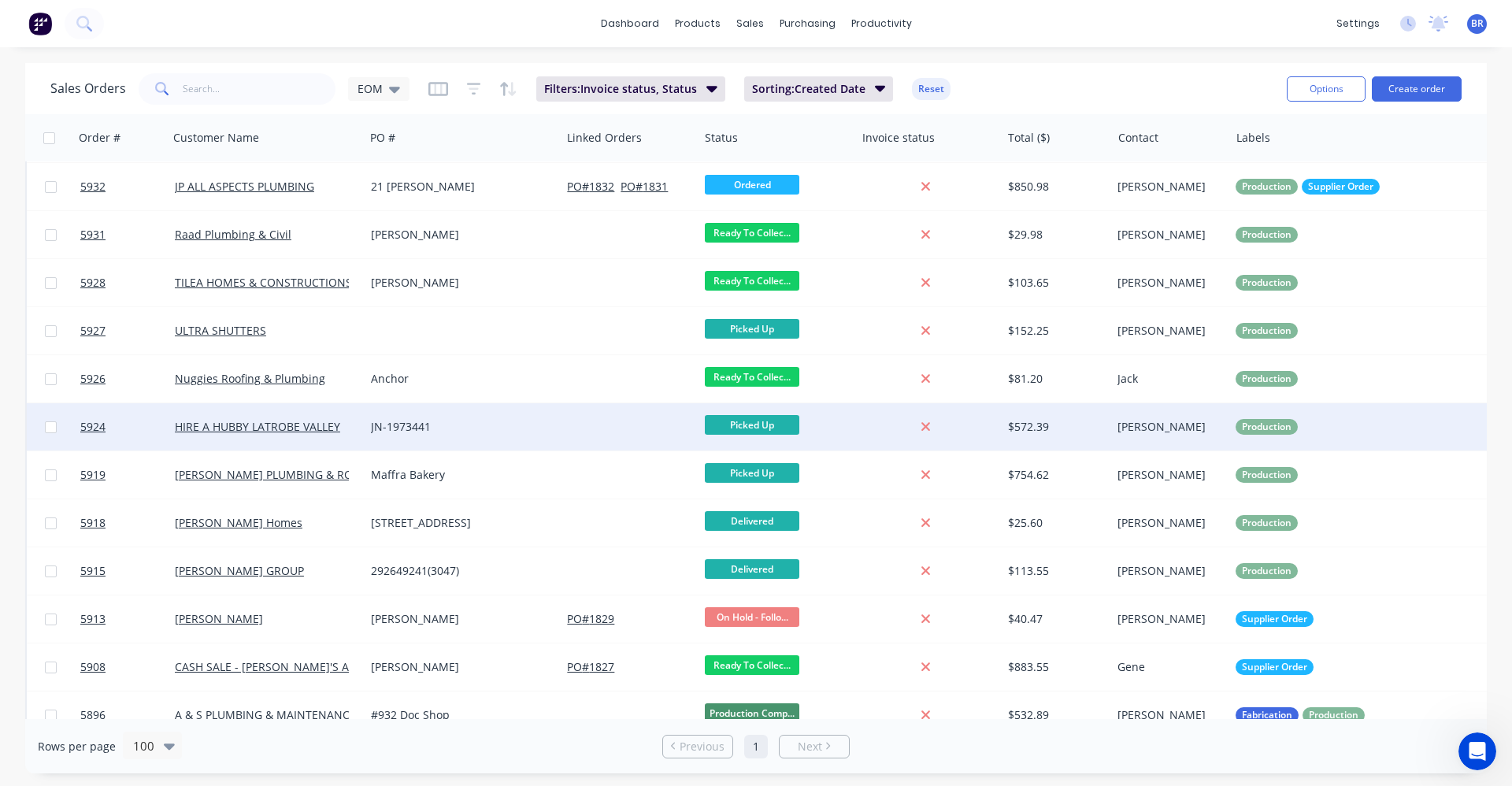
click at [470, 424] on div "JN-1973441" at bounding box center [458, 427] width 175 height 16
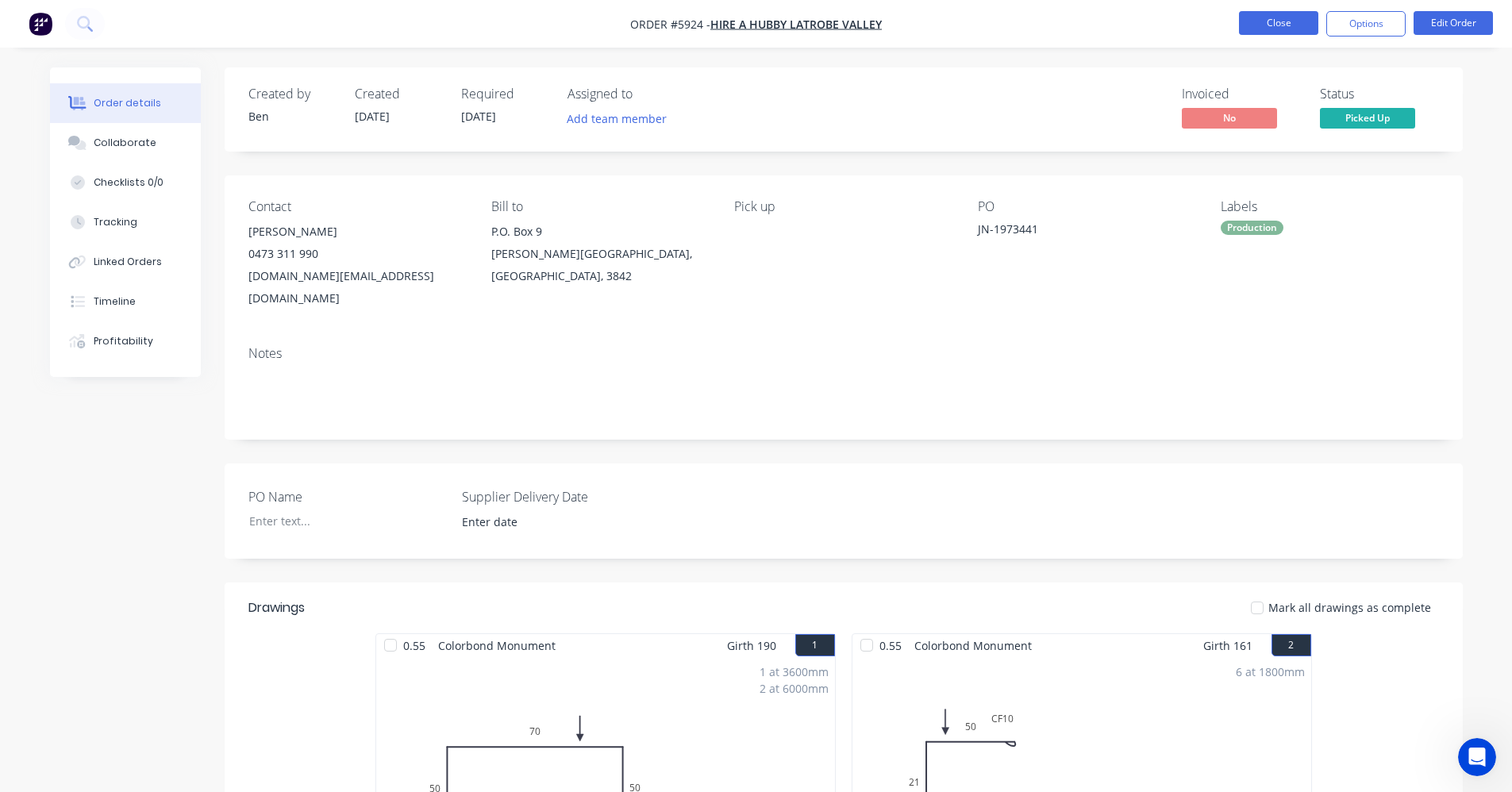
click at [1303, 33] on button "Close" at bounding box center [1278, 23] width 79 height 24
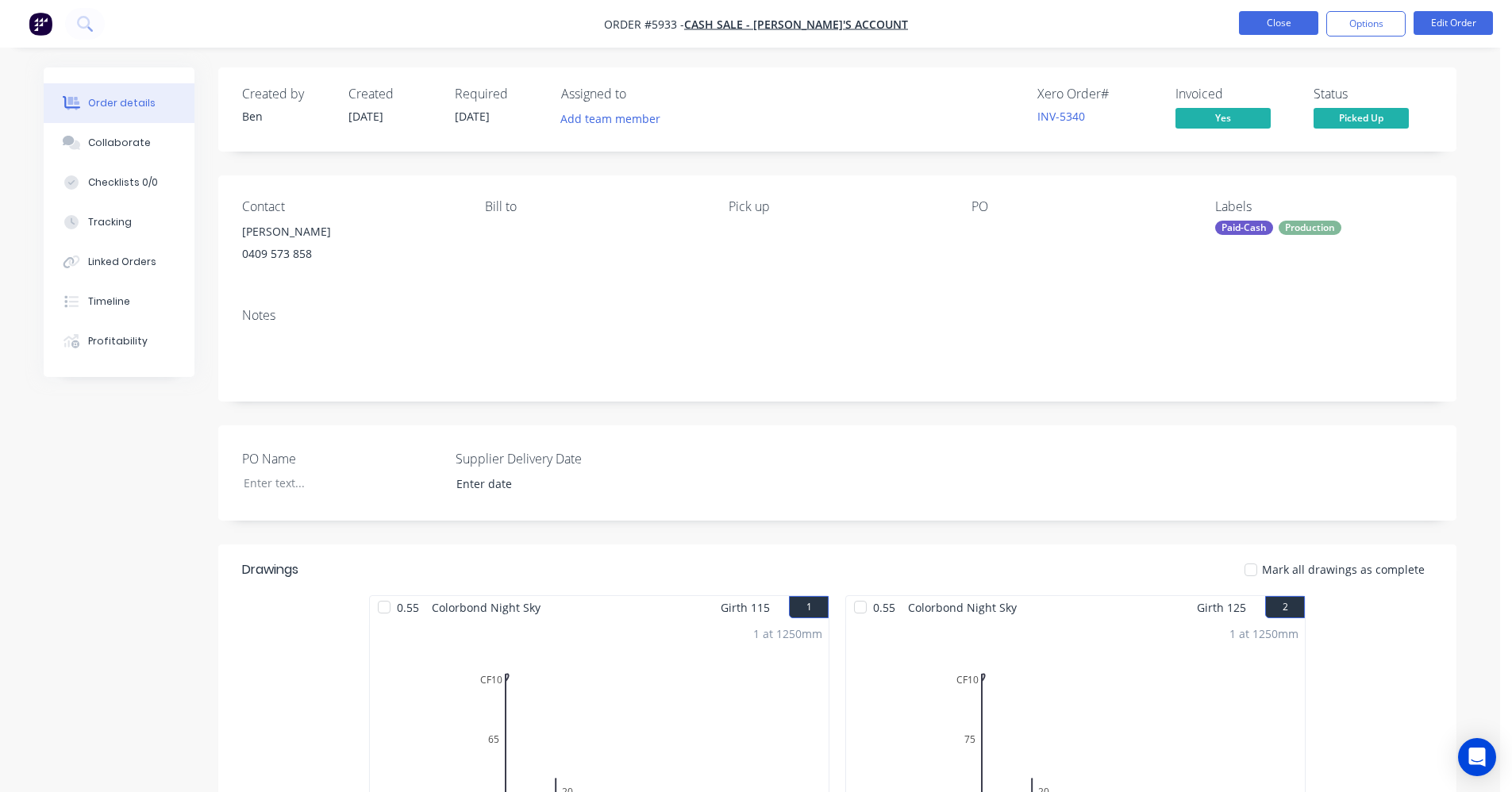
click at [1273, 28] on button "Close" at bounding box center [1278, 23] width 79 height 24
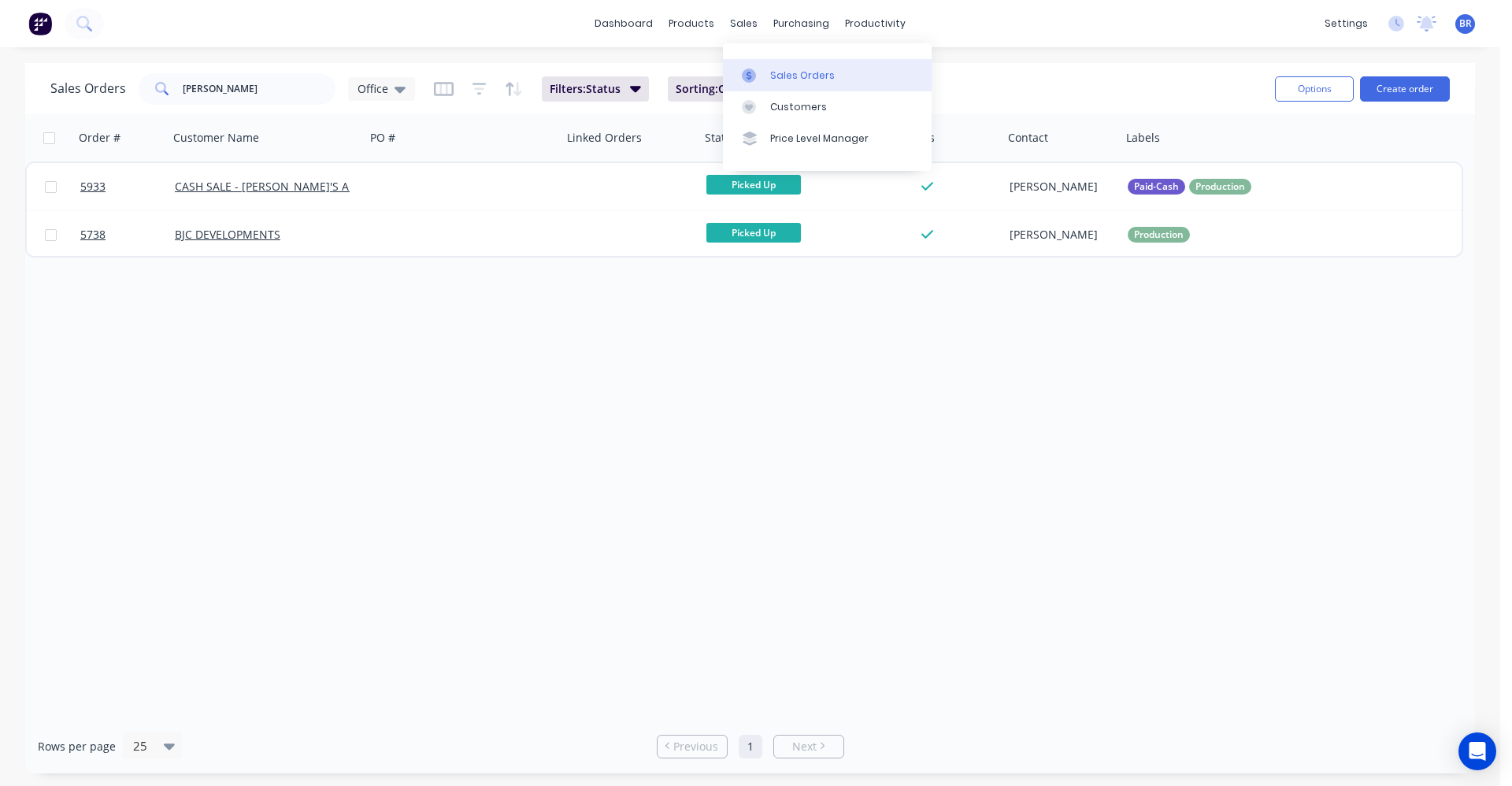
click at [781, 73] on div "Sales Orders" at bounding box center [803, 76] width 65 height 14
drag, startPoint x: 253, startPoint y: 88, endPoint x: 106, endPoint y: 85, distance: 147.0
click at [107, 85] on div "Sales Orders smith Office" at bounding box center [233, 89] width 365 height 32
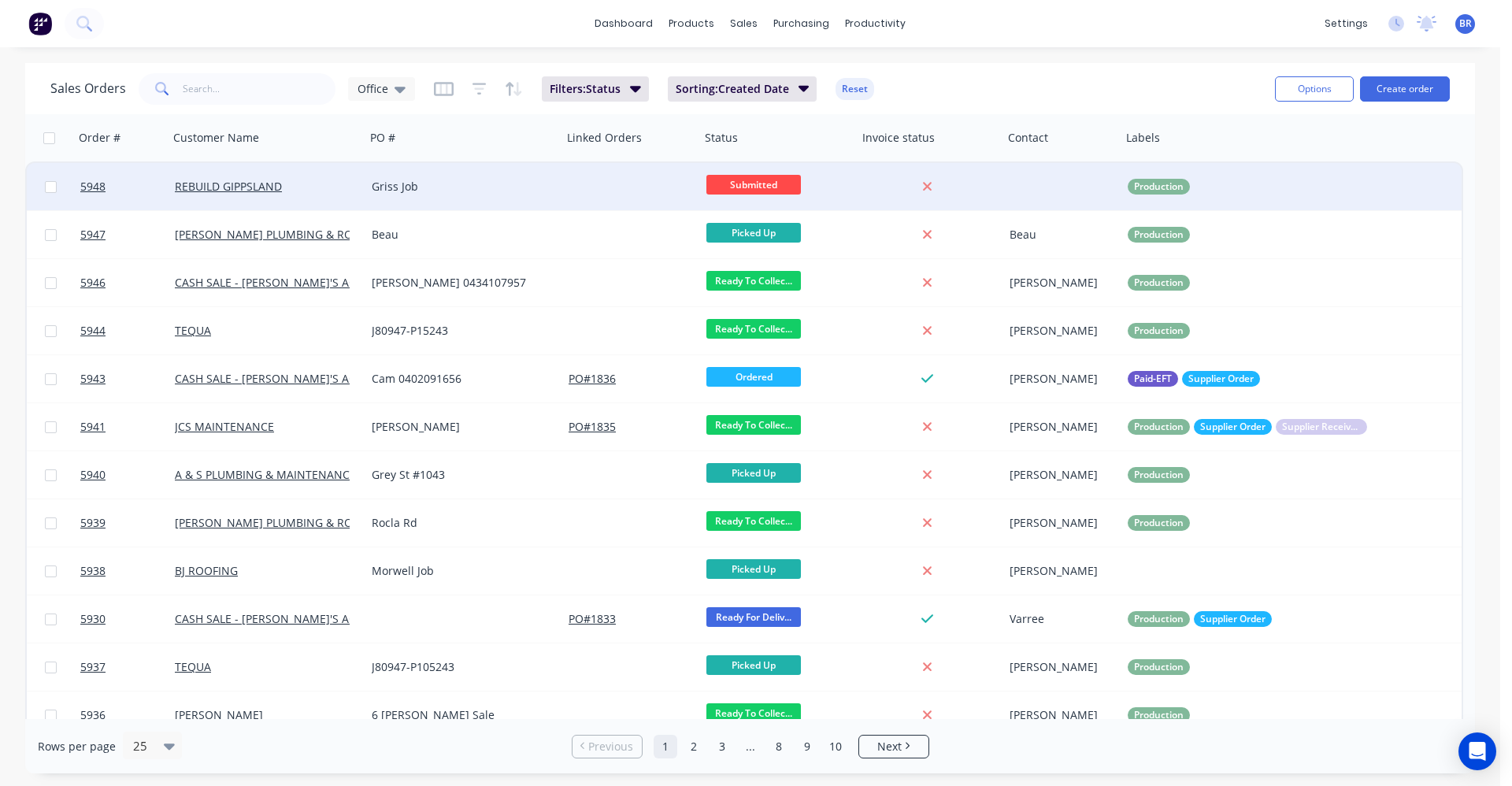
click at [525, 197] on div "Griss Job" at bounding box center [464, 187] width 197 height 47
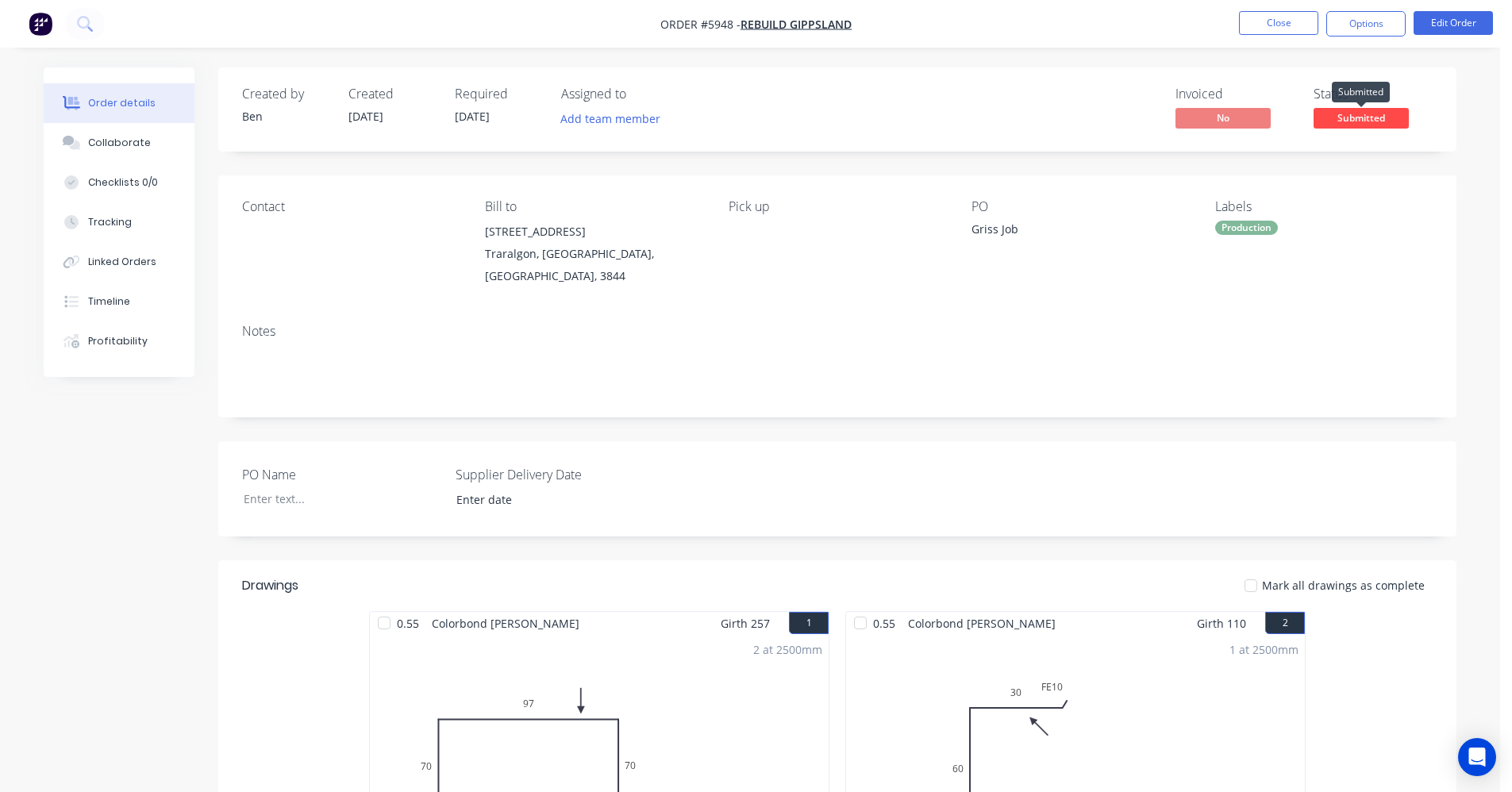
click at [1338, 123] on span "Submitted" at bounding box center [1360, 117] width 95 height 20
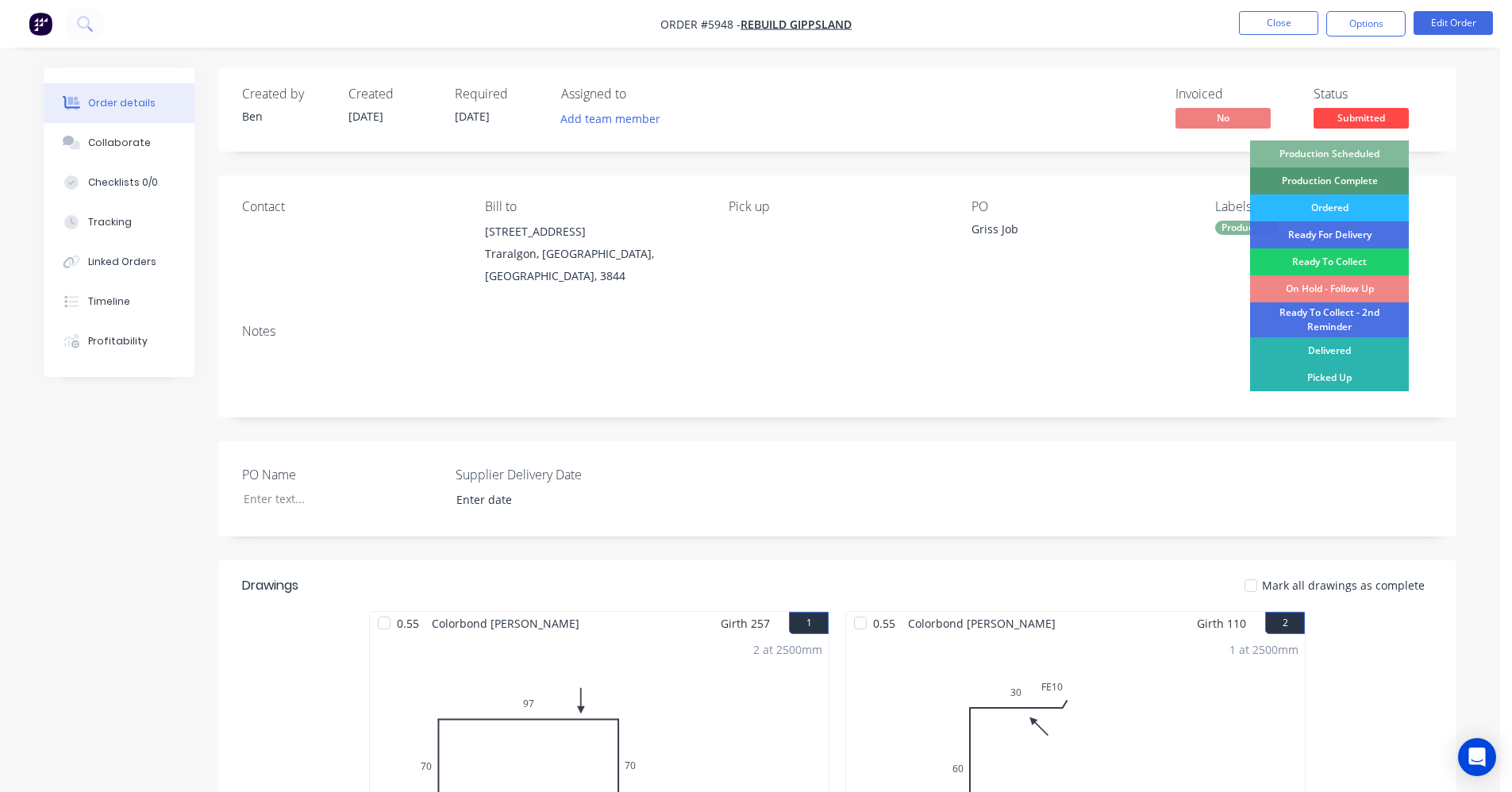
click at [1340, 153] on div "Production Scheduled" at bounding box center [1329, 154] width 159 height 27
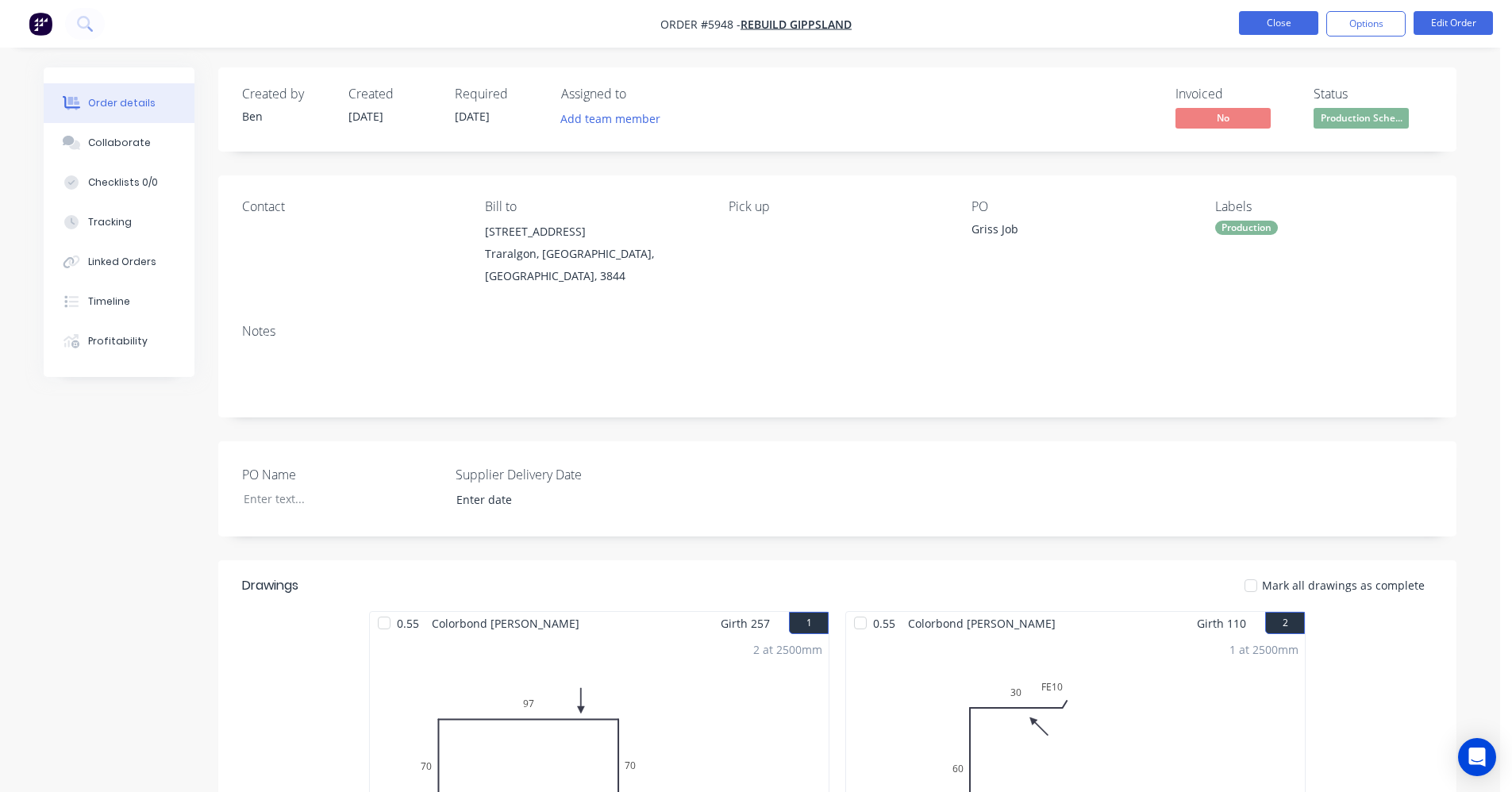
click at [1265, 28] on button "Close" at bounding box center [1278, 23] width 79 height 24
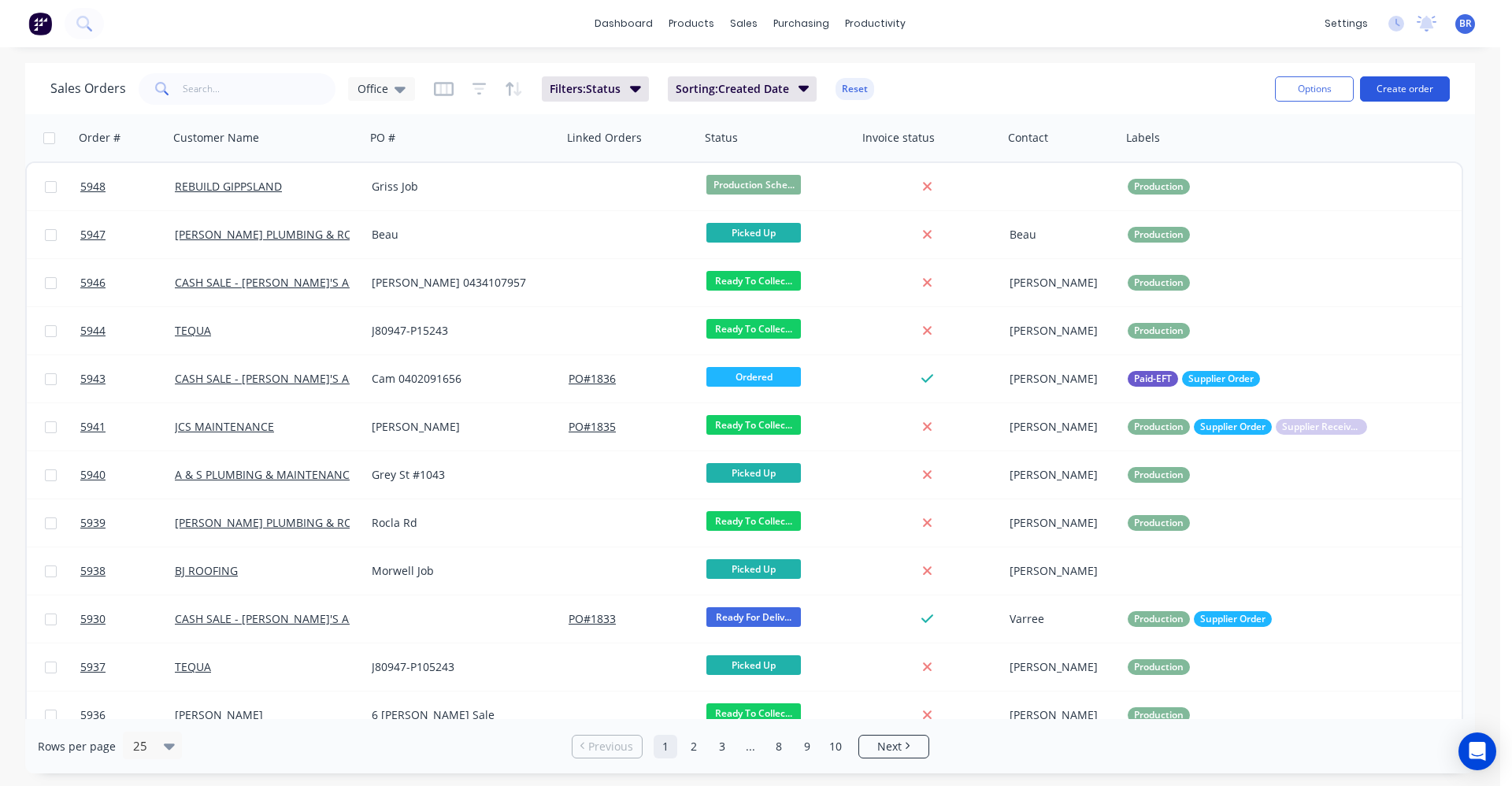
click at [1413, 85] on button "Create order" at bounding box center [1404, 89] width 89 height 25
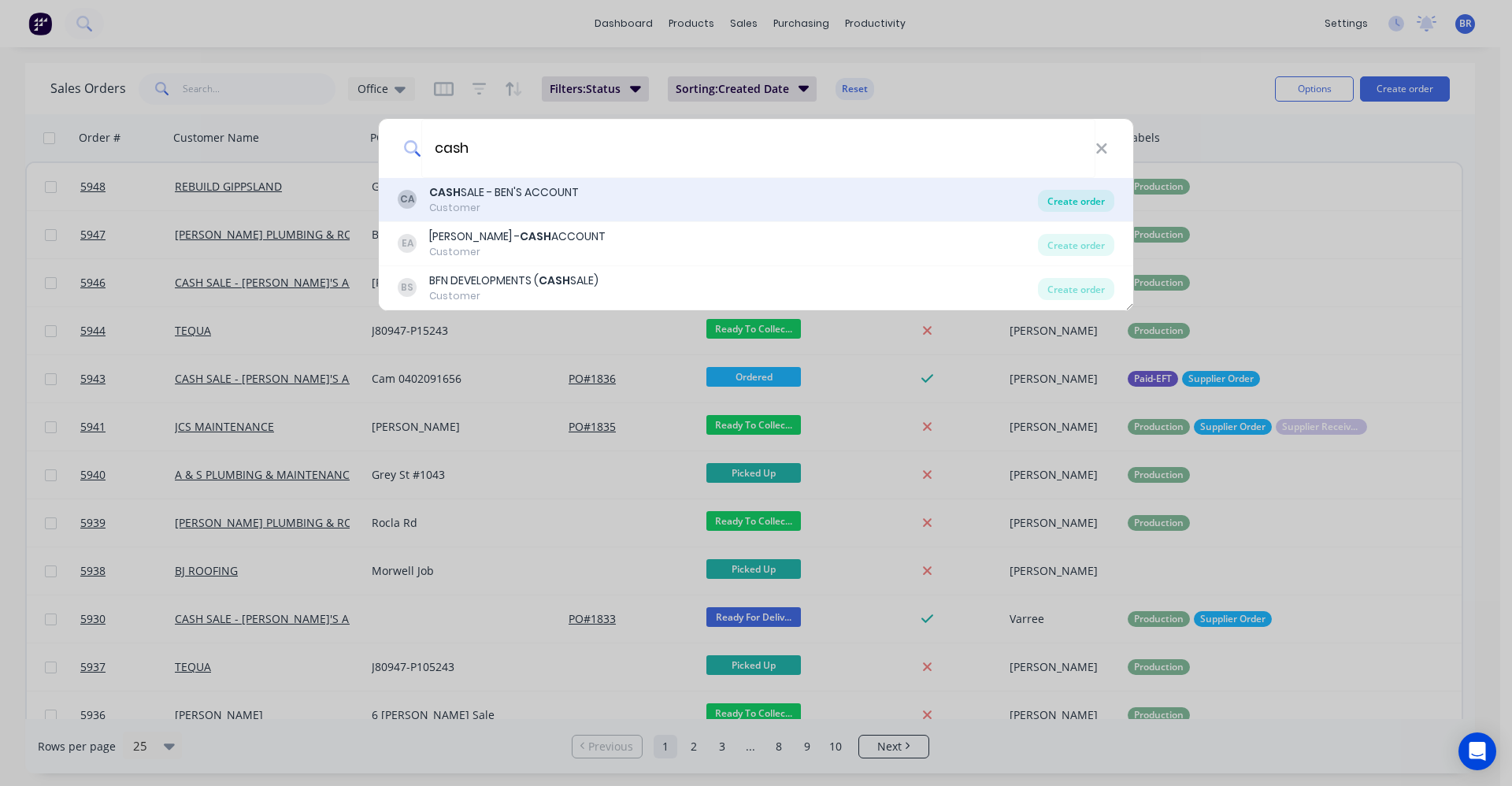
type input "cash"
click at [1080, 205] on div "Create order" at bounding box center [1076, 201] width 76 height 22
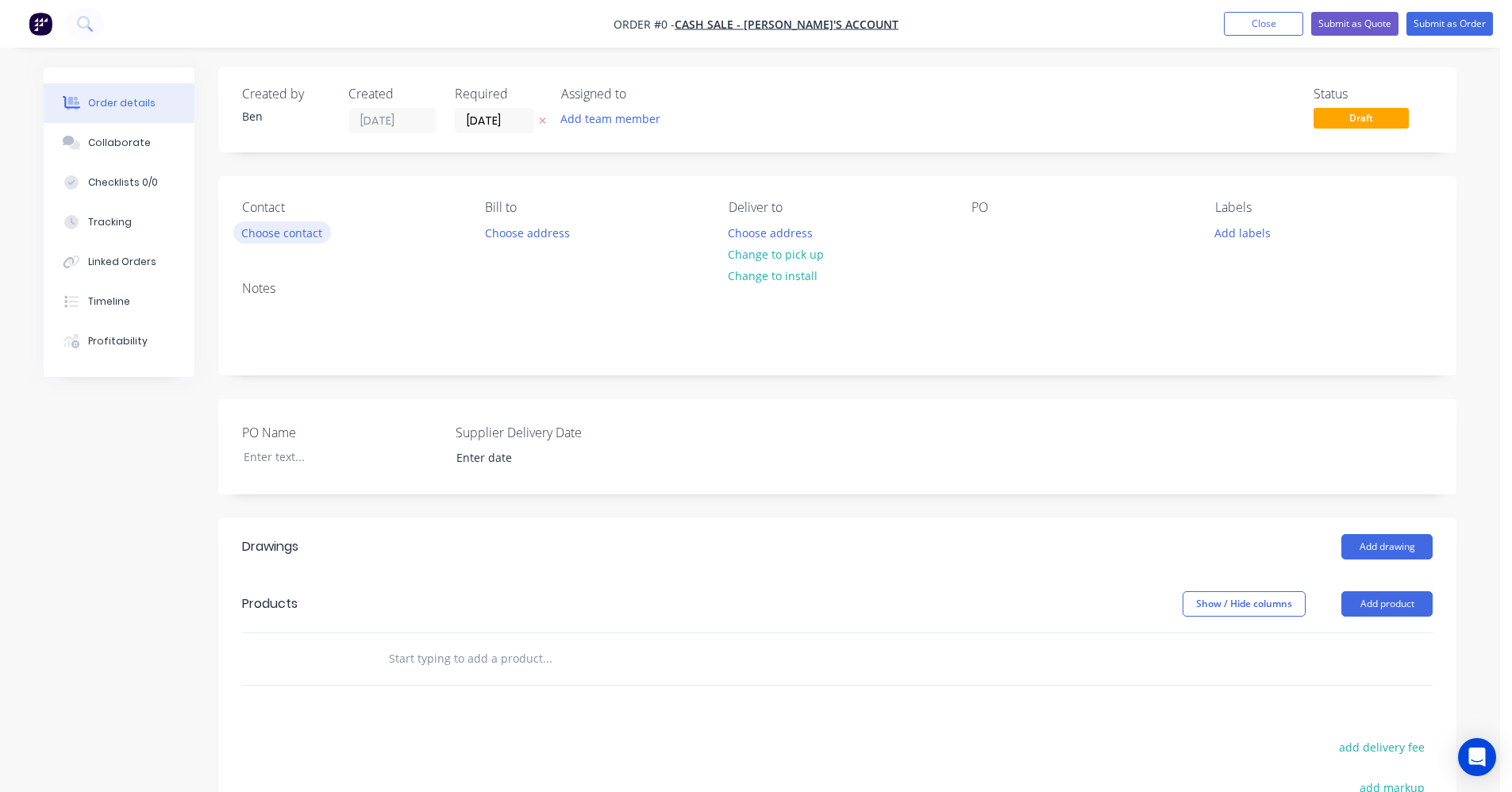
click at [302, 235] on button "Choose contact" at bounding box center [282, 232] width 97 height 22
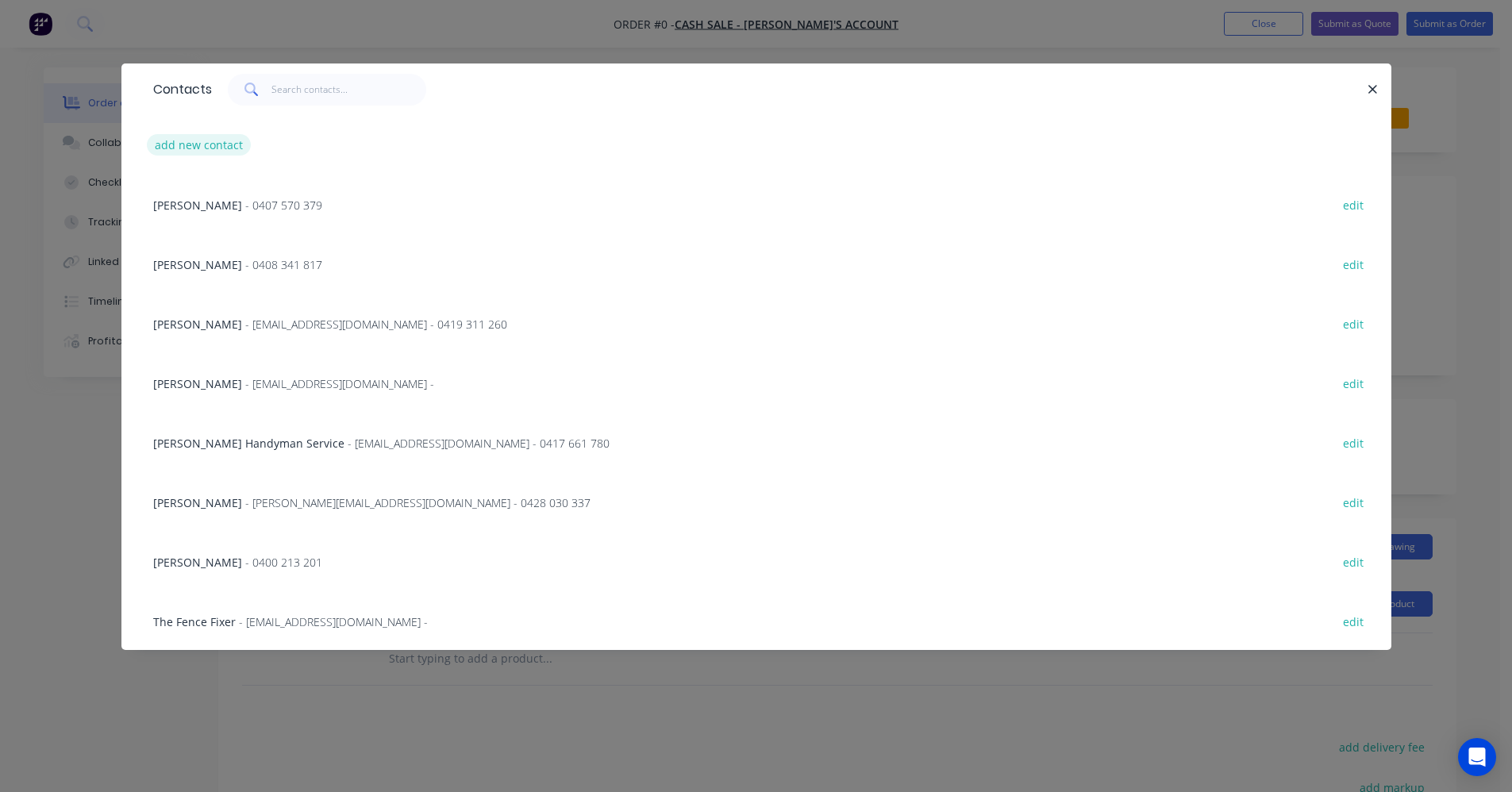
click at [203, 141] on button "add new contact" at bounding box center [199, 144] width 105 height 22
select select "AU"
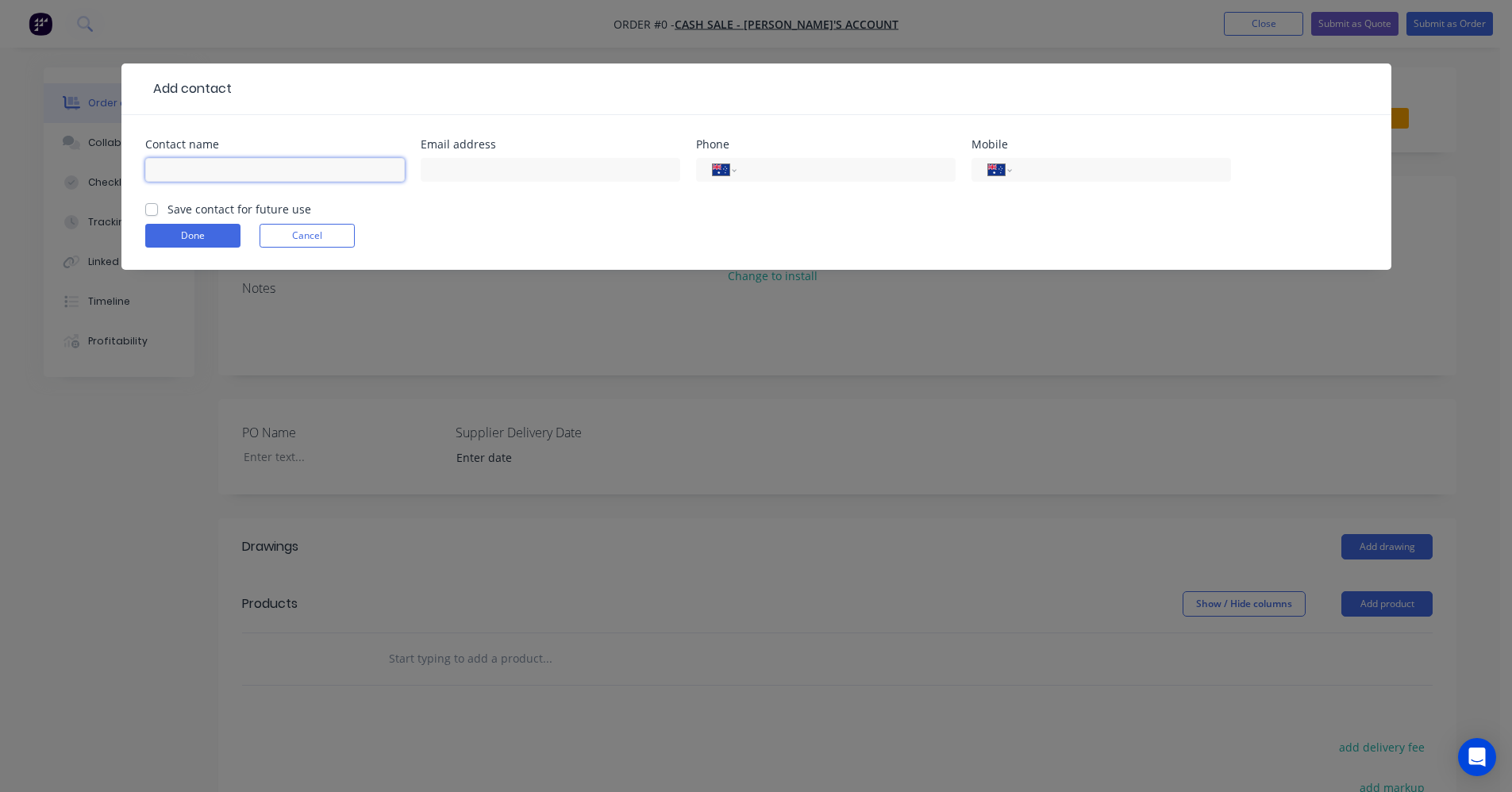
drag, startPoint x: 239, startPoint y: 174, endPoint x: 290, endPoint y: 163, distance: 52.2
click at [239, 173] on input "text" at bounding box center [274, 170] width 259 height 24
click at [314, 238] on button "Cancel" at bounding box center [306, 236] width 95 height 24
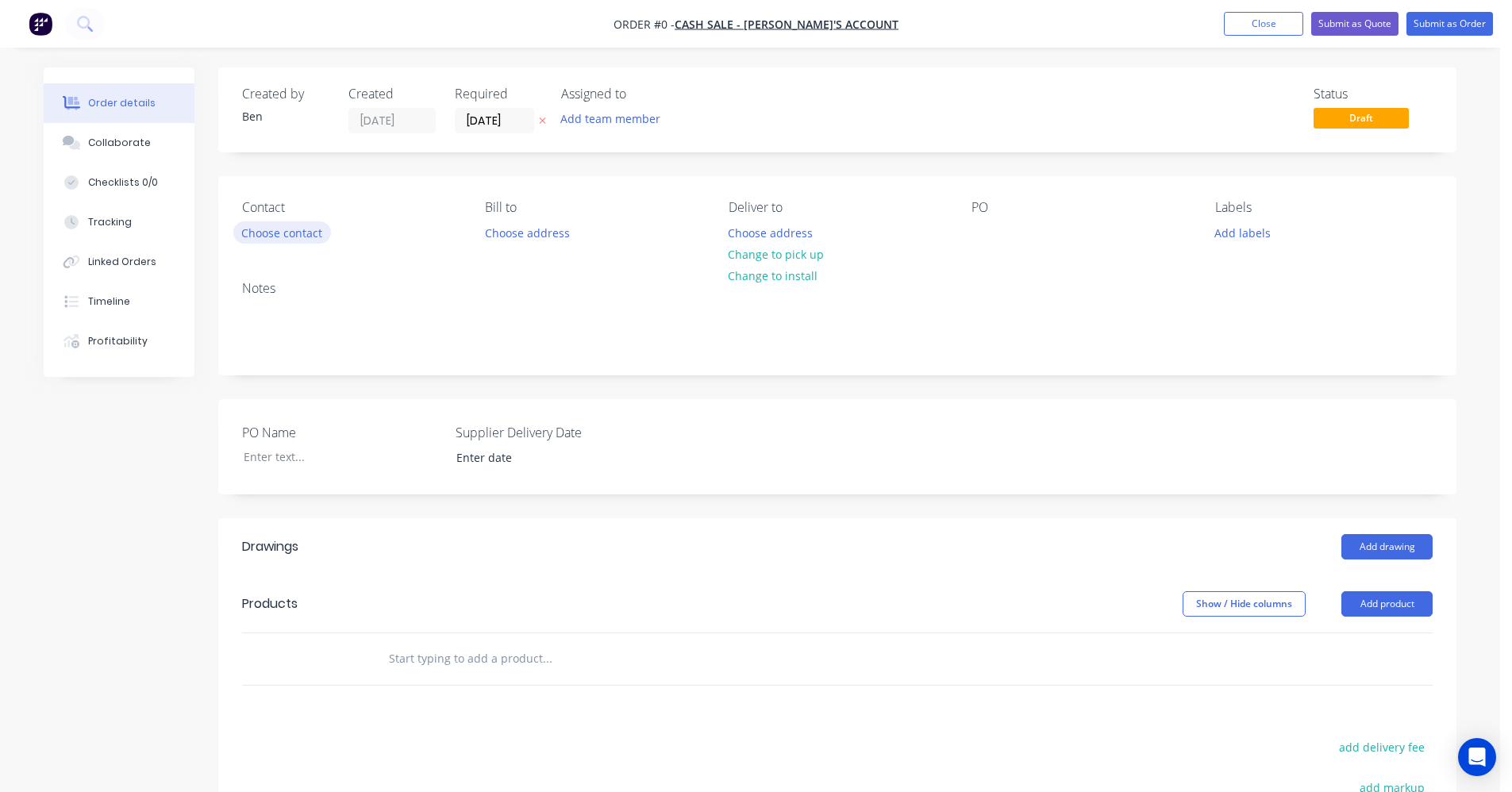
click at [278, 227] on button "Choose contact" at bounding box center [282, 232] width 97 height 22
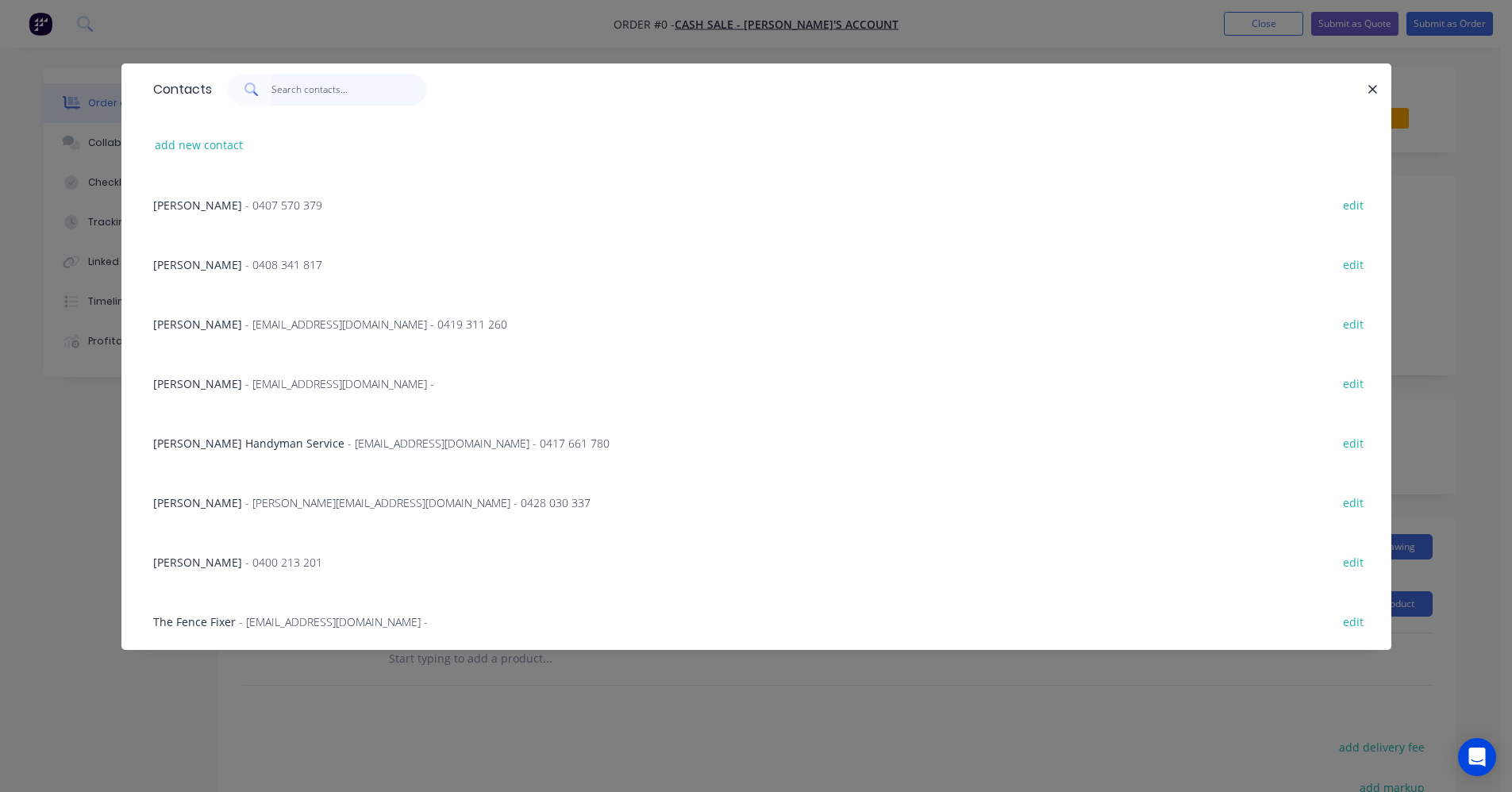
click at [287, 89] on input "text" at bounding box center [349, 90] width 155 height 32
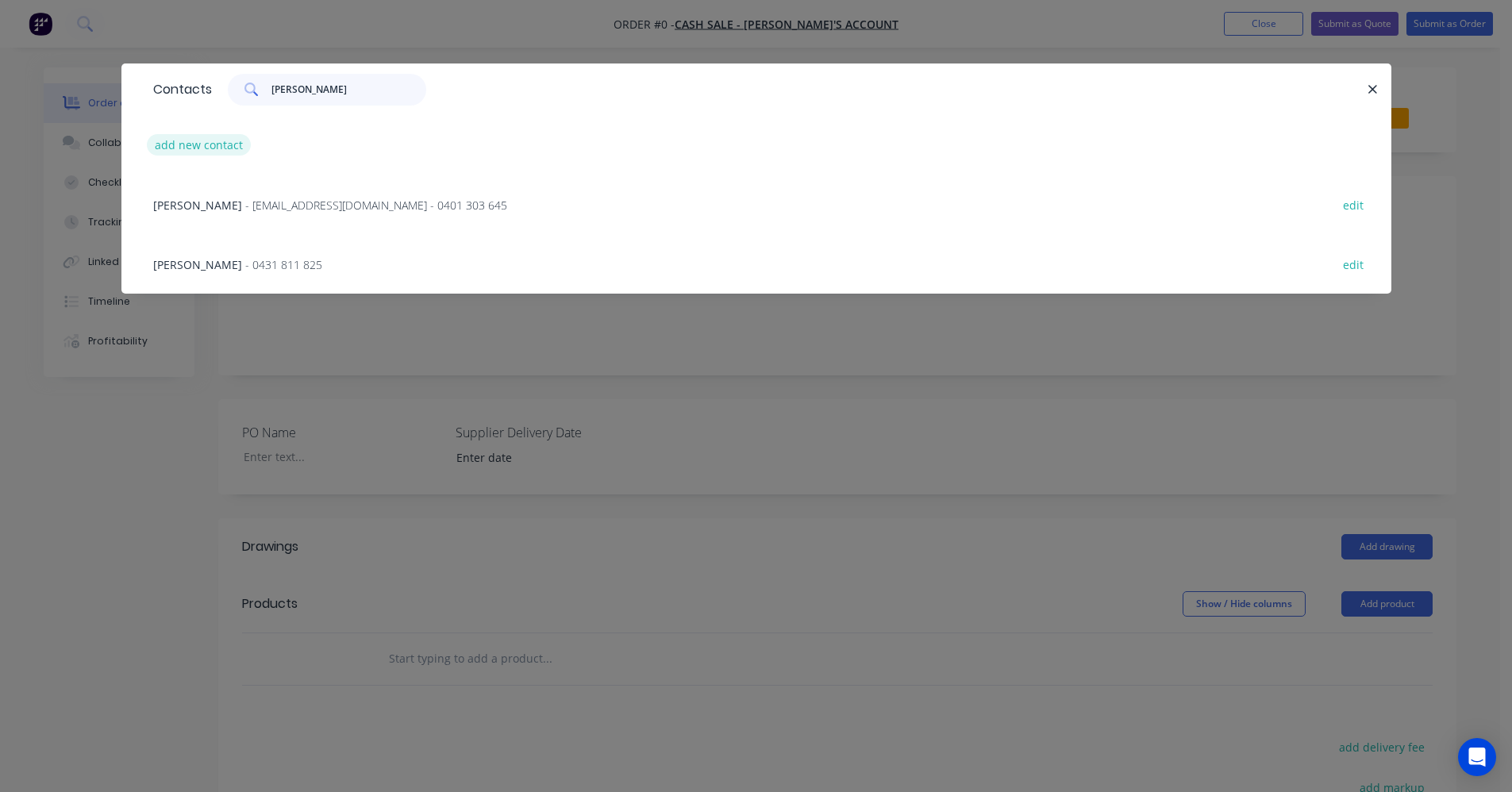
type input "Graham"
click at [195, 147] on button "add new contact" at bounding box center [199, 144] width 105 height 22
select select "AU"
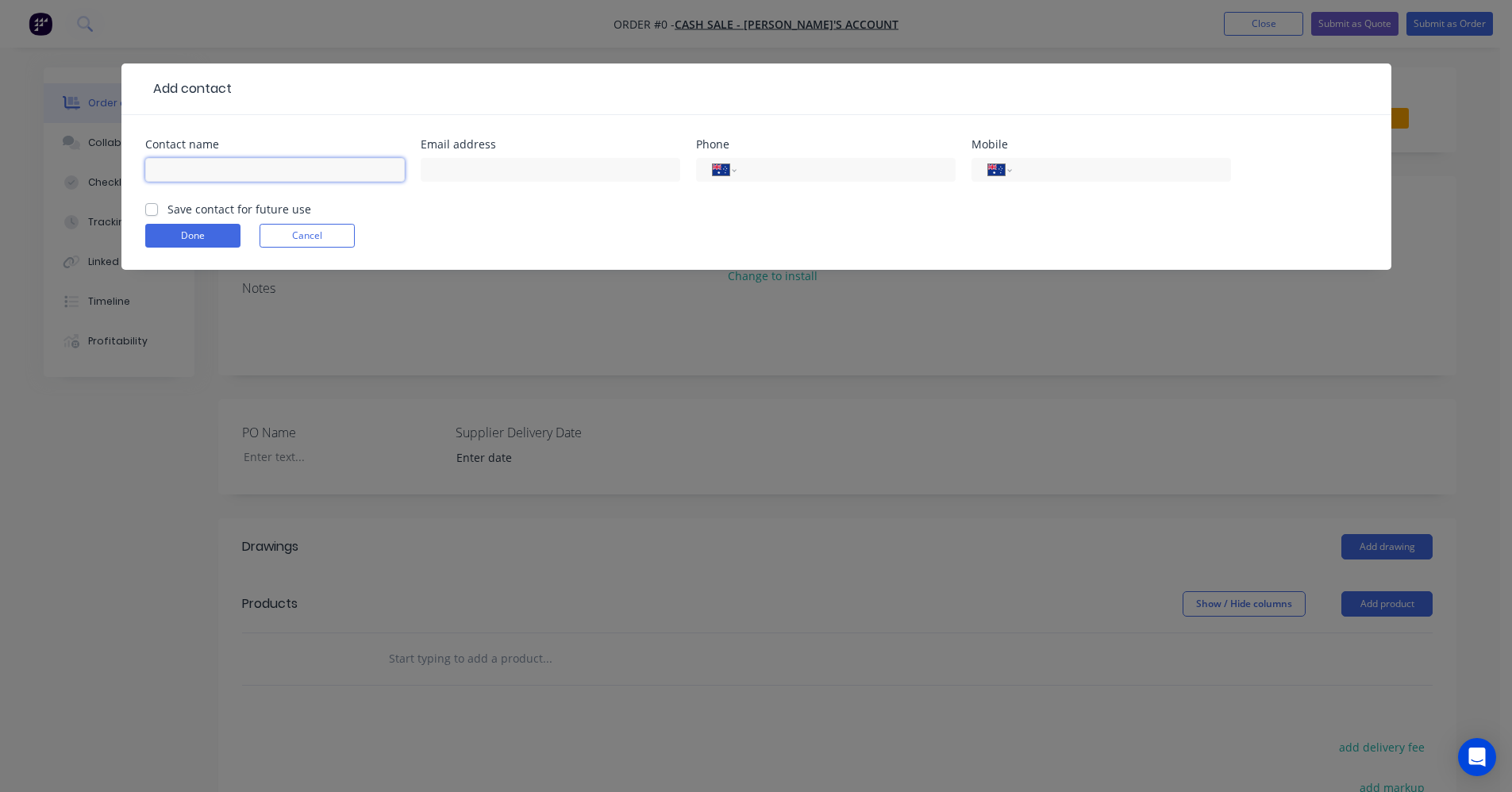
click at [204, 162] on input "text" at bounding box center [274, 170] width 259 height 24
type input "Graham"
click at [1042, 167] on input "tel" at bounding box center [1118, 170] width 191 height 18
type input "0488 653 239"
click at [168, 207] on label "Save contact for future use" at bounding box center [239, 209] width 144 height 17
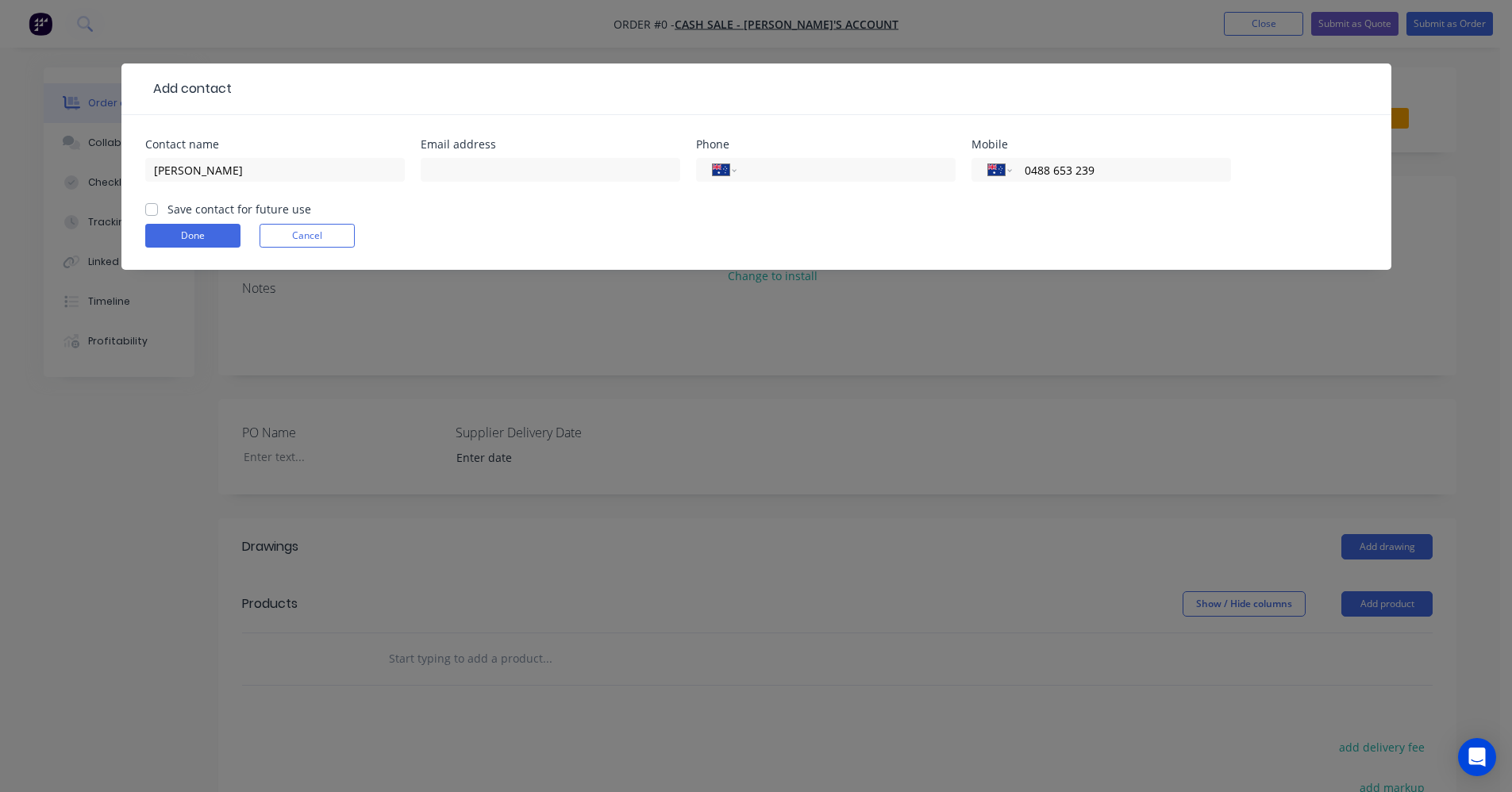
click at [153, 207] on input "Save contact for future use" at bounding box center [152, 208] width 13 height 15
checkbox input "true"
click at [172, 230] on button "Done" at bounding box center [192, 236] width 95 height 24
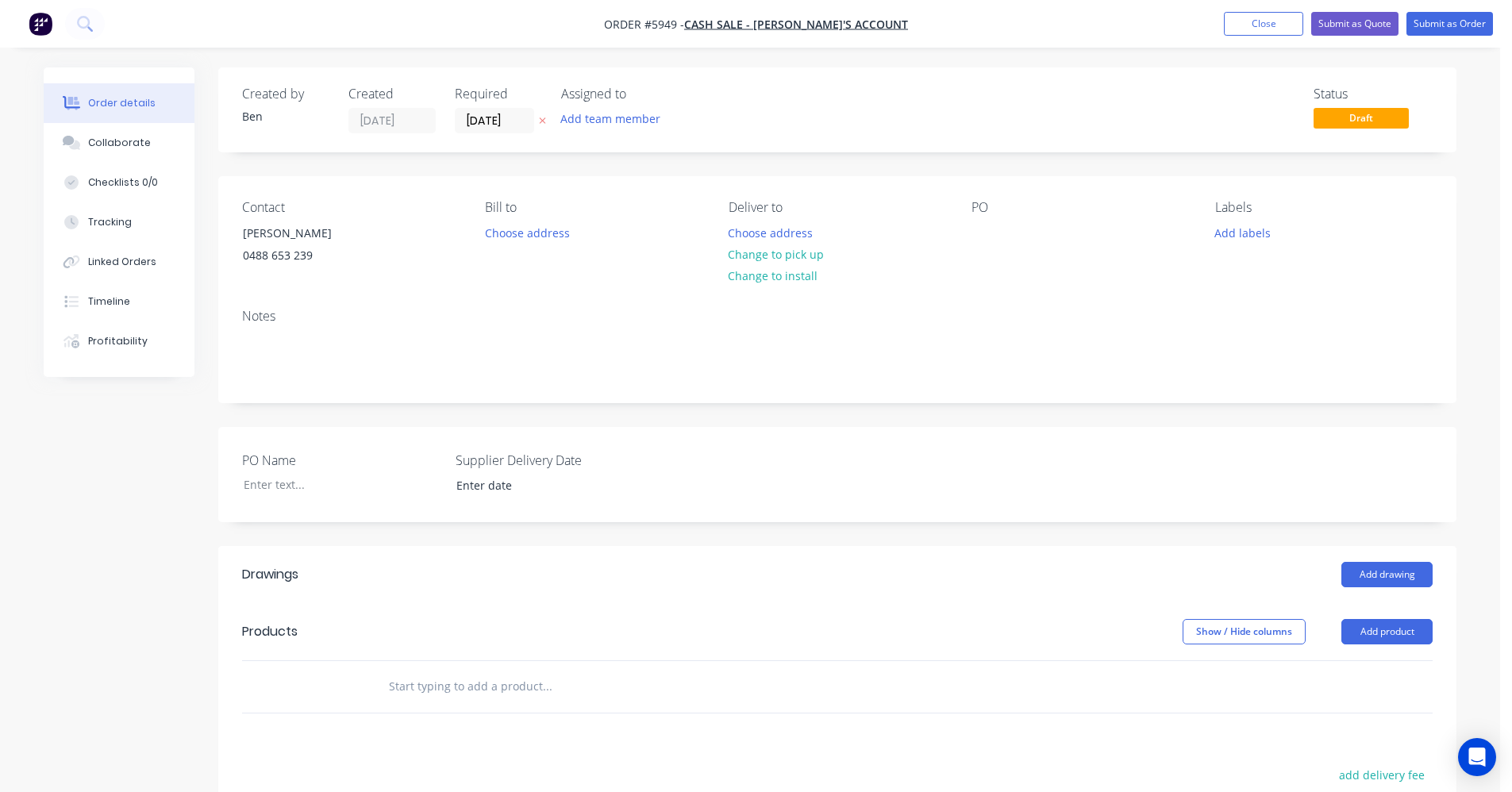
drag, startPoint x: 780, startPoint y: 251, endPoint x: 1034, endPoint y: 251, distance: 254.0
click at [784, 250] on button "Change to pick up" at bounding box center [776, 254] width 113 height 22
click at [988, 229] on div at bounding box center [985, 233] width 26 height 23
click at [1248, 236] on button "Add labels" at bounding box center [1242, 232] width 73 height 22
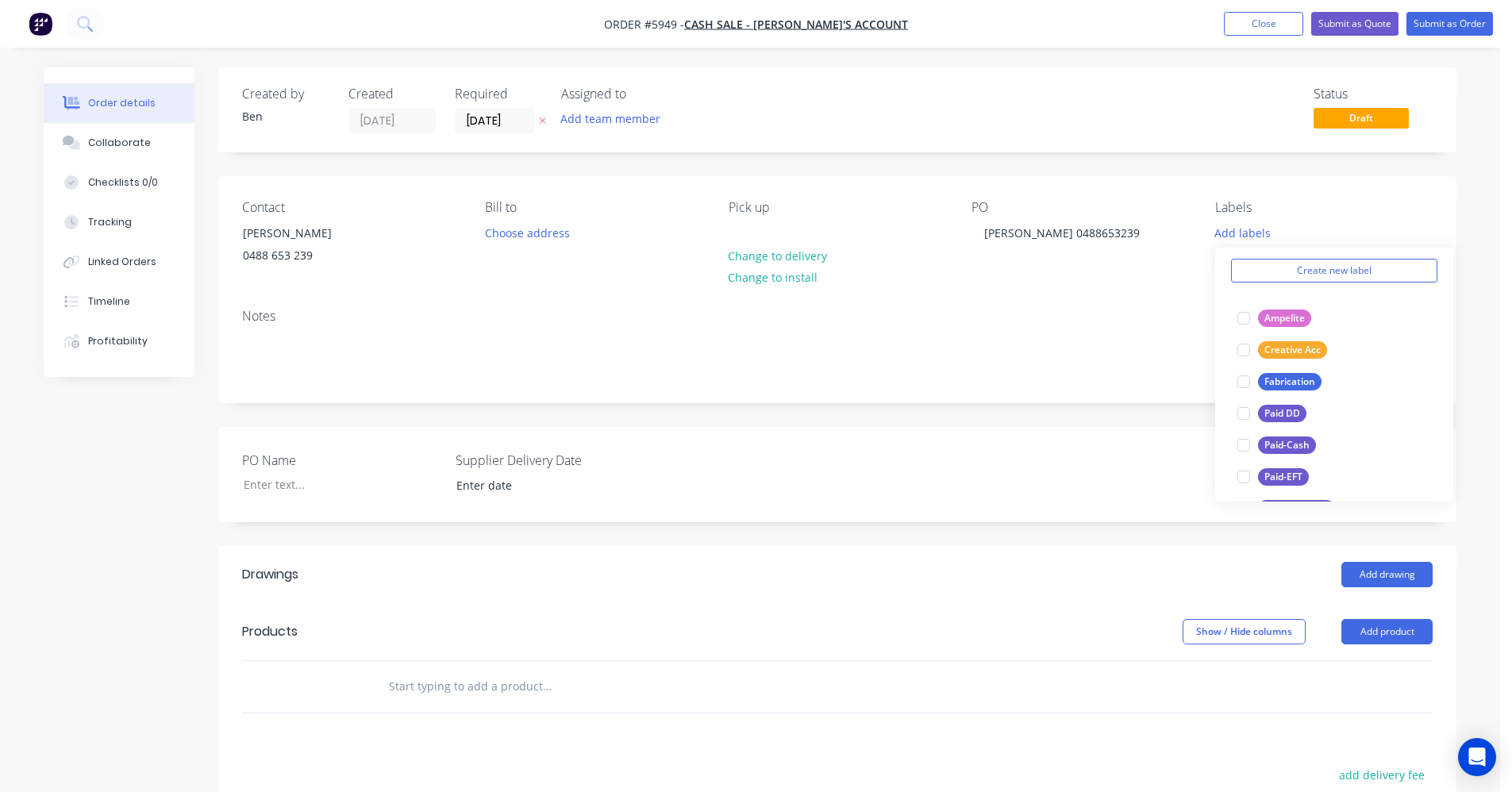
scroll to position [238, 0]
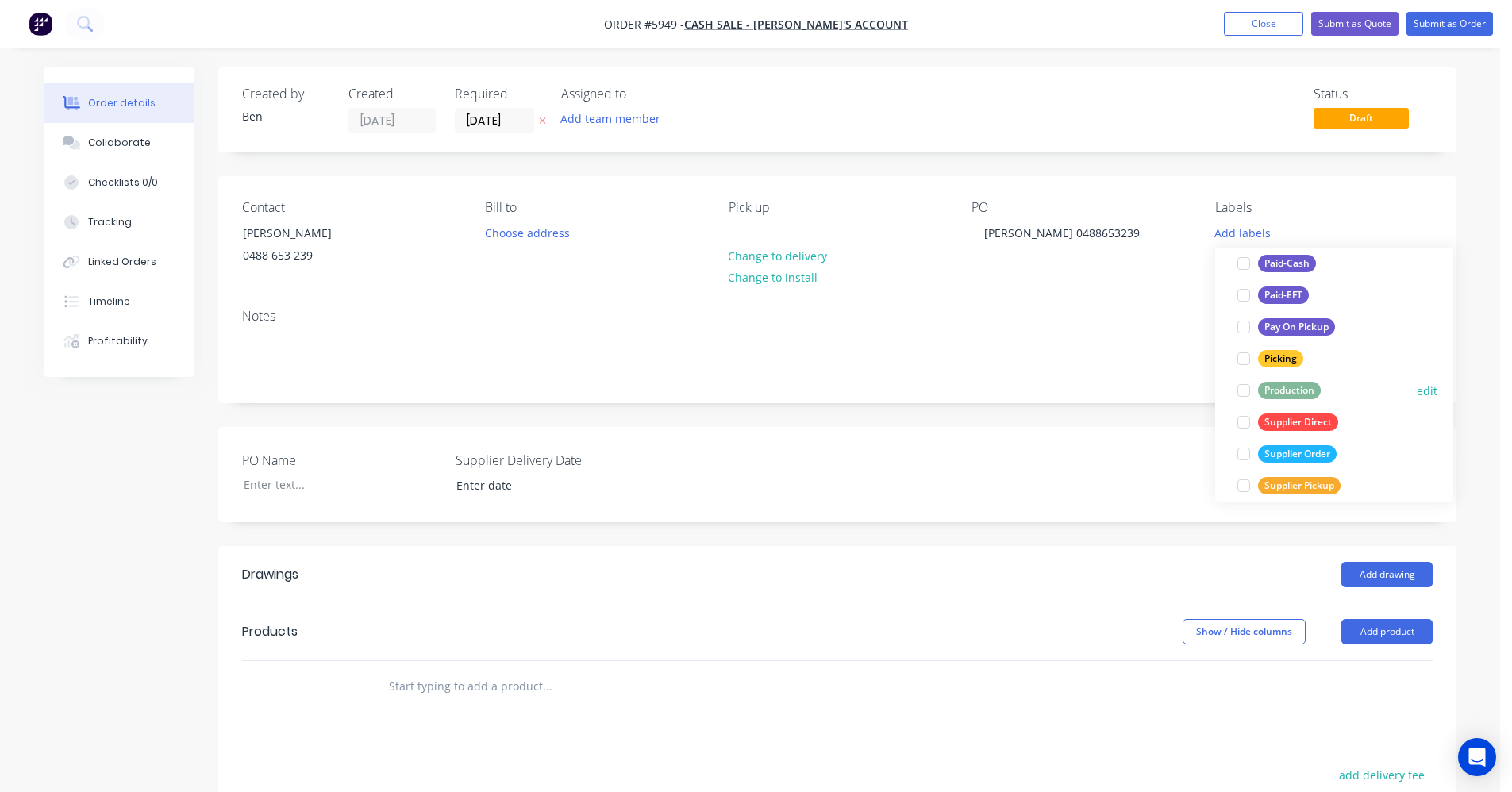
click at [1313, 388] on div "Production" at bounding box center [1289, 390] width 63 height 18
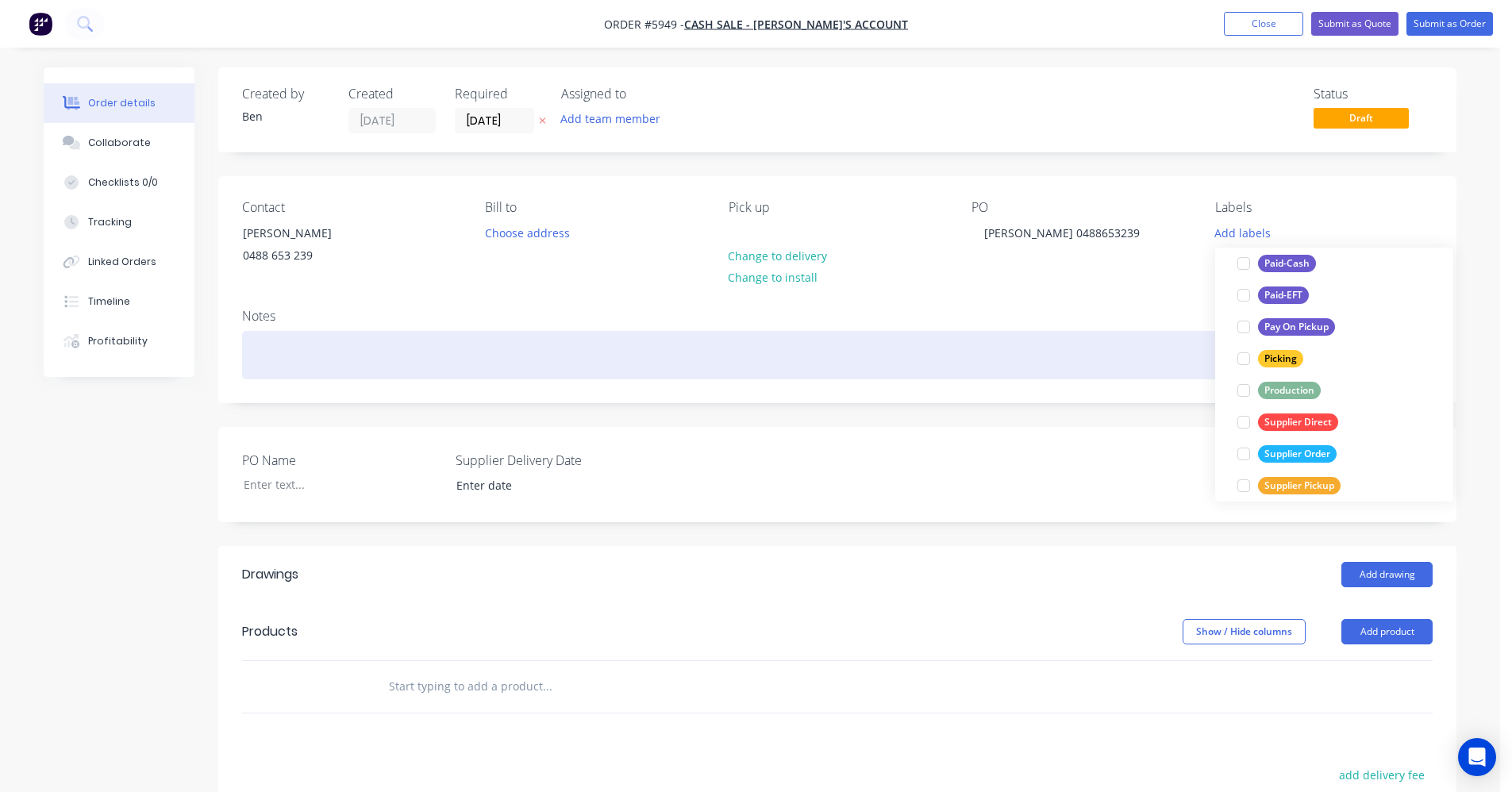
scroll to position [0, 0]
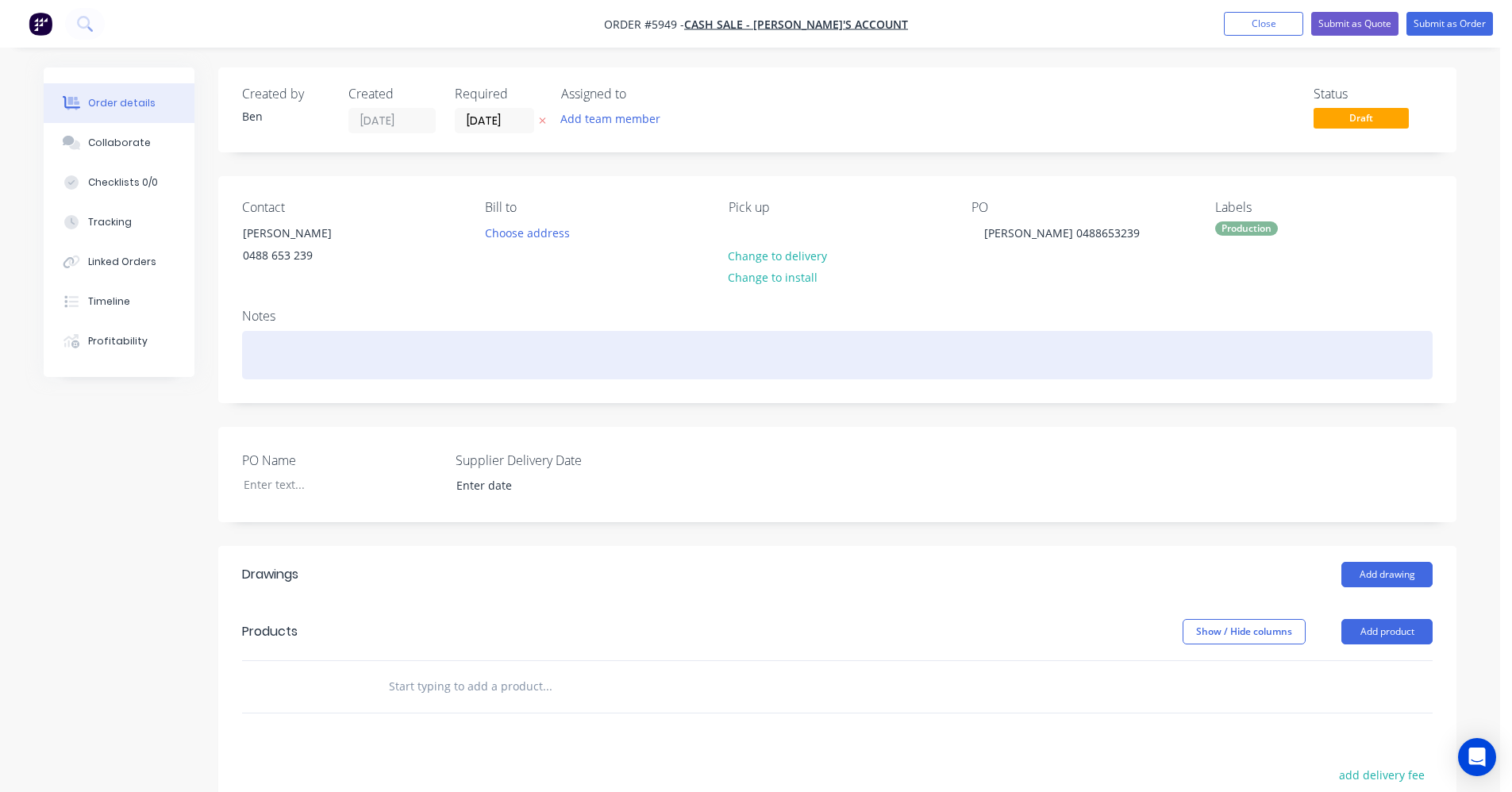
click at [1021, 362] on div at bounding box center [837, 355] width 1190 height 49
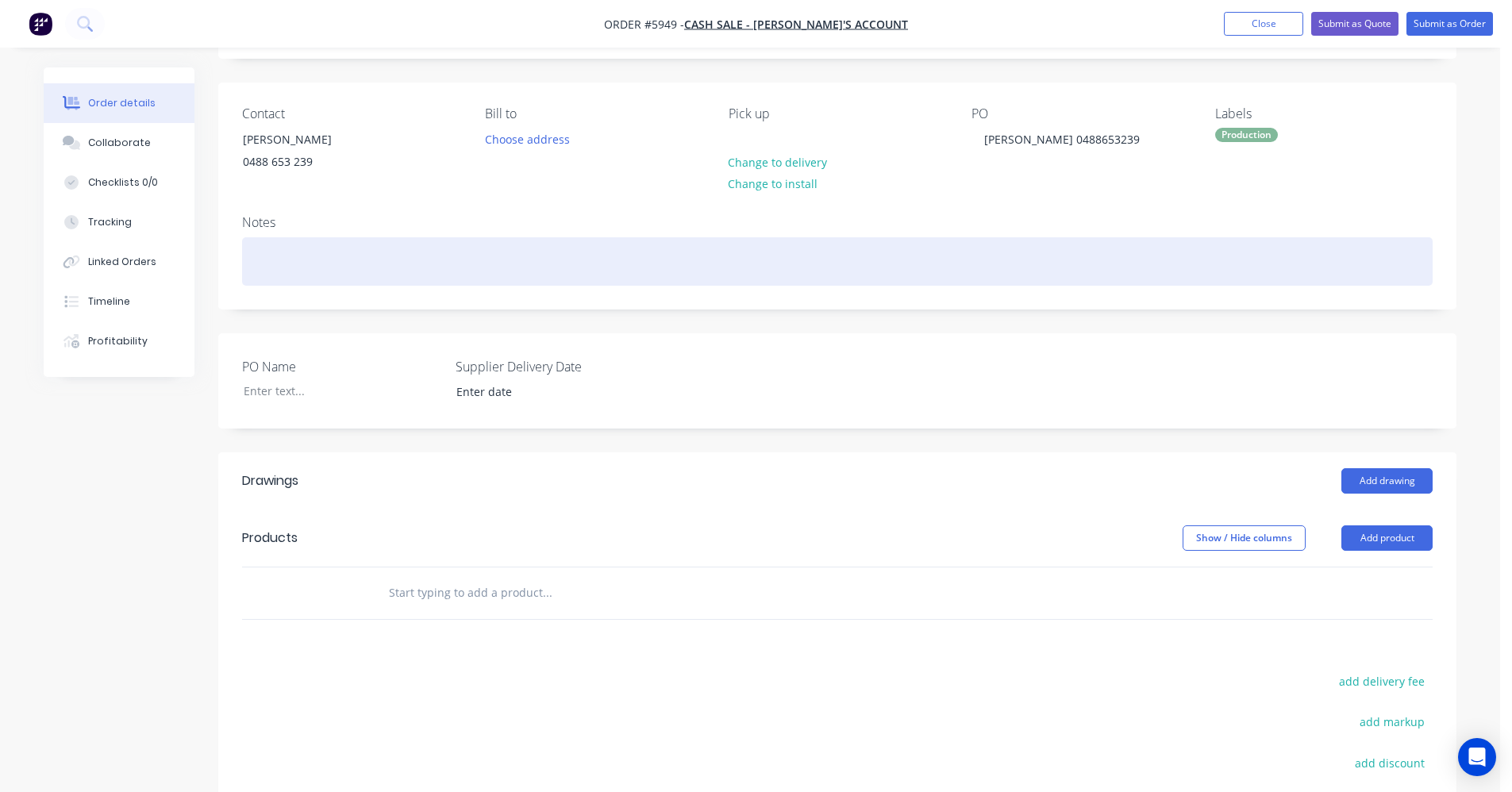
scroll to position [238, 0]
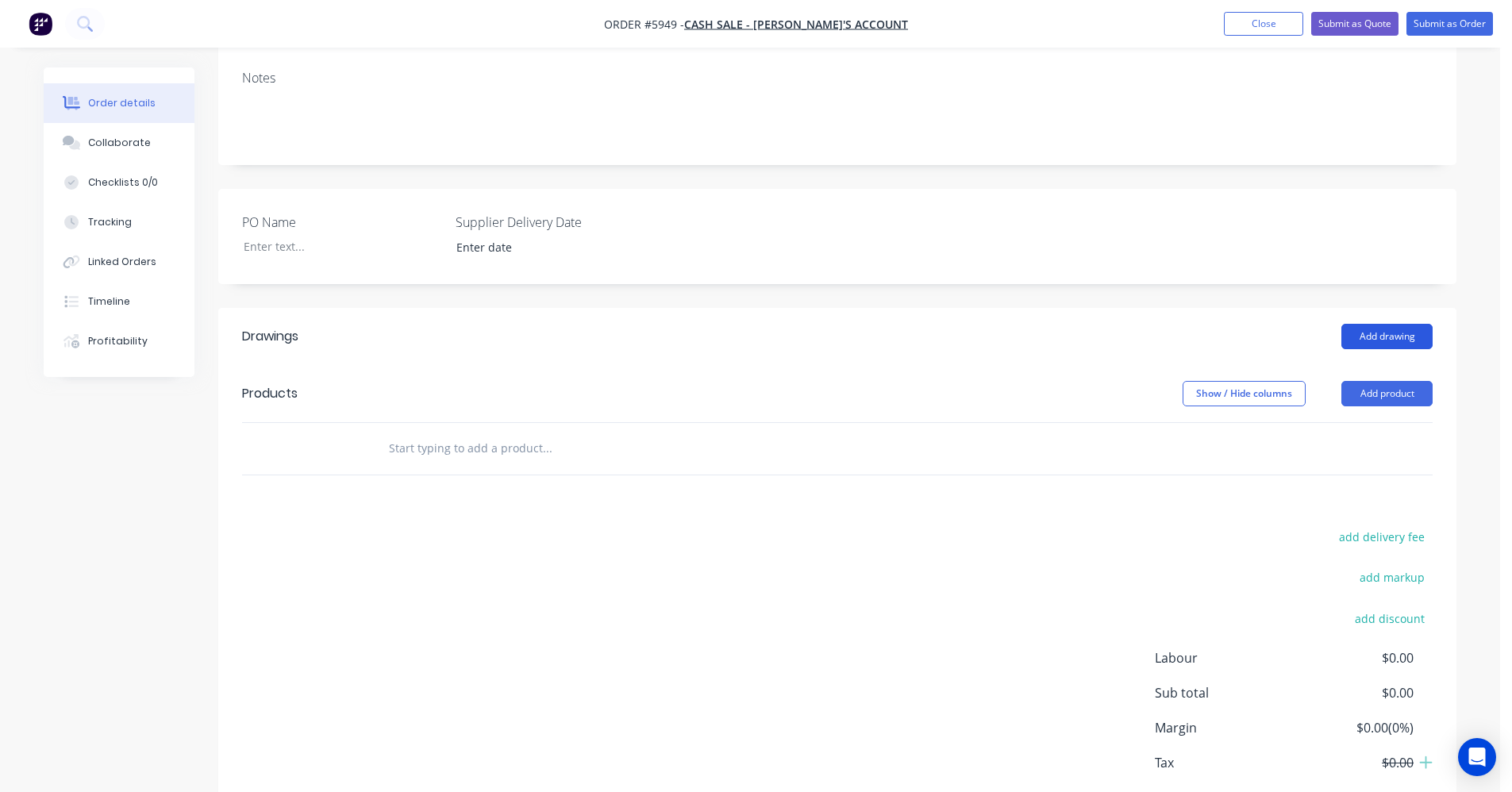
click at [1398, 337] on button "Add drawing" at bounding box center [1387, 337] width 91 height 26
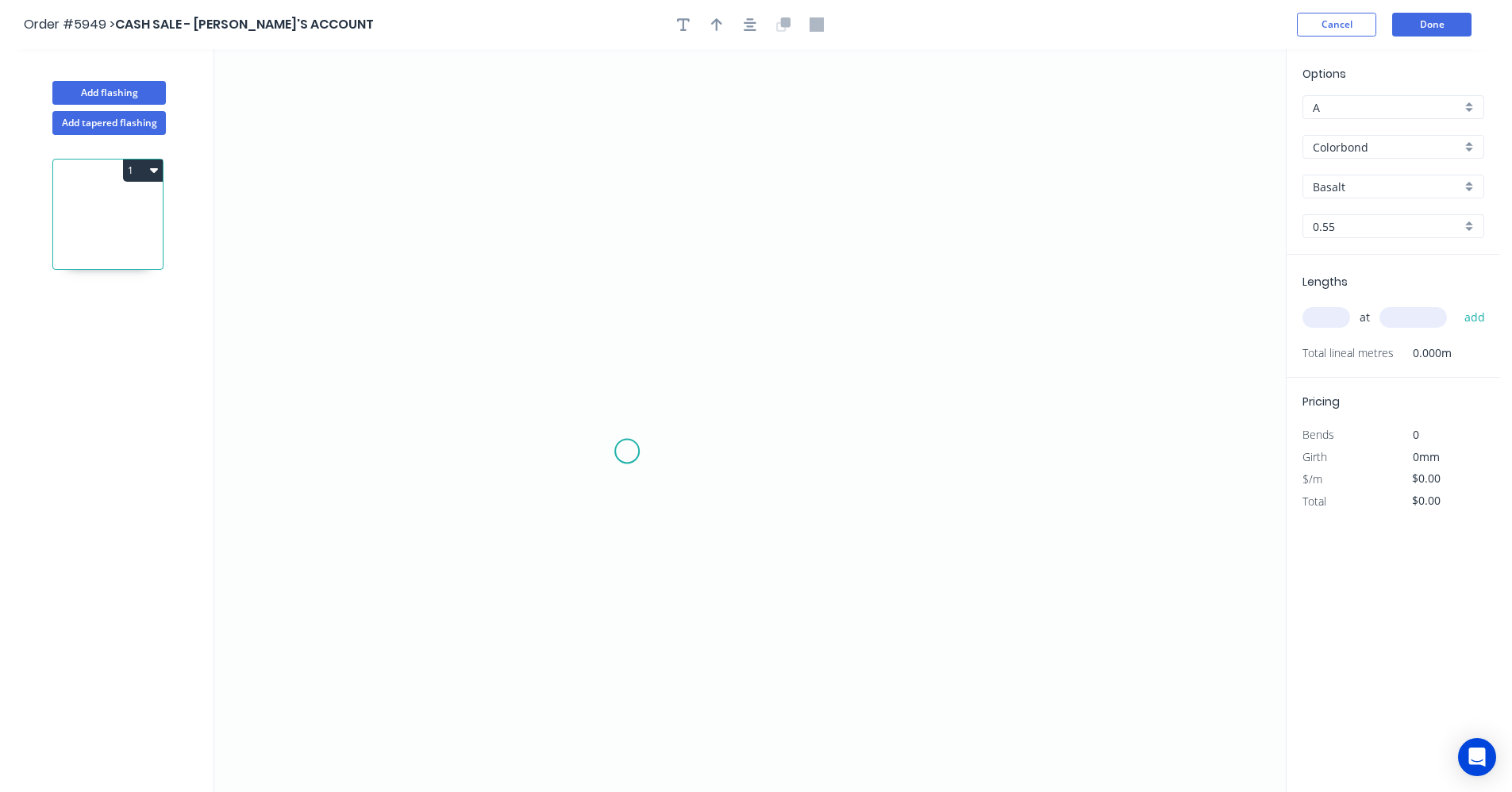
click at [628, 451] on icon "0" at bounding box center [750, 420] width 1072 height 743
click at [630, 245] on icon "0" at bounding box center [750, 420] width 1072 height 743
click at [741, 247] on icon "0 ?" at bounding box center [750, 420] width 1072 height 743
click at [736, 454] on icon "0 ? ?" at bounding box center [750, 420] width 1072 height 743
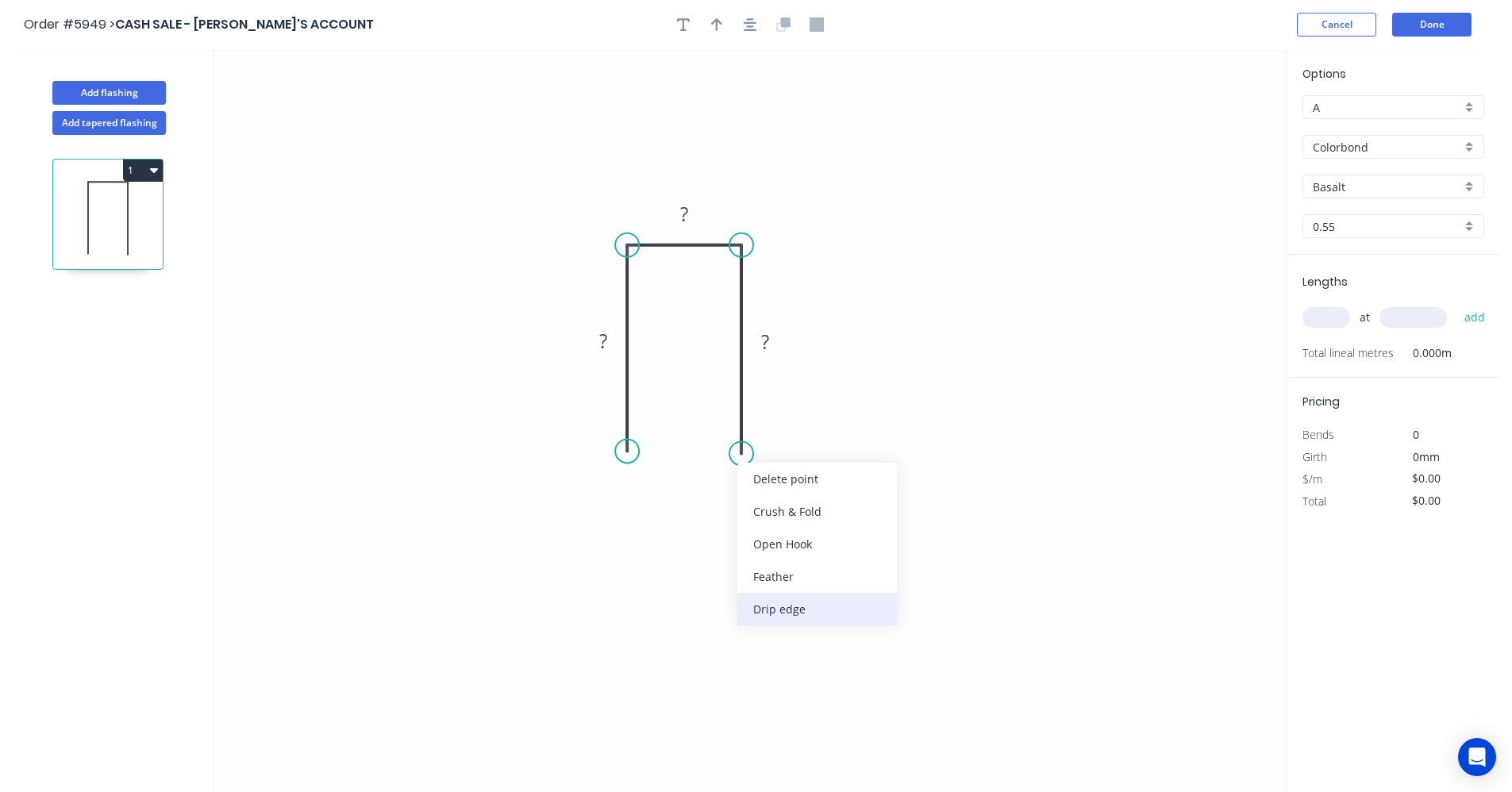
click at [799, 613] on div "Drip edge" at bounding box center [817, 609] width 160 height 33
click at [792, 535] on div "Delete bend" at bounding box center [828, 538] width 160 height 33
click at [810, 512] on div "Crush & Fold" at bounding box center [822, 512] width 160 height 33
drag, startPoint x: 775, startPoint y: 506, endPoint x: 706, endPoint y: 479, distance: 74.1
click at [775, 507] on div "Flip bend" at bounding box center [820, 511] width 160 height 33
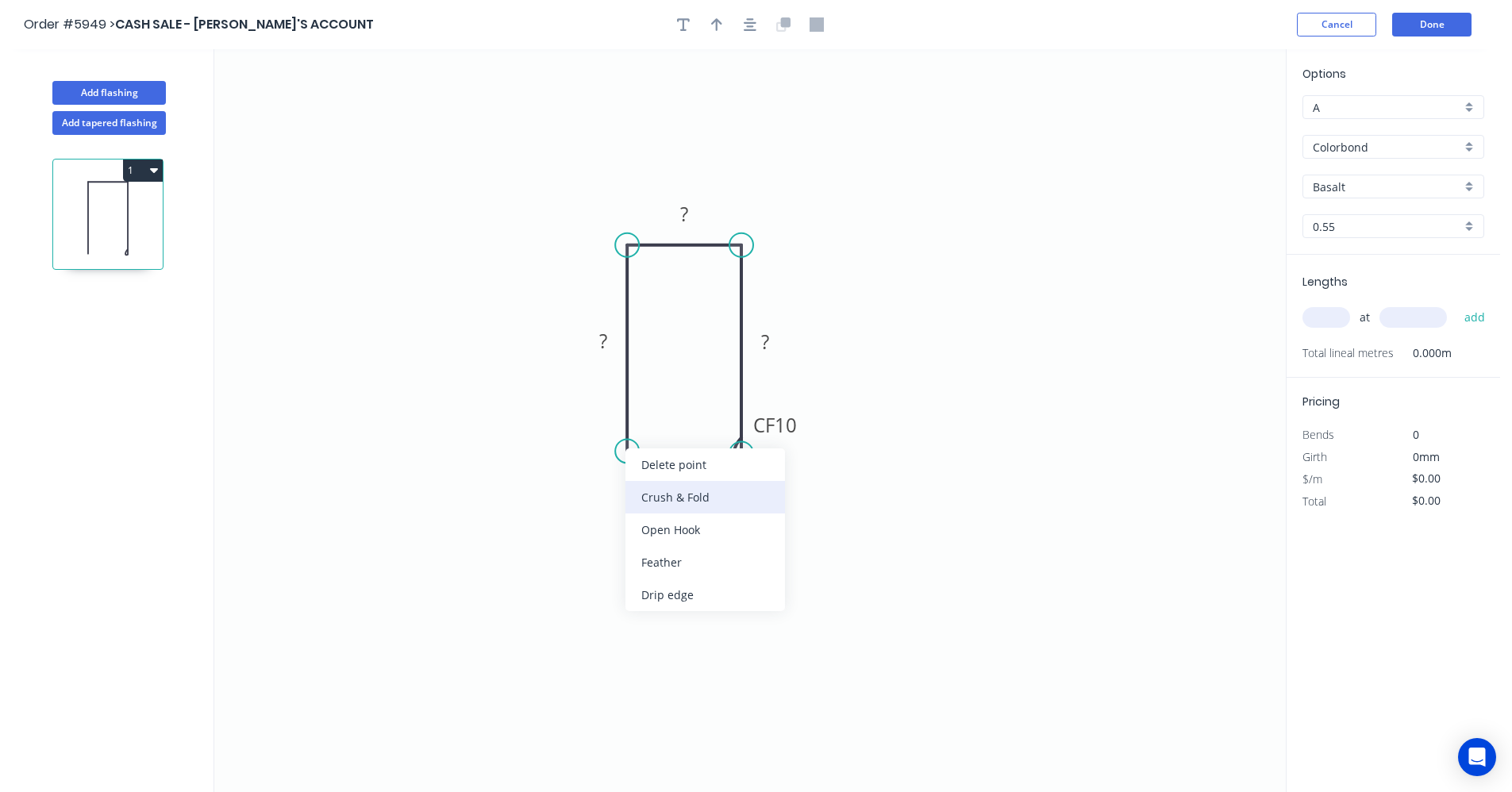
click at [676, 498] on div "Crush & Fold" at bounding box center [705, 497] width 160 height 33
click at [605, 340] on tspan "?" at bounding box center [603, 341] width 8 height 26
type input "$17.93"
click at [1467, 190] on div "Basalt" at bounding box center [1393, 187] width 182 height 24
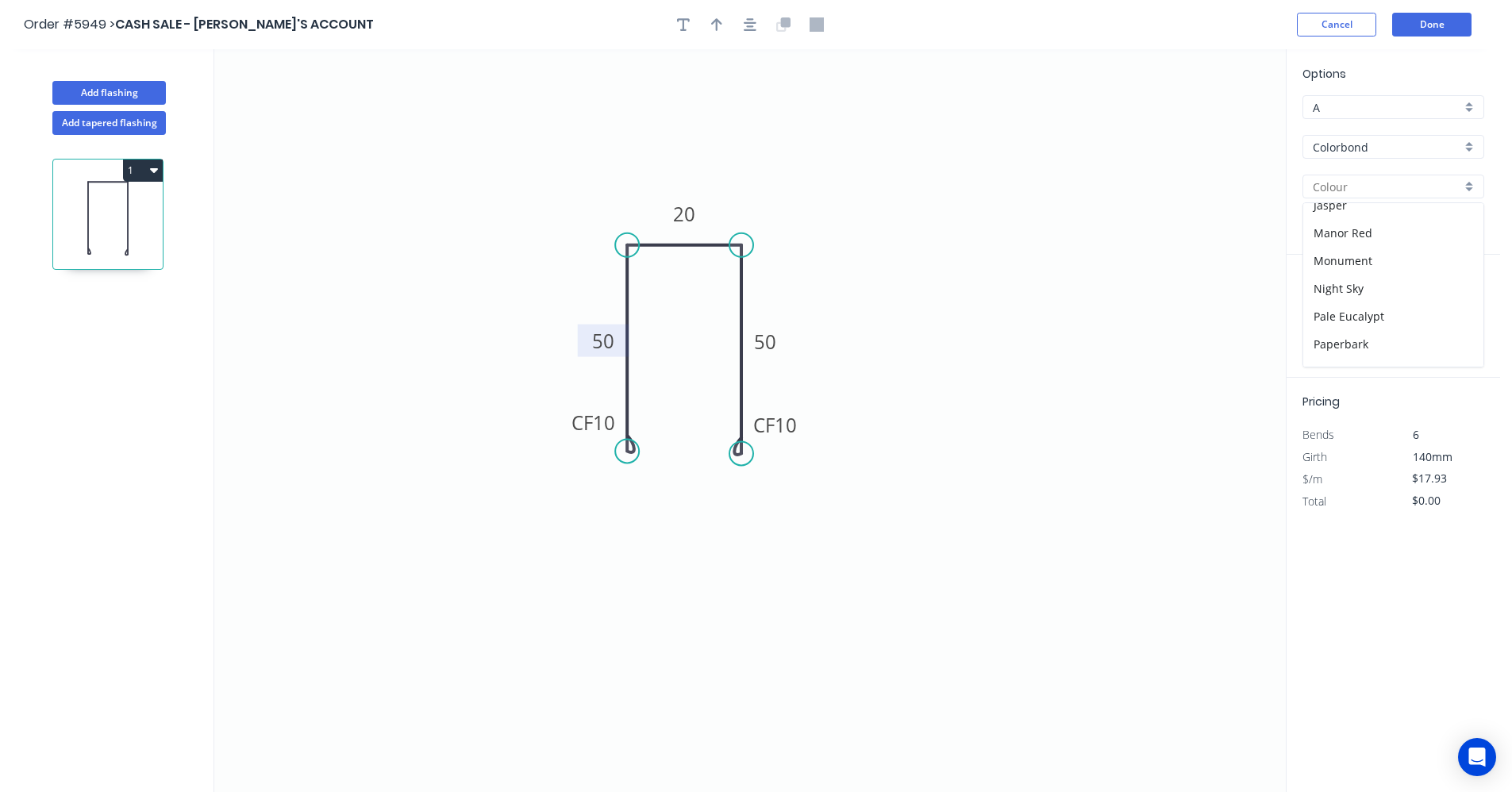
scroll to position [289, 0]
click at [1351, 266] on div "Monument" at bounding box center [1393, 261] width 180 height 28
type input "Monument"
click at [1338, 321] on input "text" at bounding box center [1326, 317] width 48 height 21
type input "10"
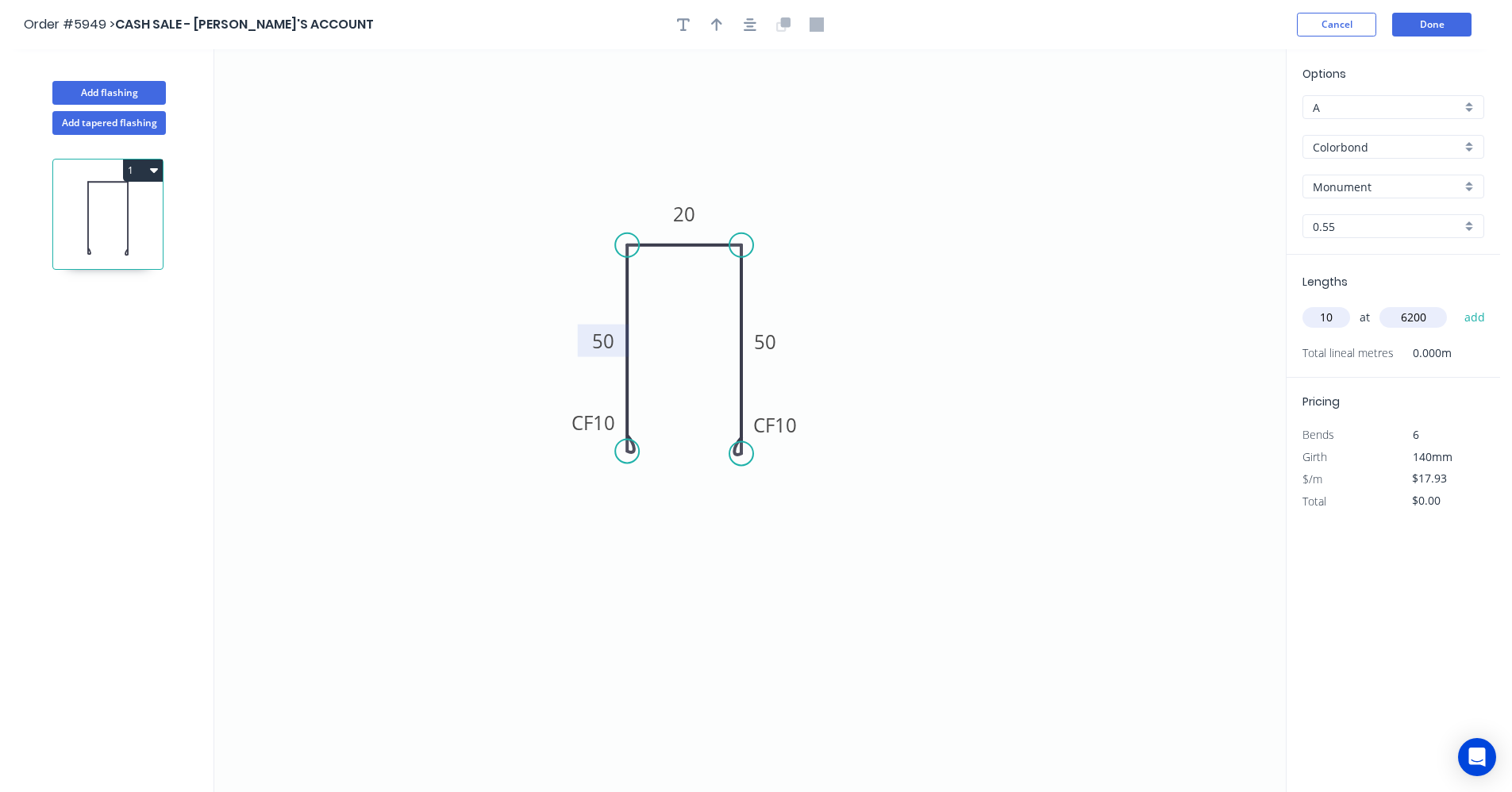
type input "6200"
click at [1456, 304] on button "add" at bounding box center [1474, 317] width 38 height 27
type input "$1,111.66"
click at [1377, 109] on input "A" at bounding box center [1387, 107] width 148 height 17
click at [1334, 185] on div "C" at bounding box center [1393, 193] width 180 height 28
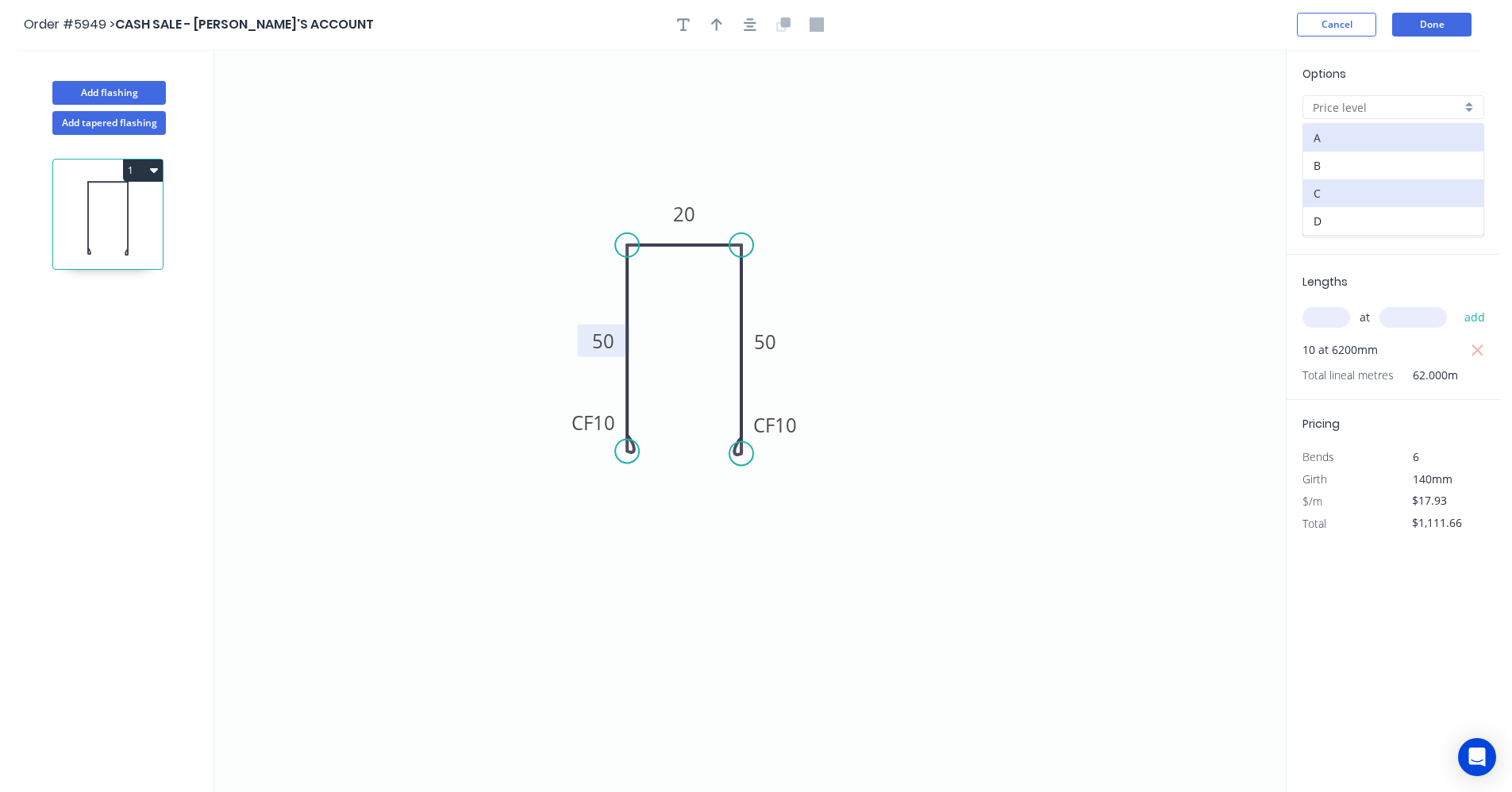
type input "C"
type input "$11.06"
type input "$685.72"
click at [1354, 113] on input "C" at bounding box center [1387, 107] width 148 height 17
click at [1333, 166] on div "B" at bounding box center [1393, 165] width 180 height 28
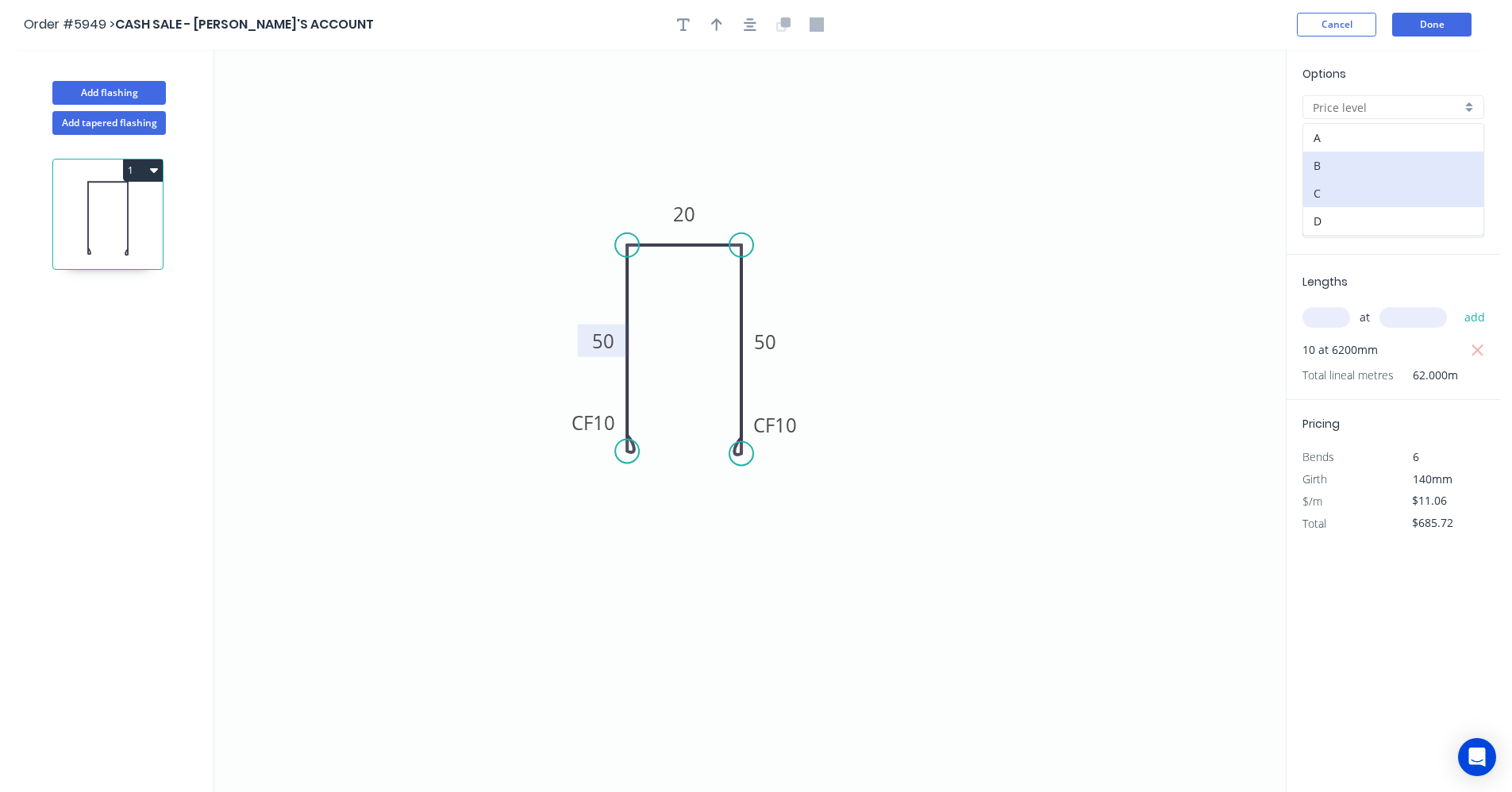
type input "B"
type input "$16.14"
type input "$1,000.68"
click at [1382, 148] on input "Colorbond" at bounding box center [1387, 147] width 148 height 17
click at [1367, 149] on input "text" at bounding box center [1387, 147] width 148 height 17
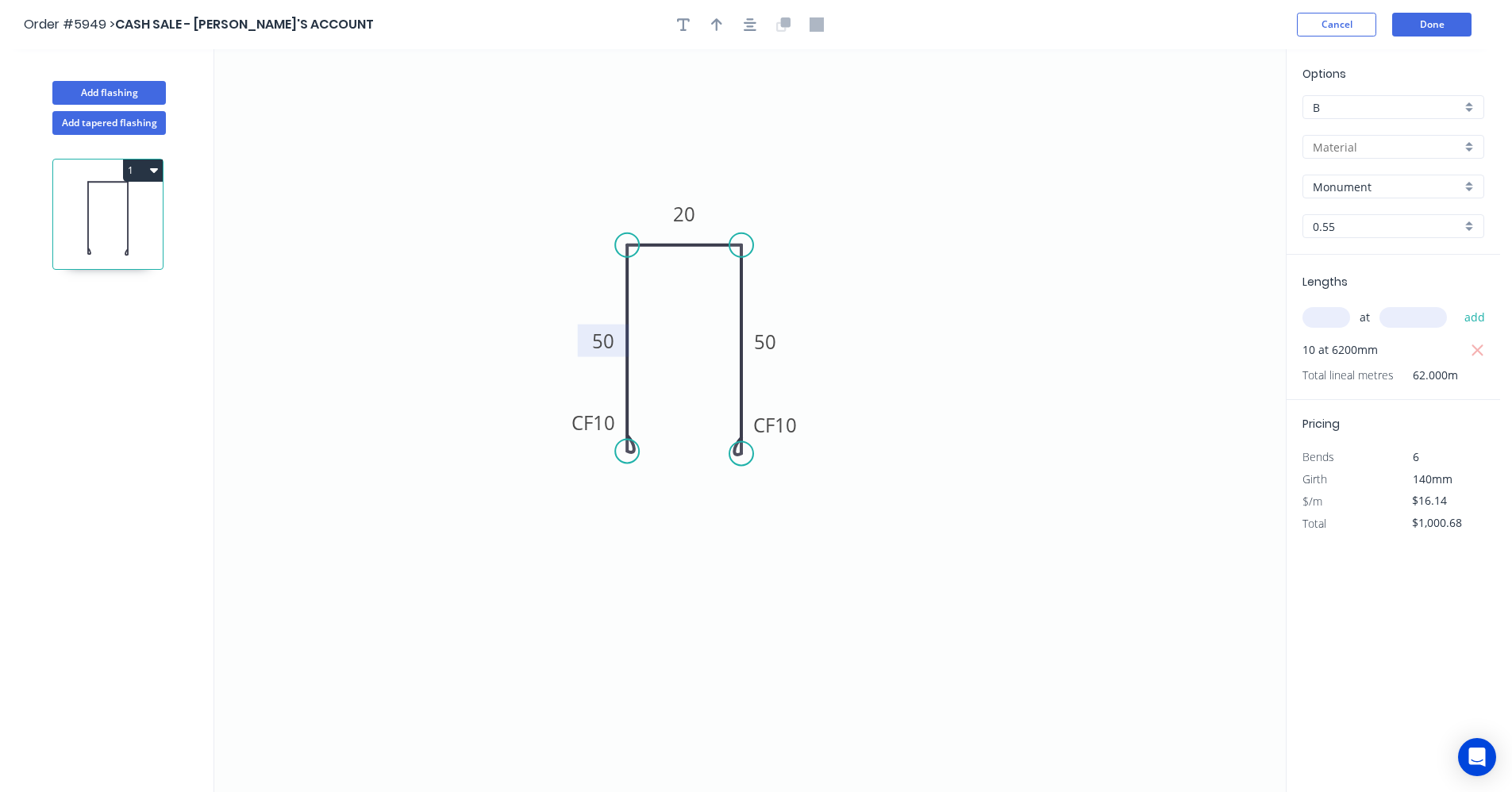
click at [1362, 152] on input "text" at bounding box center [1387, 147] width 148 height 17
drag, startPoint x: 1353, startPoint y: 179, endPoint x: 1348, endPoint y: 132, distance: 47.3
click at [1353, 179] on div "Colorbond" at bounding box center [1393, 177] width 180 height 28
type input "Colorbond"
click at [1348, 104] on input "B" at bounding box center [1387, 107] width 148 height 17
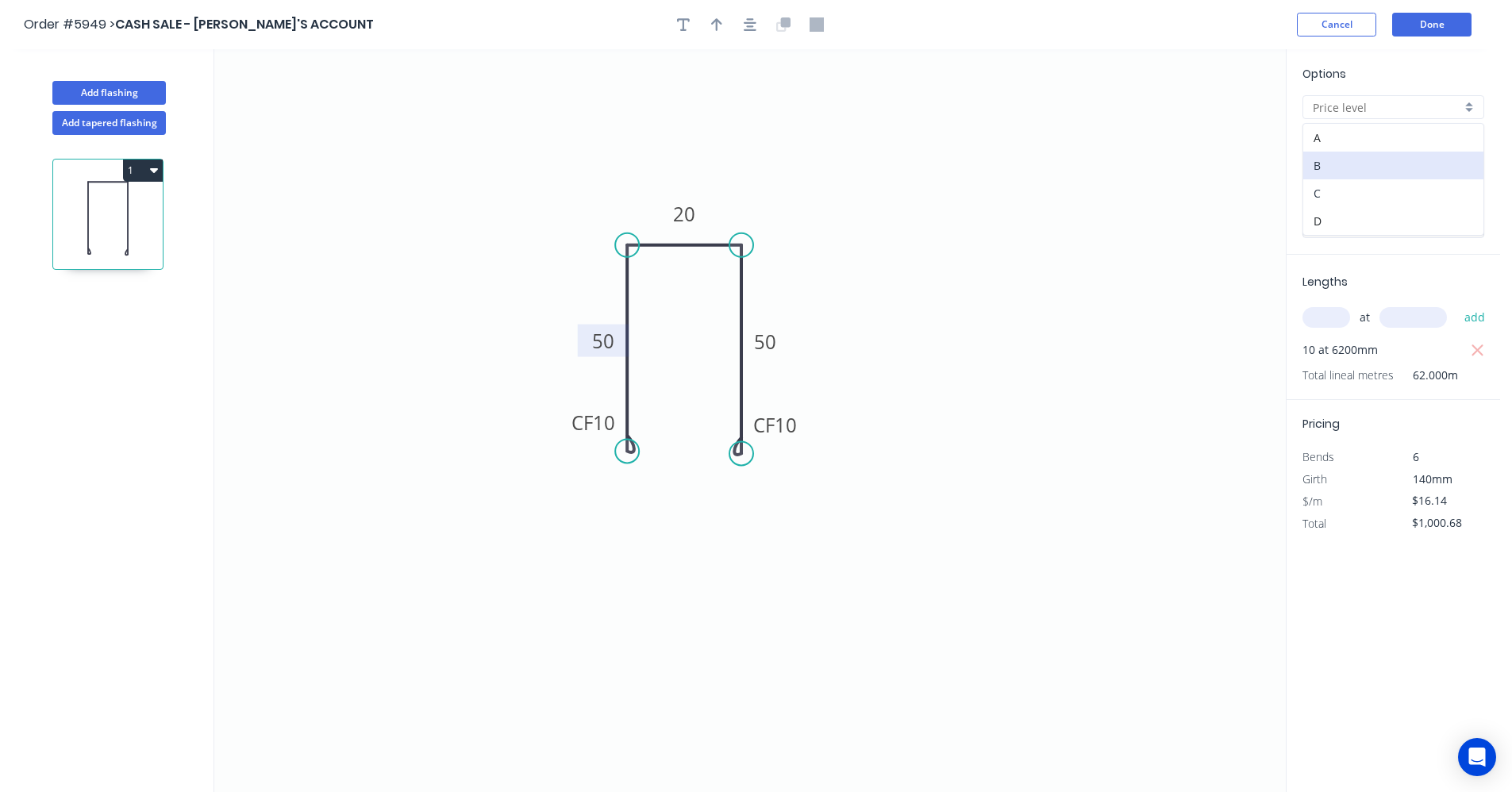
click at [1339, 183] on div "C" at bounding box center [1393, 193] width 180 height 28
type input "C"
type input "$11.06"
type input "$685.72"
click at [1156, 252] on icon "0 CF 10 50 20 CF 10 50" at bounding box center [750, 420] width 1072 height 743
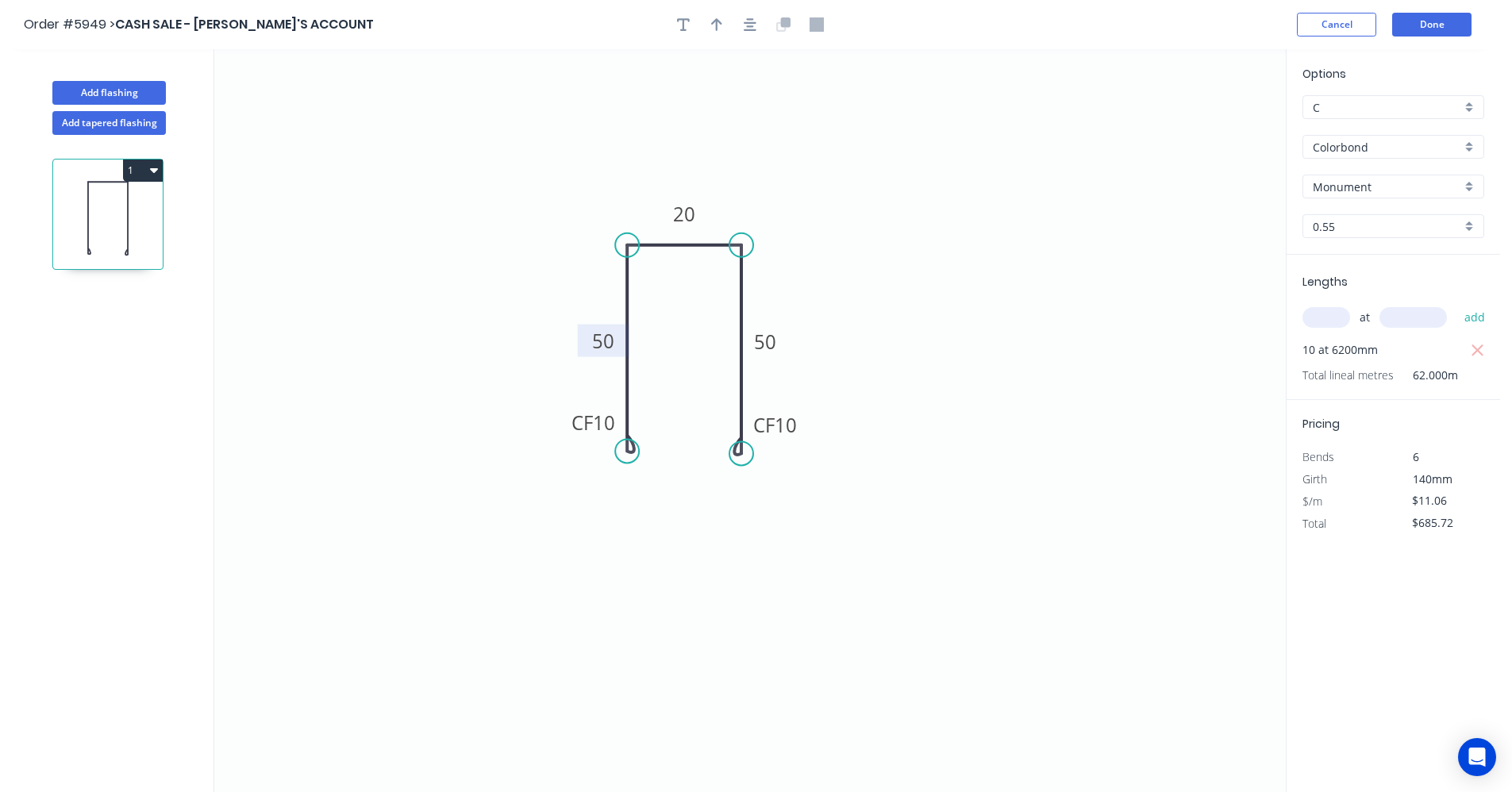
click at [1384, 147] on input "Colorbond" at bounding box center [1387, 147] width 148 height 17
click at [1332, 175] on div "Colorbond" at bounding box center [1393, 177] width 180 height 28
type input "Colorbond"
click at [1360, 103] on input "C" at bounding box center [1387, 107] width 148 height 17
click at [1356, 170] on div "B" at bounding box center [1393, 165] width 180 height 28
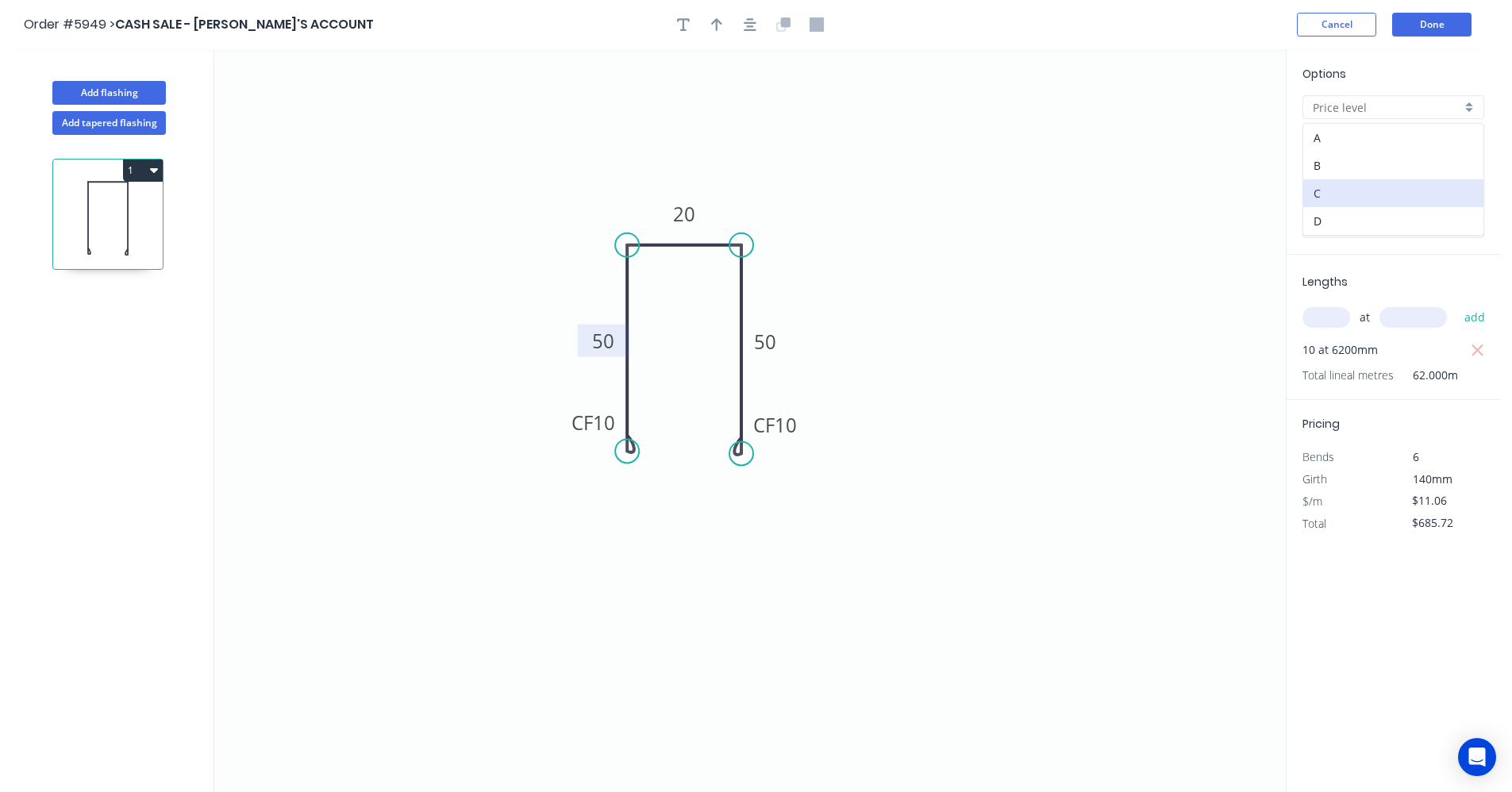
type input "B"
type input "$16.14"
type input "$1,000.68"
click at [1355, 107] on input "B" at bounding box center [1387, 107] width 148 height 17
click at [1338, 190] on div "C" at bounding box center [1393, 193] width 180 height 28
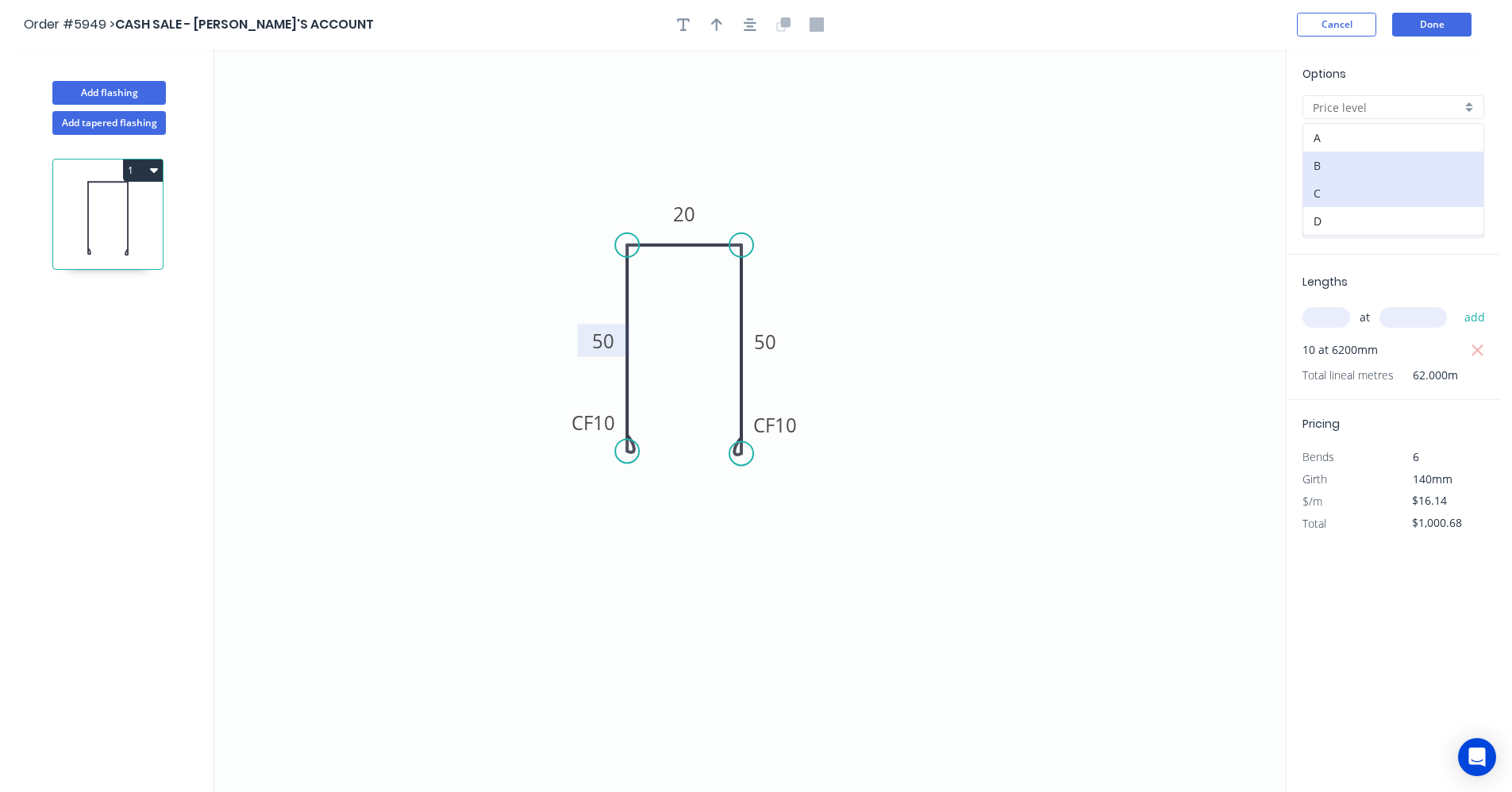
type input "C"
type input "$11.06"
type input "$685.72"
click at [1340, 107] on input "C" at bounding box center [1387, 107] width 148 height 17
click at [1321, 166] on div "B" at bounding box center [1393, 165] width 180 height 28
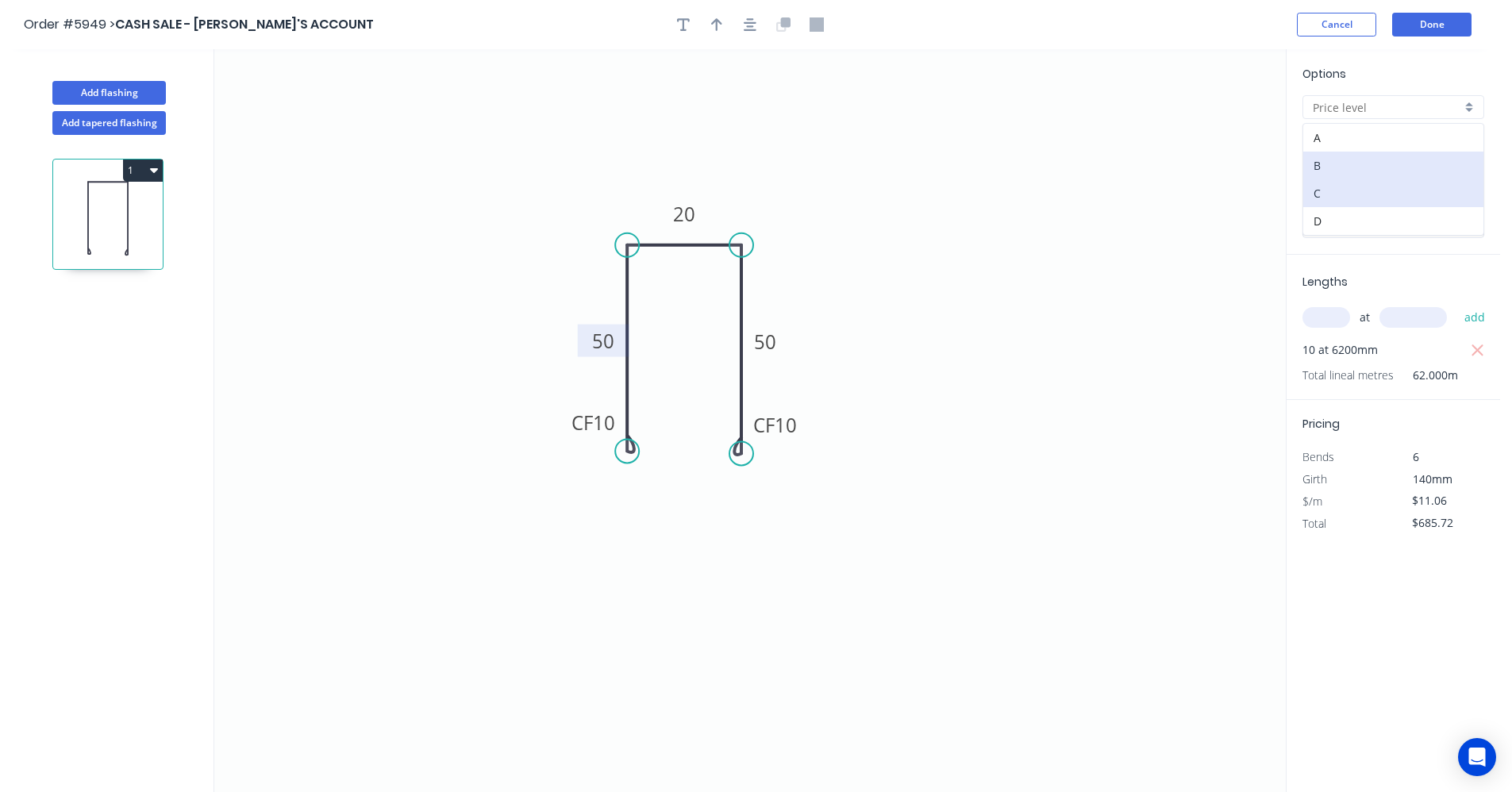
type input "B"
type input "$16.14"
type input "$1,000.68"
drag, startPoint x: 1451, startPoint y: 499, endPoint x: 1376, endPoint y: 504, distance: 75.2
click at [1380, 502] on div "$/m $16.14" at bounding box center [1393, 502] width 206 height 22
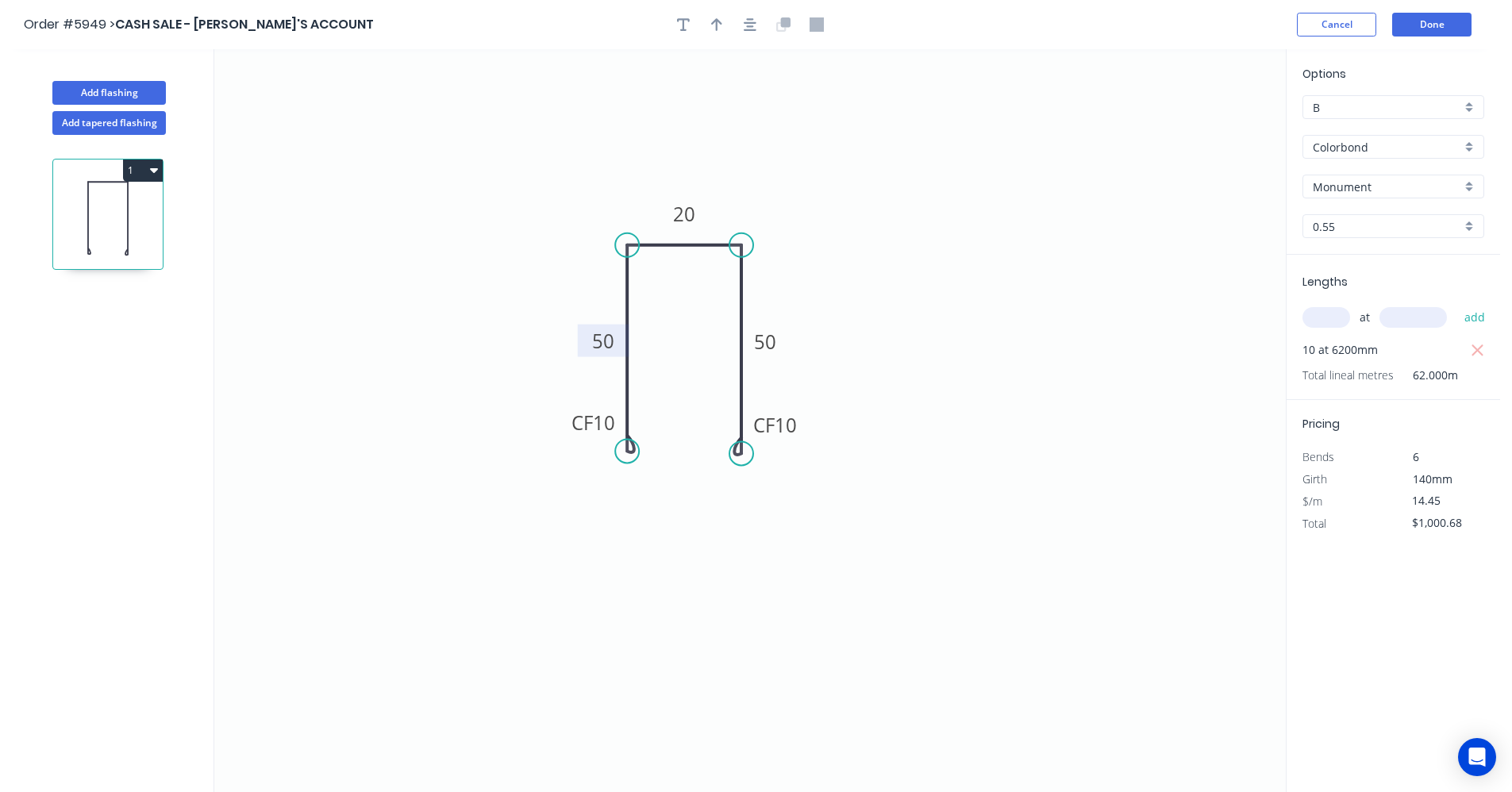
type input "$14.45"
type input "$895.90"
click at [1435, 22] on button "Done" at bounding box center [1431, 25] width 79 height 24
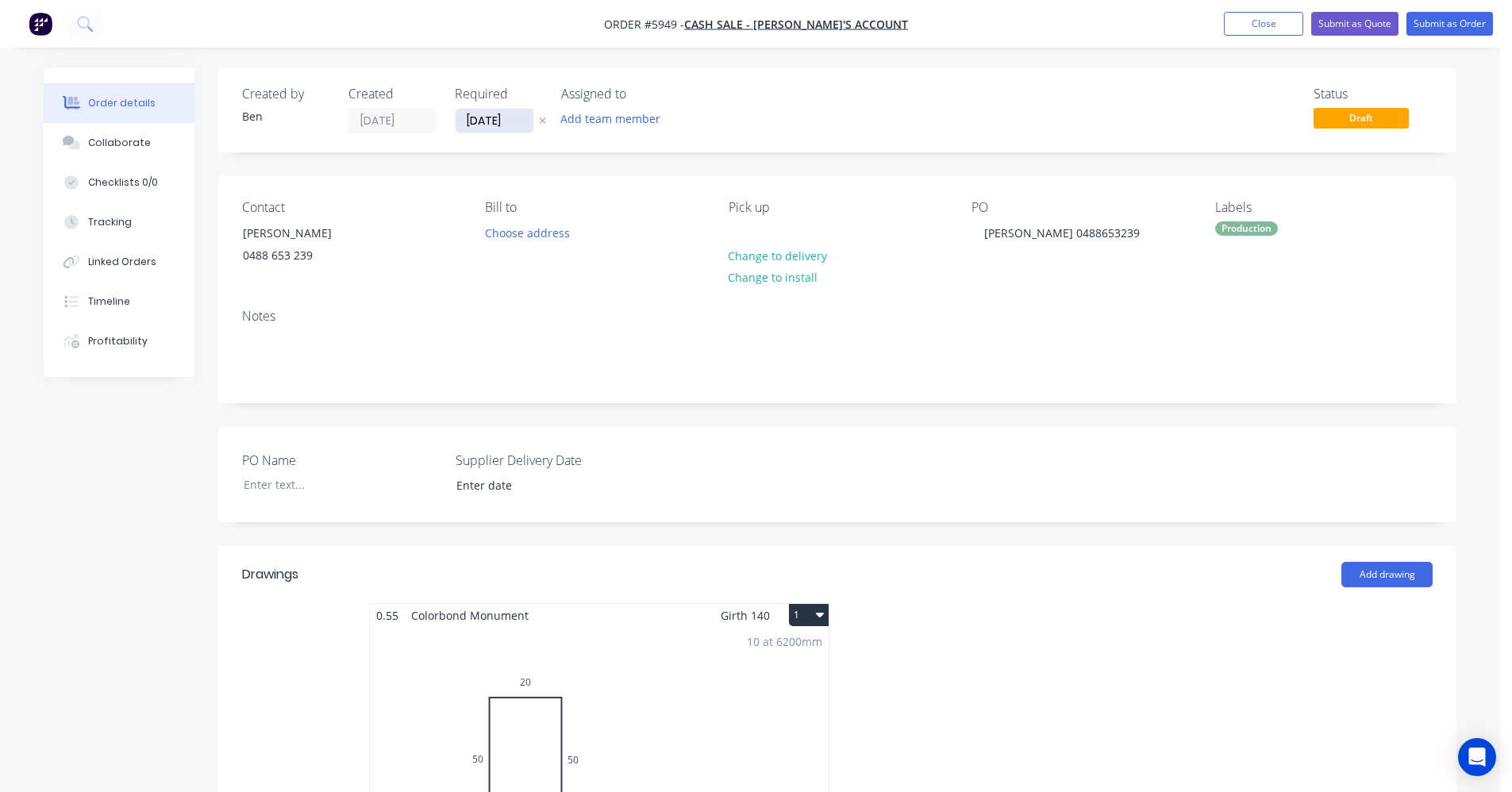
click at [484, 124] on input "[DATE]" at bounding box center [494, 120] width 77 height 24
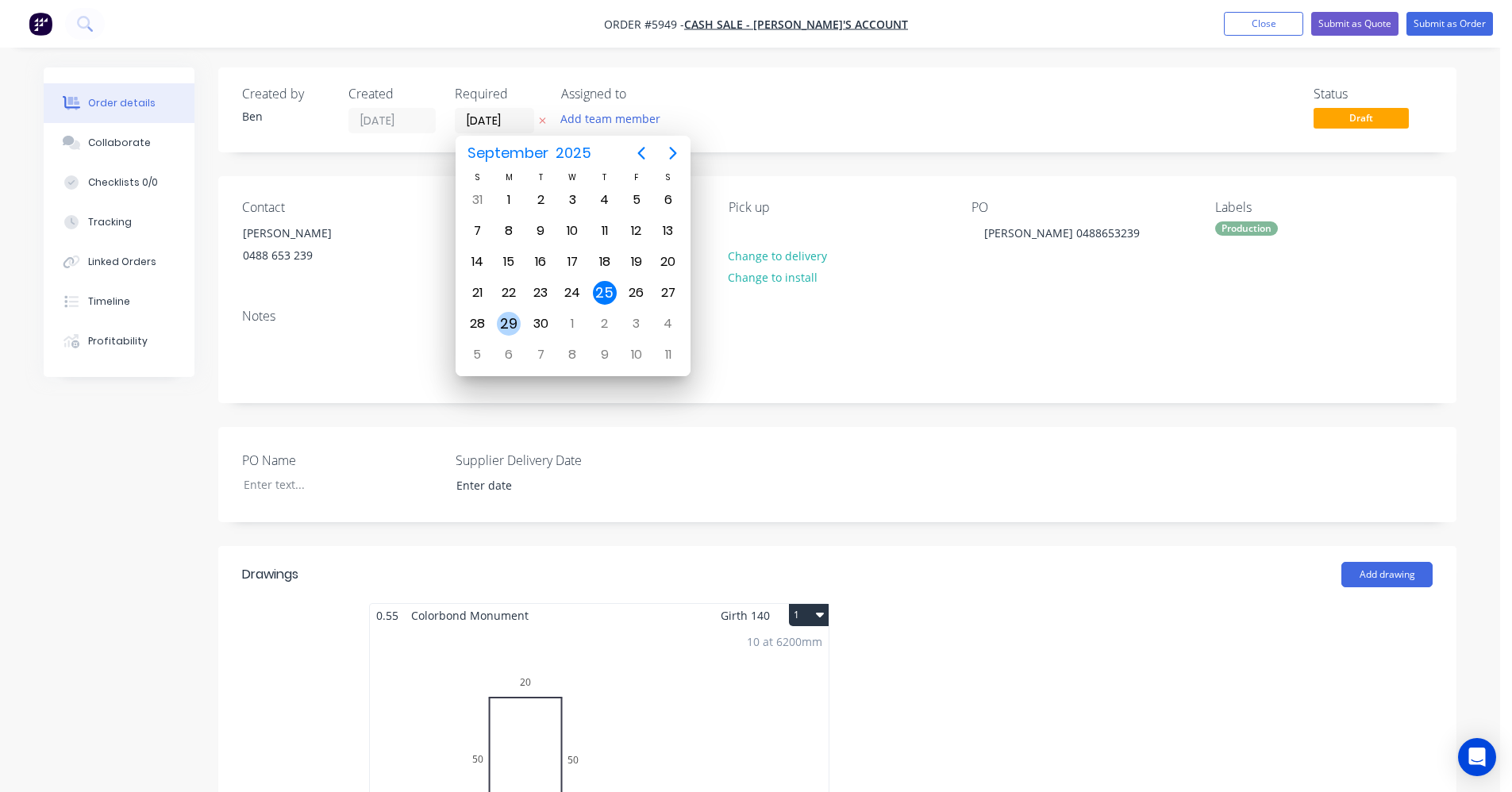
click at [507, 321] on div "29" at bounding box center [509, 324] width 24 height 24
type input "29/09/25"
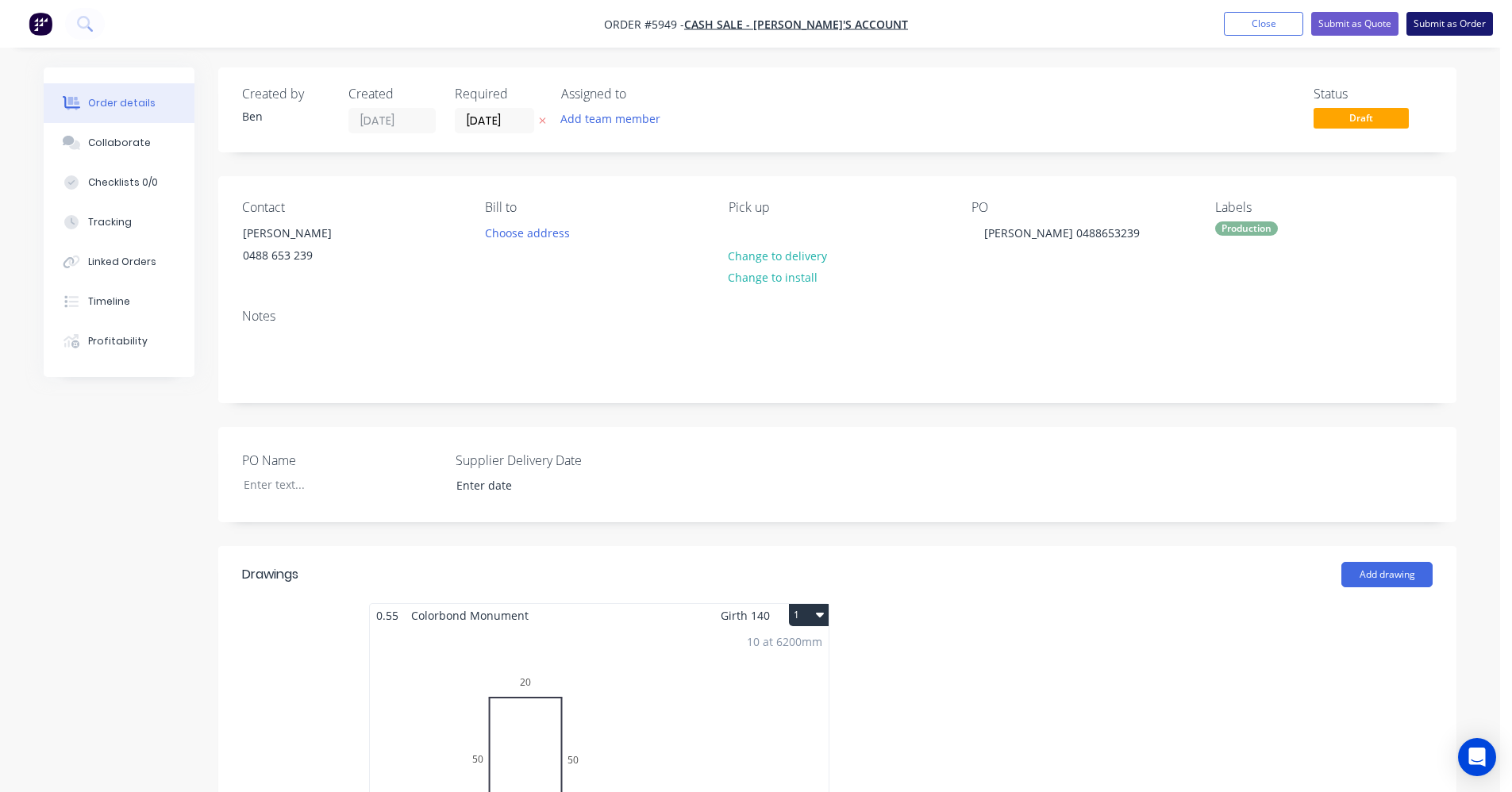
click at [1445, 21] on button "Submit as Order" at bounding box center [1450, 24] width 86 height 24
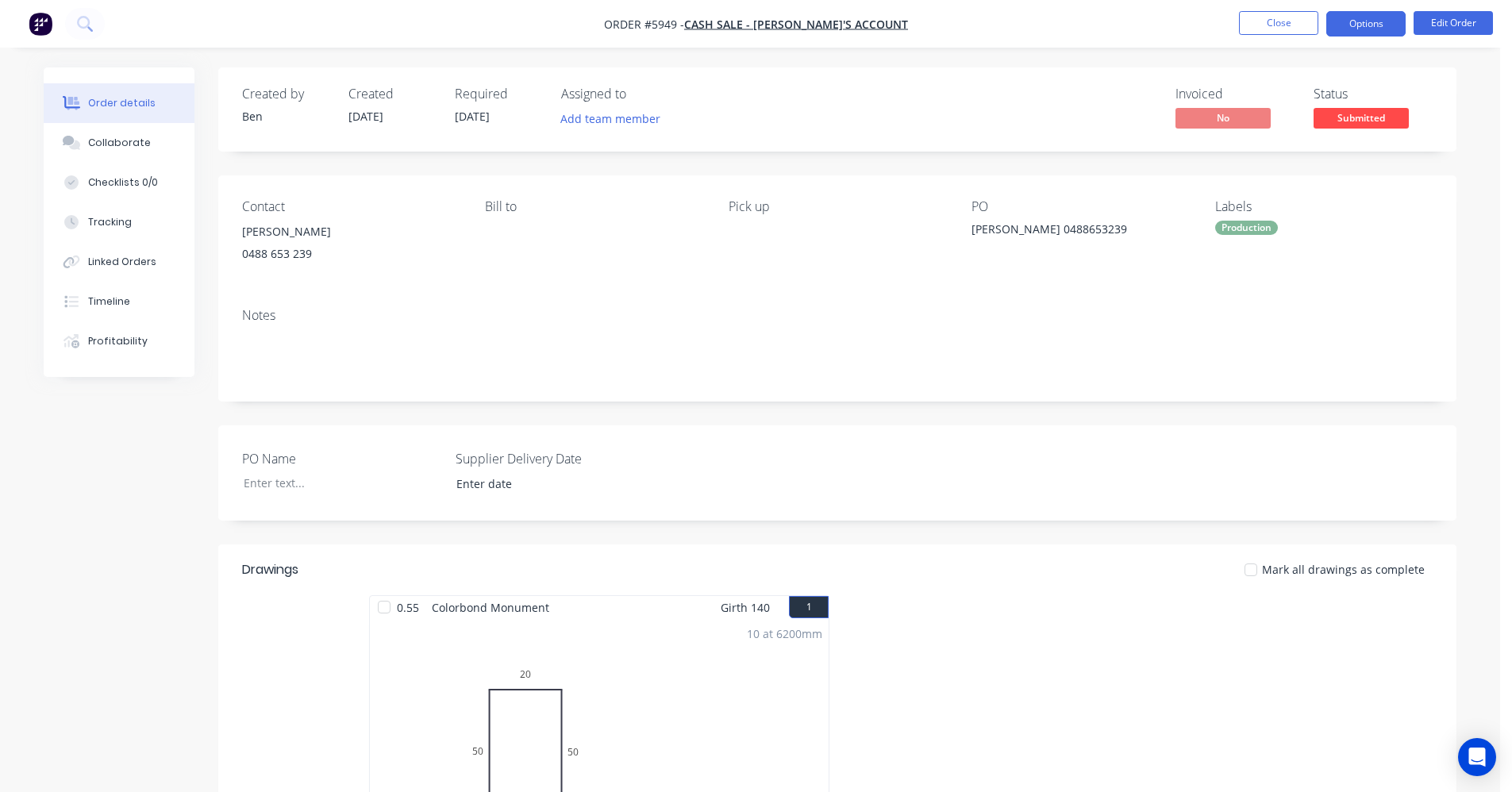
click at [1375, 27] on button "Options" at bounding box center [1365, 24] width 79 height 26
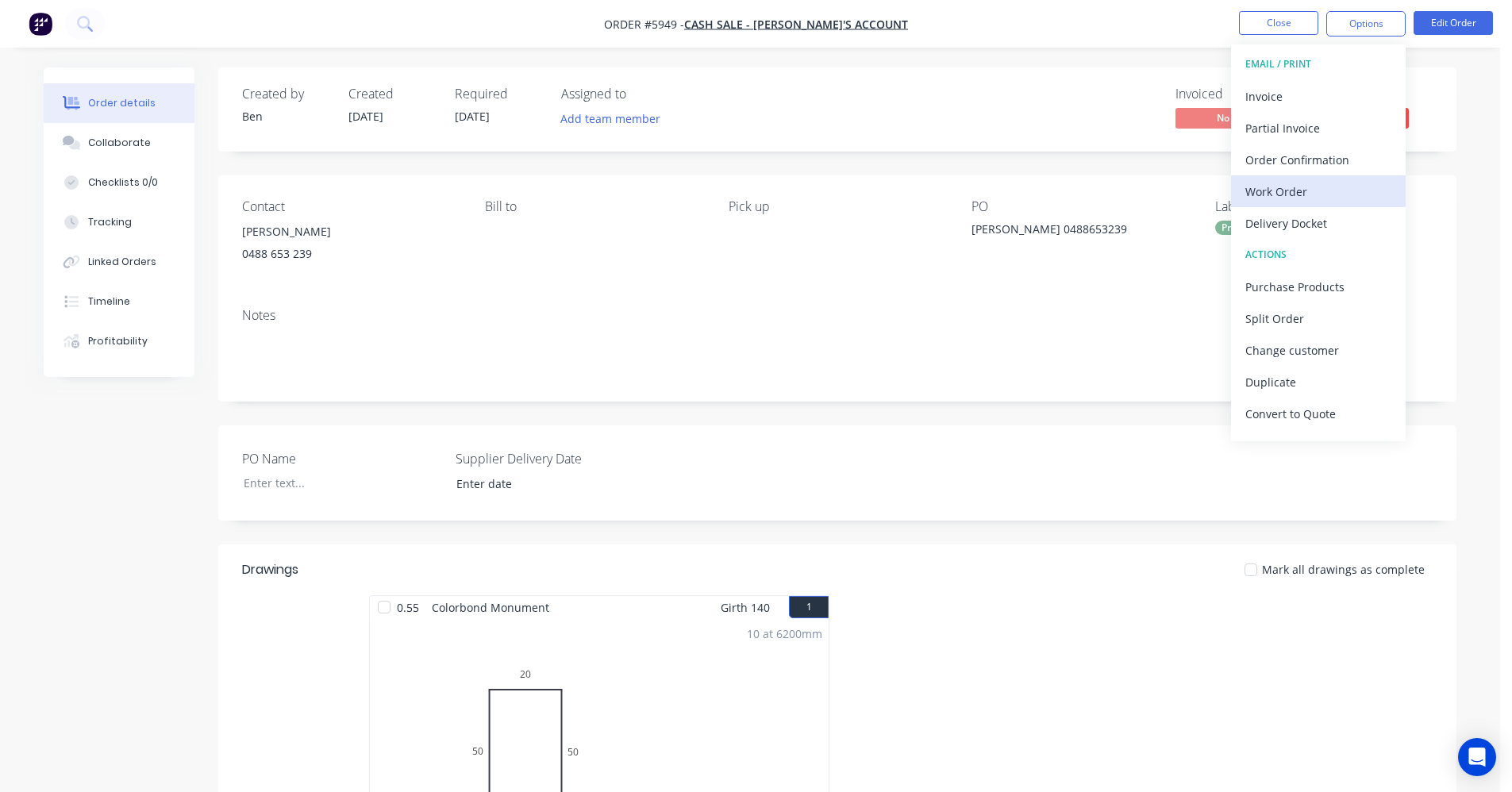
click at [1273, 193] on div "Work Order" at bounding box center [1318, 191] width 146 height 23
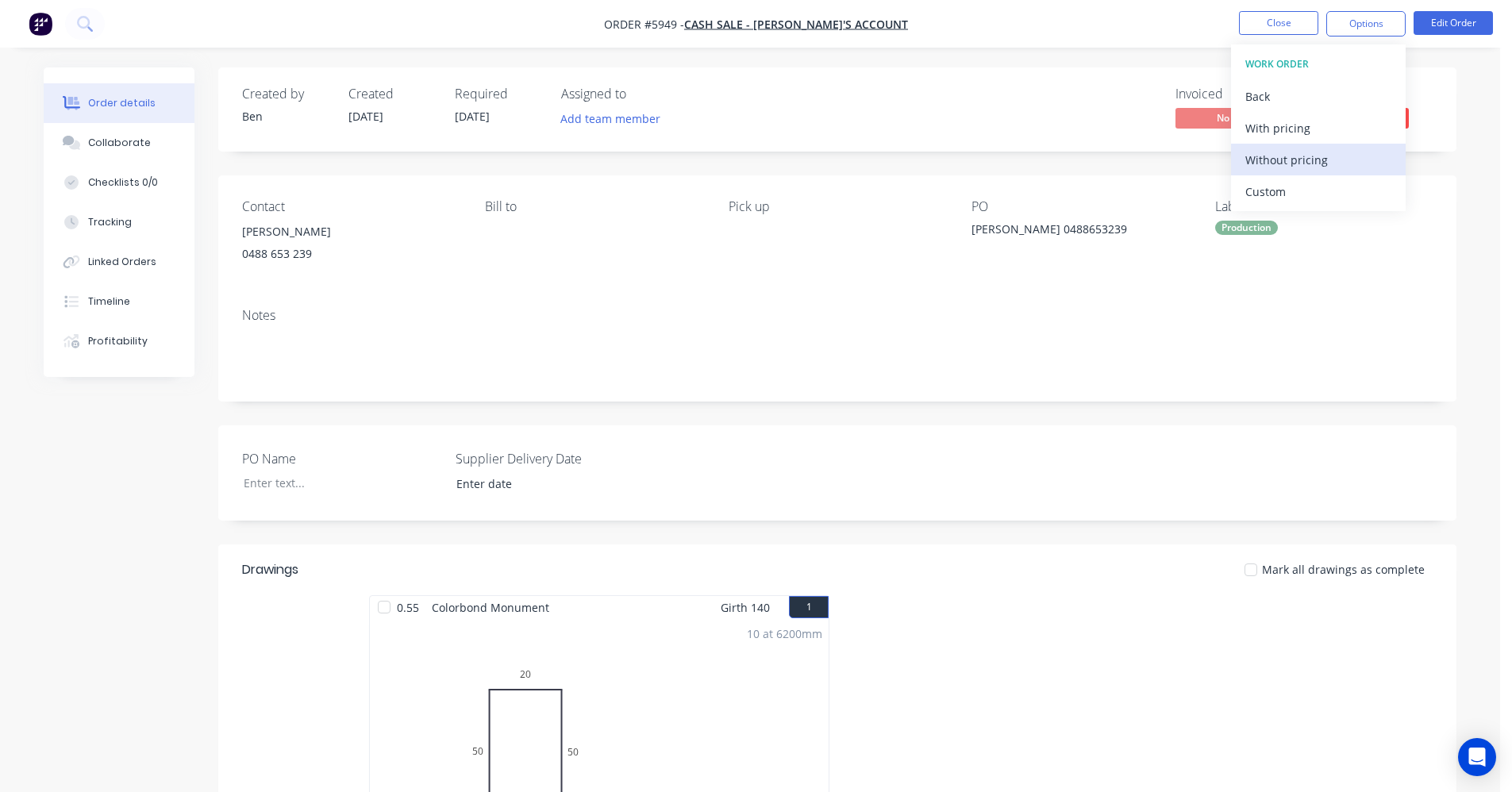
click at [1297, 168] on div "Without pricing" at bounding box center [1318, 160] width 146 height 23
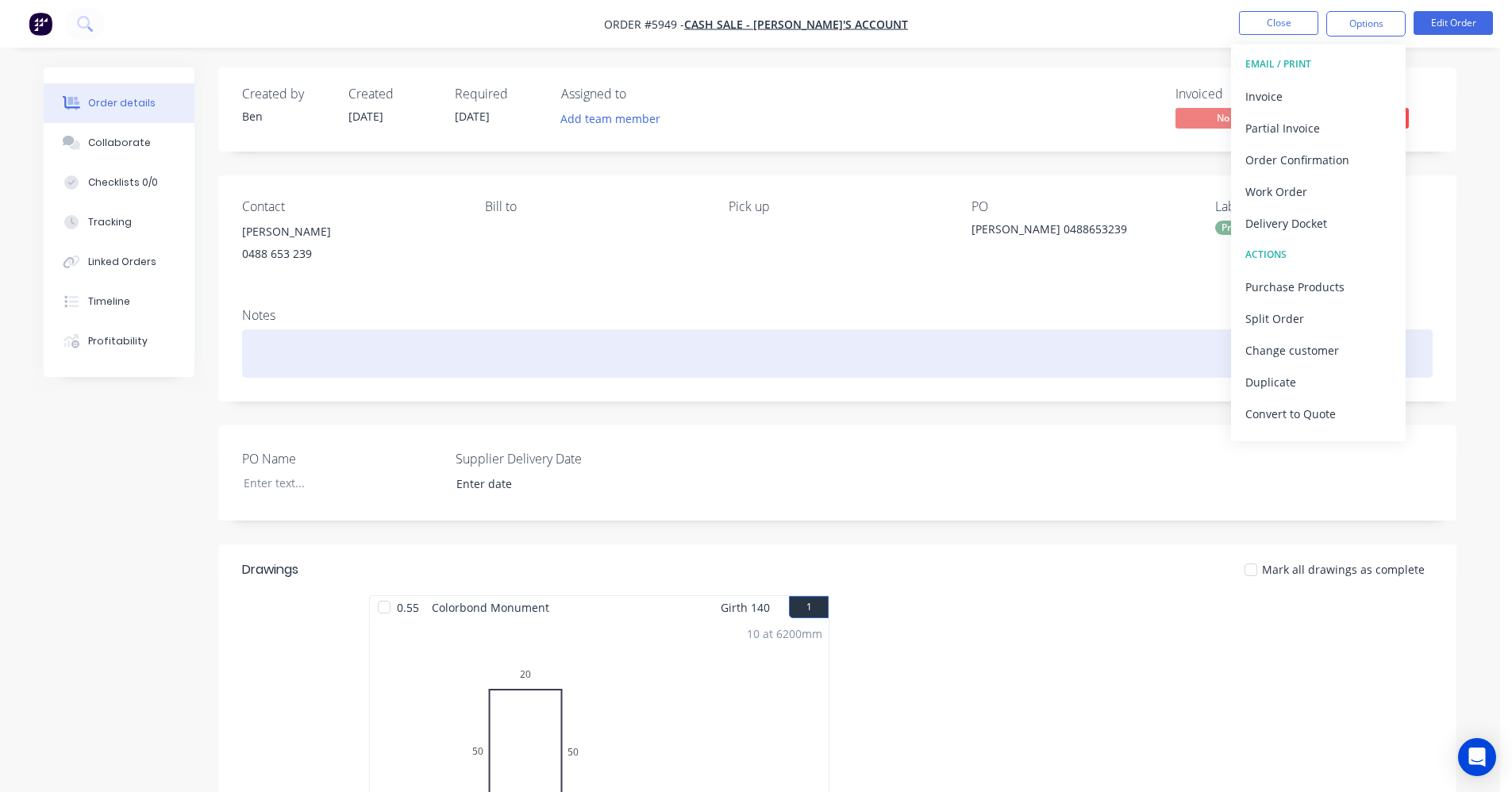
click at [780, 332] on div at bounding box center [837, 353] width 1190 height 49
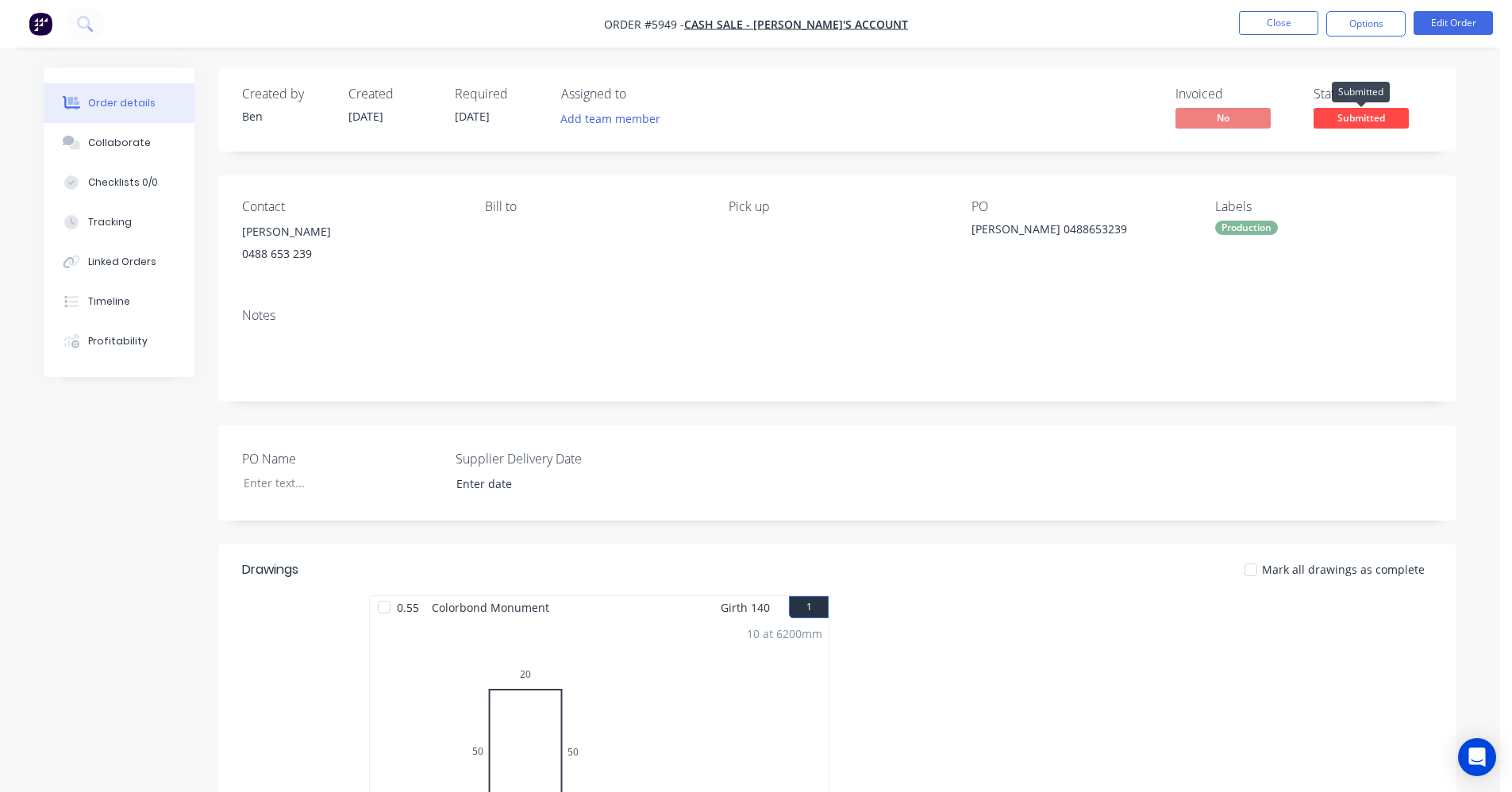
drag, startPoint x: 1366, startPoint y: 115, endPoint x: 1365, endPoint y: 123, distance: 8.1
click at [1366, 115] on span "Submitted" at bounding box center [1360, 117] width 95 height 20
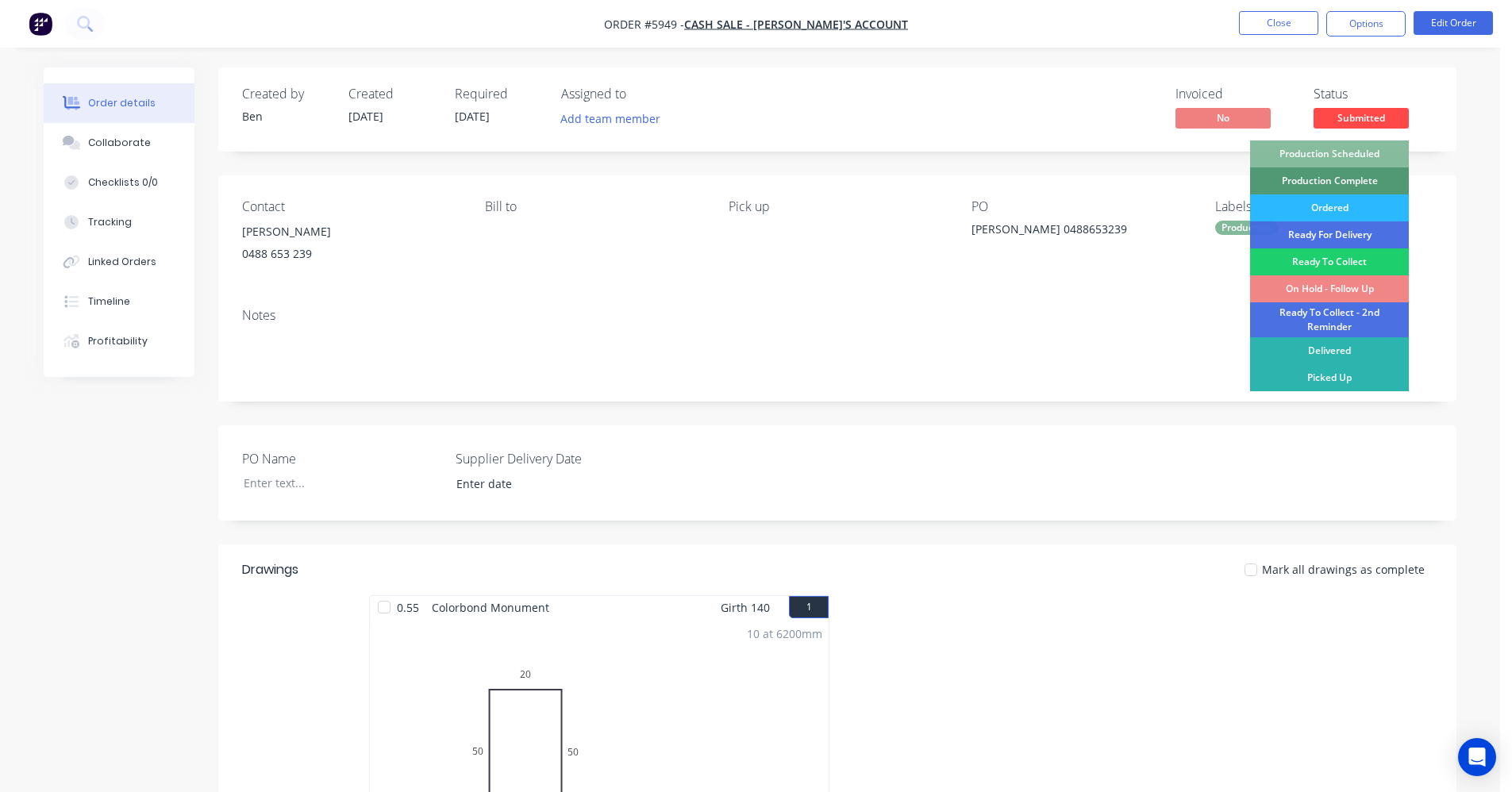
click at [1348, 157] on div "Production Scheduled" at bounding box center [1329, 154] width 159 height 27
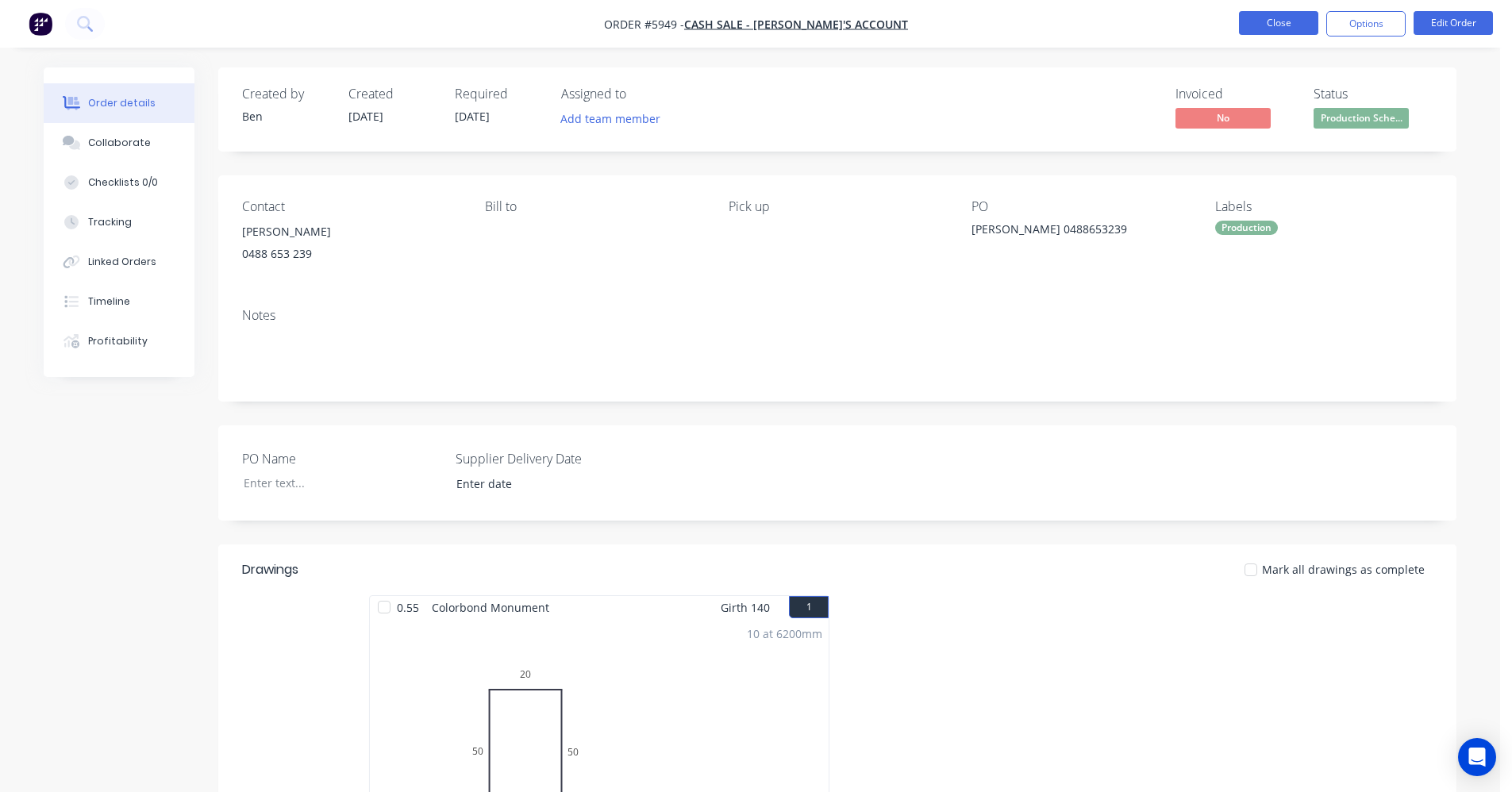
click at [1261, 25] on button "Close" at bounding box center [1278, 23] width 79 height 24
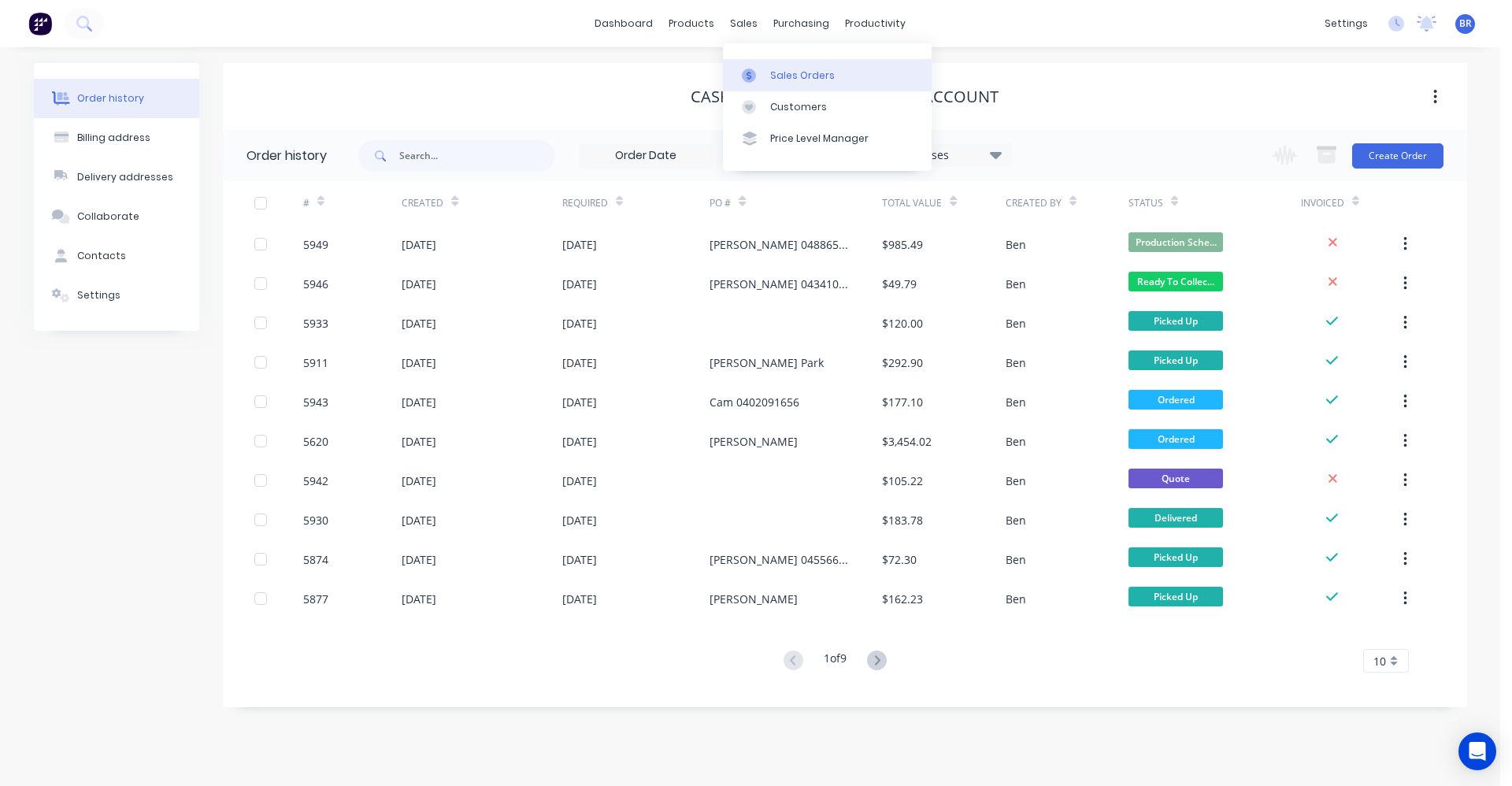
click at [774, 66] on link "Sales Orders" at bounding box center [827, 75] width 209 height 32
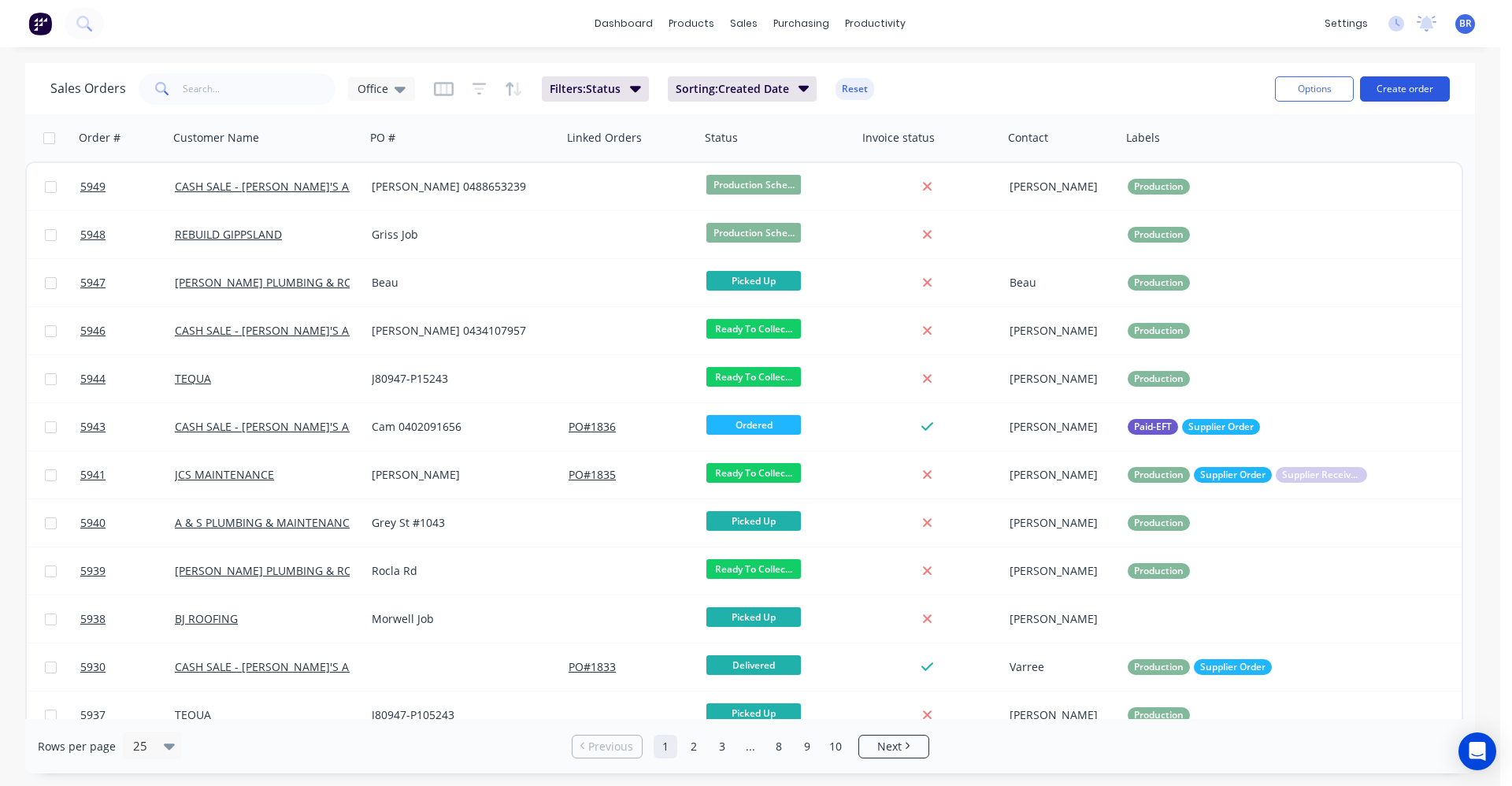
click at [1400, 86] on button "Create order" at bounding box center [1404, 89] width 89 height 25
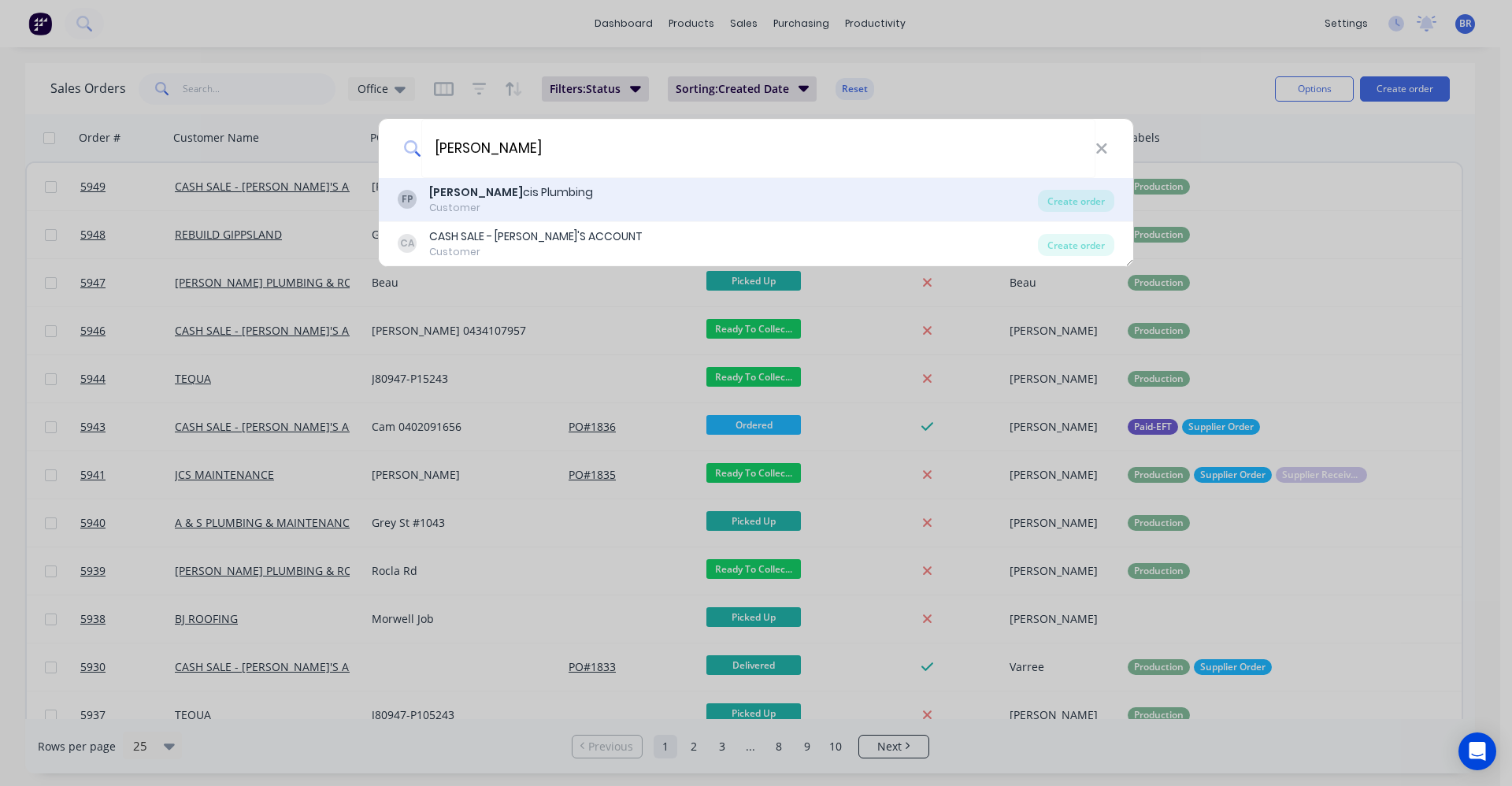
type input "fran"
click at [1090, 215] on div "FP Fran cis Plumbing Customer Create order" at bounding box center [755, 200] width 754 height 44
click at [1084, 203] on div "Create order" at bounding box center [1076, 201] width 76 height 22
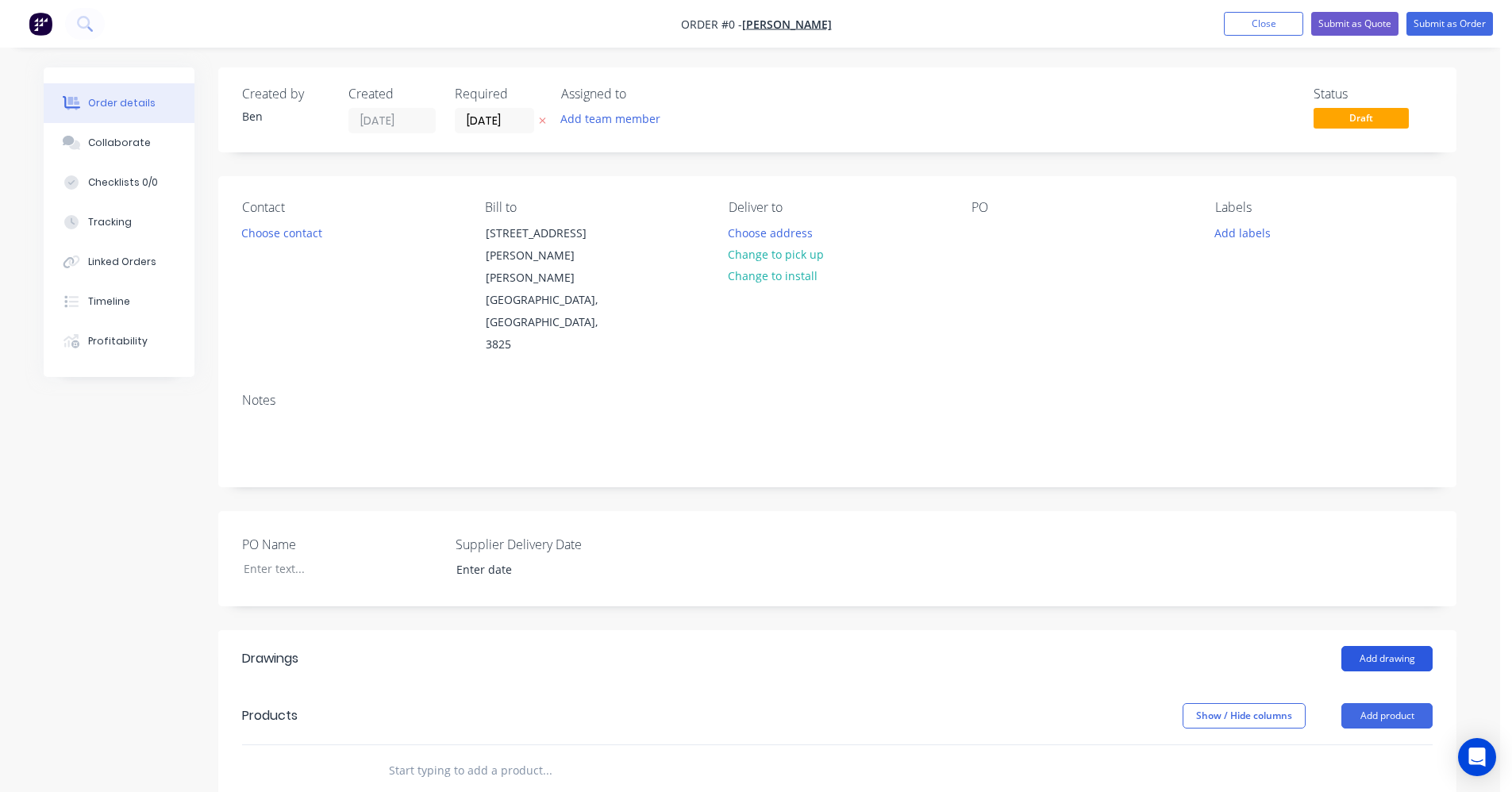
click at [1390, 646] on button "Add drawing" at bounding box center [1387, 659] width 91 height 26
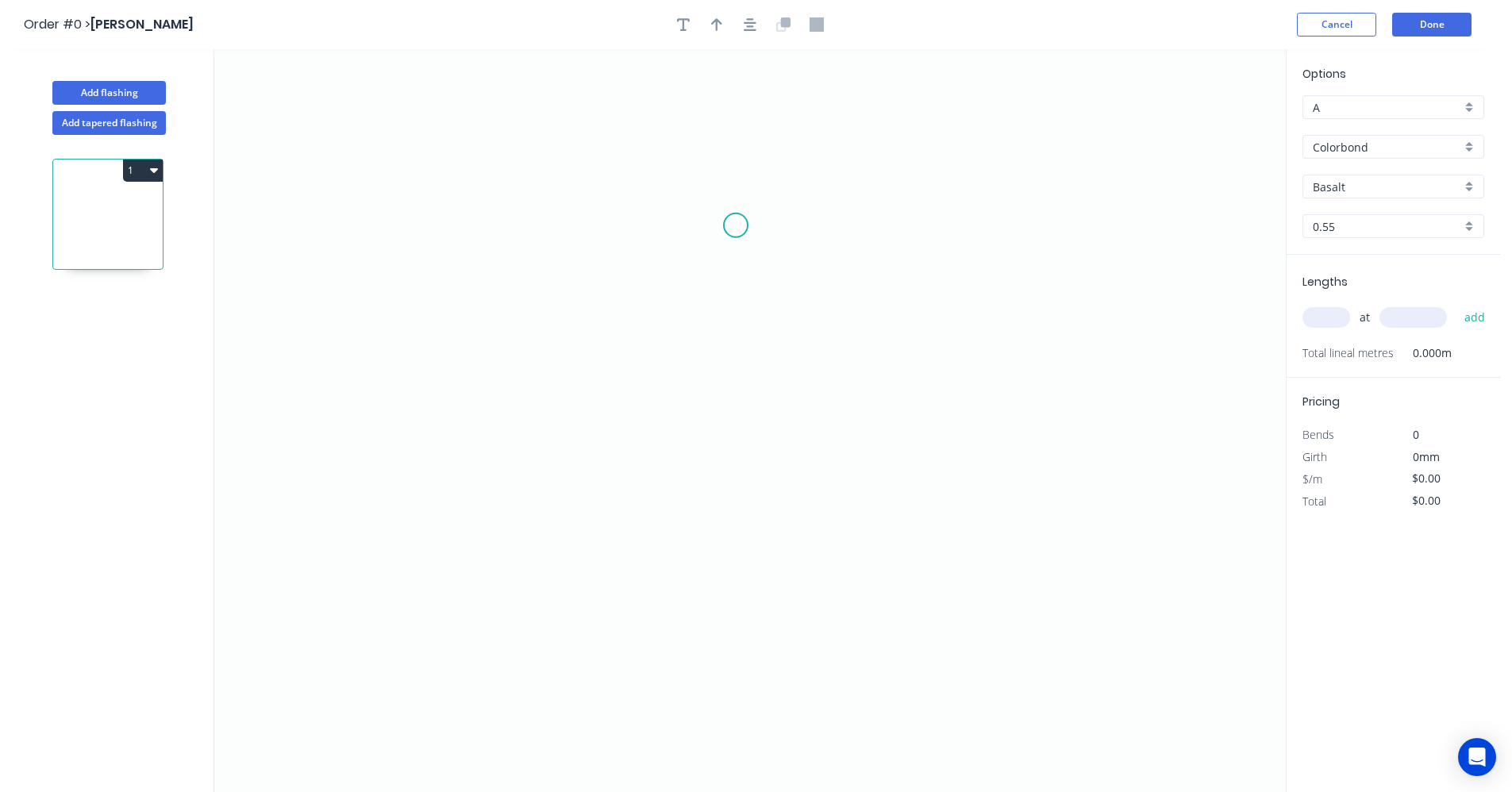
click at [736, 225] on icon "0" at bounding box center [750, 420] width 1072 height 743
click at [739, 524] on icon "0" at bounding box center [750, 420] width 1072 height 743
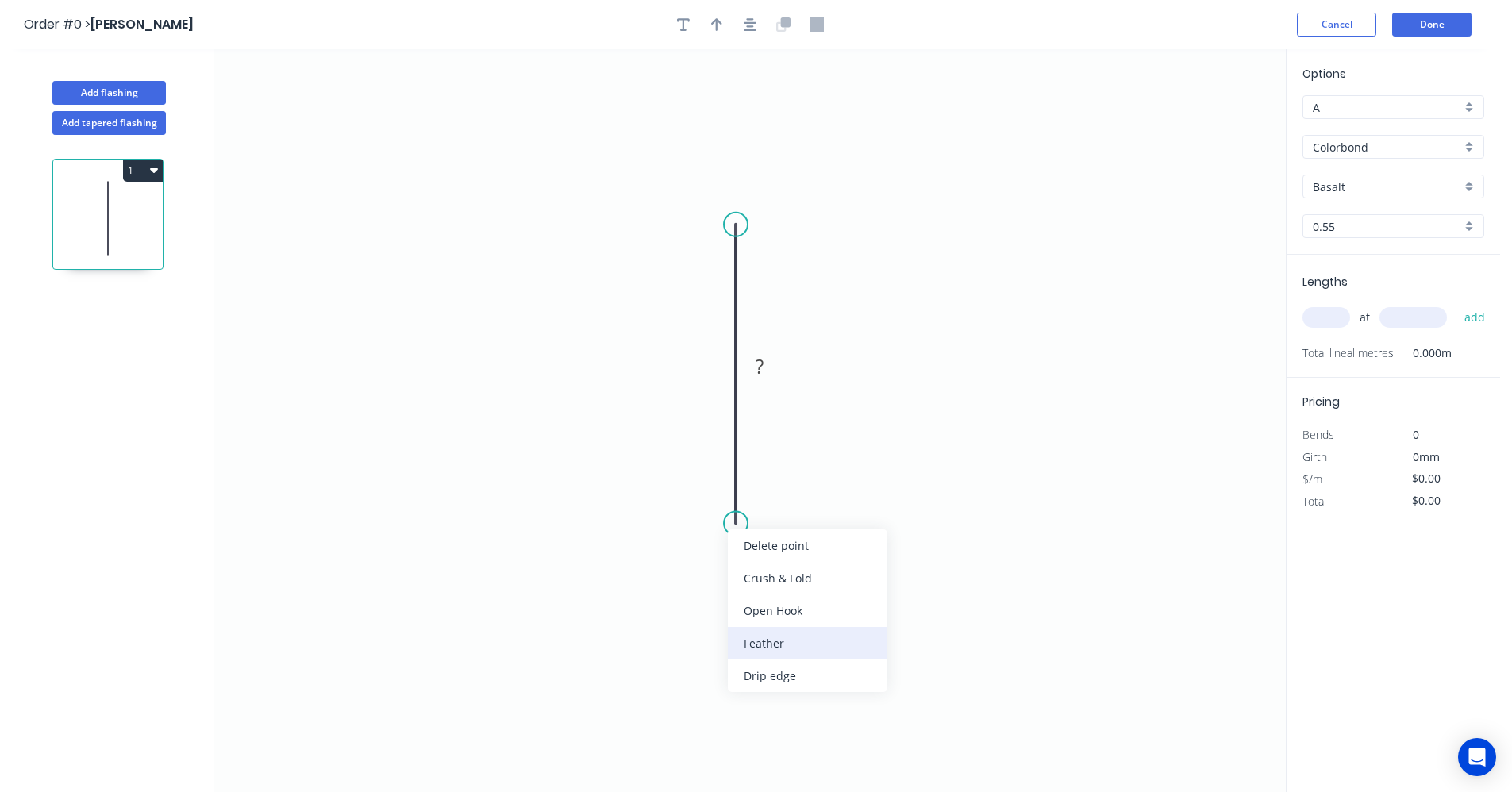
click at [756, 641] on div "Feather" at bounding box center [807, 643] width 160 height 33
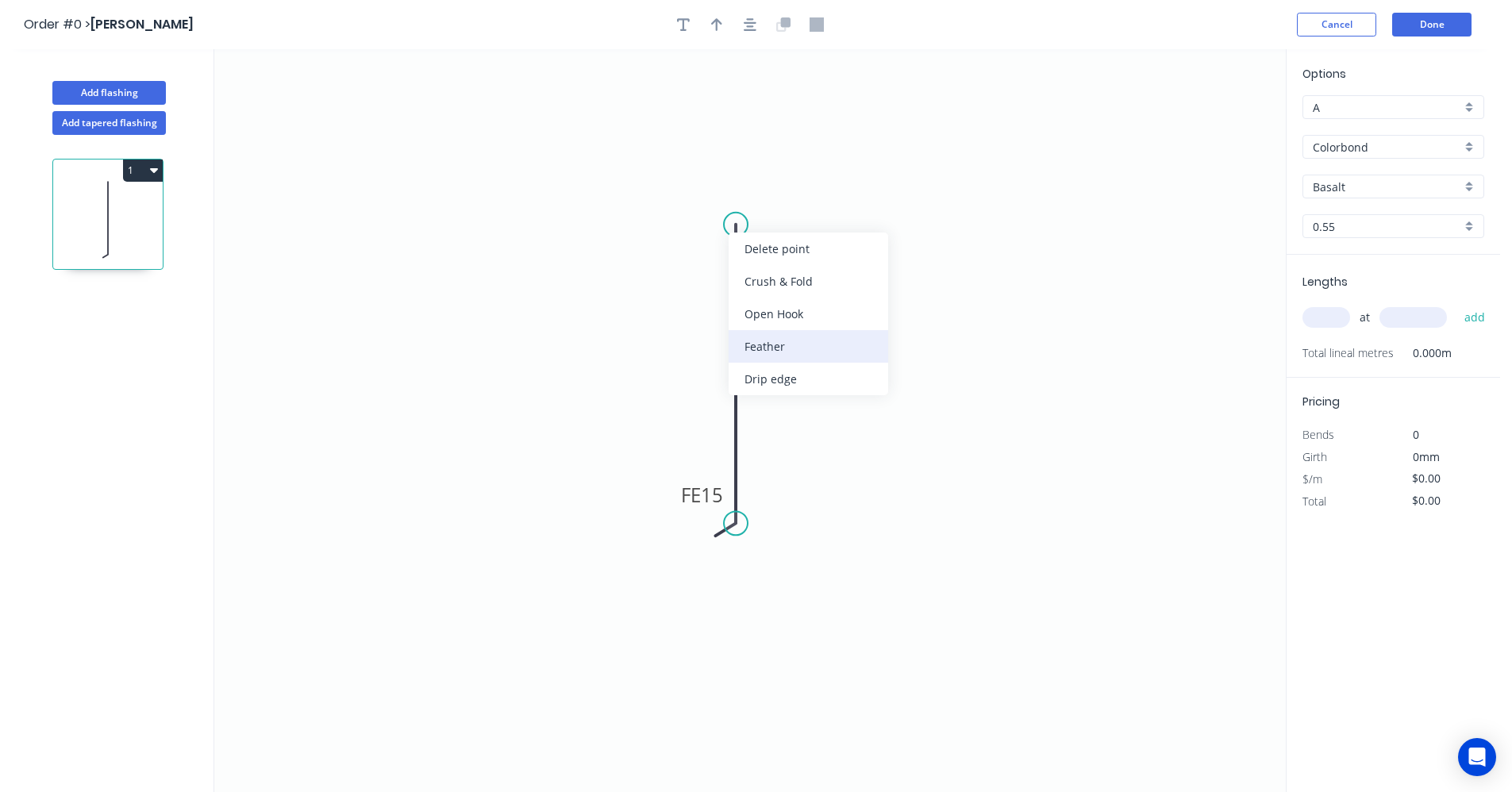
click at [779, 343] on div "Feather" at bounding box center [808, 346] width 160 height 33
click at [781, 284] on div "Flip bend" at bounding box center [819, 279] width 160 height 33
click at [777, 204] on tspan "15" at bounding box center [780, 196] width 22 height 26
type input "$21.98"
click at [1469, 185] on div "Basalt" at bounding box center [1393, 187] width 182 height 24
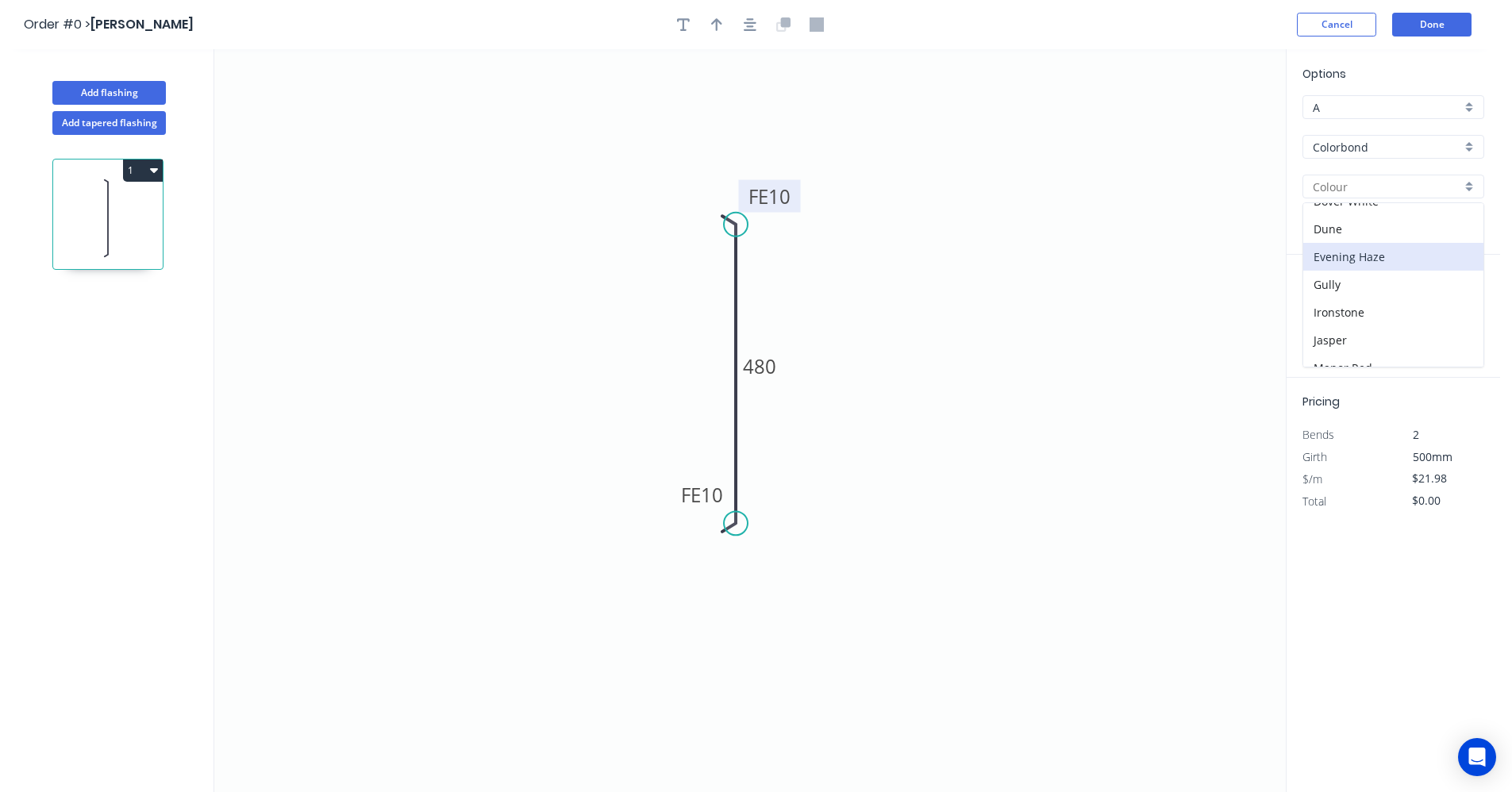
scroll to position [159, 0]
click at [1357, 329] on div "Jasper" at bounding box center [1393, 336] width 180 height 28
type input "Jasper"
click at [1337, 317] on input "text" at bounding box center [1326, 317] width 48 height 21
type input "1"
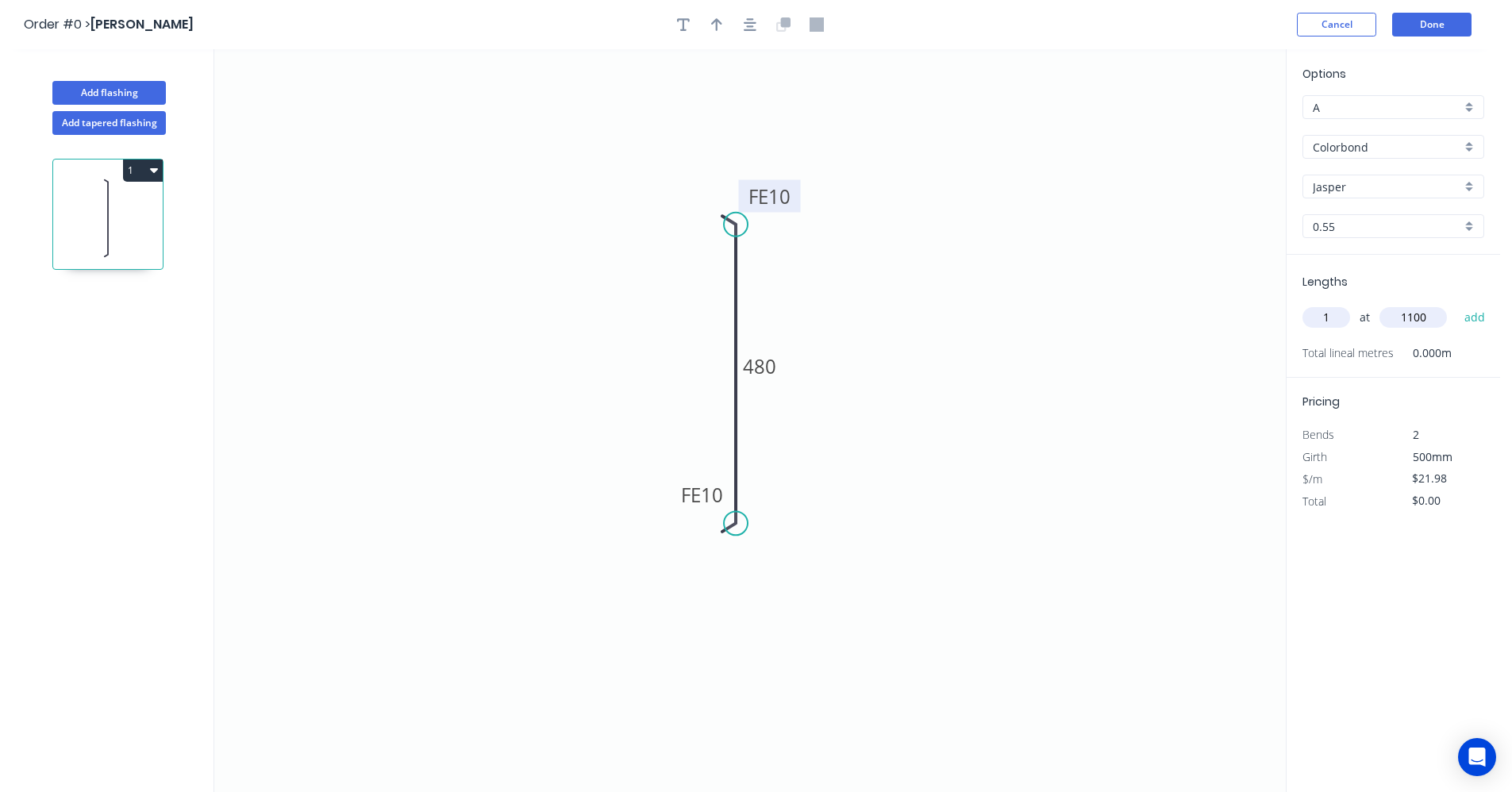
type input "1100"
click at [1456, 304] on button "add" at bounding box center [1474, 317] width 38 height 27
type input "$24.18"
click at [756, 26] on button "button" at bounding box center [750, 25] width 24 height 24
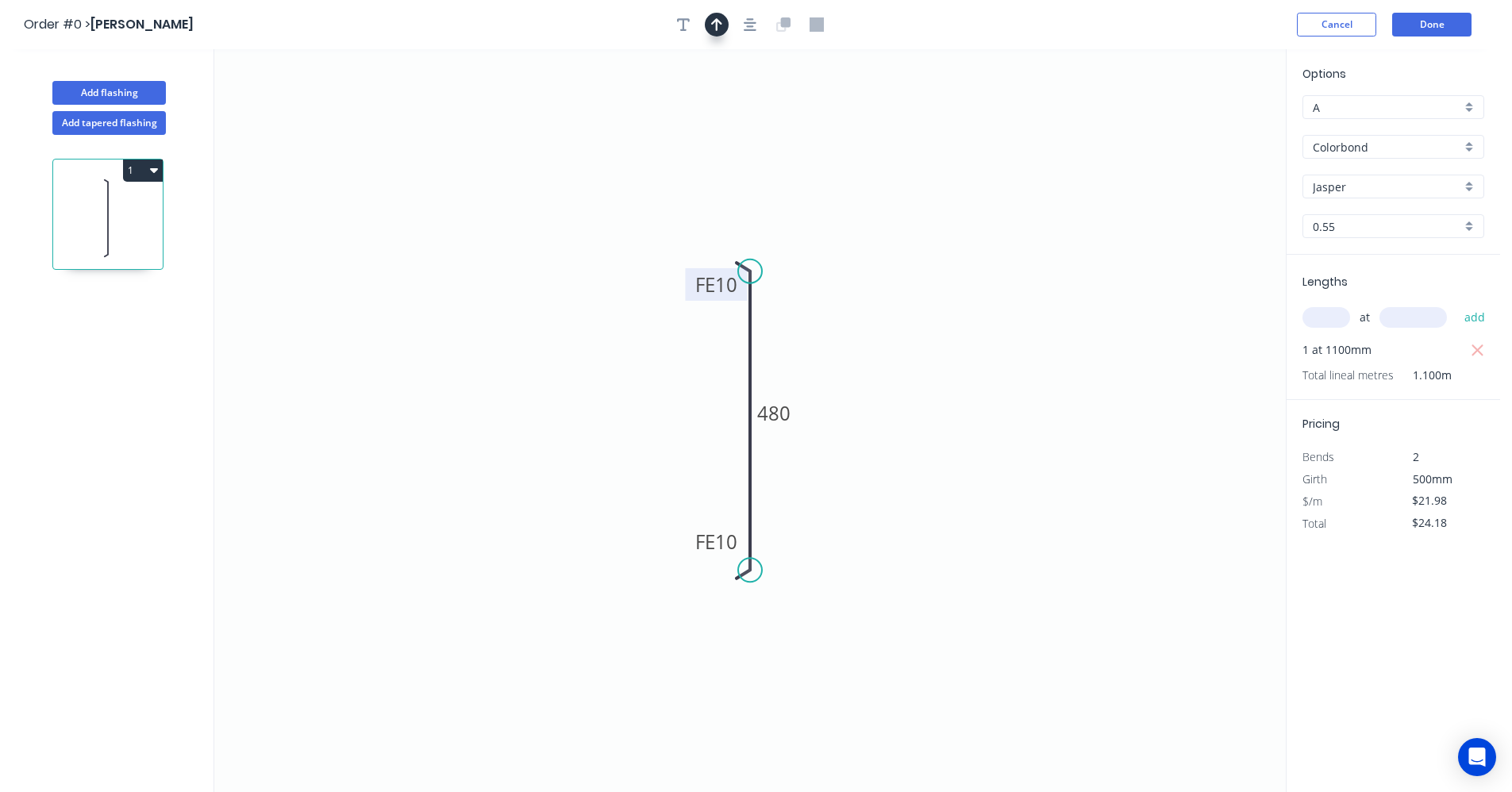
click at [718, 26] on icon "button" at bounding box center [717, 25] width 11 height 14
click at [1204, 127] on icon at bounding box center [1206, 110] width 14 height 51
drag, startPoint x: 1204, startPoint y: 127, endPoint x: 880, endPoint y: 291, distance: 363.1
click at [775, 338] on icon at bounding box center [787, 325] width 46 height 46
click at [1419, 26] on button "Done" at bounding box center [1431, 25] width 79 height 24
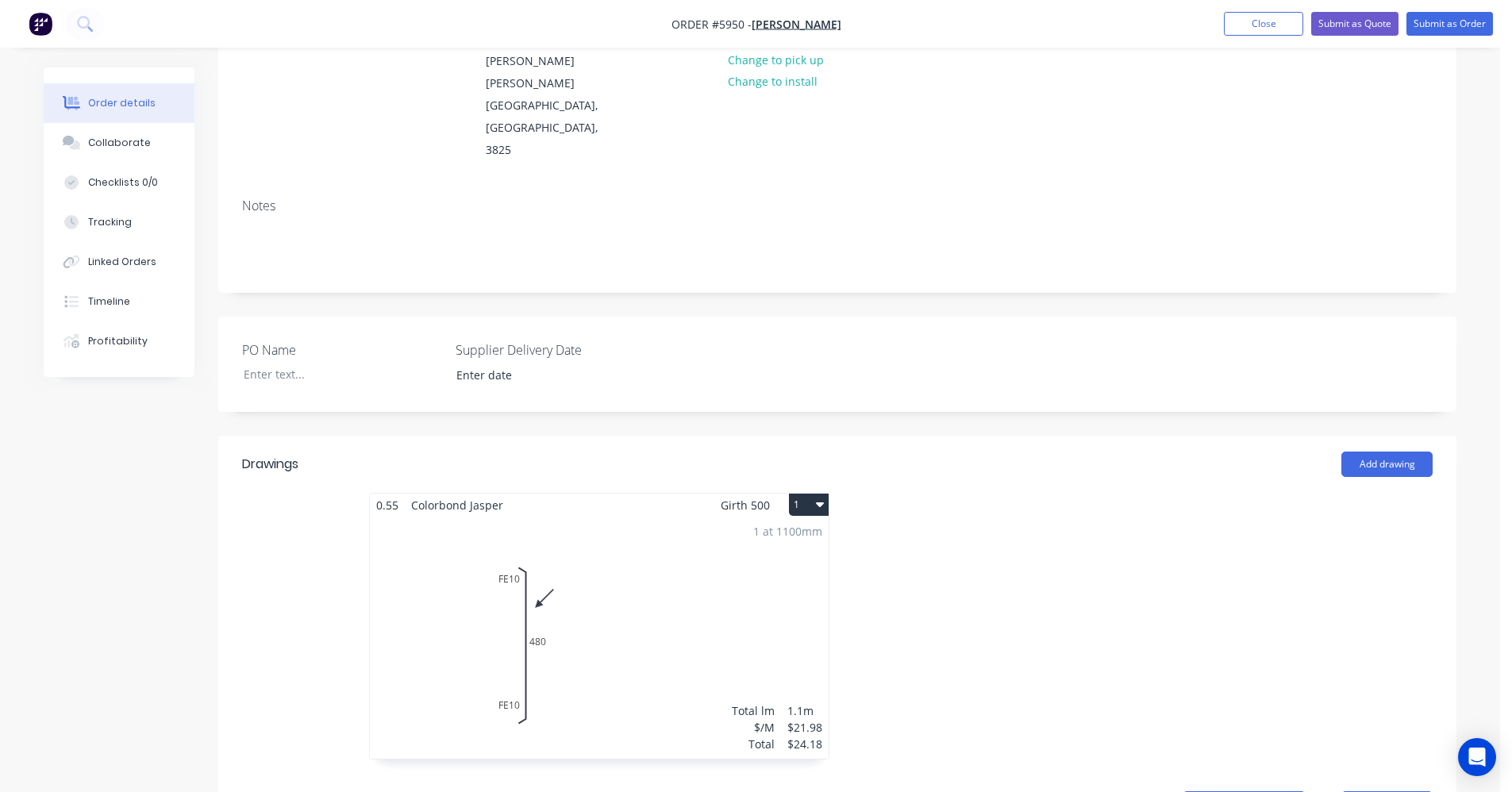
scroll to position [476, 0]
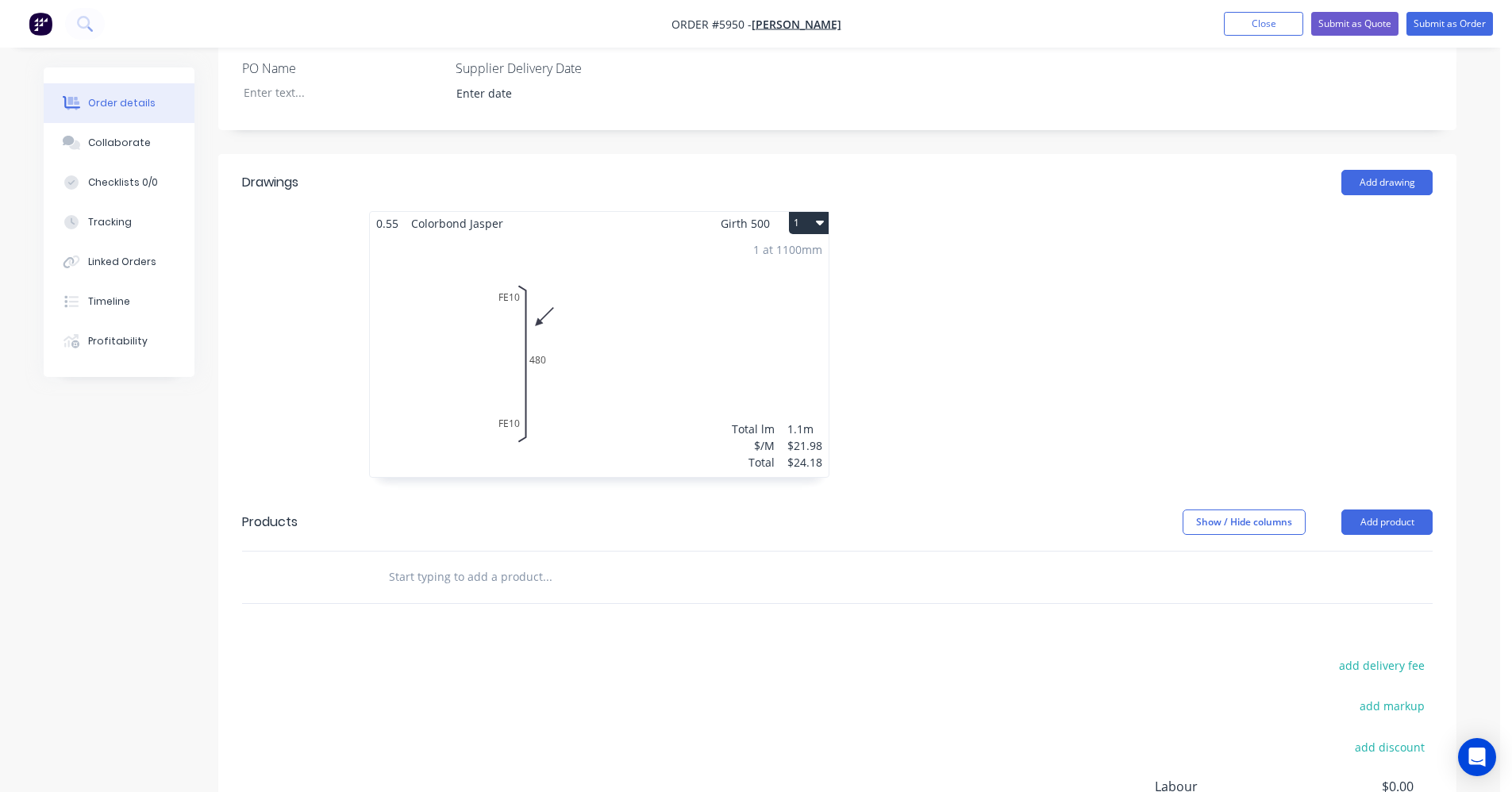
click at [494, 561] on input "text" at bounding box center [547, 577] width 318 height 32
type input "f"
drag, startPoint x: 381, startPoint y: 502, endPoint x: 334, endPoint y: 496, distance: 47.4
click at [335, 551] on div "fold Add fold to order No results found" at bounding box center [837, 577] width 1190 height 52
type input "m"
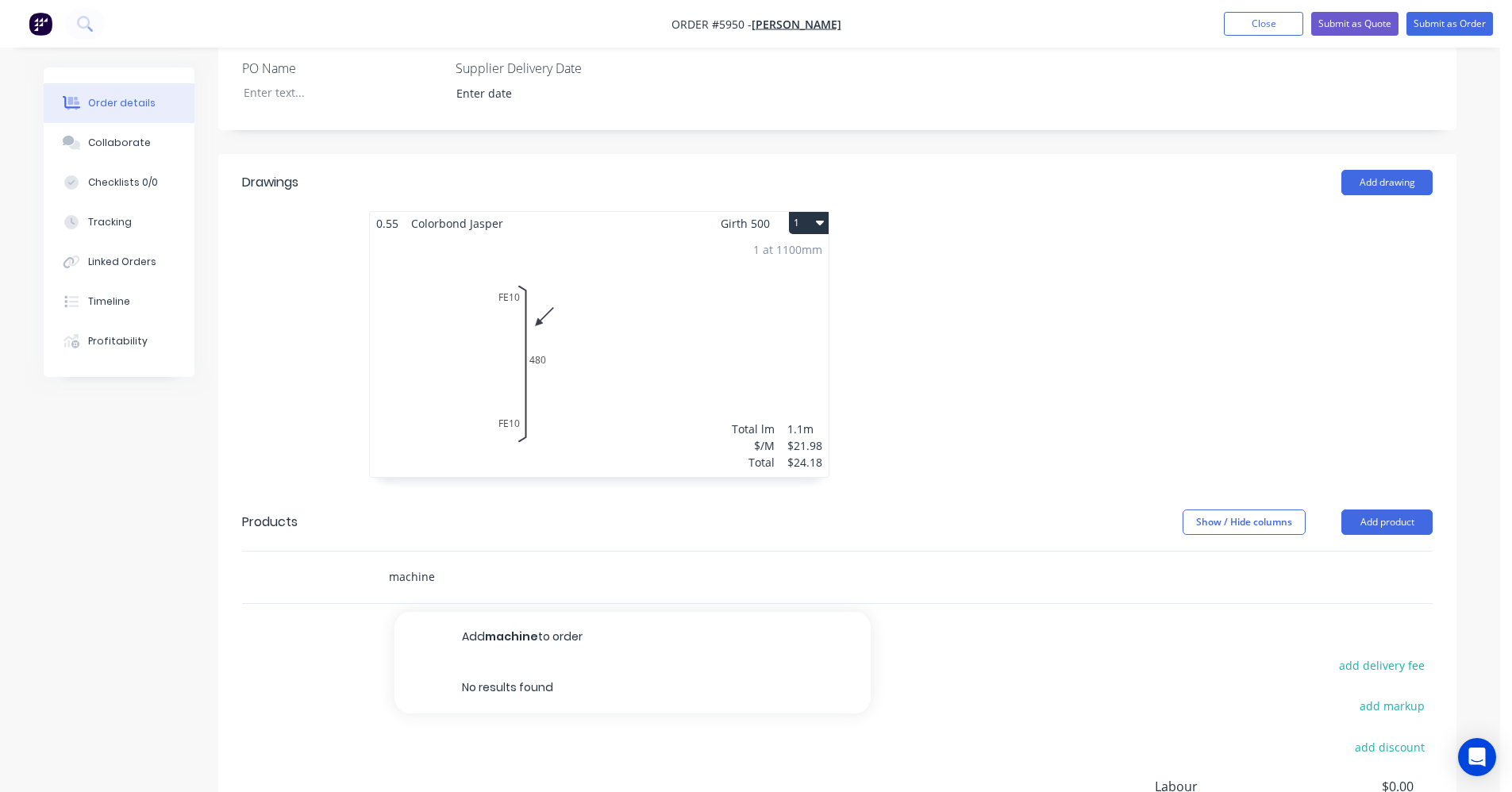
drag, startPoint x: 470, startPoint y: 511, endPoint x: 791, endPoint y: 490, distance: 321.7
click at [475, 561] on input "machine" at bounding box center [547, 577] width 318 height 32
type input "machine"
click at [1393, 510] on button "Add product" at bounding box center [1387, 522] width 91 height 26
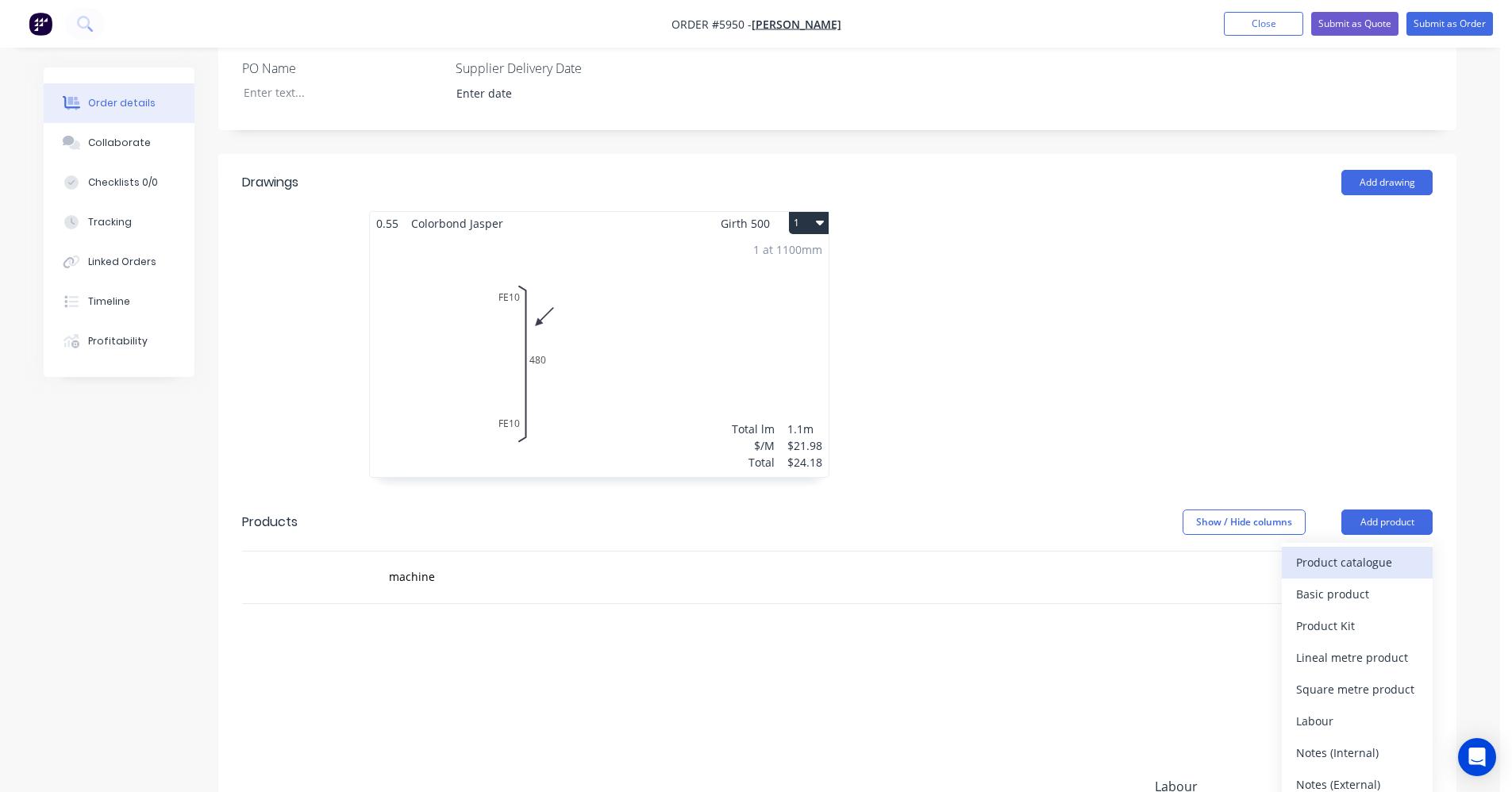
click at [1352, 550] on div "Product catalogue" at bounding box center [1356, 561] width 122 height 23
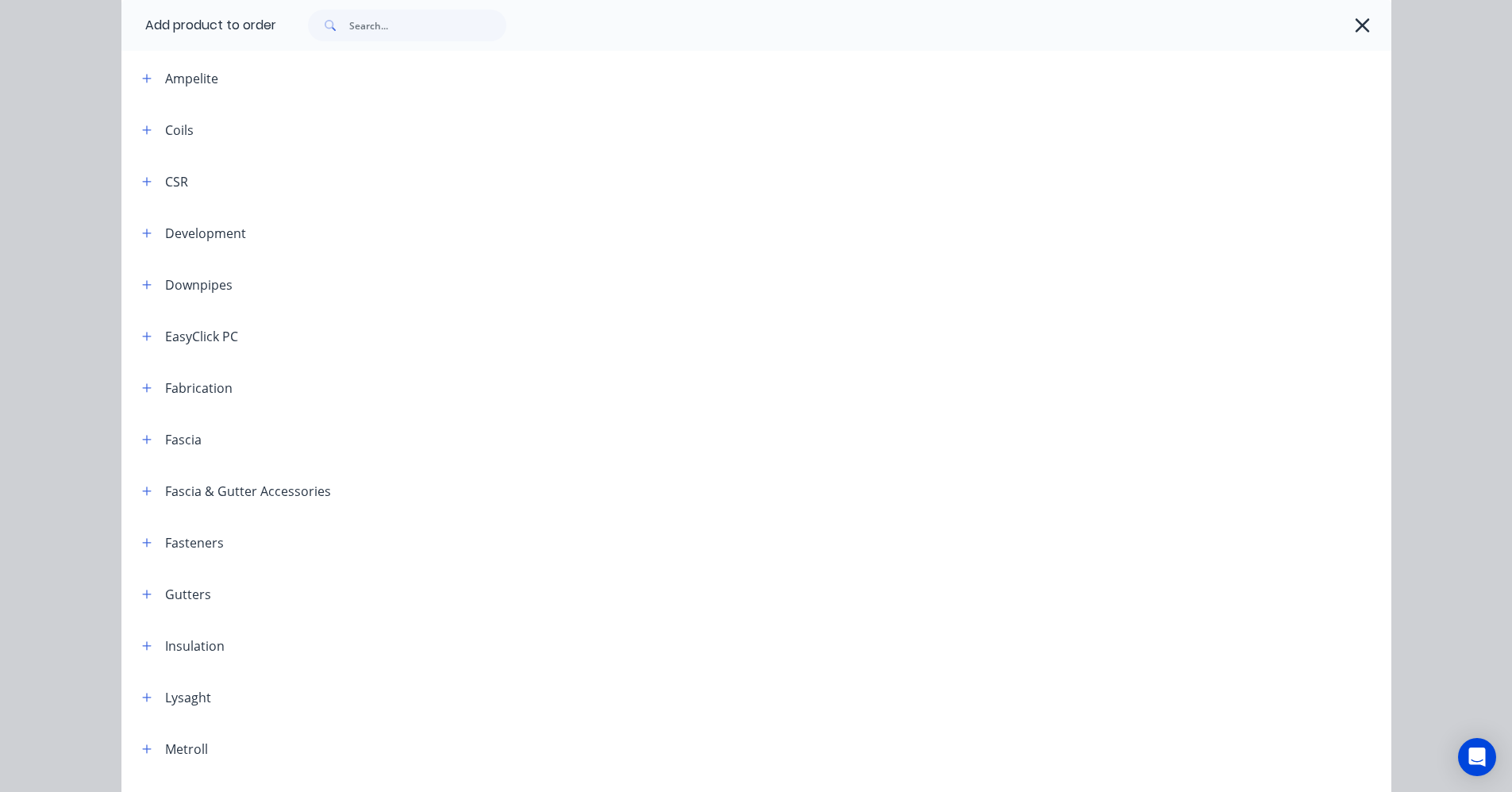
scroll to position [159, 0]
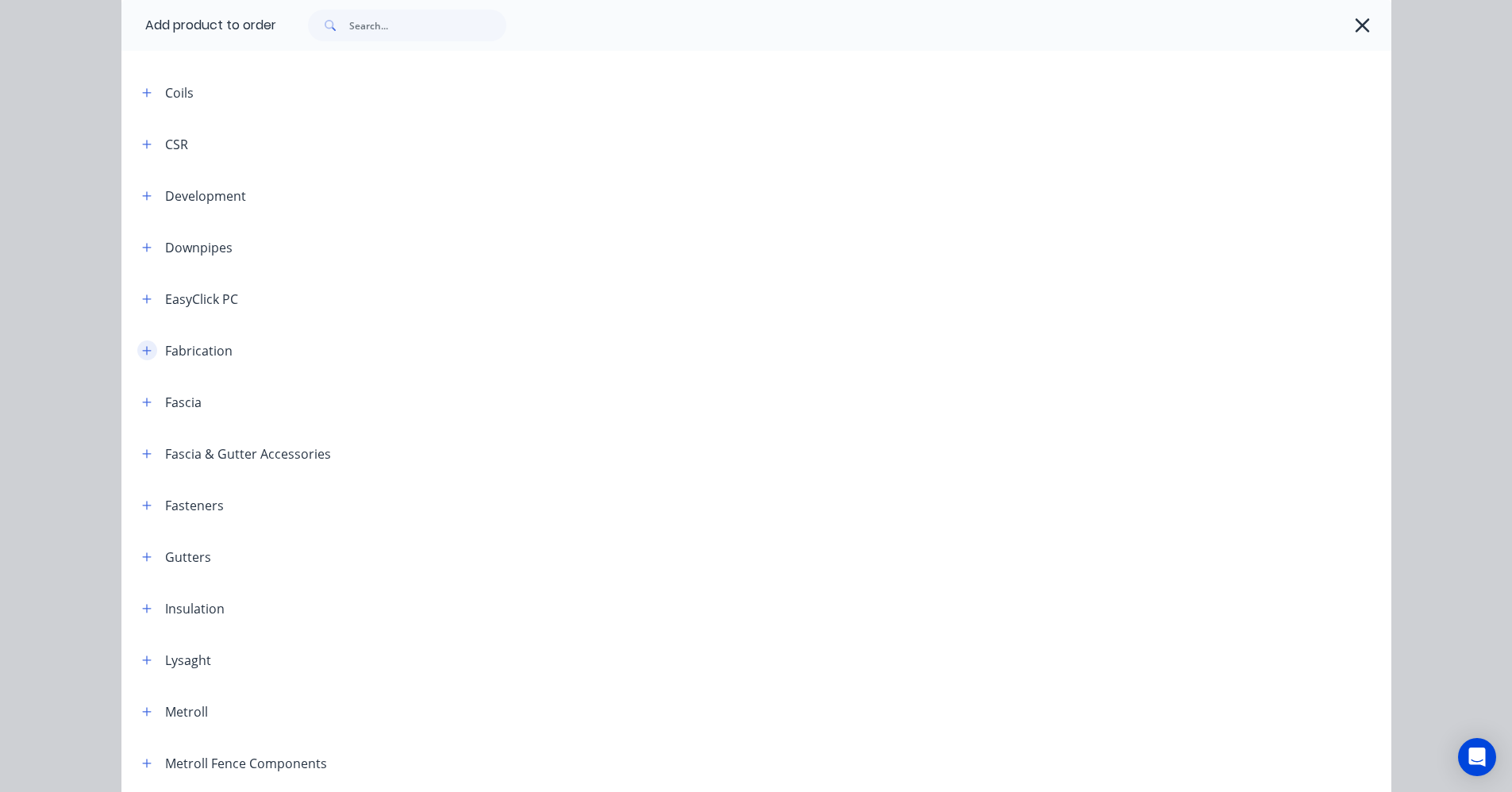
click at [146, 353] on button "button" at bounding box center [147, 350] width 20 height 20
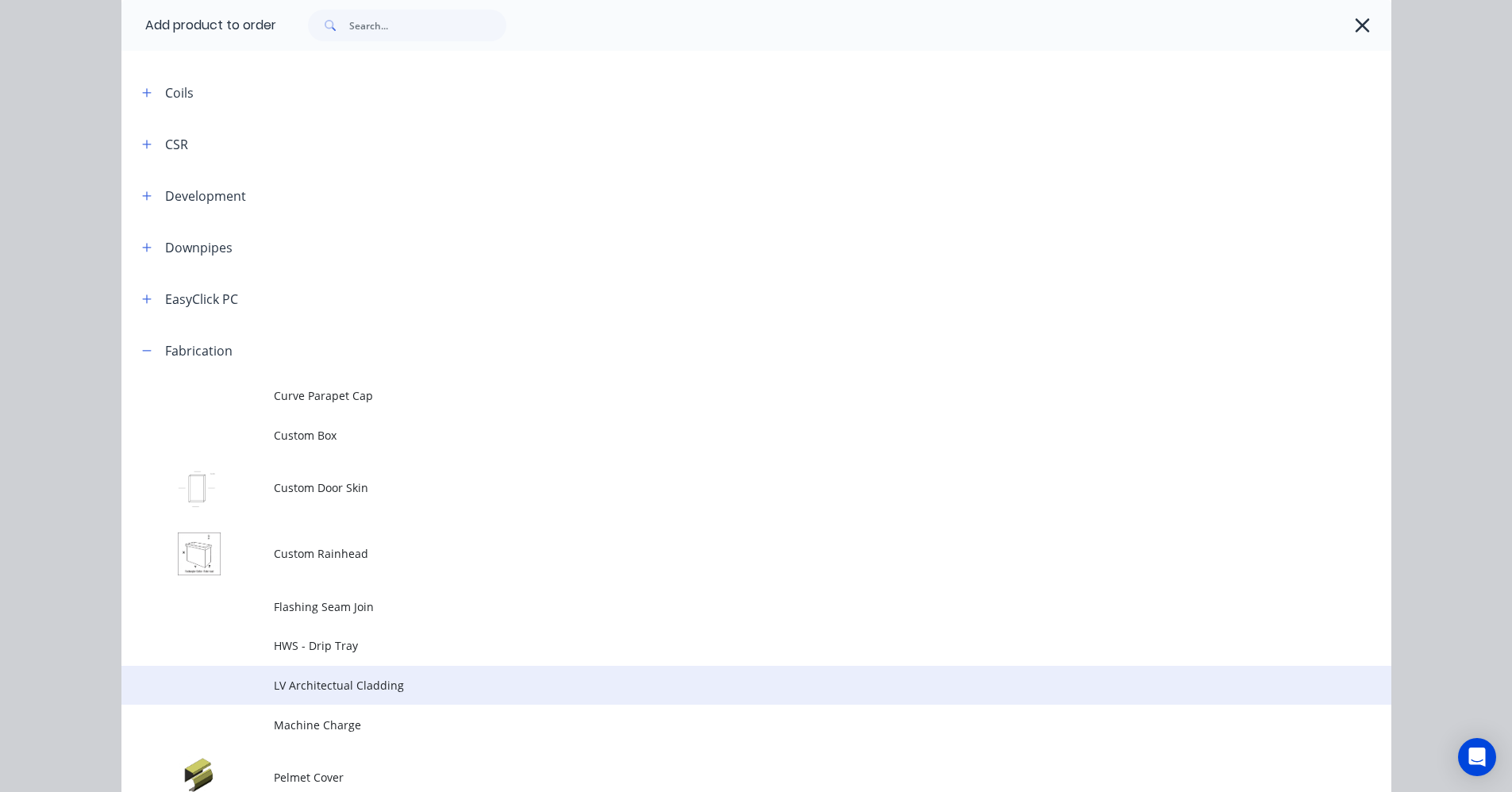
scroll to position [476, 0]
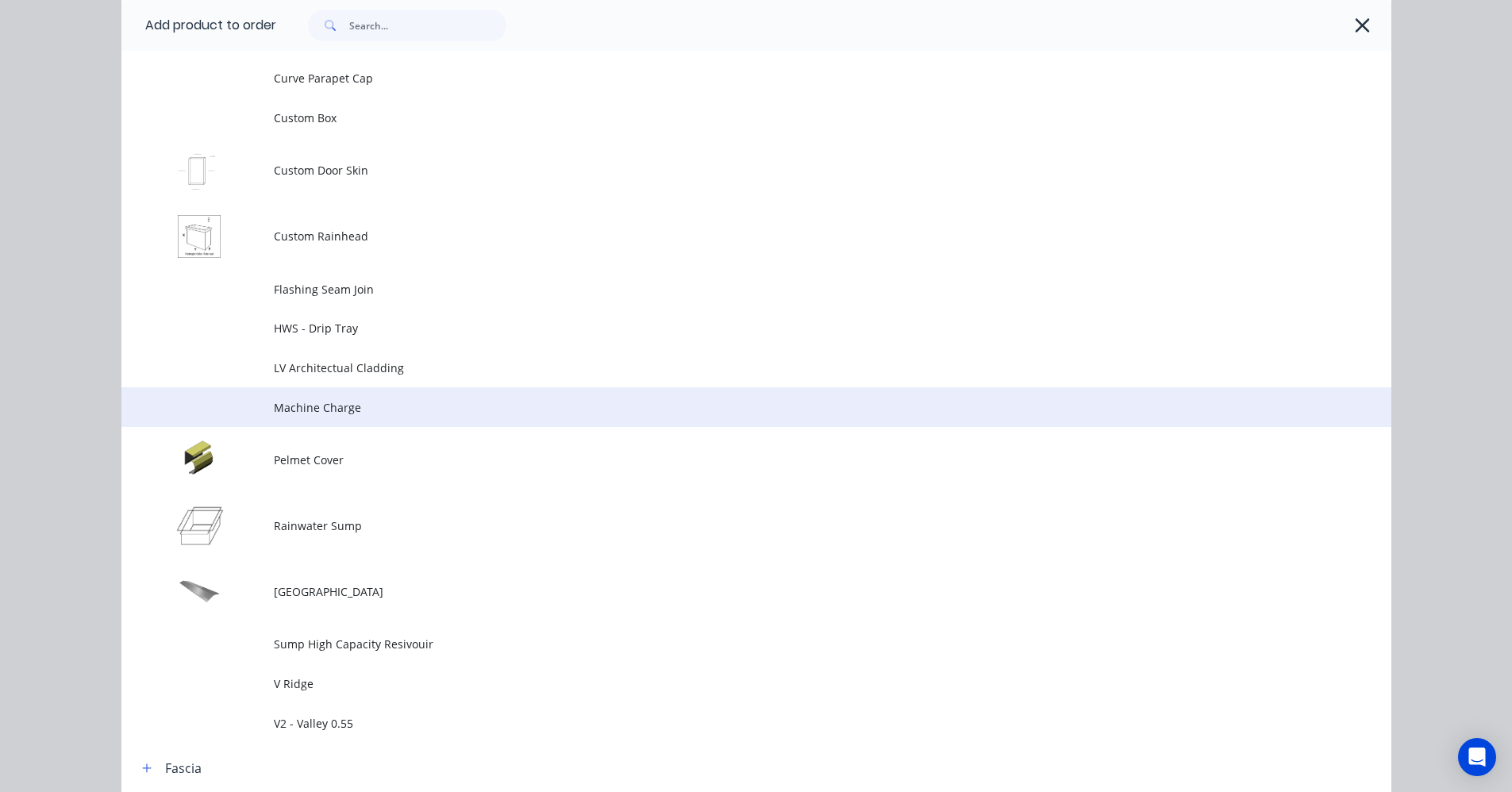
click at [303, 400] on span "Machine Charge" at bounding box center [720, 407] width 894 height 17
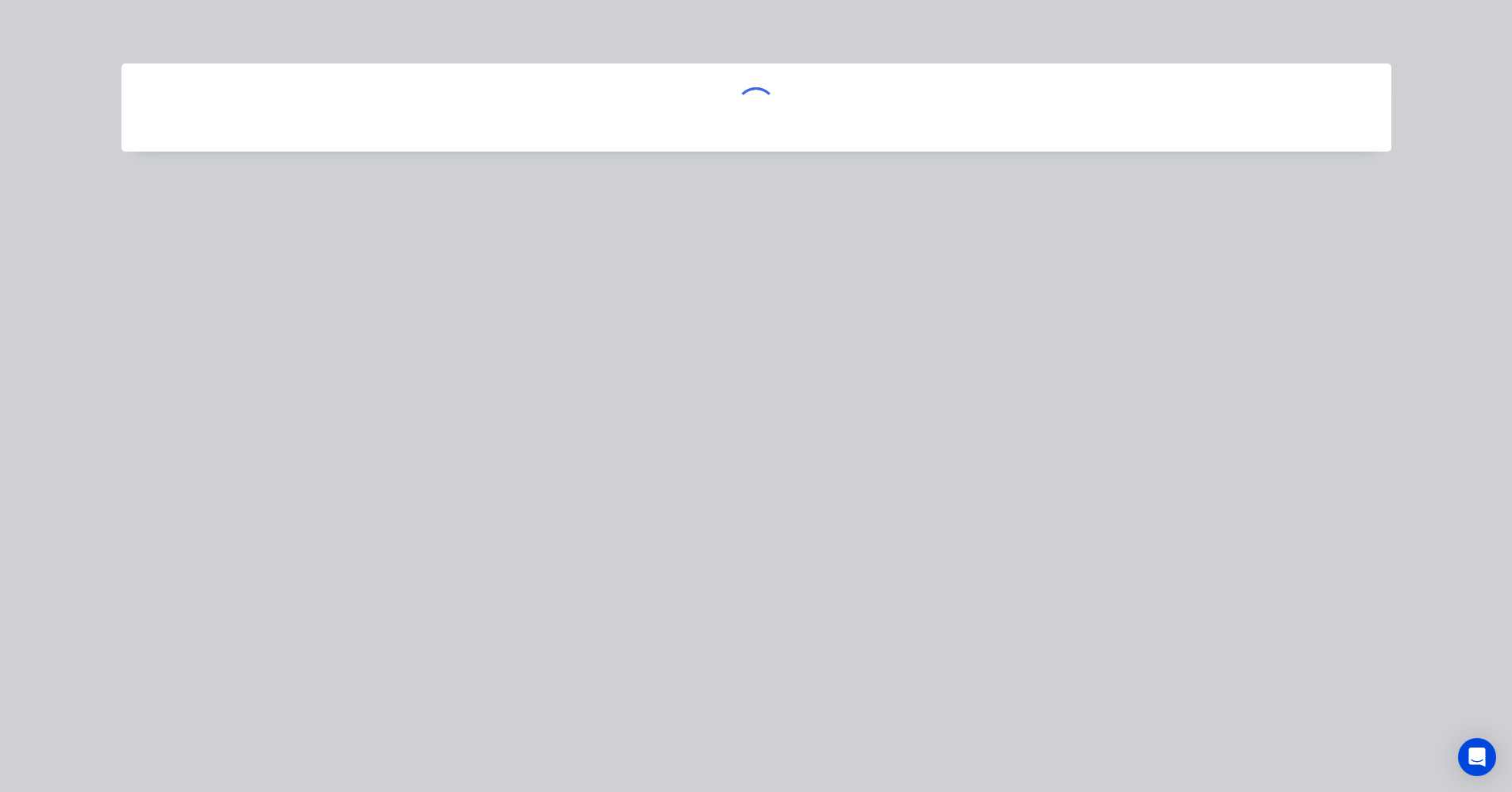
scroll to position [0, 0]
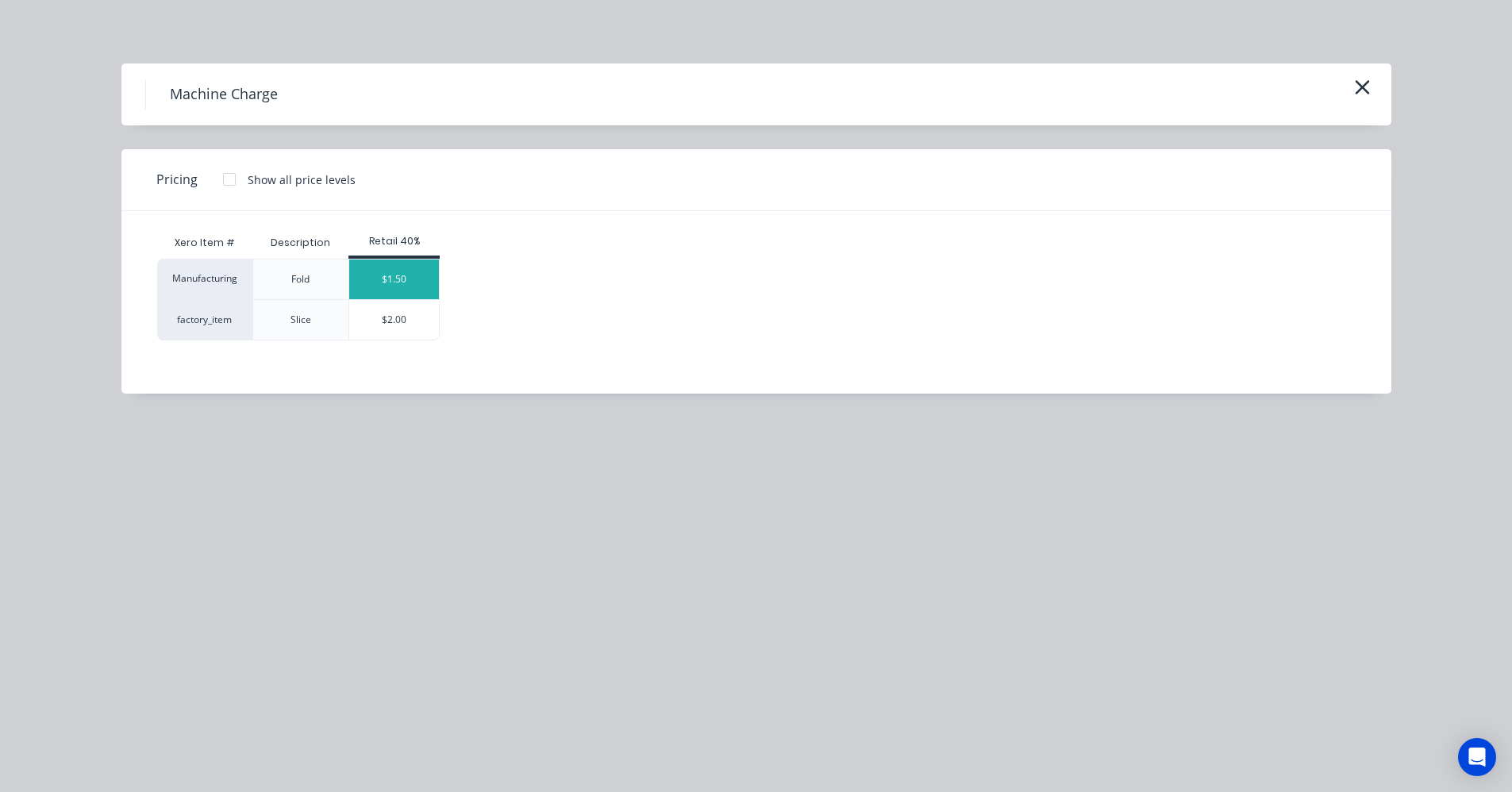
click at [399, 287] on div "$1.50" at bounding box center [394, 279] width 89 height 40
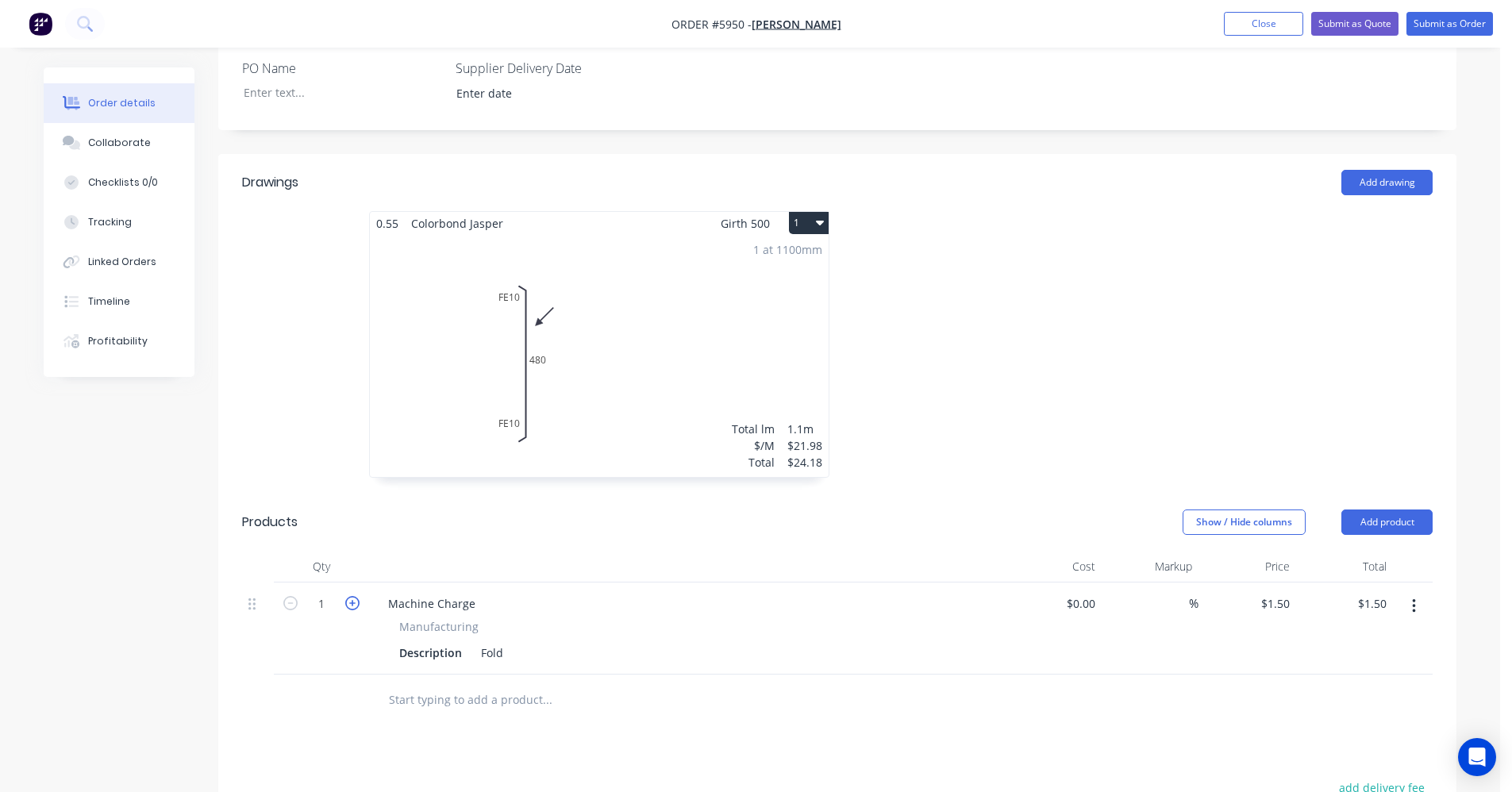
click at [349, 596] on icon "button" at bounding box center [353, 603] width 14 height 14
type input "2"
type input "$3.00"
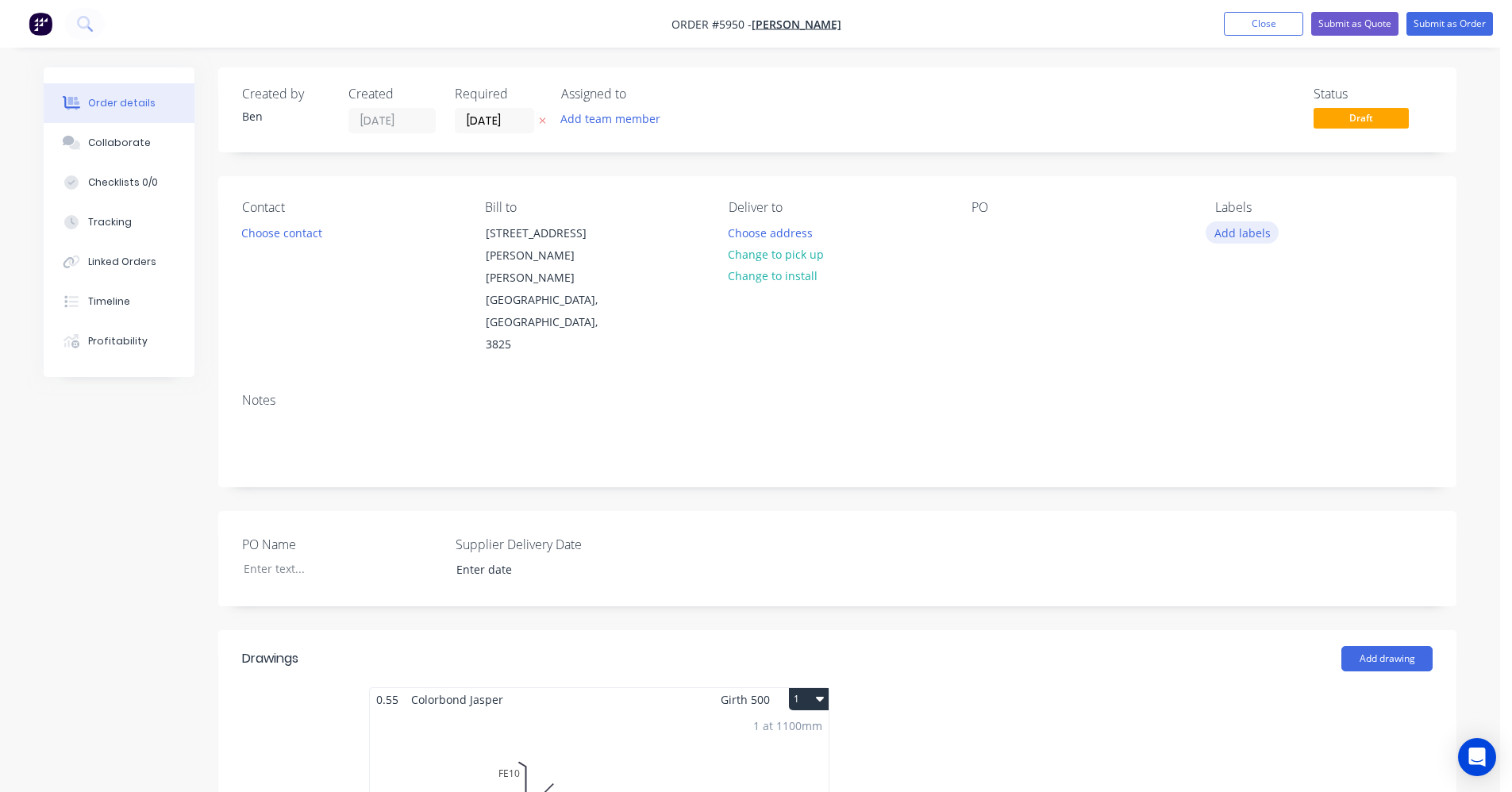
click at [1234, 226] on button "Add labels" at bounding box center [1242, 232] width 73 height 22
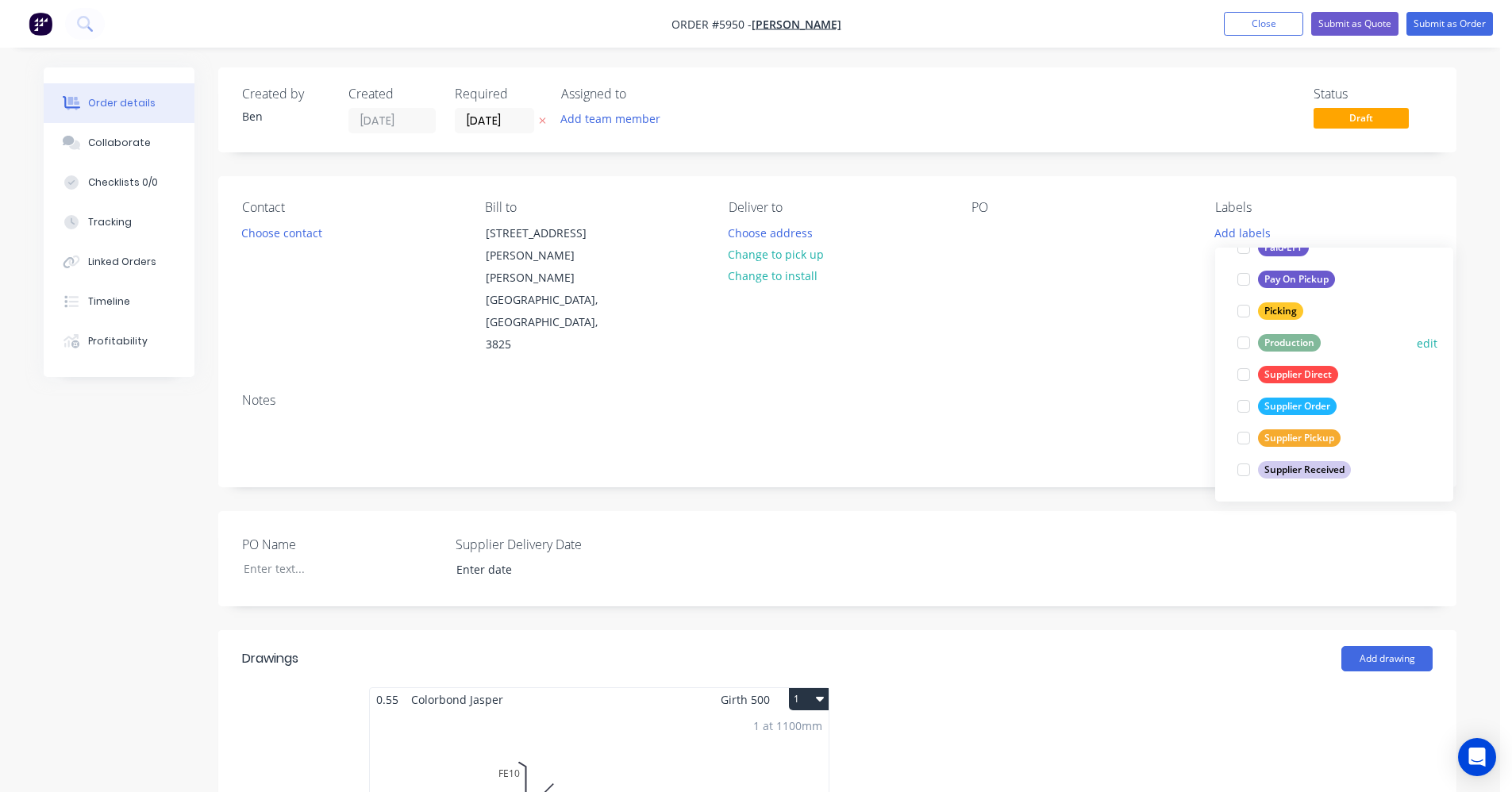
click at [1291, 345] on div "Production" at bounding box center [1289, 343] width 63 height 18
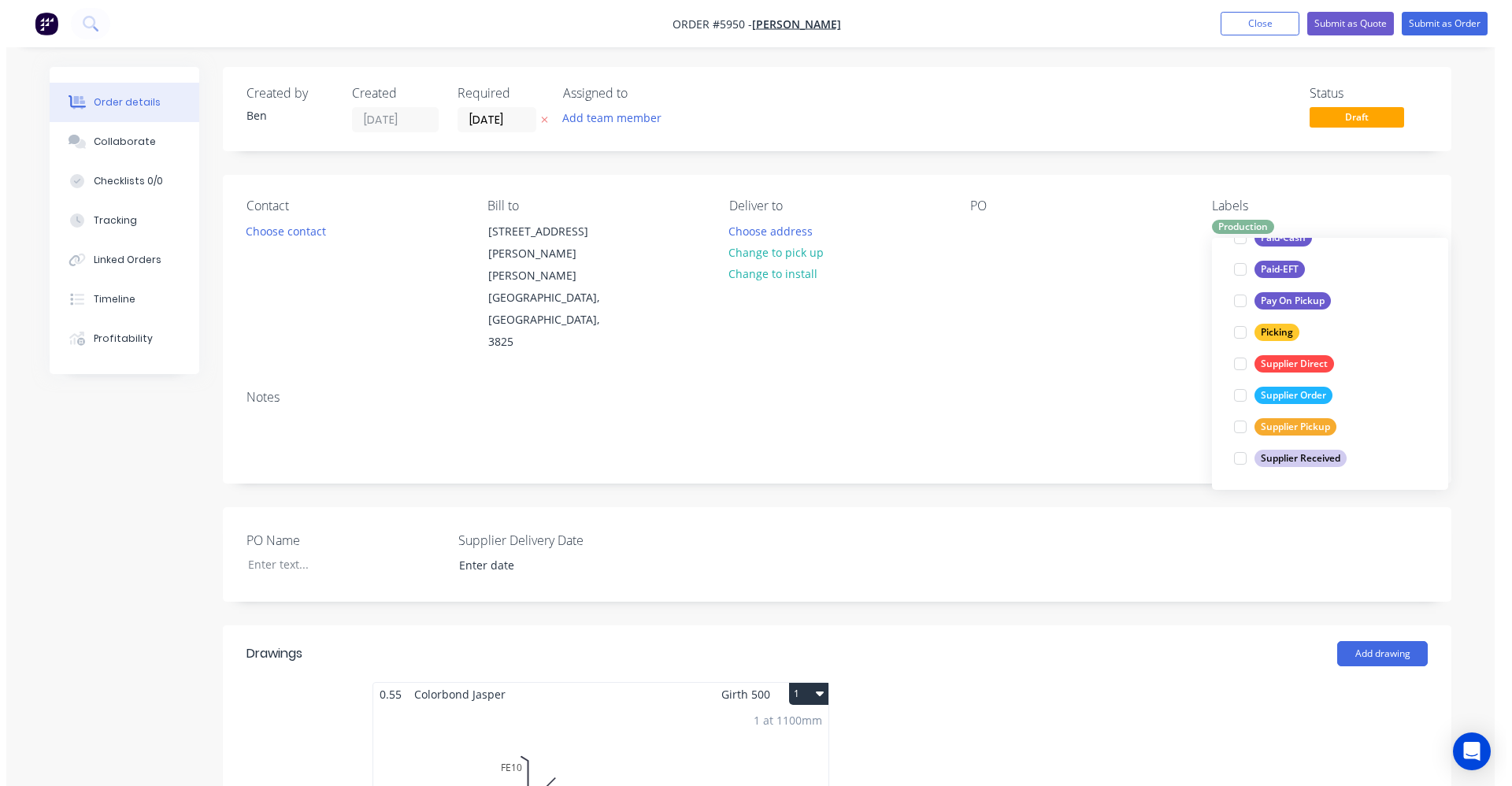
scroll to position [32, 0]
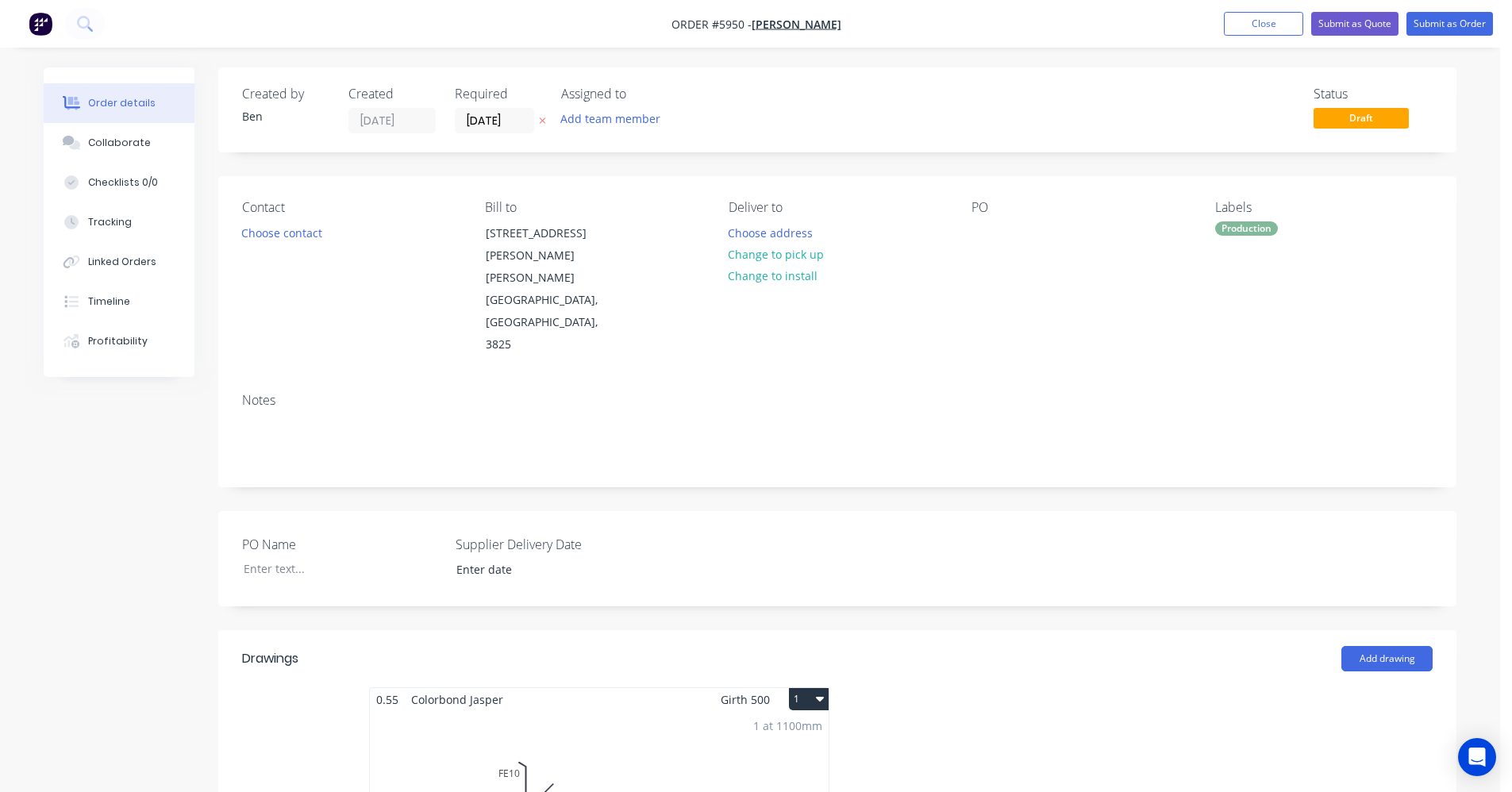
click at [981, 392] on div "Notes" at bounding box center [837, 400] width 1190 height 15
click at [984, 233] on div at bounding box center [985, 233] width 26 height 23
click at [1439, 26] on button "Submit as Order" at bounding box center [1450, 24] width 86 height 24
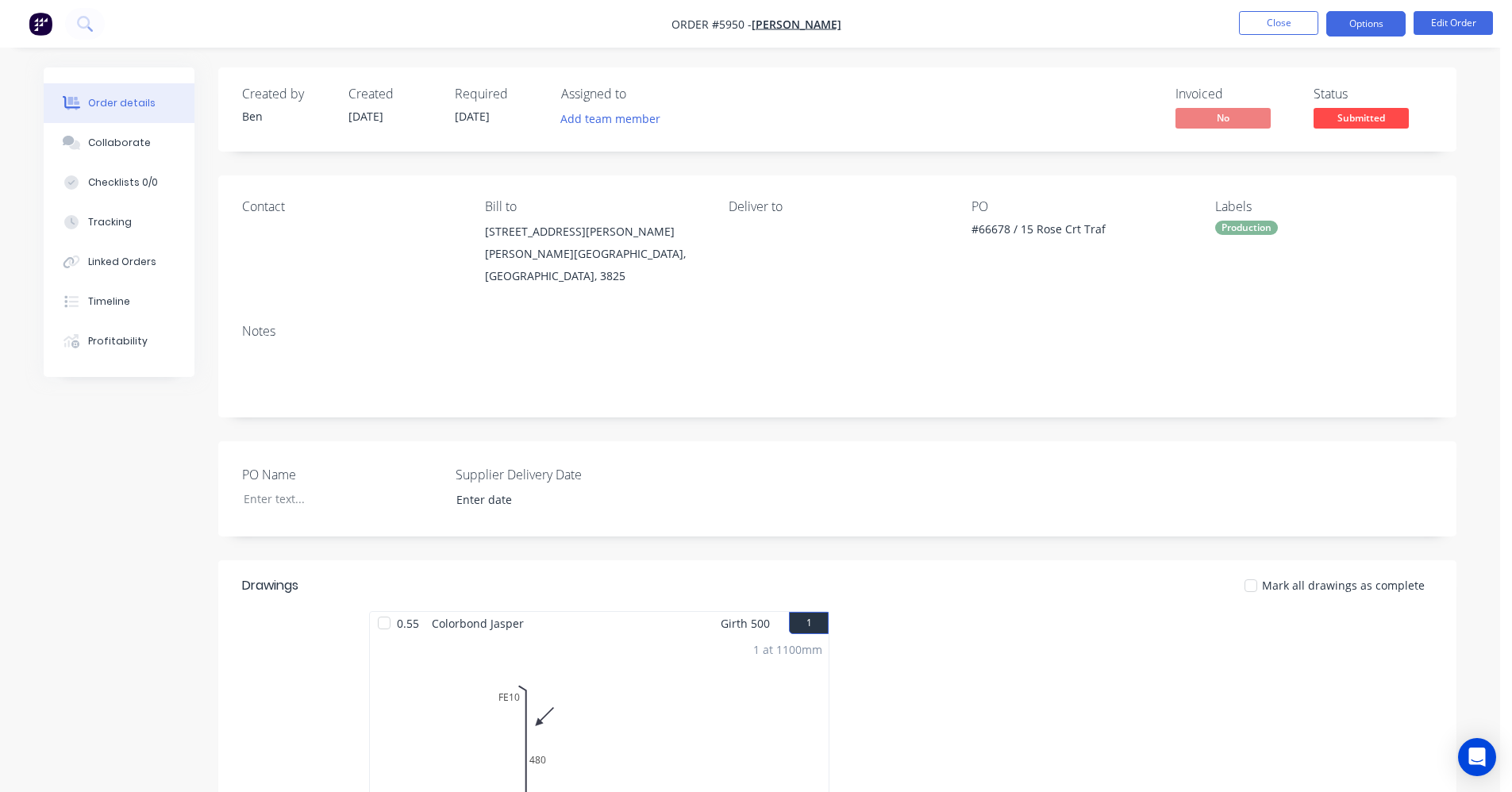
click at [1381, 29] on button "Options" at bounding box center [1365, 24] width 79 height 26
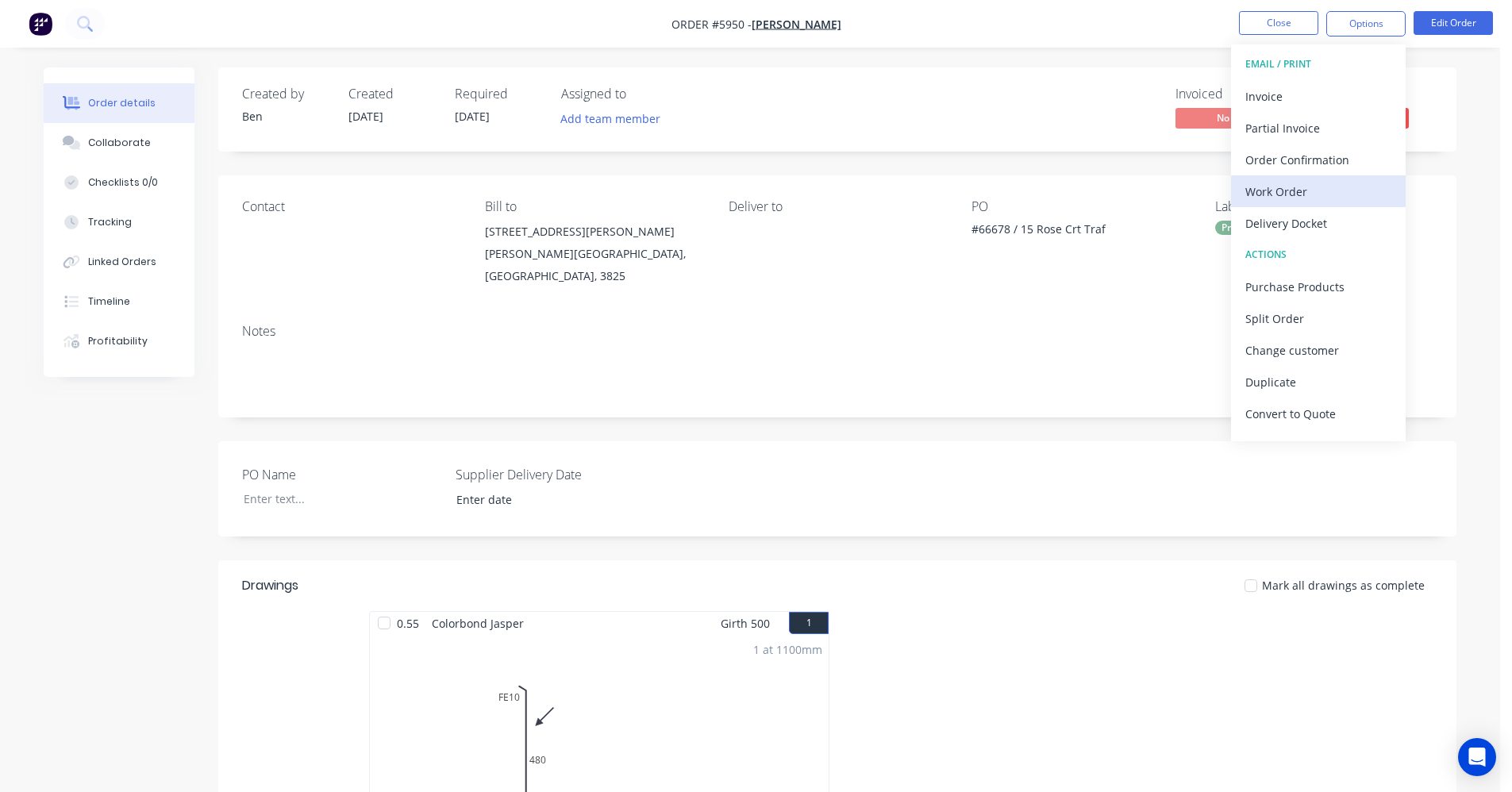
click at [1283, 194] on div "Work Order" at bounding box center [1318, 191] width 146 height 23
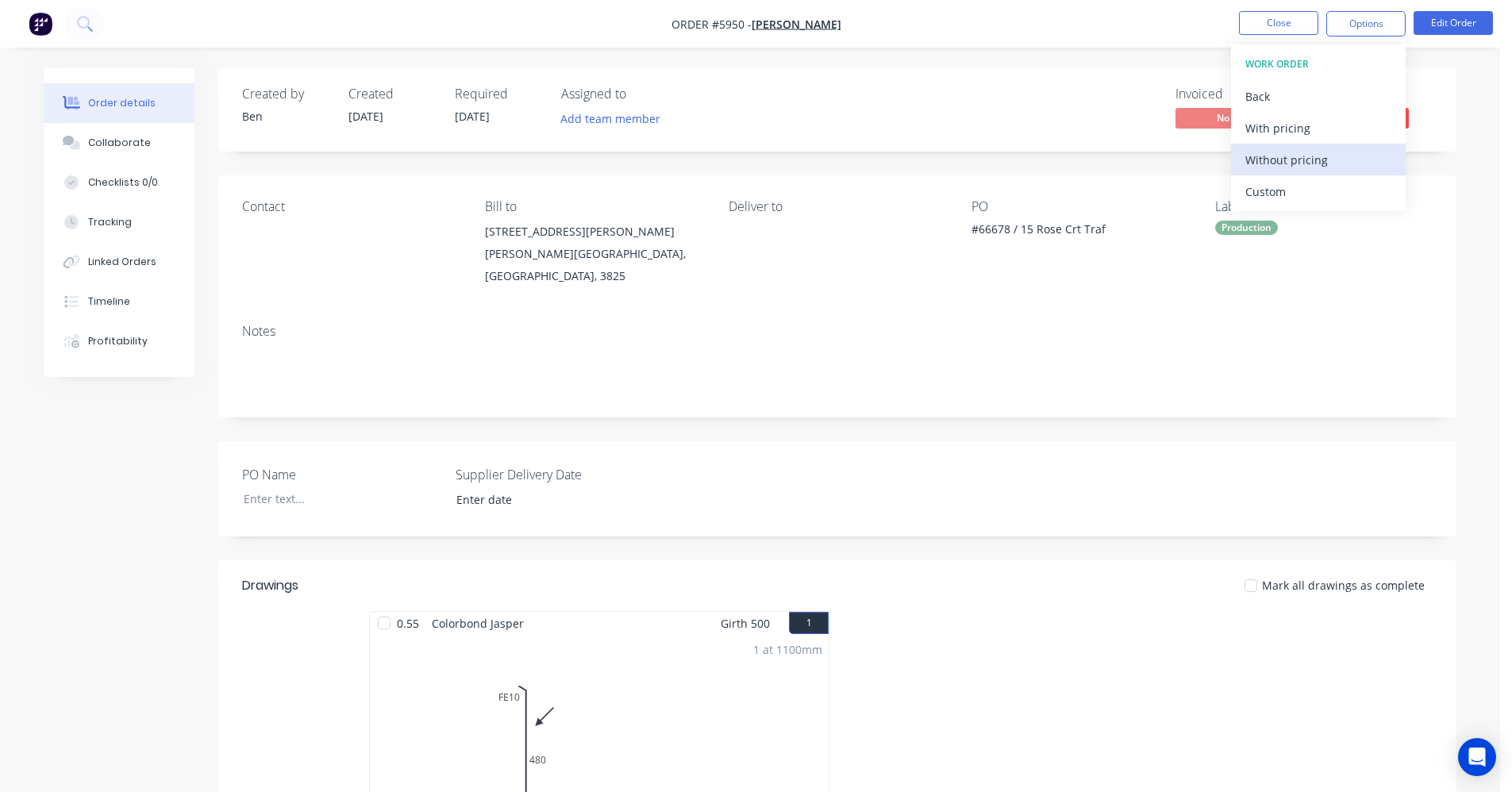
click at [1309, 159] on div "Without pricing" at bounding box center [1318, 160] width 146 height 23
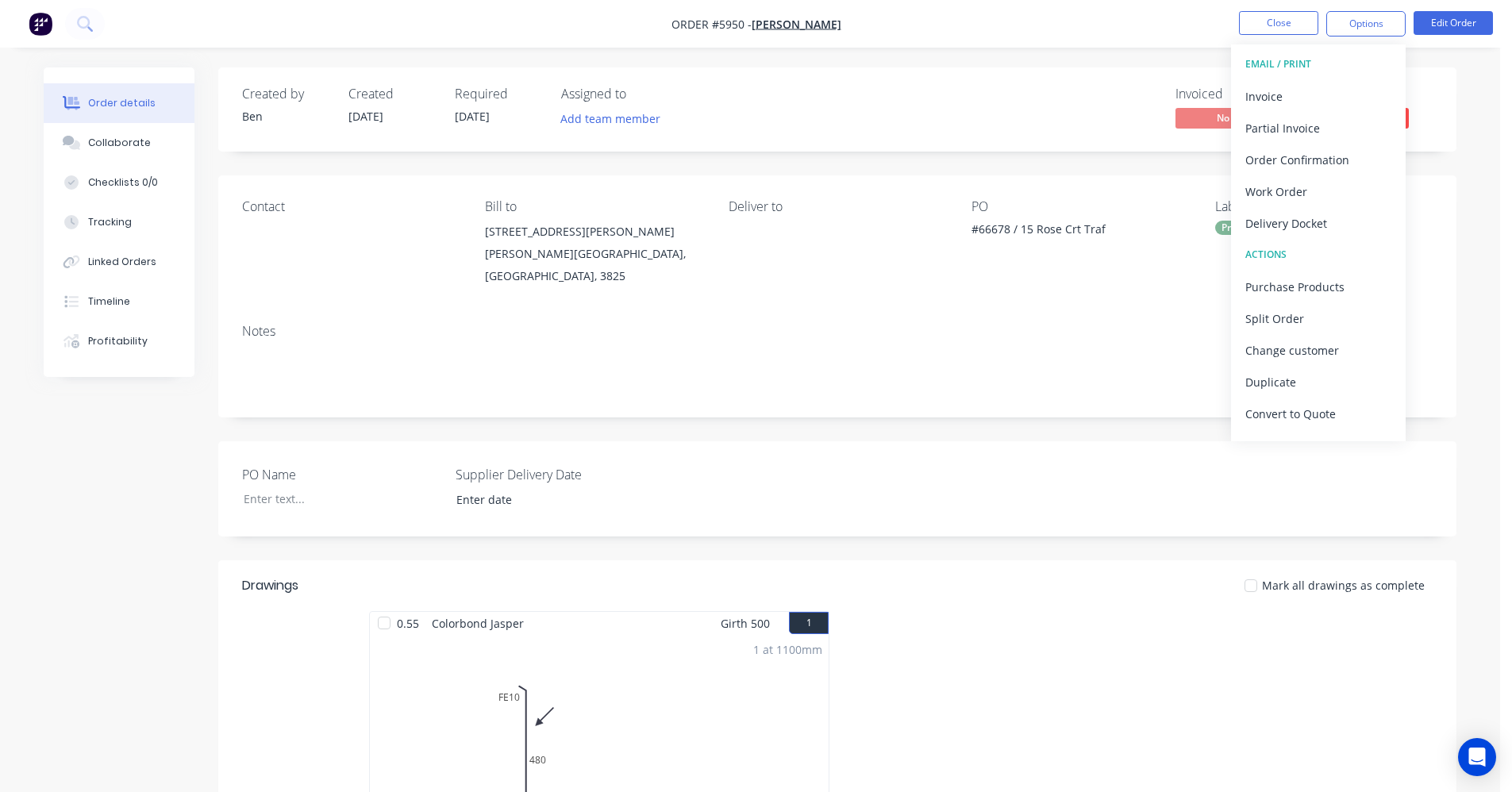
click at [953, 104] on div "Invoiced No Status Submitted" at bounding box center [1076, 109] width 713 height 46
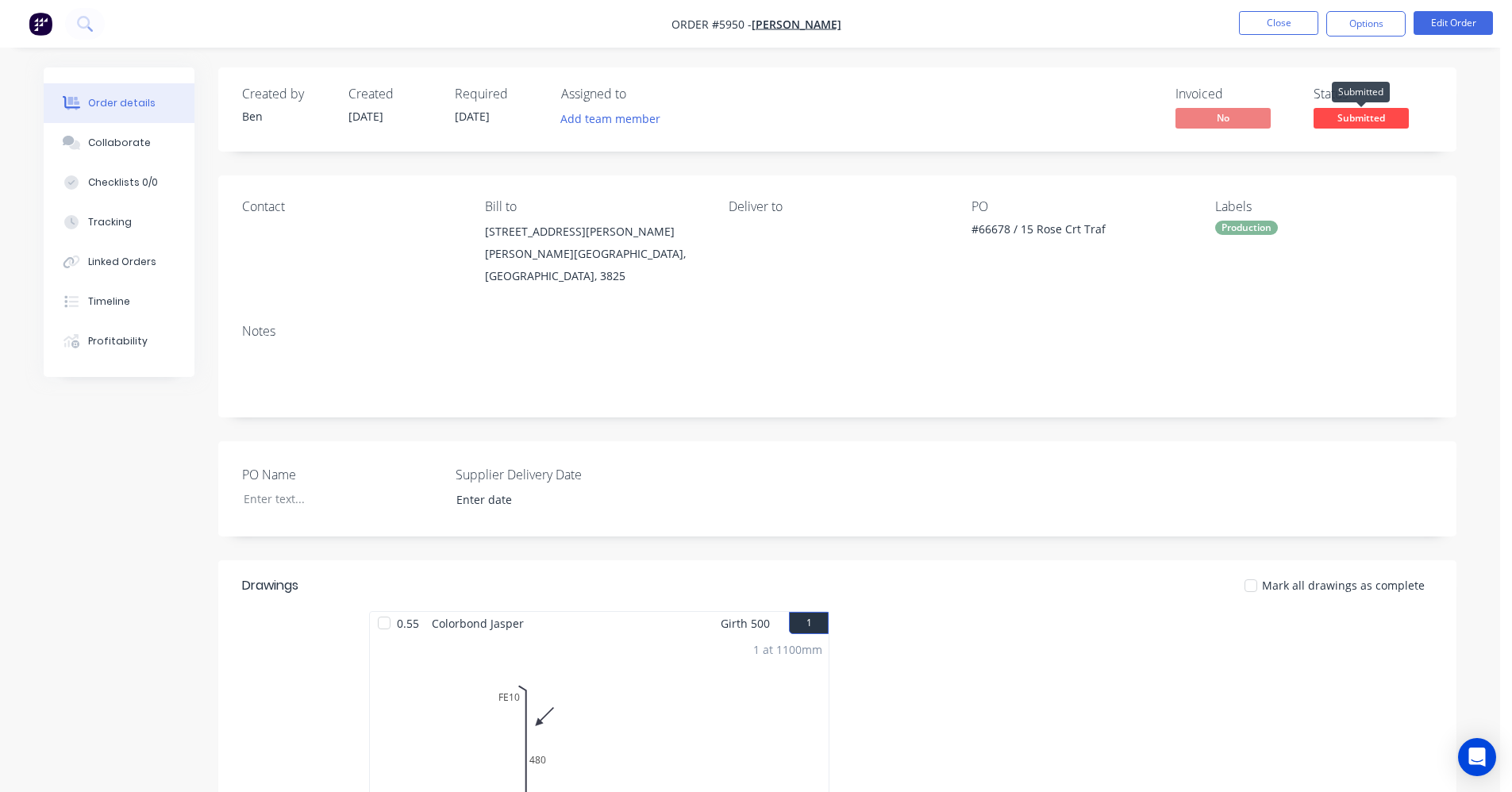
click at [1368, 118] on span "Submitted" at bounding box center [1360, 117] width 95 height 20
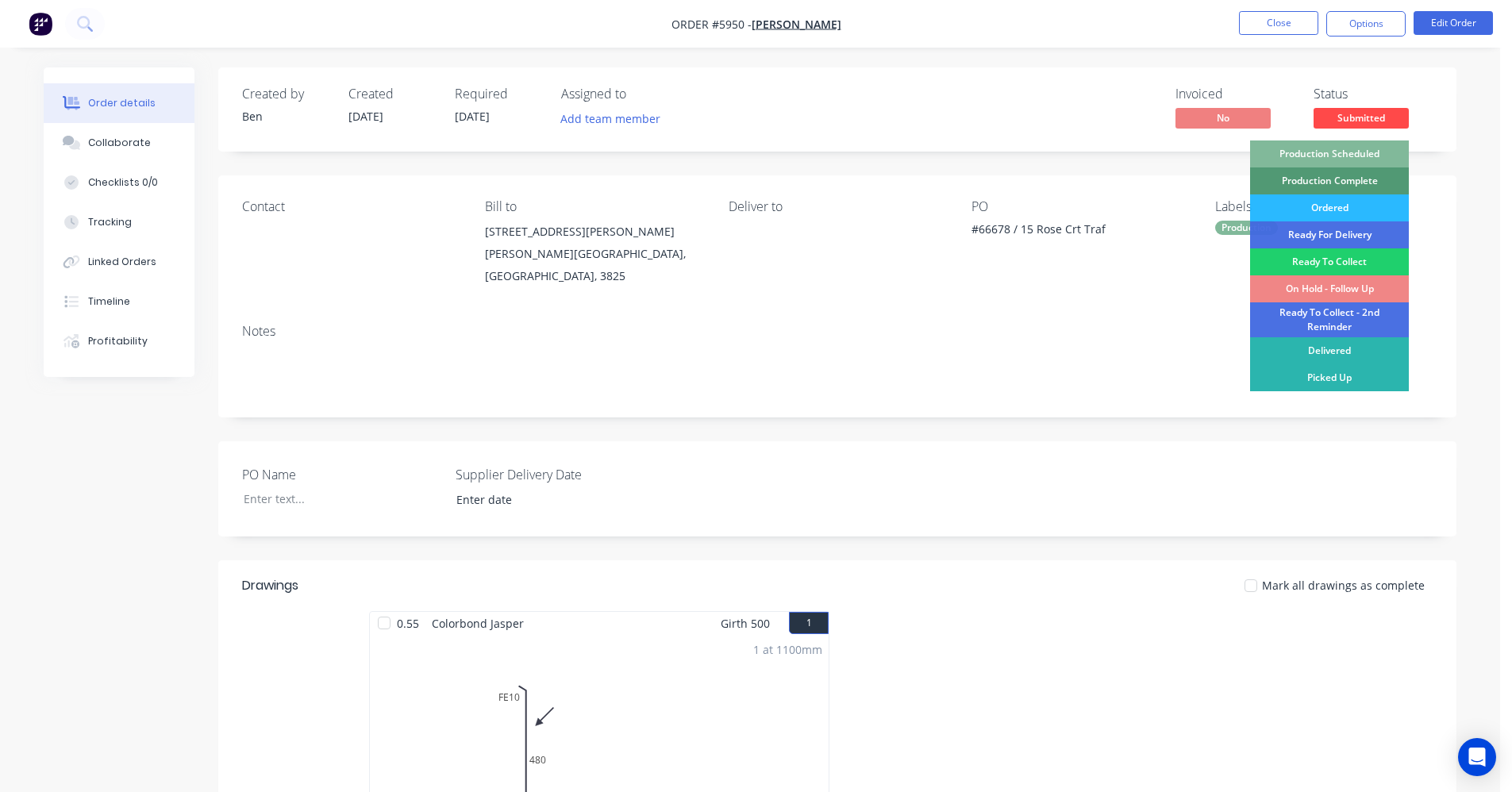
click at [1313, 148] on div "Production Scheduled" at bounding box center [1329, 154] width 159 height 27
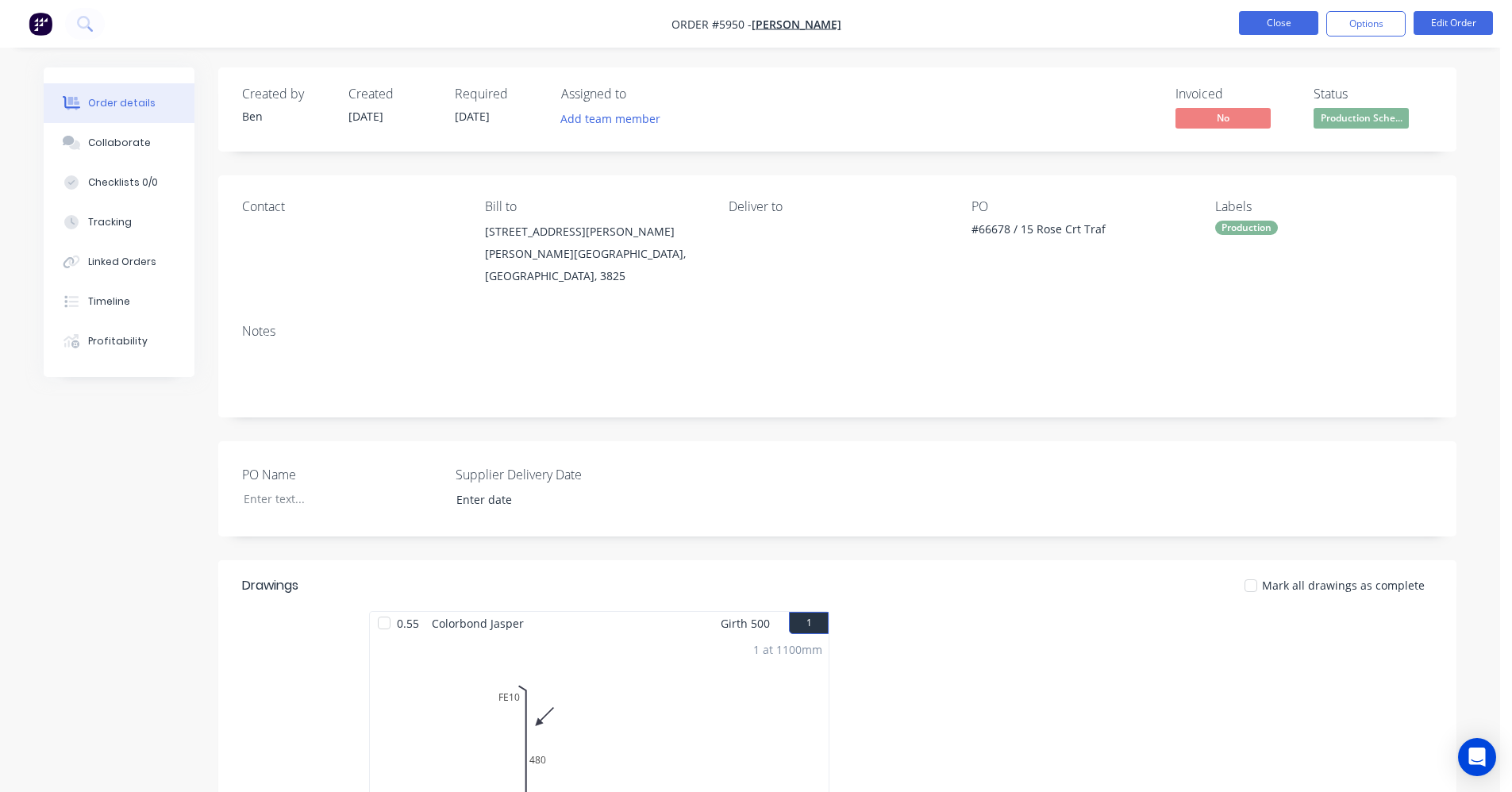
click at [1276, 18] on button "Close" at bounding box center [1278, 23] width 79 height 24
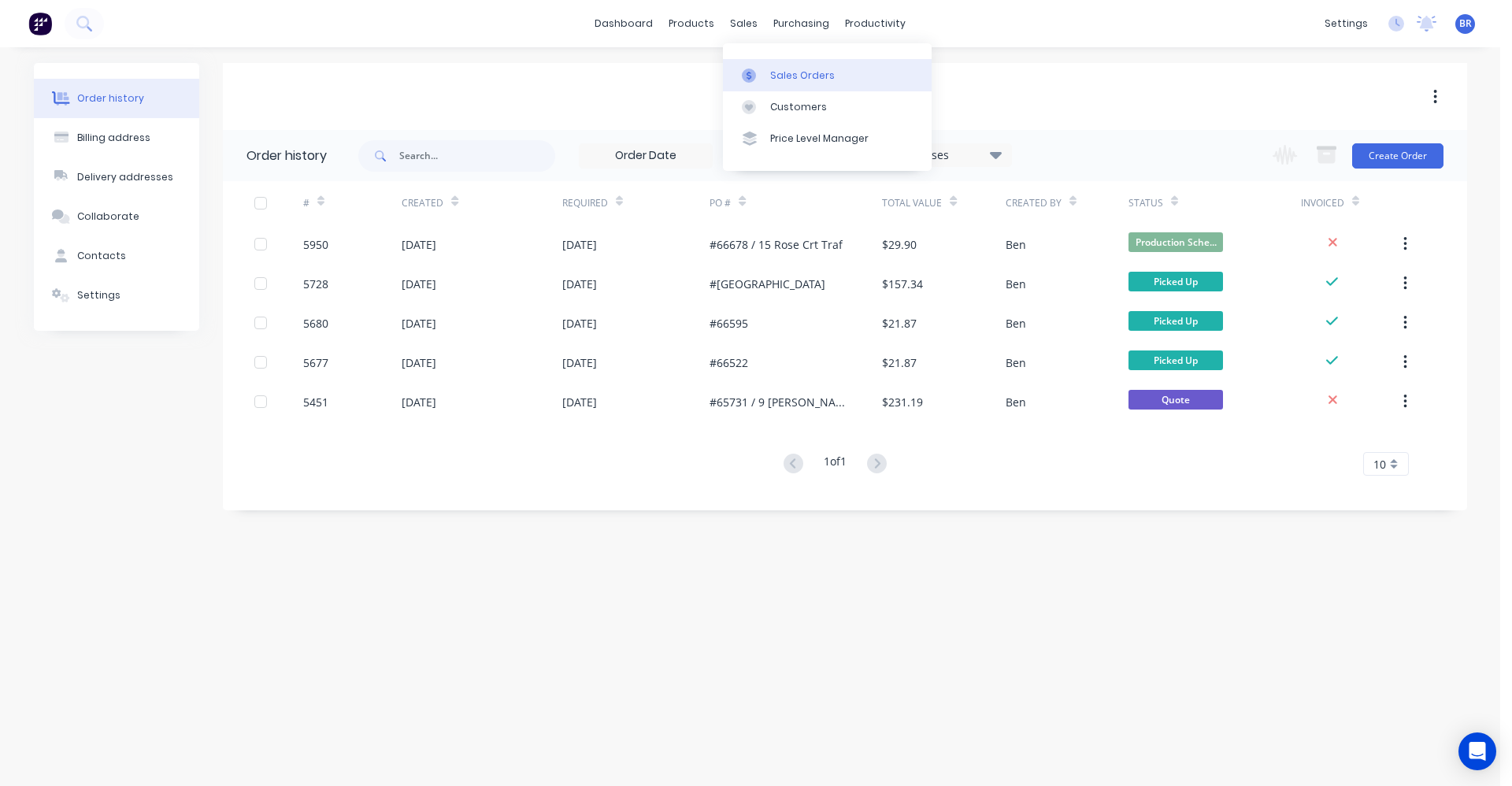
click at [773, 69] on div "Sales Orders" at bounding box center [803, 76] width 65 height 14
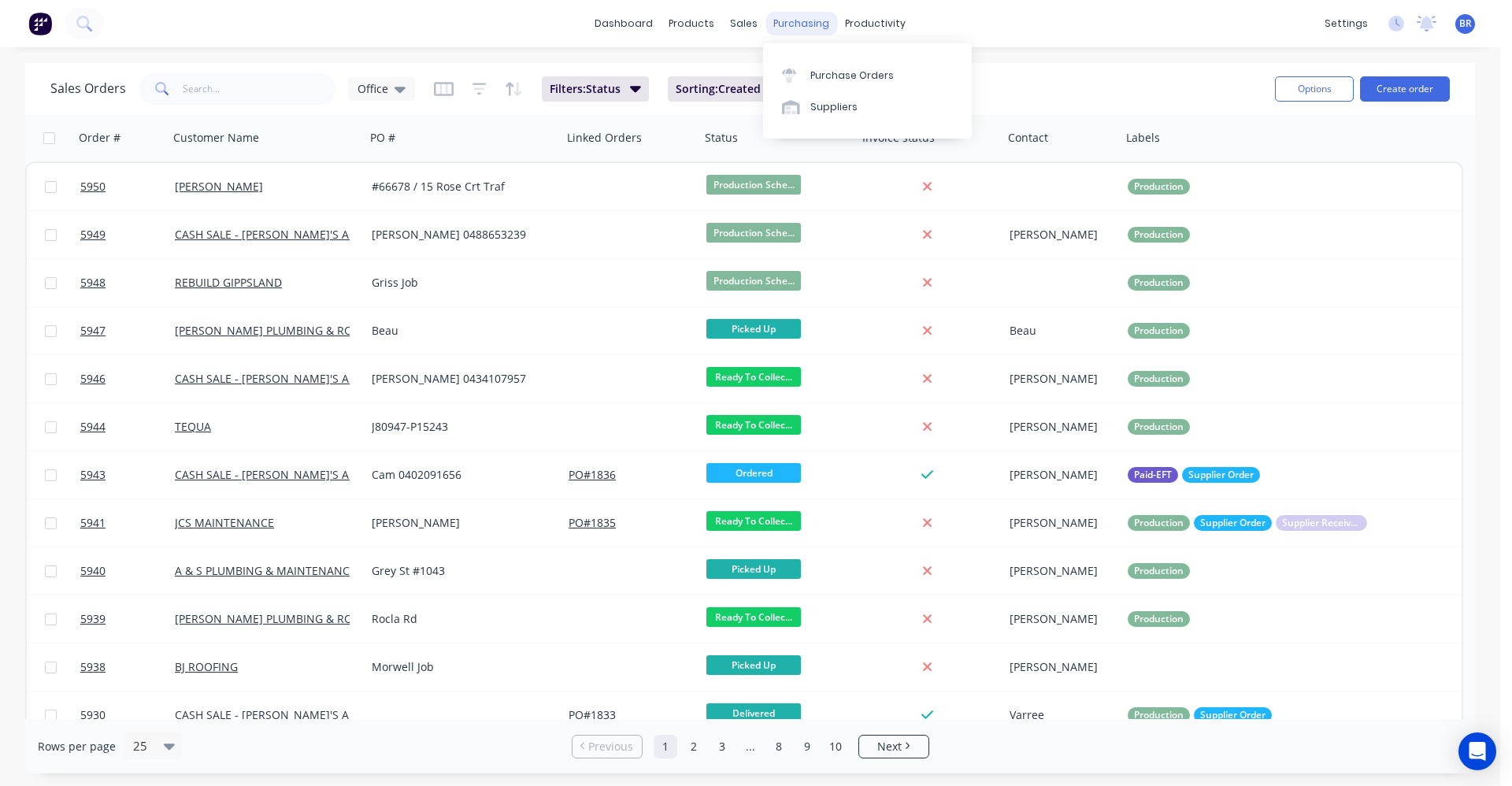
click at [788, 24] on div "purchasing" at bounding box center [801, 24] width 72 height 24
click at [773, 66] on link "Sales Orders" at bounding box center [827, 75] width 209 height 32
click at [785, 104] on div "Customers" at bounding box center [799, 107] width 57 height 14
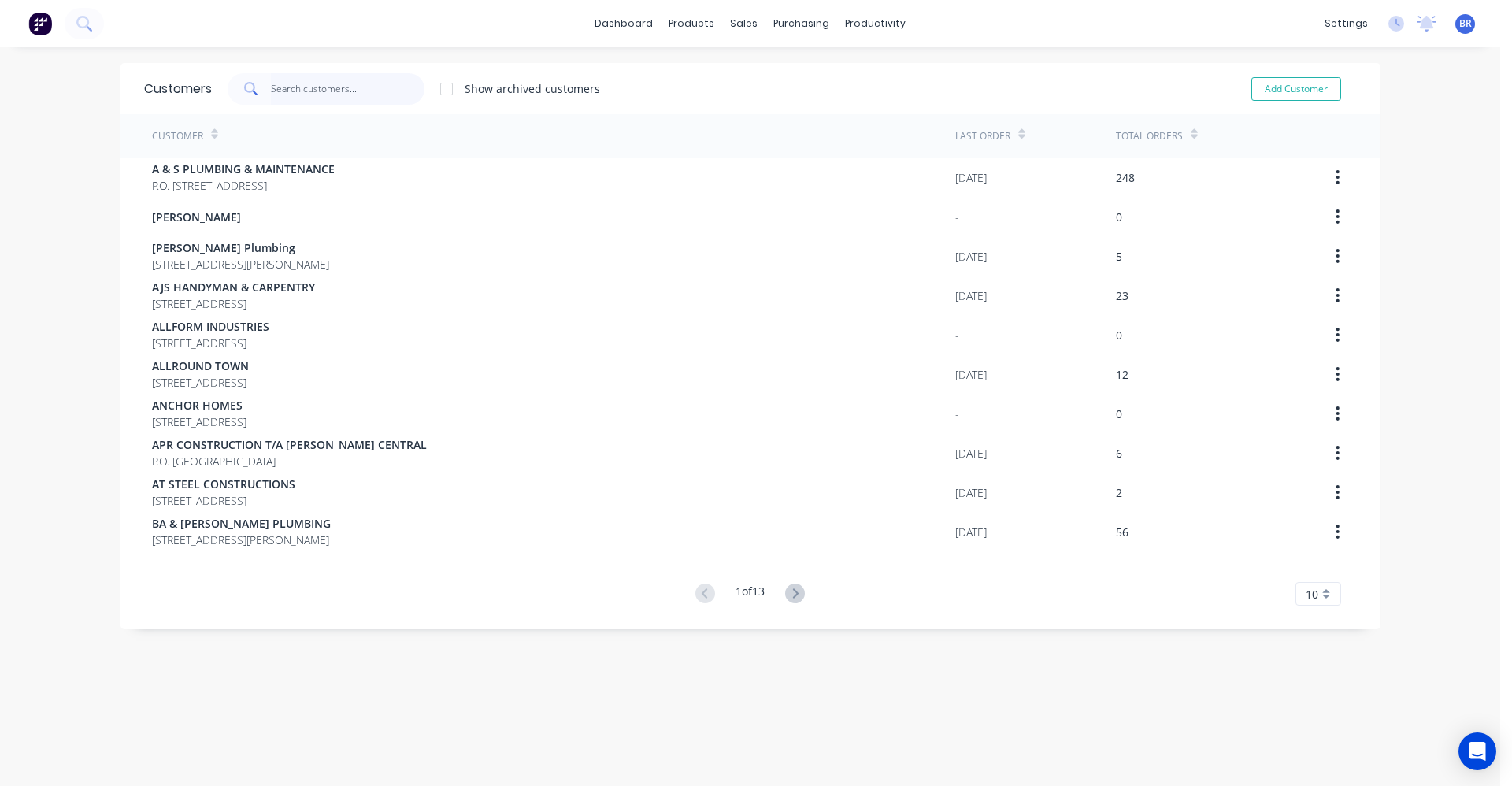
click at [293, 89] on input "text" at bounding box center [348, 89] width 154 height 32
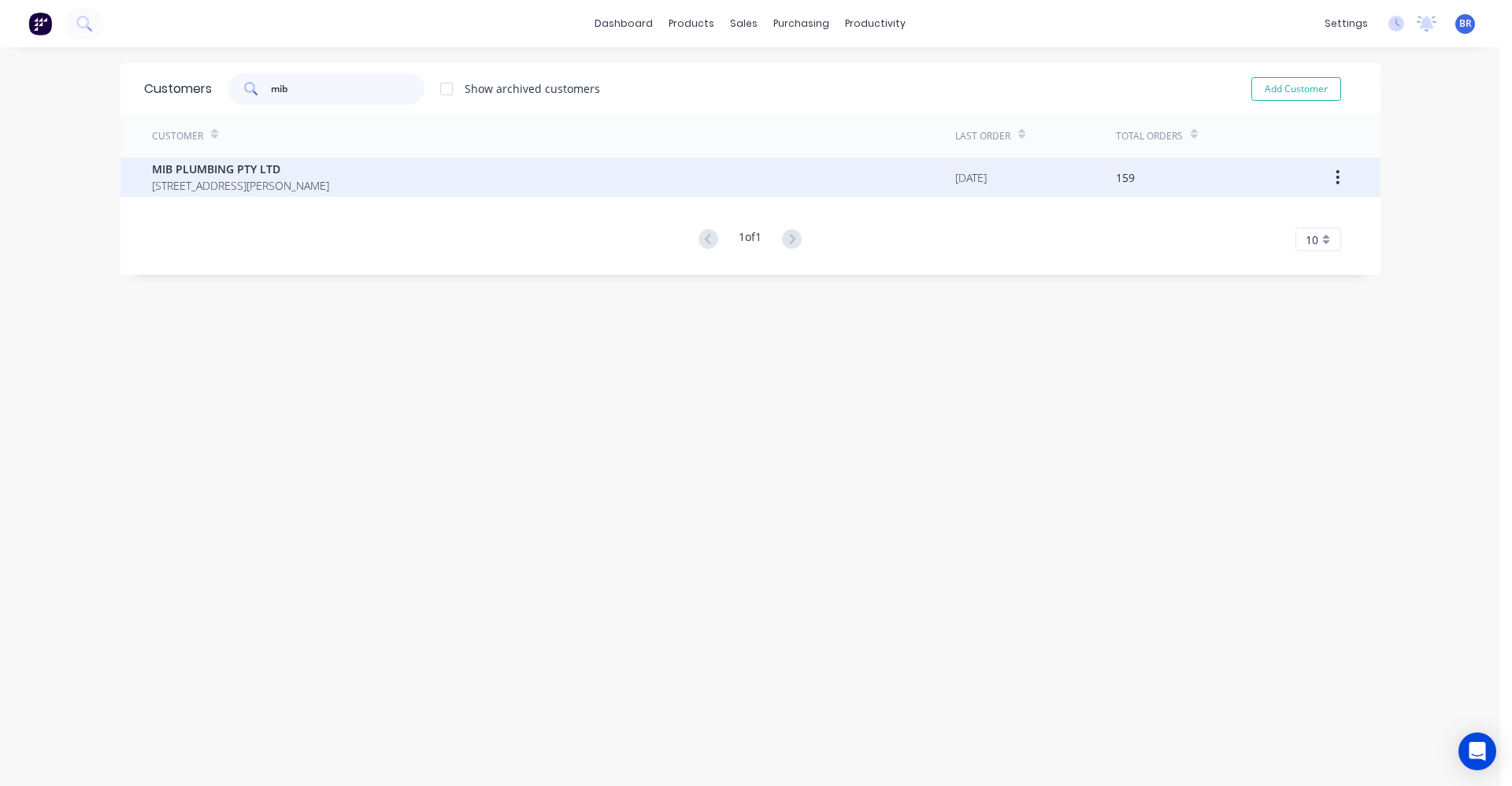
type input "mib"
click at [392, 175] on div "MIB PLUMBING PTY LTD 8 Cagney Court Traralgon Victoria Australia 3844" at bounding box center [553, 177] width 803 height 40
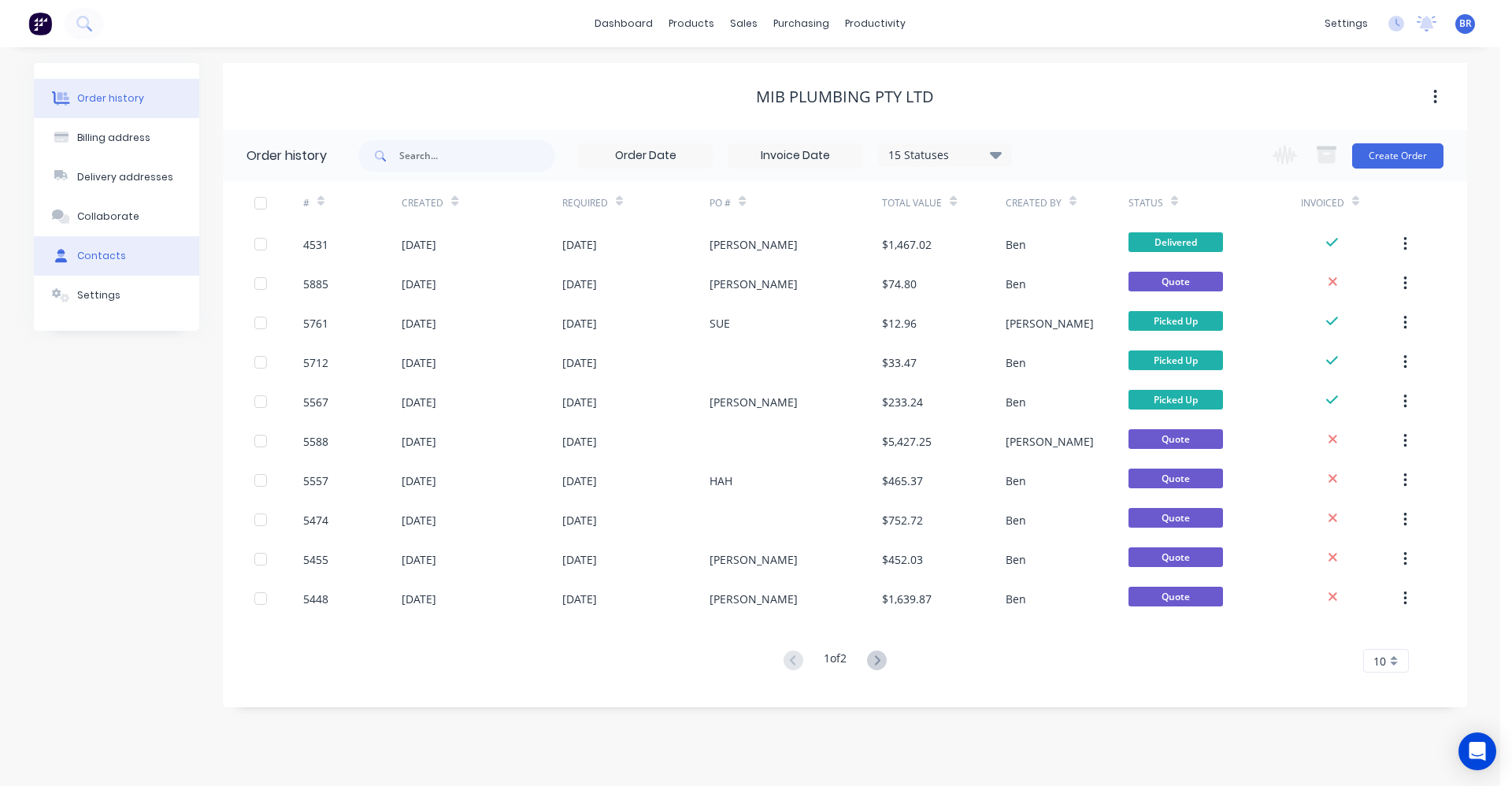
drag, startPoint x: 105, startPoint y: 259, endPoint x: 137, endPoint y: 259, distance: 32.0
click at [106, 259] on div "Contacts" at bounding box center [101, 256] width 49 height 14
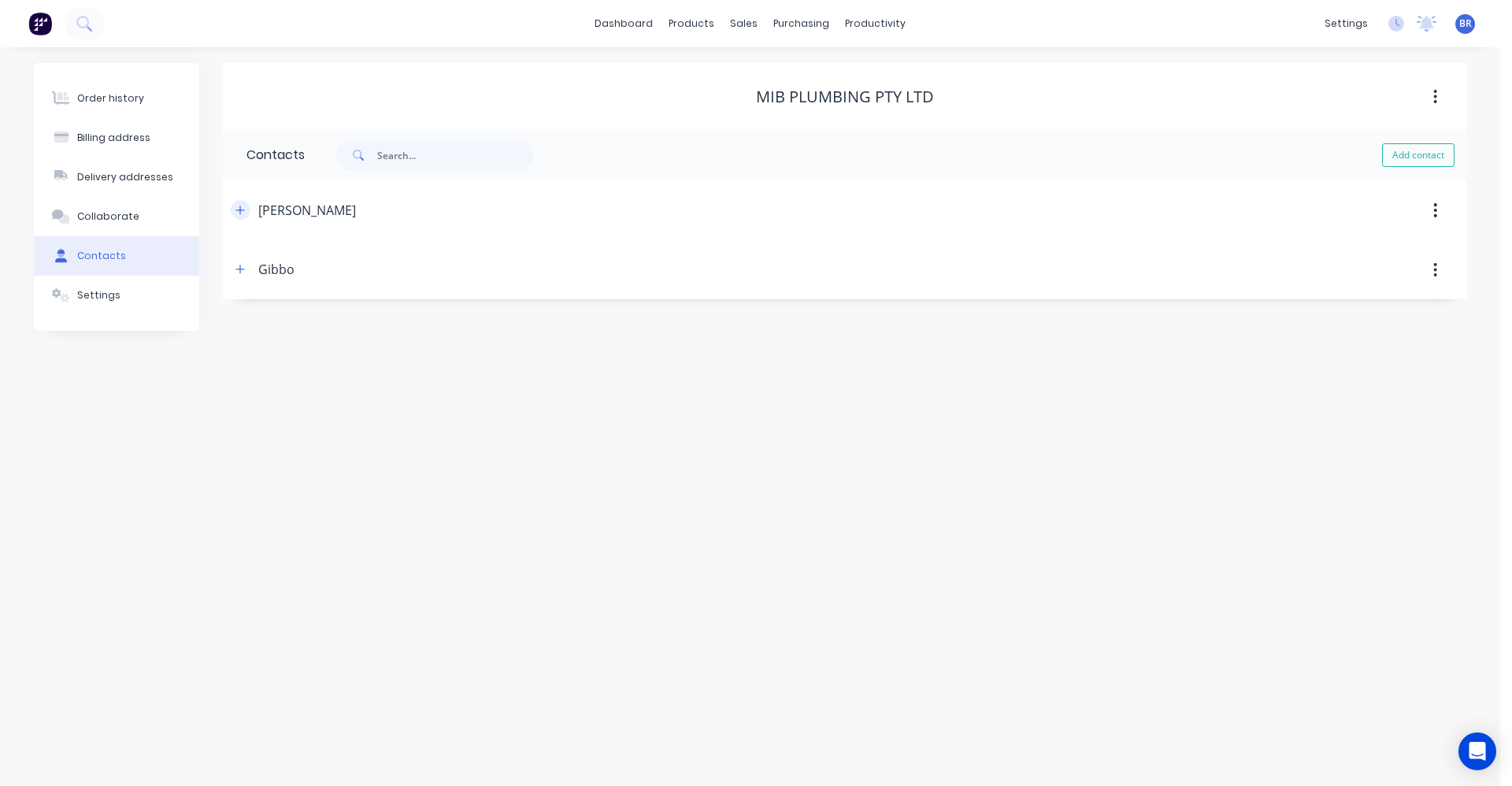
click at [242, 212] on icon "button" at bounding box center [240, 211] width 9 height 11
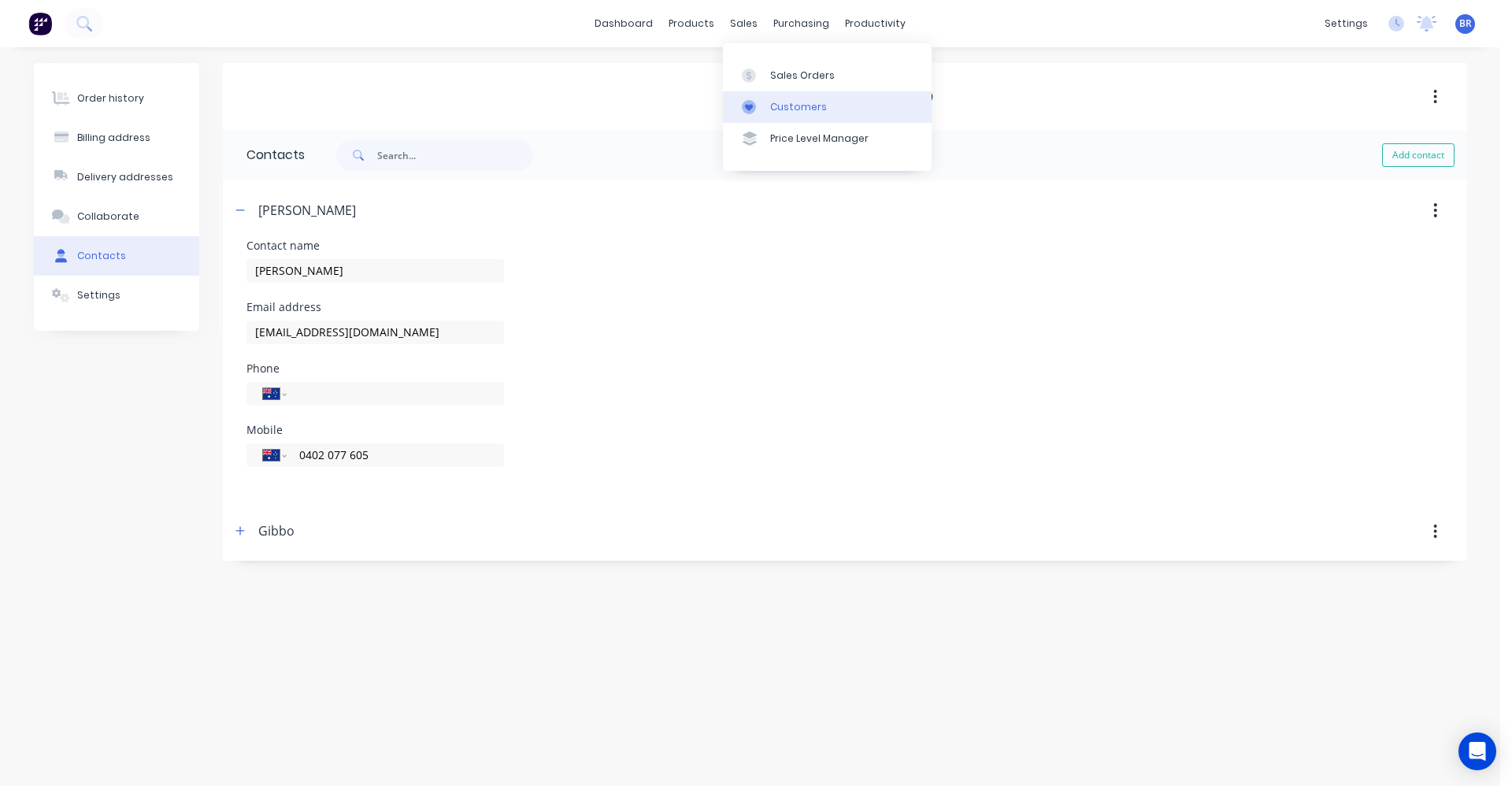
click at [783, 108] on div "Customers" at bounding box center [799, 107] width 57 height 14
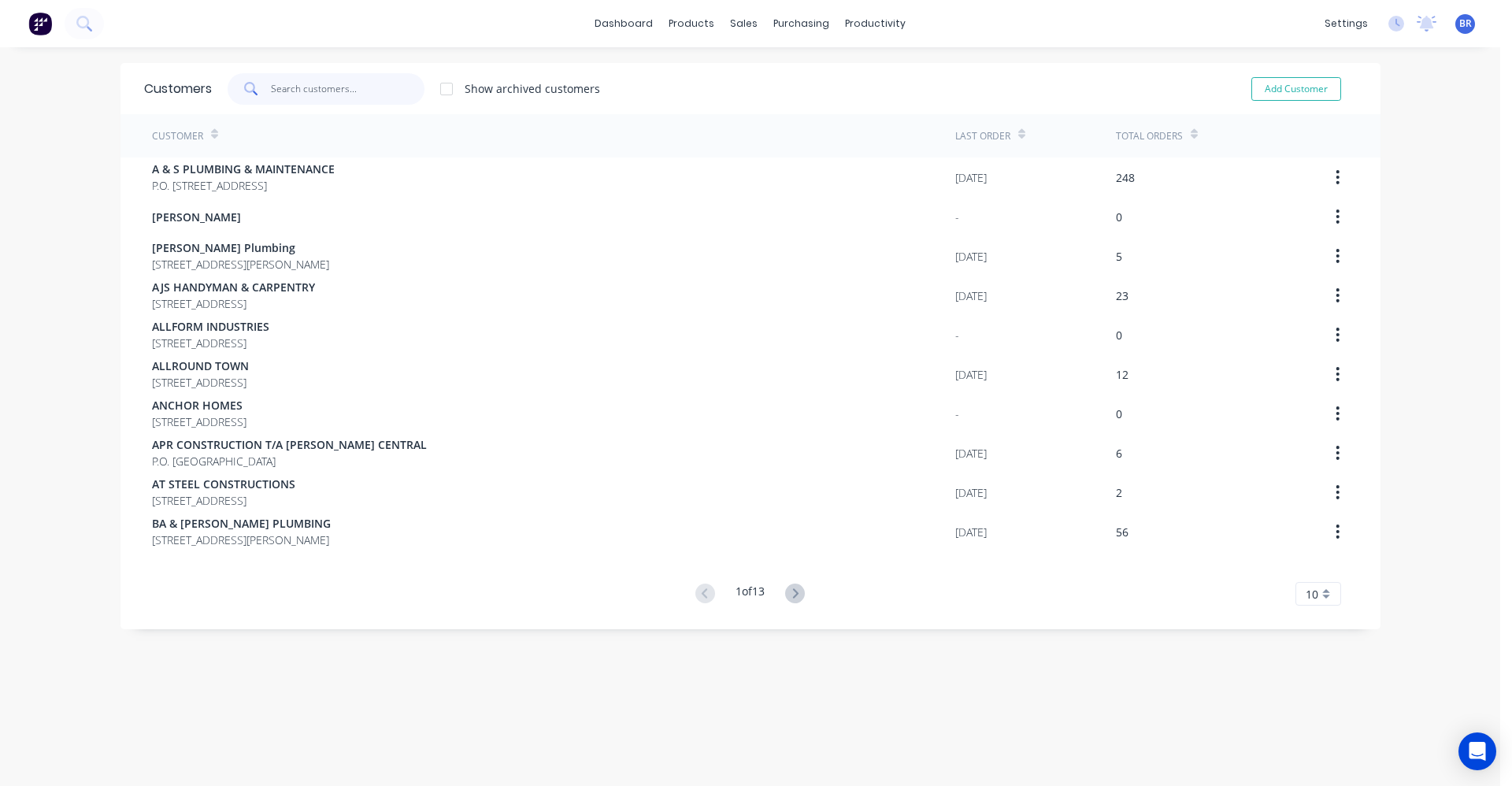
click at [329, 82] on input "text" at bounding box center [348, 89] width 154 height 32
type input "s"
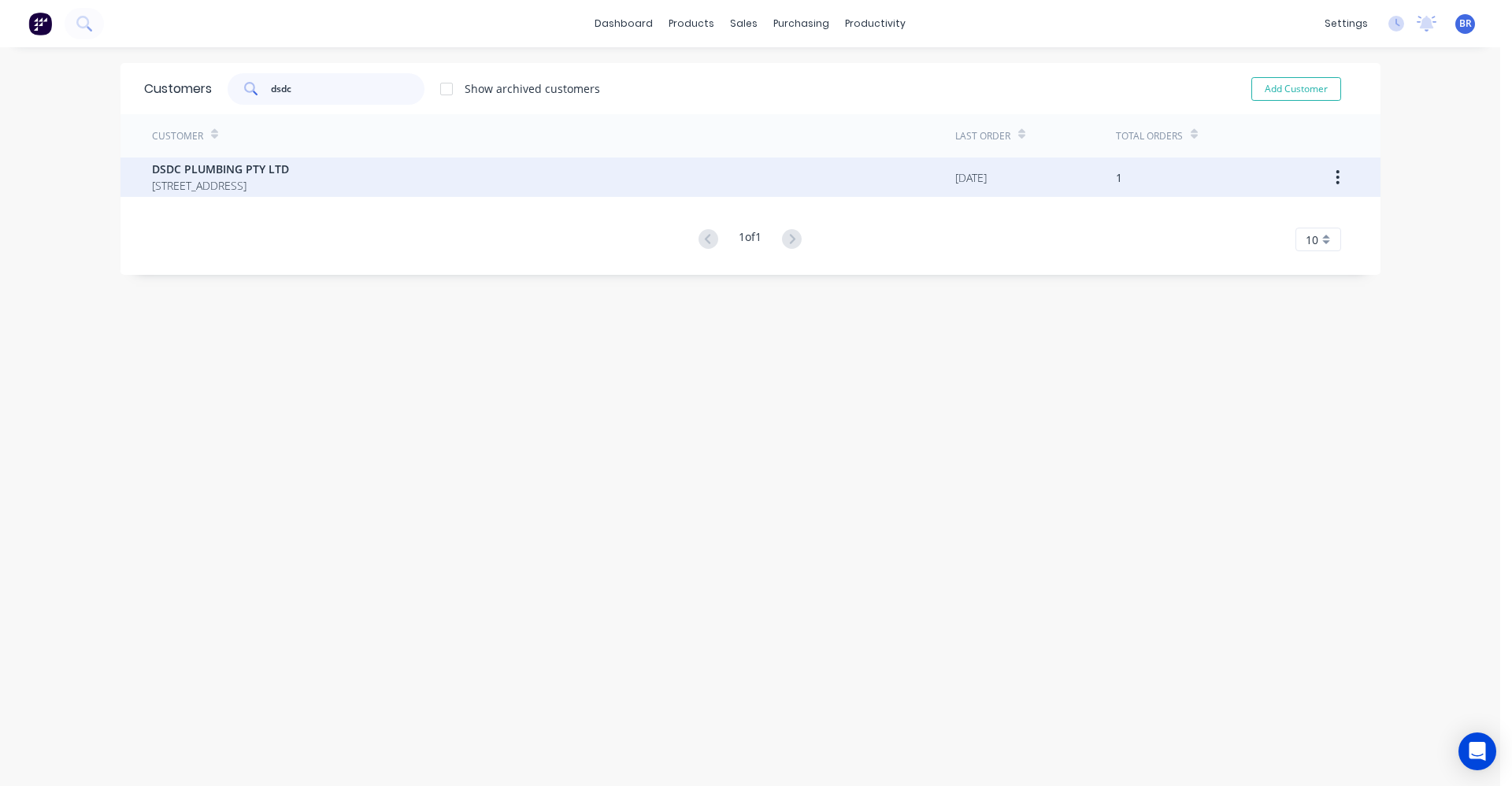
type input "dsdc"
click at [437, 186] on div "DSDC PLUMBING PTY LTD 13 Jefferson Close Traralgon Victoria Australia 3844" at bounding box center [553, 177] width 803 height 40
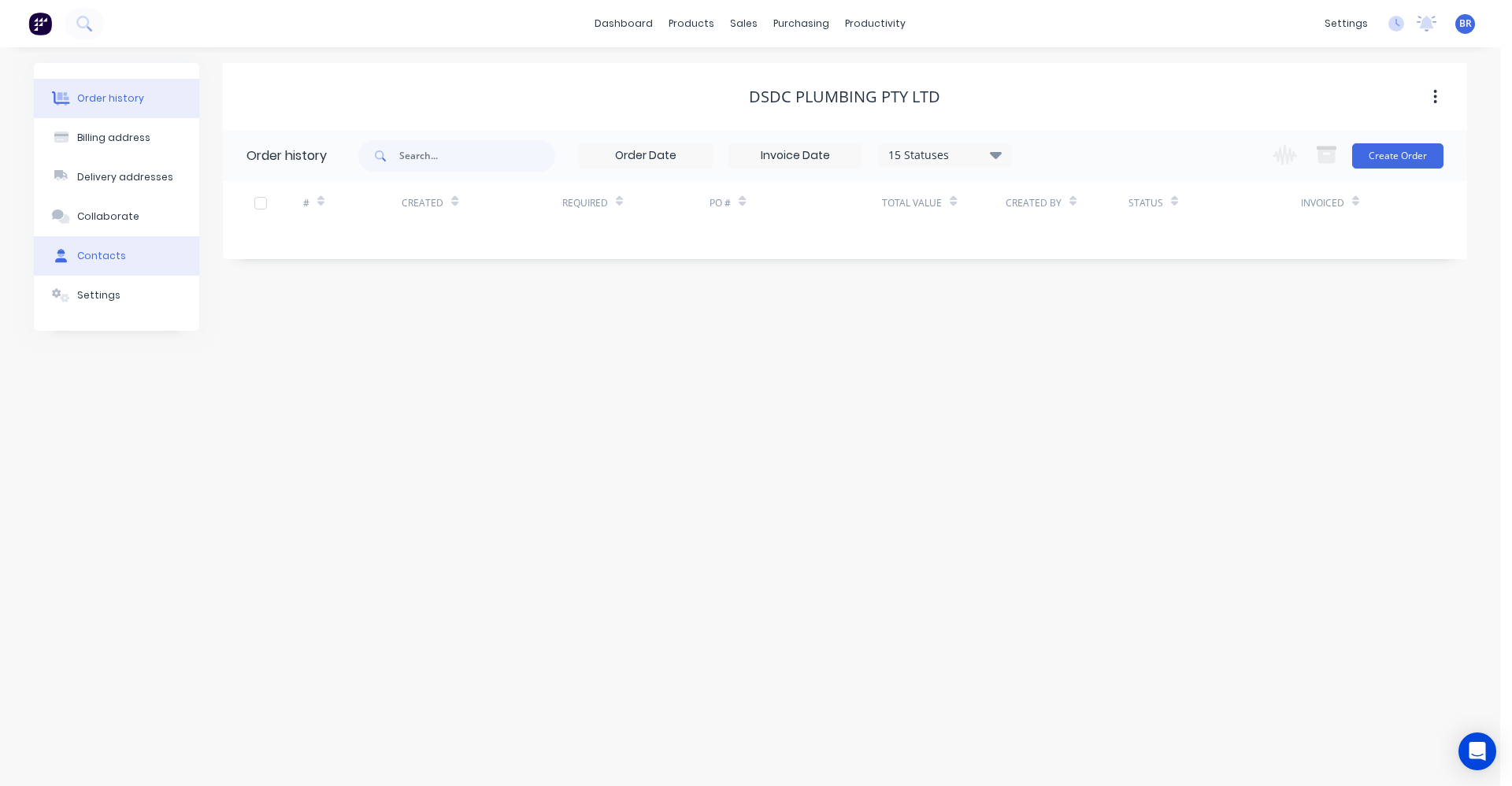
click at [101, 249] on div "Contacts" at bounding box center [101, 256] width 49 height 14
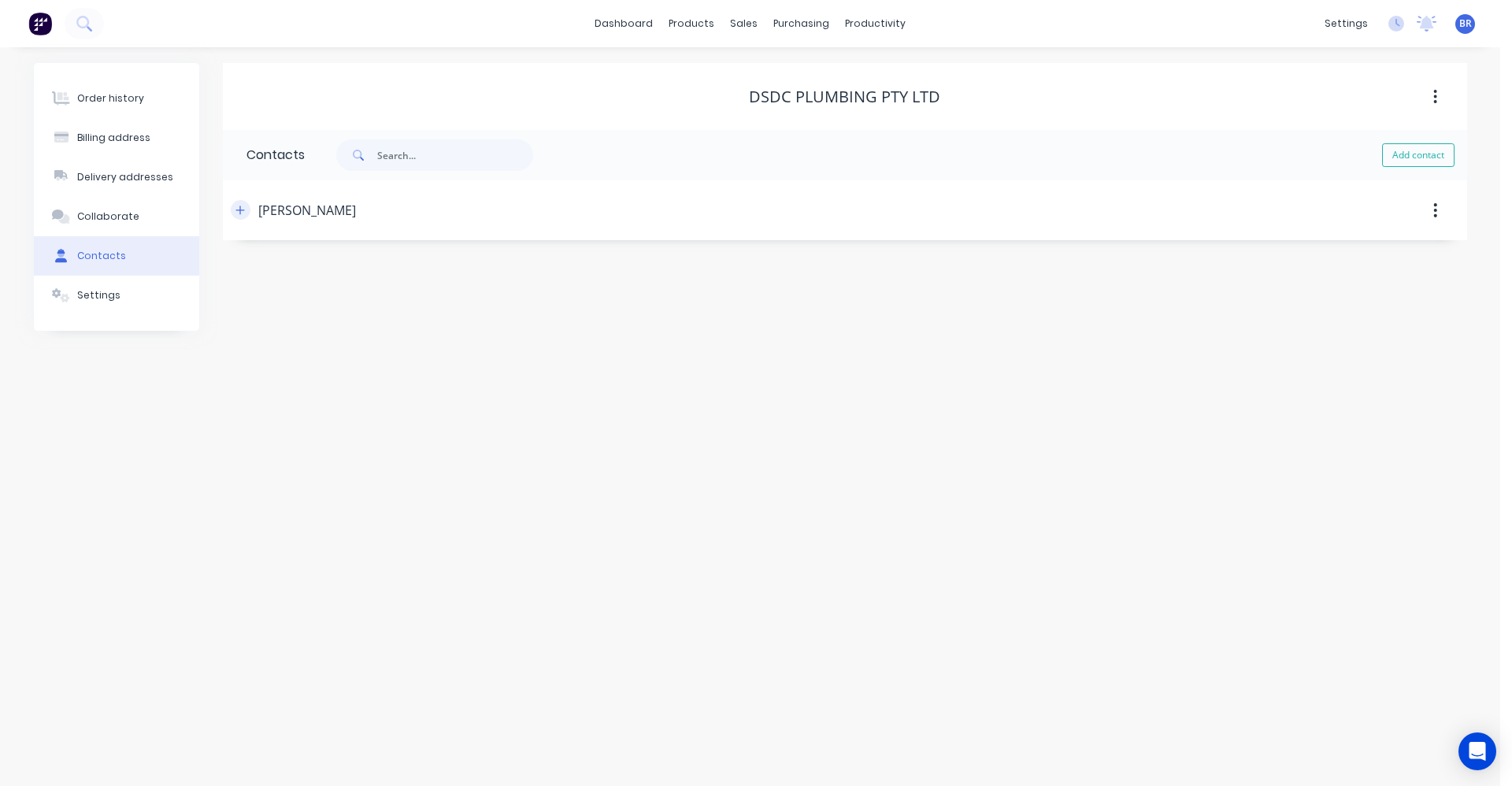
click at [241, 210] on icon "button" at bounding box center [240, 211] width 9 height 11
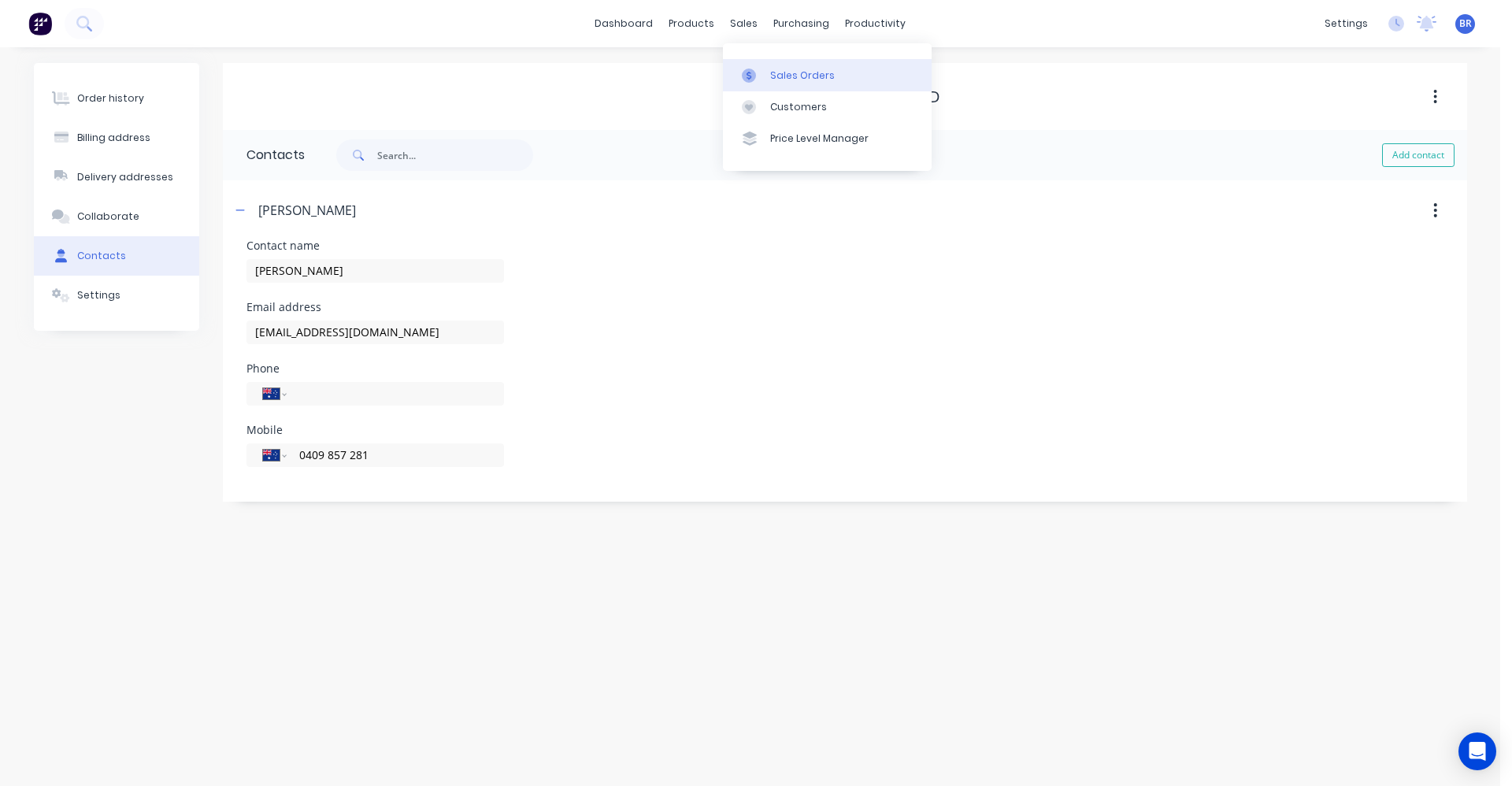
click at [792, 69] on div "Sales Orders" at bounding box center [803, 76] width 65 height 14
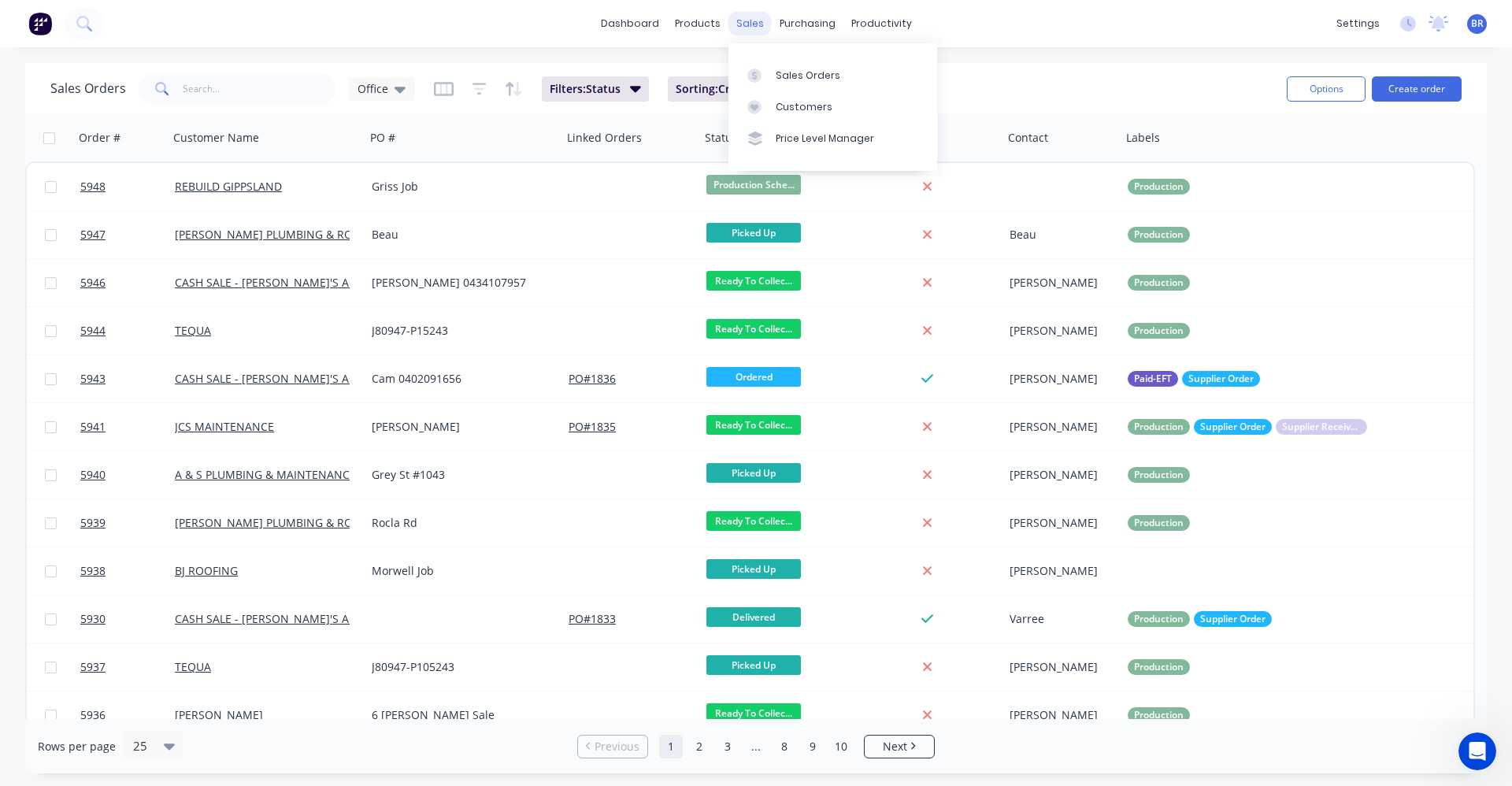
click at [743, 25] on div "sales" at bounding box center [750, 24] width 44 height 24
click at [793, 69] on div "Sales Orders" at bounding box center [808, 76] width 65 height 14
click at [272, 88] on input "text" at bounding box center [260, 89] width 154 height 32
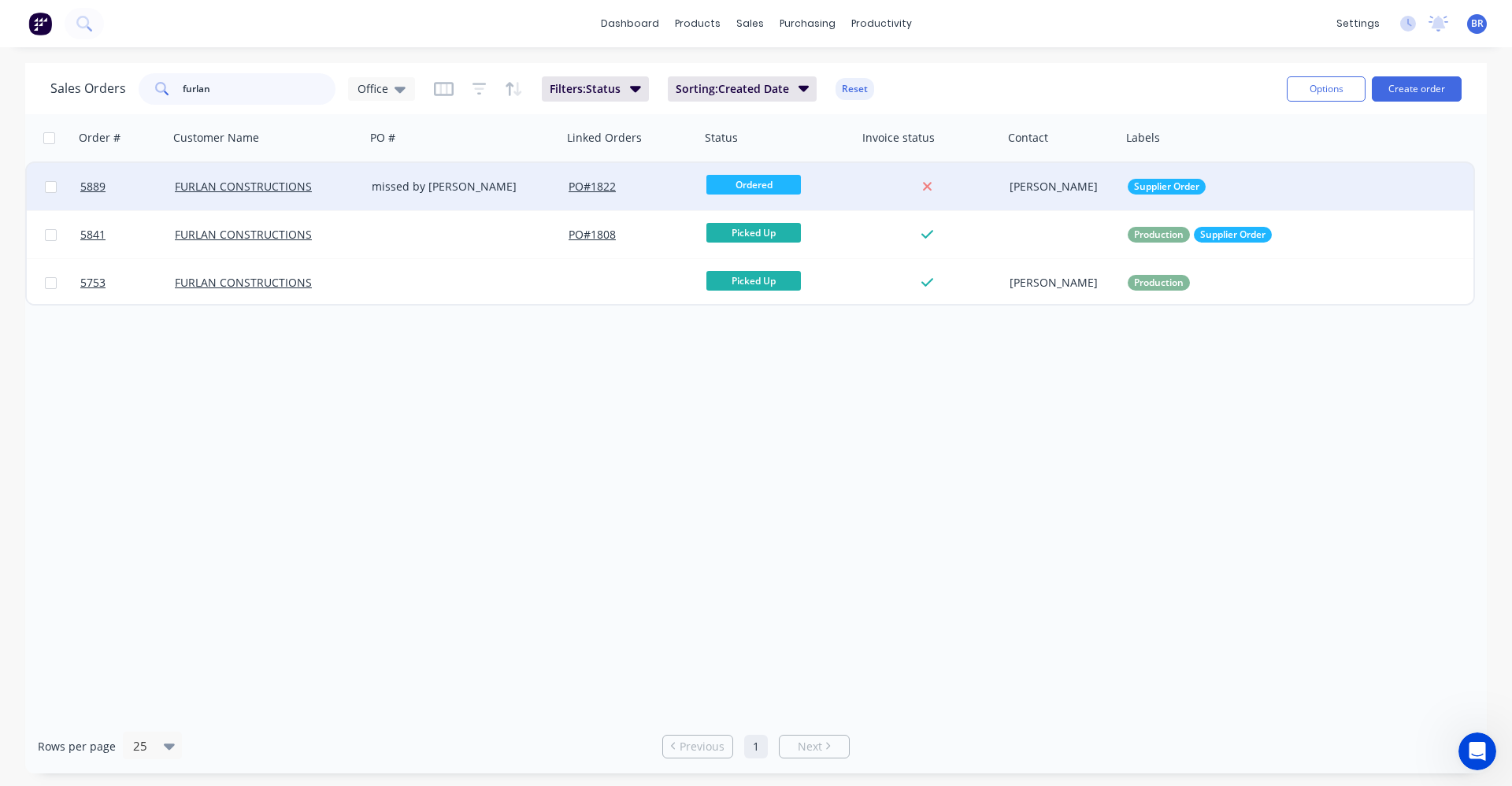
type input "furlan"
click at [357, 188] on div "FURLAN CONSTRUCTIONS" at bounding box center [267, 187] width 184 height 16
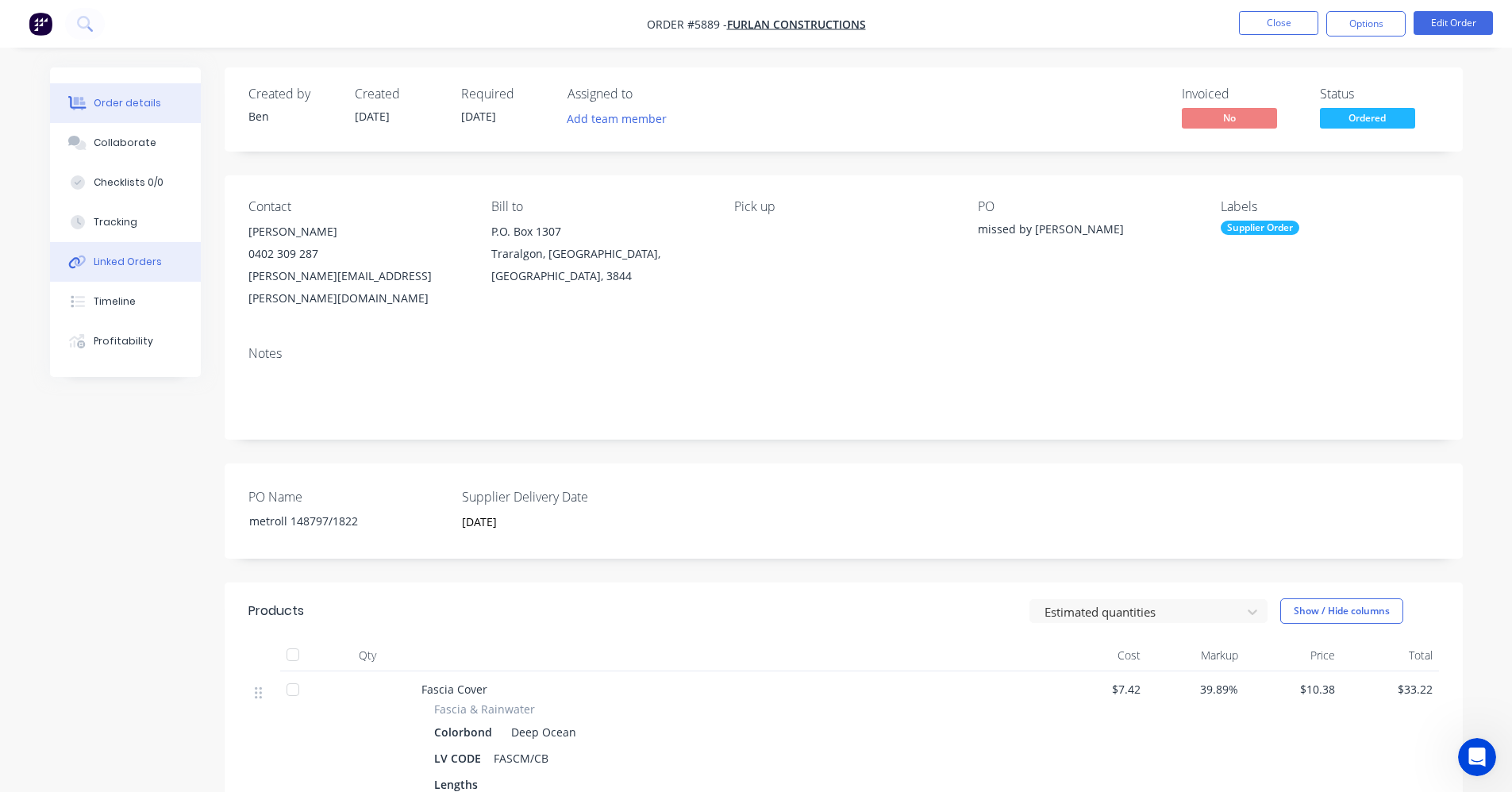
click at [120, 268] on button "Linked Orders" at bounding box center [125, 262] width 151 height 40
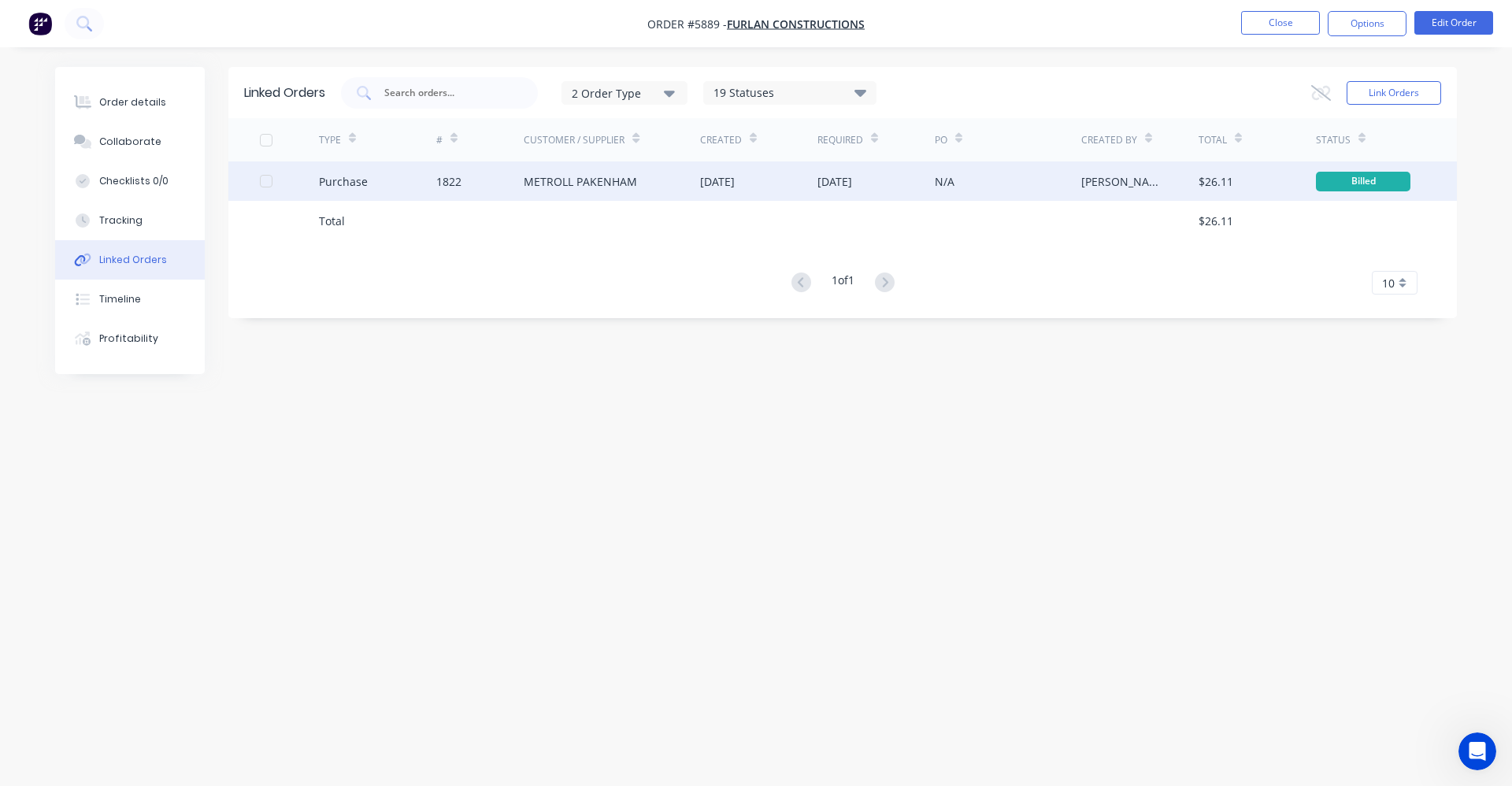
click at [565, 184] on div "METROLL PAKENHAM" at bounding box center [580, 181] width 113 height 17
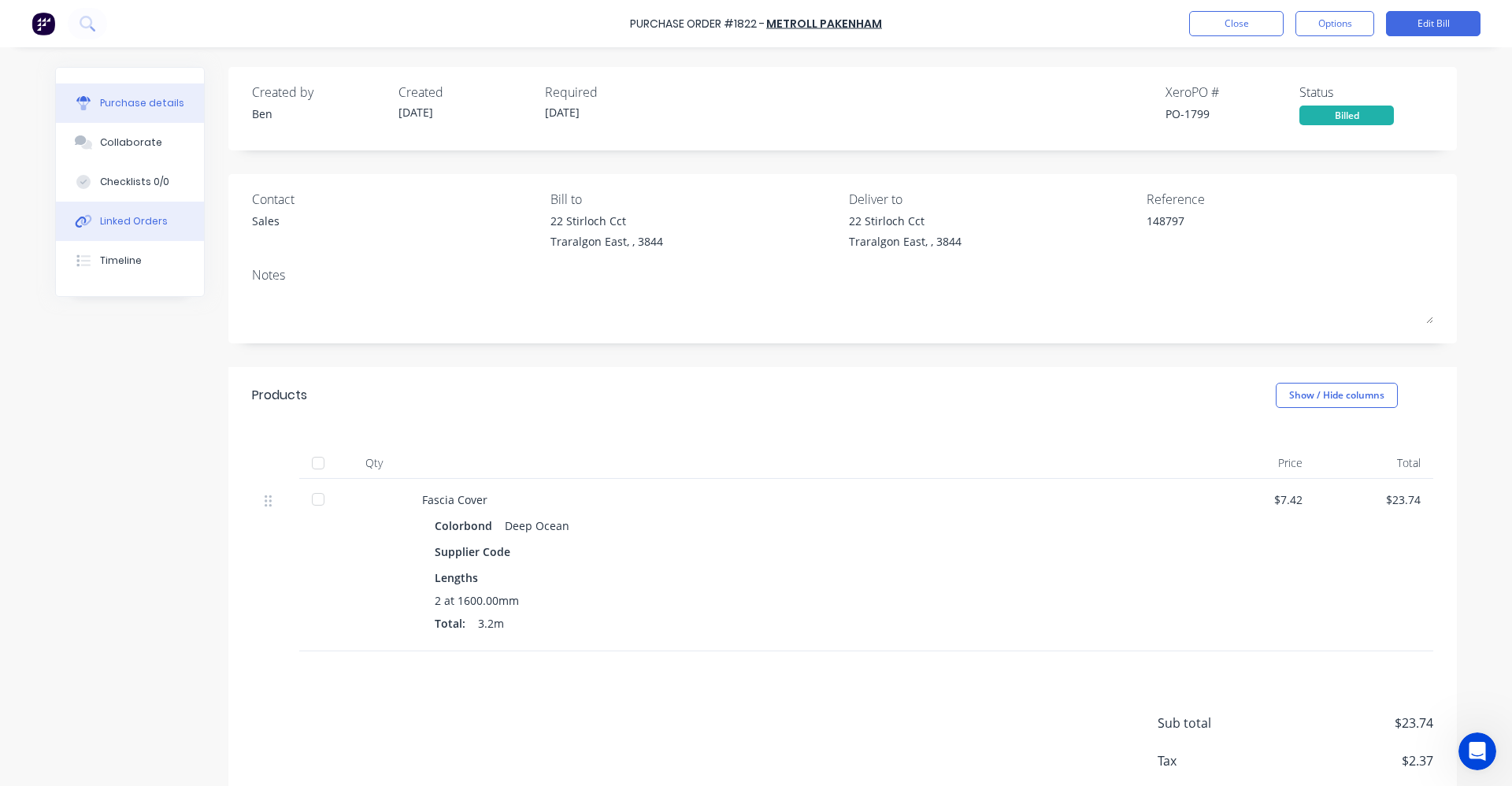
click at [121, 226] on div "Linked Orders" at bounding box center [134, 222] width 68 height 14
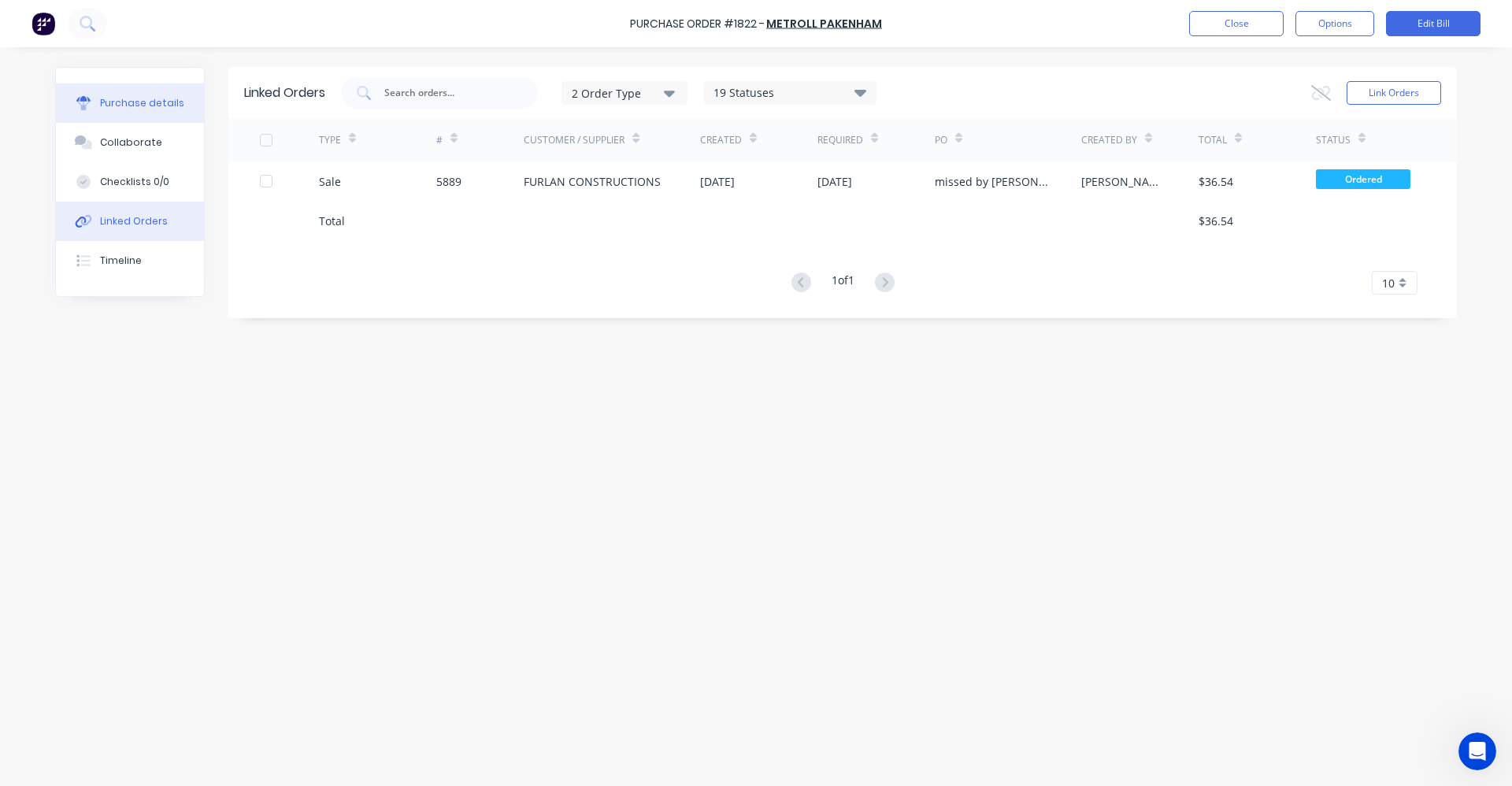
click at [128, 106] on div "Purchase details" at bounding box center [142, 103] width 84 height 14
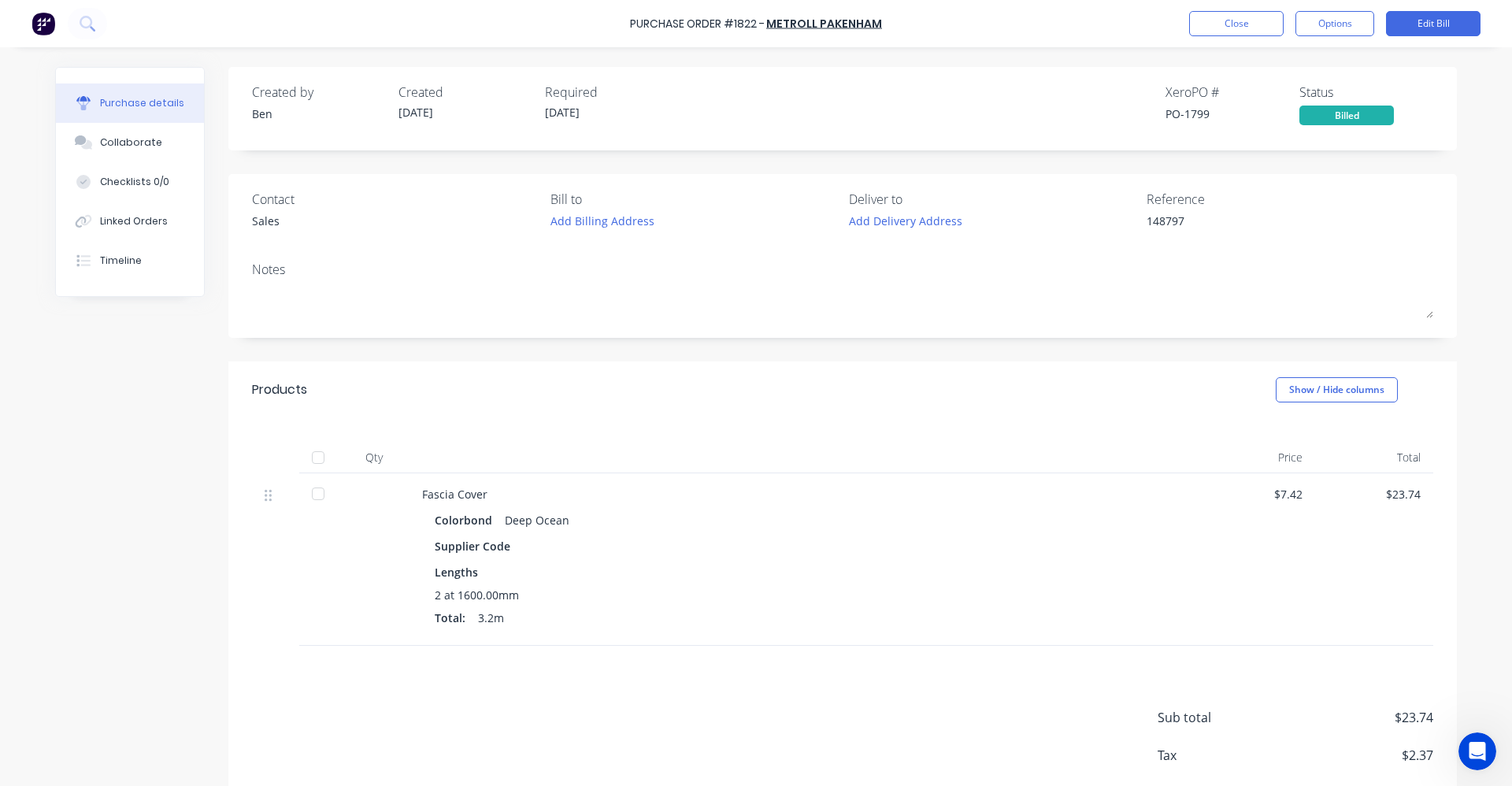
type textarea "x"
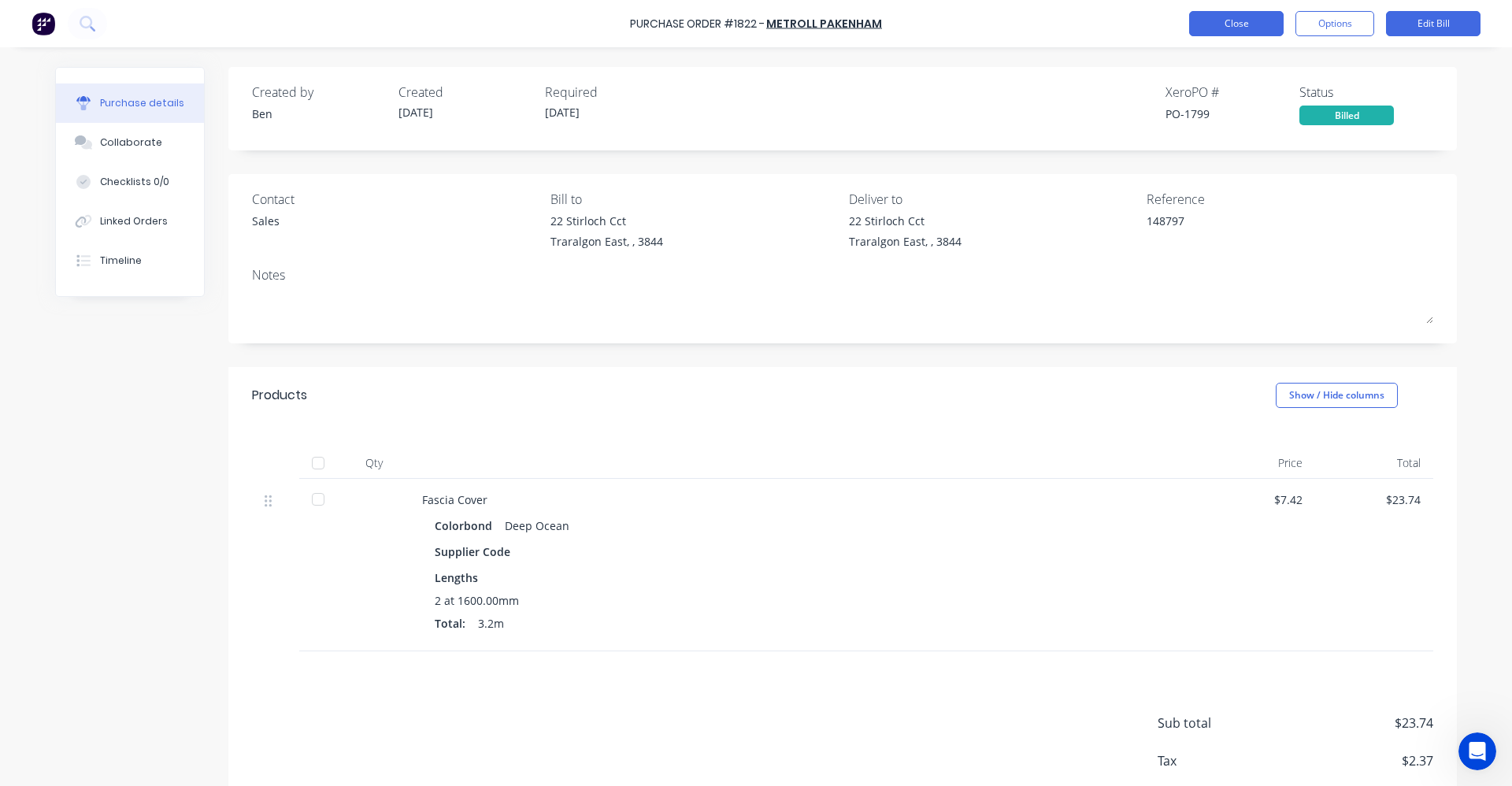
click at [1196, 26] on button "Close" at bounding box center [1236, 24] width 94 height 25
